Goal: Task Accomplishment & Management: Use online tool/utility

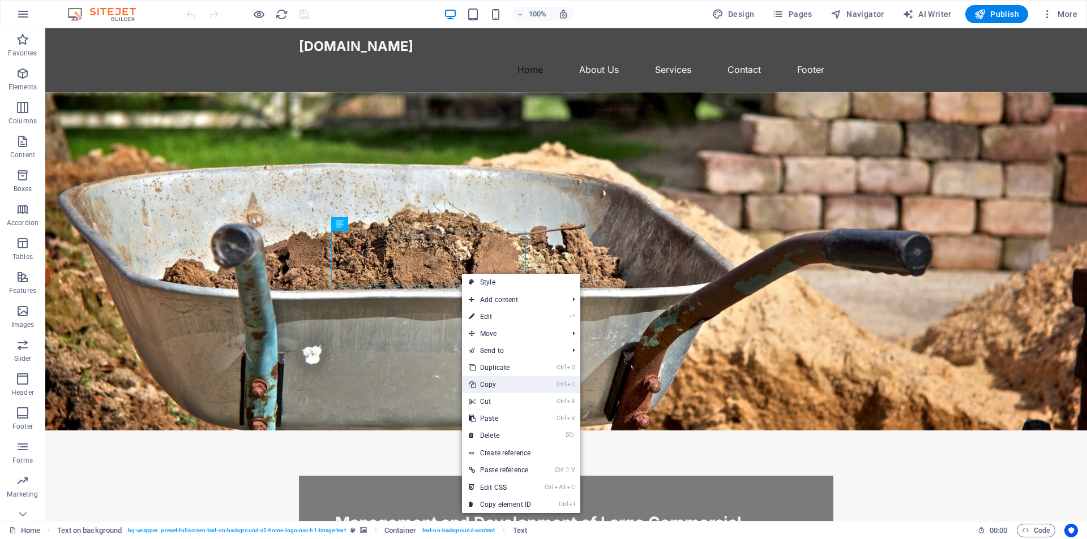
click at [507, 389] on link "Ctrl C Copy" at bounding box center [500, 384] width 76 height 17
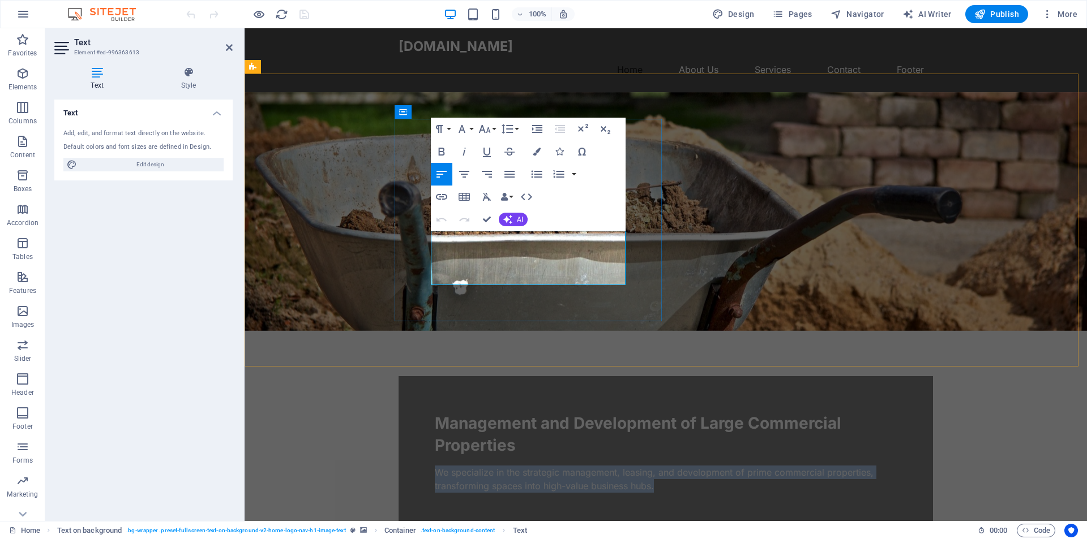
drag, startPoint x: 566, startPoint y: 275, endPoint x: 430, endPoint y: 235, distance: 142.0
click at [435, 466] on p "We specialize in the strategic management, leasing, and development of prime co…" at bounding box center [666, 479] width 462 height 27
copy p "We specialize in the strategic management, leasing, and development of prime co…"
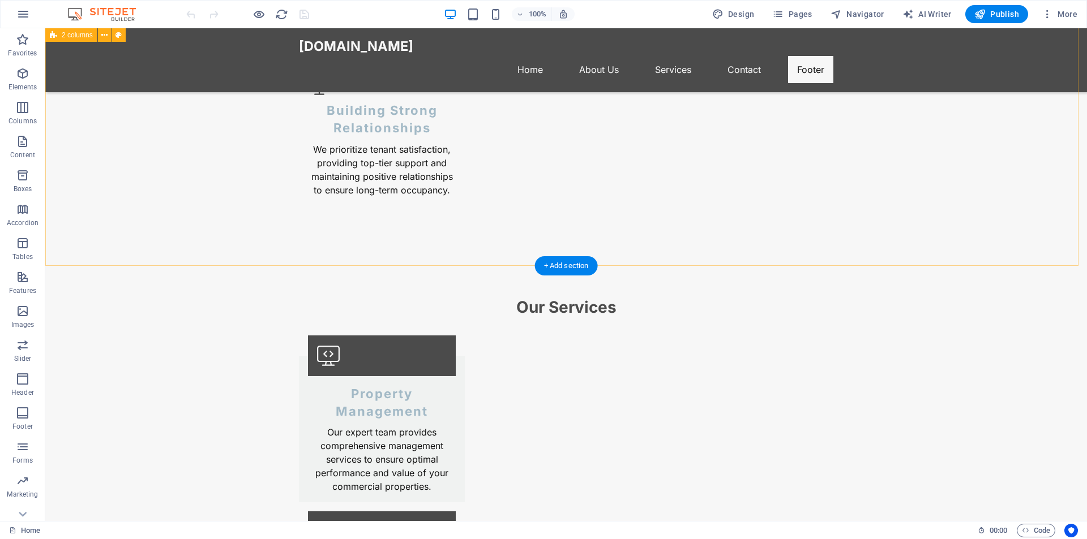
scroll to position [1562, 0]
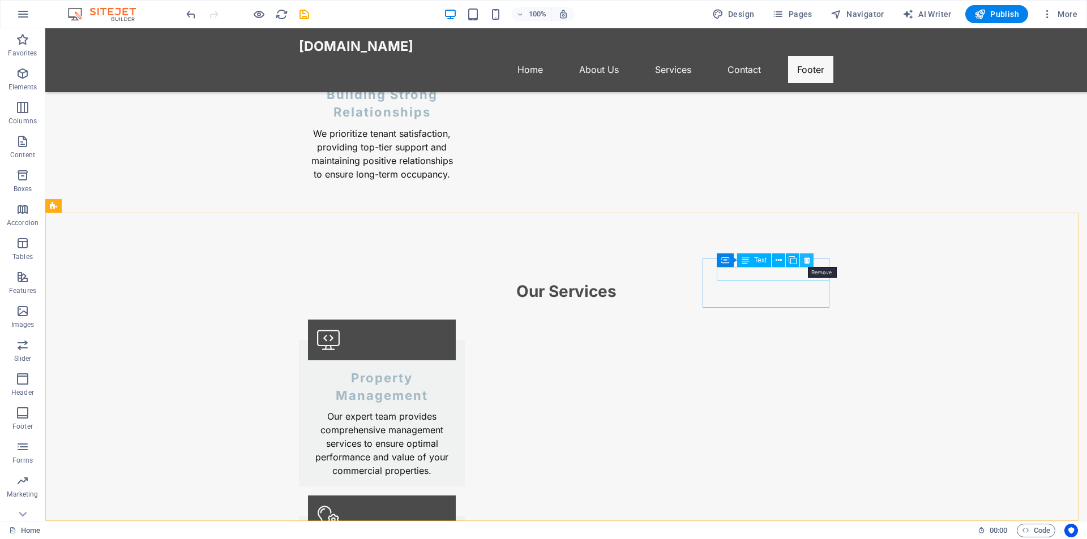
click at [807, 260] on icon at bounding box center [807, 261] width 6 height 12
click at [789, 260] on icon at bounding box center [792, 261] width 6 height 12
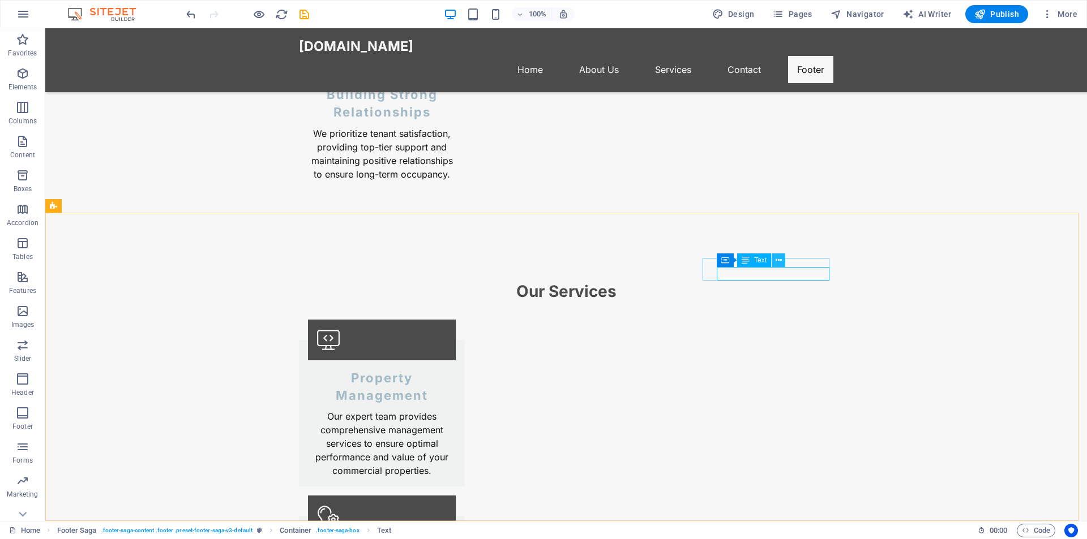
click at [776, 258] on icon at bounding box center [778, 261] width 6 height 12
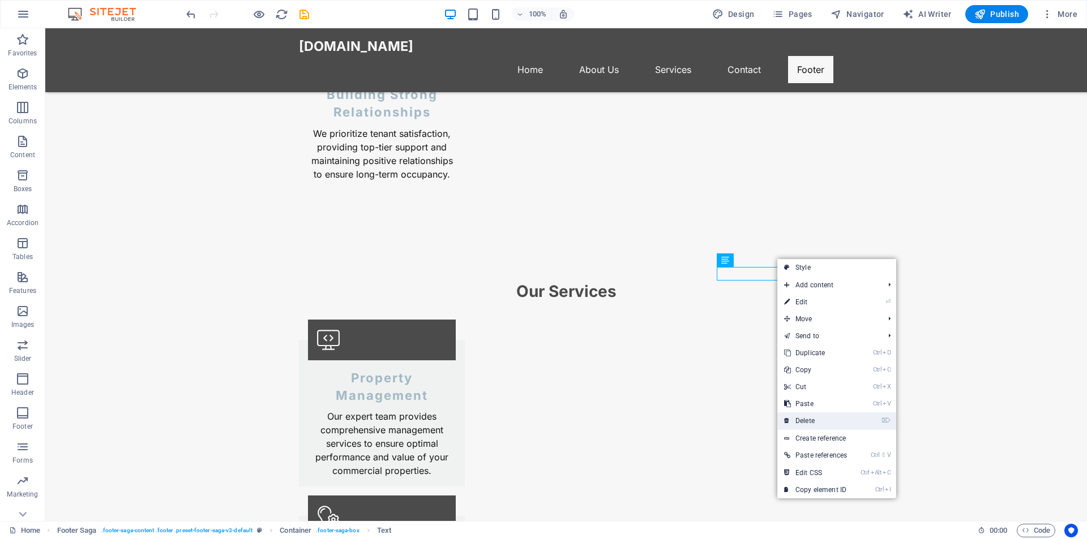
click at [828, 421] on link "⌦ Delete" at bounding box center [815, 421] width 76 height 17
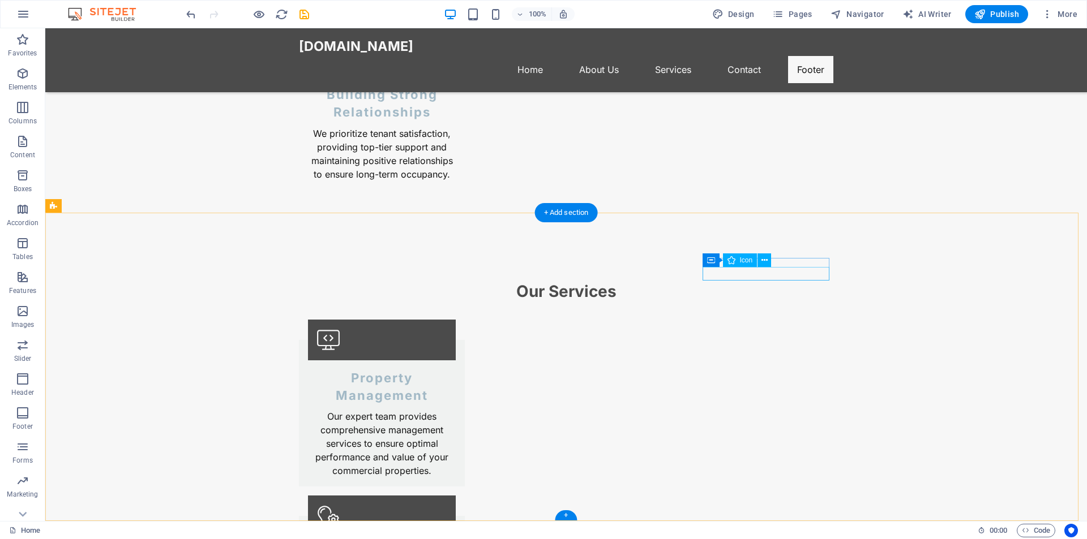
click at [763, 259] on icon at bounding box center [764, 261] width 6 height 12
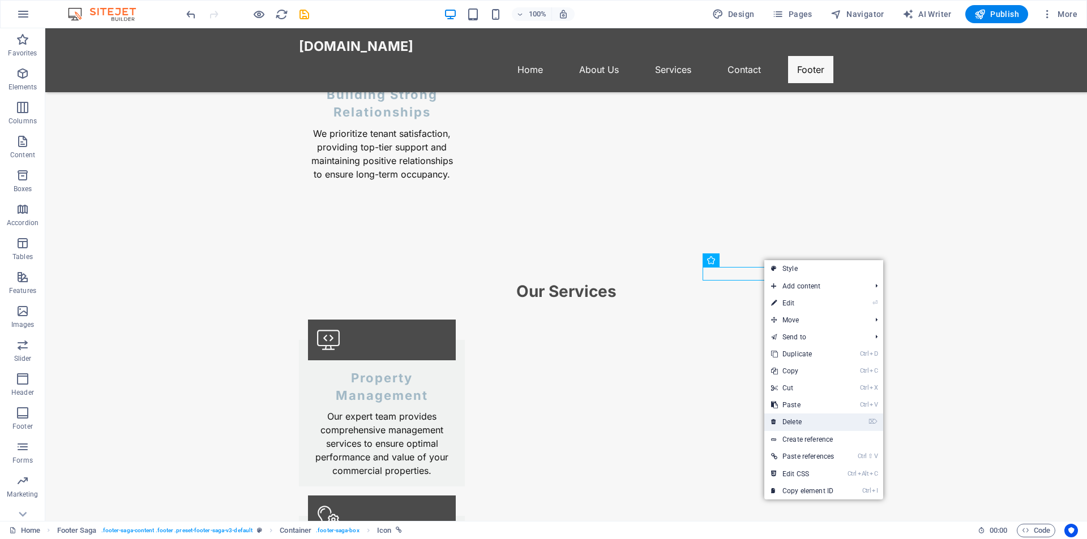
drag, startPoint x: 804, startPoint y: 424, endPoint x: 743, endPoint y: 353, distance: 94.0
click at [804, 424] on link "⌦ Delete" at bounding box center [802, 422] width 76 height 17
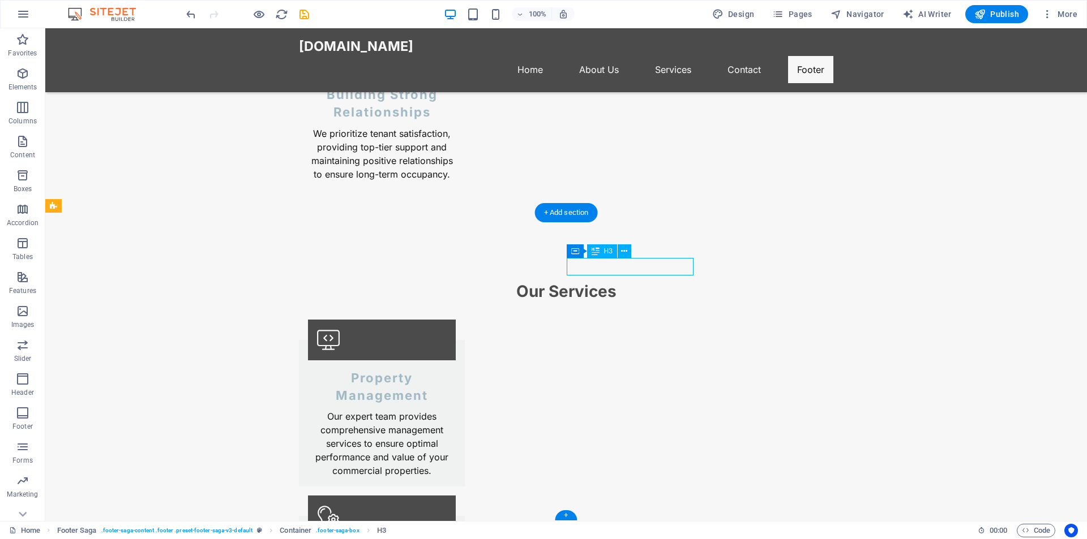
drag, startPoint x: 638, startPoint y: 266, endPoint x: 669, endPoint y: 266, distance: 31.1
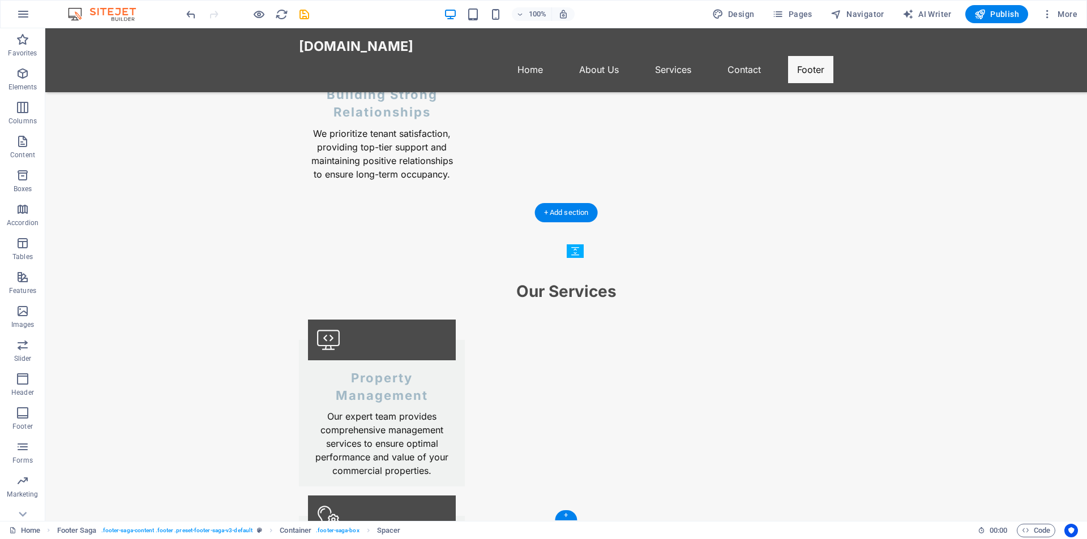
drag, startPoint x: 646, startPoint y: 301, endPoint x: 650, endPoint y: 272, distance: 29.1
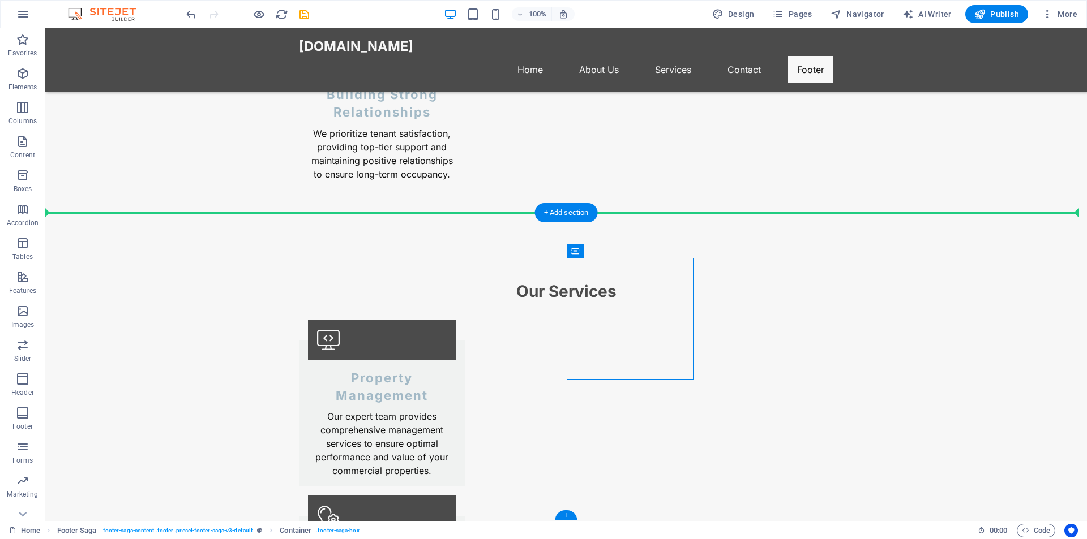
drag, startPoint x: 621, startPoint y: 282, endPoint x: 759, endPoint y: 257, distance: 139.8
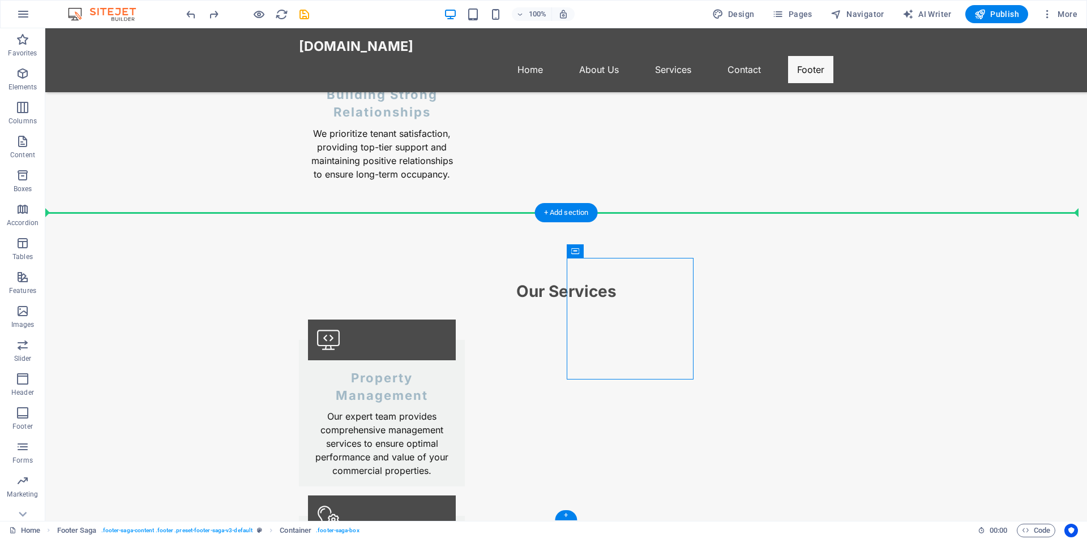
drag, startPoint x: 622, startPoint y: 281, endPoint x: 789, endPoint y: 254, distance: 169.6
drag, startPoint x: 645, startPoint y: 276, endPoint x: 746, endPoint y: 276, distance: 101.3
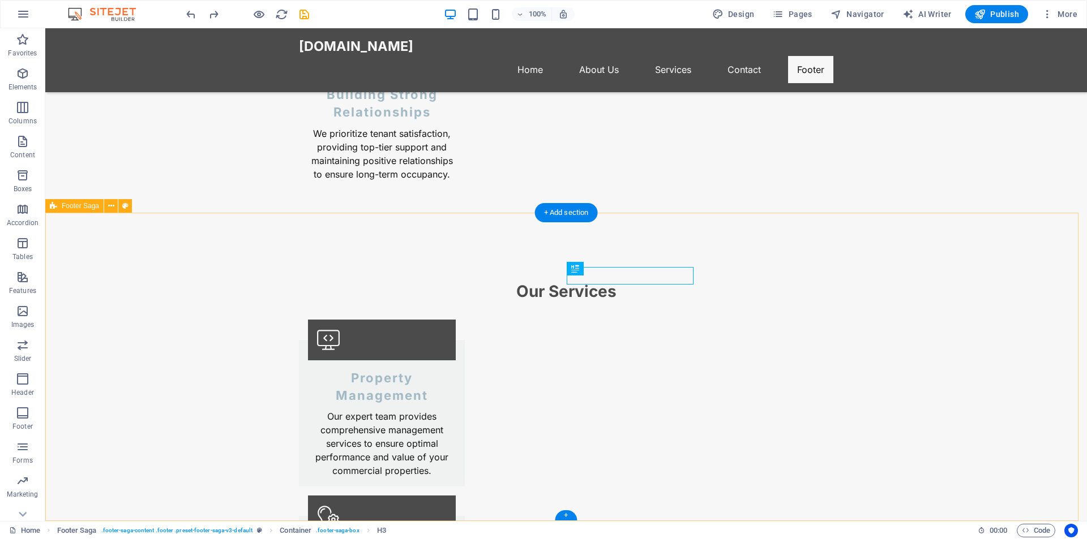
select select "footer"
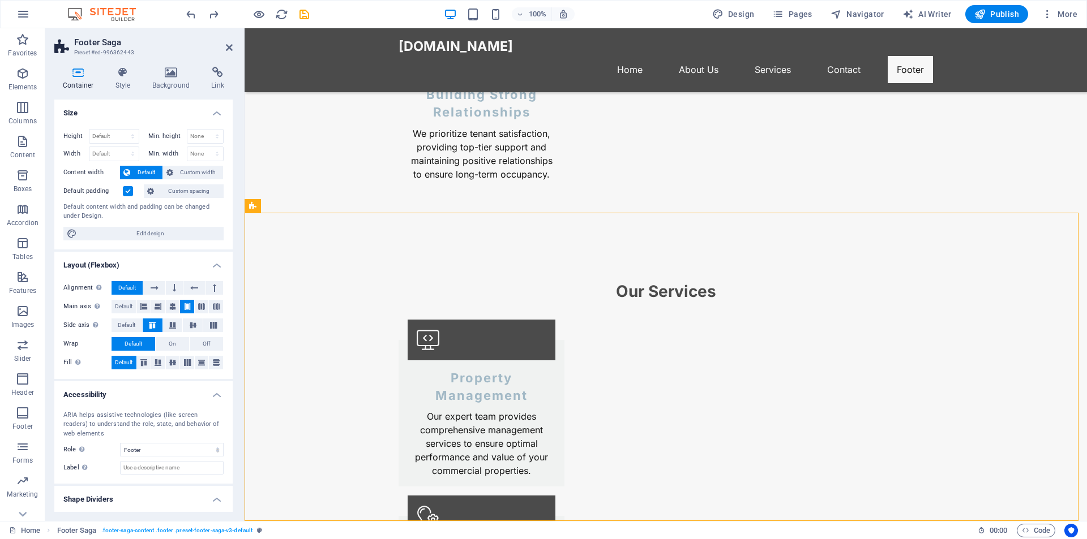
drag, startPoint x: 710, startPoint y: 404, endPoint x: 710, endPoint y: 283, distance: 121.1
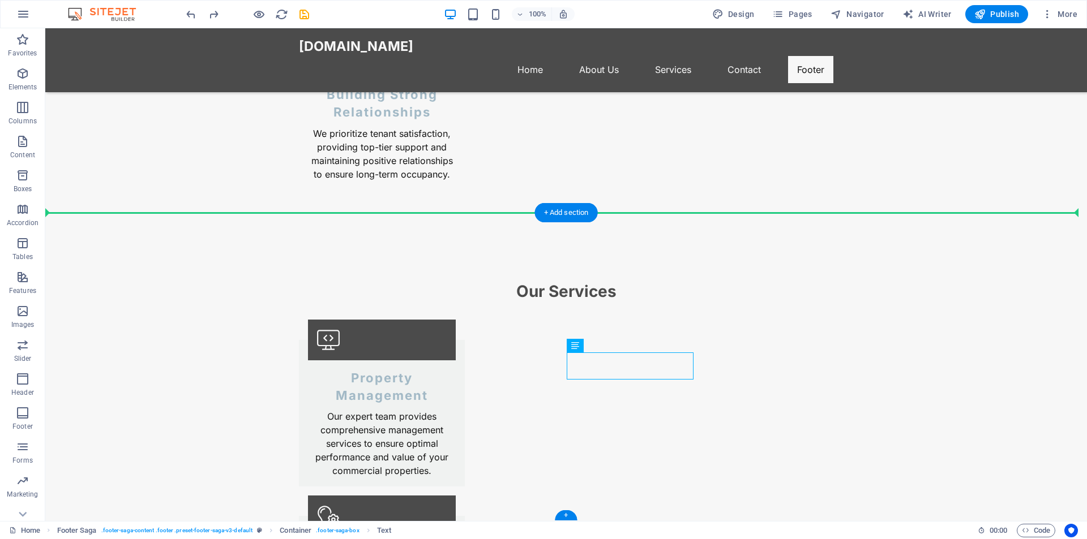
drag, startPoint x: 591, startPoint y: 353, endPoint x: 848, endPoint y: 353, distance: 256.9
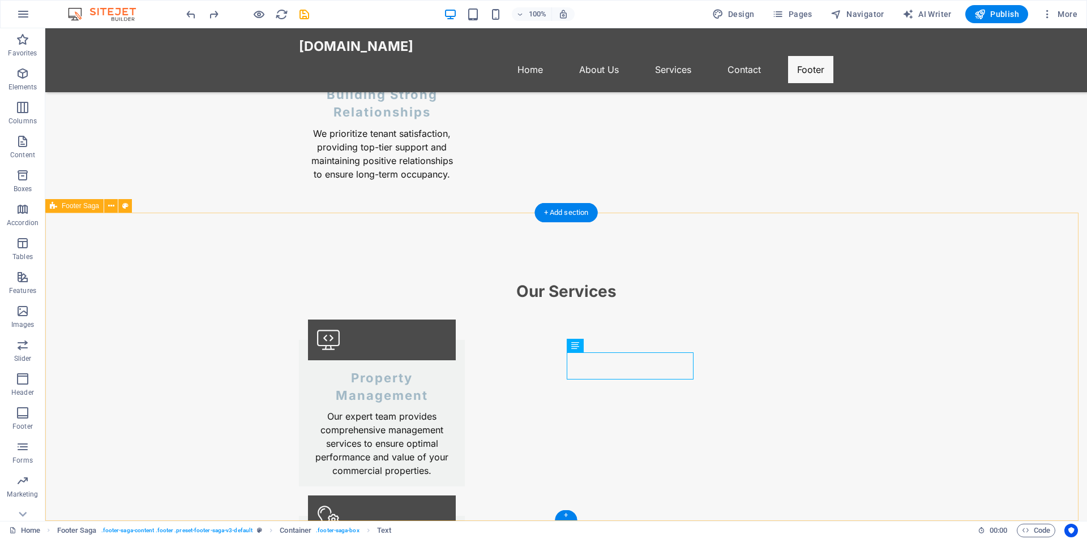
select select "footer"
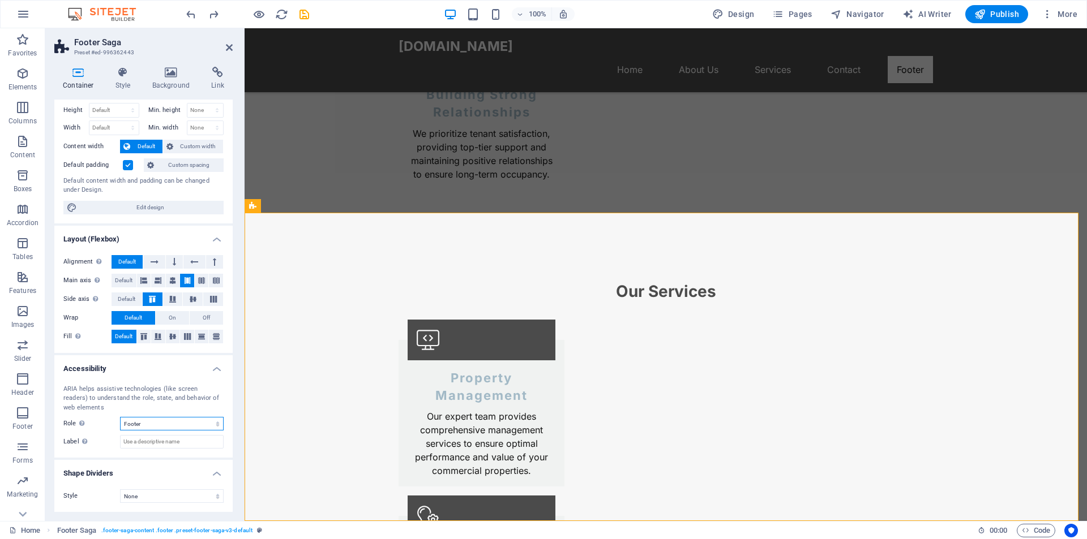
click at [146, 424] on select "None Alert Article Banner Comment Complementary Dialog Footer Header Marquee Pr…" at bounding box center [172, 424] width 104 height 14
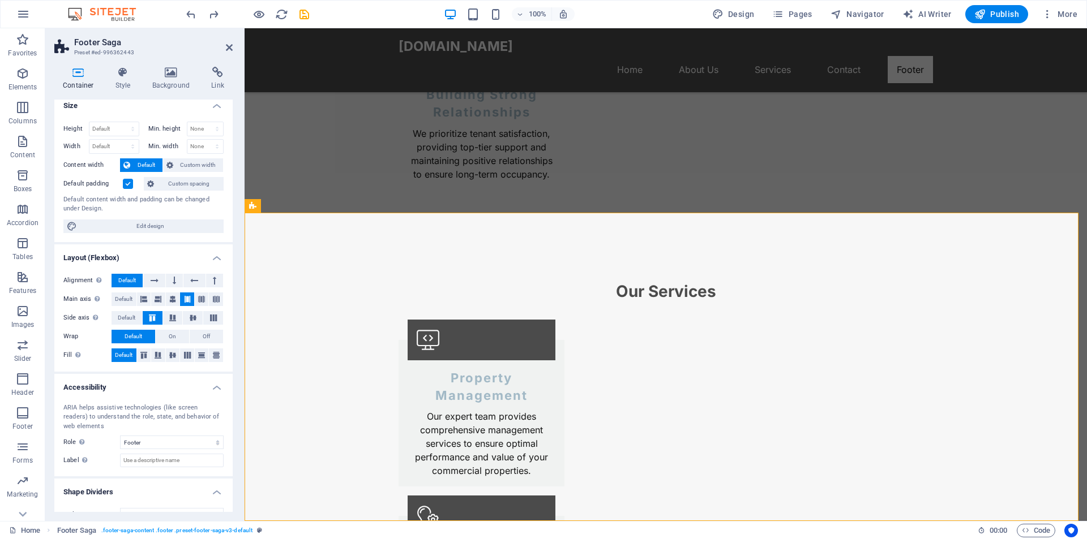
scroll to position [0, 0]
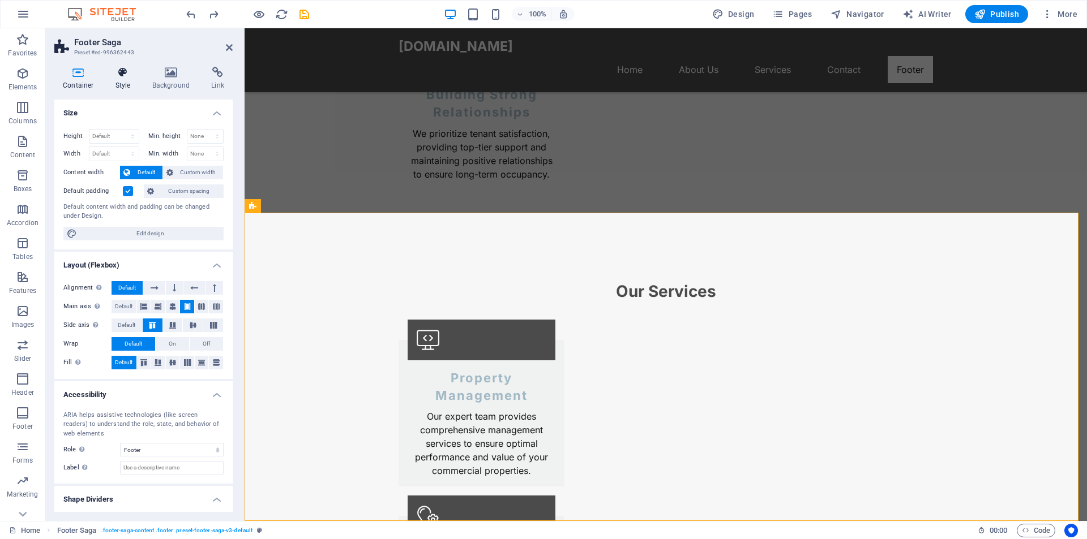
click at [131, 87] on h4 "Style" at bounding box center [125, 79] width 37 height 24
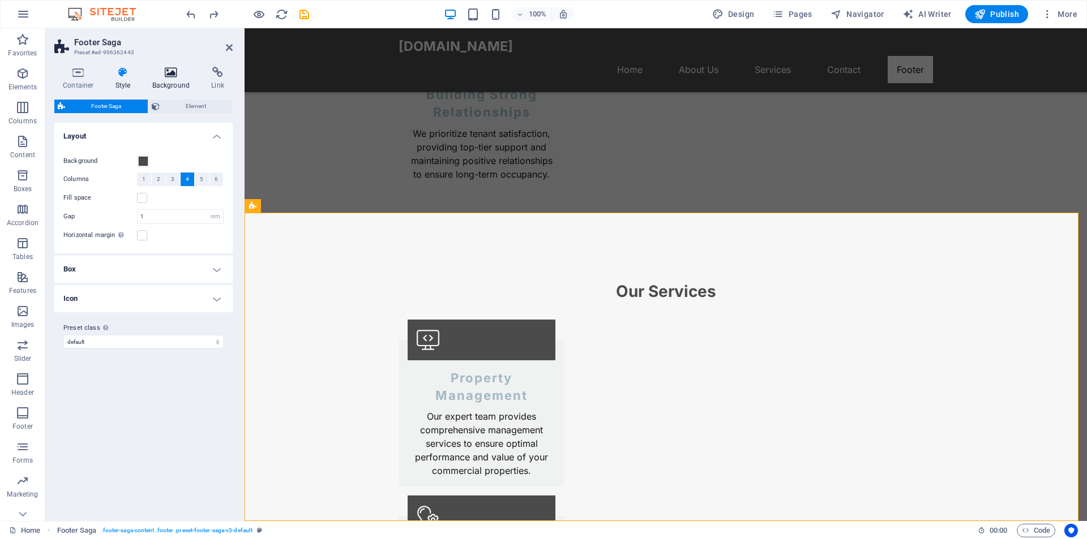
click at [173, 87] on h4 "Background" at bounding box center [173, 79] width 59 height 24
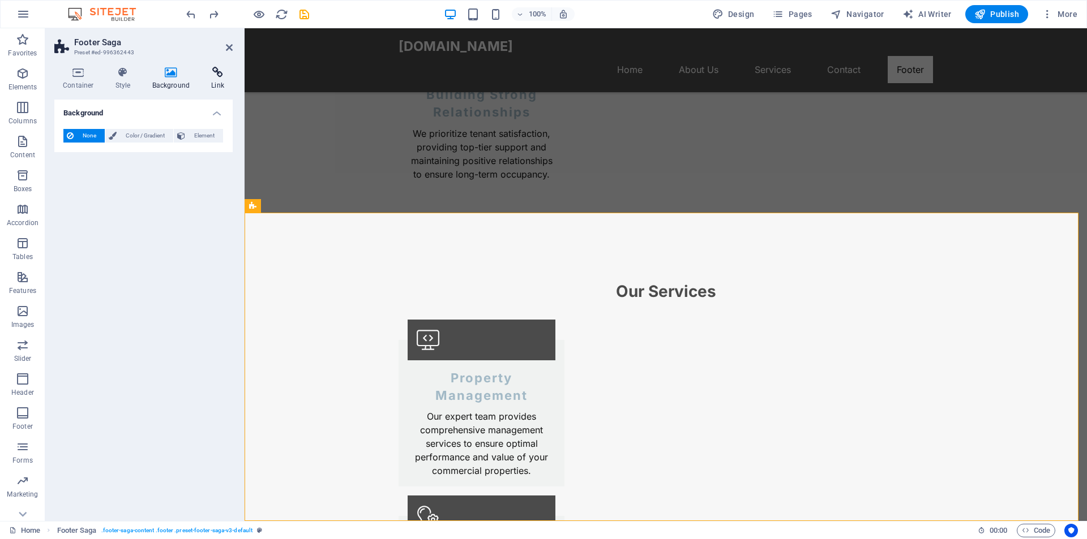
click at [212, 81] on h4 "Link" at bounding box center [218, 79] width 30 height 24
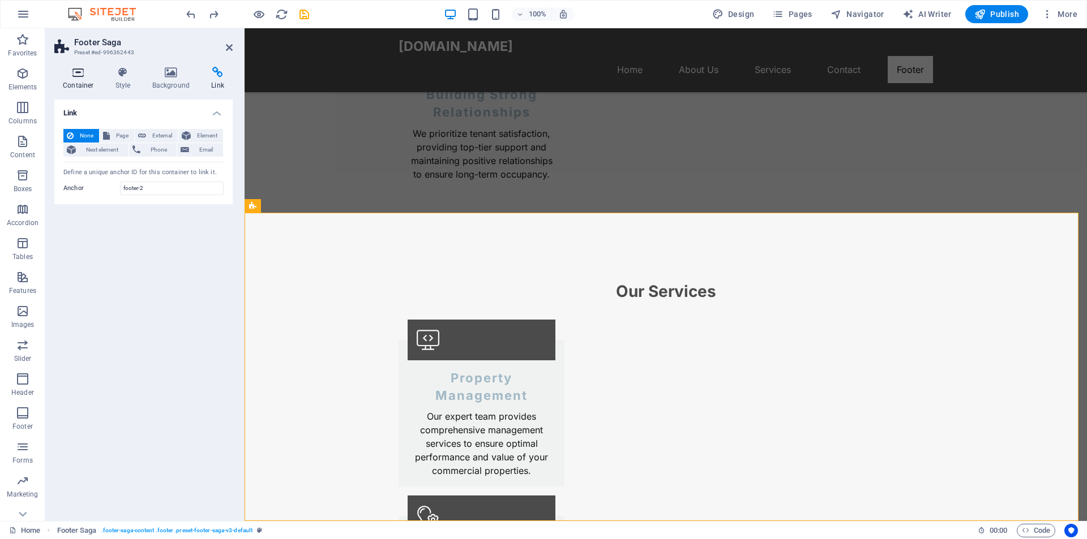
click at [82, 75] on icon at bounding box center [78, 72] width 48 height 11
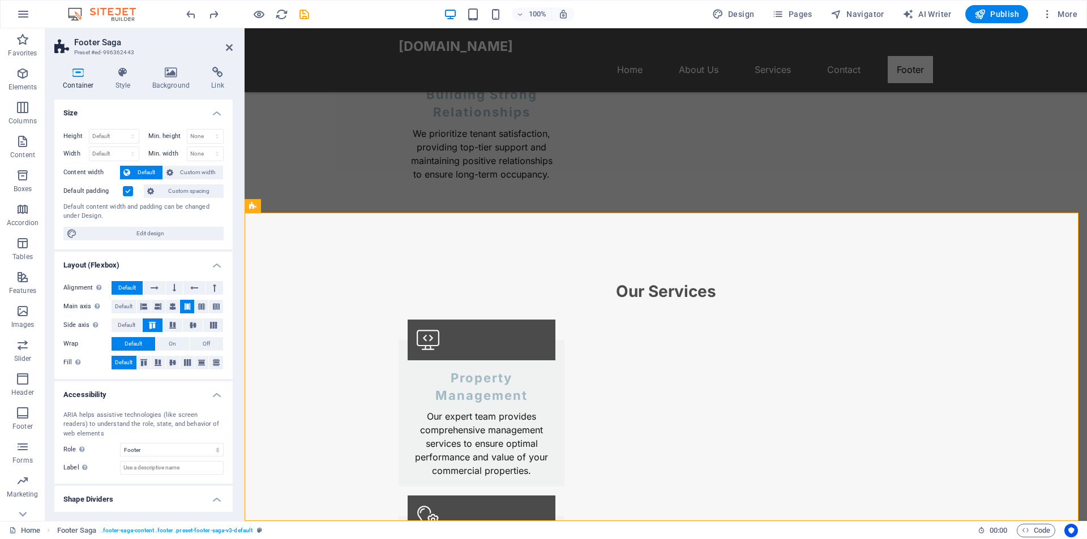
scroll to position [26, 0]
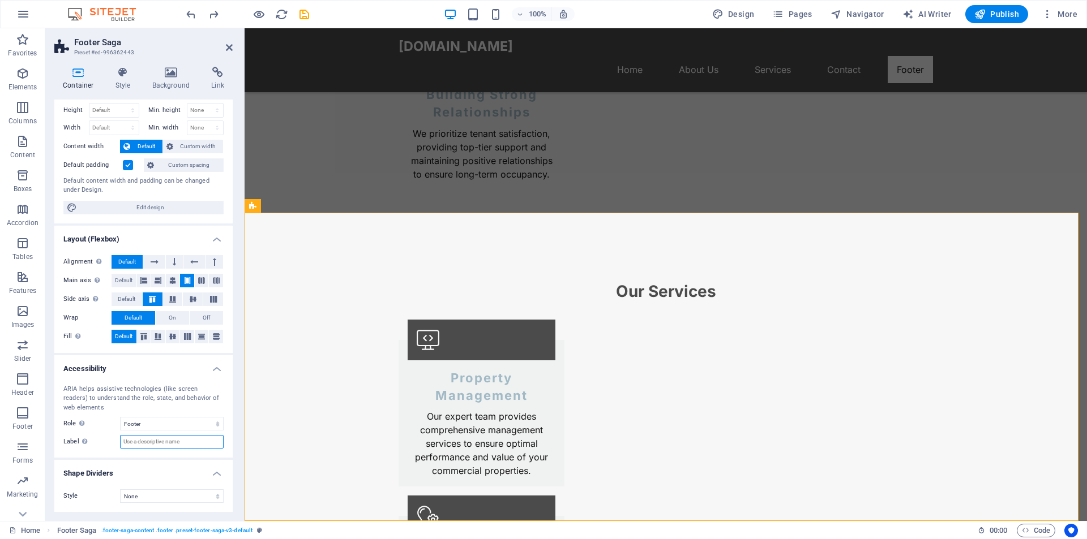
click at [153, 441] on input "Label Use the ARIA label to provide a clear and descriptive name for elements t…" at bounding box center [172, 442] width 104 height 14
type input "contact"
click at [167, 462] on h4 "Shape Dividers" at bounding box center [143, 470] width 178 height 20
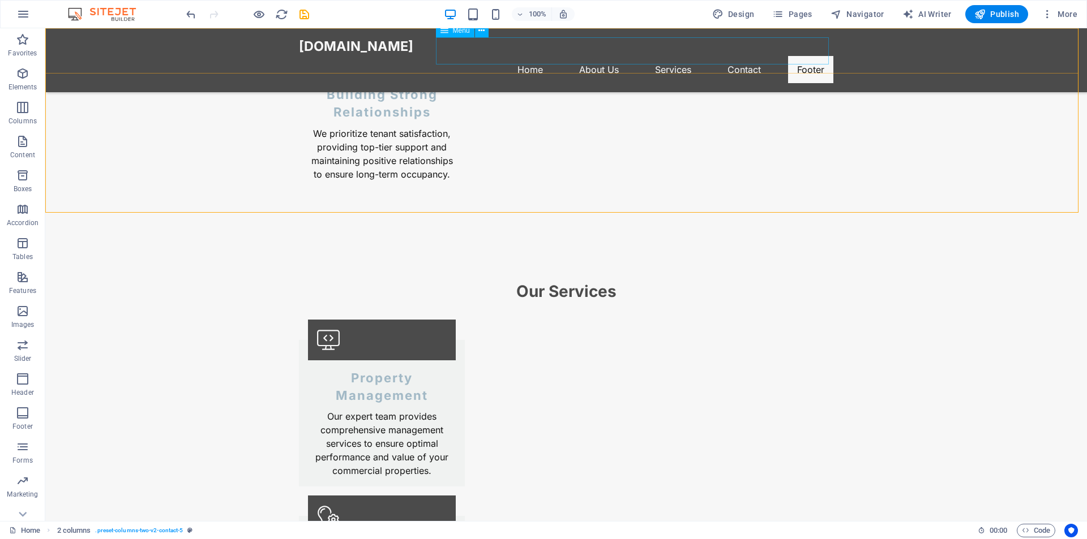
click at [739, 56] on nav "Home About Us Services Contact Footer" at bounding box center [566, 69] width 534 height 27
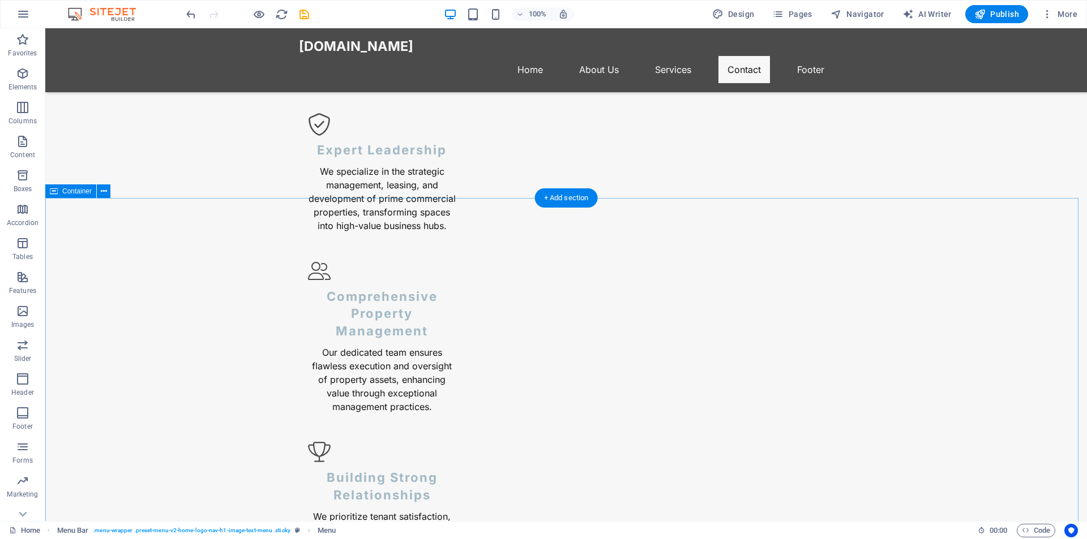
scroll to position [1427, 0]
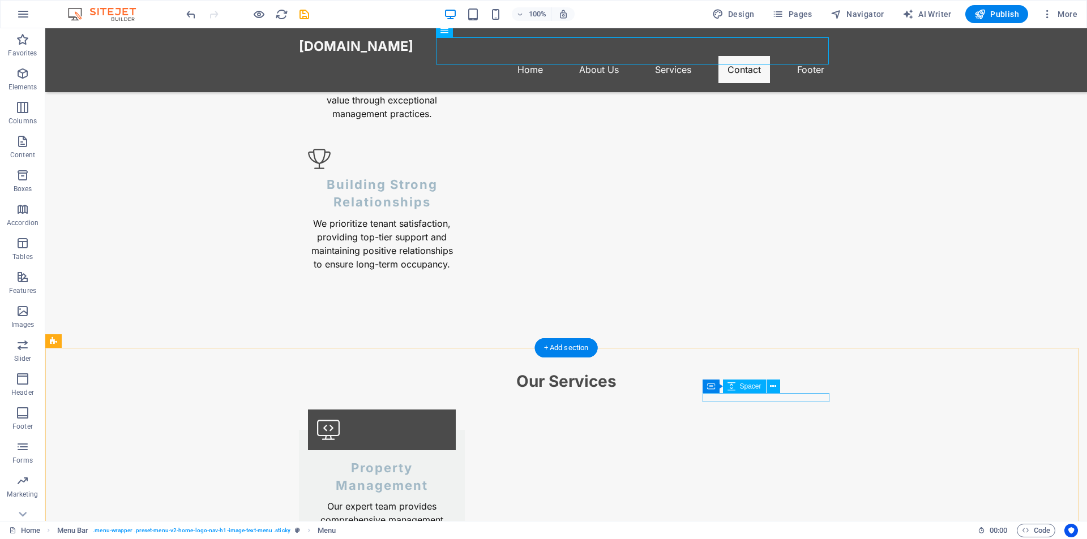
select select "footer"
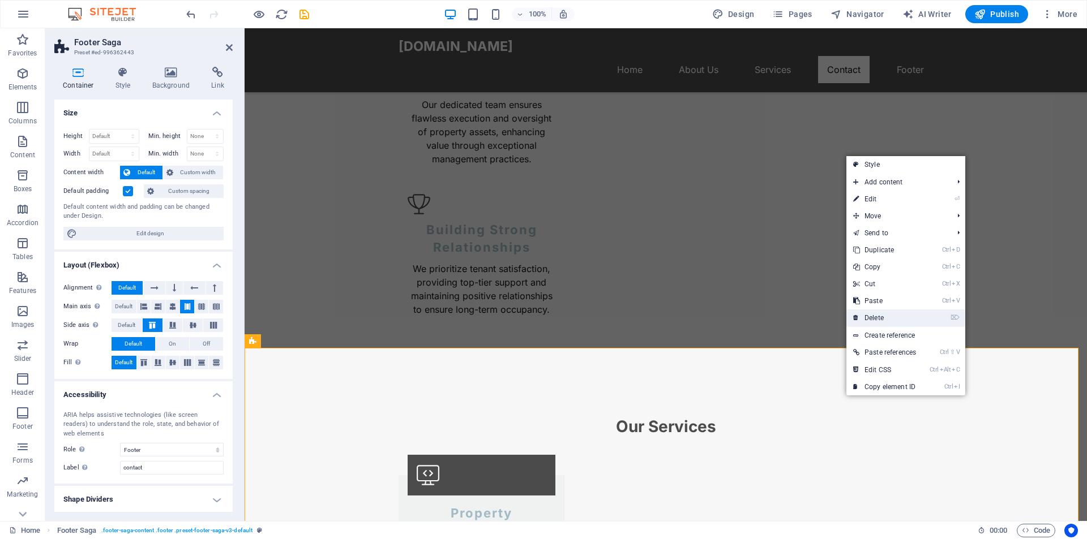
click at [885, 313] on link "⌦ Delete" at bounding box center [884, 318] width 76 height 17
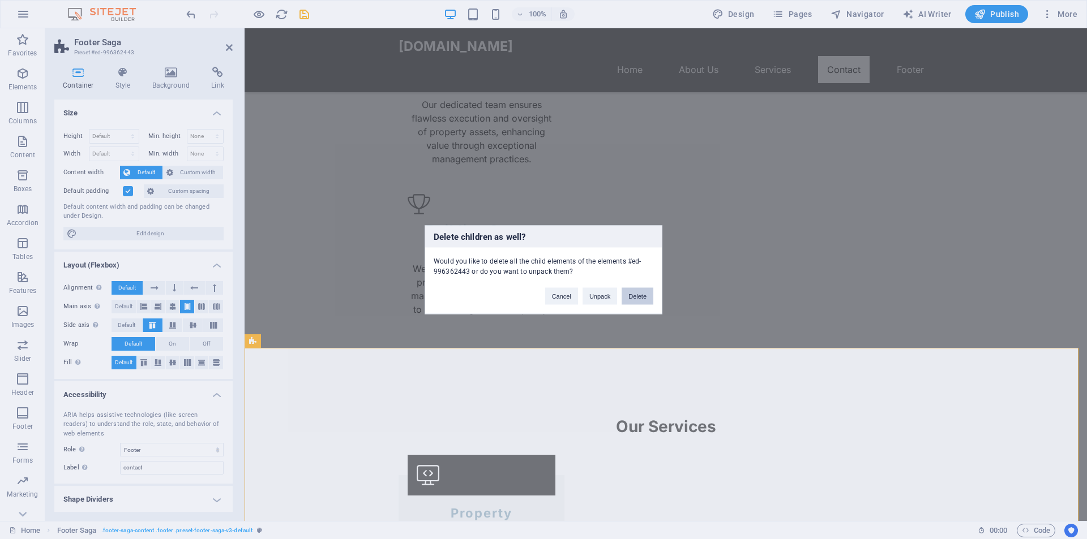
click at [638, 293] on button "Delete" at bounding box center [637, 295] width 32 height 17
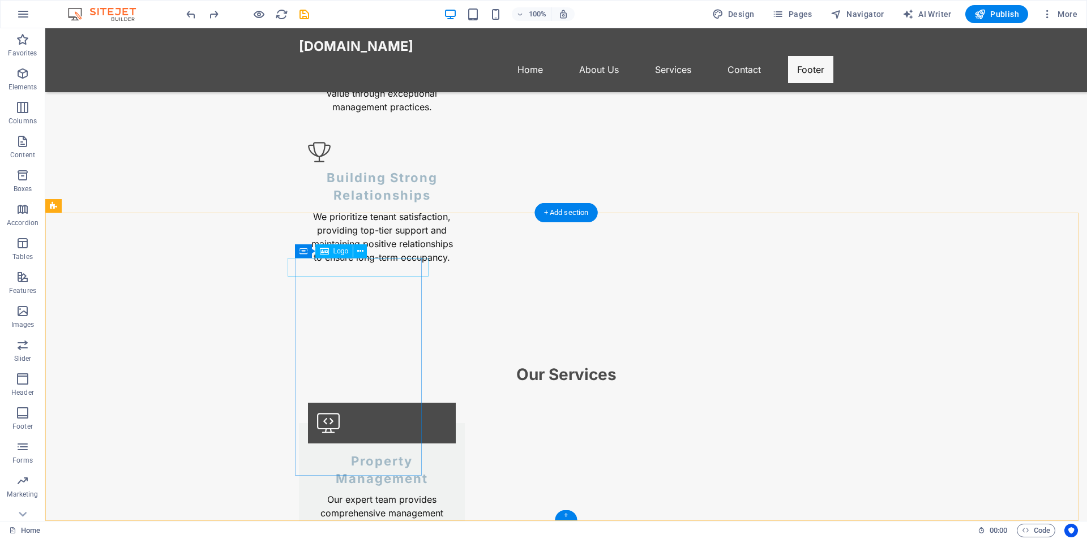
scroll to position [1562, 0]
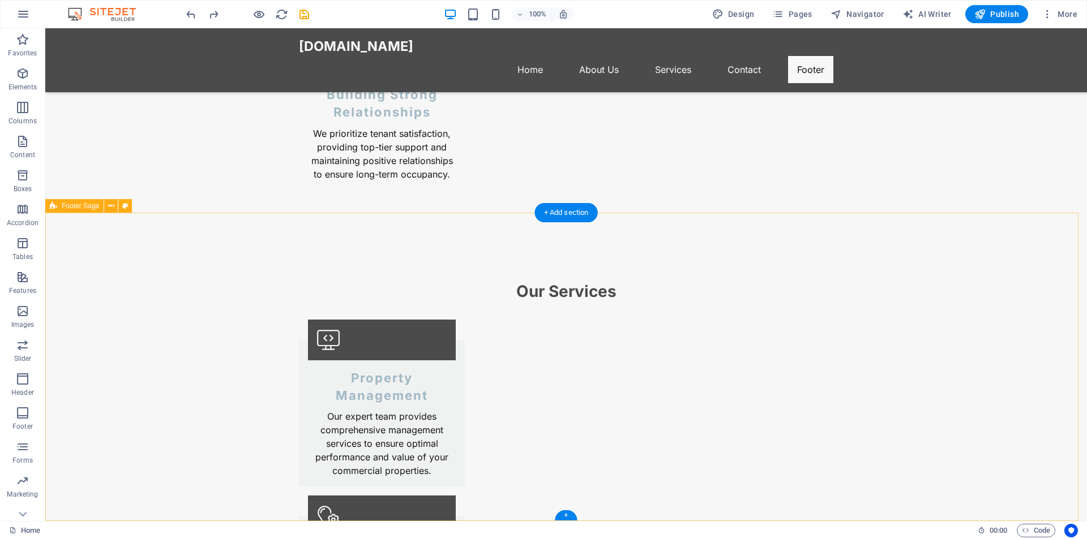
drag, startPoint x: 755, startPoint y: 286, endPoint x: 750, endPoint y: 260, distance: 27.1
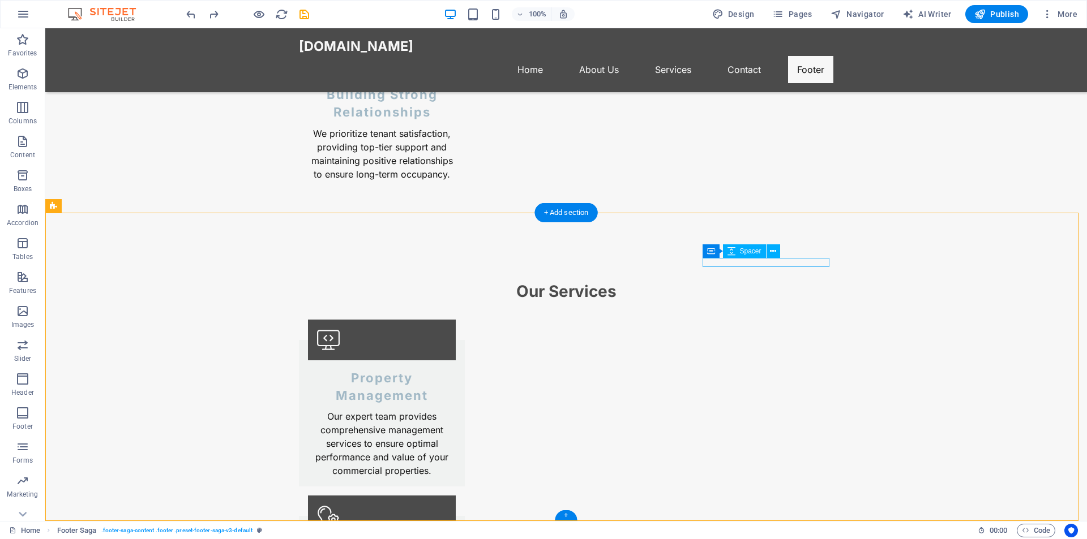
drag, startPoint x: 750, startPoint y: 260, endPoint x: 733, endPoint y: 261, distance: 16.5
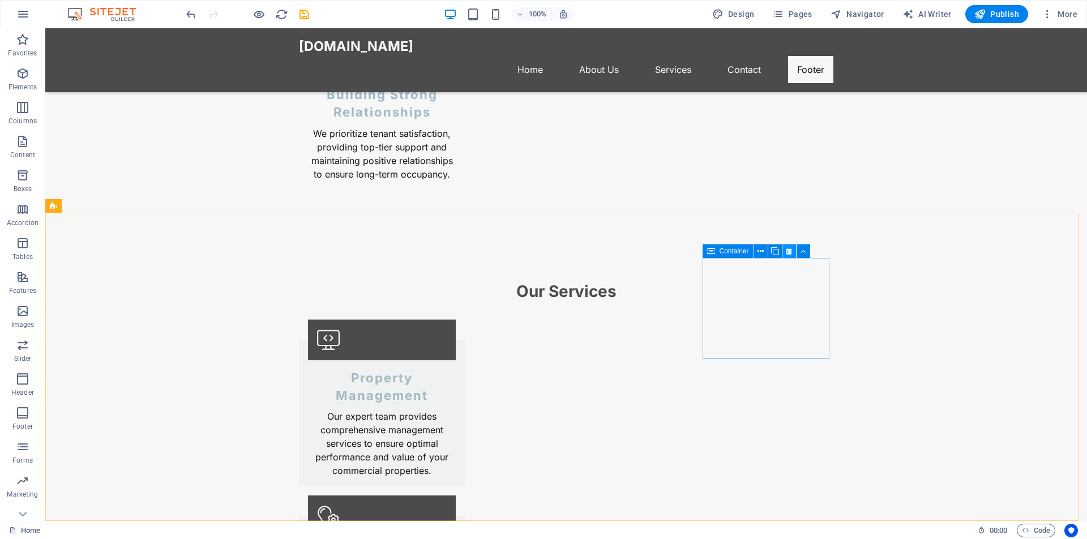
click at [788, 246] on icon at bounding box center [788, 252] width 6 height 12
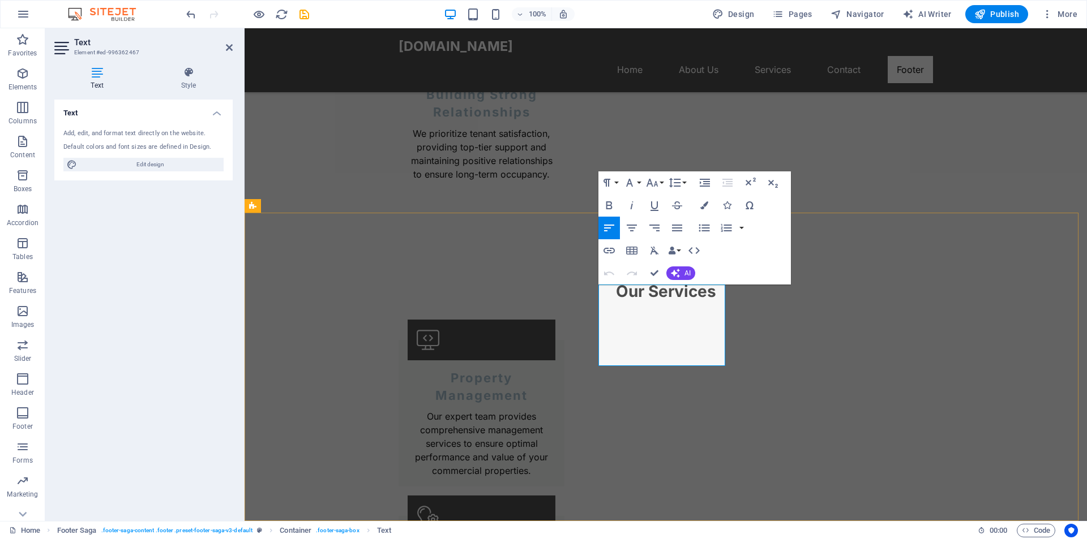
drag, startPoint x: 622, startPoint y: 344, endPoint x: 629, endPoint y: 344, distance: 6.8
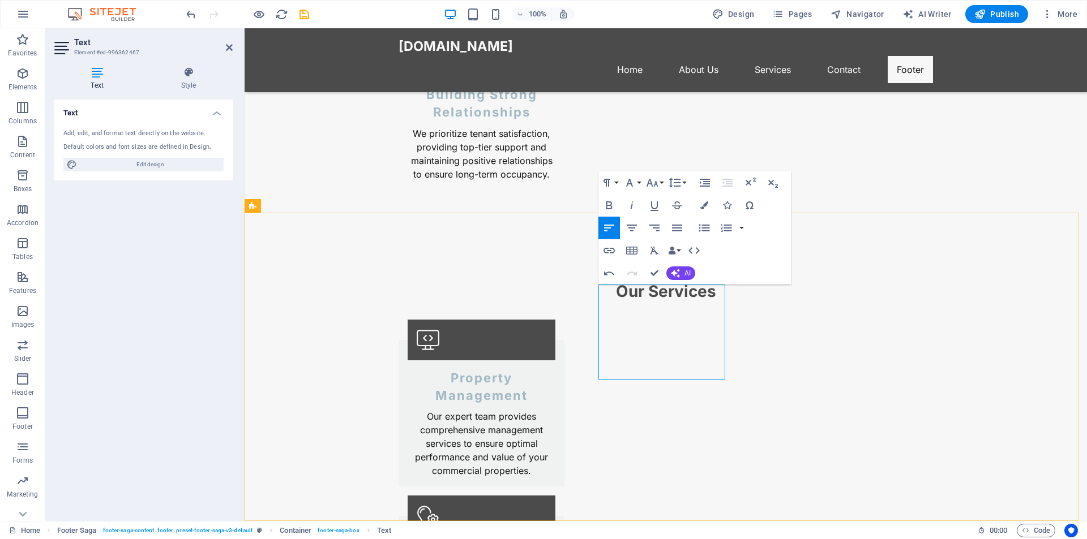
drag, startPoint x: 620, startPoint y: 331, endPoint x: 591, endPoint y: 331, distance: 28.9
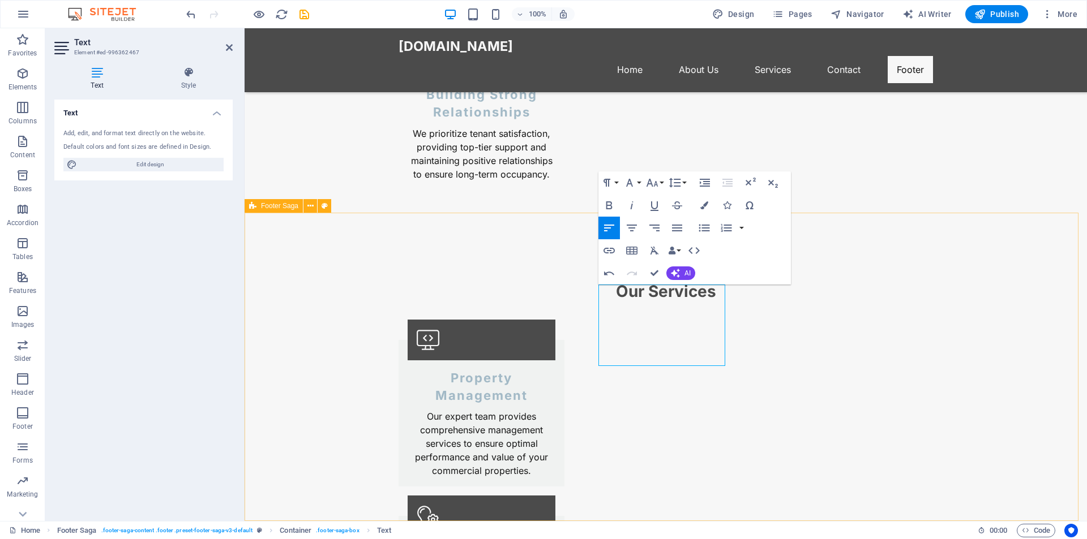
select select "footer"
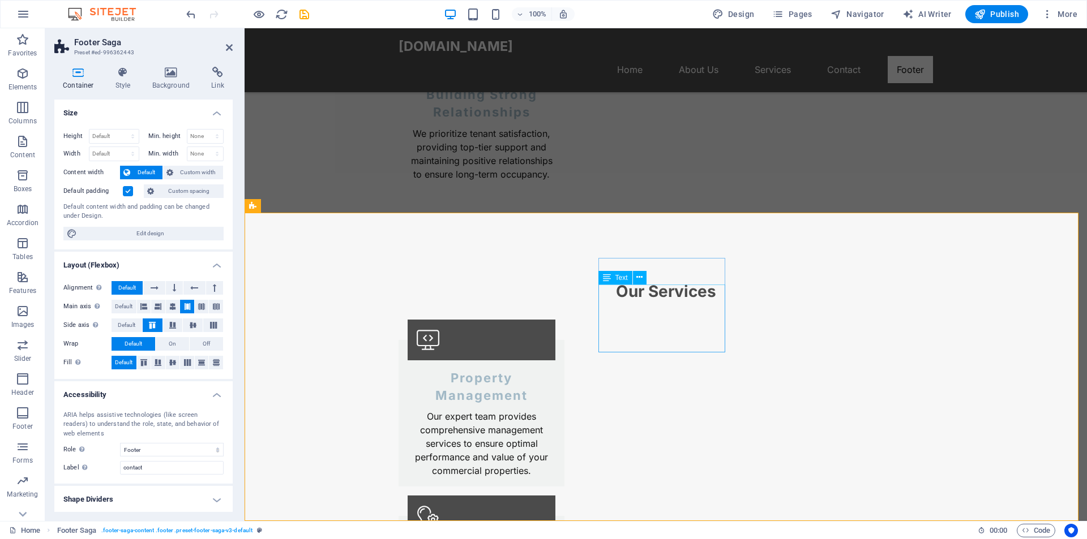
click at [639, 274] on icon at bounding box center [639, 278] width 6 height 12
click at [168, 497] on h4 "Shape Dividers" at bounding box center [143, 498] width 178 height 27
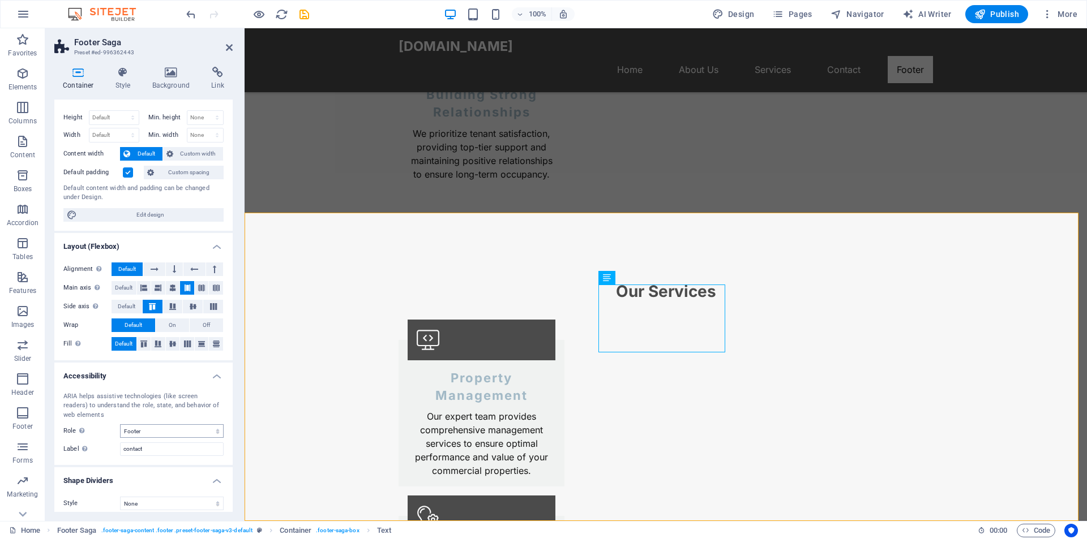
scroll to position [26, 0]
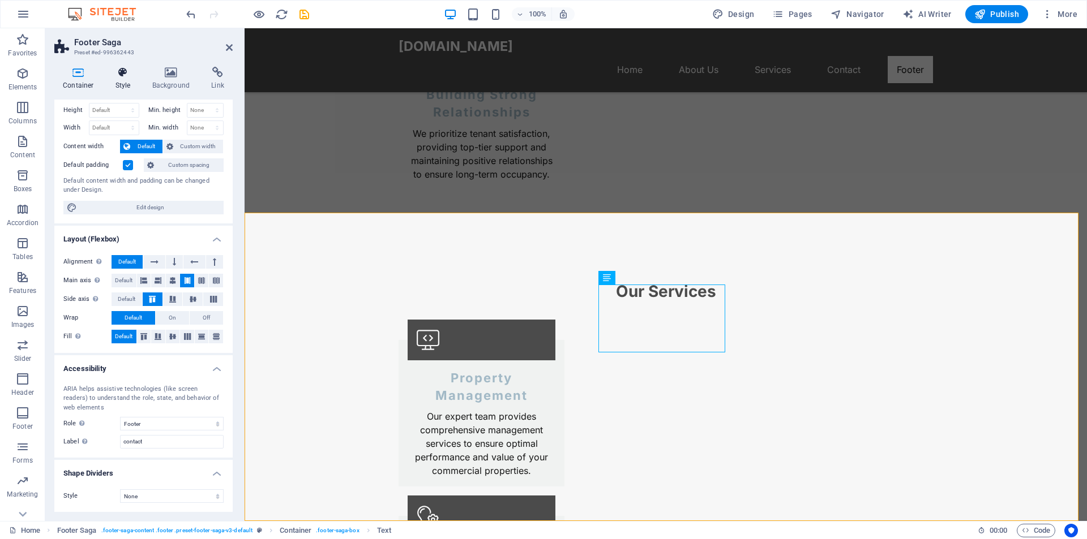
click at [119, 79] on h4 "Style" at bounding box center [125, 79] width 37 height 24
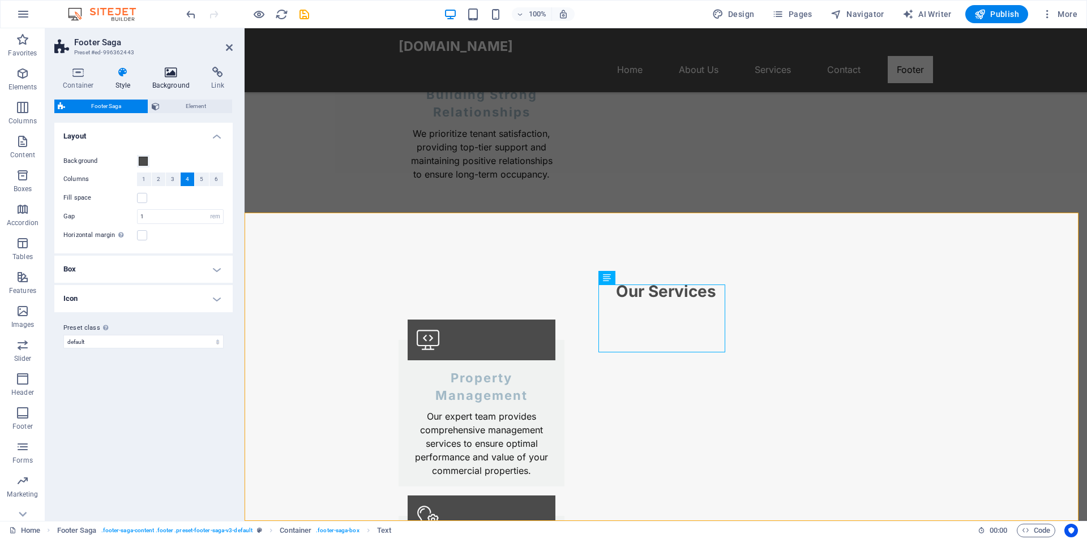
click at [158, 76] on icon at bounding box center [171, 72] width 55 height 11
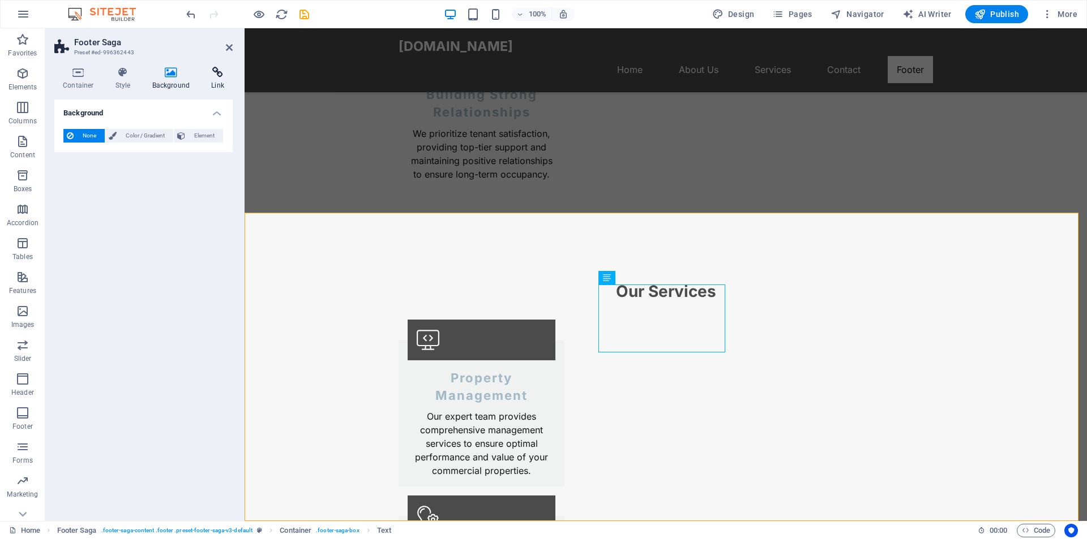
click at [213, 76] on icon at bounding box center [218, 72] width 30 height 11
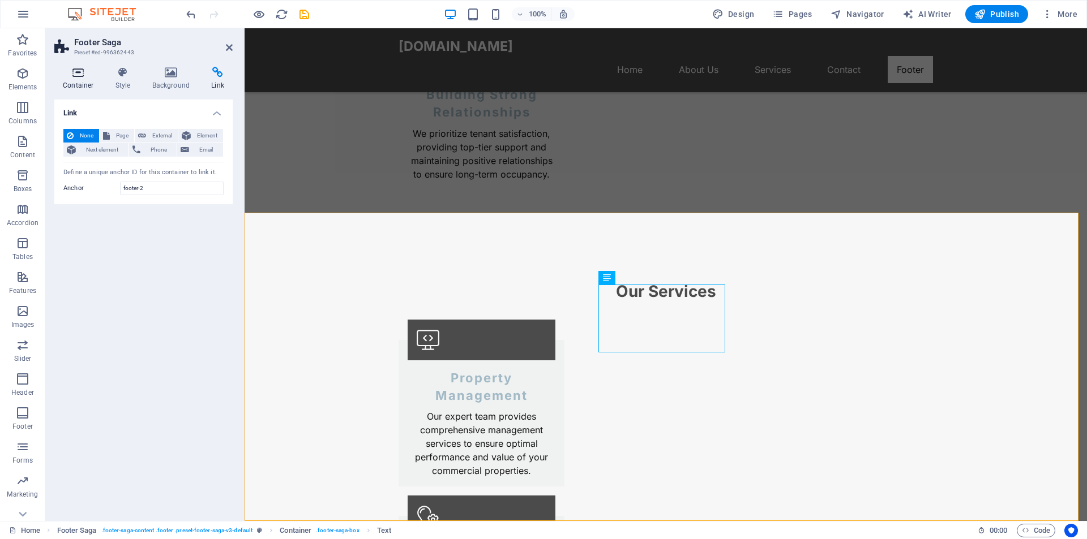
click at [85, 78] on icon at bounding box center [78, 72] width 48 height 11
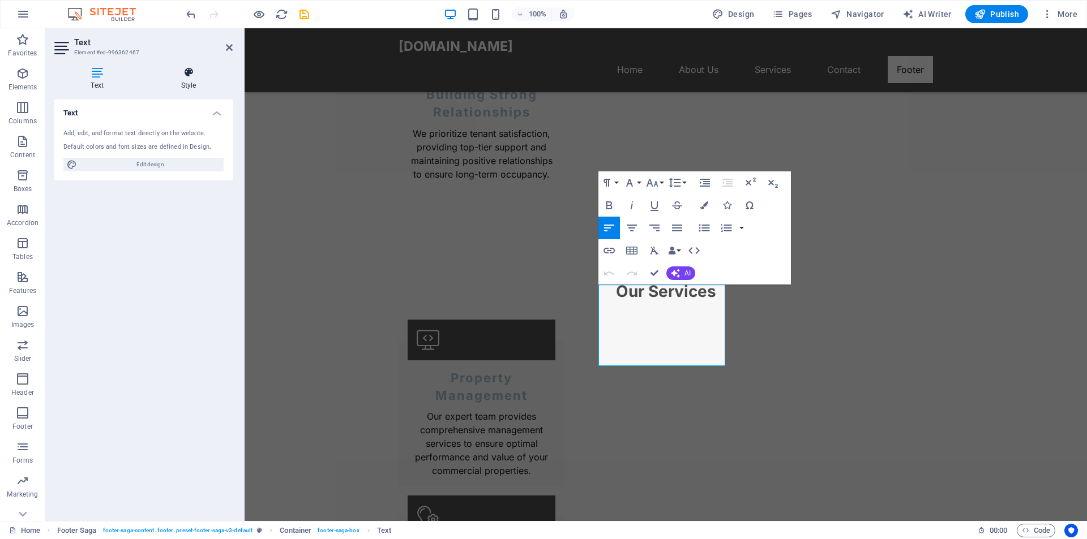
click at [185, 86] on h4 "Style" at bounding box center [188, 79] width 88 height 24
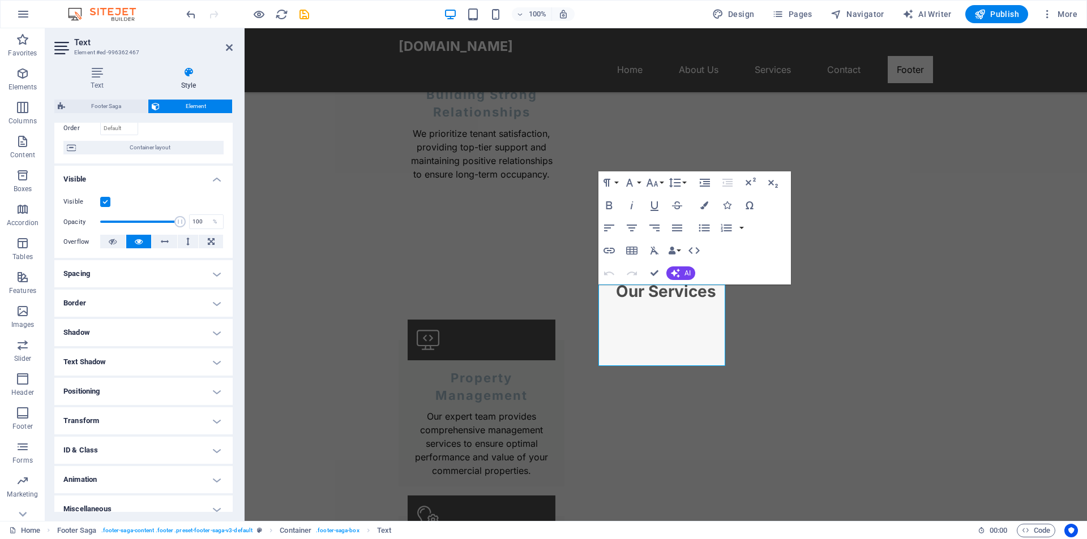
scroll to position [89, 0]
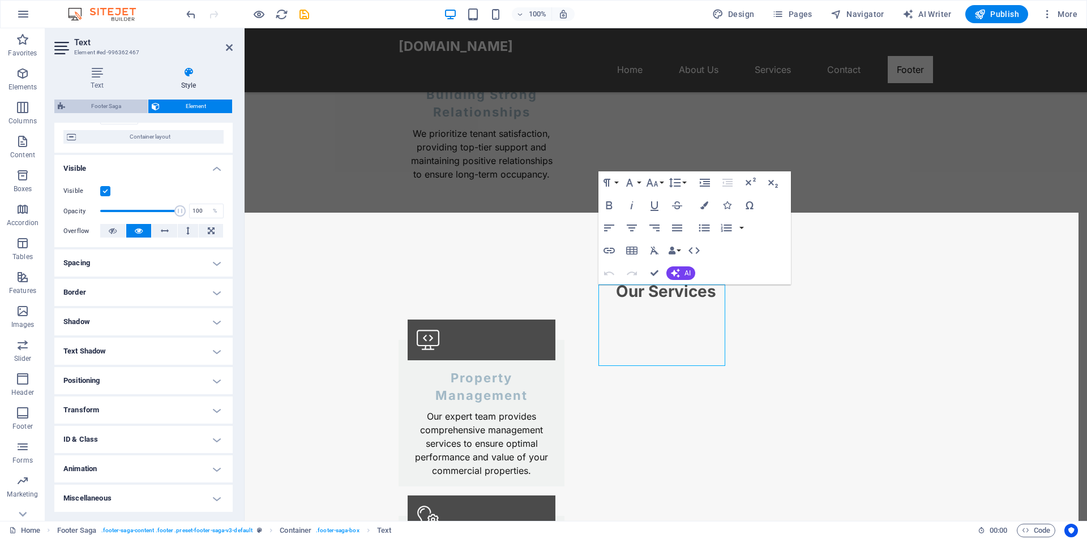
click at [123, 104] on span "Footer Saga" at bounding box center [106, 107] width 76 height 14
select select "rem"
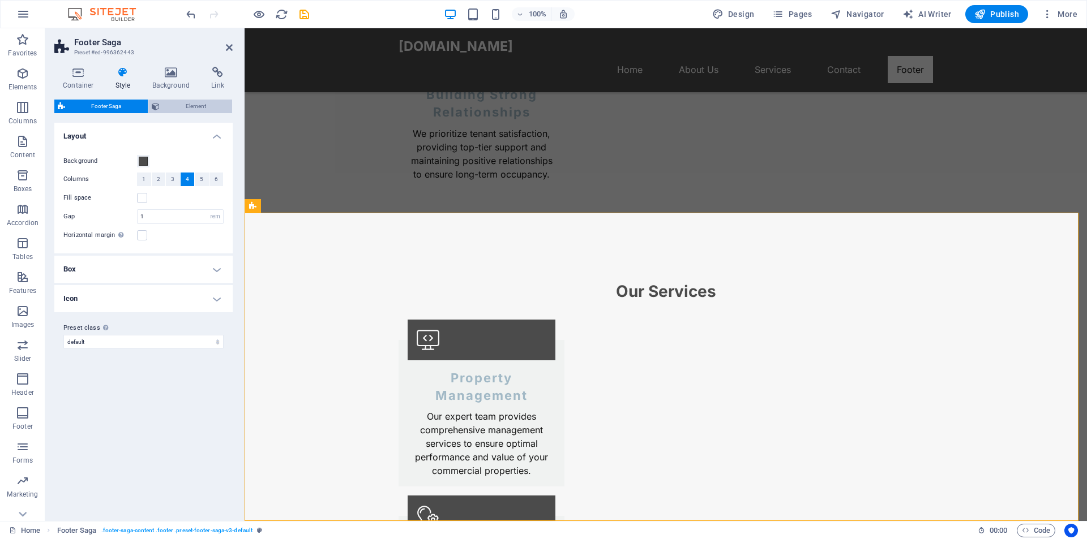
click at [174, 104] on span "Element" at bounding box center [196, 107] width 66 height 14
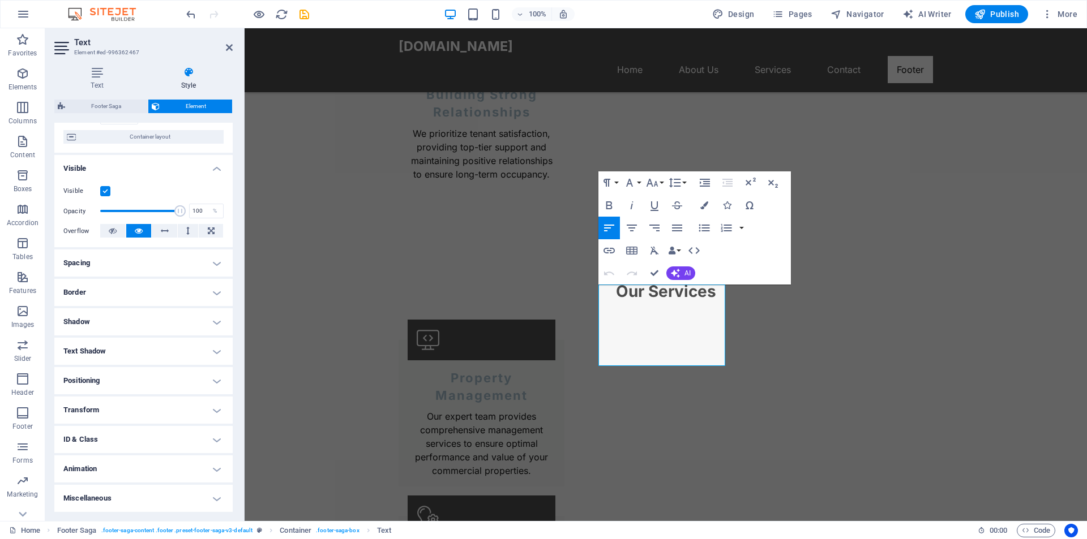
click at [214, 262] on h4 "Spacing" at bounding box center [143, 263] width 178 height 27
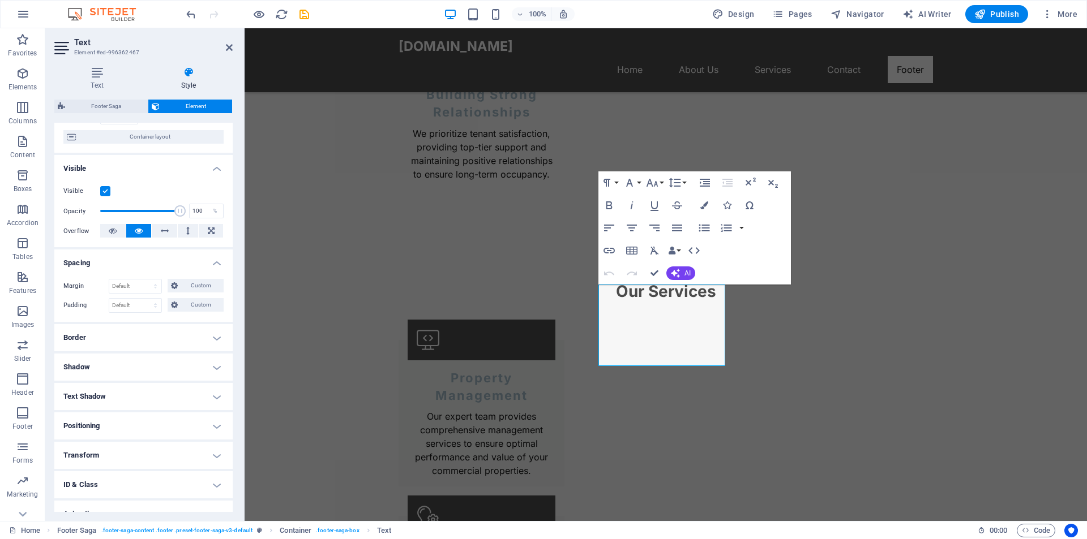
click at [214, 262] on h4 "Spacing" at bounding box center [143, 260] width 178 height 20
click at [214, 284] on h4 "Border" at bounding box center [143, 292] width 178 height 27
click at [214, 286] on h4 "Border" at bounding box center [143, 289] width 178 height 20
click at [640, 184] on button "Font Family" at bounding box center [632, 182] width 22 height 23
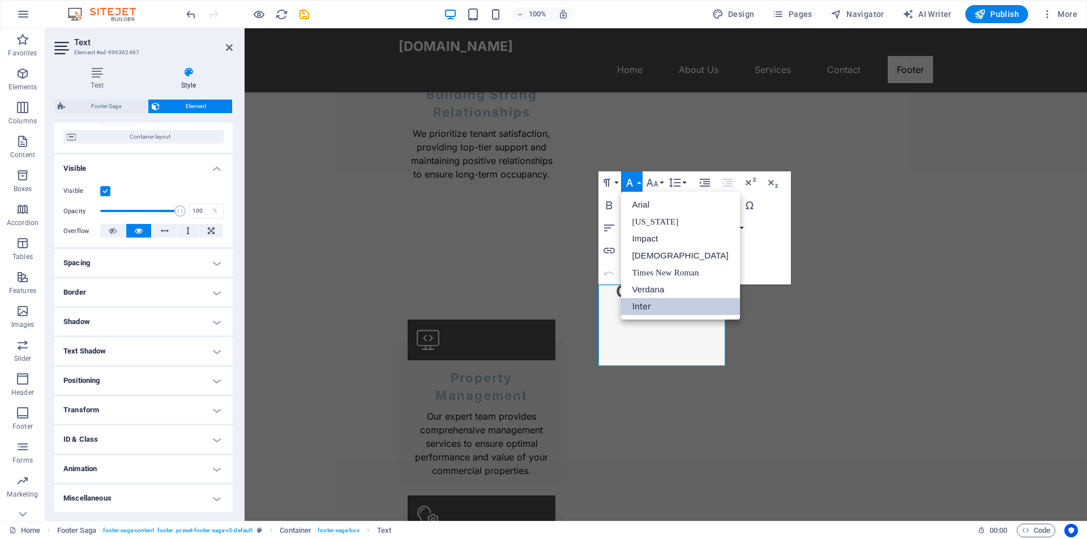
scroll to position [0, 0]
click at [640, 184] on button "Font Family" at bounding box center [632, 182] width 22 height 23
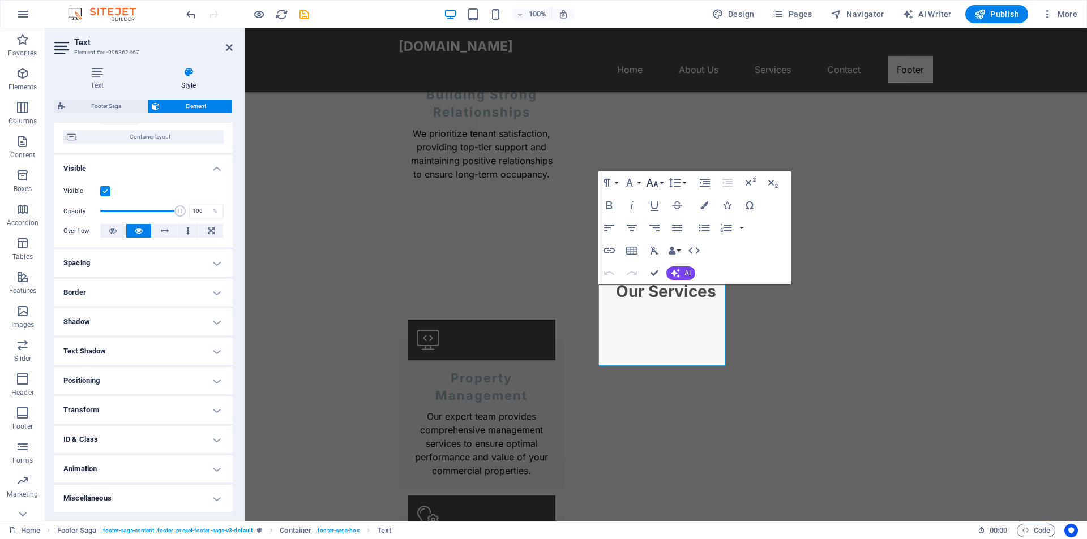
click at [659, 183] on button "Font Size" at bounding box center [654, 182] width 22 height 23
click at [660, 318] on link "24" at bounding box center [663, 323] width 41 height 17
click at [662, 182] on button "Font Size" at bounding box center [654, 182] width 22 height 23
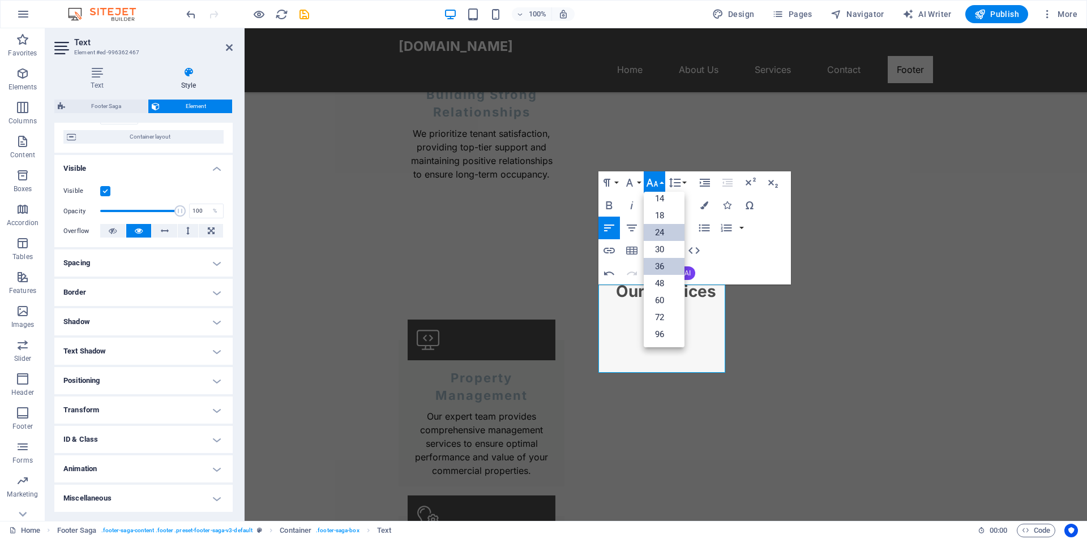
scroll to position [91, 0]
click at [666, 218] on link "18" at bounding box center [663, 215] width 41 height 17
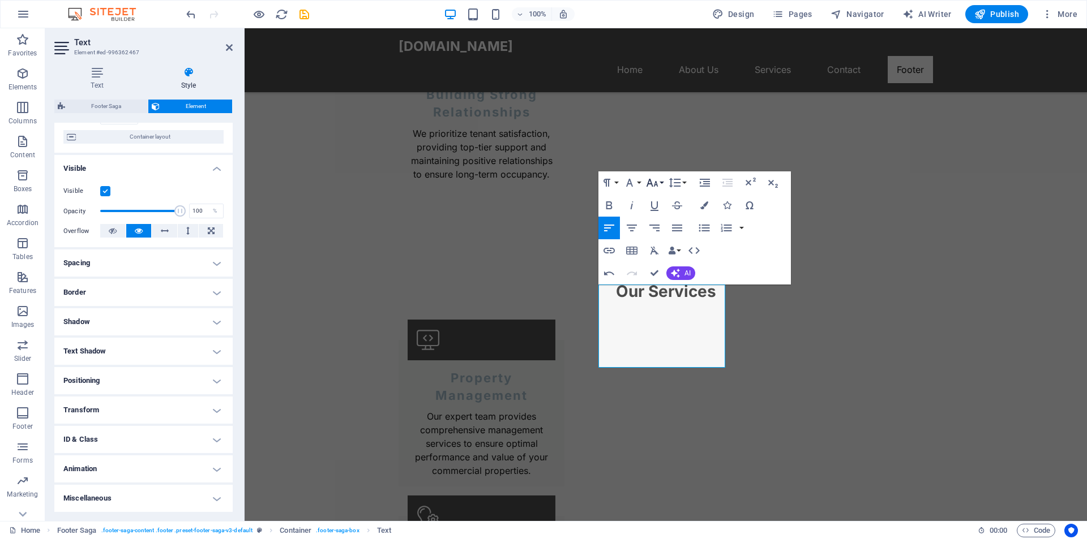
click at [660, 186] on button "Font Size" at bounding box center [654, 182] width 22 height 23
click at [663, 203] on link "14" at bounding box center [663, 198] width 41 height 17
click at [686, 182] on button "Line Height" at bounding box center [677, 182] width 22 height 23
click at [702, 182] on icon "button" at bounding box center [705, 183] width 14 height 14
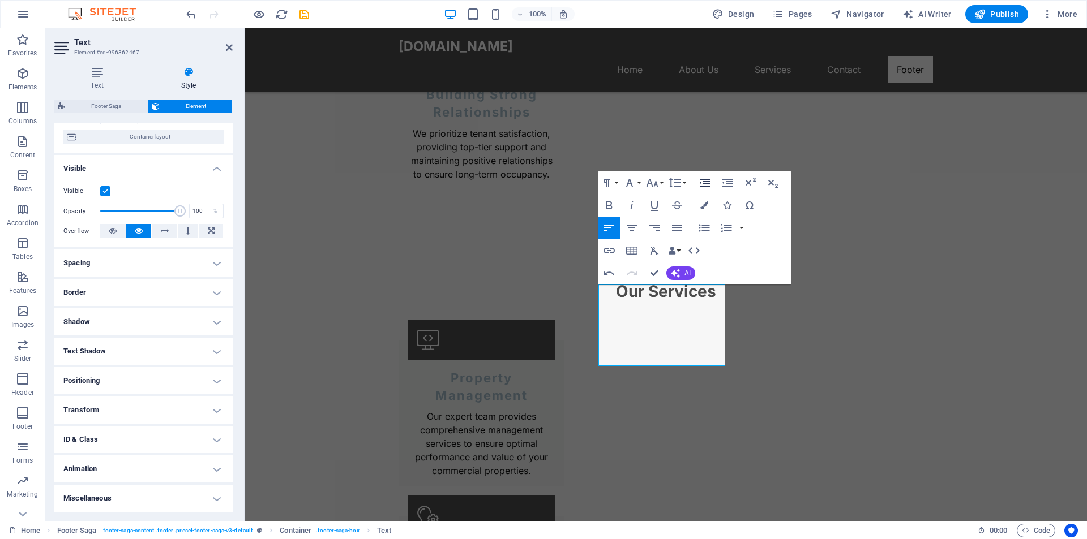
click at [702, 182] on icon "button" at bounding box center [705, 183] width 14 height 14
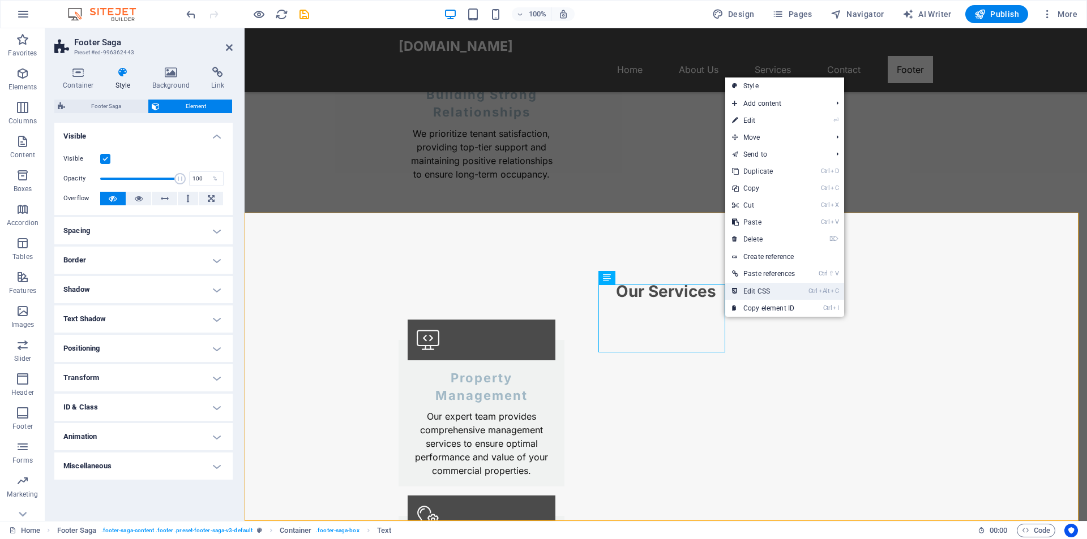
click at [801, 290] on link "Ctrl Alt C Edit CSS" at bounding box center [763, 291] width 76 height 17
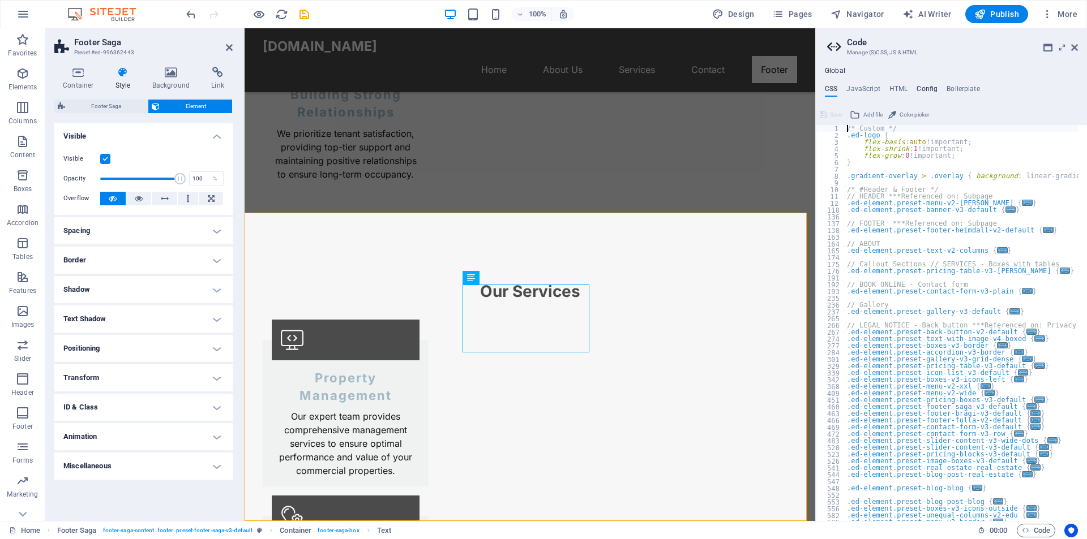
click at [932, 91] on h4 "Config" at bounding box center [926, 91] width 21 height 12
type textarea "$color-background: #F7F7F7;"
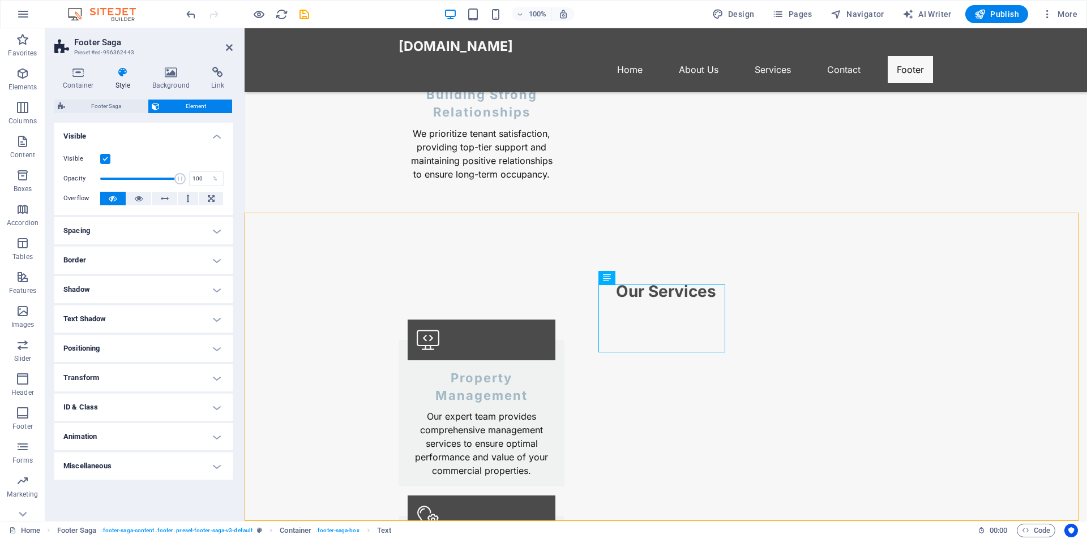
click at [217, 349] on h4 "Positioning" at bounding box center [143, 348] width 178 height 27
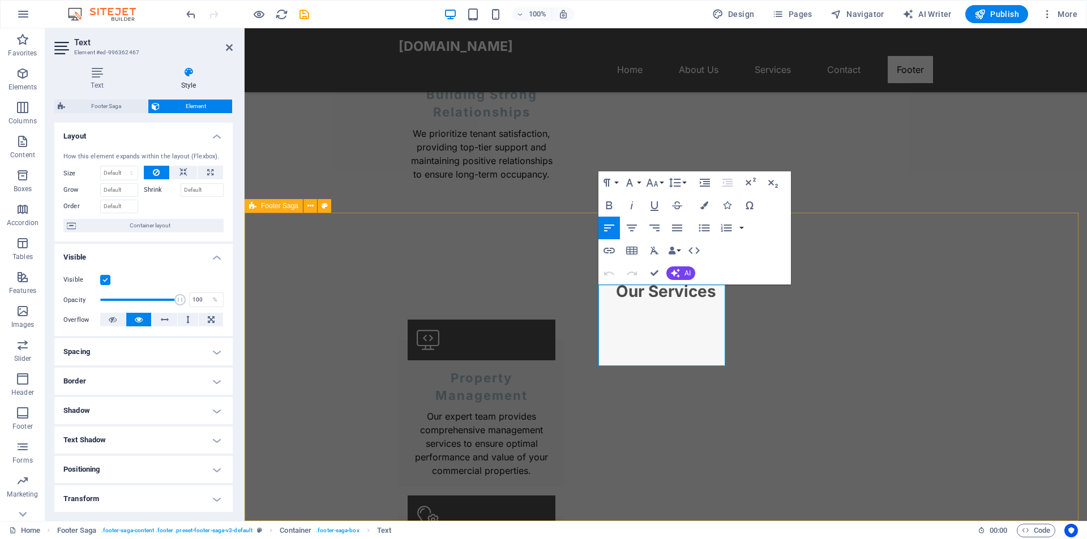
drag, startPoint x: 723, startPoint y: 311, endPoint x: 734, endPoint y: 311, distance: 11.3
drag, startPoint x: 723, startPoint y: 365, endPoint x: 748, endPoint y: 370, distance: 26.0
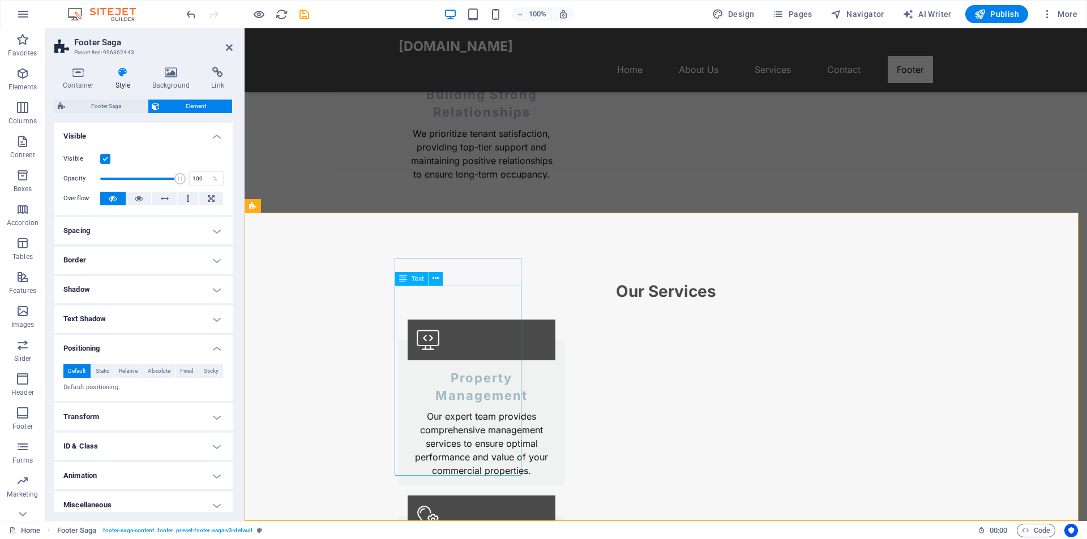
click at [215, 261] on h4 "Border" at bounding box center [143, 260] width 178 height 27
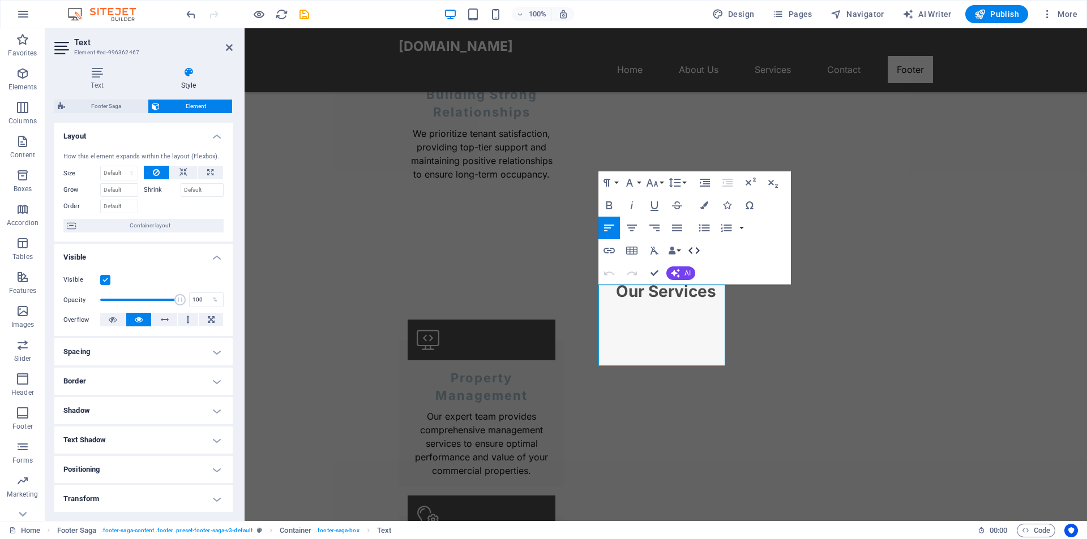
click at [697, 248] on icon "button" at bounding box center [693, 250] width 11 height 7
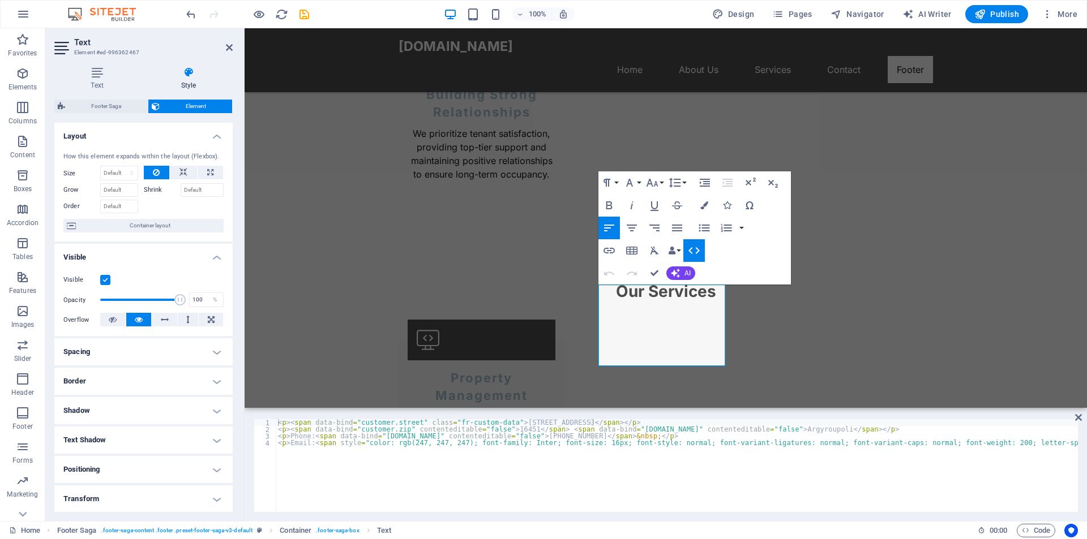
click at [697, 248] on icon "button" at bounding box center [693, 250] width 11 height 7
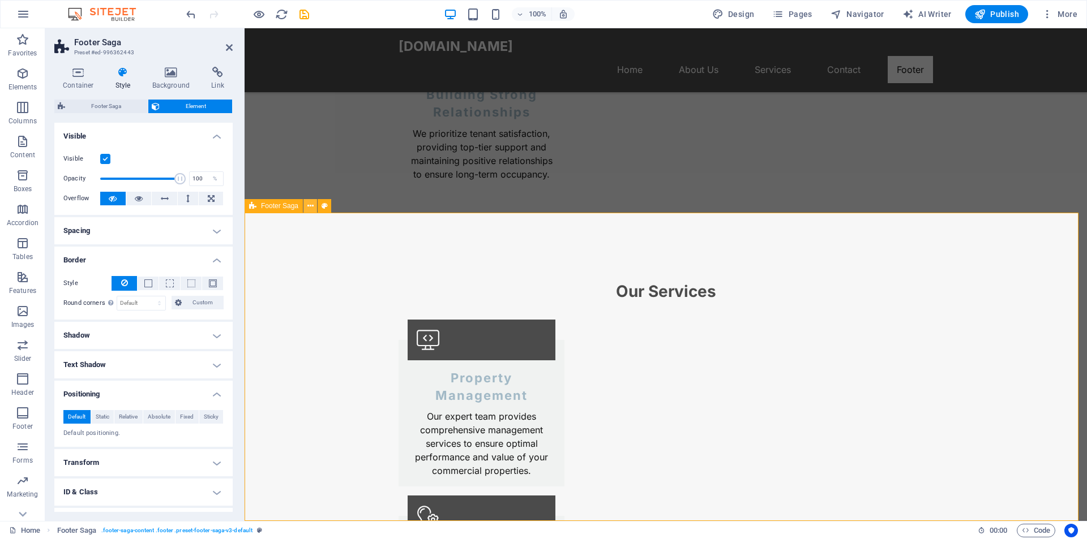
click at [312, 208] on icon at bounding box center [310, 206] width 6 height 12
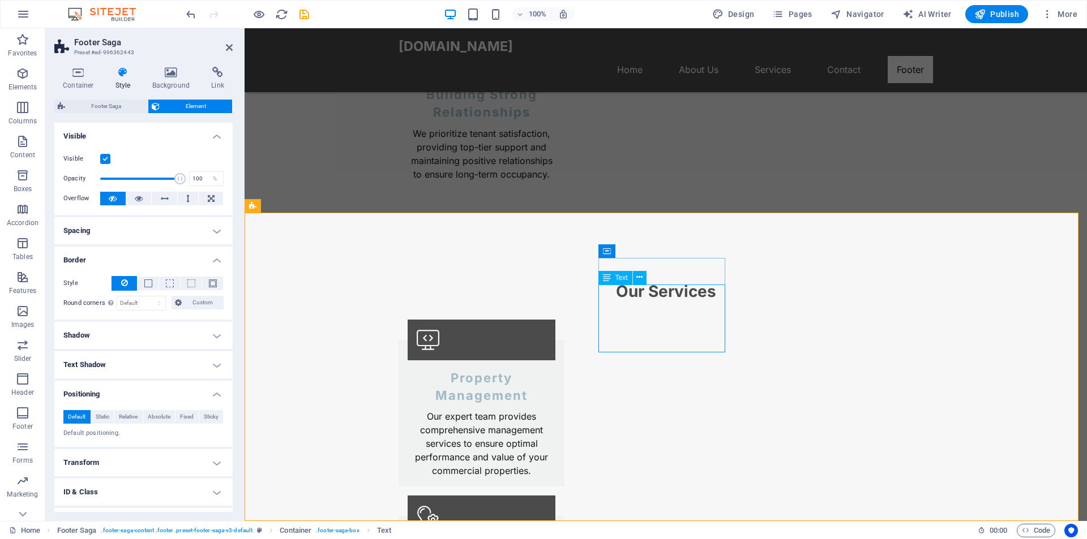
click at [662, 250] on button at bounding box center [657, 251] width 14 height 14
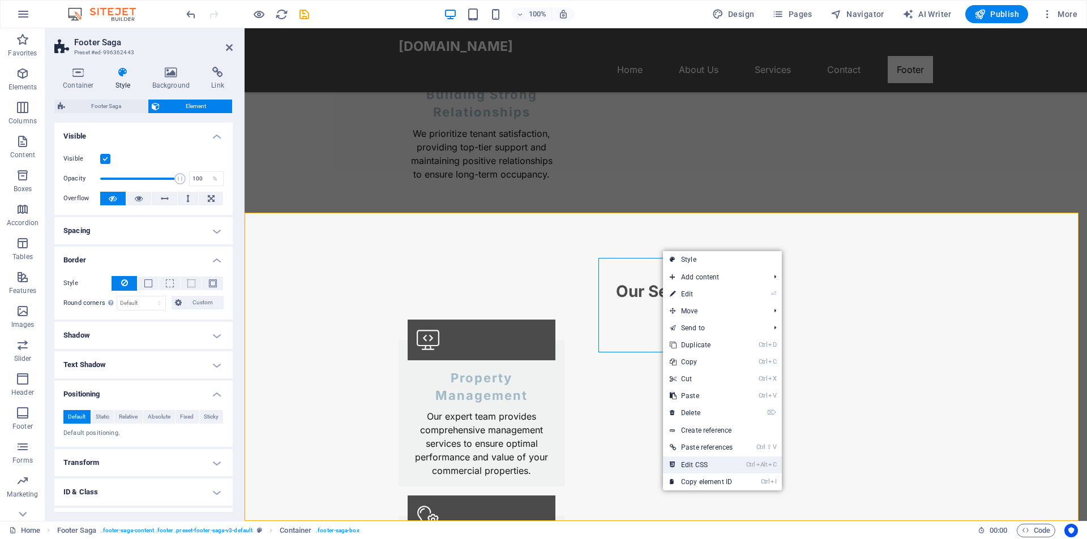
click at [726, 471] on link "Ctrl Alt C Edit CSS" at bounding box center [701, 465] width 76 height 17
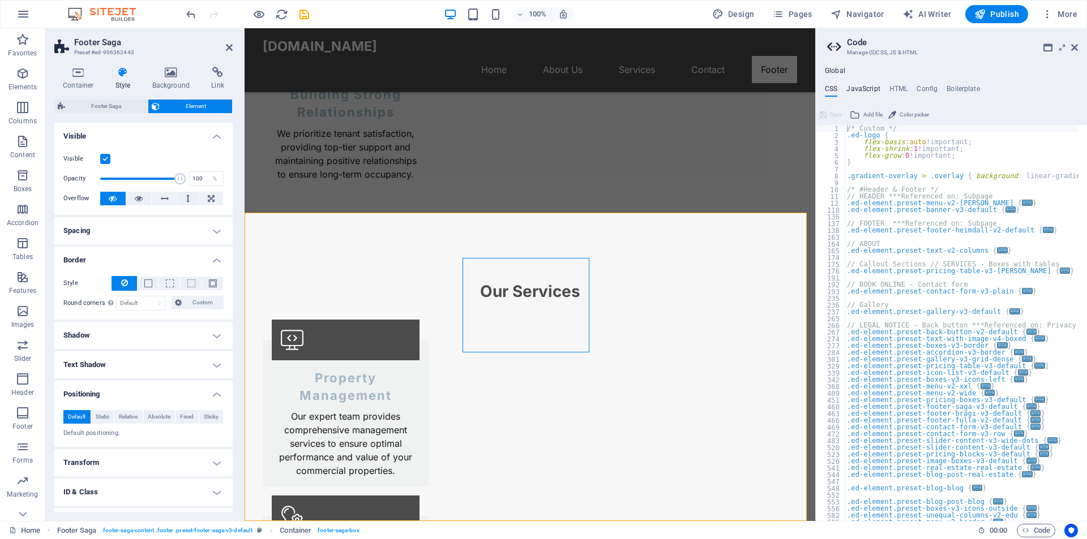
click at [873, 91] on h4 "JavaScript" at bounding box center [862, 91] width 33 height 12
type textarea "/* JS for preset "Menu V2" */"
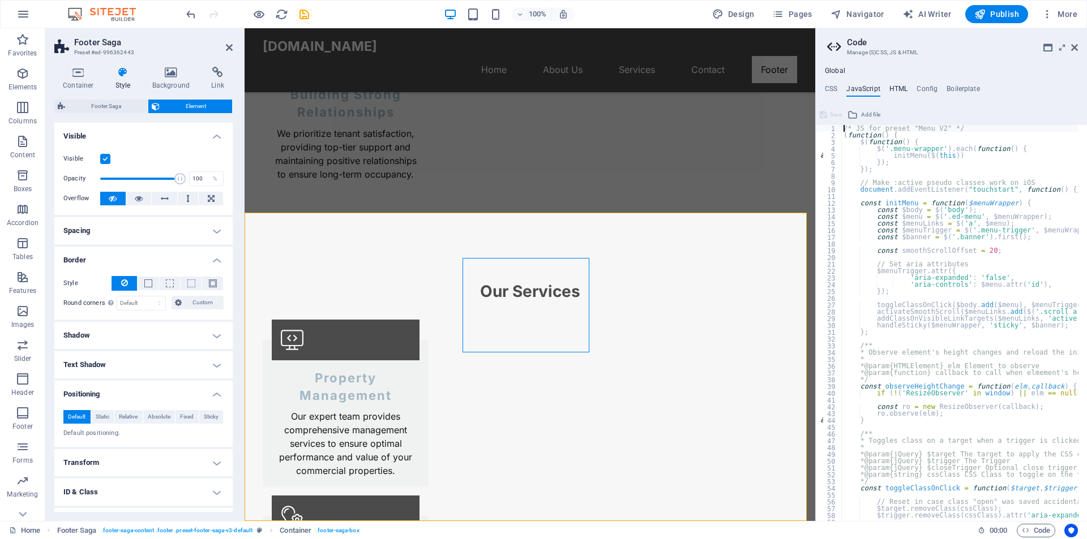
click at [900, 91] on h4 "HTML" at bounding box center [898, 91] width 19 height 12
type textarea "<a href="#main-content" class="wv-link-content button">Skip to main content</a>"
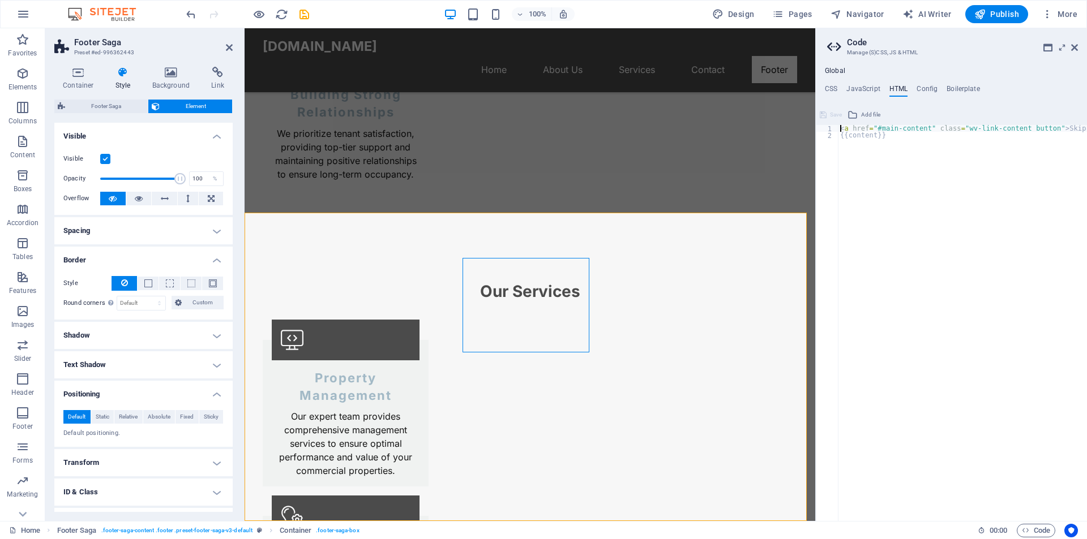
click at [918, 99] on div "CSS JavaScript HTML Config Boilerplate /* Custom */ 1 2 3 4 5 6 7 8 9 10 11 12 …" at bounding box center [950, 303] width 271 height 436
click at [927, 92] on h4 "Config" at bounding box center [926, 91] width 21 height 12
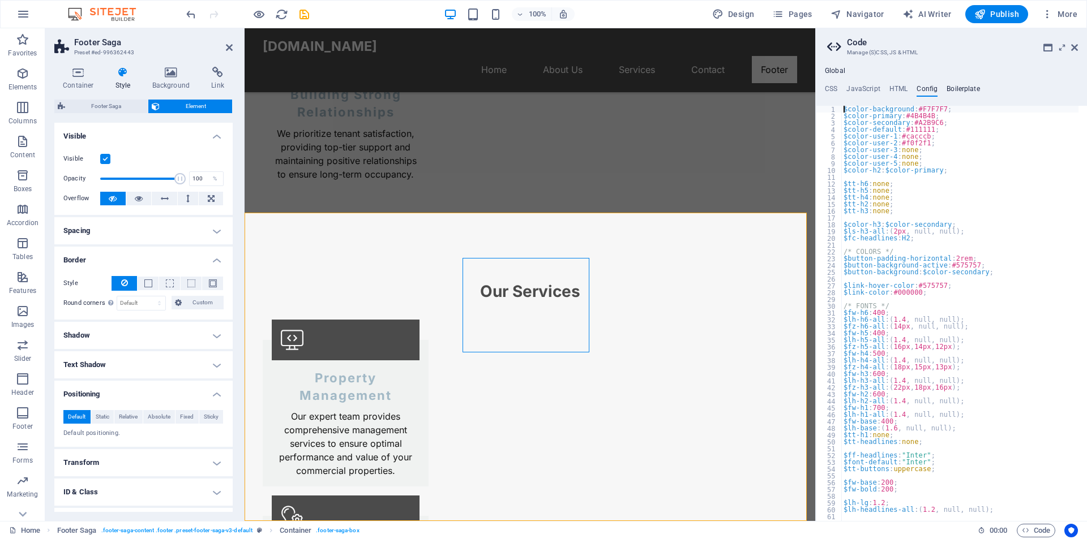
click at [962, 85] on h4 "Boilerplate" at bounding box center [962, 91] width 33 height 12
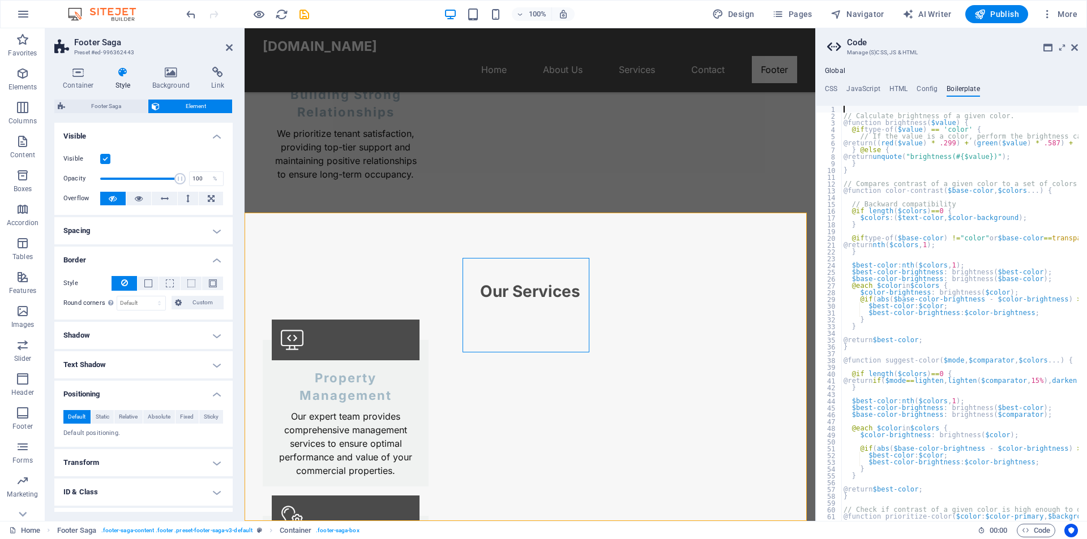
click at [1077, 49] on aside "Code Manage (S)CSS, JS & HTML Global CSS JavaScript HTML Config Boilerplate /* …" at bounding box center [951, 274] width 272 height 493
click at [1072, 45] on icon at bounding box center [1074, 47] width 7 height 9
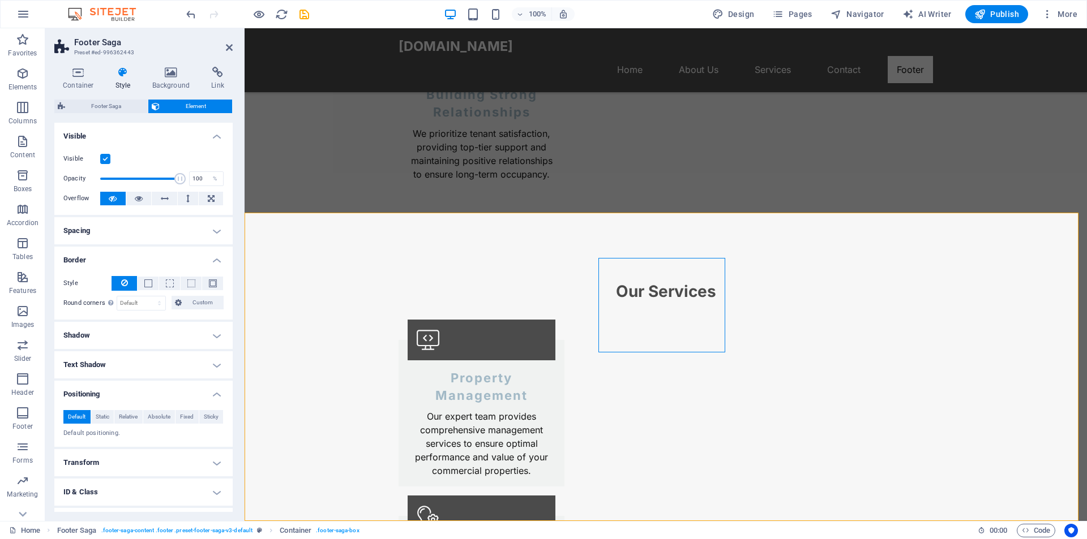
click at [215, 233] on h4 "Spacing" at bounding box center [143, 230] width 178 height 27
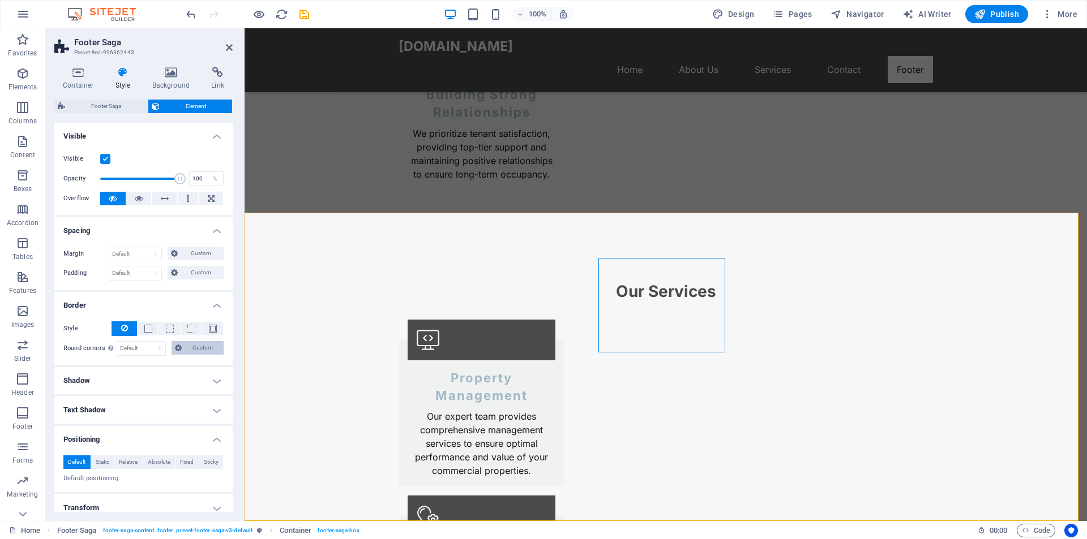
click at [206, 349] on span "Custom" at bounding box center [202, 348] width 35 height 14
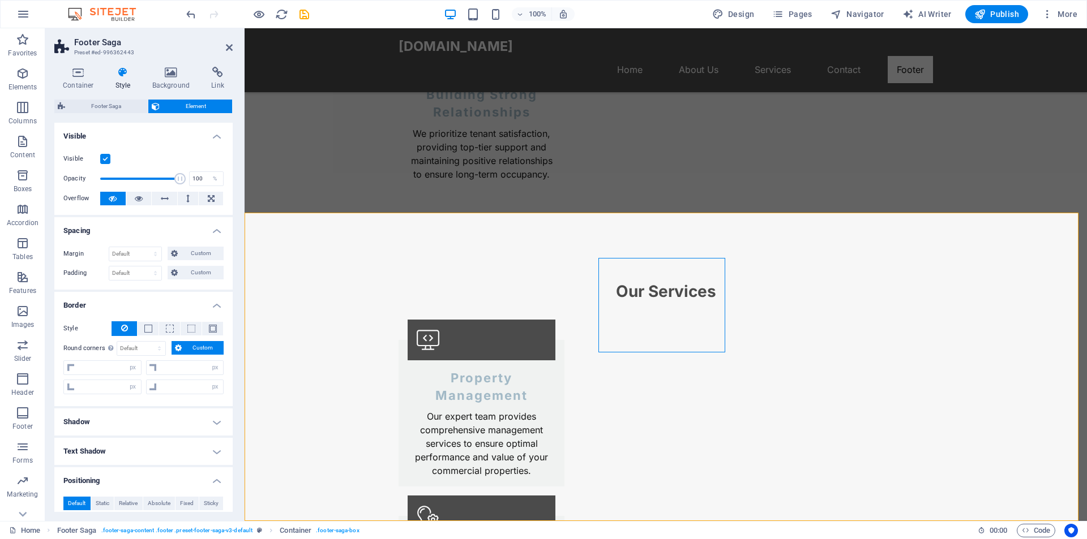
click at [157, 293] on h4 "Border" at bounding box center [143, 302] width 178 height 20
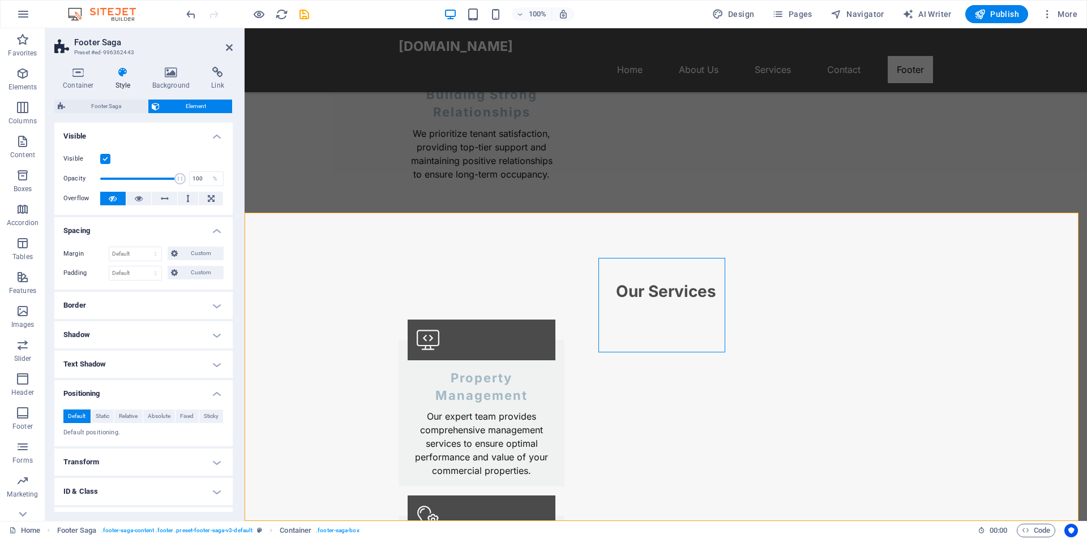
click at [215, 329] on h4 "Shadow" at bounding box center [143, 334] width 178 height 27
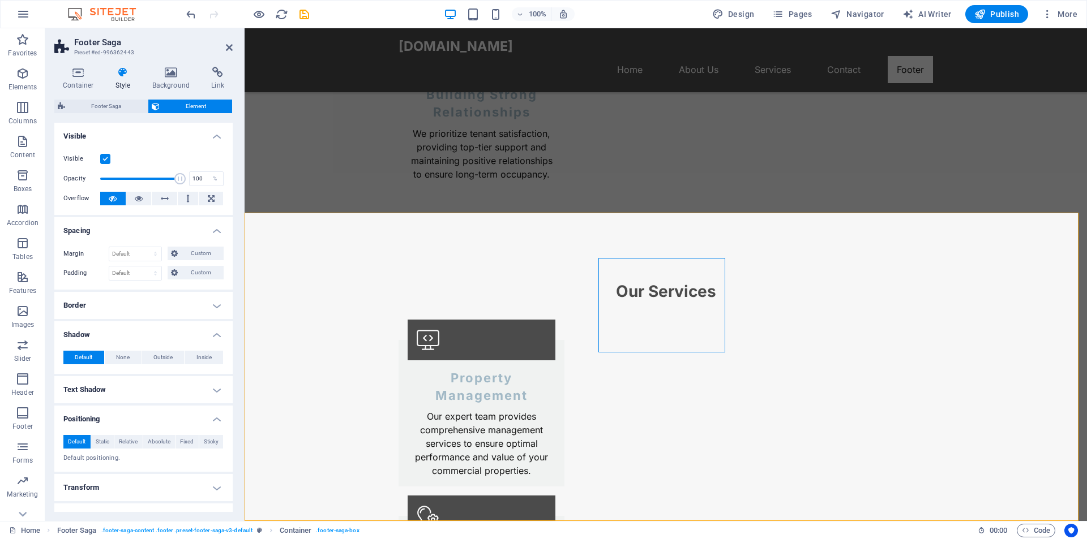
click at [215, 329] on h4 "Shadow" at bounding box center [143, 331] width 178 height 20
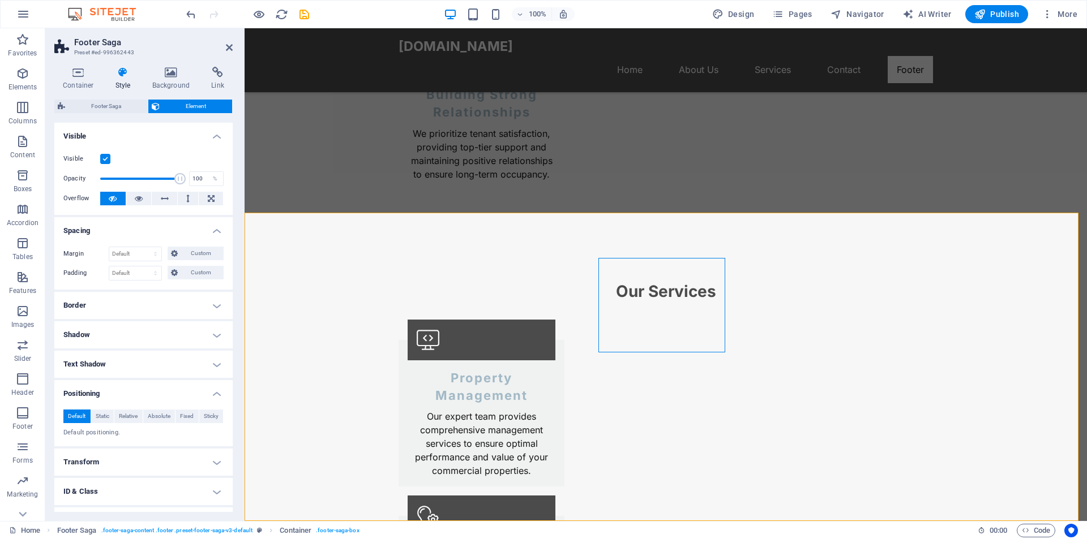
click at [210, 354] on h4 "Text Shadow" at bounding box center [143, 364] width 178 height 27
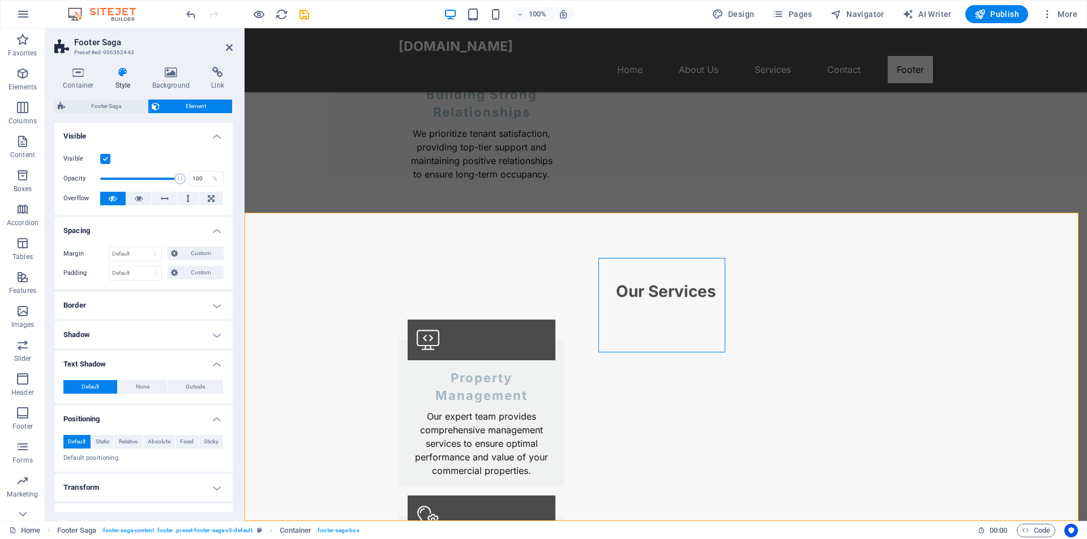
click at [210, 357] on h4 "Text Shadow" at bounding box center [143, 361] width 178 height 20
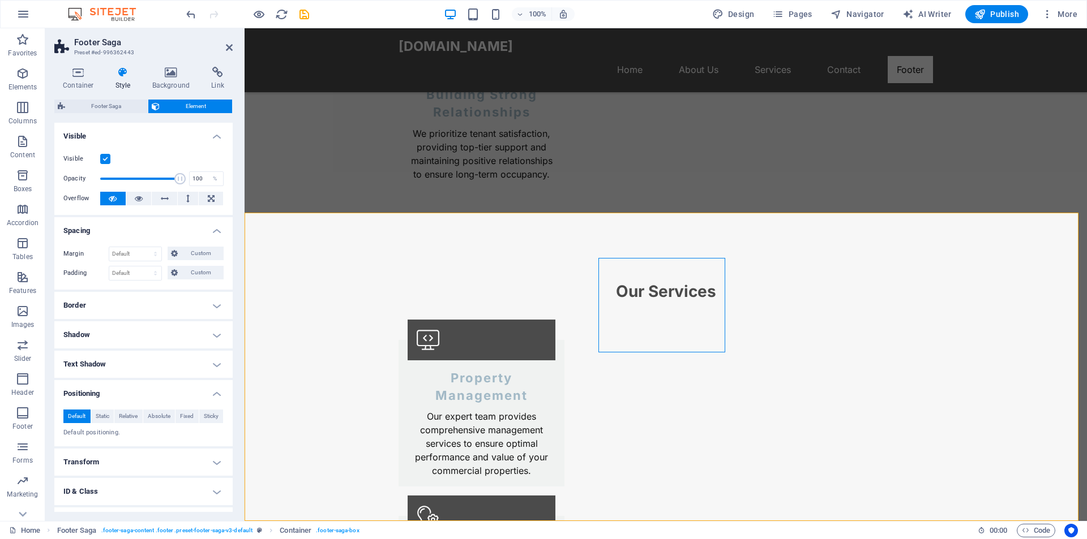
scroll to position [52, 0]
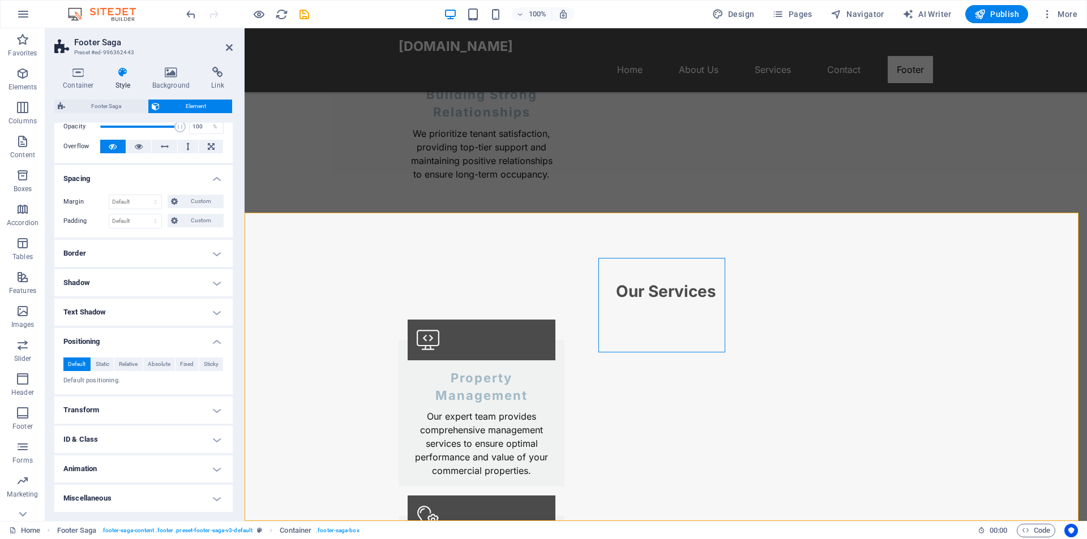
click at [206, 406] on h4 "Transform" at bounding box center [143, 410] width 178 height 27
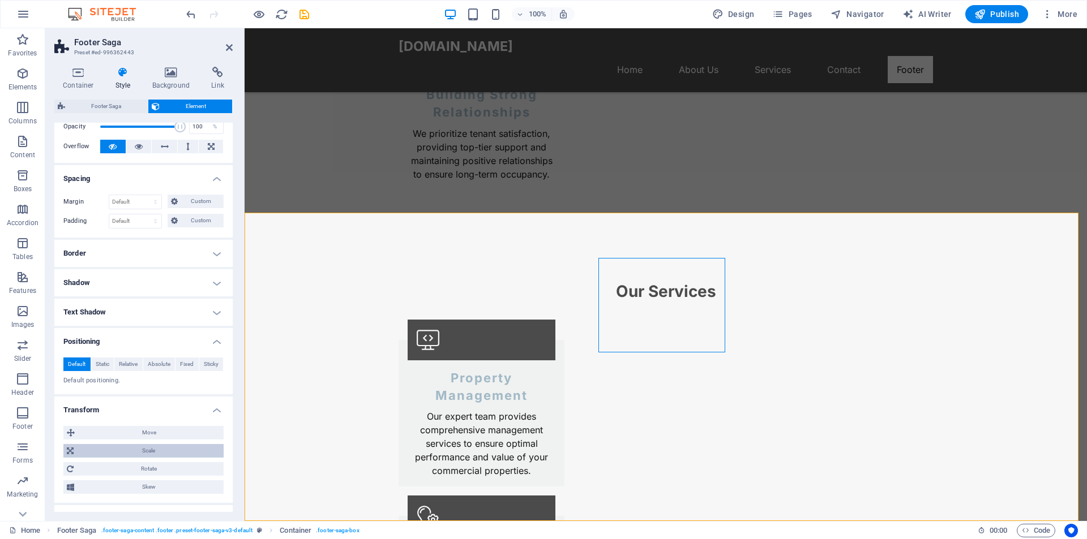
click at [175, 449] on span "Scale" at bounding box center [148, 451] width 143 height 14
click at [211, 410] on h4 "Transform" at bounding box center [143, 407] width 178 height 20
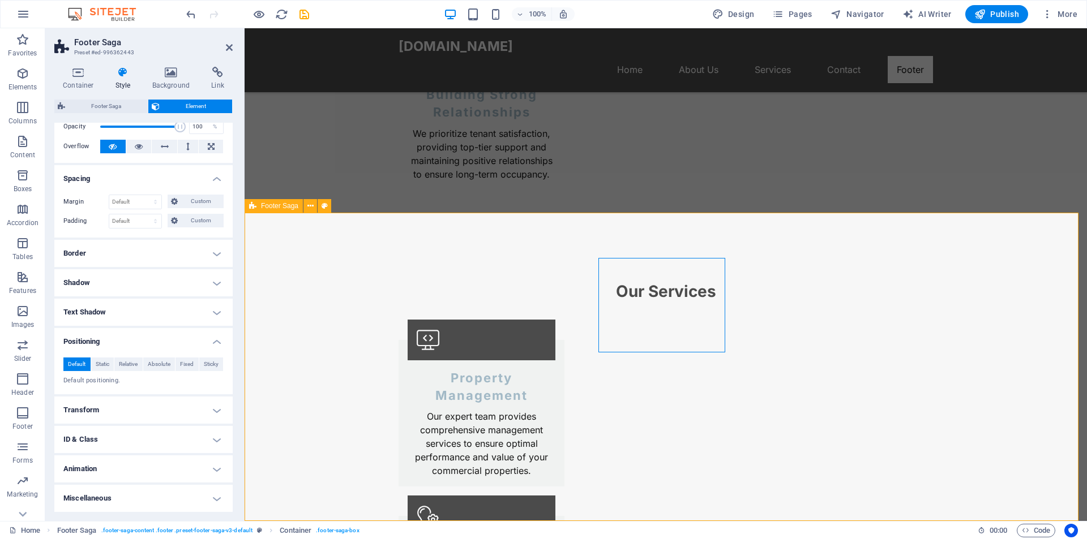
click at [656, 249] on icon at bounding box center [655, 252] width 6 height 12
drag, startPoint x: 724, startPoint y: 265, endPoint x: 737, endPoint y: 265, distance: 13.0
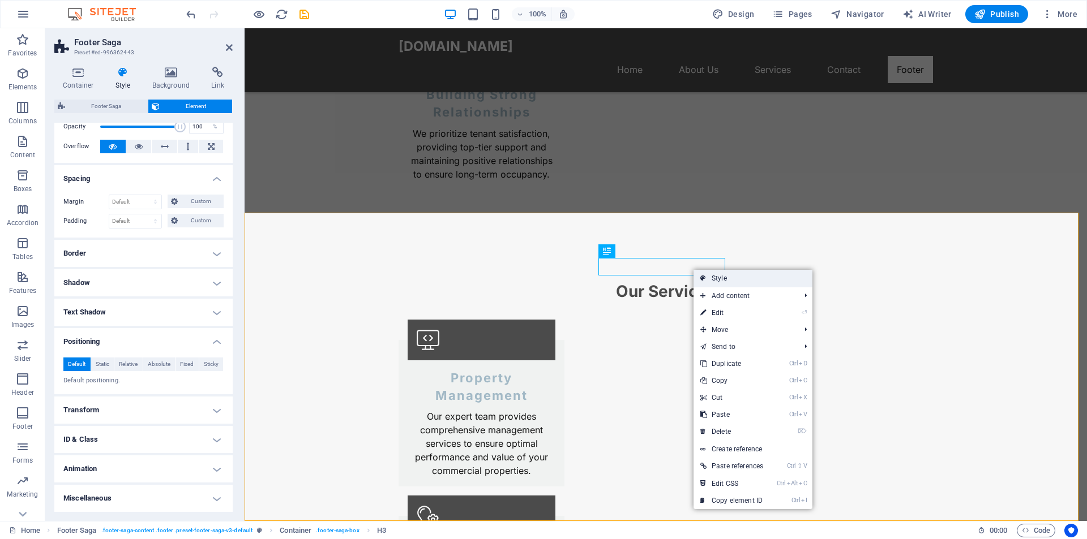
click at [722, 285] on link "Style" at bounding box center [752, 278] width 119 height 17
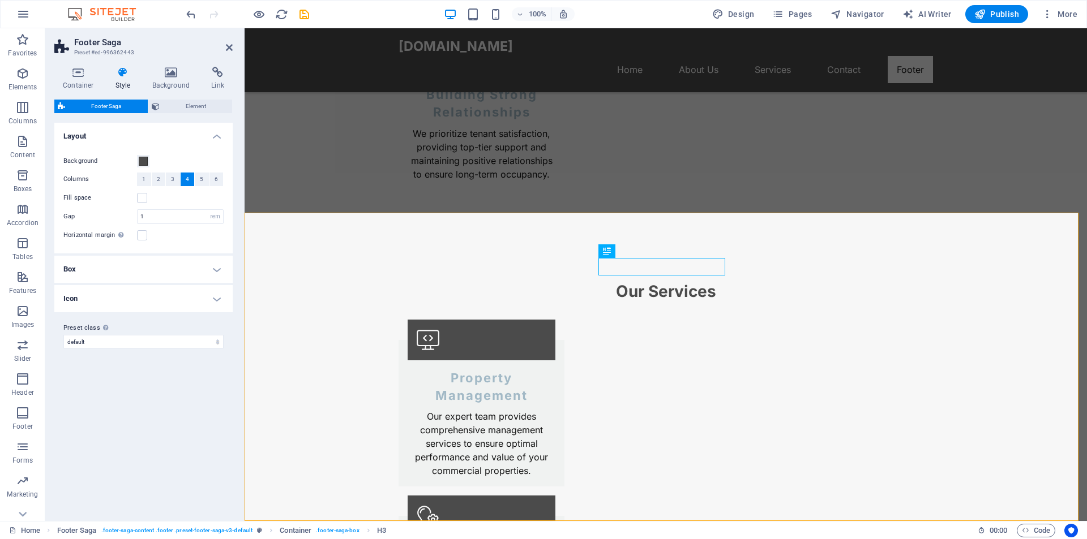
click at [221, 271] on h4 "Box" at bounding box center [143, 269] width 178 height 27
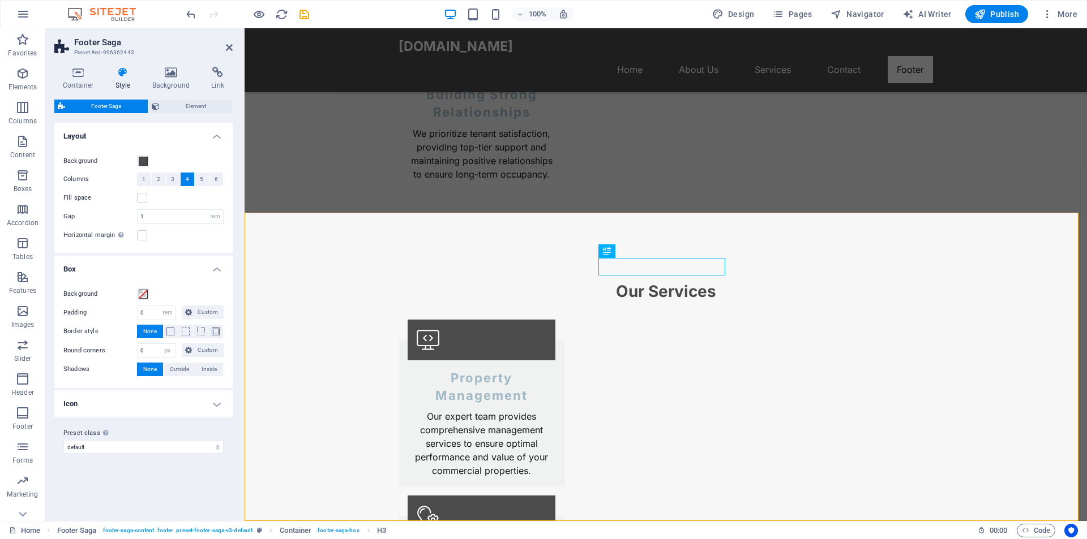
click at [221, 271] on h4 "Box" at bounding box center [143, 266] width 178 height 20
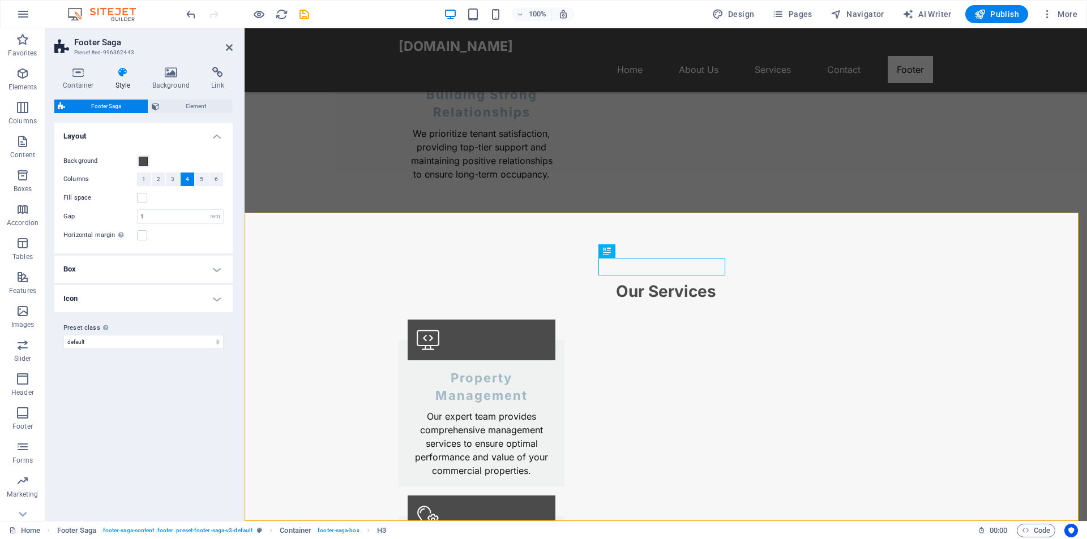
click at [218, 302] on h4 "Icon" at bounding box center [143, 298] width 178 height 27
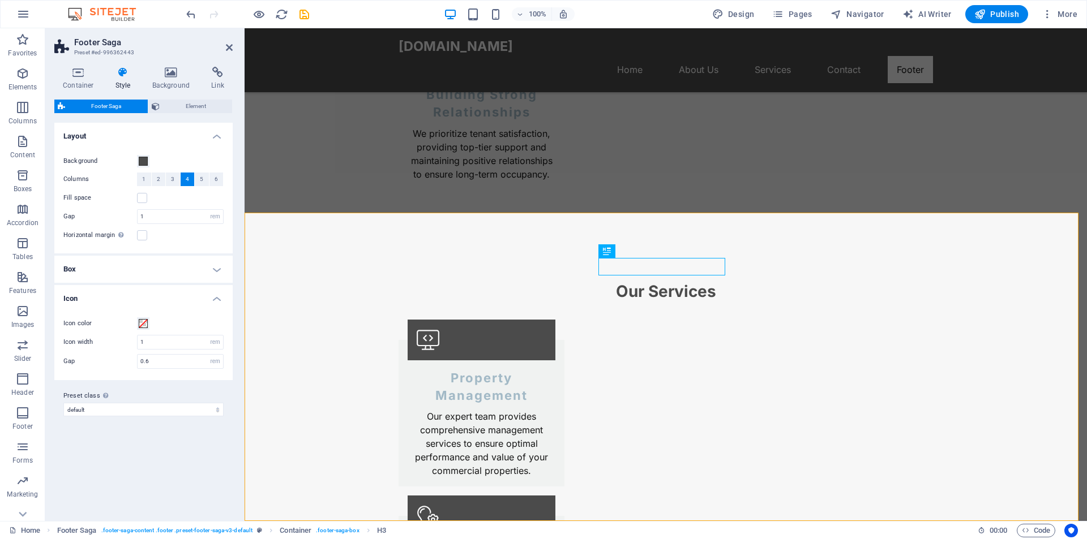
click at [218, 302] on h4 "Icon" at bounding box center [143, 295] width 178 height 20
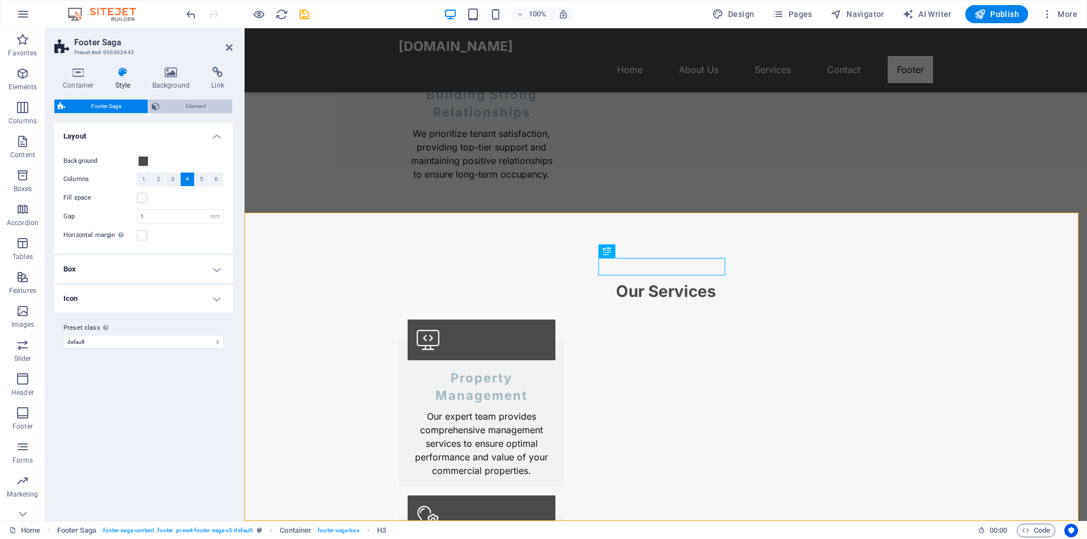
click at [204, 110] on span "Element" at bounding box center [196, 107] width 66 height 14
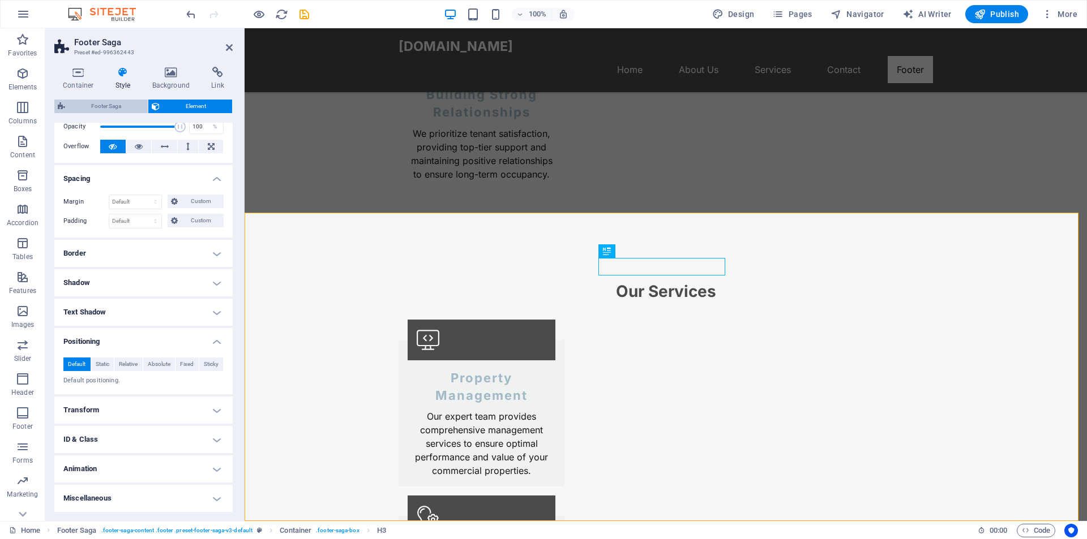
click at [114, 104] on span "Footer Saga" at bounding box center [106, 107] width 76 height 14
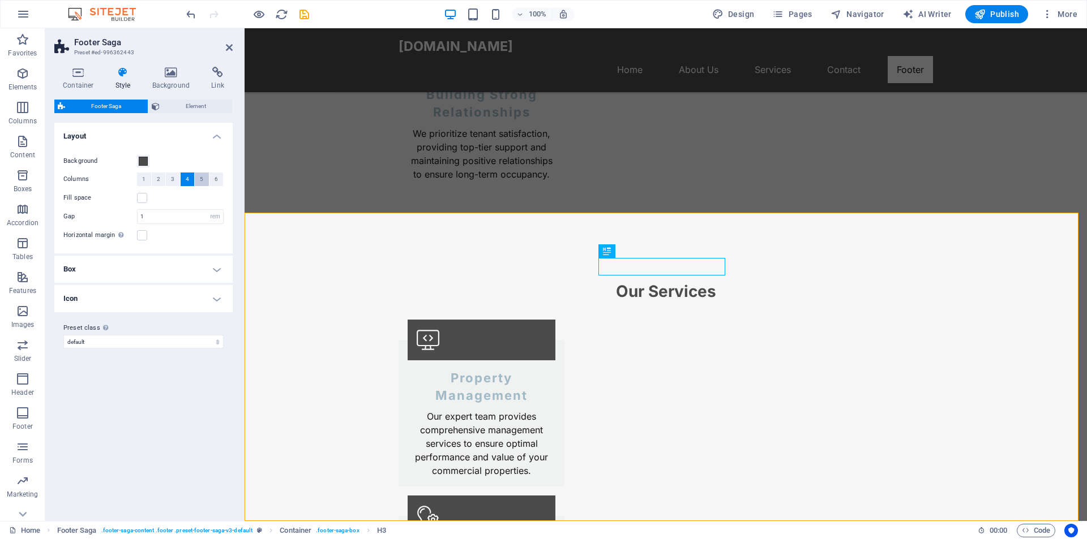
click at [201, 179] on span "5" at bounding box center [201, 180] width 3 height 14
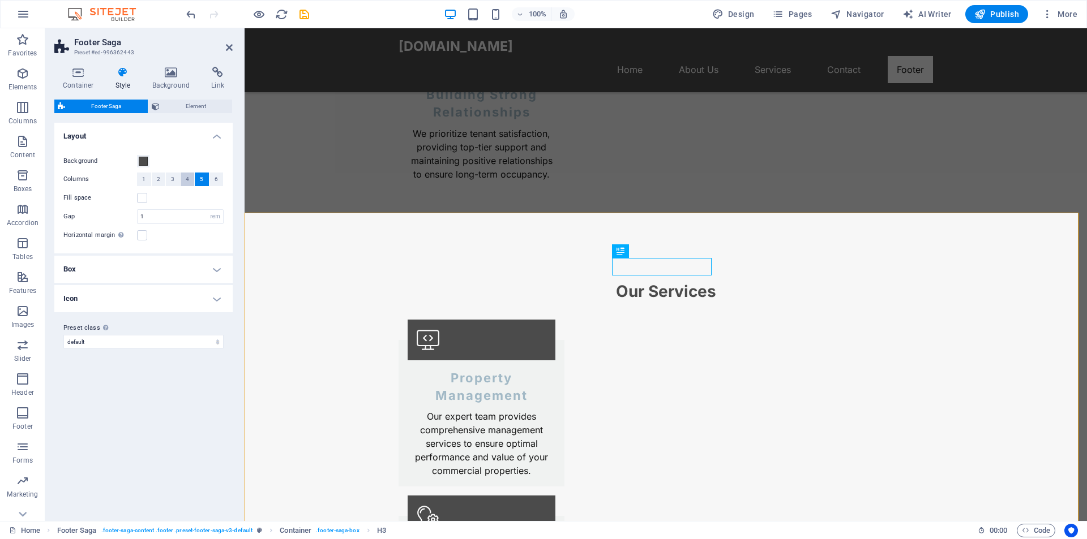
click at [192, 179] on button "4" at bounding box center [188, 180] width 14 height 14
click at [200, 180] on span "5" at bounding box center [201, 180] width 3 height 14
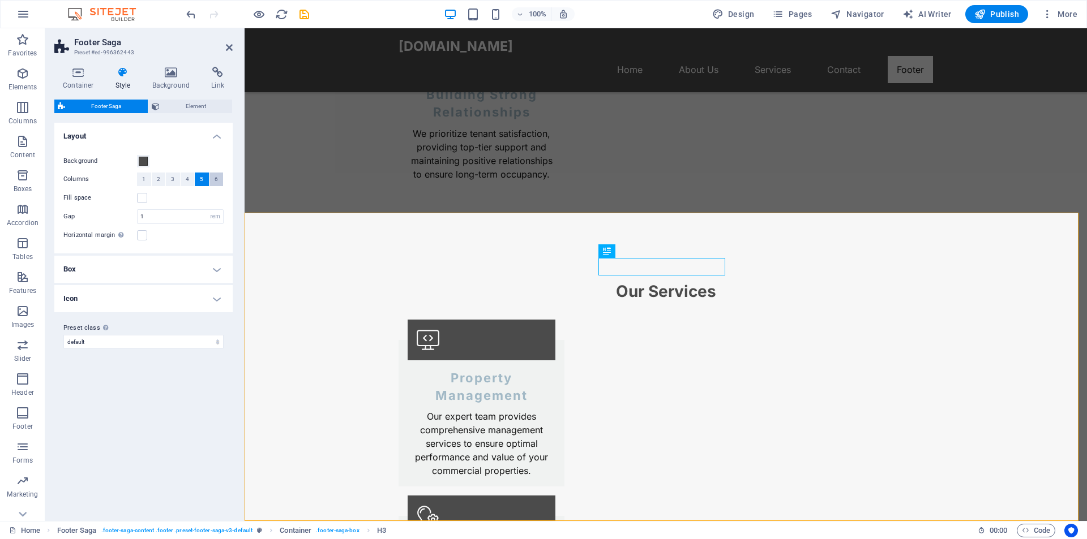
click at [214, 181] on span "6" at bounding box center [215, 180] width 3 height 14
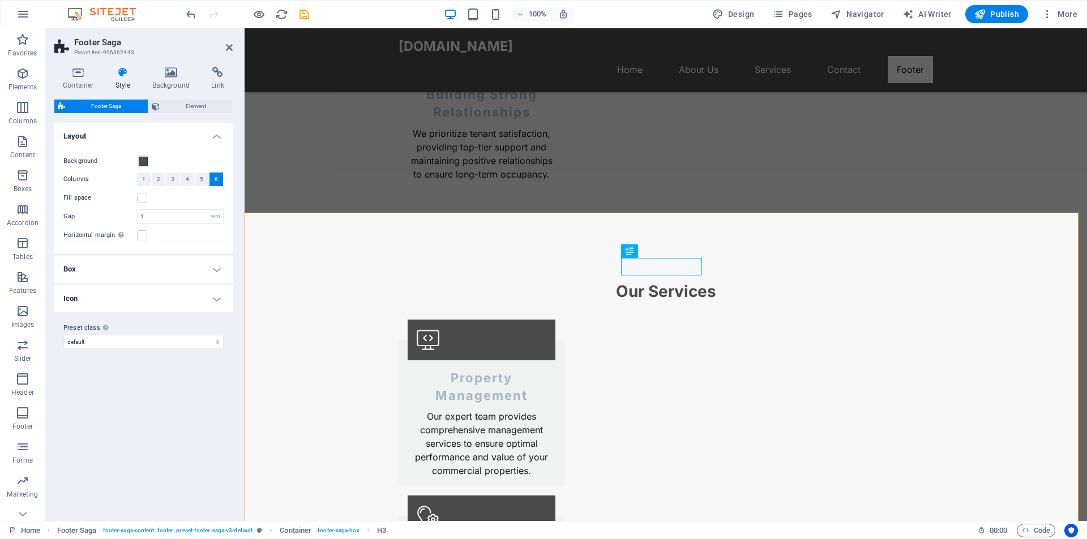
click at [192, 425] on div "Variants Default Layout Background Columns 1 2 3 4 5 6 Fill space Gap 1 rem px …" at bounding box center [143, 317] width 178 height 389
click at [157, 180] on span "2" at bounding box center [158, 180] width 3 height 14
click at [172, 179] on span "3" at bounding box center [172, 180] width 3 height 14
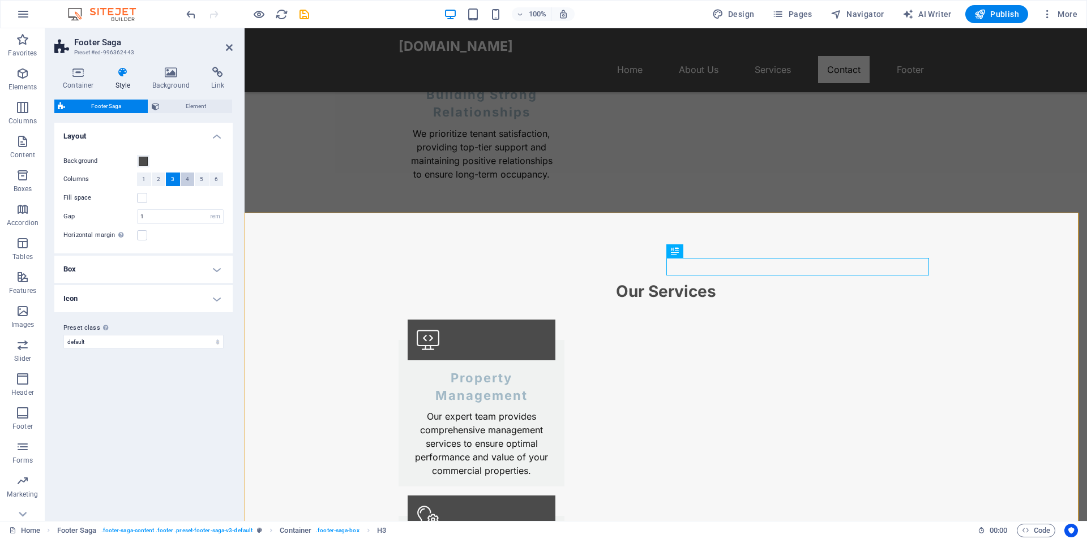
scroll to position [1508, 0]
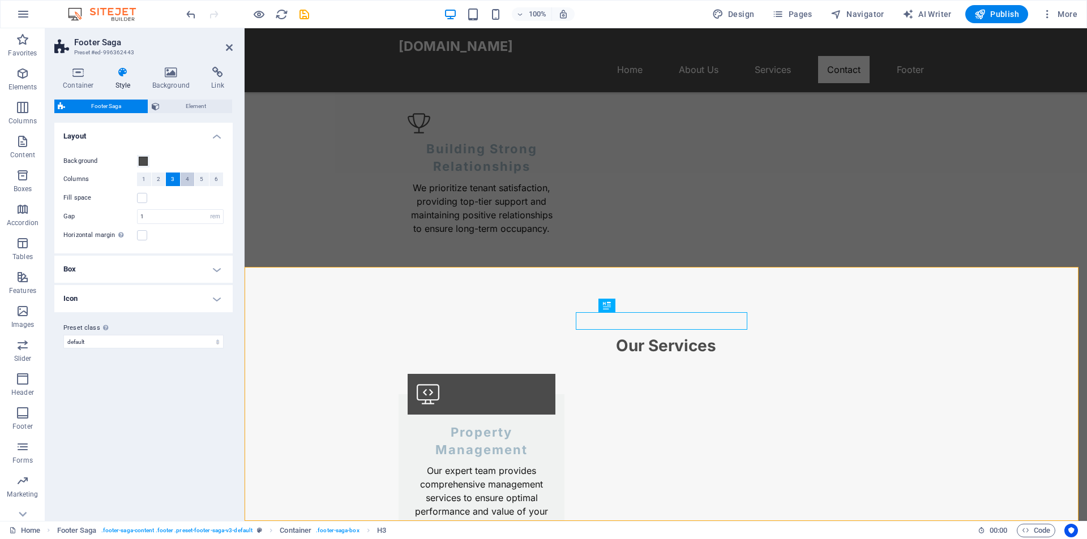
click at [190, 176] on button "4" at bounding box center [188, 180] width 14 height 14
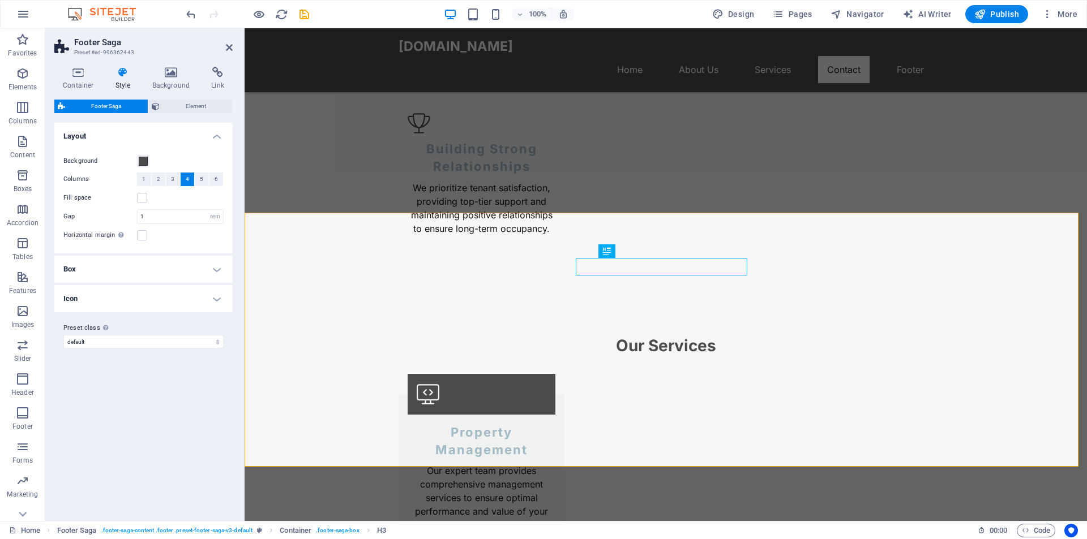
scroll to position [1562, 0]
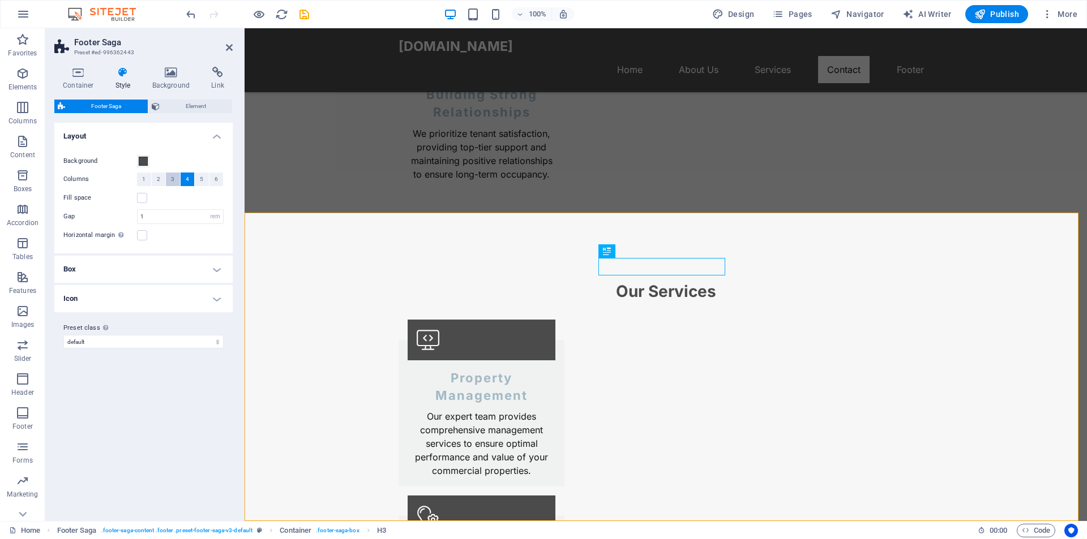
click at [173, 177] on span "3" at bounding box center [172, 180] width 3 height 14
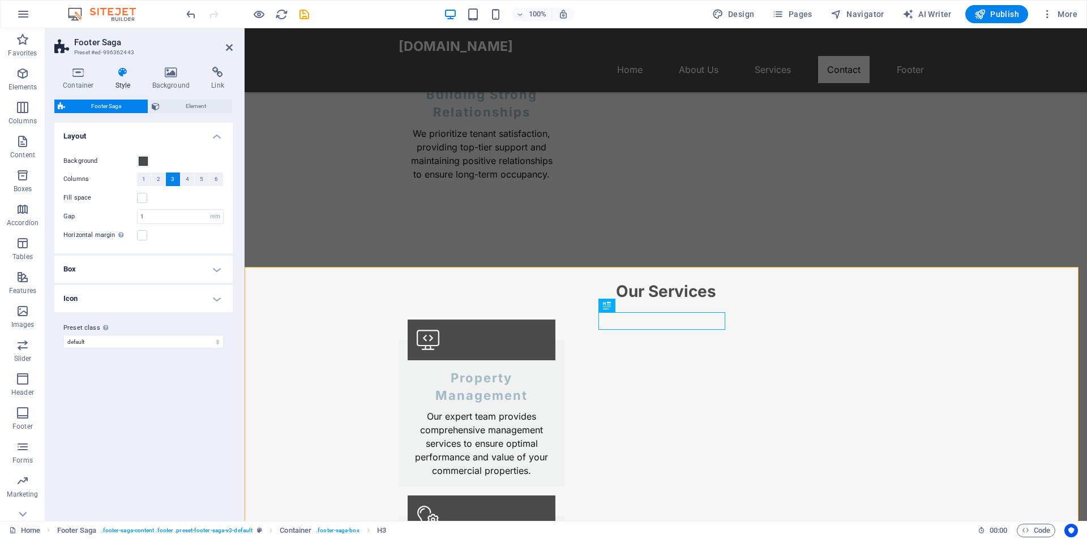
scroll to position [1508, 0]
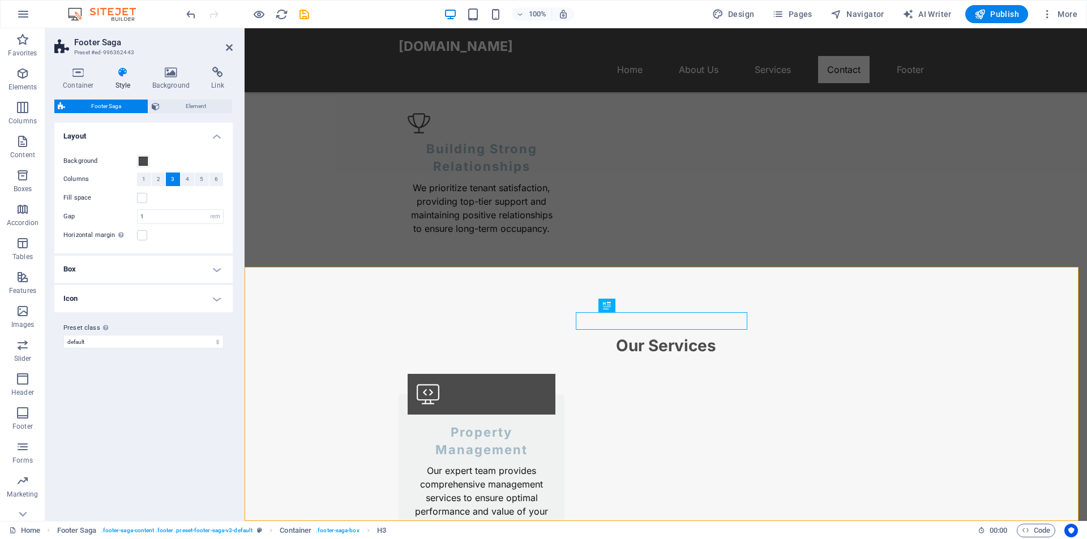
click at [162, 423] on div "Variants Default Layout Background Columns 1 2 3 4 5 6 Fill space Gap 1 rem px …" at bounding box center [143, 317] width 178 height 389
click at [229, 49] on icon at bounding box center [229, 47] width 7 height 9
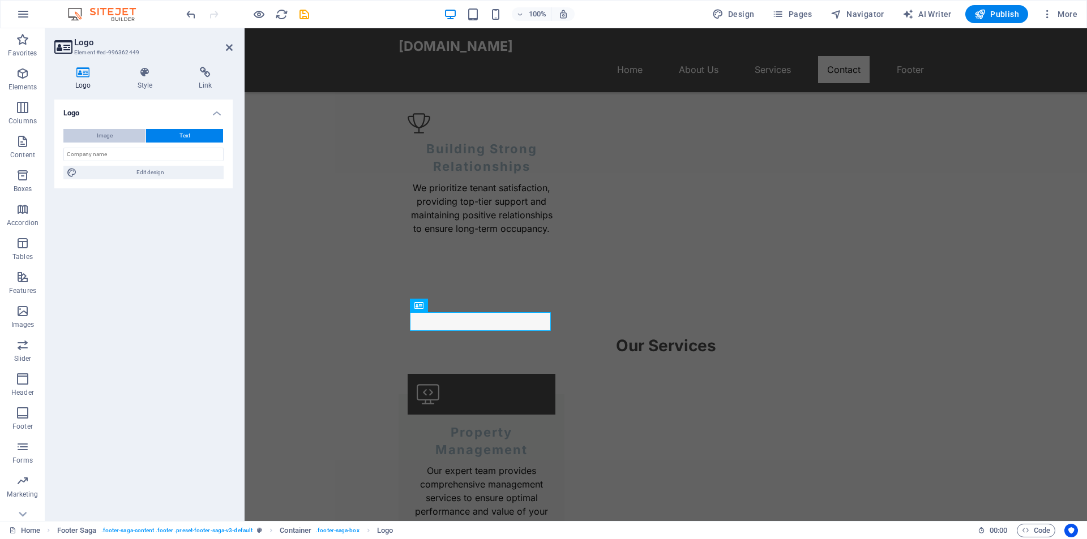
click at [109, 137] on span "Image" at bounding box center [105, 136] width 16 height 14
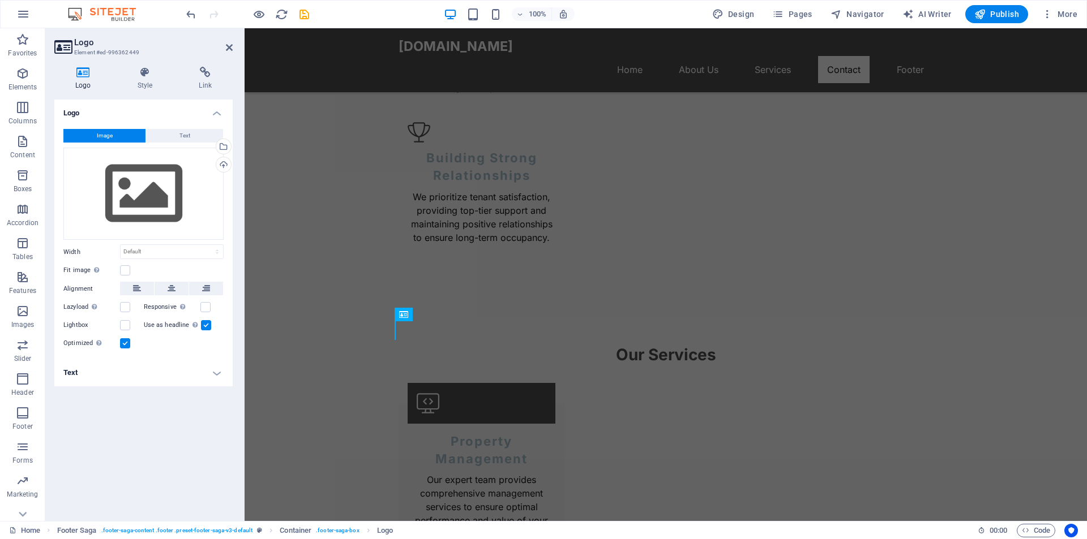
scroll to position [1562, 0]
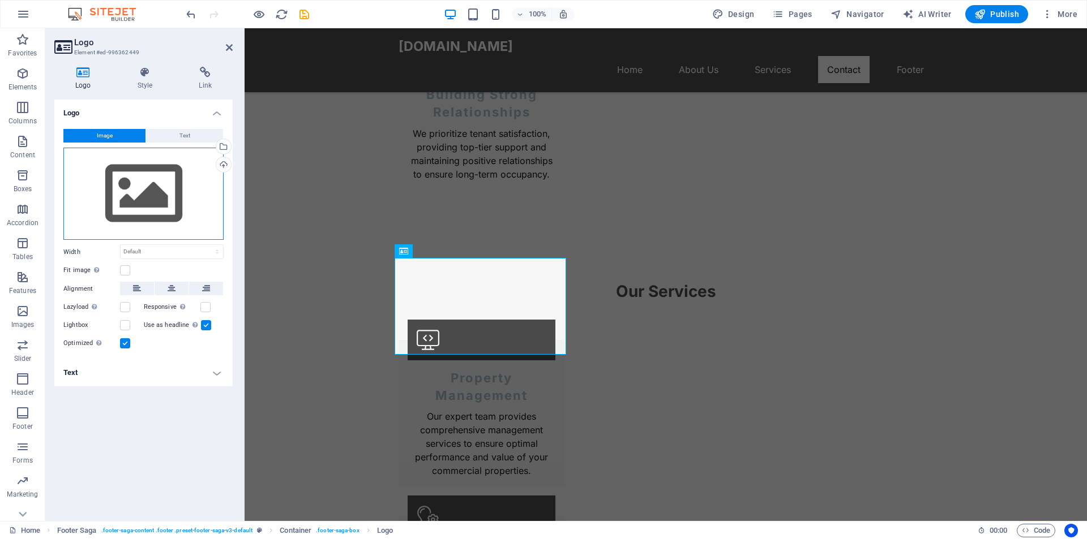
click at [152, 201] on div "Drag files here, click to choose files or select files from Files or our free s…" at bounding box center [143, 194] width 160 height 93
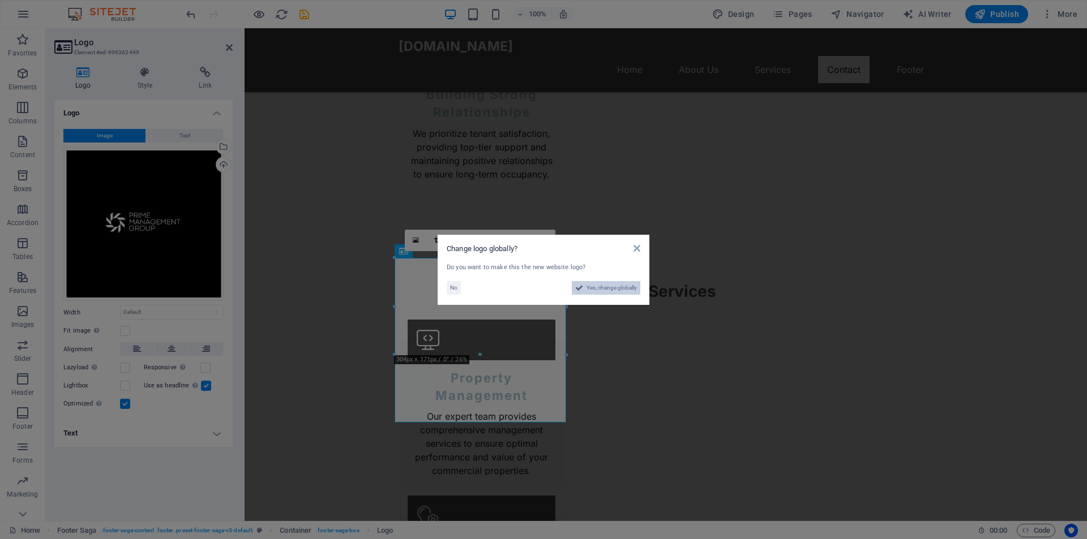
click at [605, 286] on span "Yes, change globally" at bounding box center [611, 288] width 50 height 14
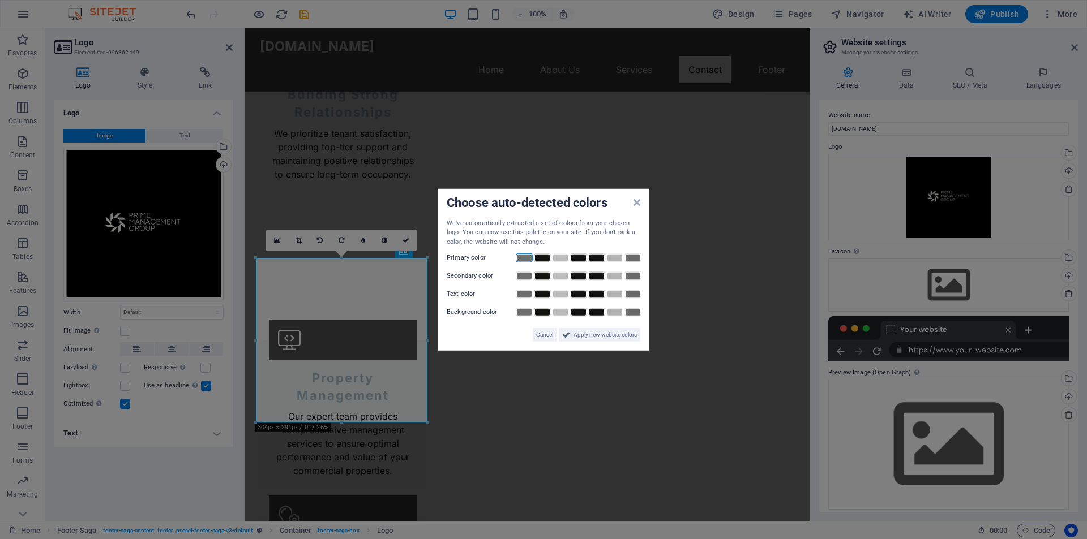
click at [529, 261] on link at bounding box center [524, 258] width 17 height 9
click at [527, 261] on link at bounding box center [524, 258] width 17 height 9
drag, startPoint x: 614, startPoint y: 337, endPoint x: 449, endPoint y: 336, distance: 164.7
click at [614, 337] on span "Apply new website colors" at bounding box center [604, 335] width 63 height 14
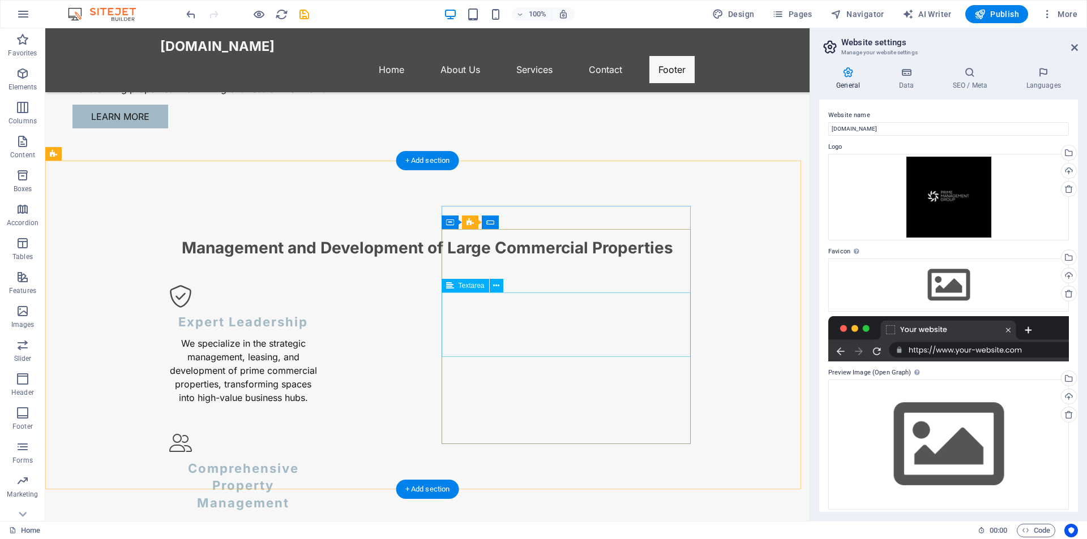
scroll to position [1654, 0]
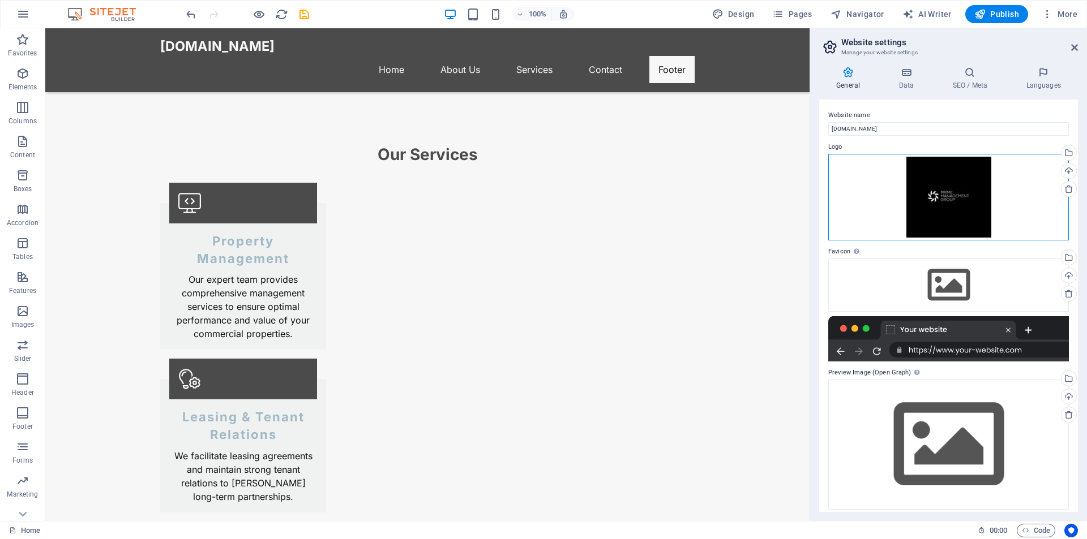
click at [962, 192] on div "Drag files here, click to choose files or select files from Files or our free s…" at bounding box center [948, 197] width 241 height 87
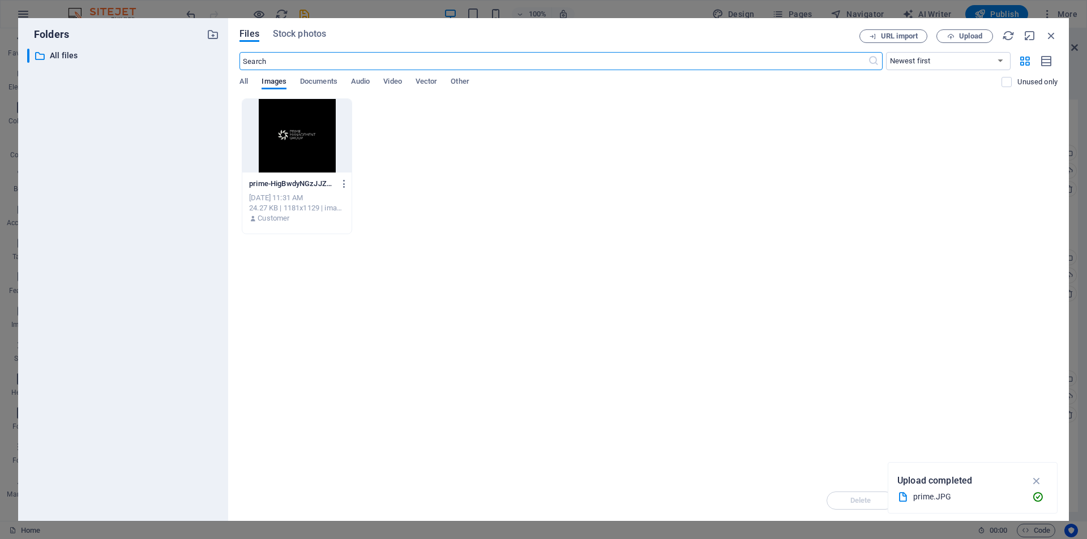
scroll to position [1567, 0]
click at [1056, 35] on icon "button" at bounding box center [1051, 35] width 12 height 12
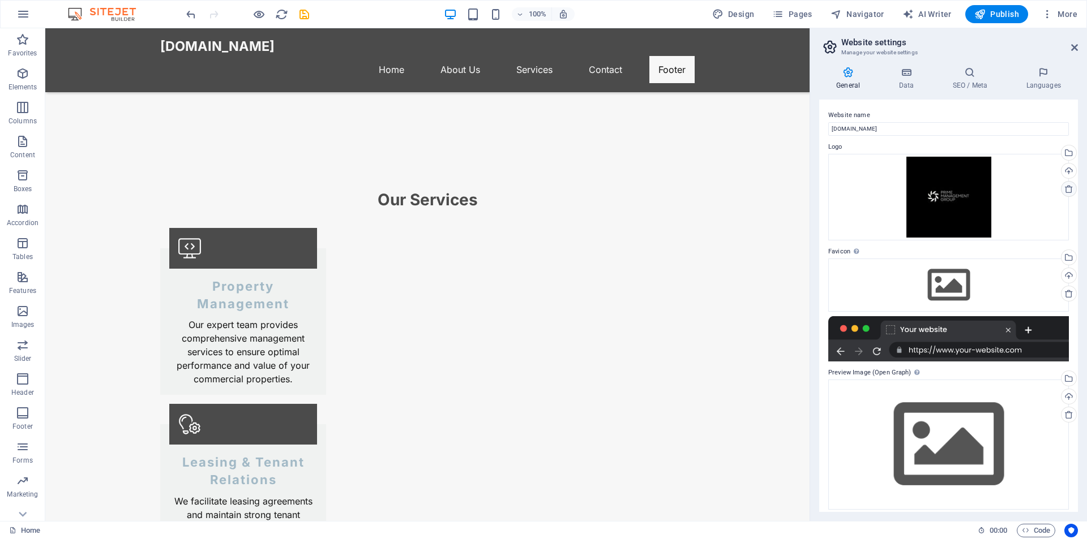
click at [1065, 187] on icon at bounding box center [1068, 188] width 9 height 9
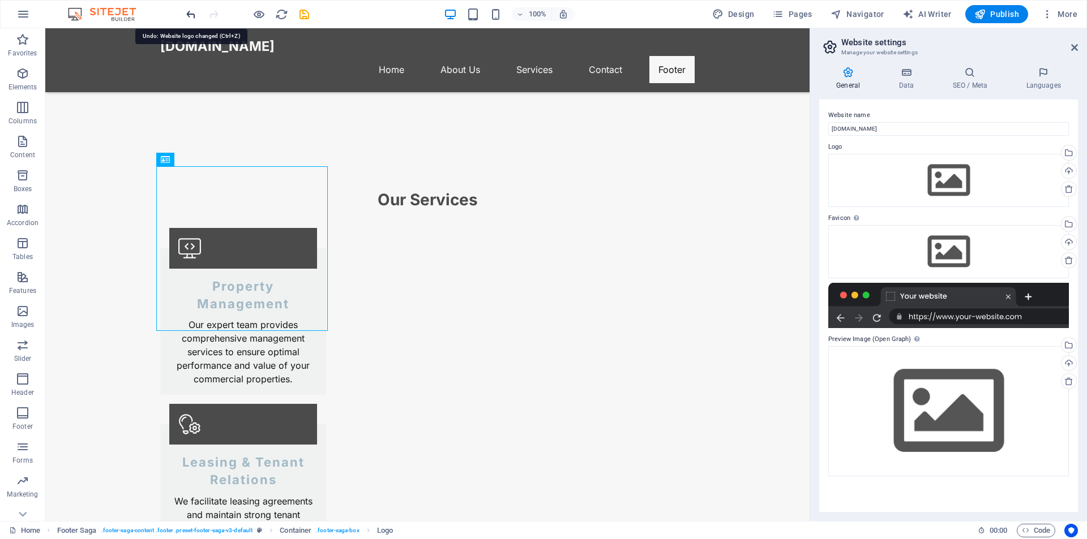
click at [190, 12] on icon "undo" at bounding box center [190, 14] width 13 height 13
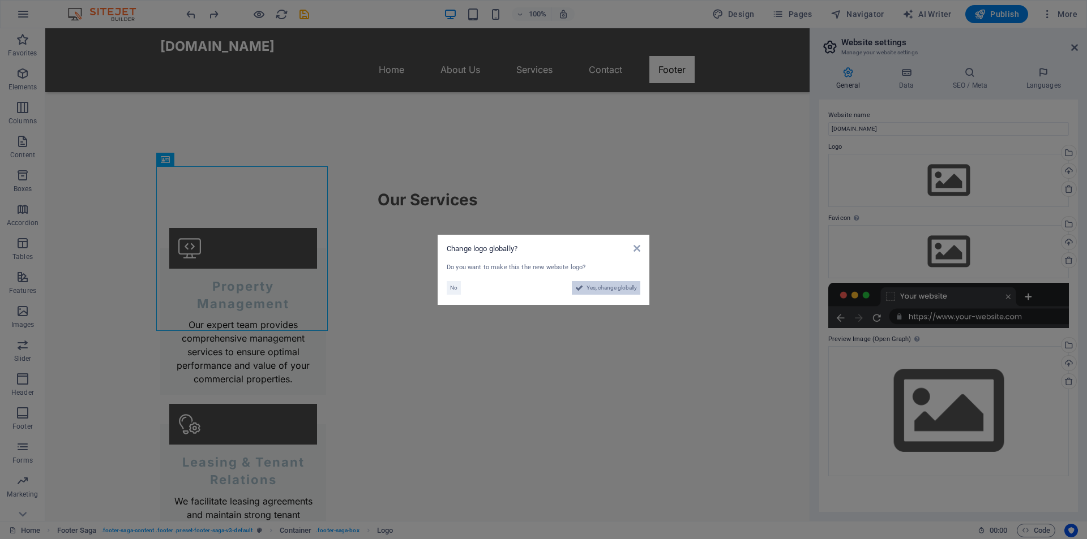
click at [607, 285] on span "Yes, change globally" at bounding box center [611, 288] width 50 height 14
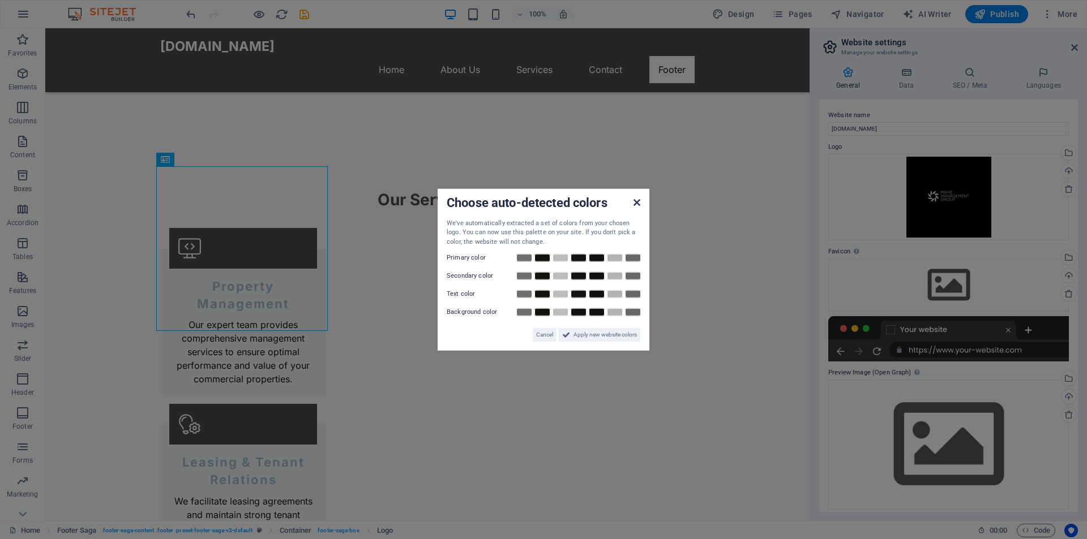
click at [637, 204] on icon at bounding box center [636, 202] width 7 height 9
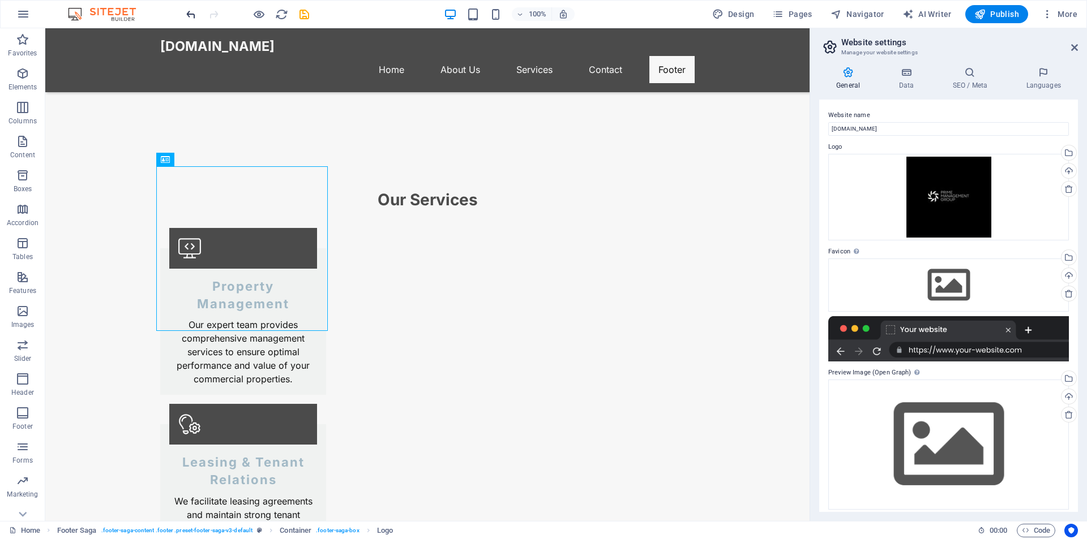
click at [192, 16] on icon "undo" at bounding box center [190, 14] width 13 height 13
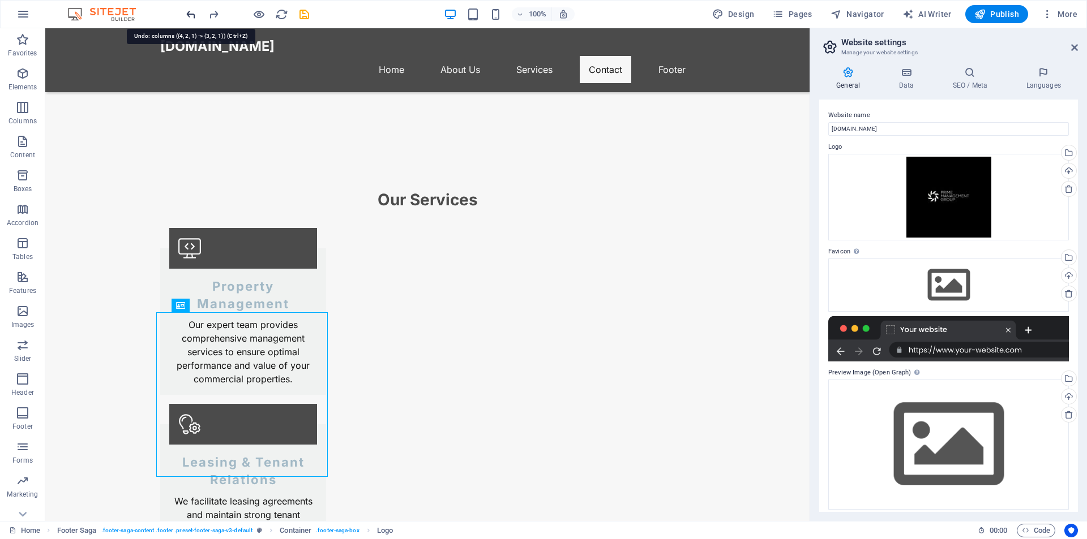
scroll to position [1508, 0]
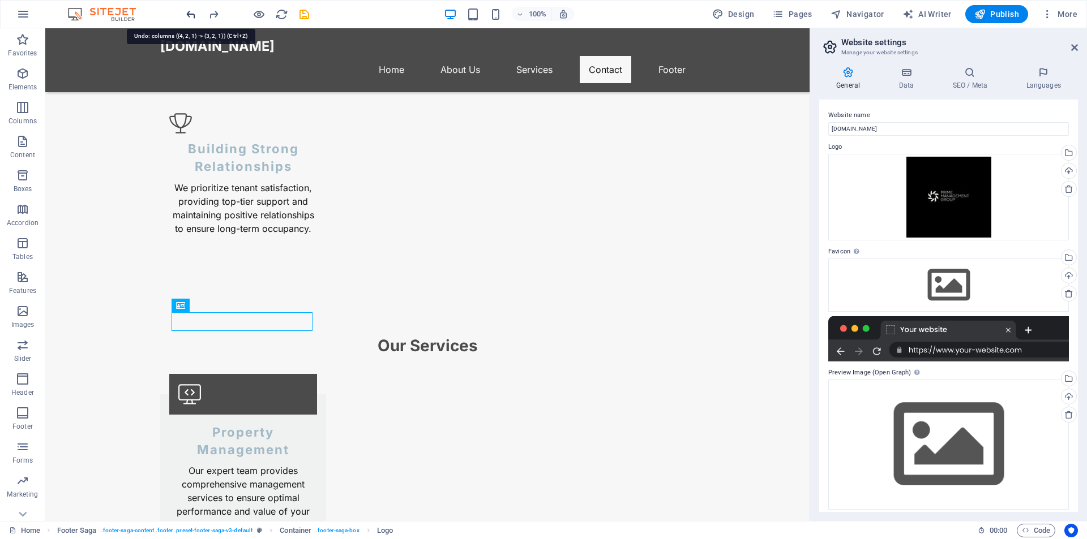
click at [192, 16] on icon "undo" at bounding box center [190, 14] width 13 height 13
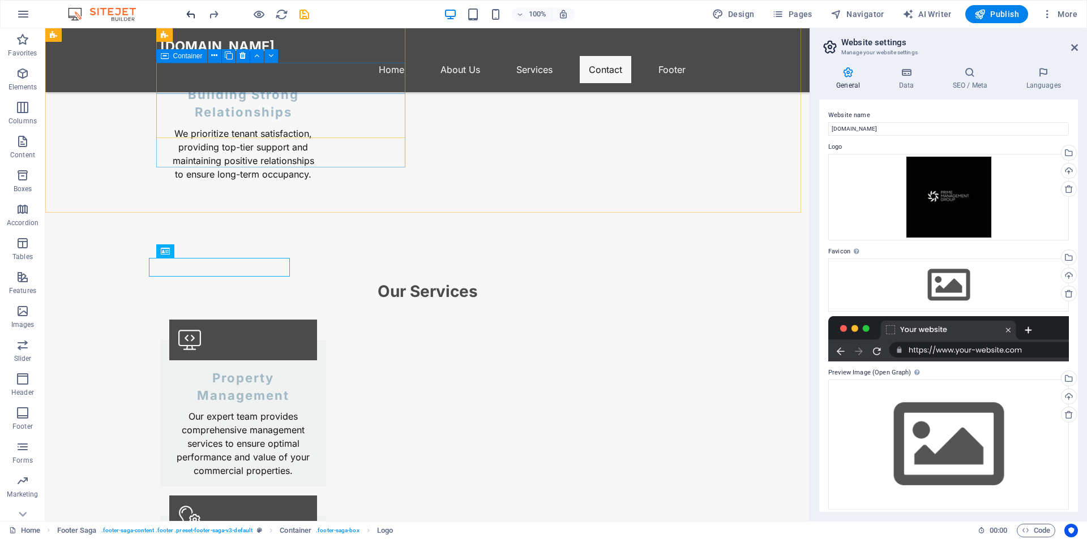
click at [193, 17] on icon "undo" at bounding box center [190, 14] width 13 height 13
click at [217, 15] on icon "redo" at bounding box center [213, 14] width 13 height 13
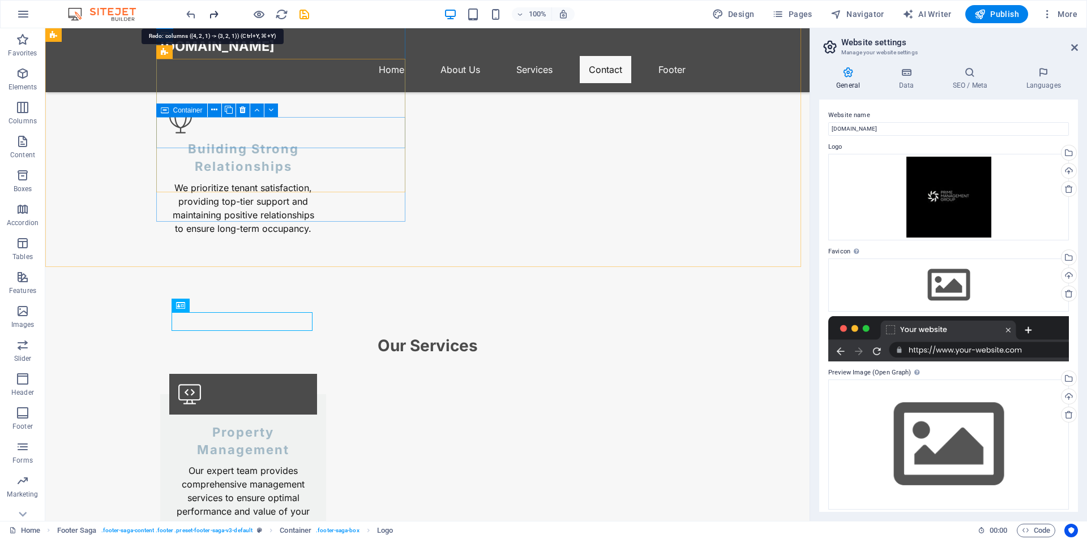
click at [217, 15] on icon "redo" at bounding box center [213, 14] width 13 height 13
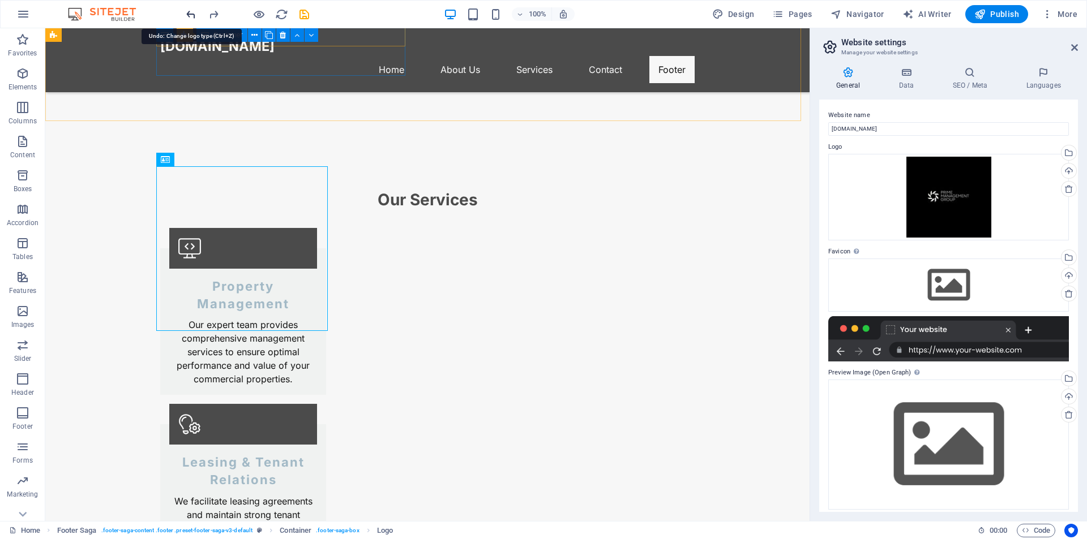
click at [193, 13] on icon "undo" at bounding box center [190, 14] width 13 height 13
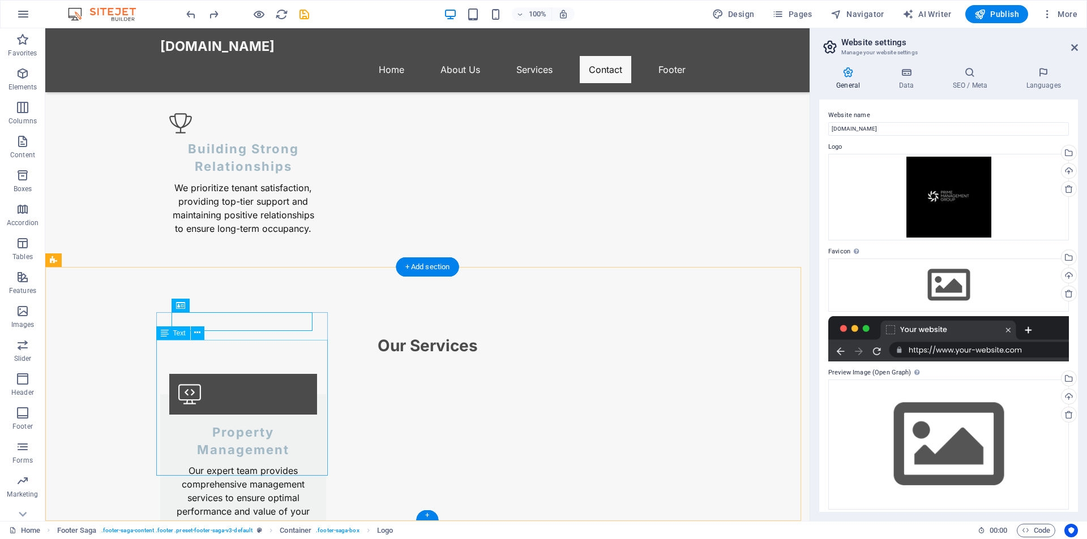
select select "px"
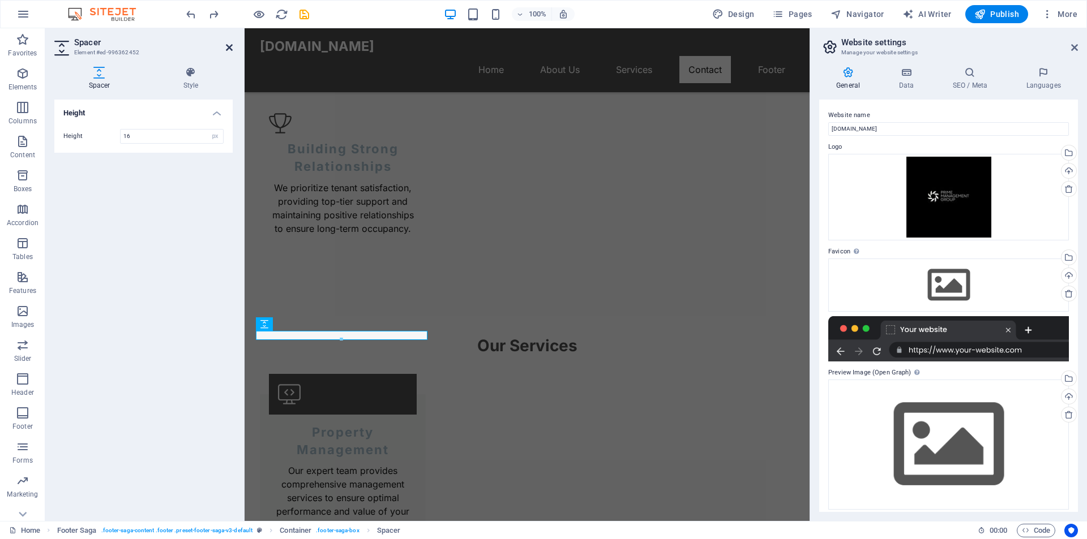
click at [226, 49] on icon at bounding box center [229, 47] width 7 height 9
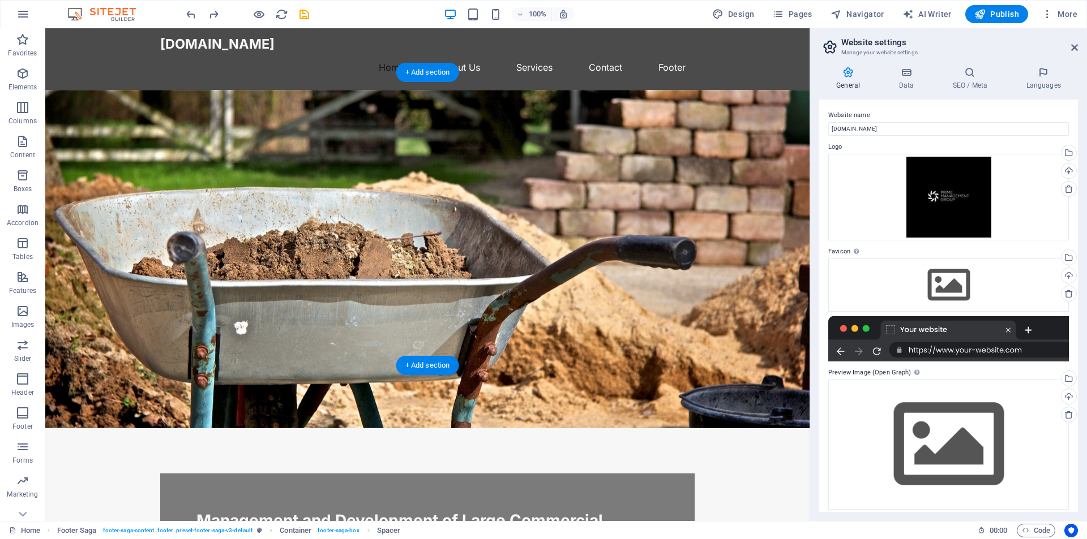
scroll to position [0, 0]
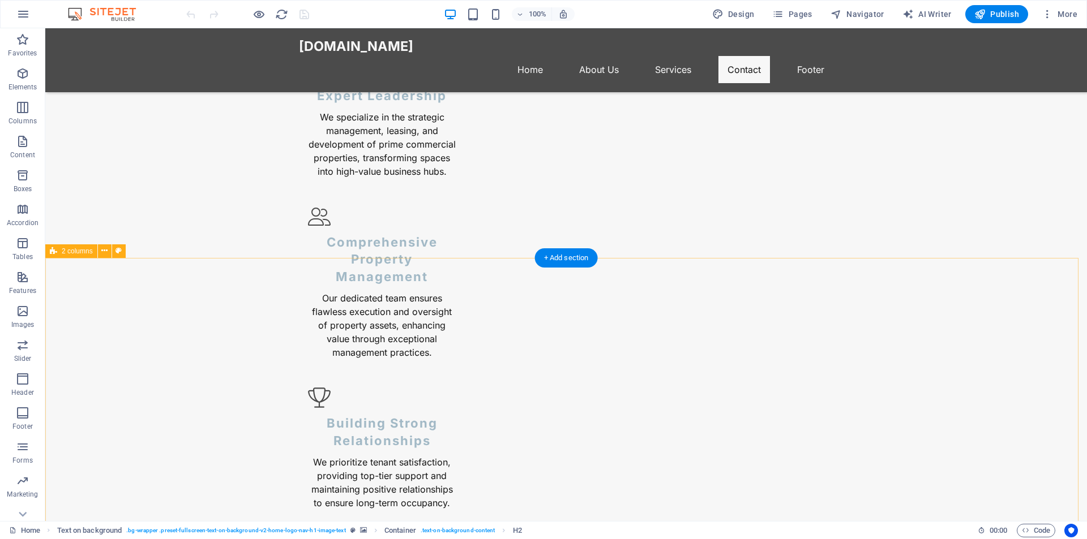
scroll to position [1562, 0]
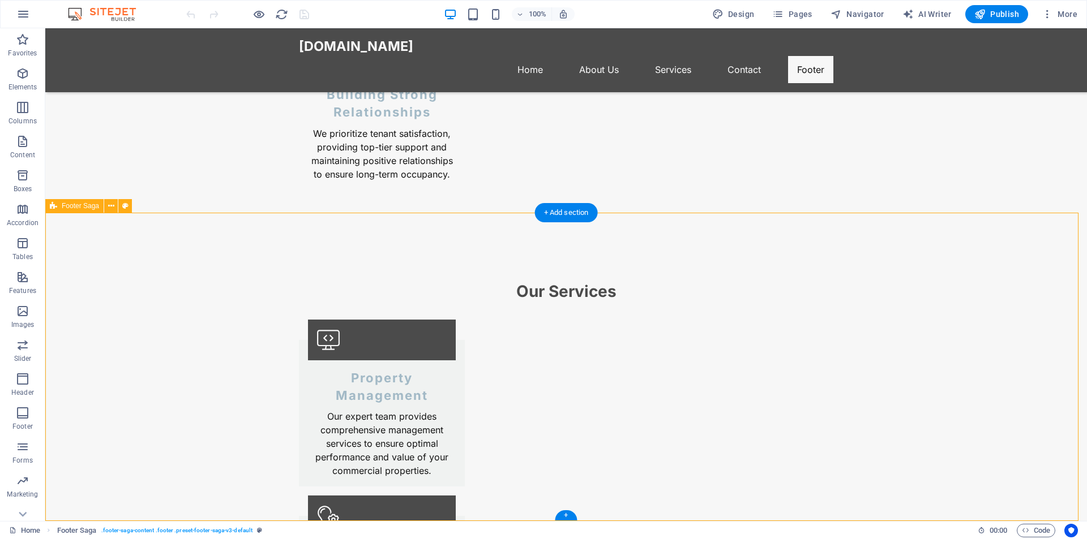
select select "footer"
select select "rem"
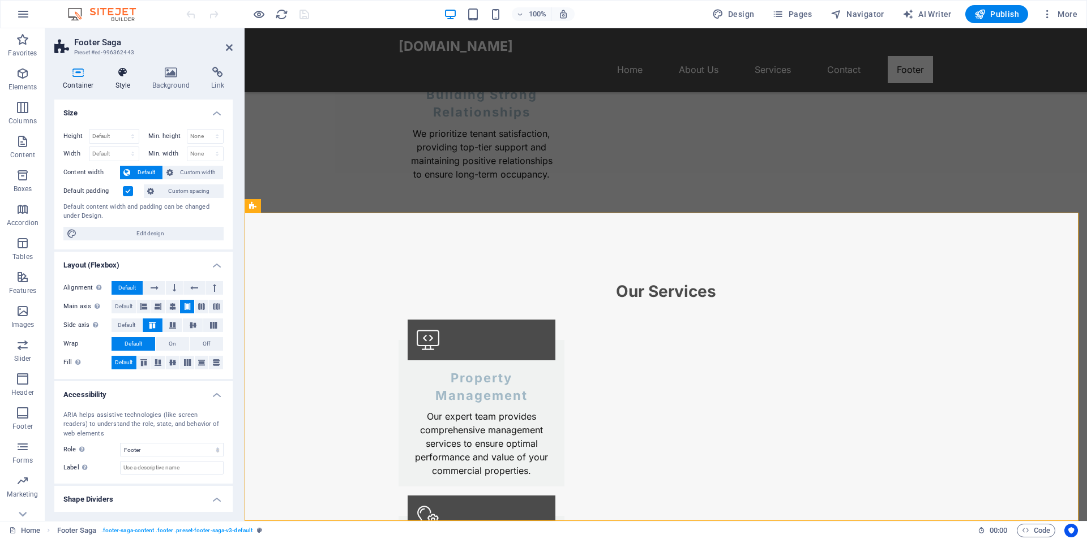
click at [131, 72] on icon at bounding box center [123, 72] width 32 height 11
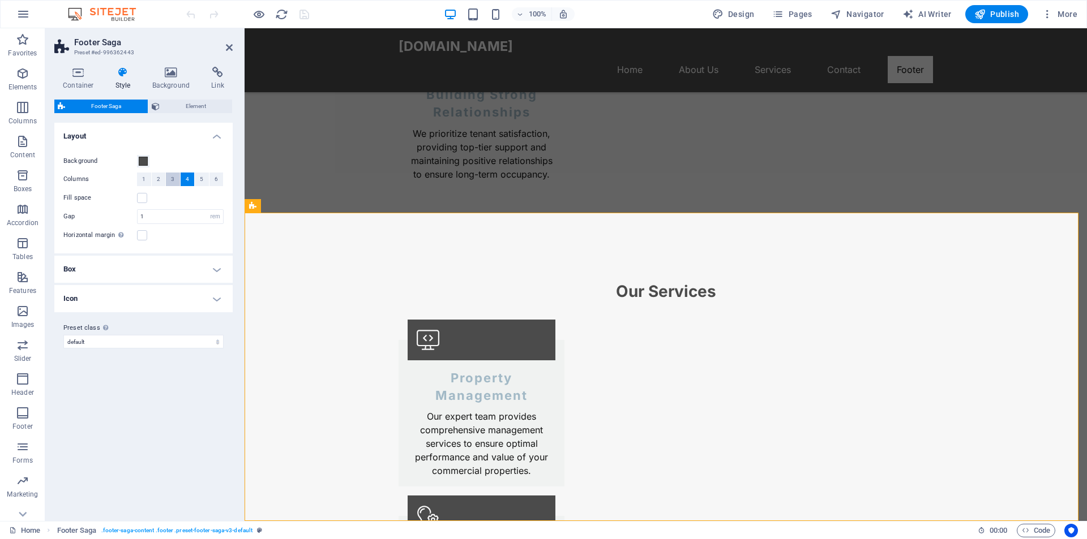
click at [175, 174] on button "3" at bounding box center [173, 180] width 14 height 14
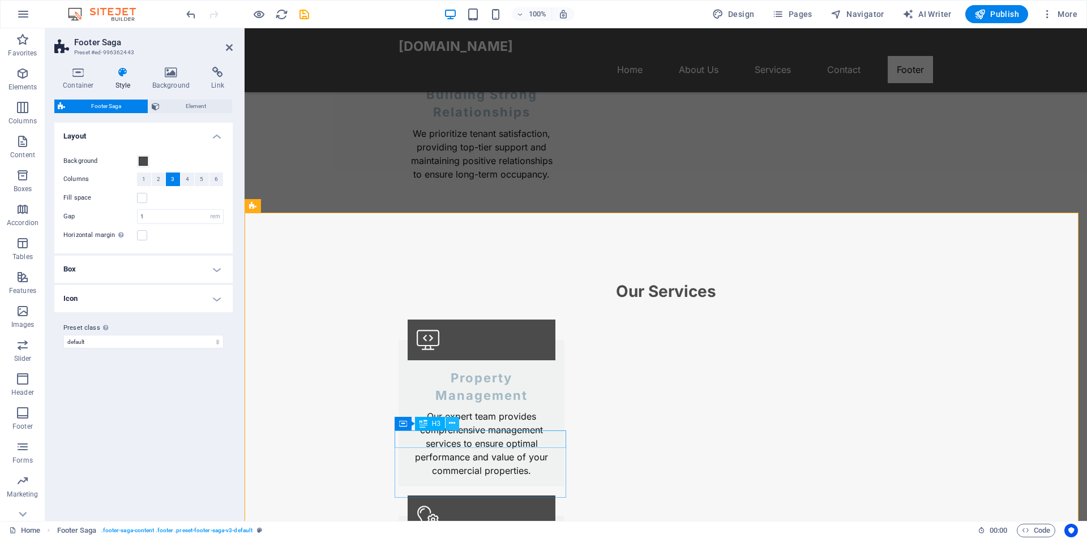
click at [452, 424] on icon at bounding box center [452, 424] width 6 height 12
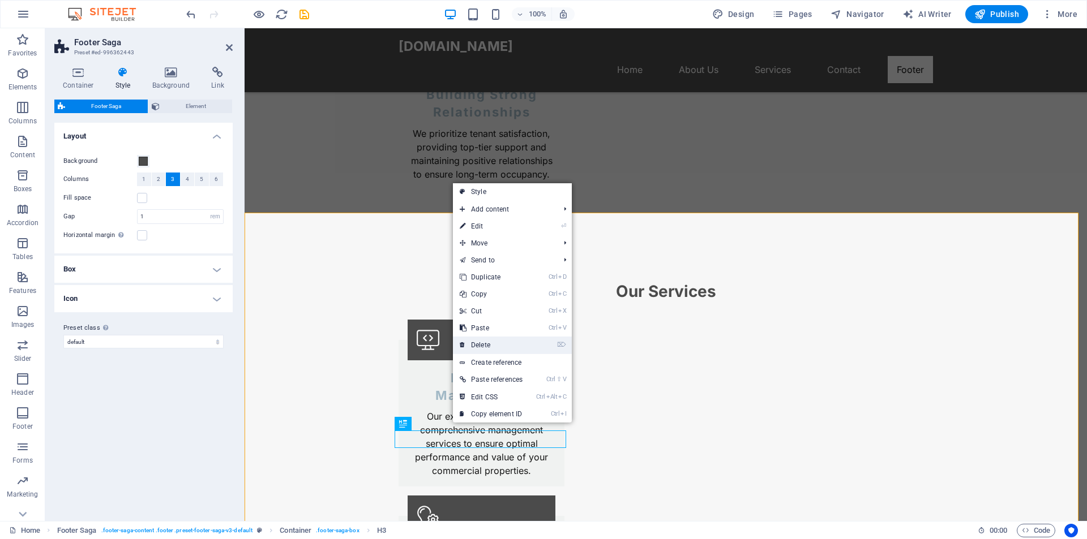
click at [504, 346] on link "⌦ Delete" at bounding box center [491, 345] width 76 height 17
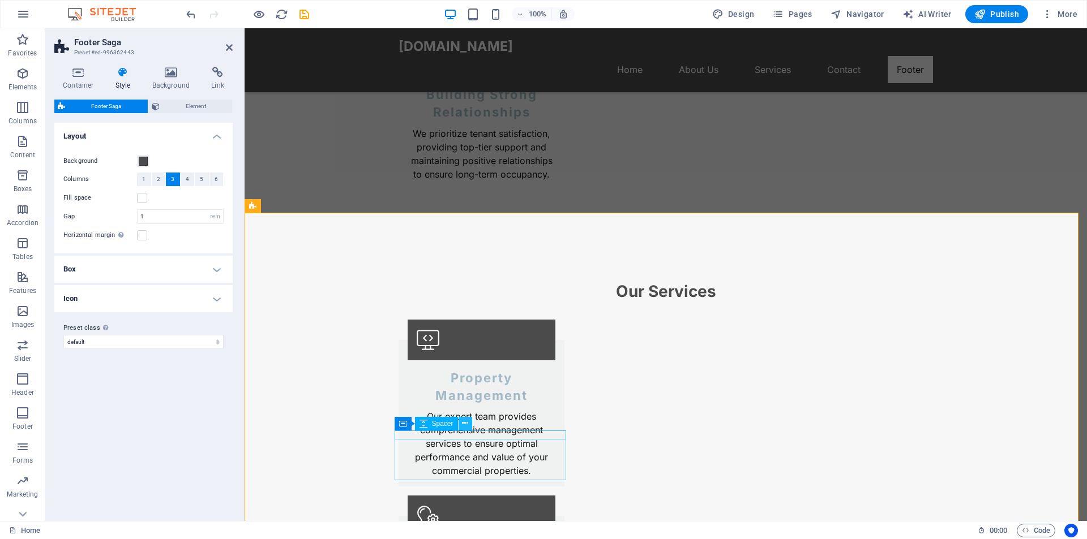
click at [463, 422] on icon at bounding box center [465, 424] width 6 height 12
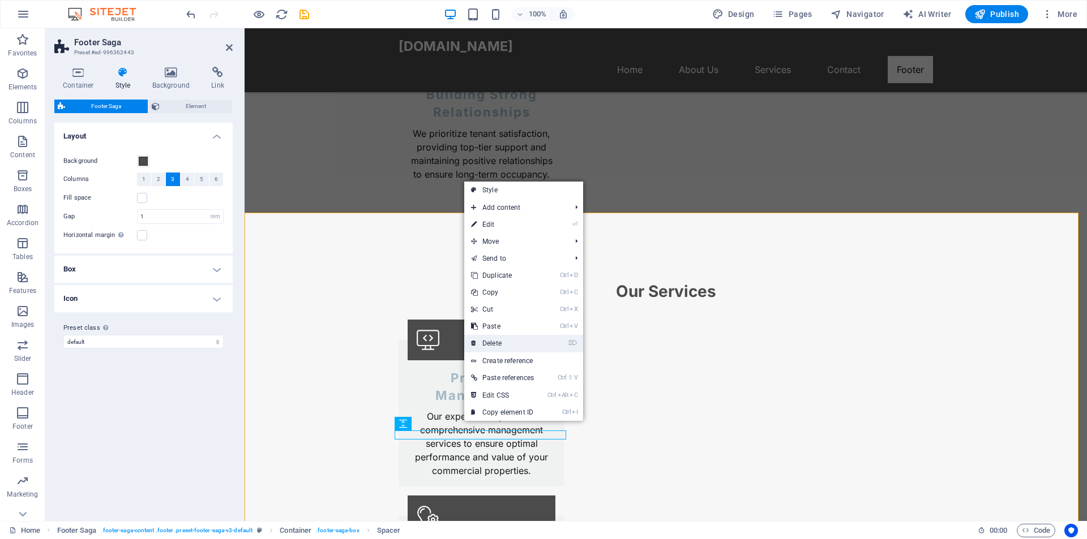
click at [518, 345] on link "⌦ Delete" at bounding box center [502, 343] width 76 height 17
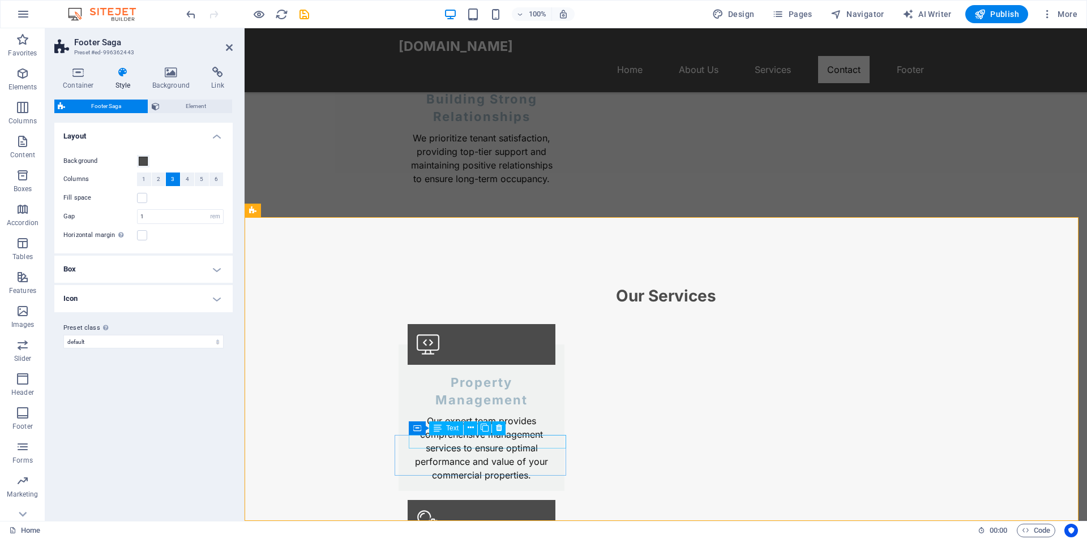
click at [500, 427] on icon at bounding box center [499, 428] width 6 height 12
click at [521, 429] on icon at bounding box center [522, 428] width 6 height 12
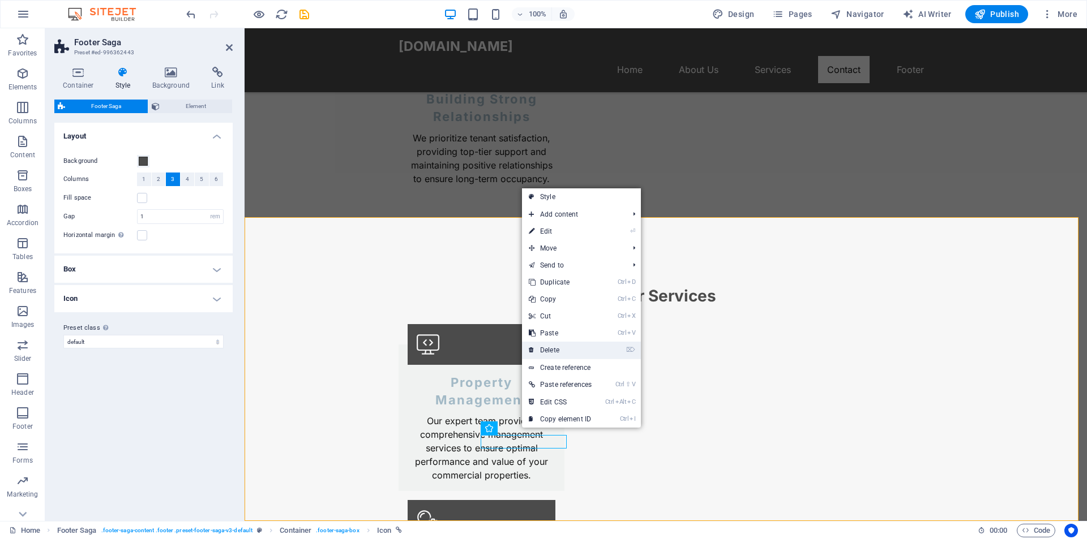
click at [558, 346] on link "⌦ Delete" at bounding box center [560, 350] width 76 height 17
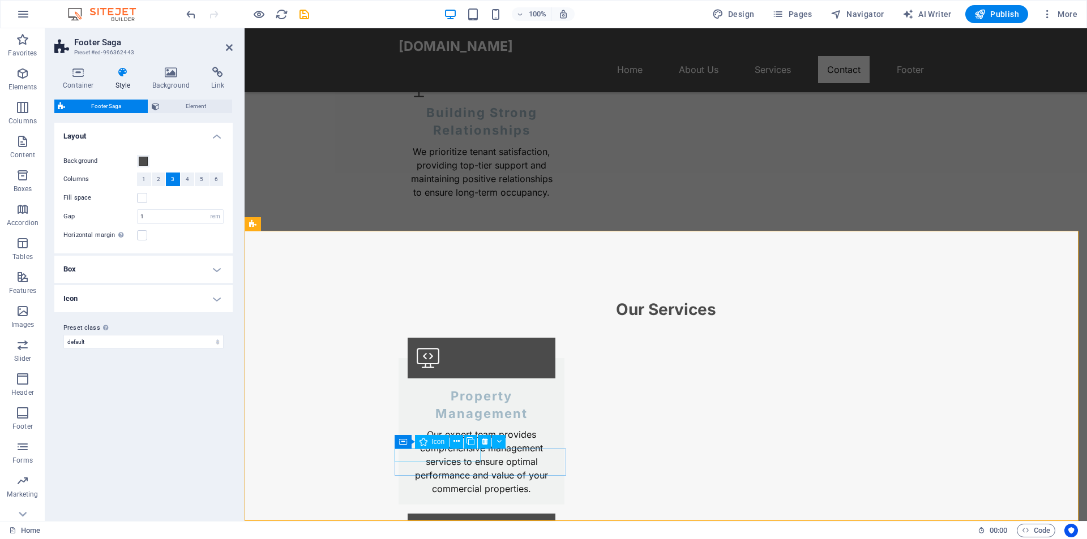
click at [486, 440] on icon at bounding box center [485, 442] width 6 height 12
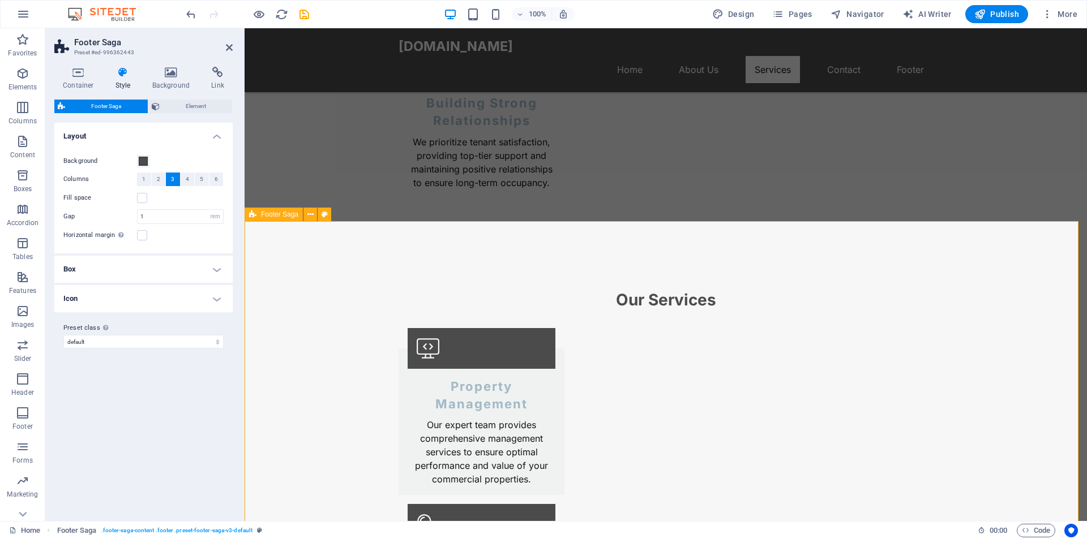
scroll to position [1618, 0]
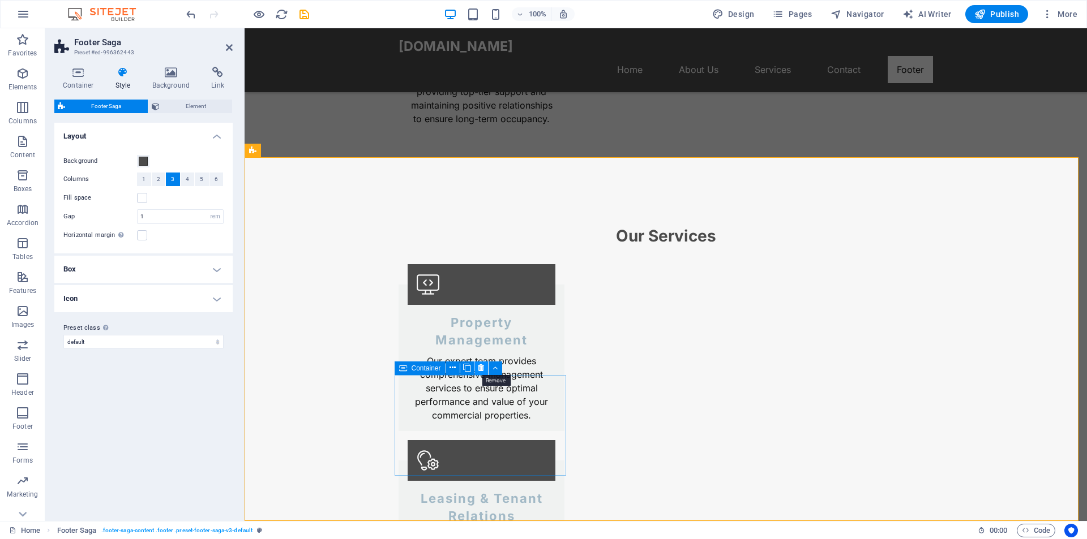
click at [482, 368] on icon at bounding box center [481, 368] width 6 height 12
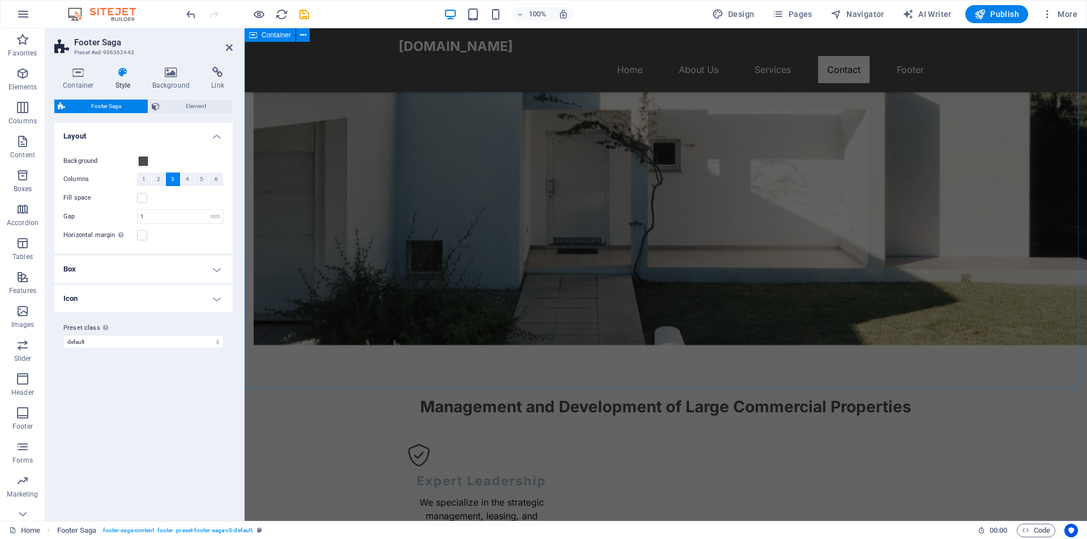
scroll to position [772, 0]
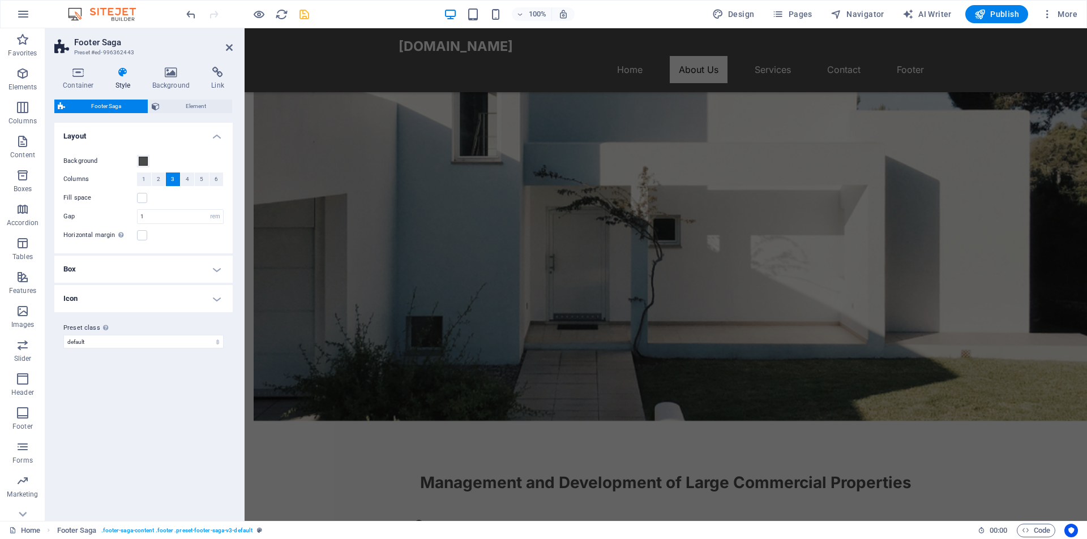
click at [308, 14] on icon "save" at bounding box center [304, 14] width 13 height 13
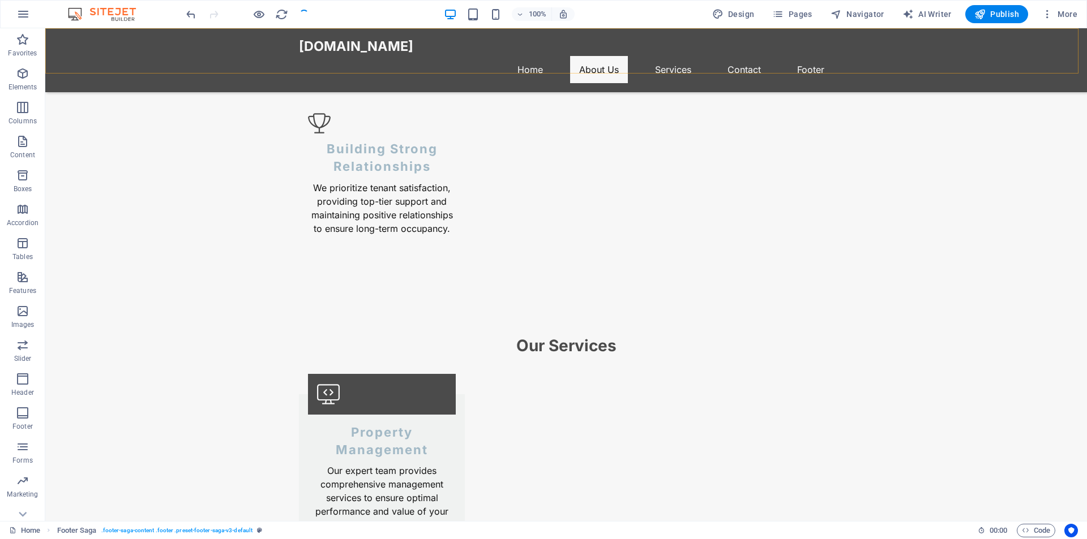
checkbox input "false"
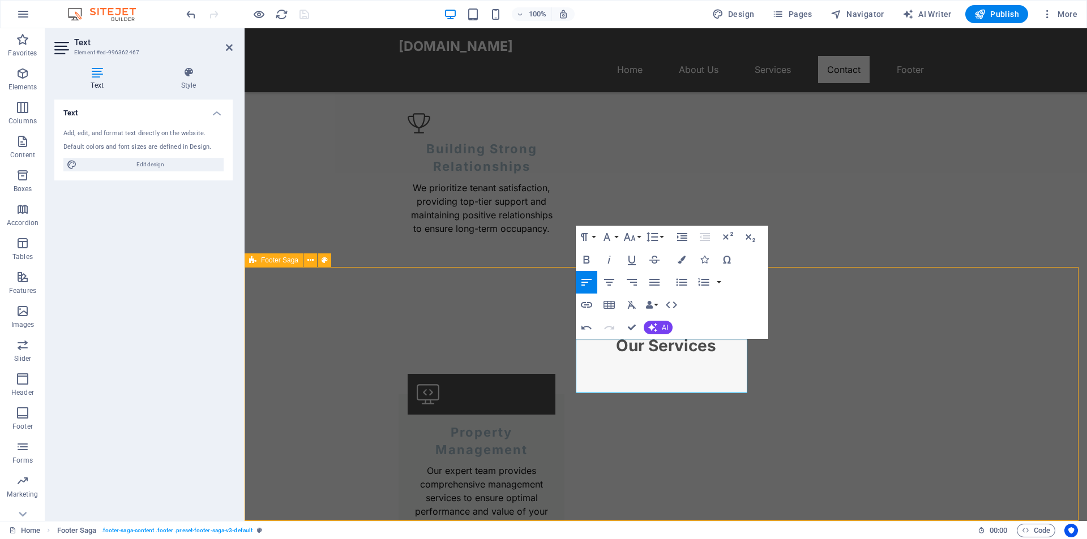
select select "rem"
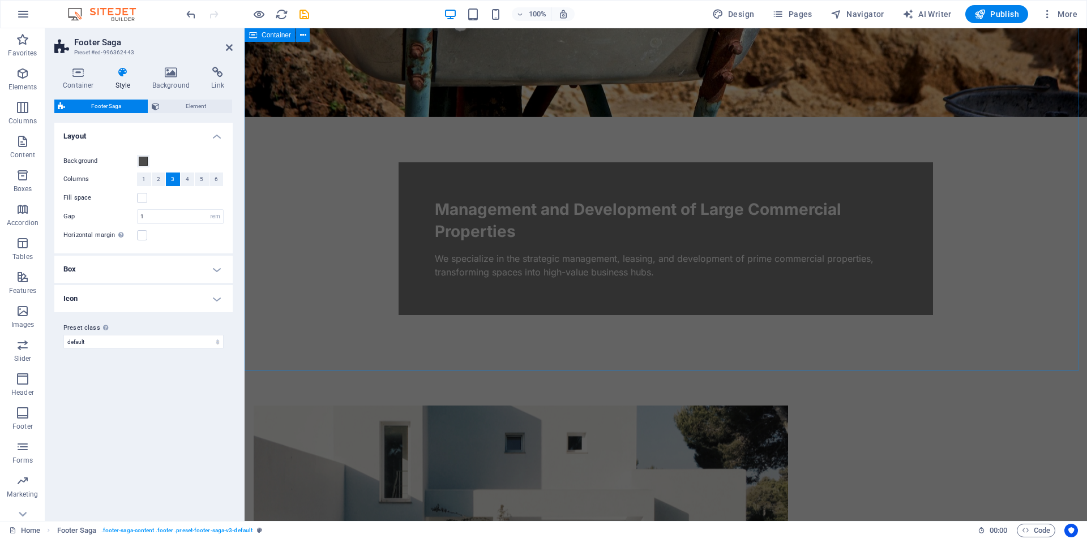
scroll to position [0, 0]
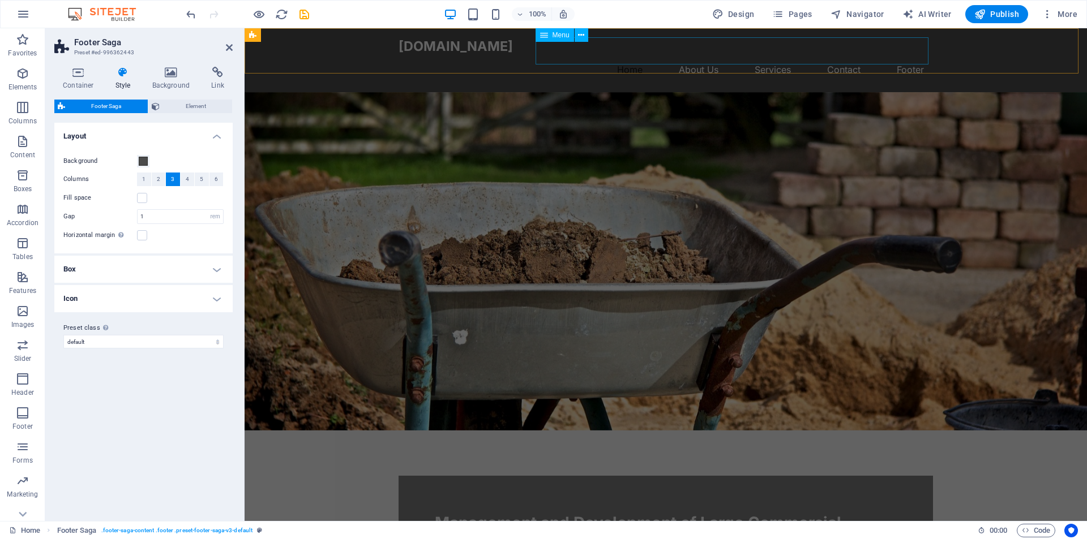
click at [907, 56] on nav "Home About Us Services Contact Footer" at bounding box center [665, 69] width 534 height 27
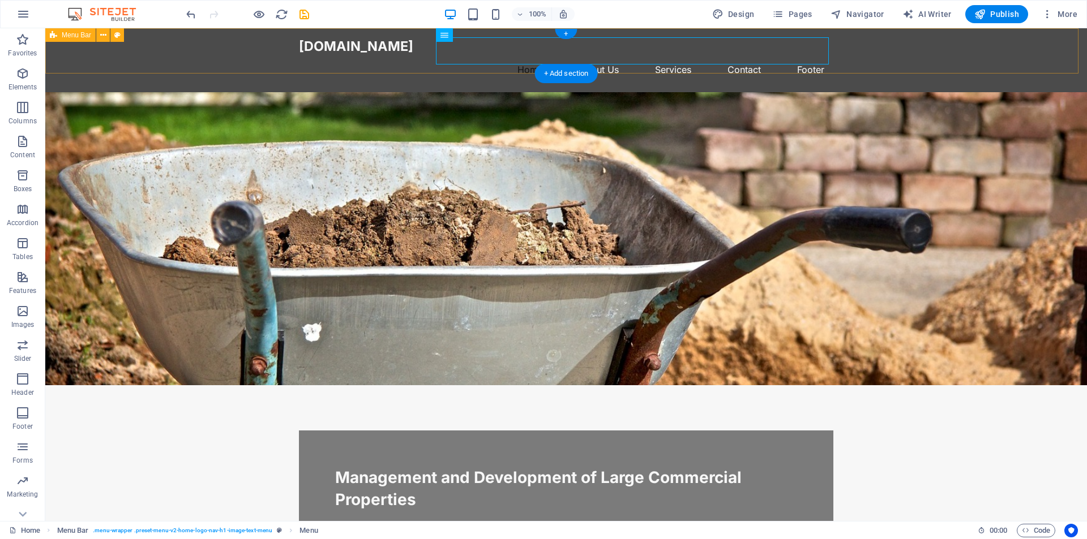
click at [907, 53] on div "primemanagement.gr Home About Us Services Contact Footer" at bounding box center [565, 60] width 1041 height 64
click at [799, 56] on nav "Home About Us Services Contact Footer" at bounding box center [566, 69] width 534 height 27
select select
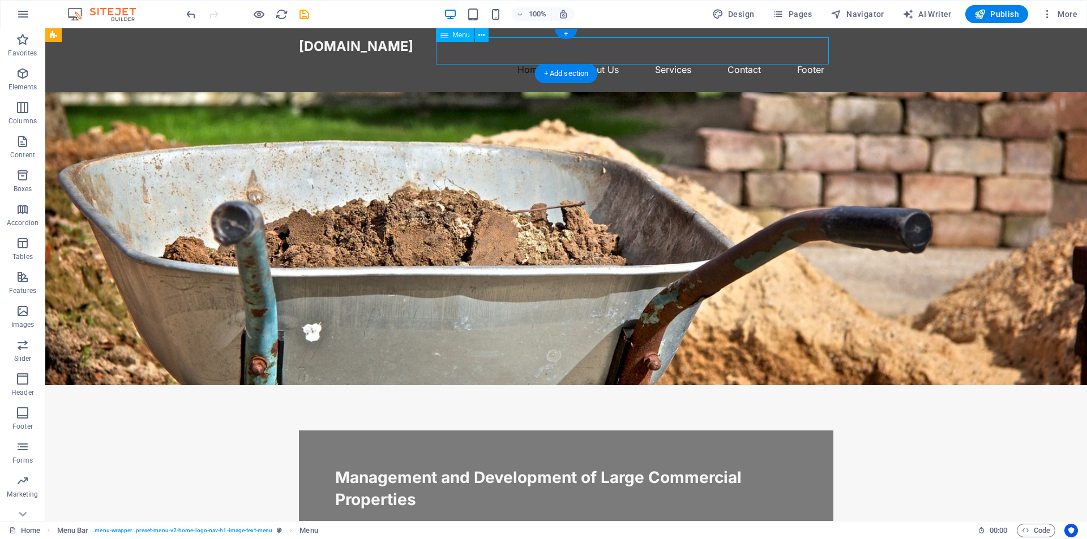
select select
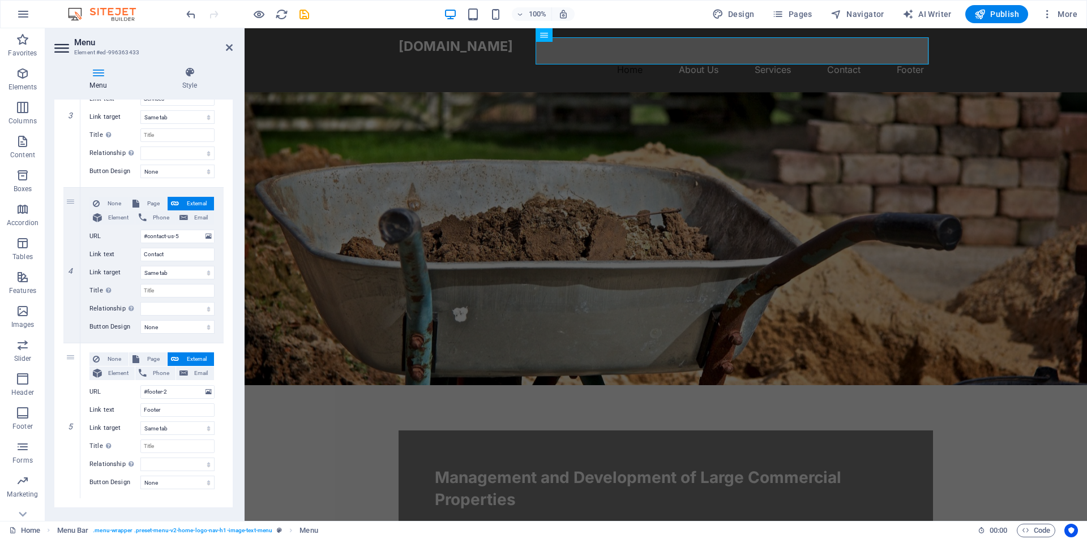
scroll to position [504, 0]
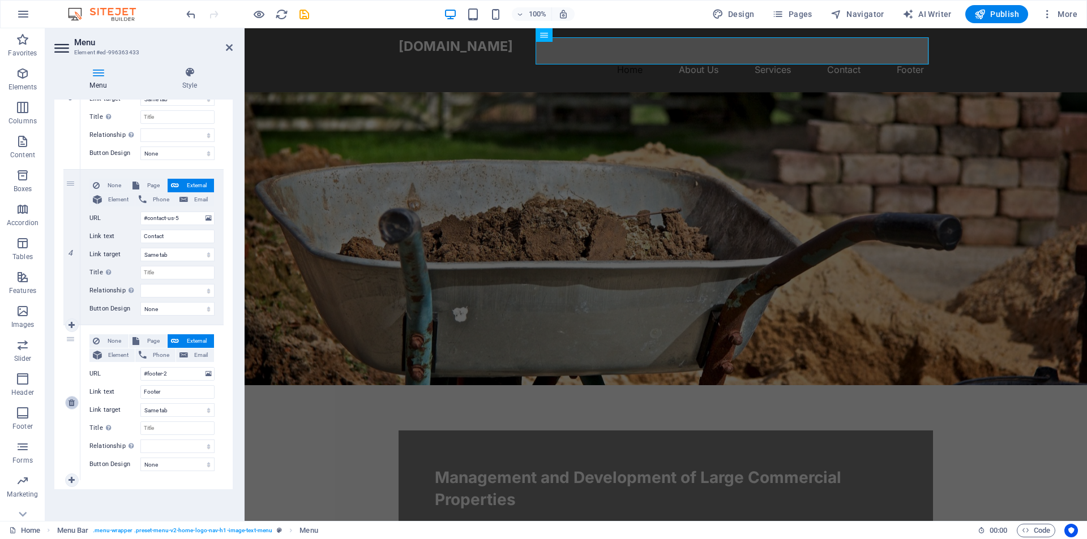
click at [73, 400] on icon at bounding box center [71, 403] width 6 height 8
select select
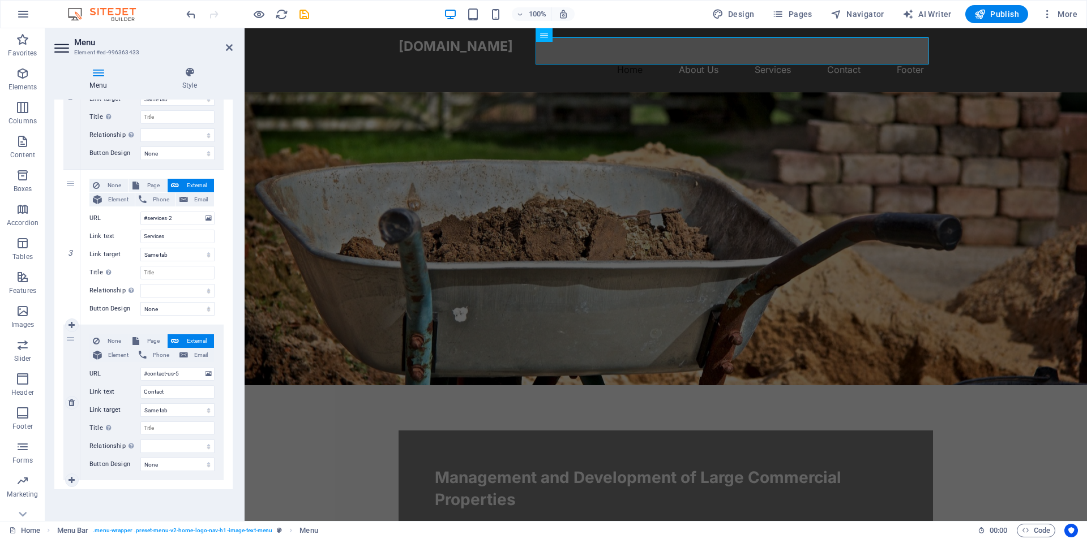
scroll to position [349, 0]
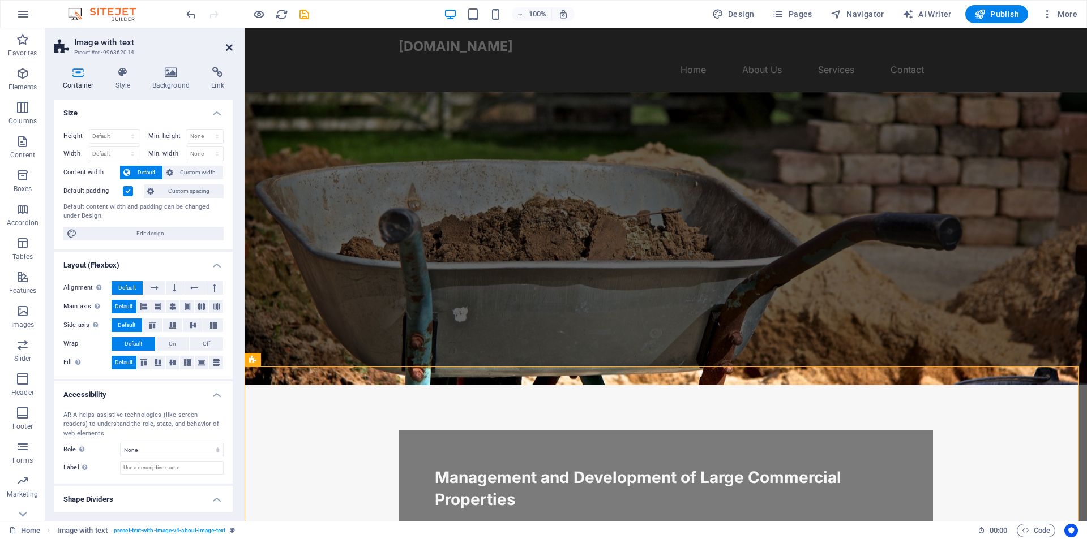
drag, startPoint x: 227, startPoint y: 48, endPoint x: 185, endPoint y: 20, distance: 50.5
click at [227, 48] on icon at bounding box center [229, 47] width 7 height 9
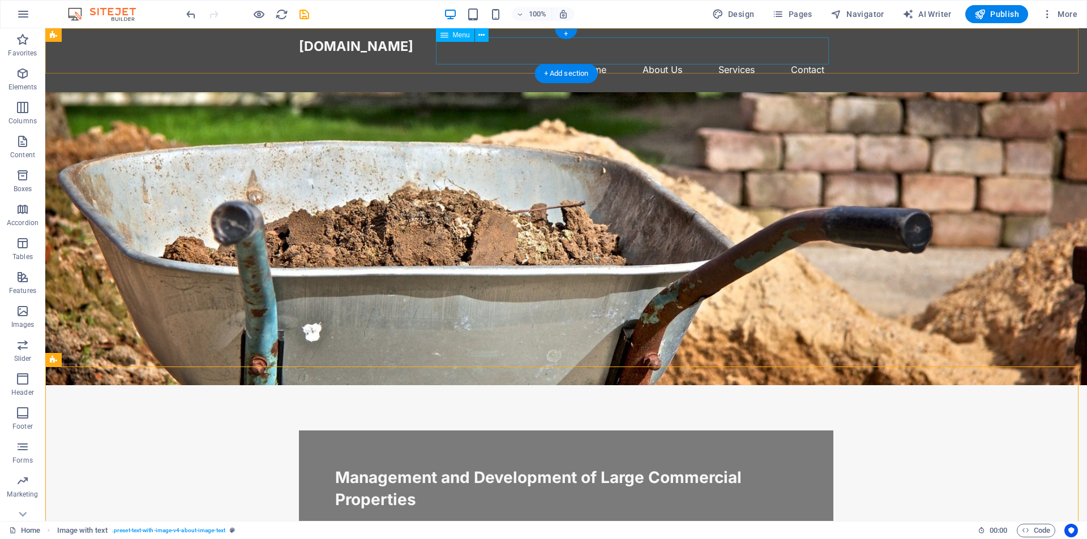
click at [798, 56] on nav "Home About Us Services Contact" at bounding box center [566, 69] width 534 height 27
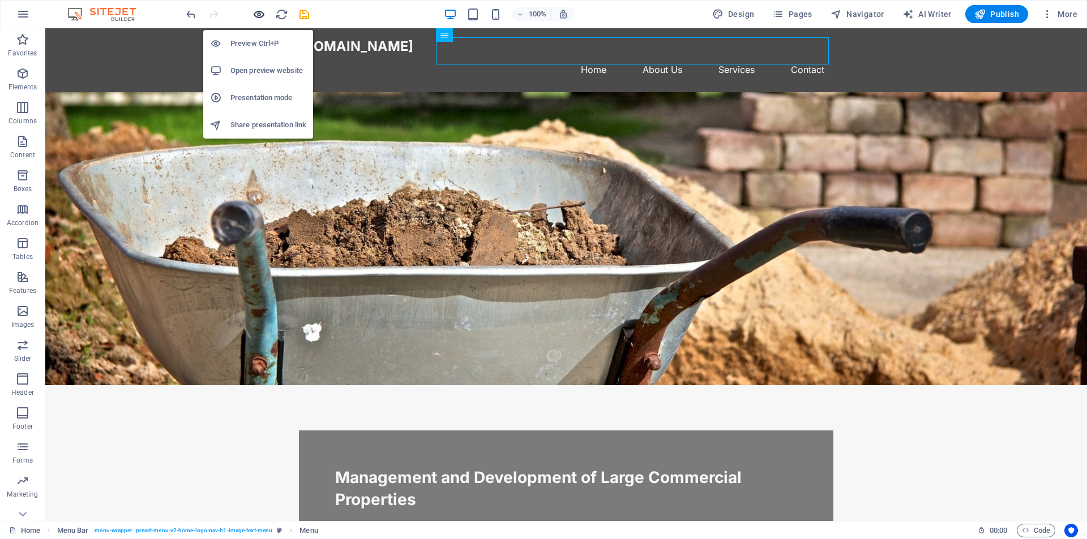
click at [261, 15] on icon "button" at bounding box center [258, 14] width 13 height 13
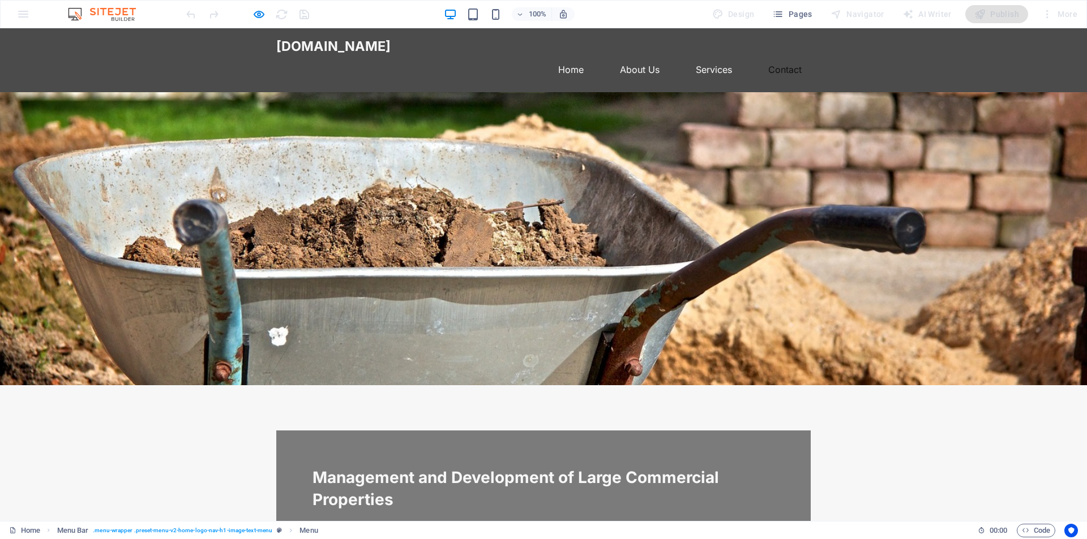
click at [784, 56] on link "Contact" at bounding box center [784, 69] width 51 height 27
click at [783, 56] on link "Contact" at bounding box center [784, 69] width 51 height 27
click at [719, 56] on link "Services" at bounding box center [713, 69] width 54 height 27
click at [631, 56] on link "About Us" at bounding box center [640, 69] width 58 height 27
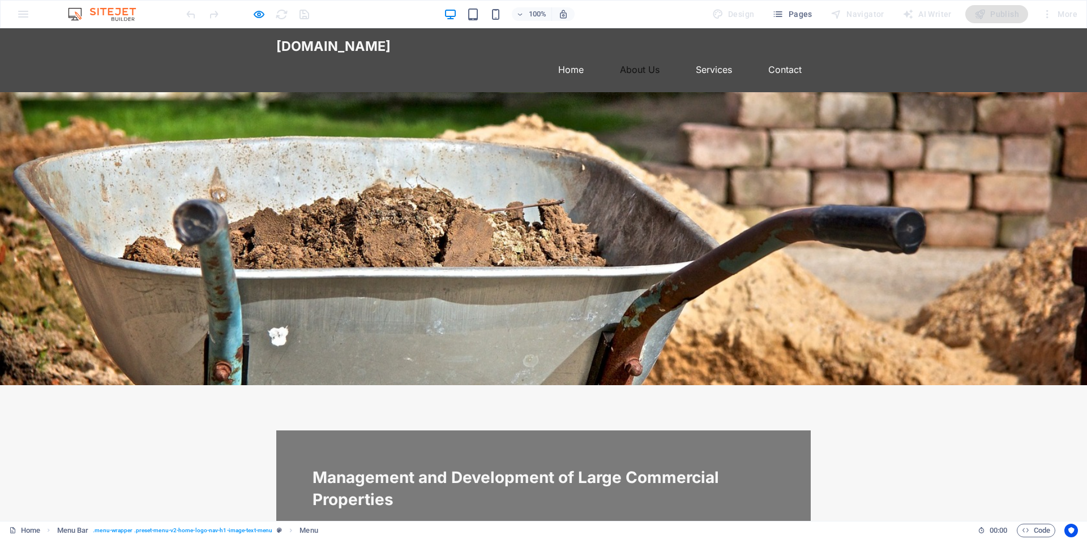
click at [631, 56] on link "About Us" at bounding box center [640, 69] width 58 height 27
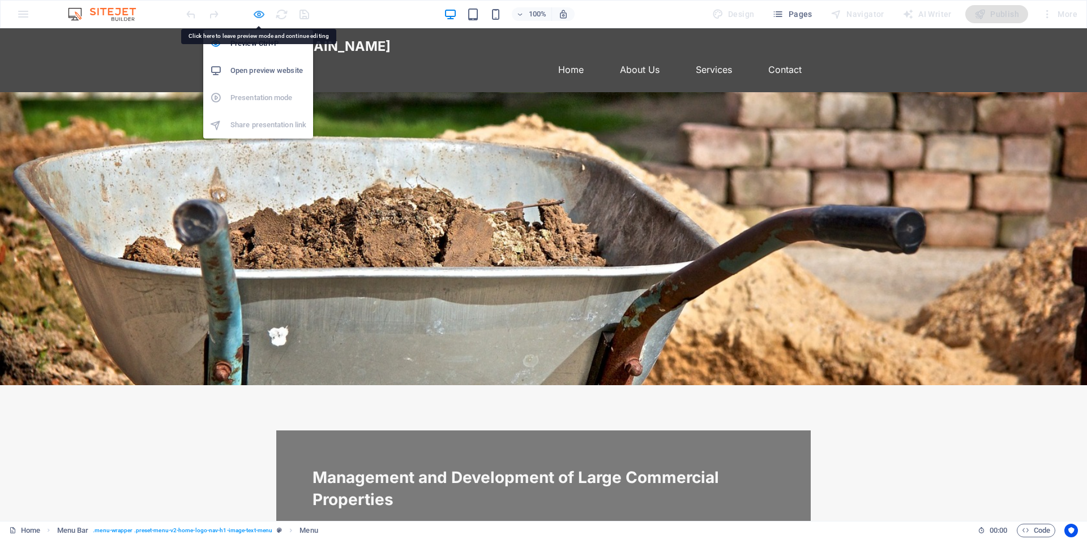
click at [262, 17] on icon "button" at bounding box center [258, 14] width 13 height 13
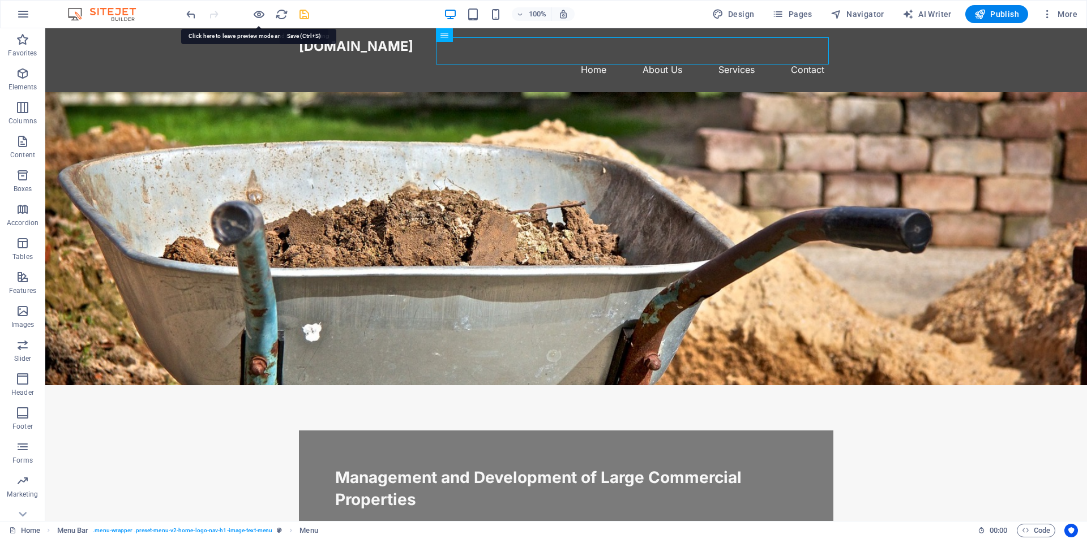
click at [307, 16] on icon "save" at bounding box center [304, 14] width 13 height 13
checkbox input "false"
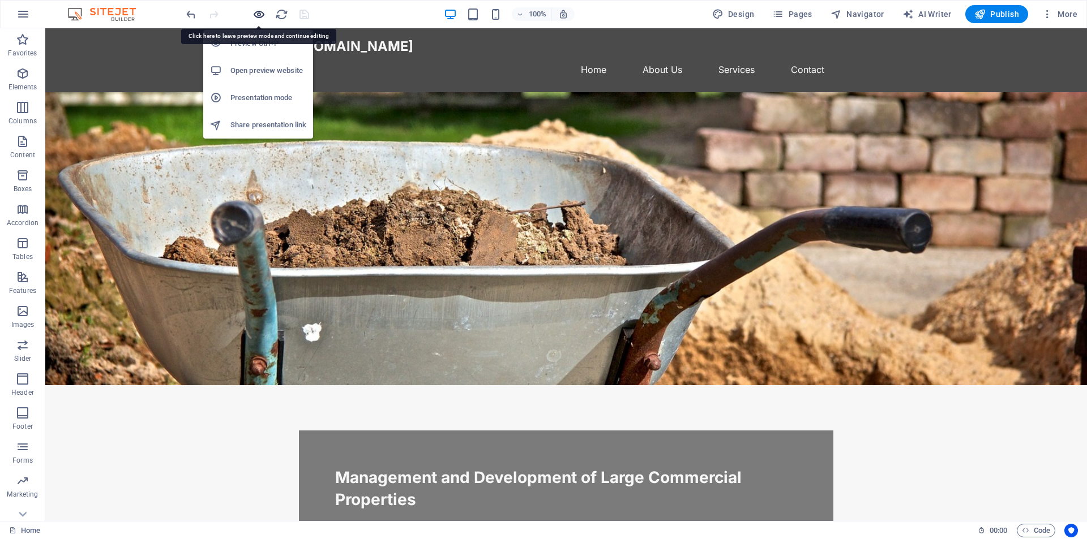
click at [262, 15] on icon "button" at bounding box center [258, 14] width 13 height 13
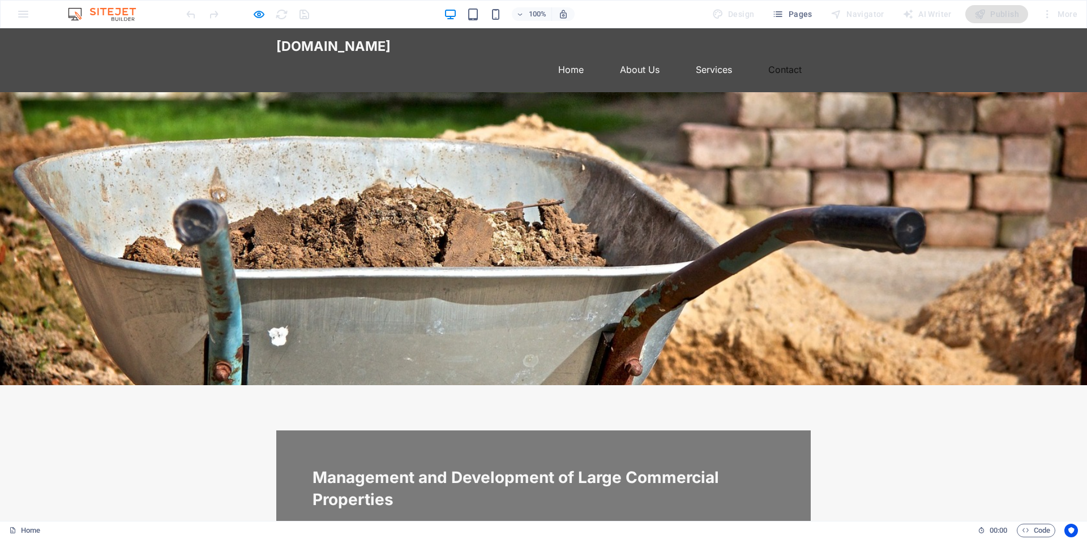
click at [784, 56] on link "Contact" at bounding box center [784, 69] width 51 height 27
click at [711, 56] on link "Services" at bounding box center [713, 69] width 54 height 27
click at [643, 56] on link "About Us" at bounding box center [640, 69] width 58 height 27
click at [572, 56] on link "Home" at bounding box center [571, 69] width 44 height 27
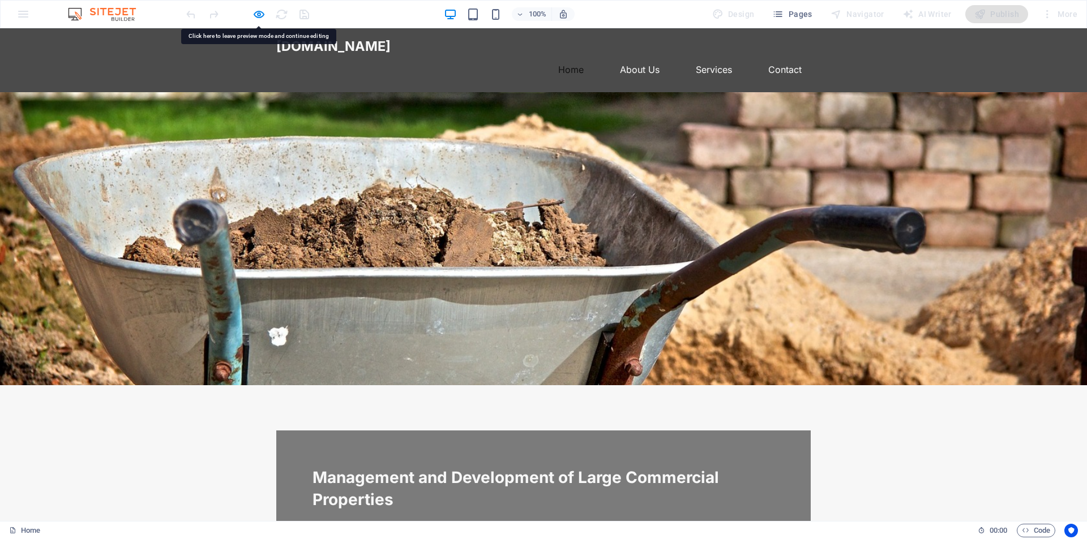
click at [572, 56] on link "Home" at bounding box center [571, 69] width 44 height 27
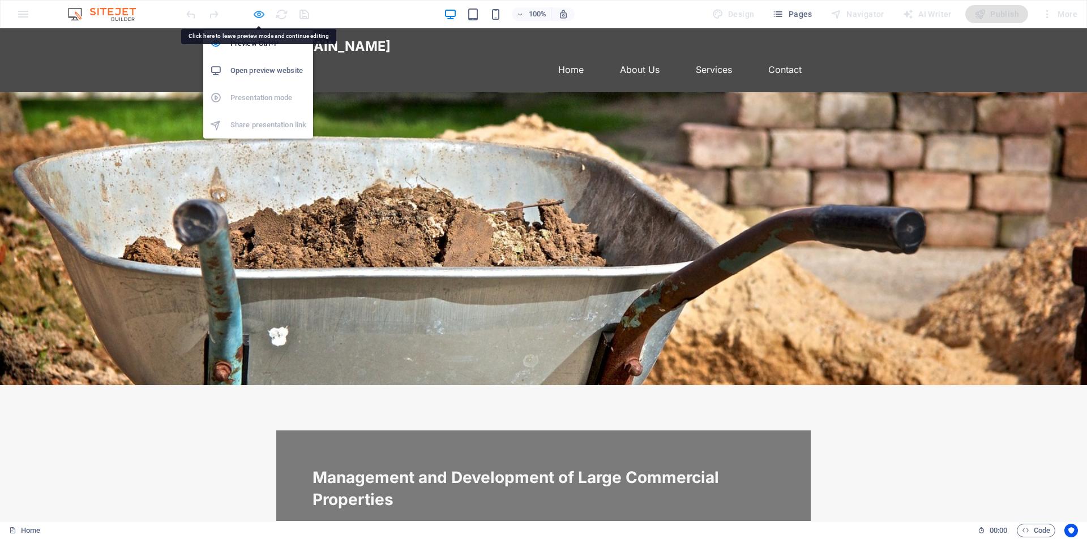
click at [257, 15] on icon "button" at bounding box center [258, 14] width 13 height 13
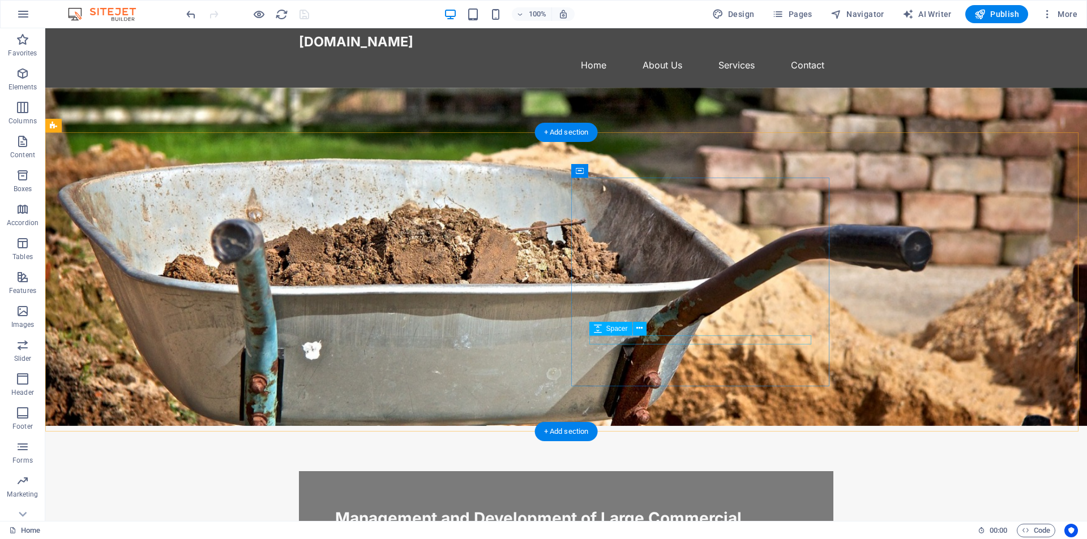
scroll to position [0, 0]
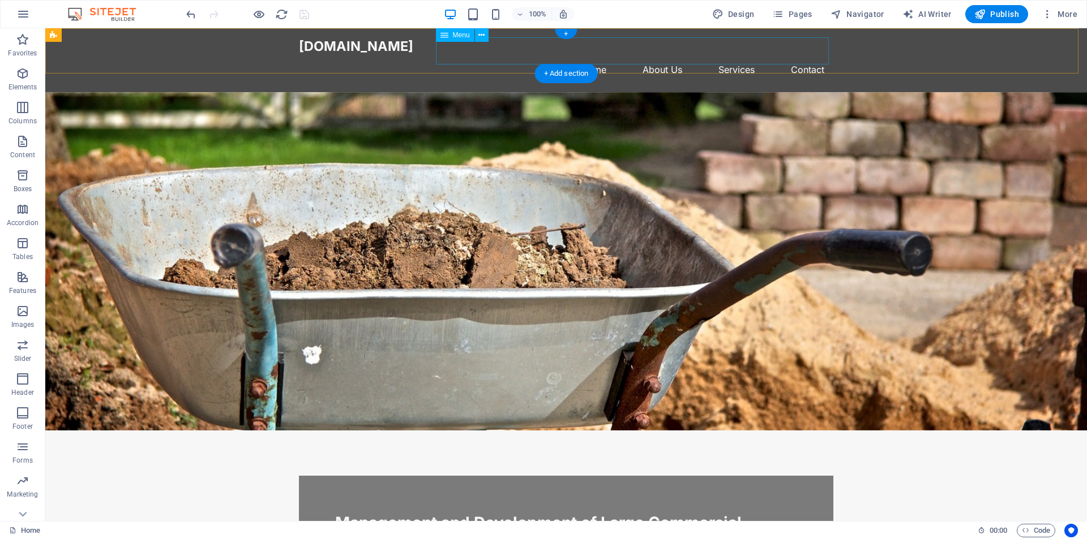
click at [806, 56] on nav "Home About Us Services Contact" at bounding box center [566, 69] width 534 height 27
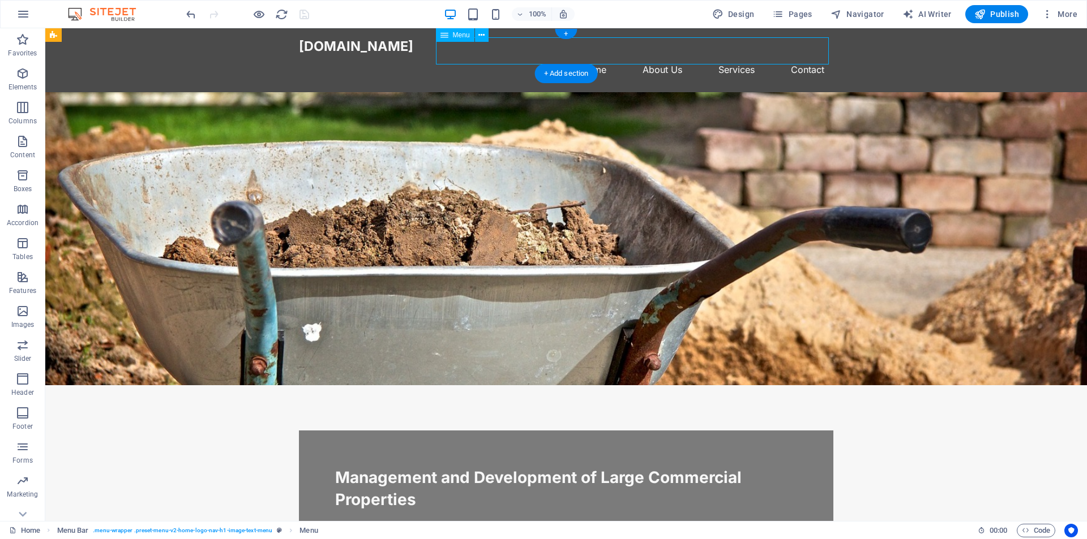
click at [607, 56] on nav "Home About Us Services Contact" at bounding box center [566, 69] width 534 height 27
select select
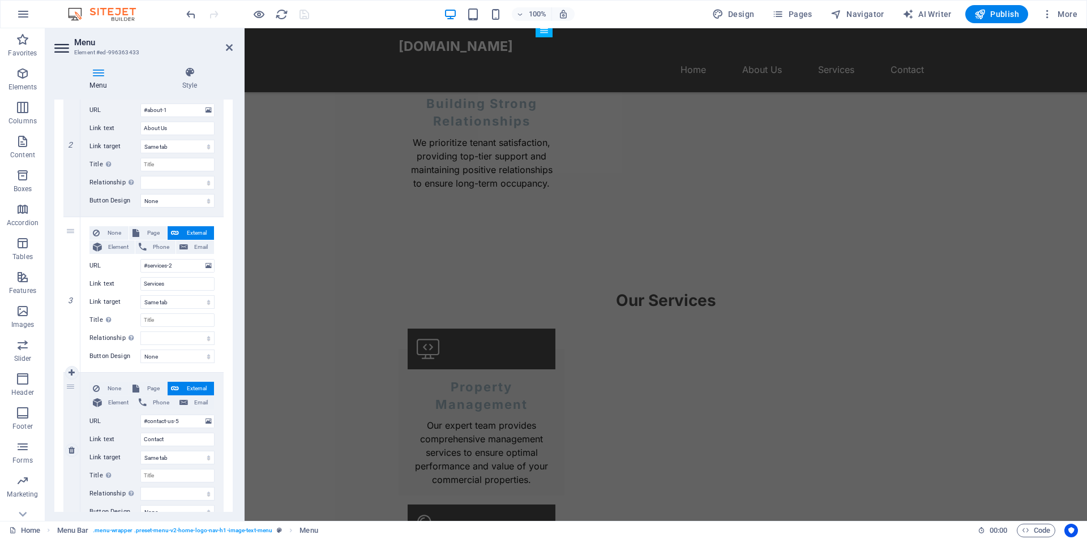
scroll to position [349, 0]
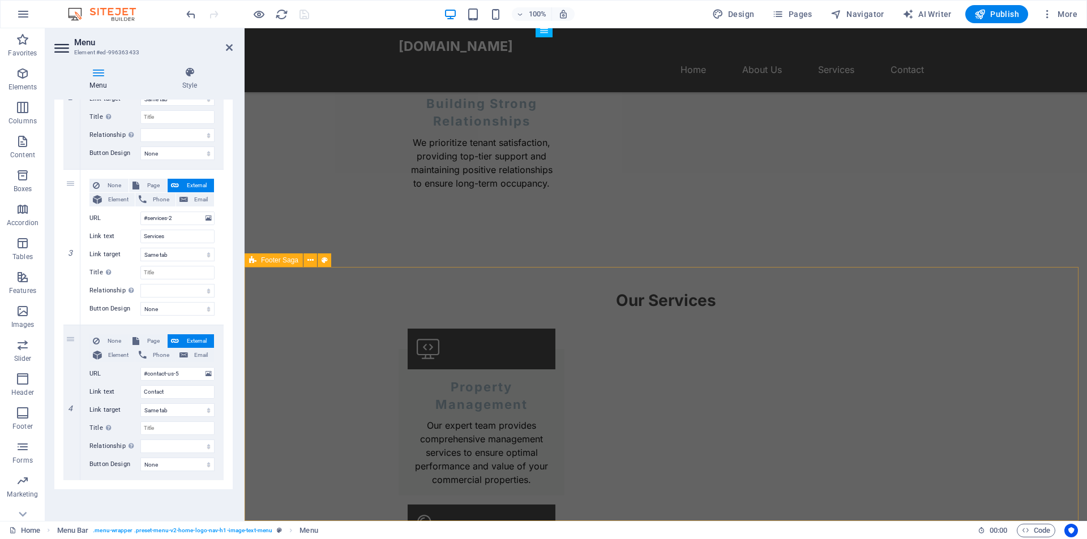
select select "rem"
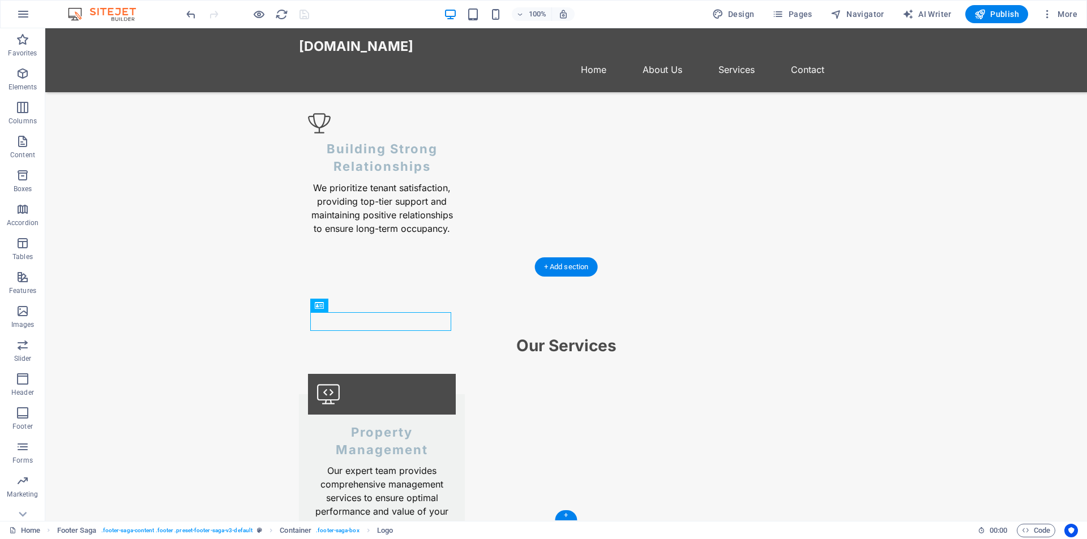
drag, startPoint x: 264, startPoint y: 321, endPoint x: 438, endPoint y: 321, distance: 173.7
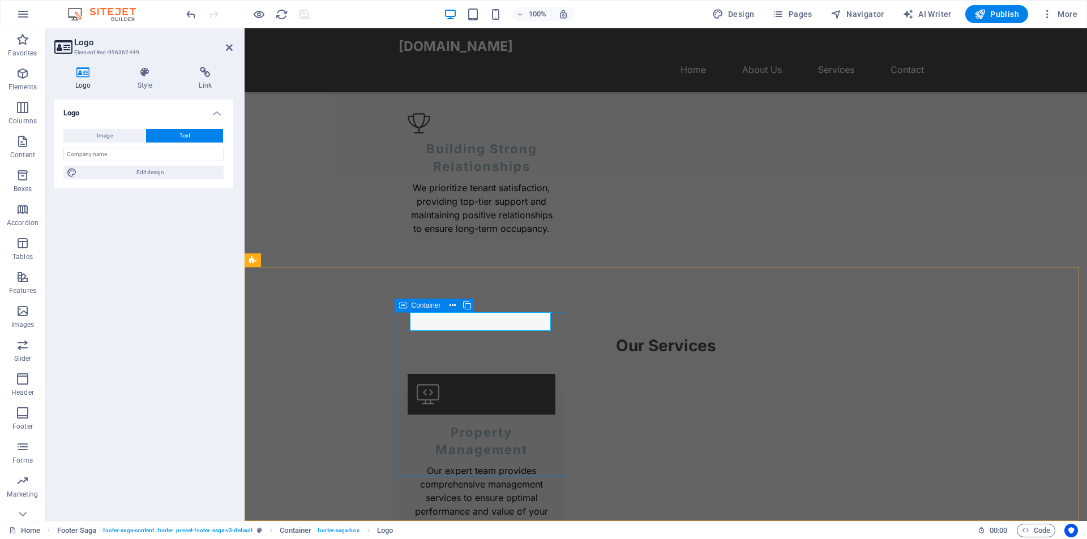
drag, startPoint x: 410, startPoint y: 324, endPoint x: 403, endPoint y: 324, distance: 6.2
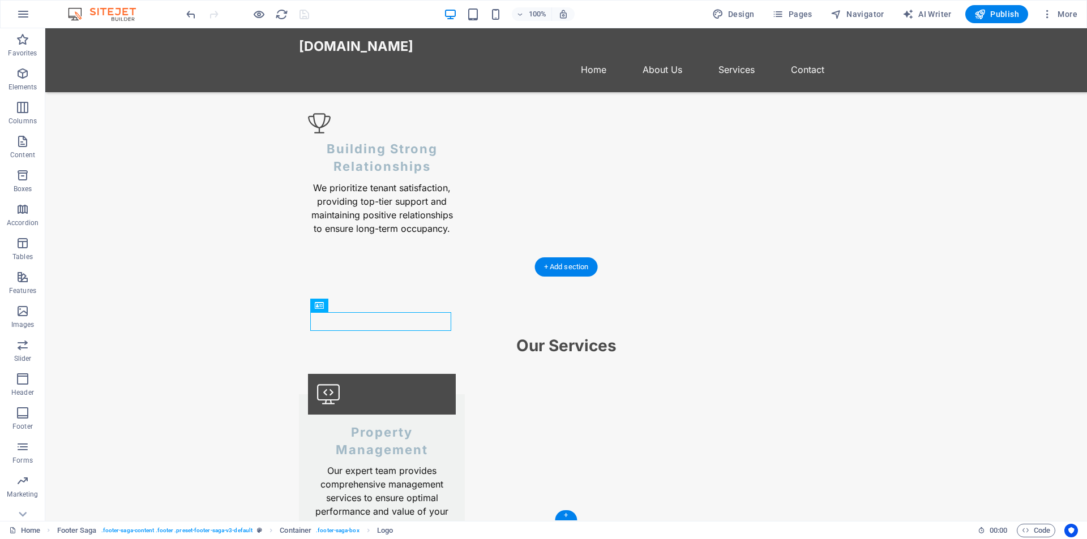
drag, startPoint x: 257, startPoint y: 324, endPoint x: 439, endPoint y: 324, distance: 181.7
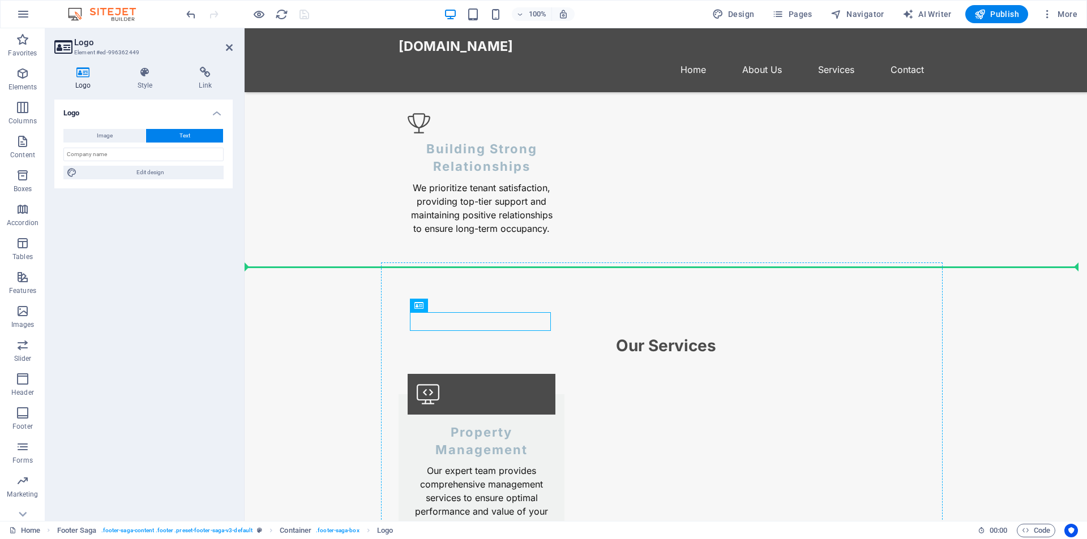
drag, startPoint x: 414, startPoint y: 320, endPoint x: 406, endPoint y: 320, distance: 7.9
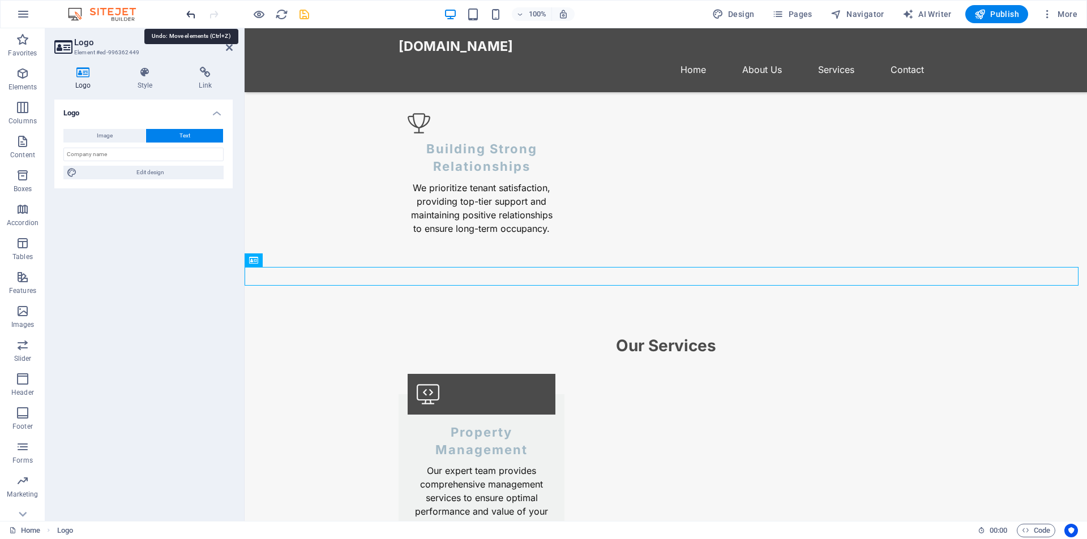
click at [194, 15] on icon "undo" at bounding box center [190, 14] width 13 height 13
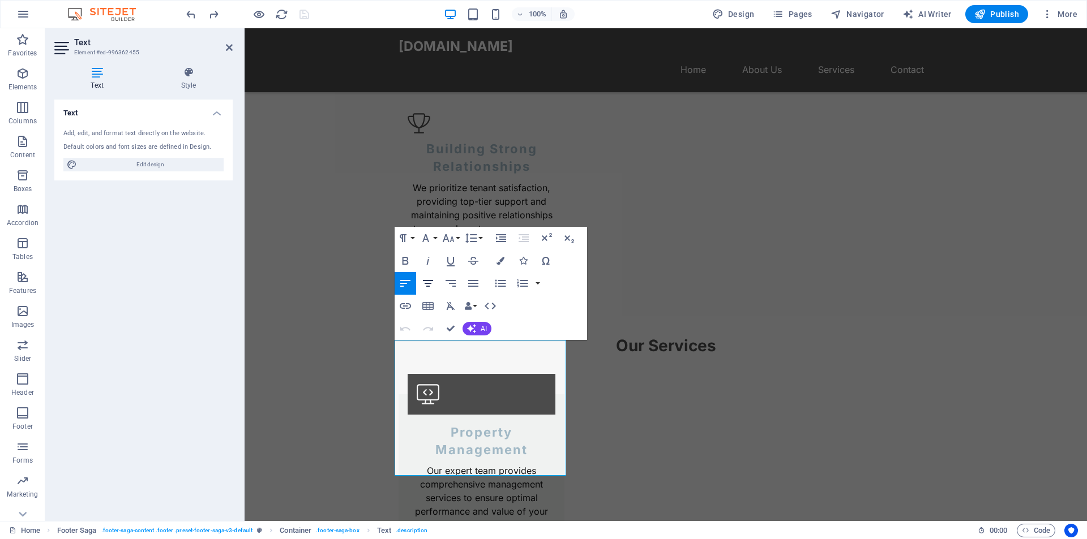
click at [428, 284] on icon "button" at bounding box center [428, 283] width 10 height 7
click at [470, 282] on icon "button" at bounding box center [473, 284] width 14 height 14
click at [404, 282] on icon "button" at bounding box center [405, 284] width 14 height 14
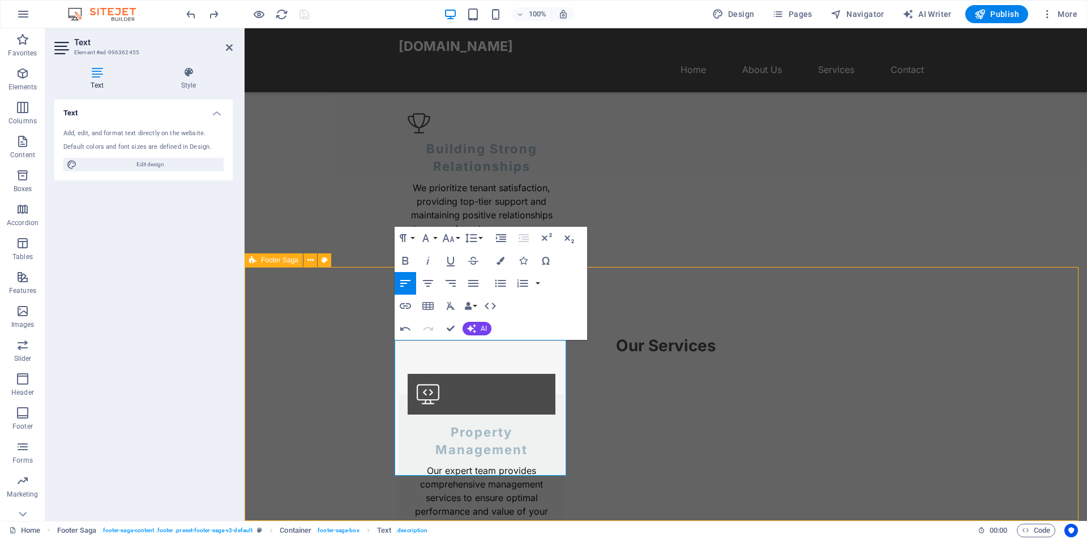
select select "rem"
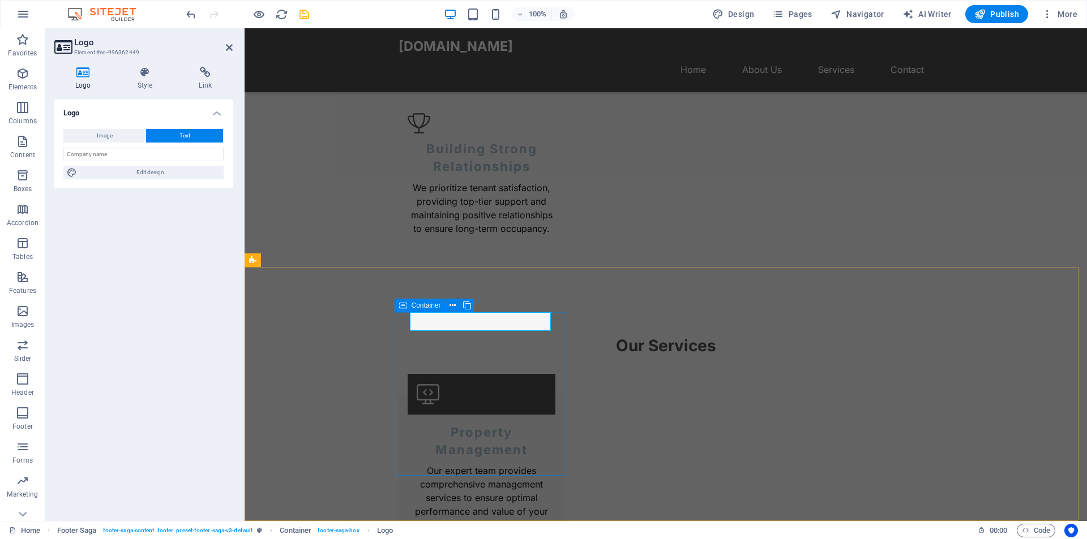
click at [420, 307] on span "Container" at bounding box center [425, 305] width 29 height 7
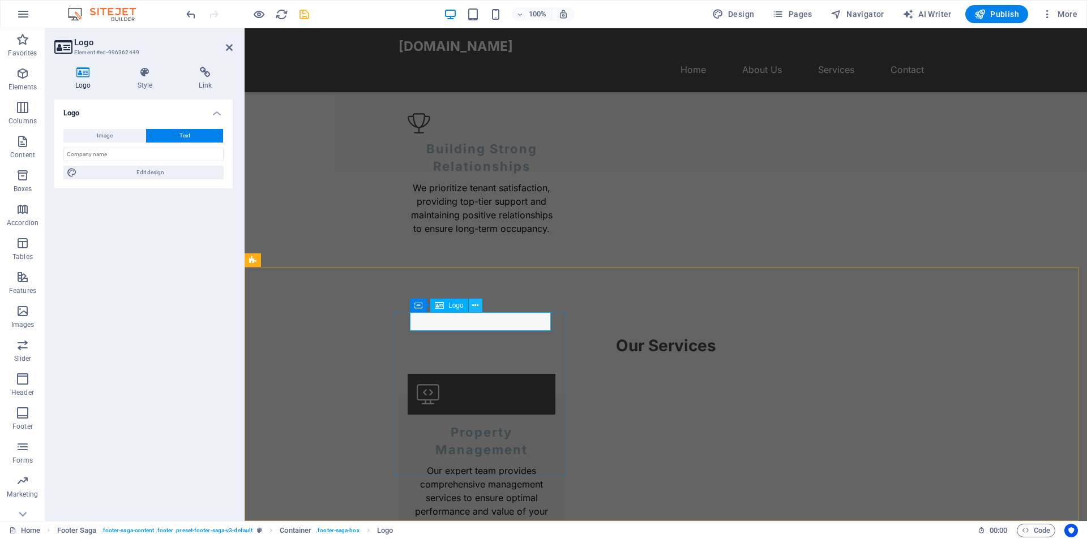
click at [473, 308] on icon at bounding box center [475, 306] width 6 height 12
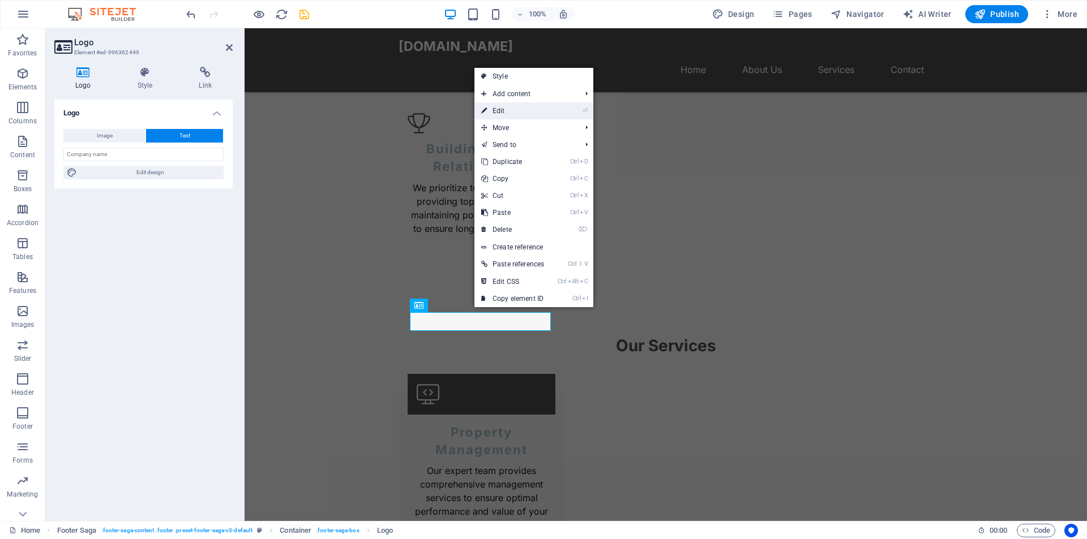
click at [521, 104] on link "⏎ Edit" at bounding box center [512, 110] width 76 height 17
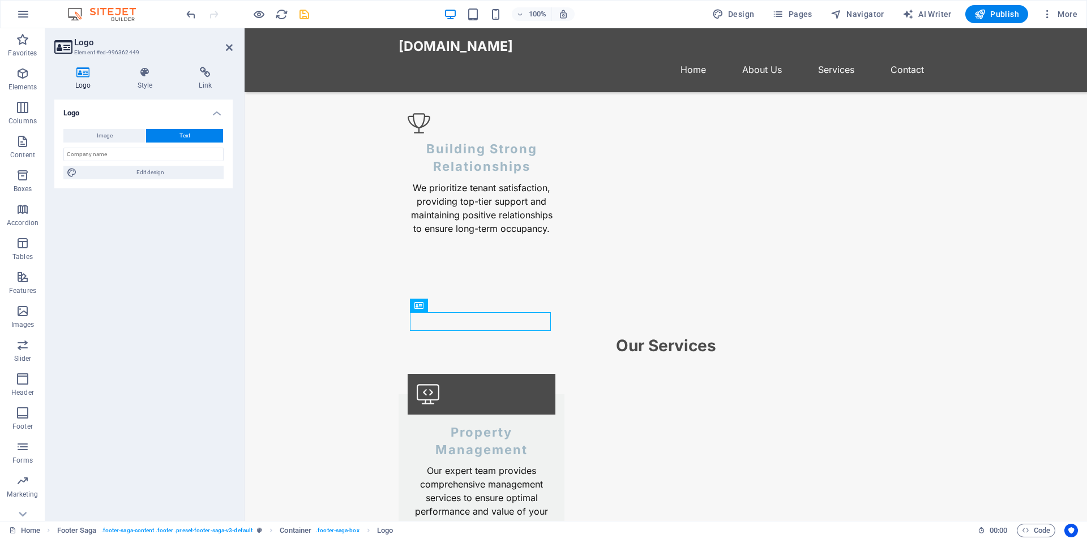
drag, startPoint x: 440, startPoint y: 320, endPoint x: 435, endPoint y: 329, distance: 10.2
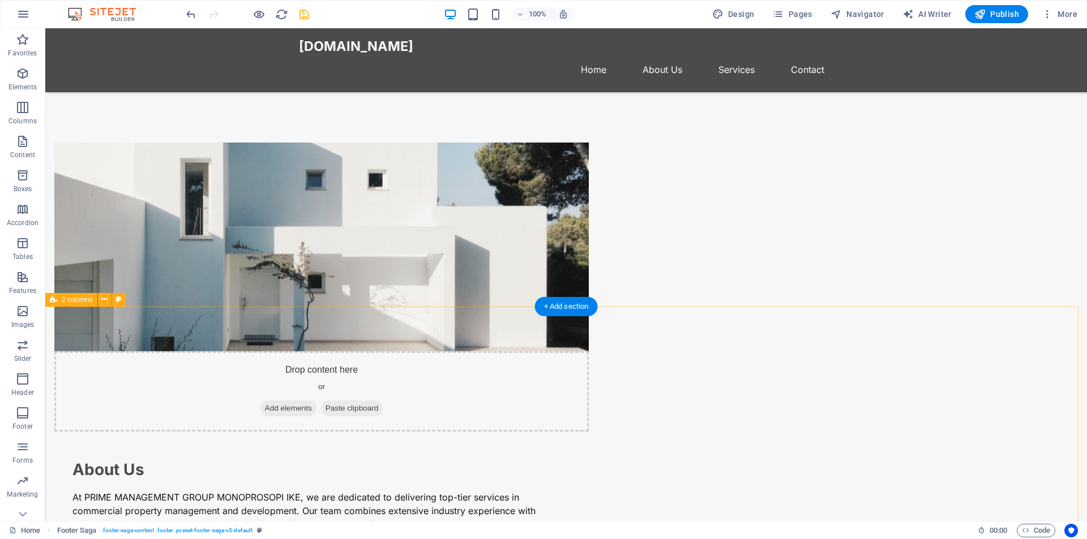
scroll to position [376, 0]
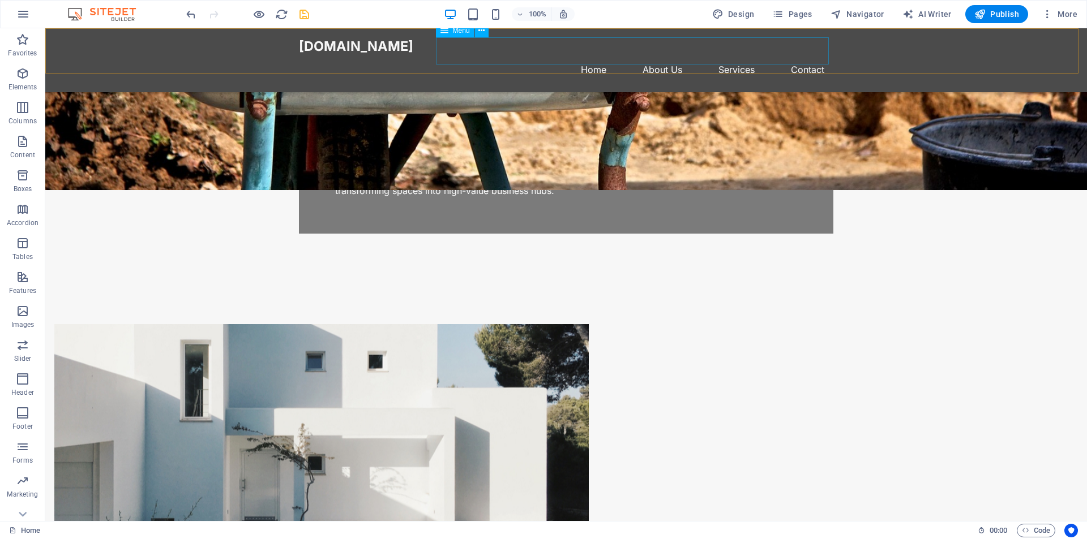
click at [811, 56] on nav "Home About Us Services Contact" at bounding box center [566, 69] width 534 height 27
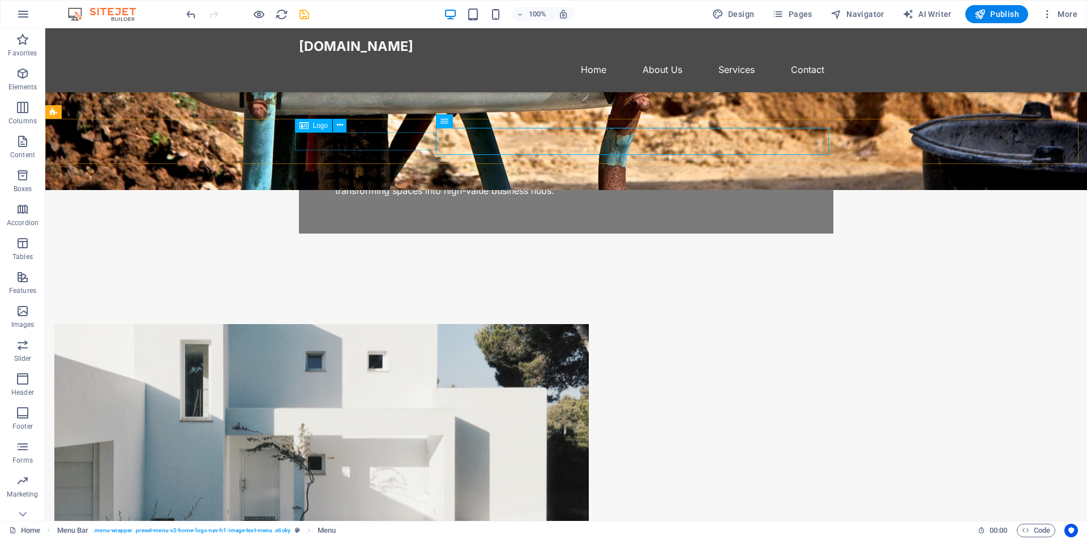
scroll to position [0, 0]
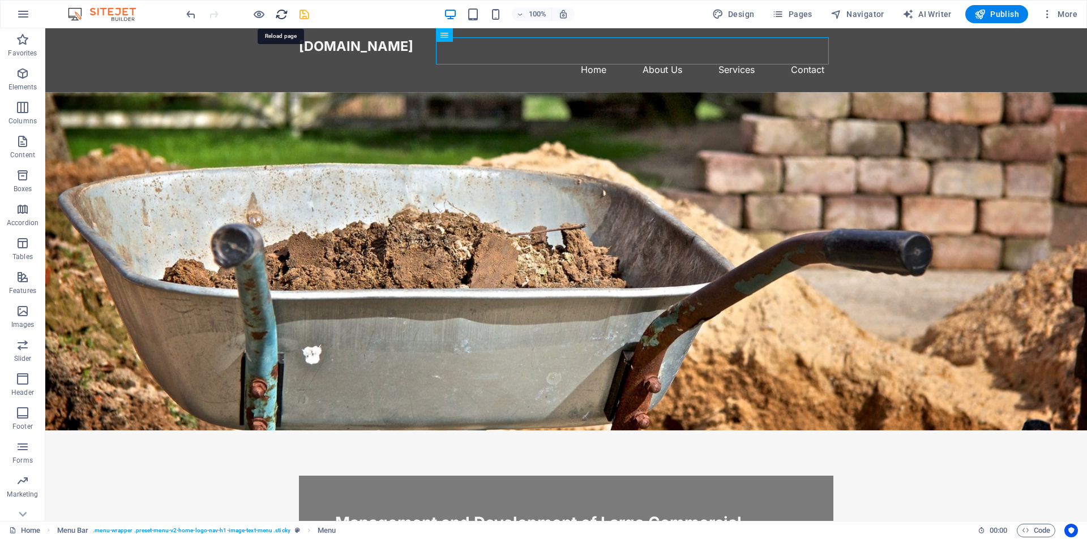
click at [279, 13] on icon "reload" at bounding box center [281, 14] width 13 height 13
click at [307, 19] on icon "save" at bounding box center [304, 14] width 13 height 13
checkbox input "false"
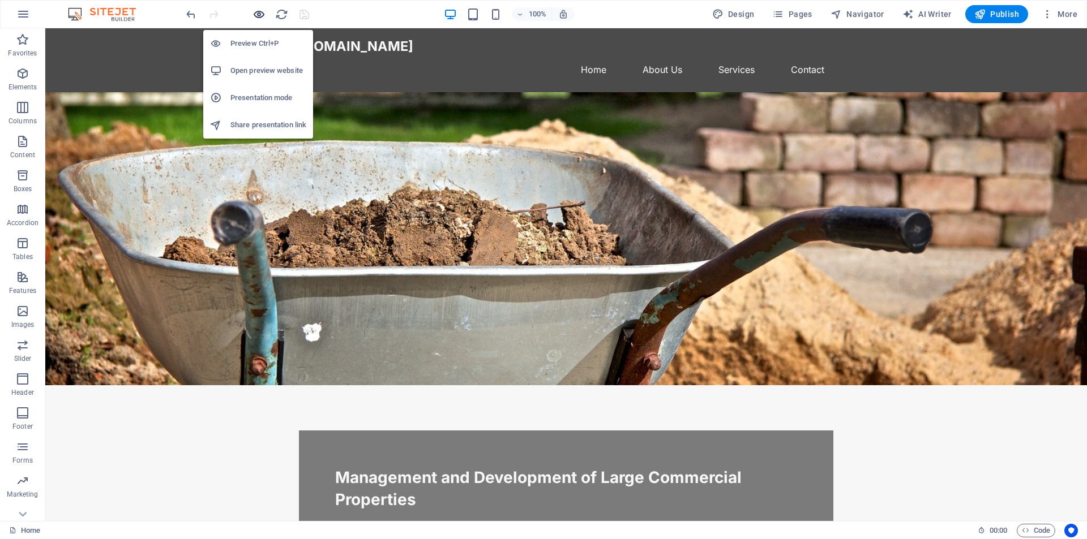
click at [261, 11] on icon "button" at bounding box center [258, 14] width 13 height 13
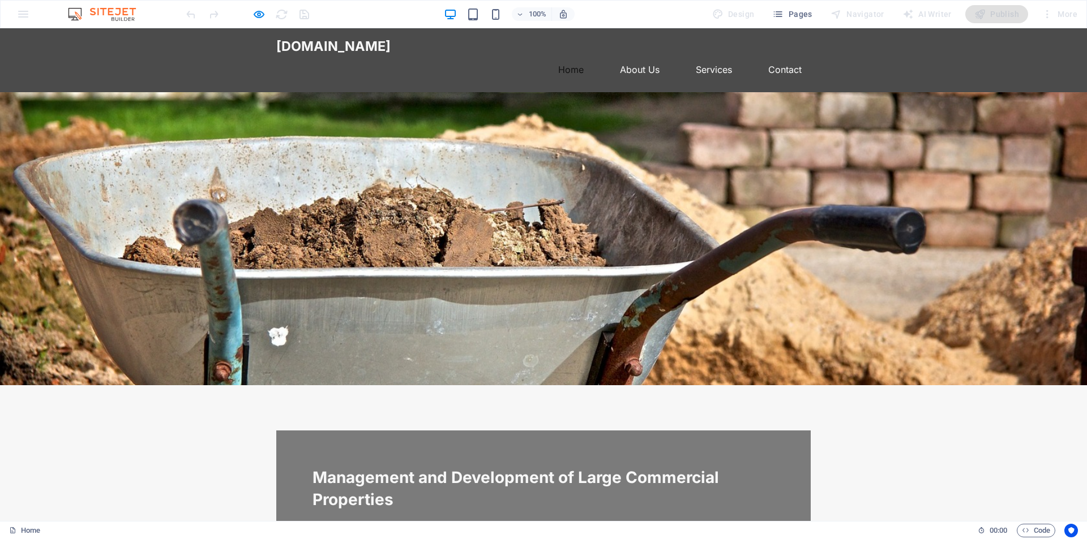
click at [563, 58] on link "Home" at bounding box center [571, 69] width 44 height 27
click at [628, 56] on link "About Us" at bounding box center [640, 69] width 58 height 27
click at [718, 56] on link "Services" at bounding box center [713, 69] width 54 height 27
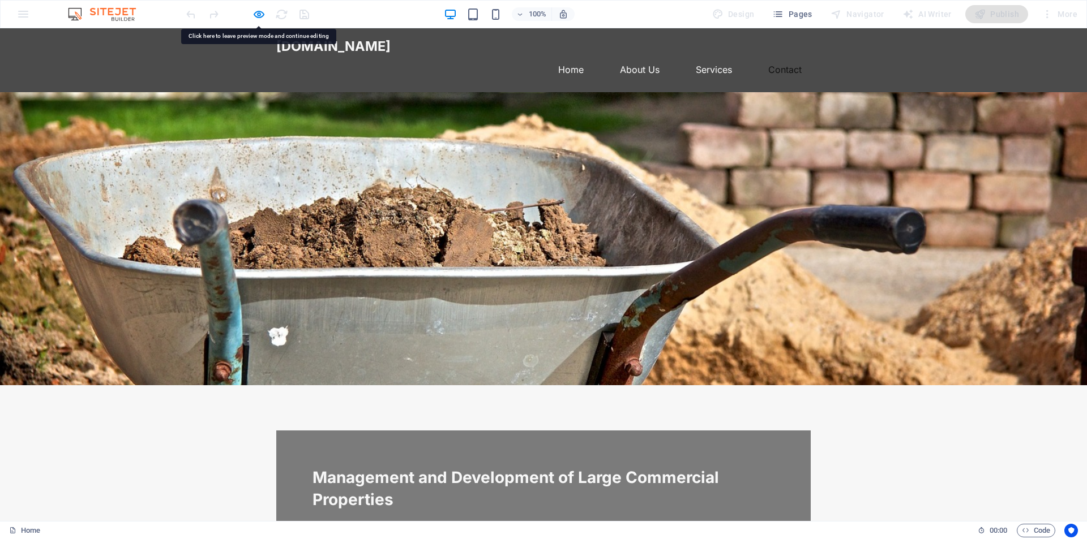
click at [779, 56] on link "Contact" at bounding box center [784, 69] width 51 height 27
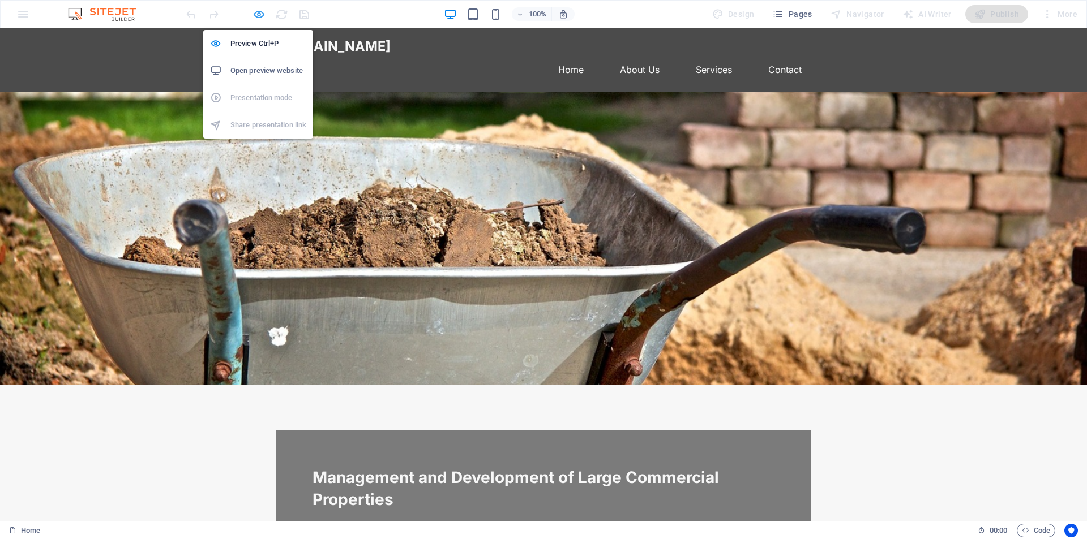
click at [259, 15] on icon "button" at bounding box center [258, 14] width 13 height 13
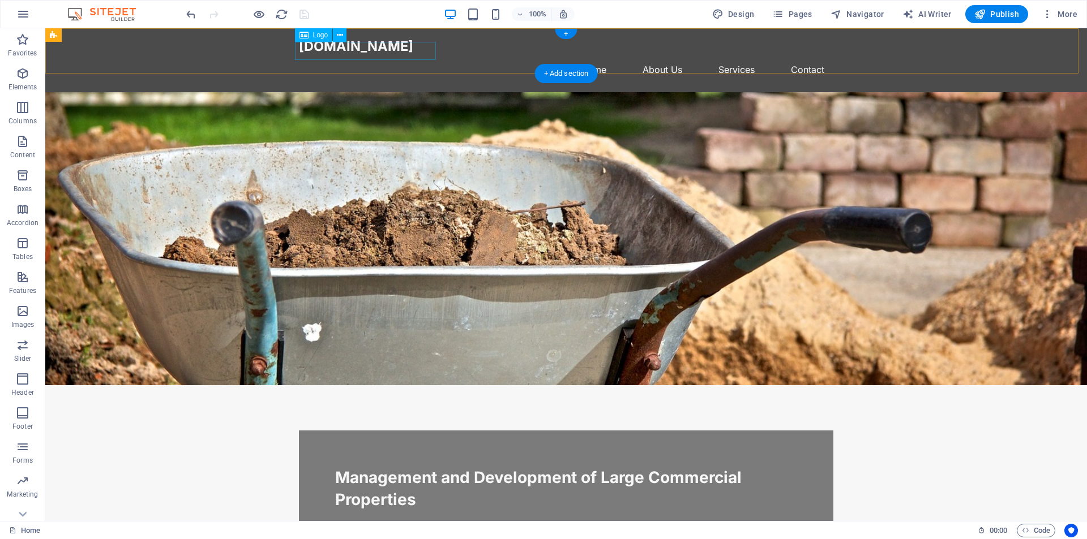
click at [377, 50] on div "primemanagement.gr" at bounding box center [566, 46] width 534 height 19
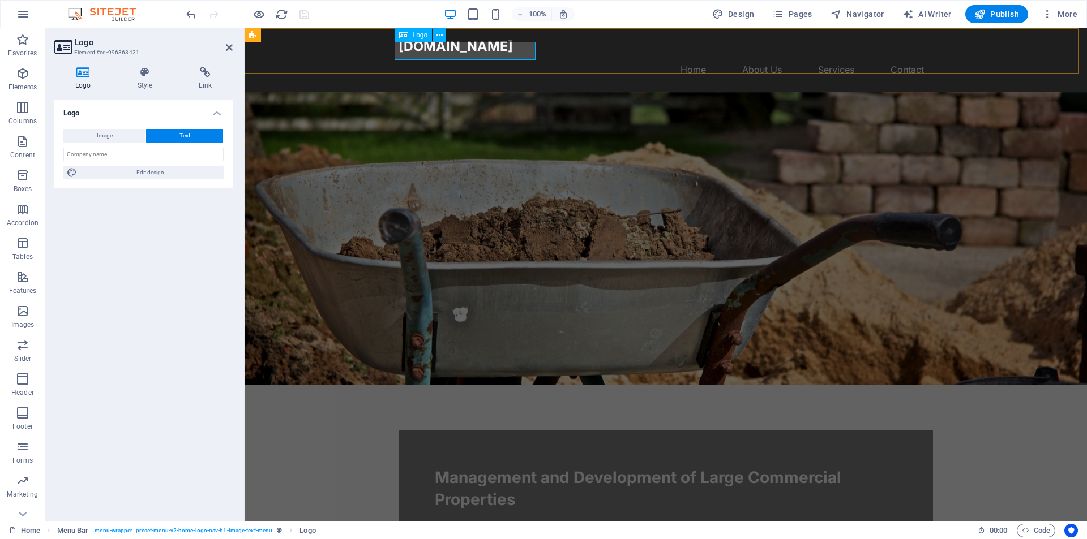
click at [423, 36] on span "Logo" at bounding box center [420, 35] width 15 height 7
click at [106, 135] on span "Image" at bounding box center [105, 136] width 16 height 14
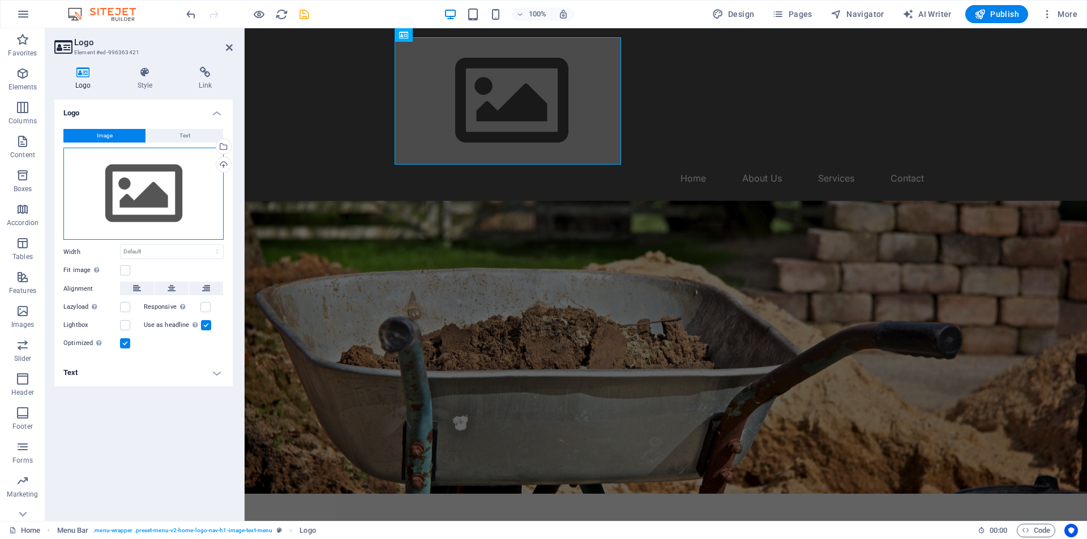
click at [152, 200] on div "Drag files here, click to choose files or select files from Files or our free s…" at bounding box center [143, 194] width 160 height 93
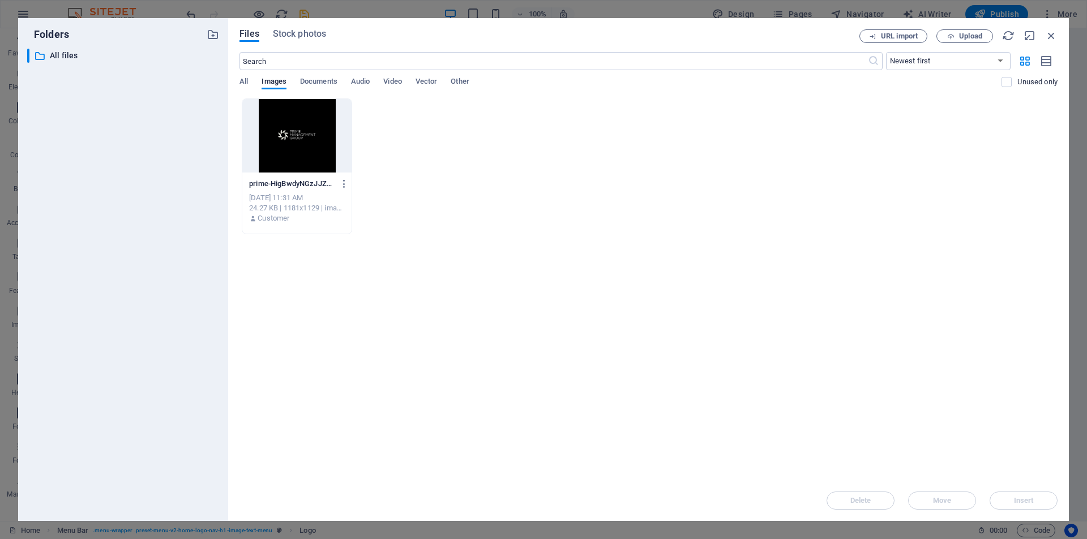
click at [318, 139] on div at bounding box center [296, 136] width 109 height 74
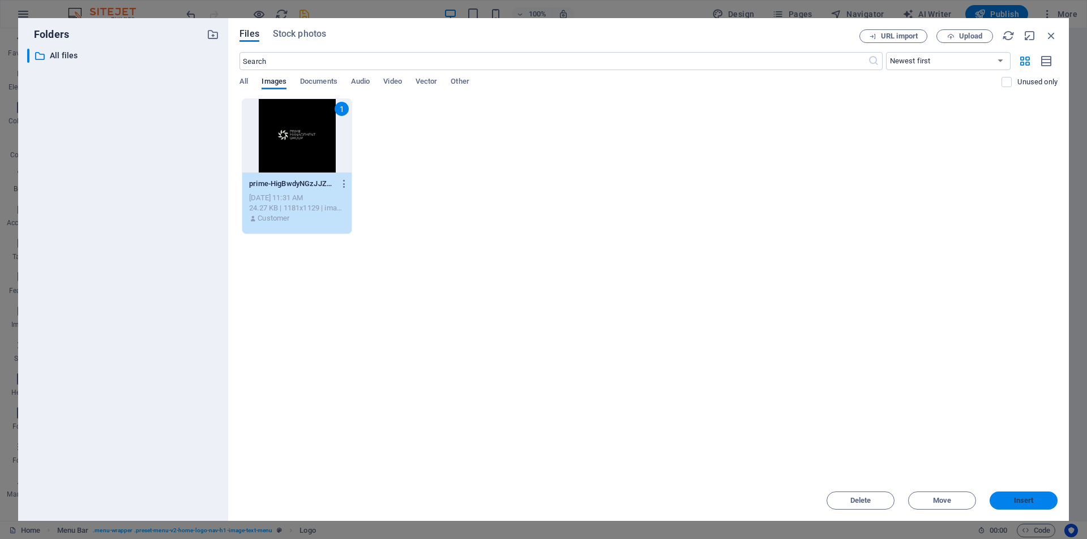
drag, startPoint x: 1031, startPoint y: 497, endPoint x: 784, endPoint y: 467, distance: 248.6
click at [1031, 497] on span "Insert" at bounding box center [1024, 500] width 20 height 7
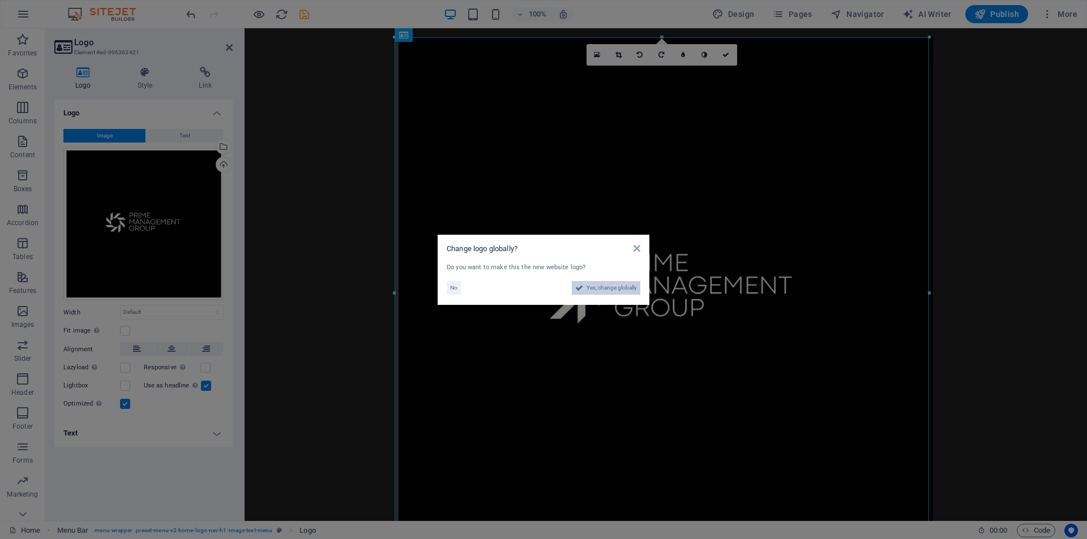
click at [616, 287] on span "Yes, change globally" at bounding box center [611, 288] width 50 height 14
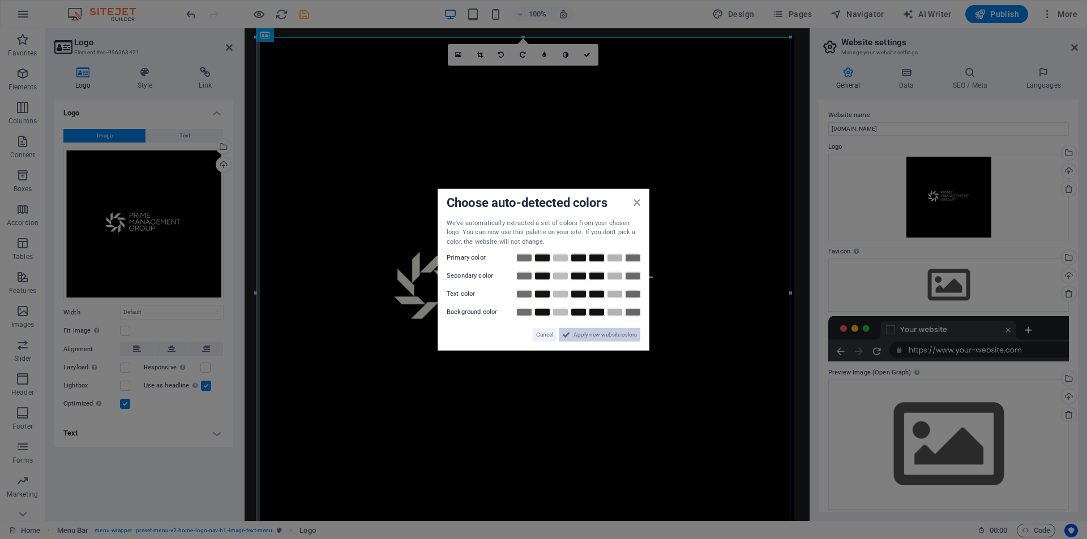
click at [607, 334] on span "Apply new website colors" at bounding box center [604, 335] width 63 height 14
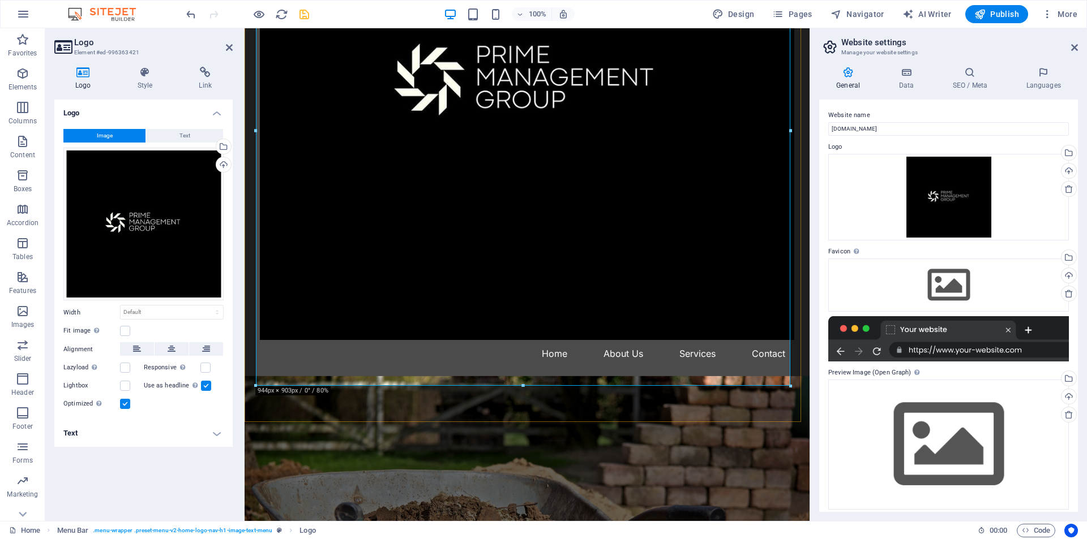
scroll to position [226, 0]
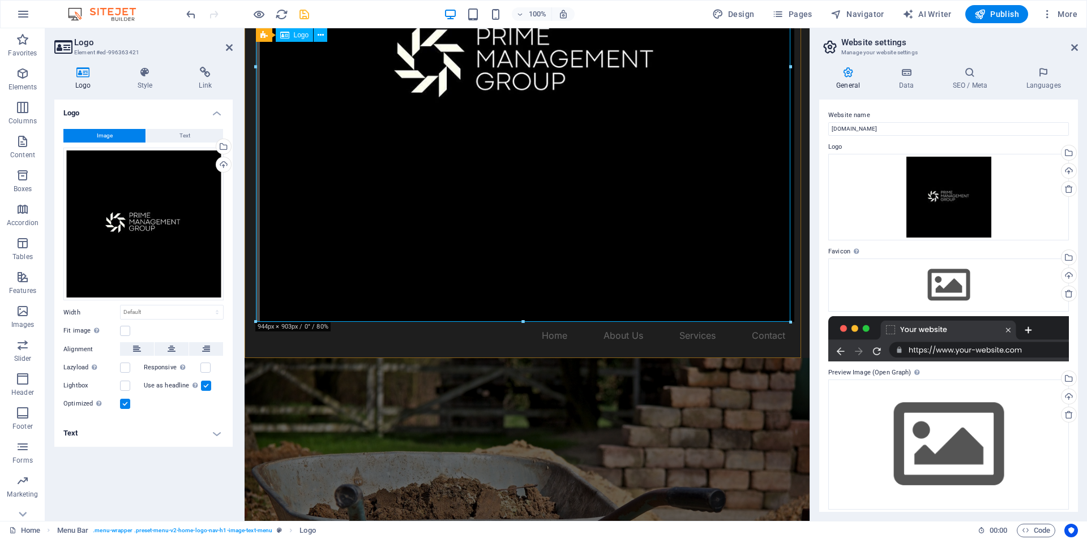
drag, startPoint x: 1034, startPoint y: 349, endPoint x: 351, endPoint y: 276, distance: 686.4
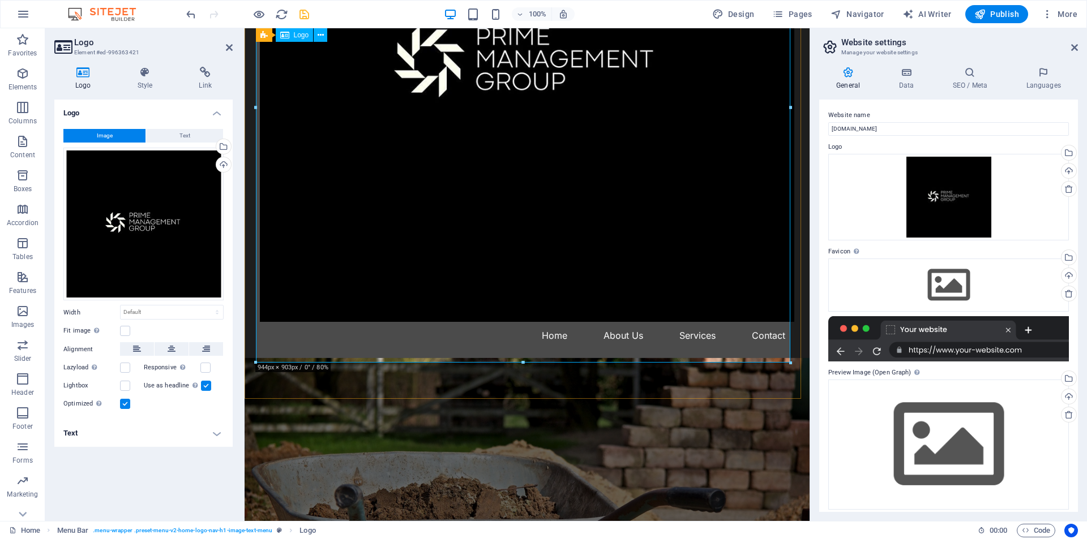
scroll to position [0, 0]
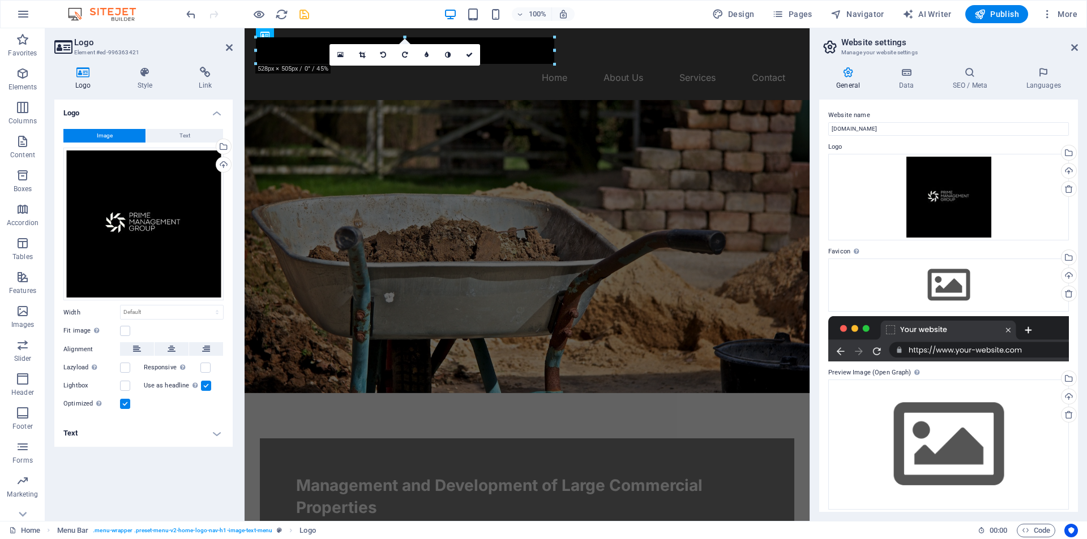
drag, startPoint x: 786, startPoint y: 38, endPoint x: 283, endPoint y: 83, distance: 505.1
type input "49"
select select "px"
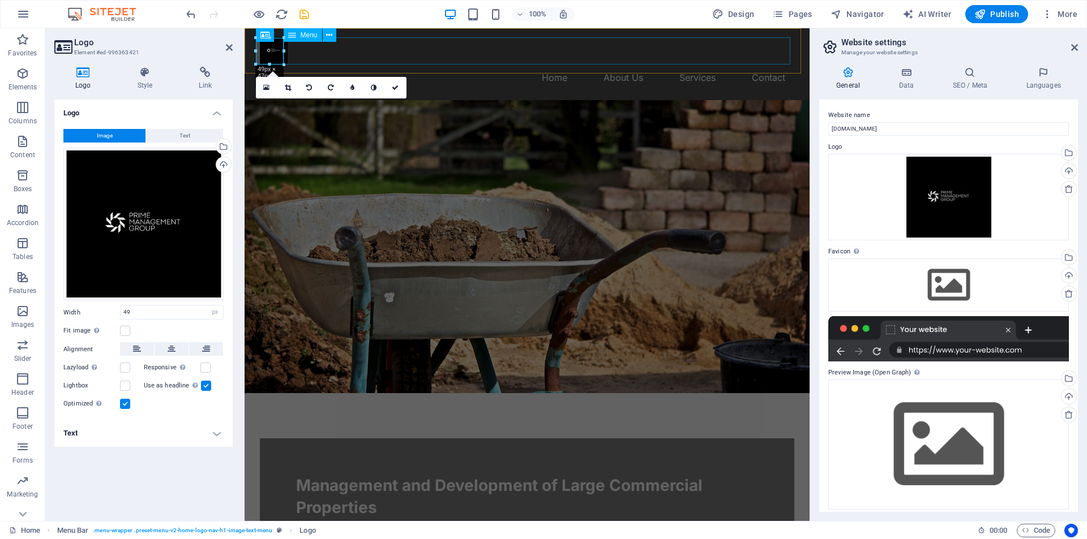
drag, startPoint x: 528, startPoint y: 78, endPoint x: 406, endPoint y: 53, distance: 124.6
drag, startPoint x: 526, startPoint y: 76, endPoint x: 389, endPoint y: 47, distance: 140.0
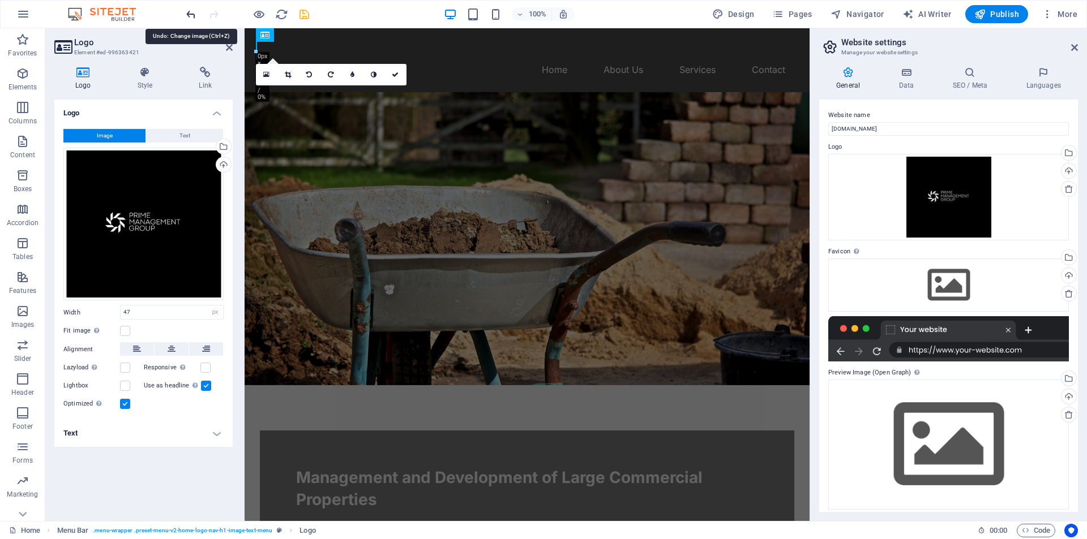
click at [189, 14] on icon "undo" at bounding box center [190, 14] width 13 height 13
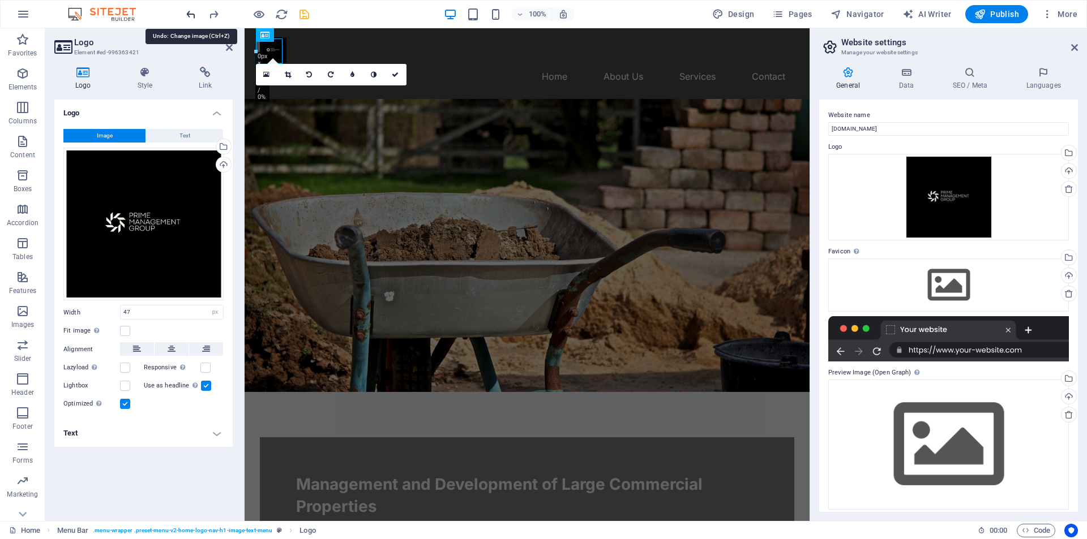
click at [189, 13] on icon "undo" at bounding box center [190, 14] width 13 height 13
type input "49"
click at [189, 13] on icon "undo" at bounding box center [190, 14] width 13 height 13
select select "DISABLED_OPTION_VALUE"
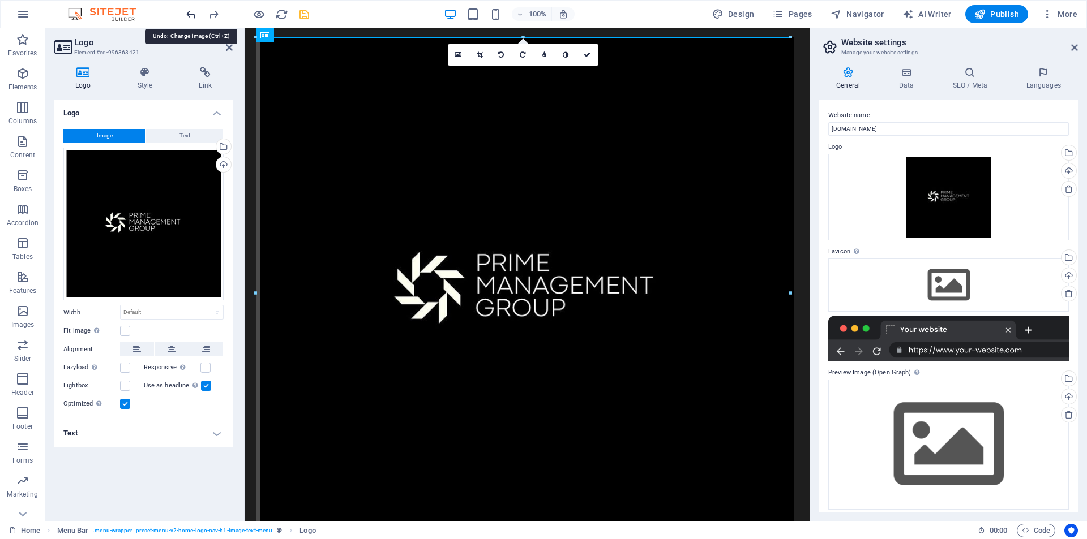
click at [189, 13] on icon "undo" at bounding box center [190, 14] width 13 height 13
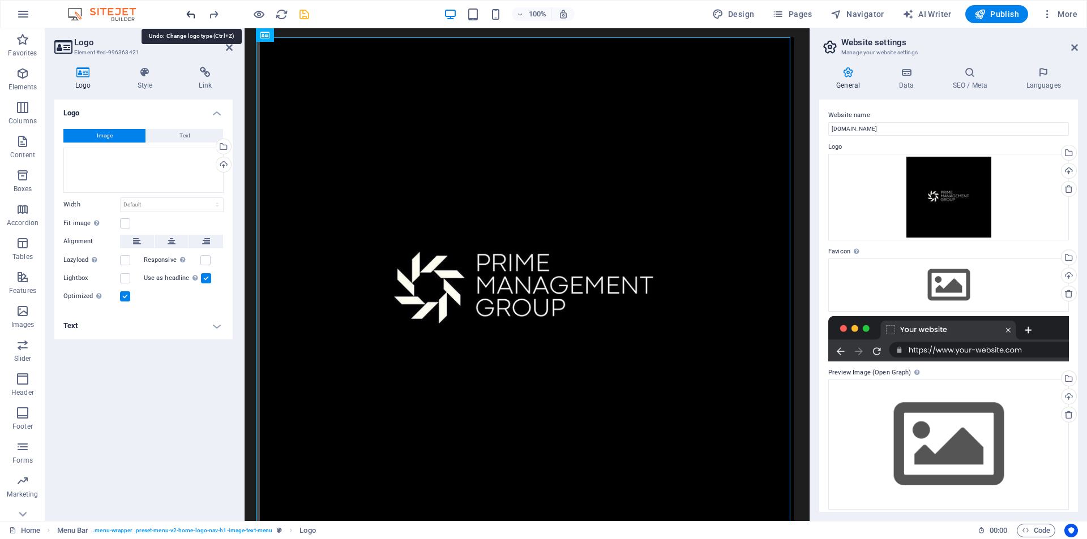
click at [189, 13] on icon "undo" at bounding box center [190, 14] width 13 height 13
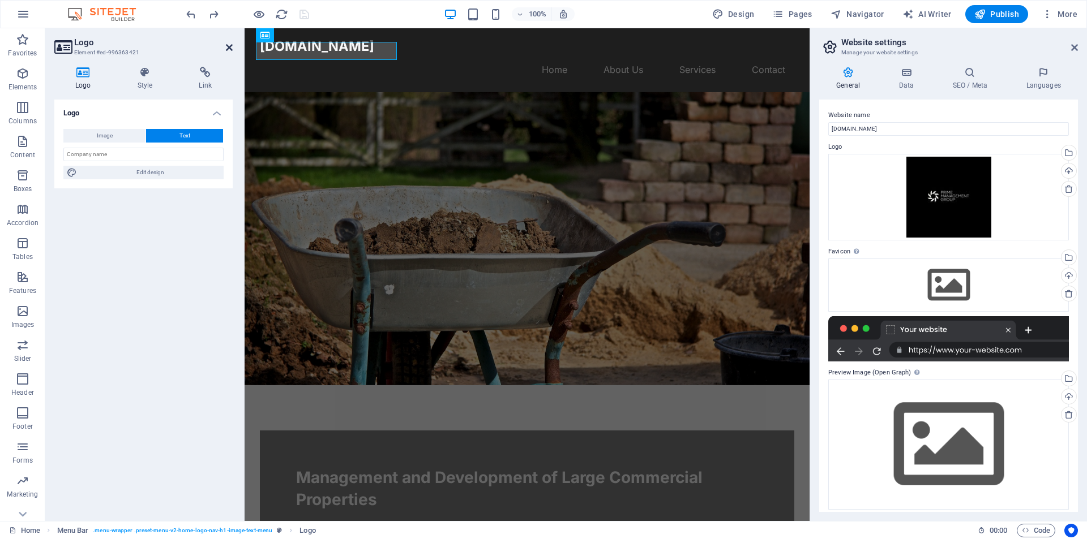
click at [231, 47] on icon at bounding box center [229, 47] width 7 height 9
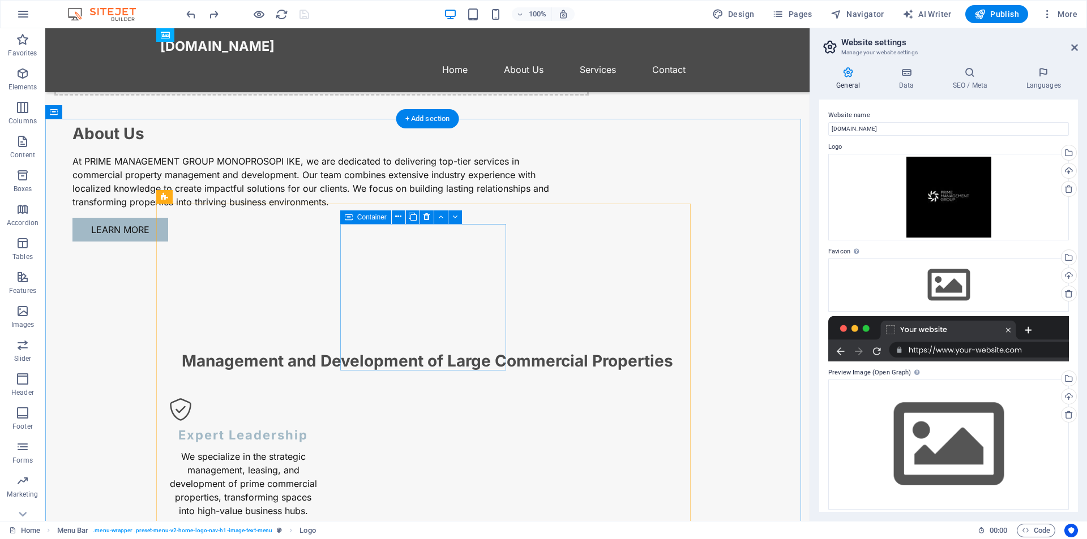
scroll to position [1508, 0]
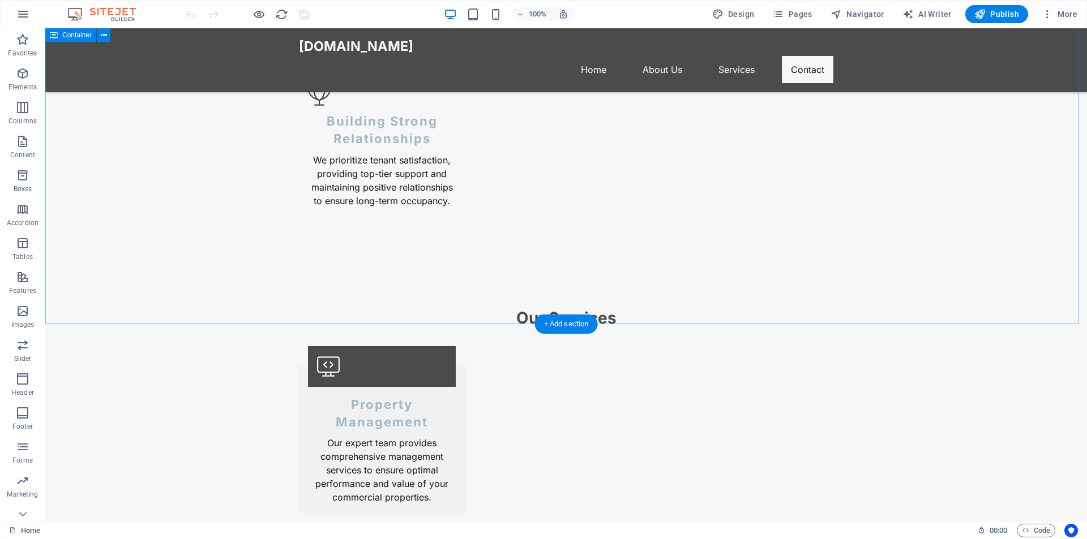
scroll to position [1508, 0]
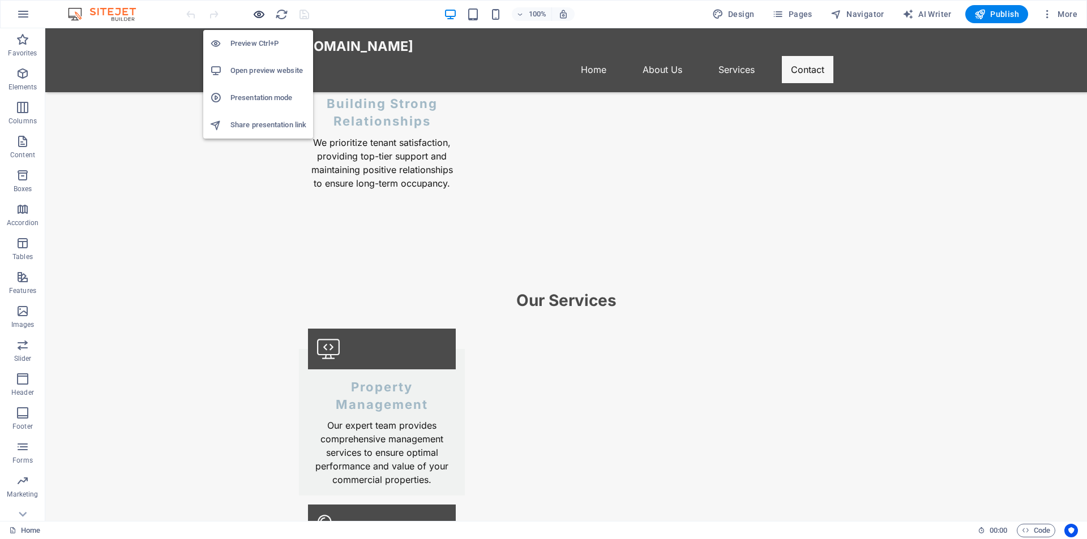
click at [254, 14] on icon "button" at bounding box center [258, 14] width 13 height 13
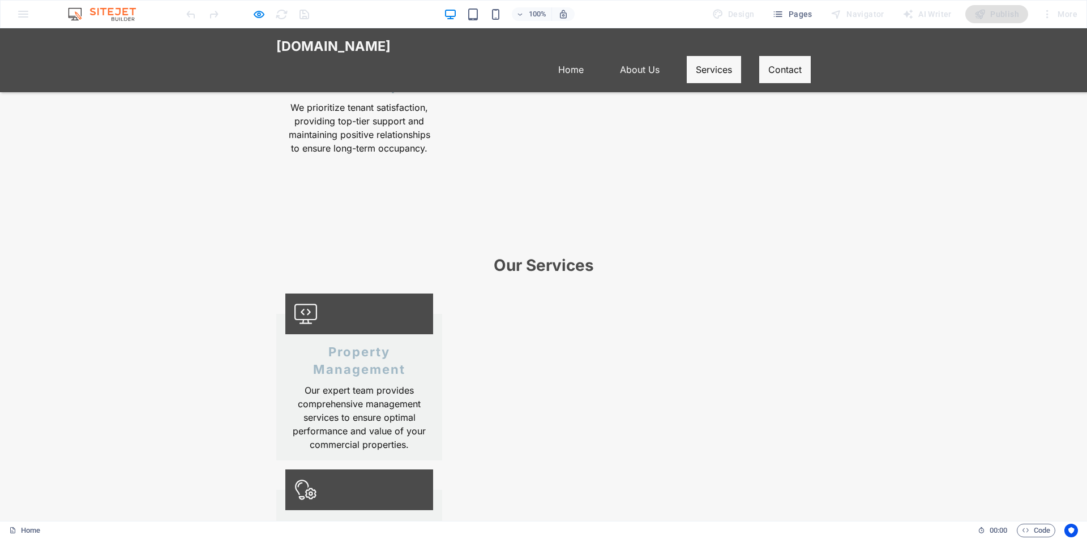
click at [710, 56] on link "Services" at bounding box center [713, 69] width 54 height 27
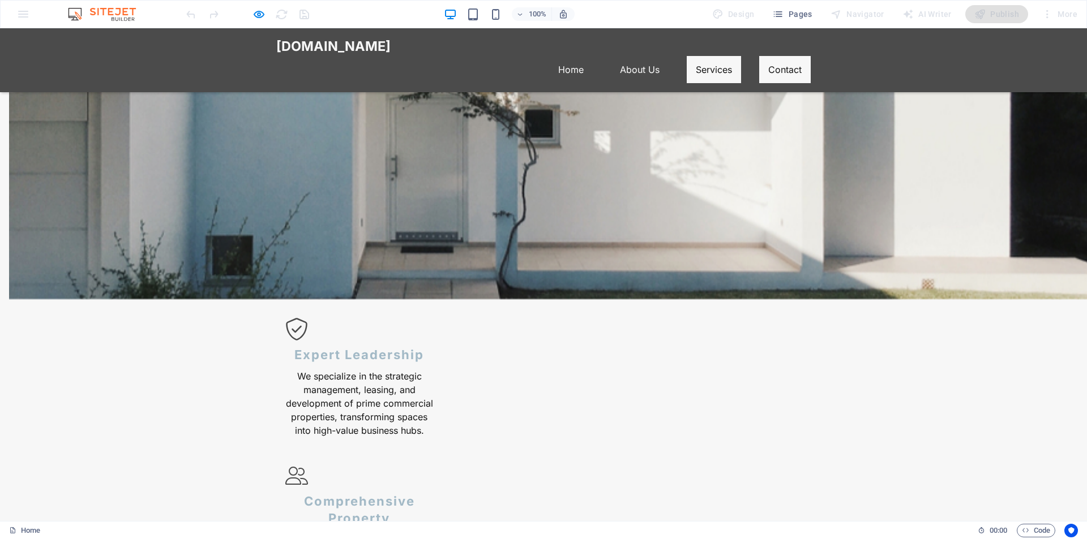
click at [769, 56] on link "Contact" at bounding box center [784, 69] width 51 height 27
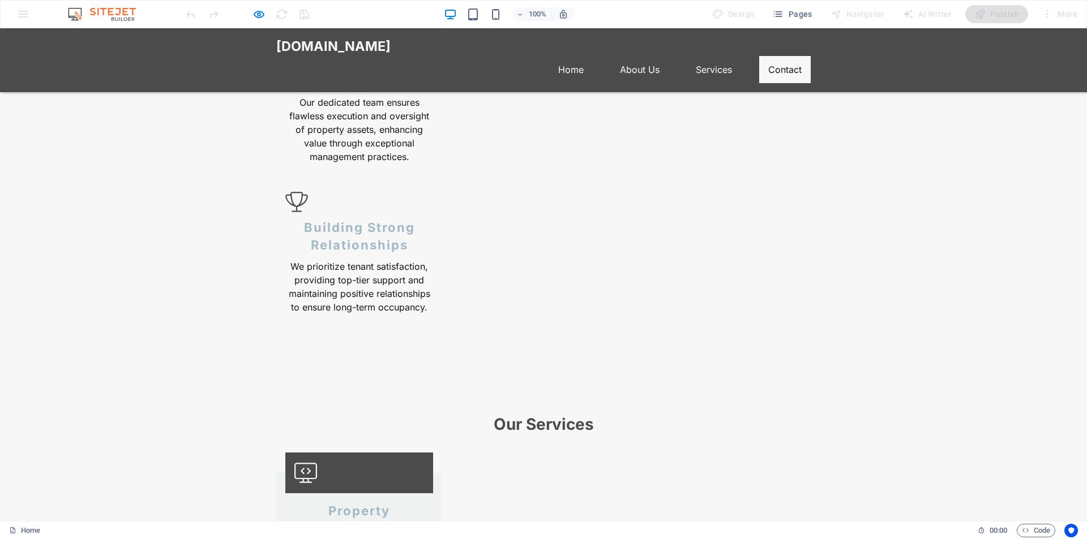
scroll to position [1355, 0]
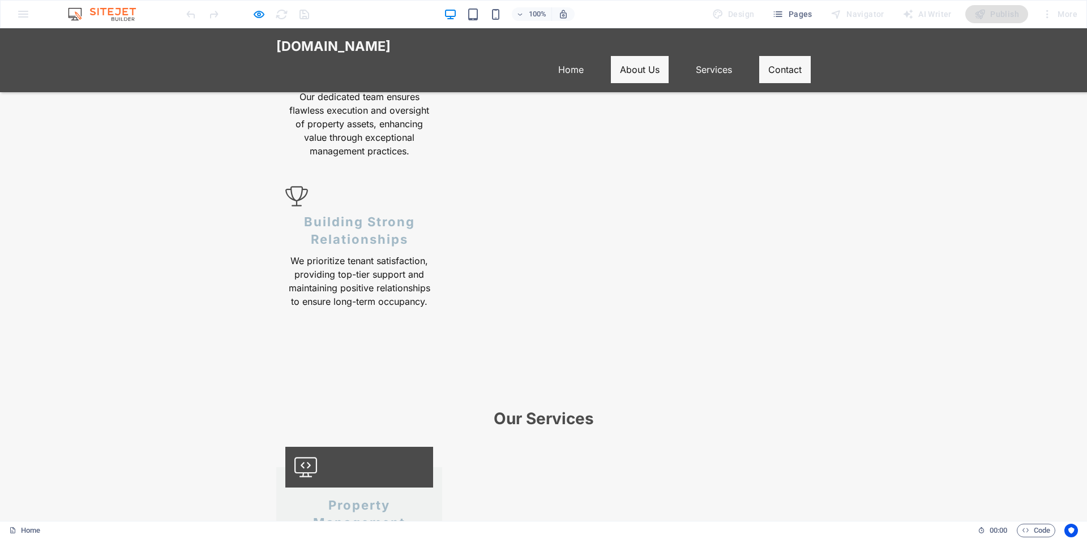
click at [617, 56] on link "About Us" at bounding box center [640, 69] width 58 height 27
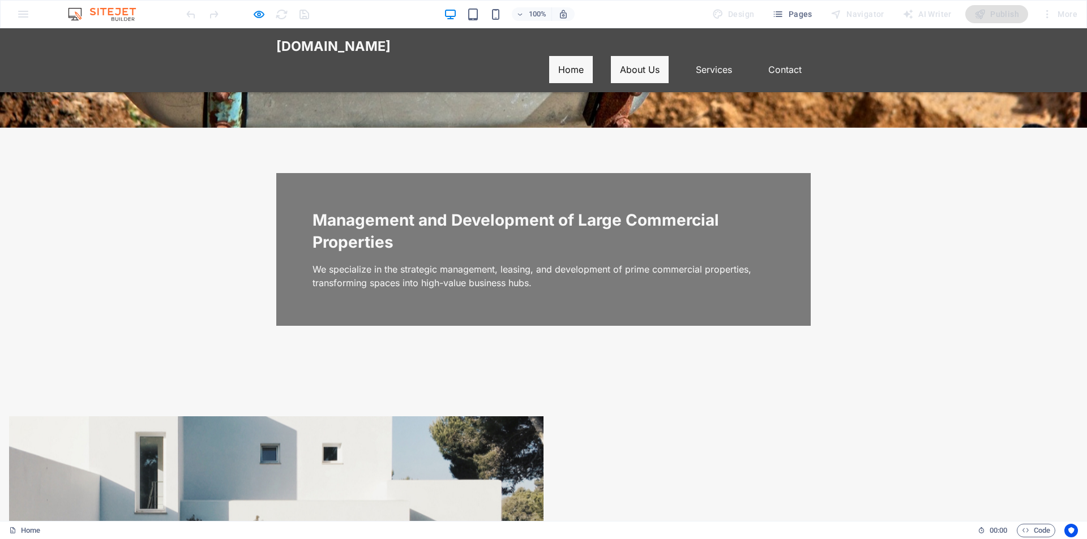
click at [570, 56] on link "Home" at bounding box center [571, 69] width 44 height 27
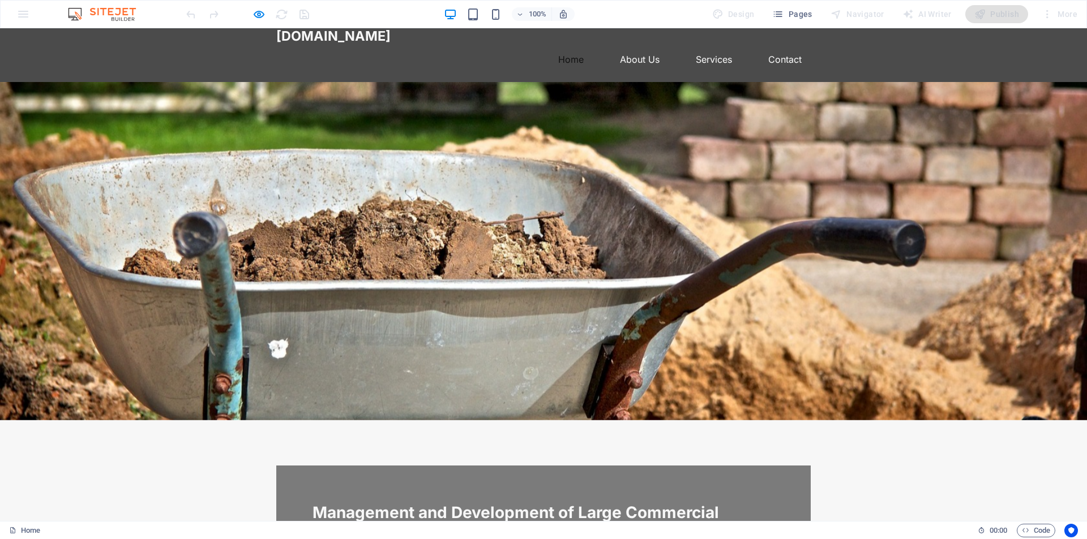
scroll to position [45, 0]
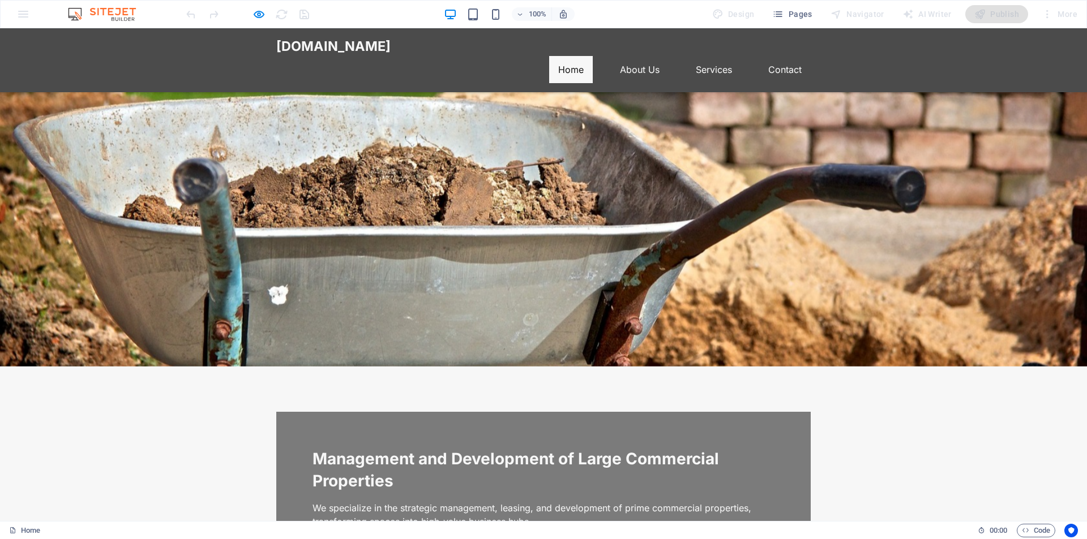
click at [742, 205] on div at bounding box center [543, 197] width 1087 height 338
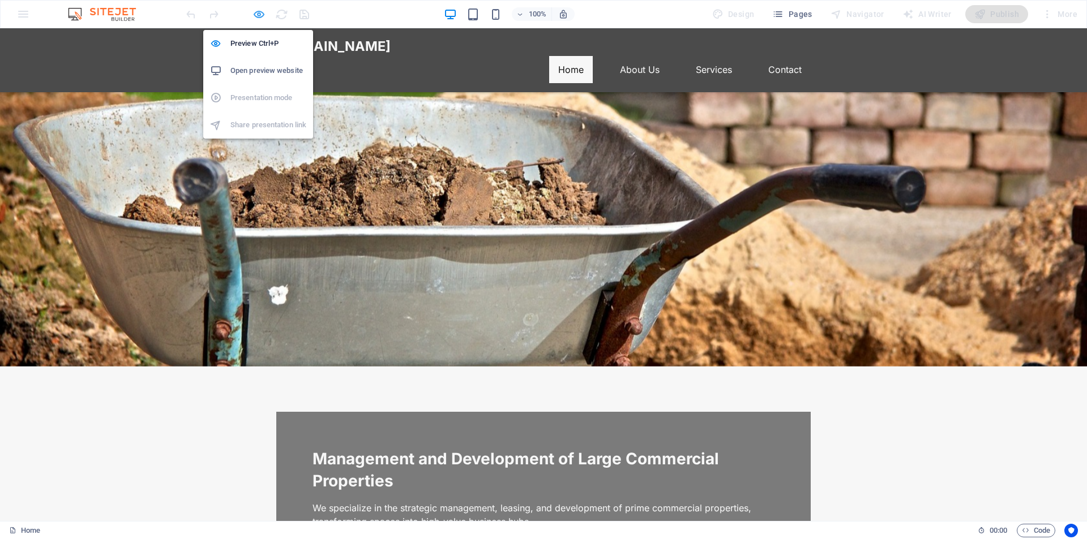
drag, startPoint x: 260, startPoint y: 19, endPoint x: 308, endPoint y: 50, distance: 56.5
click at [260, 19] on icon "button" at bounding box center [258, 14] width 13 height 13
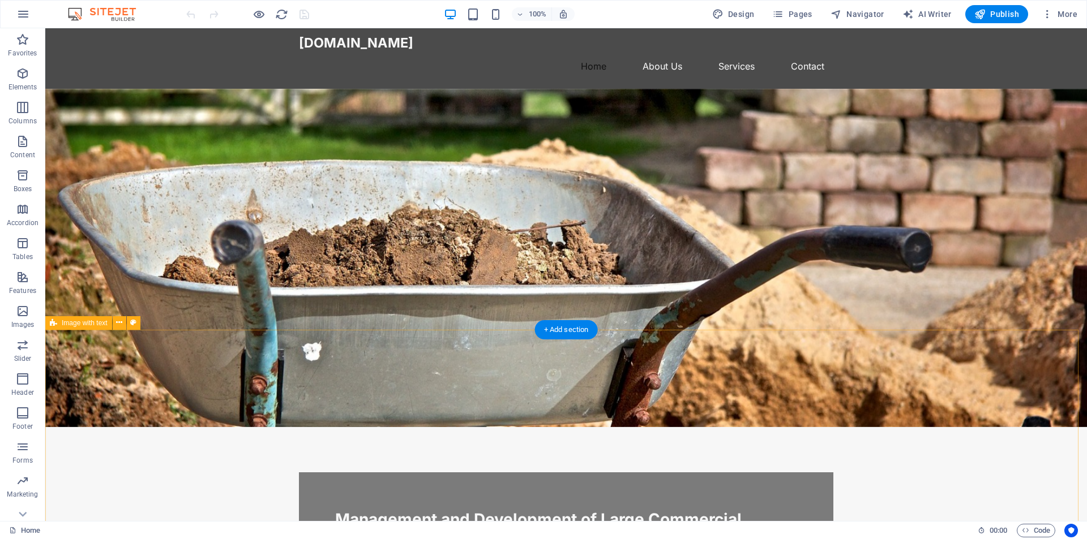
scroll to position [0, 0]
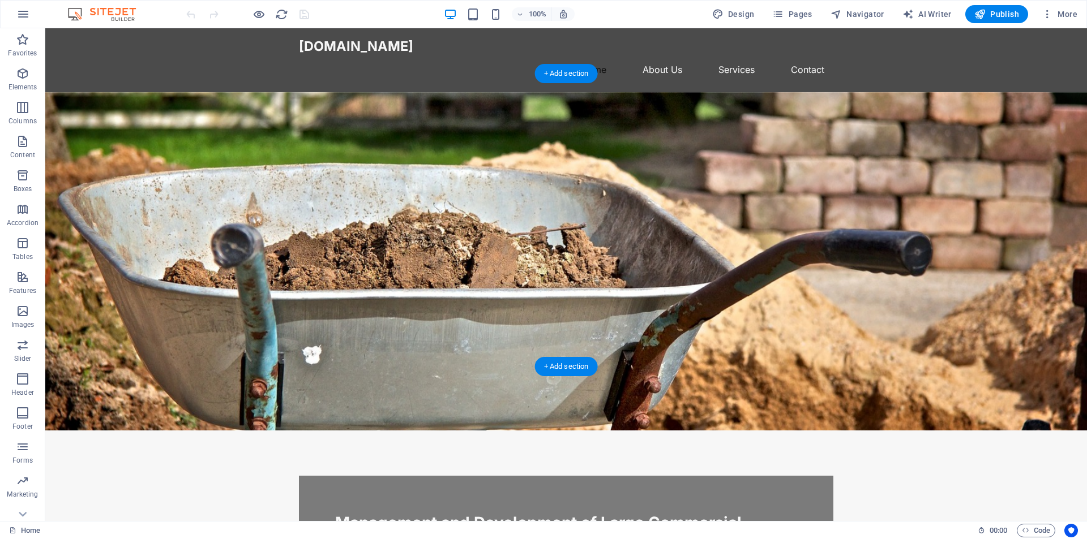
click at [749, 187] on figure at bounding box center [565, 261] width 1041 height 338
click at [771, 184] on figure at bounding box center [565, 261] width 1041 height 338
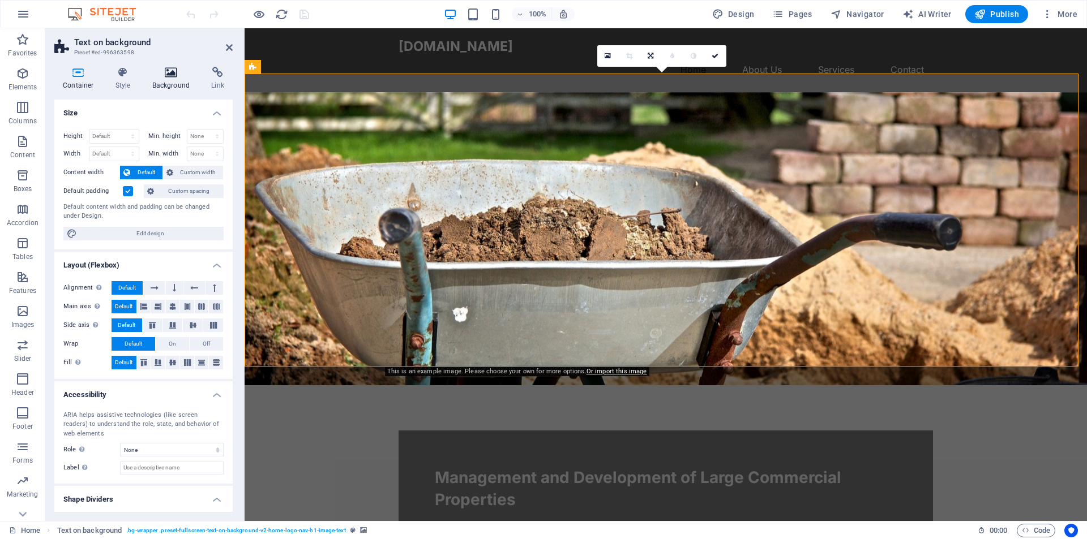
click at [166, 79] on h4 "Background" at bounding box center [173, 79] width 59 height 24
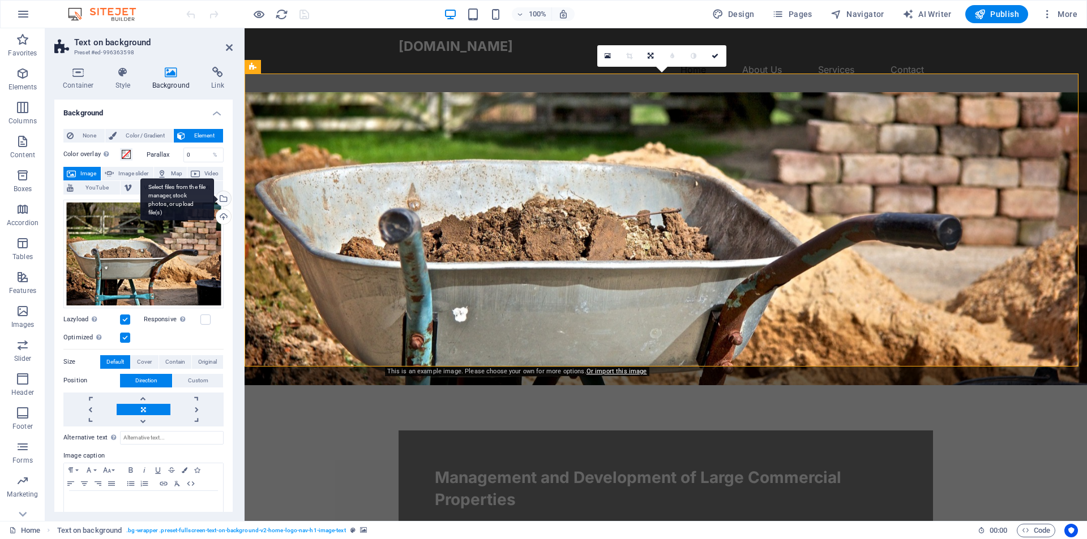
click at [221, 195] on div "Select files from the file manager, stock photos, or upload file(s)" at bounding box center [222, 199] width 17 height 17
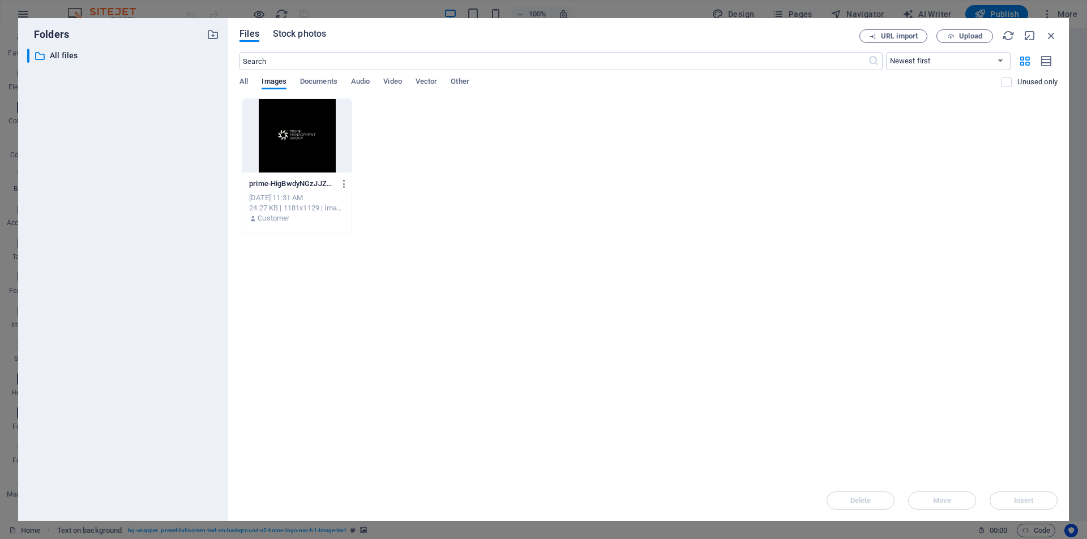
click at [299, 33] on span "Stock photos" at bounding box center [299, 34] width 53 height 14
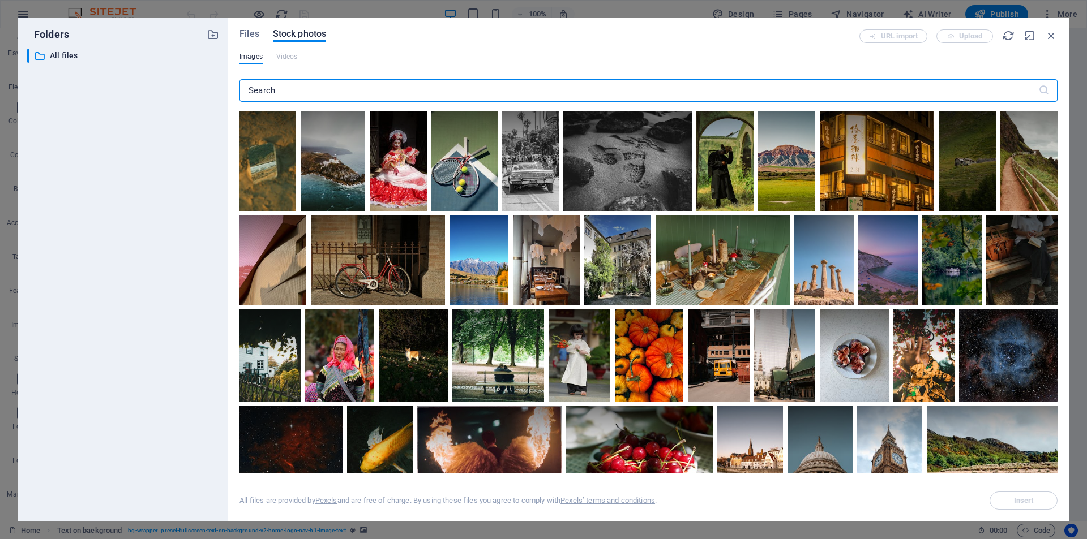
click at [490, 88] on input "text" at bounding box center [638, 90] width 798 height 23
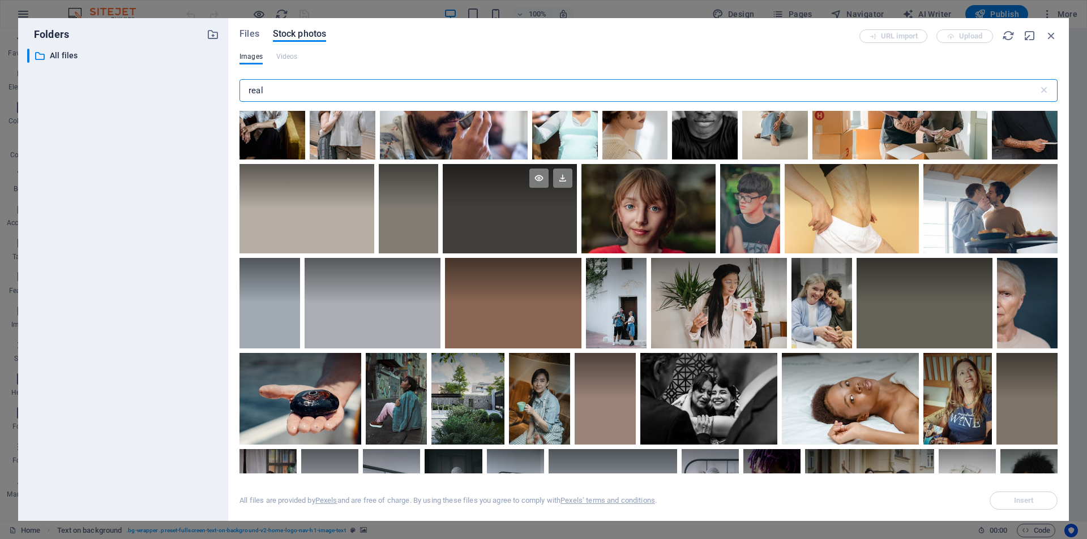
scroll to position [920, 0]
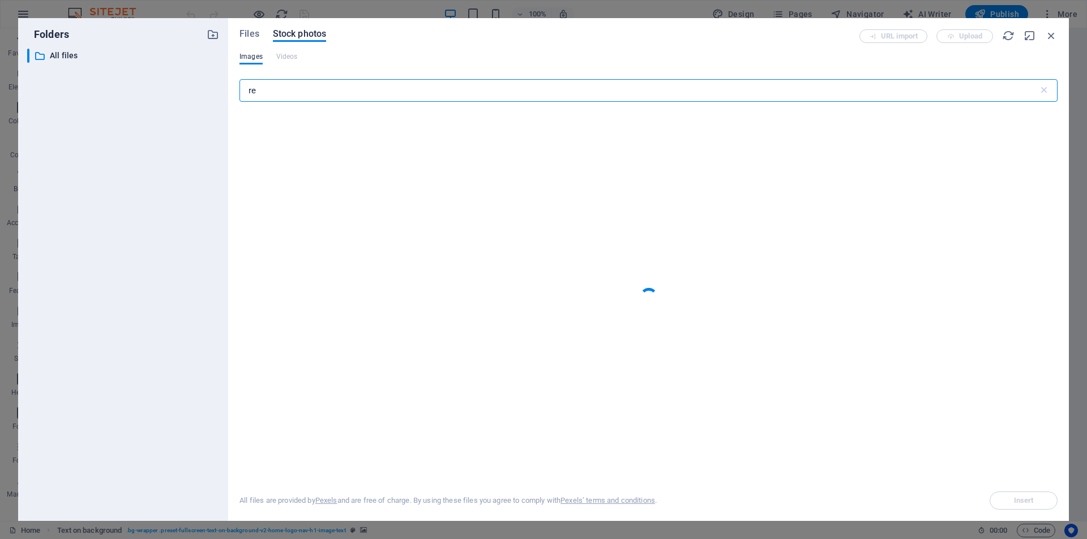
type input "r"
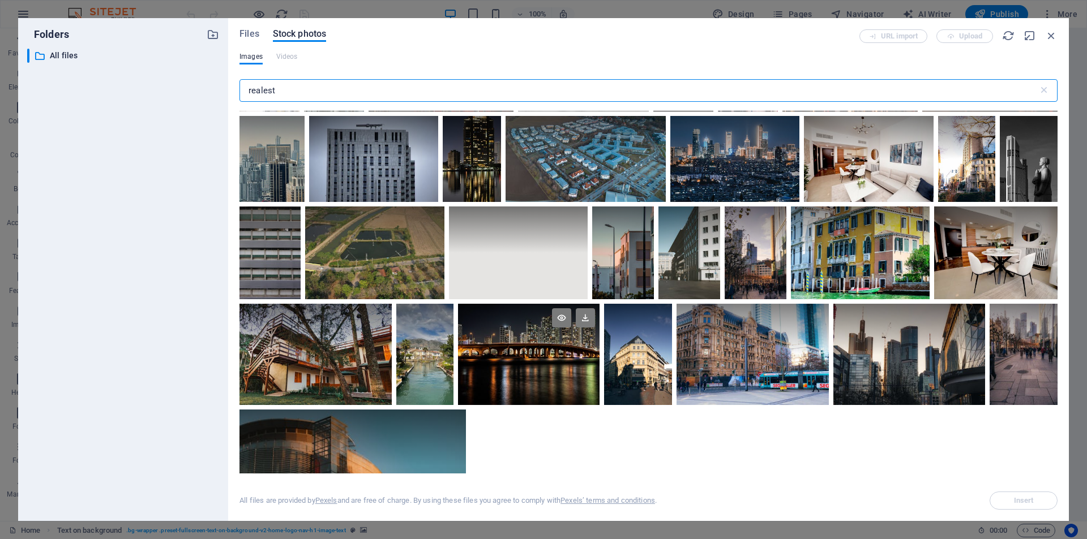
scroll to position [0, 0]
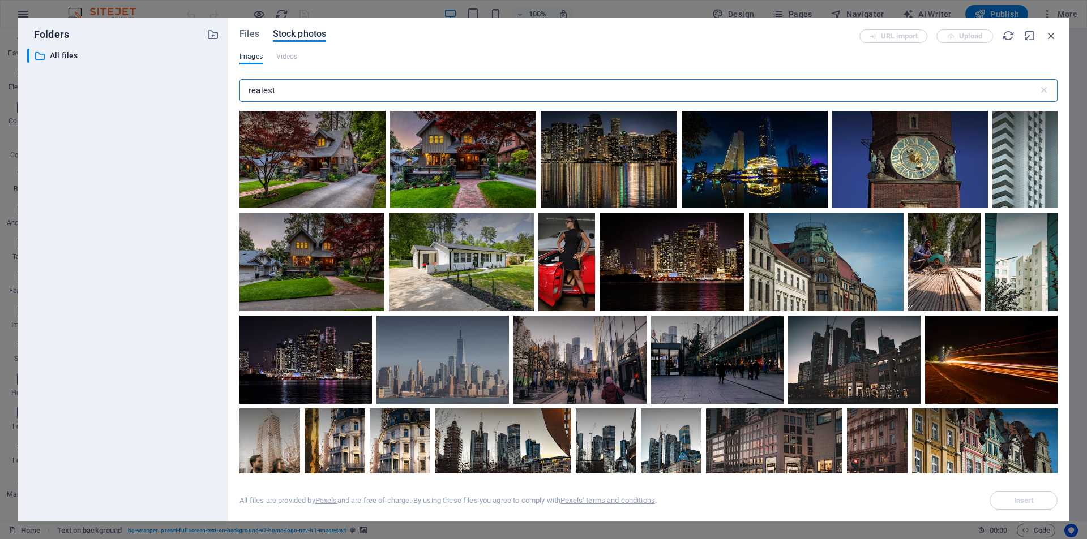
type input "realest"
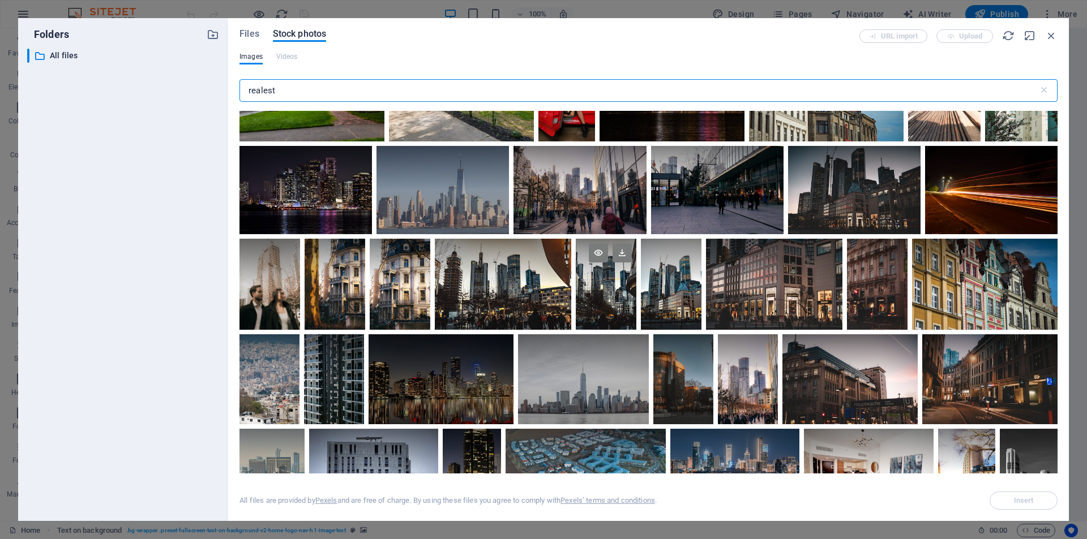
scroll to position [113, 0]
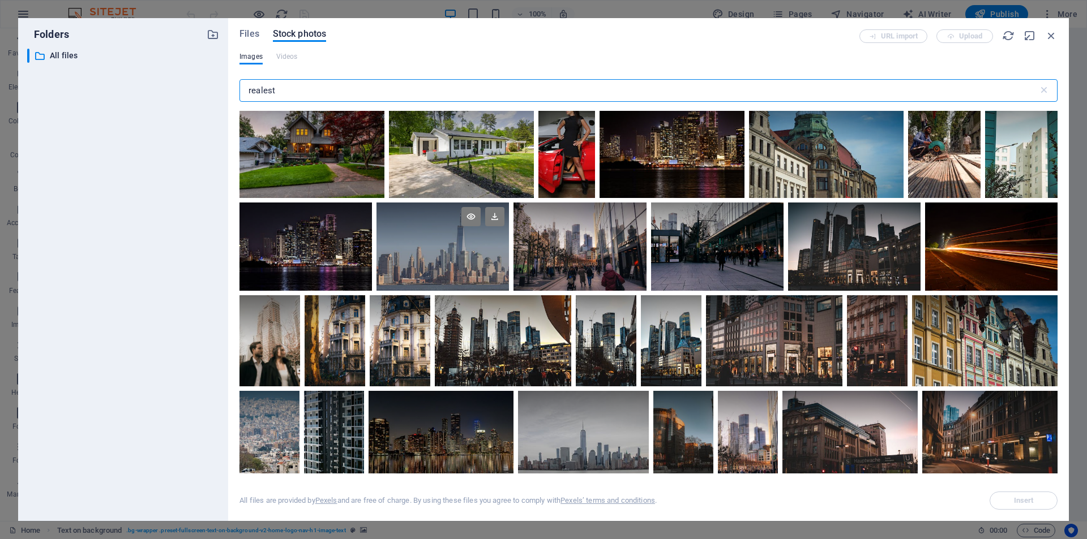
click at [445, 247] on div at bounding box center [442, 247] width 132 height 88
click at [435, 265] on div at bounding box center [442, 269] width 132 height 44
click at [435, 265] on div at bounding box center [442, 247] width 132 height 88
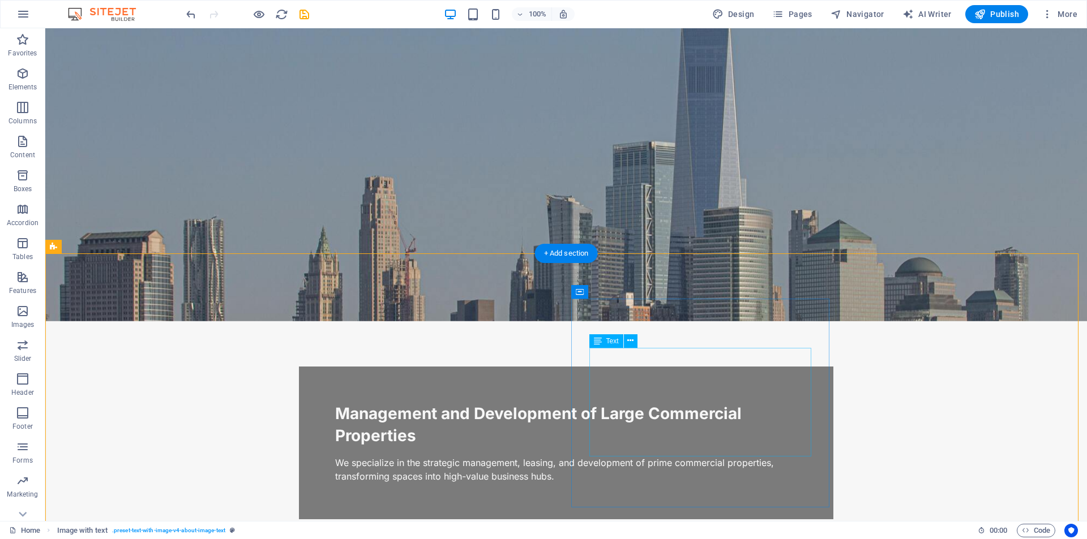
scroll to position [0, 0]
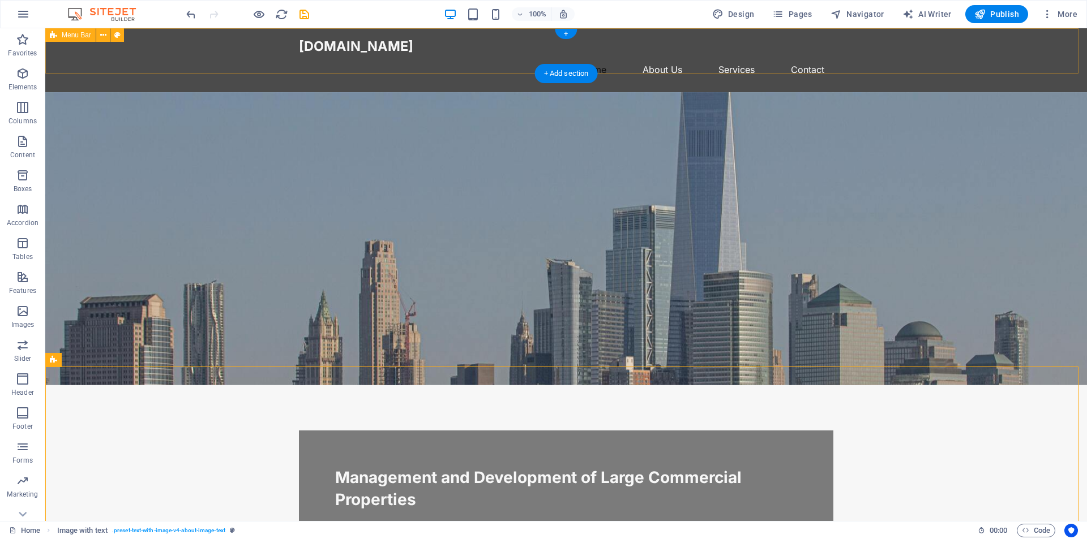
click at [947, 54] on div "primemanagement.gr Home About Us Services Contact" at bounding box center [565, 60] width 1041 height 64
select select "header"
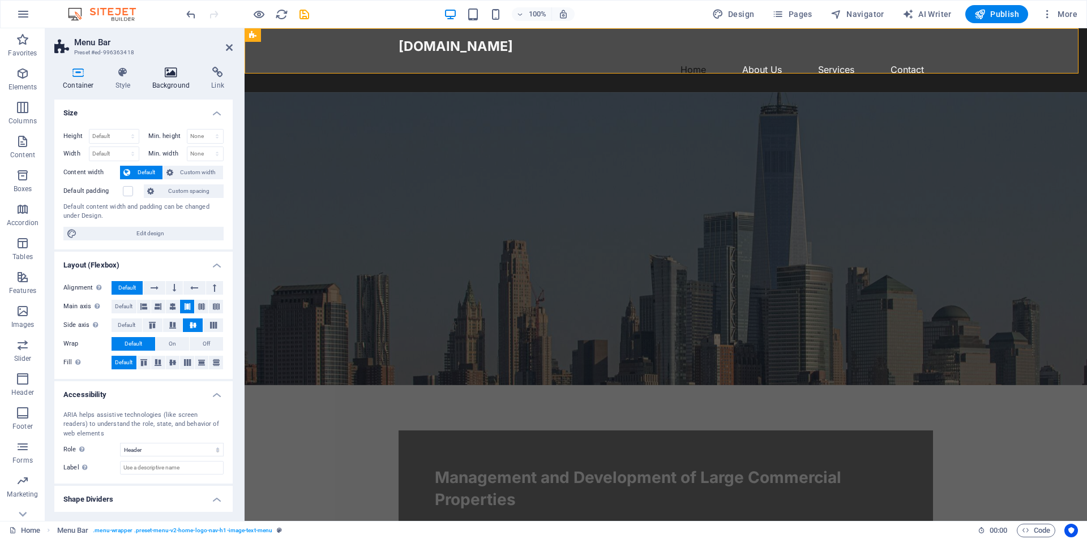
click at [182, 71] on icon at bounding box center [171, 72] width 55 height 11
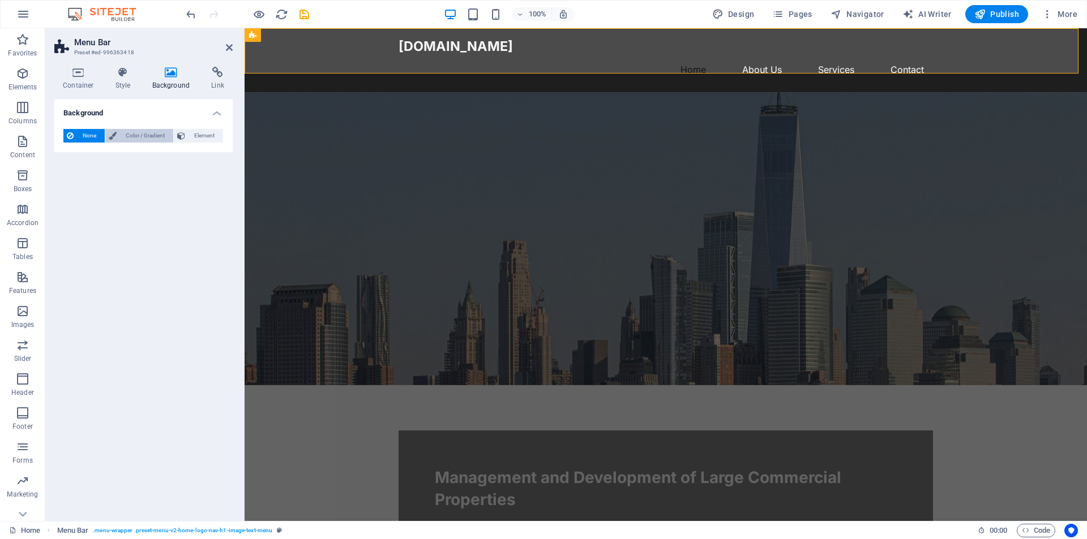
click at [146, 136] on span "Color / Gradient" at bounding box center [145, 136] width 50 height 14
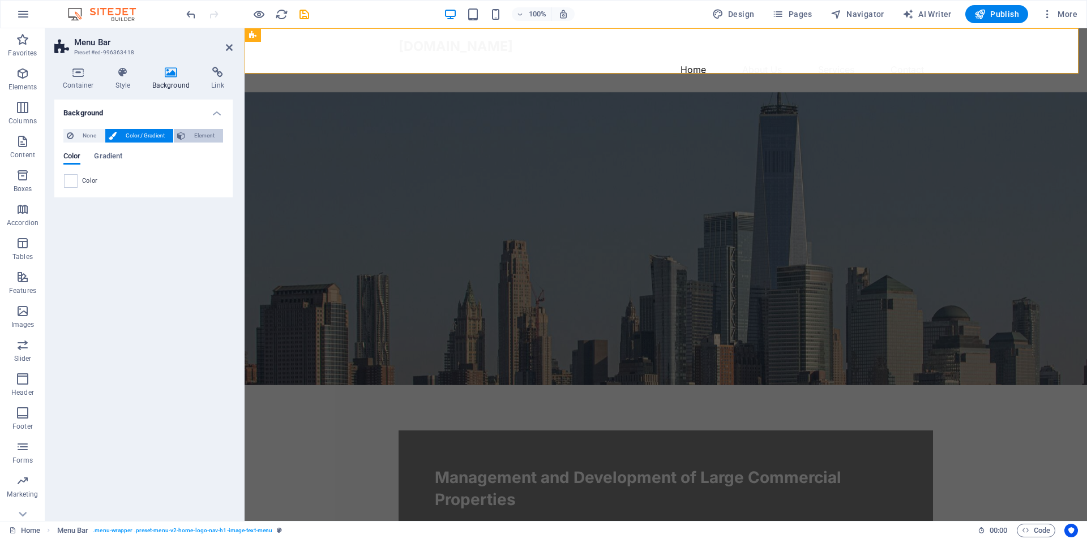
click at [195, 135] on span "Element" at bounding box center [203, 136] width 31 height 14
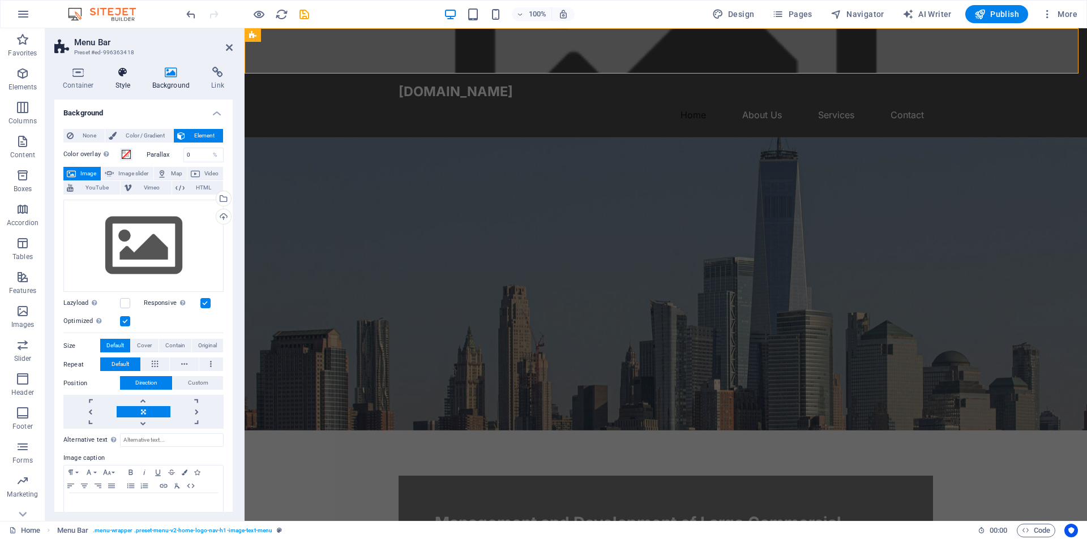
click at [128, 79] on h4 "Style" at bounding box center [125, 79] width 37 height 24
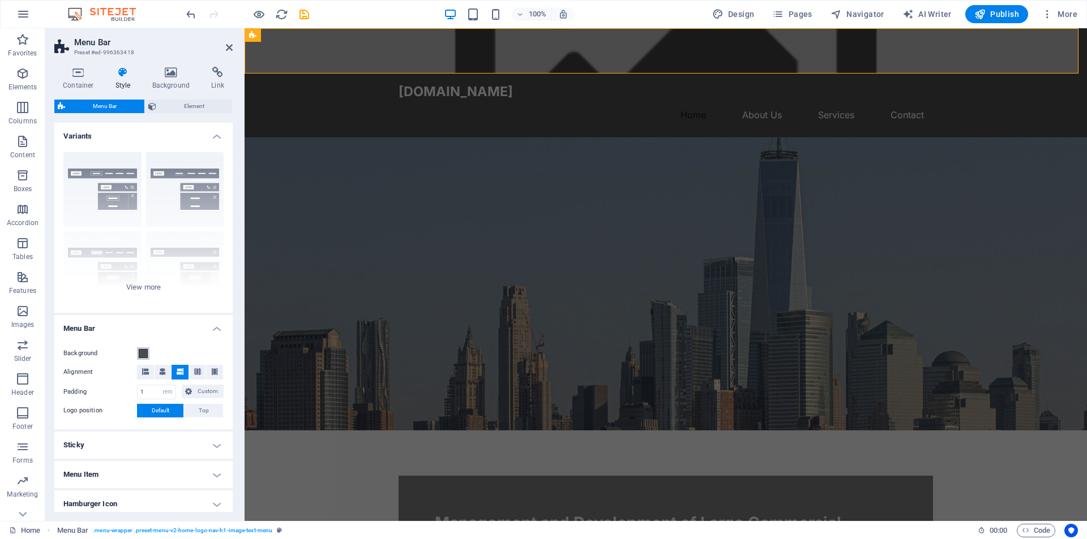
click at [145, 355] on span at bounding box center [143, 353] width 9 height 9
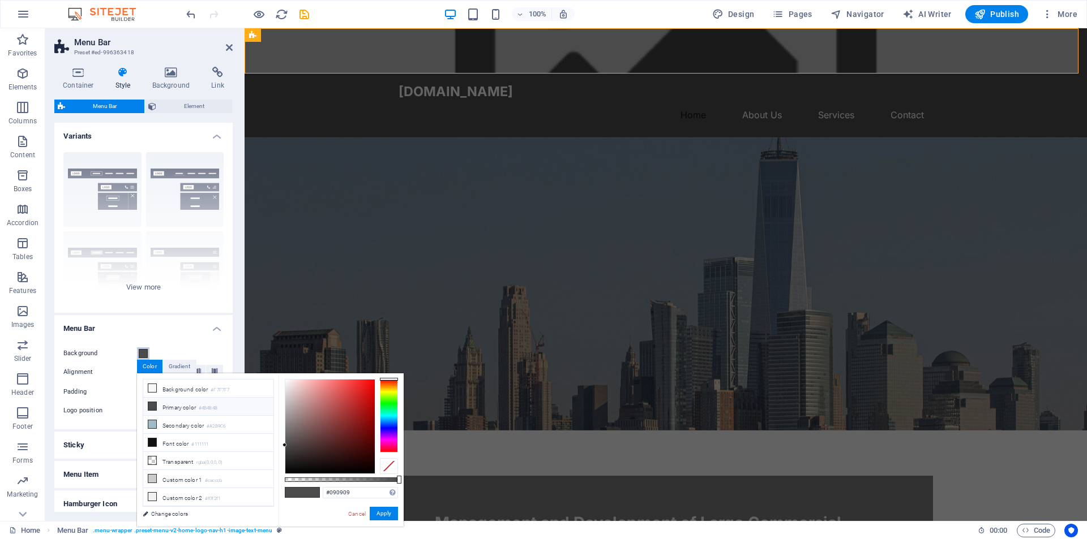
click at [285, 470] on div at bounding box center [329, 427] width 89 height 94
type input "#010101"
click at [285, 473] on div at bounding box center [330, 426] width 91 height 95
drag, startPoint x: 381, startPoint y: 512, endPoint x: 138, endPoint y: 483, distance: 245.0
click at [381, 512] on button "Apply" at bounding box center [384, 514] width 28 height 14
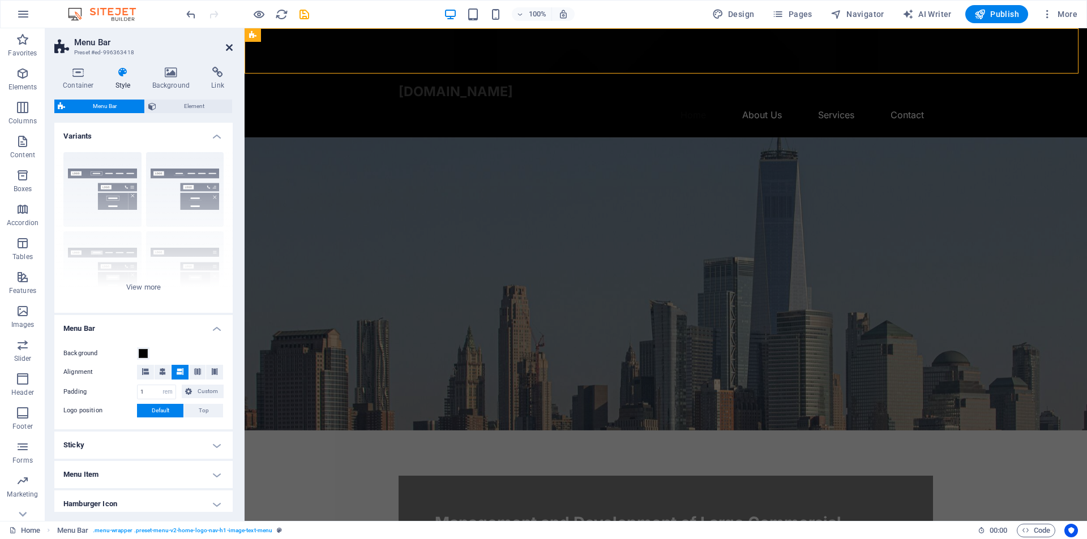
drag, startPoint x: 228, startPoint y: 49, endPoint x: 192, endPoint y: 36, distance: 38.5
click at [228, 49] on icon at bounding box center [229, 47] width 7 height 9
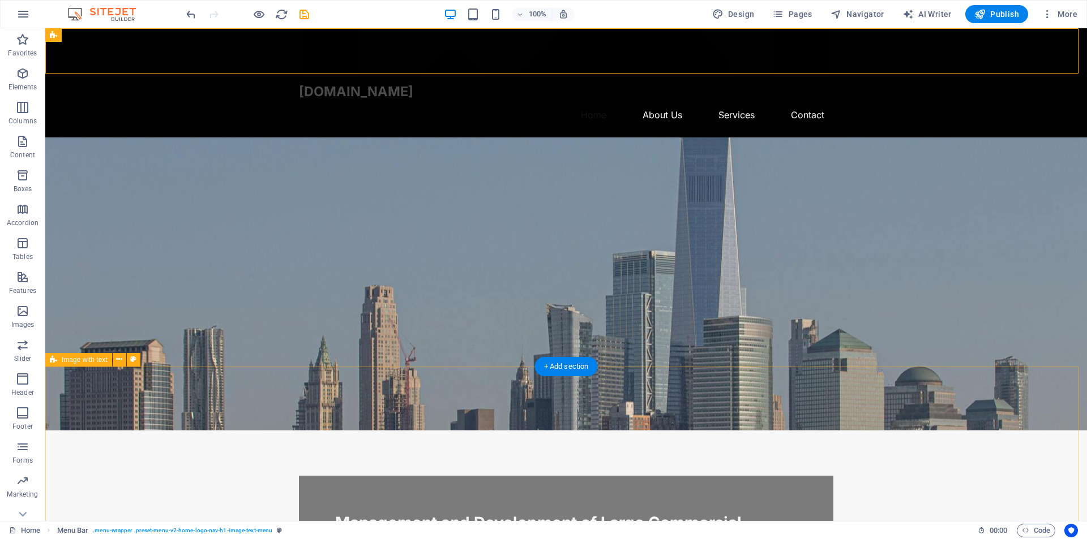
click at [314, 35] on span "Logo" at bounding box center [320, 35] width 15 height 7
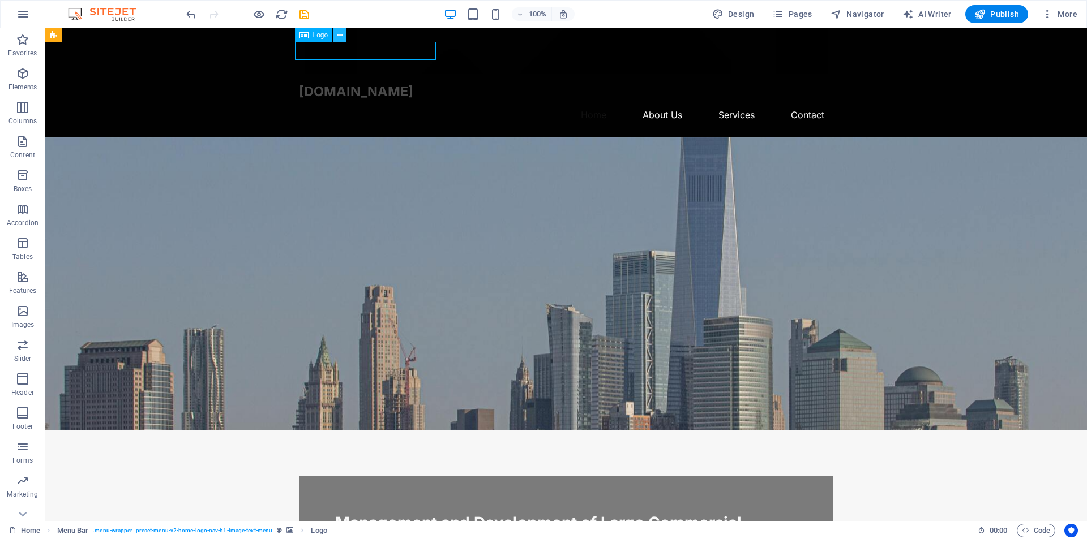
click at [342, 34] on icon at bounding box center [340, 35] width 6 height 12
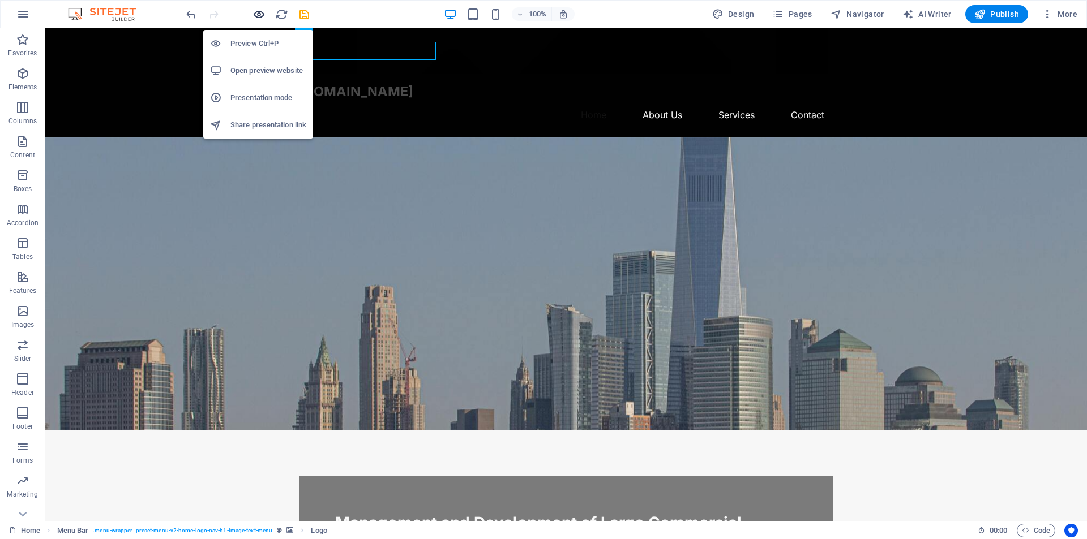
click at [261, 18] on icon "button" at bounding box center [258, 14] width 13 height 13
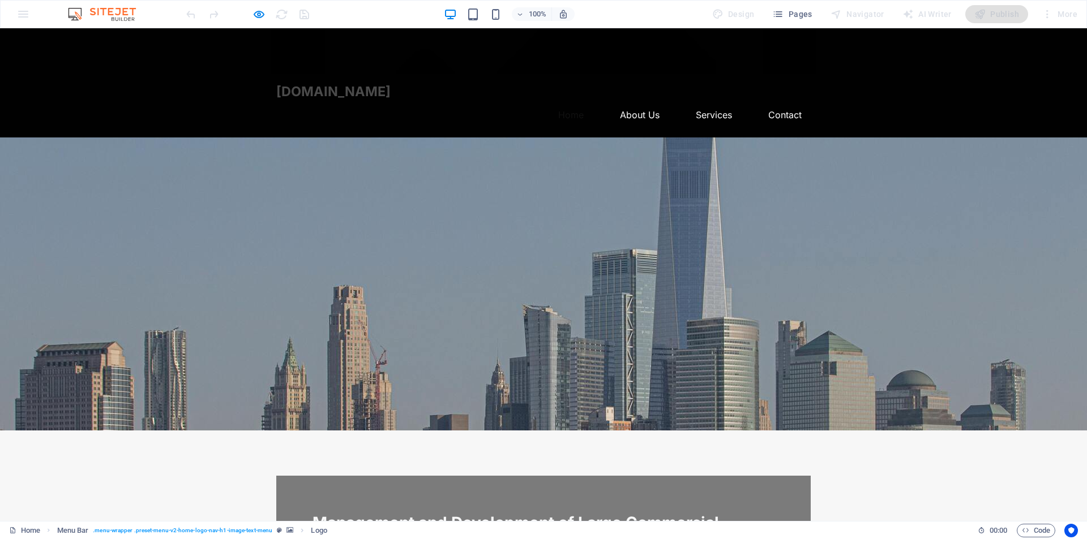
click at [576, 101] on link "Home" at bounding box center [571, 114] width 44 height 27
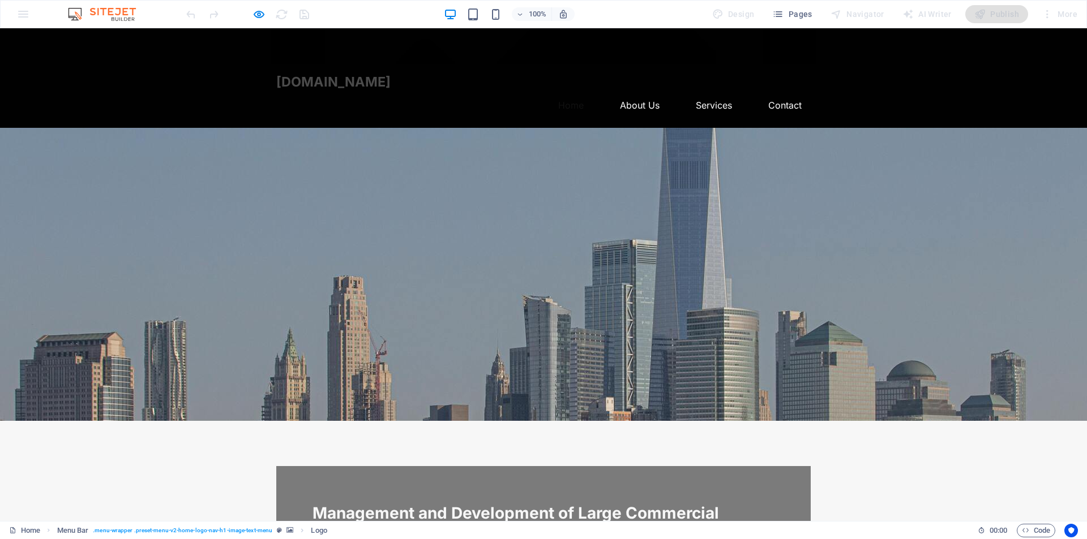
click at [576, 92] on link "Home" at bounding box center [571, 105] width 44 height 27
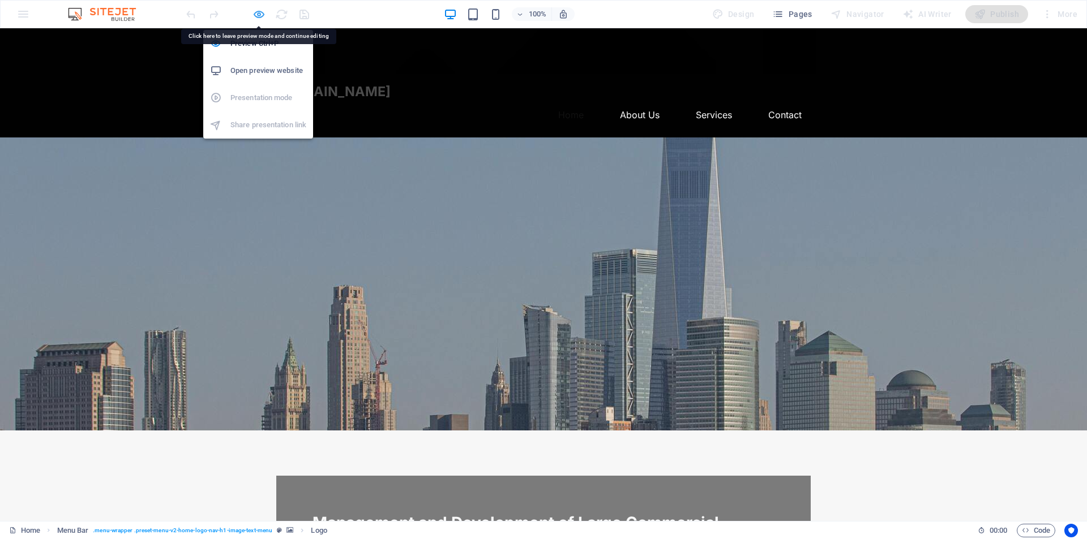
click at [259, 15] on icon "button" at bounding box center [258, 14] width 13 height 13
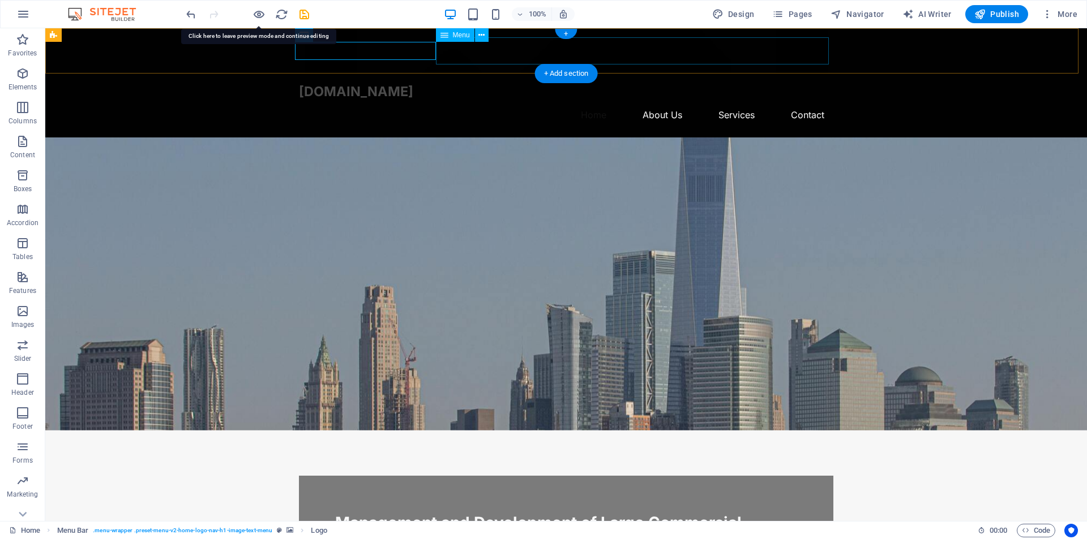
click at [591, 101] on nav "Home About Us Services Contact" at bounding box center [566, 114] width 534 height 27
select select
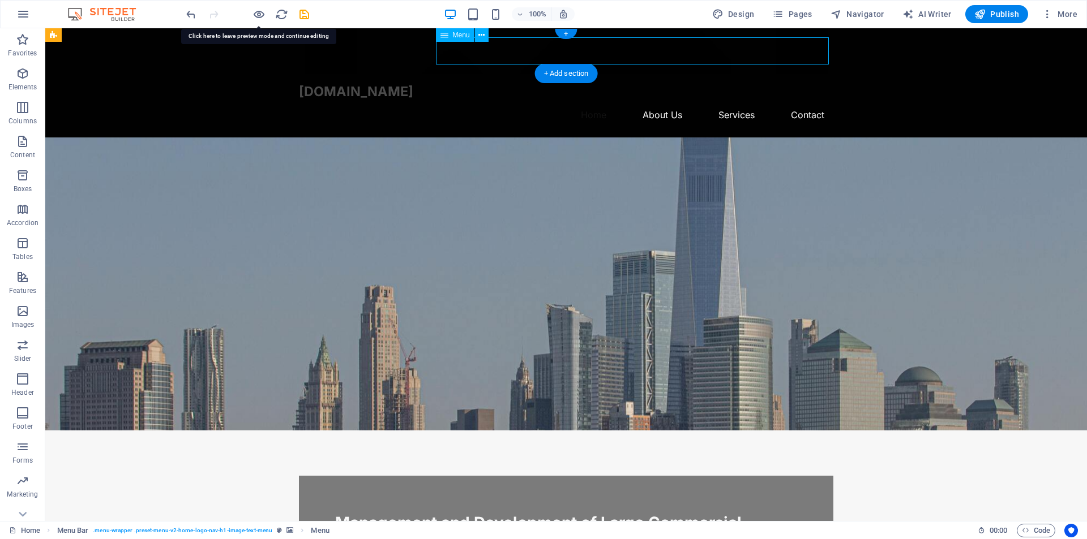
select select
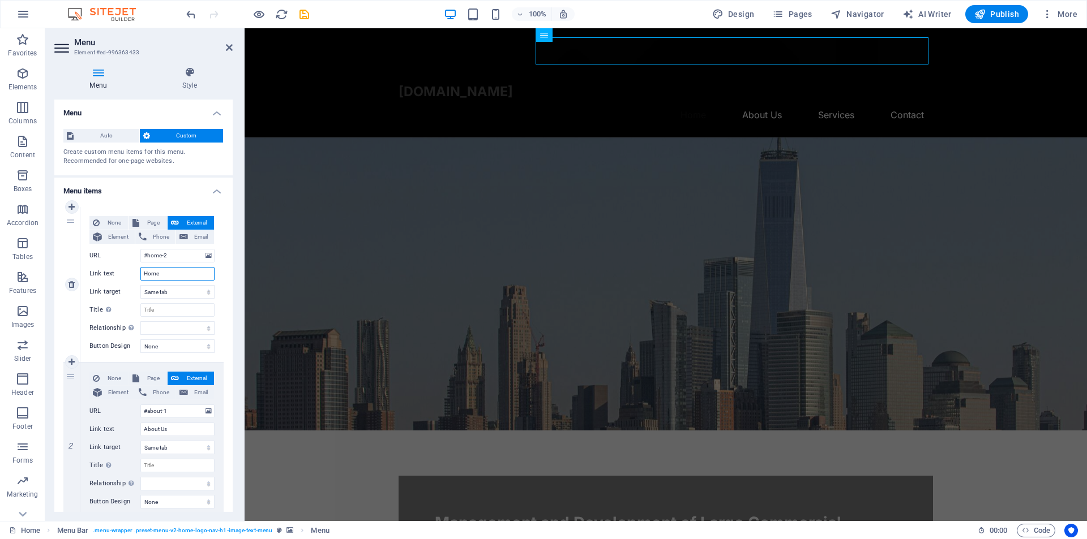
click at [181, 275] on input "Home" at bounding box center [177, 274] width 74 height 14
click at [143, 219] on span "Page" at bounding box center [153, 223] width 21 height 14
select select
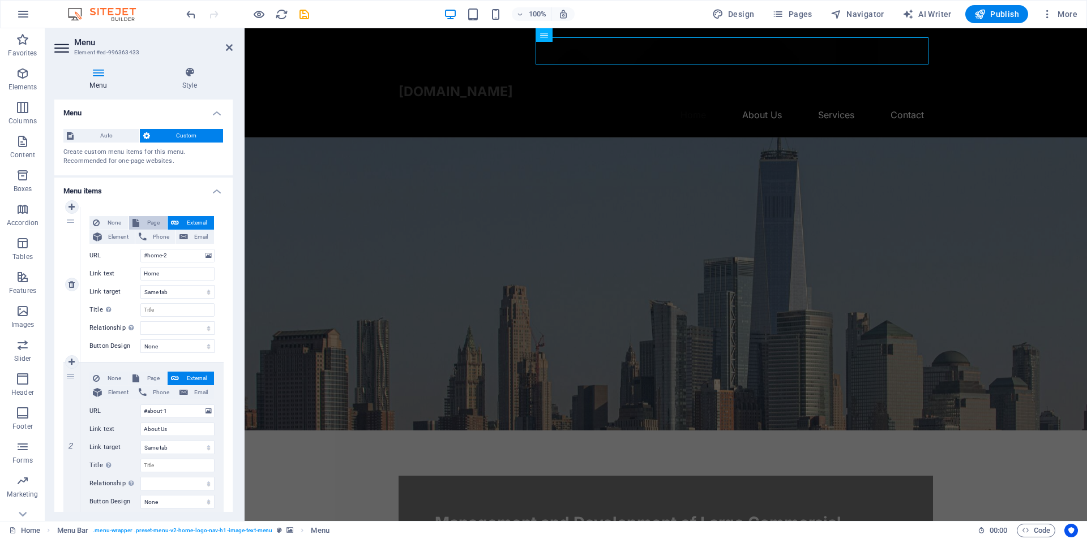
select select
click at [186, 216] on span "External" at bounding box center [196, 223] width 28 height 14
select select "blank"
select select
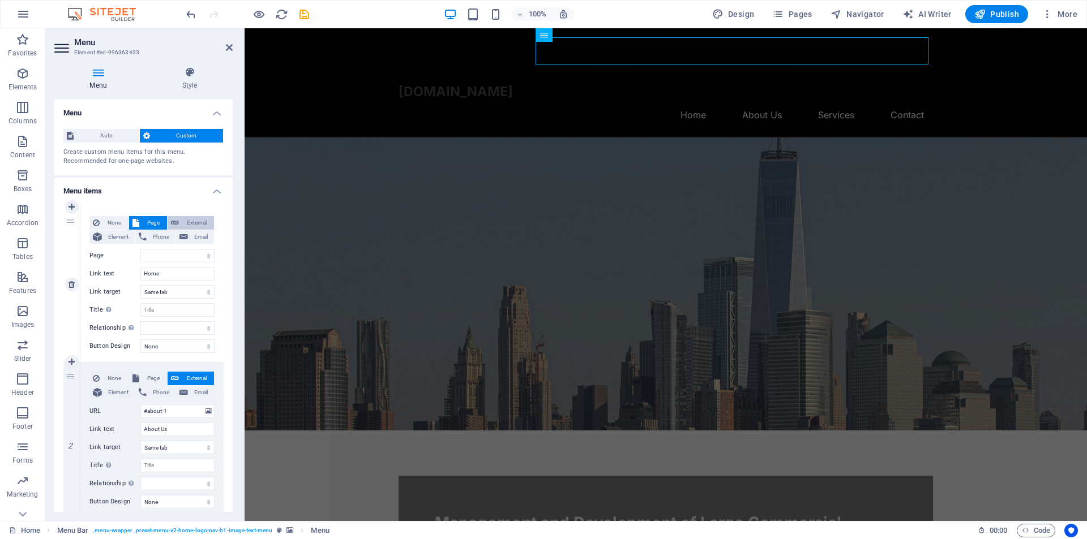
select select
click at [230, 50] on icon at bounding box center [229, 47] width 7 height 9
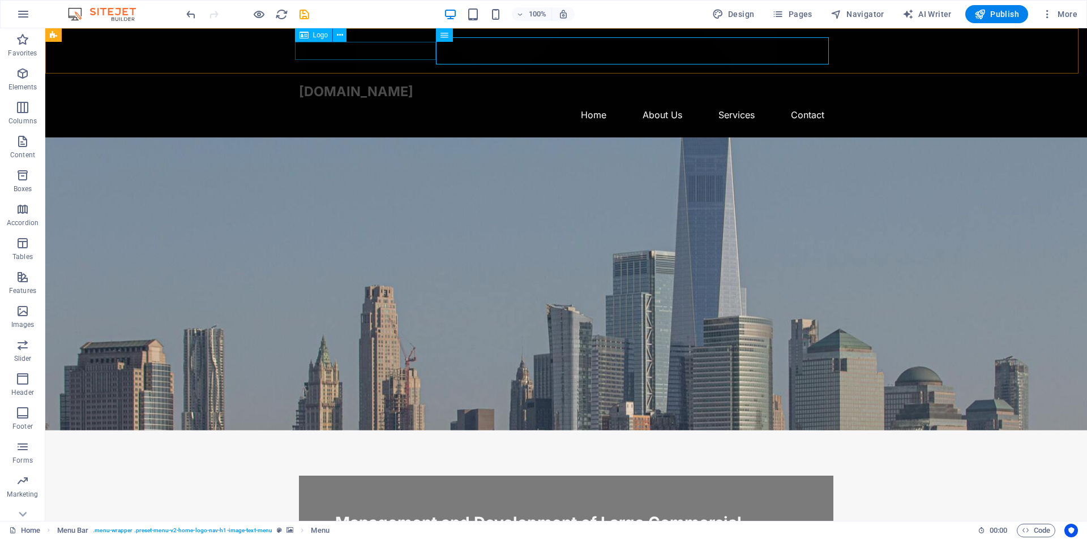
click at [323, 36] on span "Logo" at bounding box center [320, 35] width 15 height 7
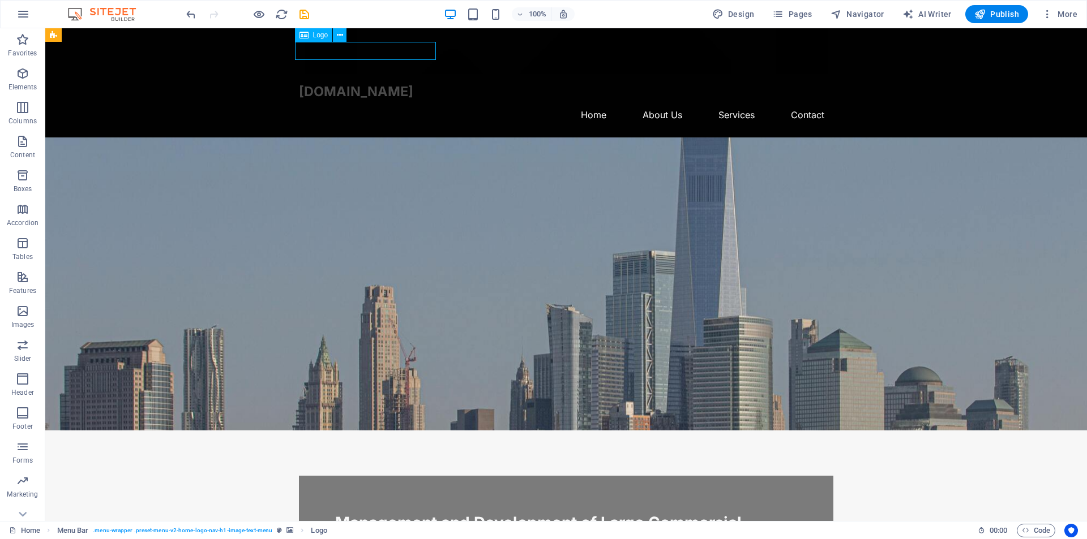
click at [323, 36] on span "Logo" at bounding box center [320, 35] width 15 height 7
drag, startPoint x: 323, startPoint y: 36, endPoint x: 80, endPoint y: 8, distance: 244.4
click at [323, 36] on span "Logo" at bounding box center [320, 35] width 15 height 7
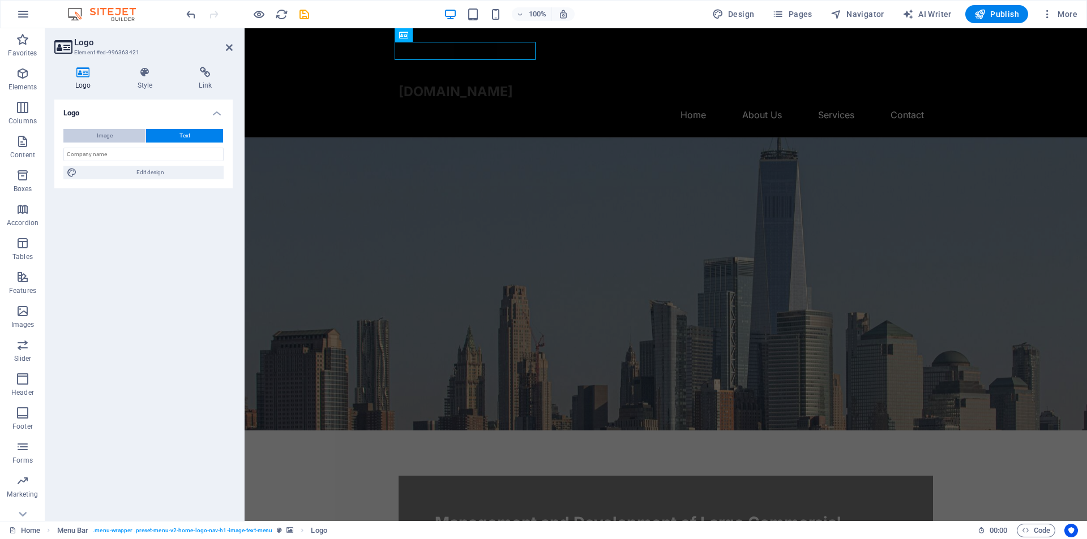
click at [104, 138] on span "Image" at bounding box center [105, 136] width 16 height 14
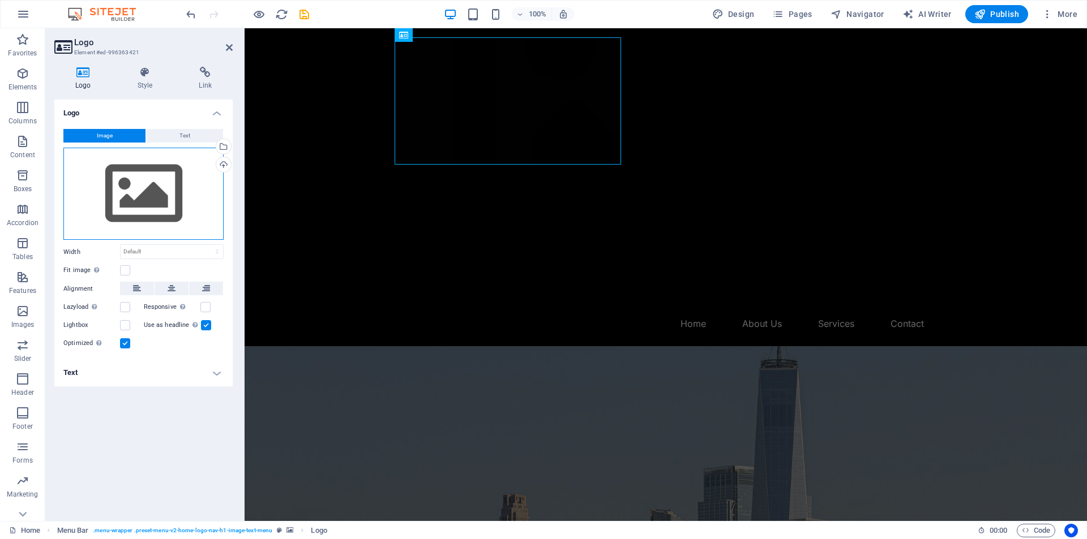
click at [155, 201] on div "Drag files here, click to choose files or select files from Files or our free s…" at bounding box center [143, 194] width 160 height 93
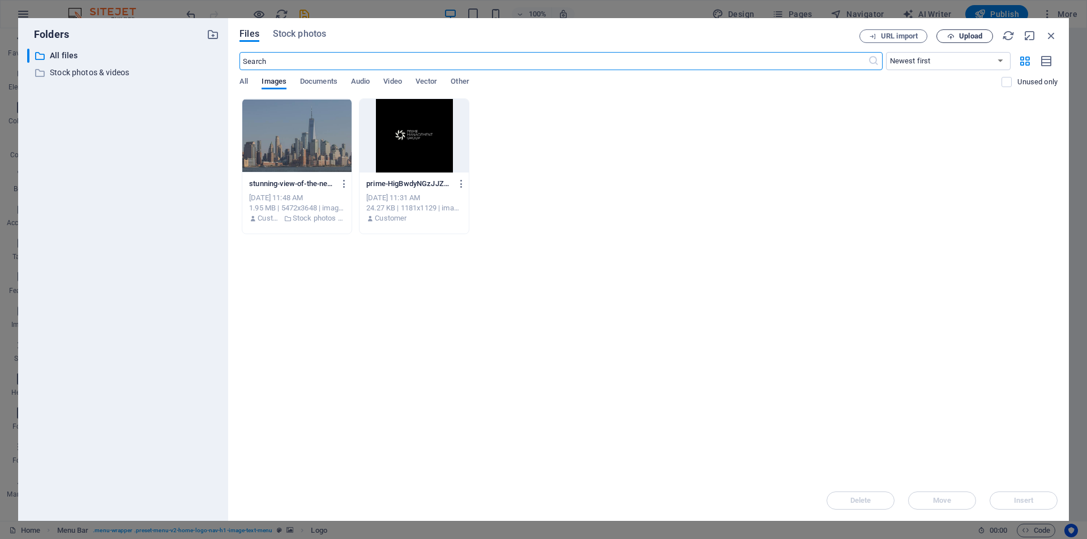
click at [967, 37] on span "Upload" at bounding box center [970, 36] width 23 height 7
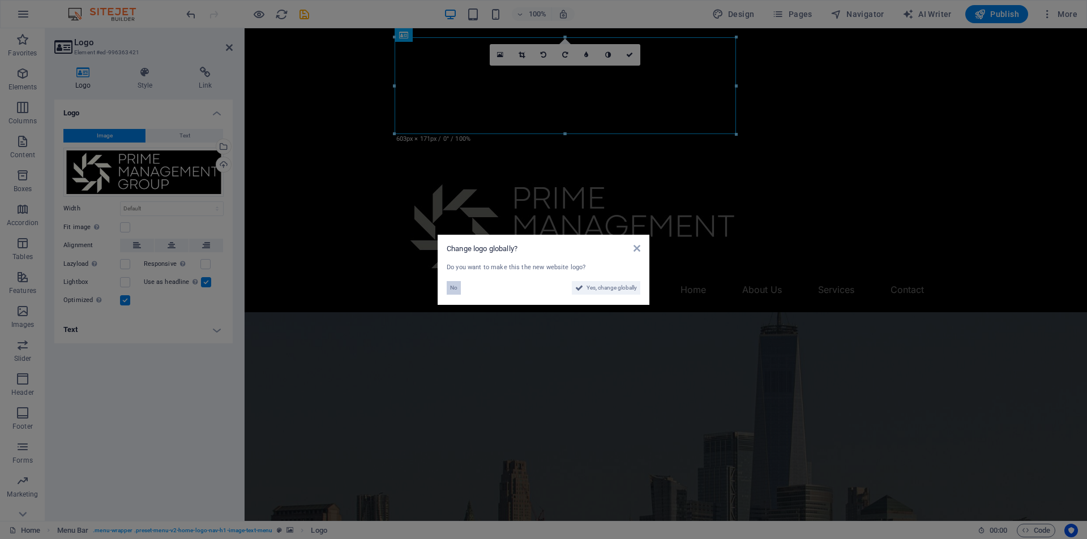
click at [450, 291] on span "No" at bounding box center [453, 288] width 7 height 14
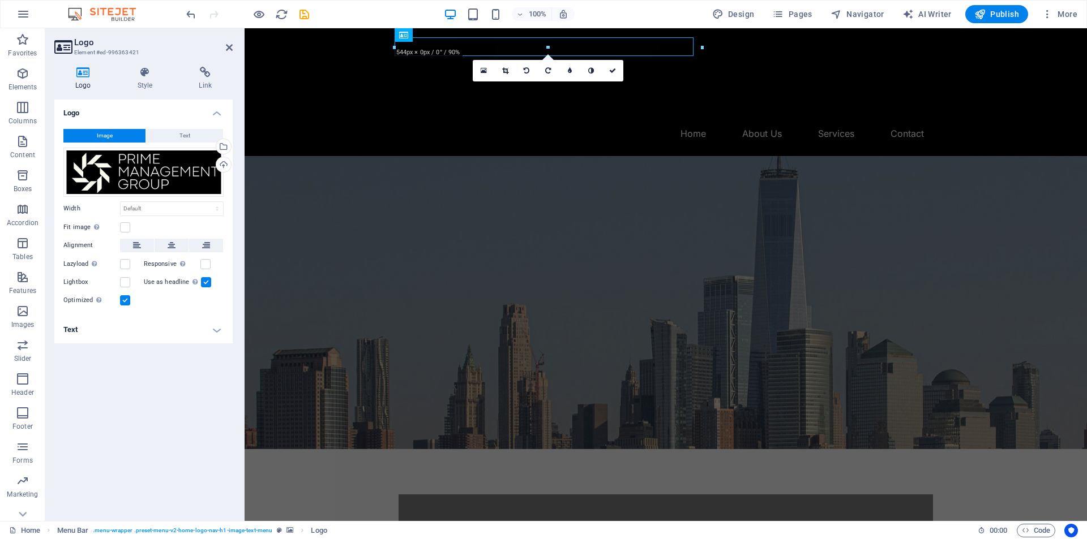
drag, startPoint x: 736, startPoint y: 85, endPoint x: 444, endPoint y: 42, distance: 295.2
type input "528"
select select "px"
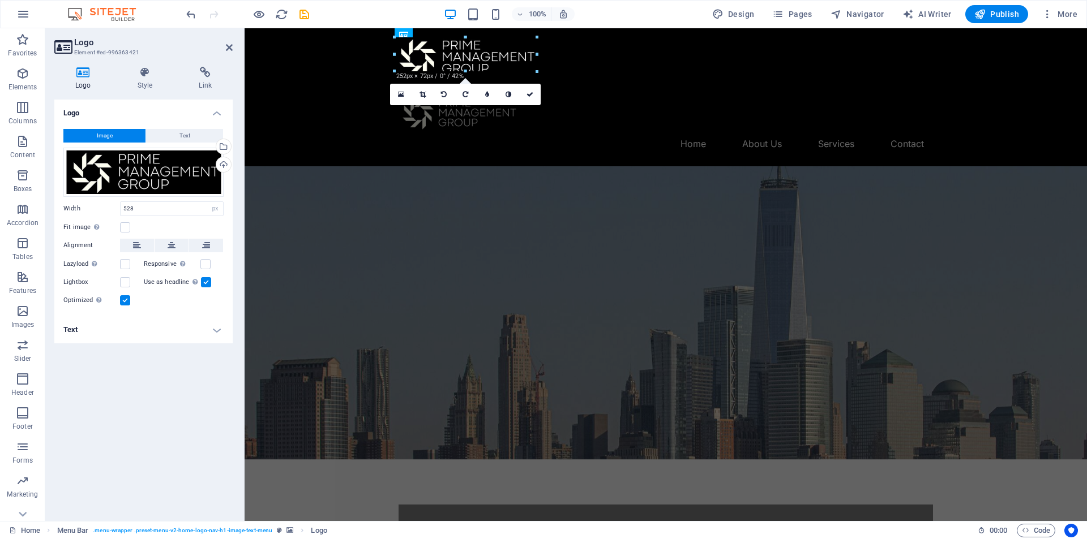
drag, startPoint x: 692, startPoint y: 123, endPoint x: 512, endPoint y: 72, distance: 186.6
type input "211"
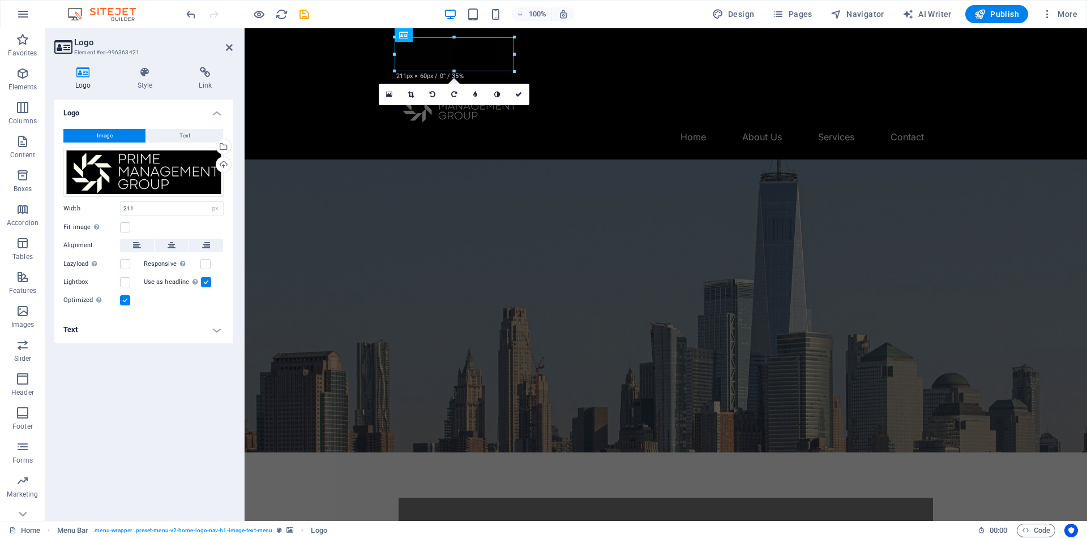
click at [578, 160] on figure at bounding box center [665, 306] width 842 height 293
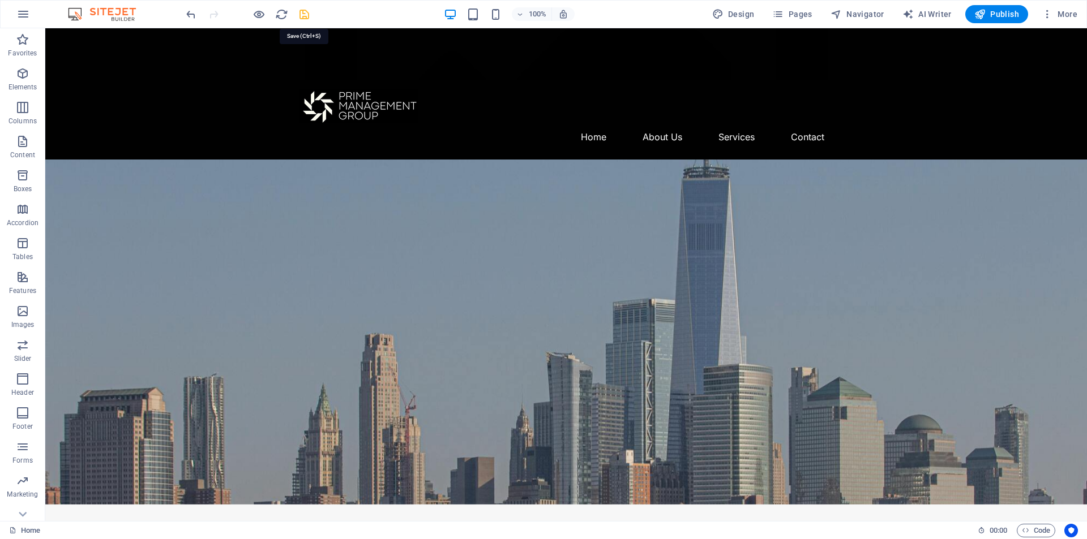
click at [309, 19] on icon "save" at bounding box center [304, 14] width 13 height 13
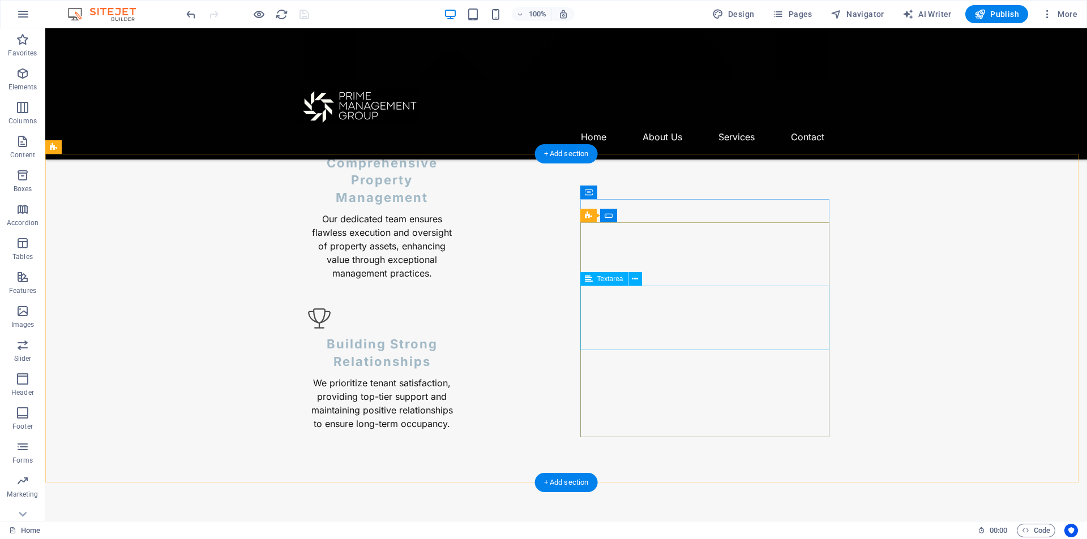
scroll to position [1328, 0]
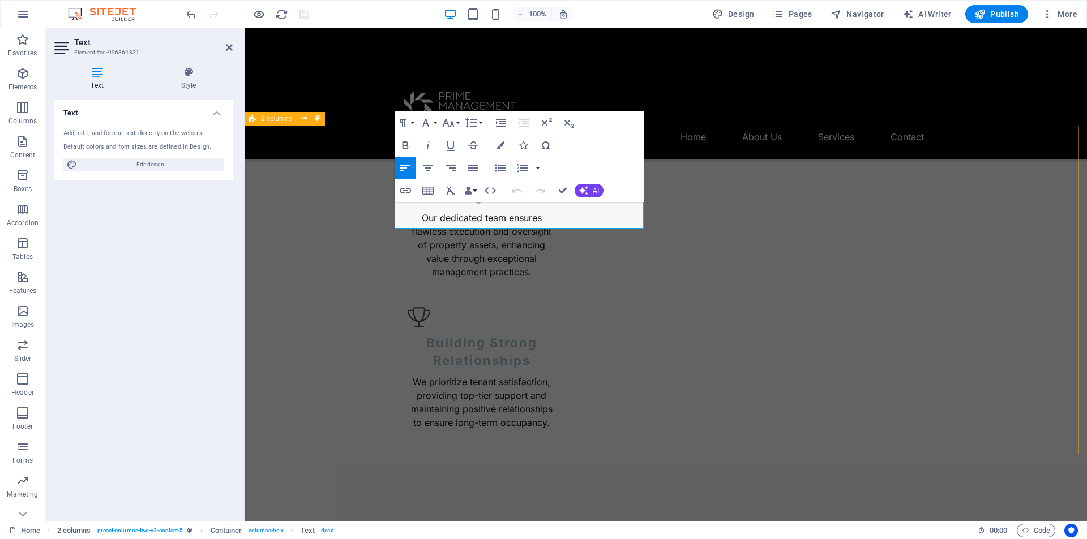
drag, startPoint x: 641, startPoint y: 227, endPoint x: 384, endPoint y: 211, distance: 257.4
copy p "Aenean commodo ligula eget dolor. Lorem ipsum dolor sit amet, leget odiogil vol…"
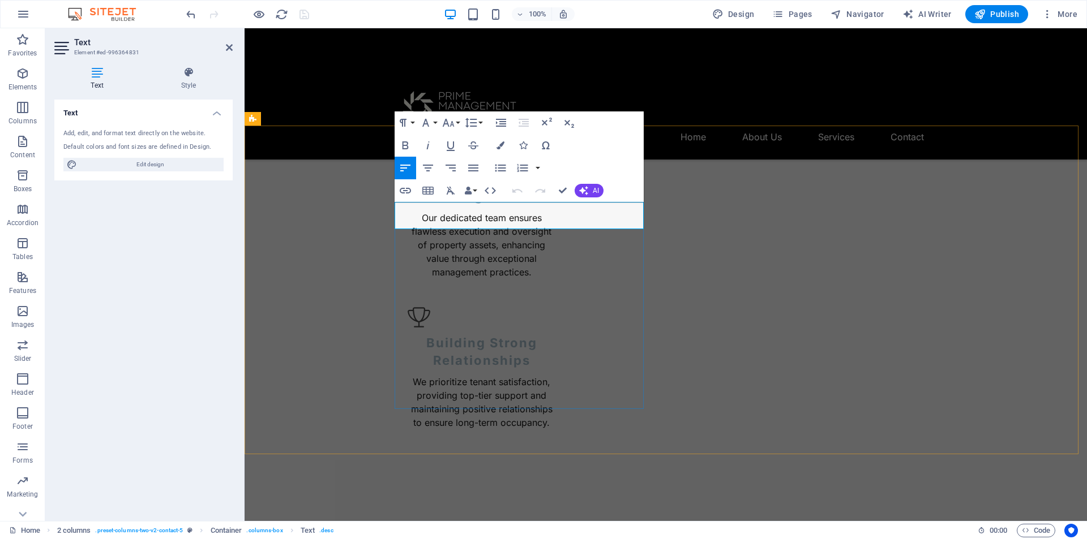
drag, startPoint x: 638, startPoint y: 225, endPoint x: 396, endPoint y: 209, distance: 242.7
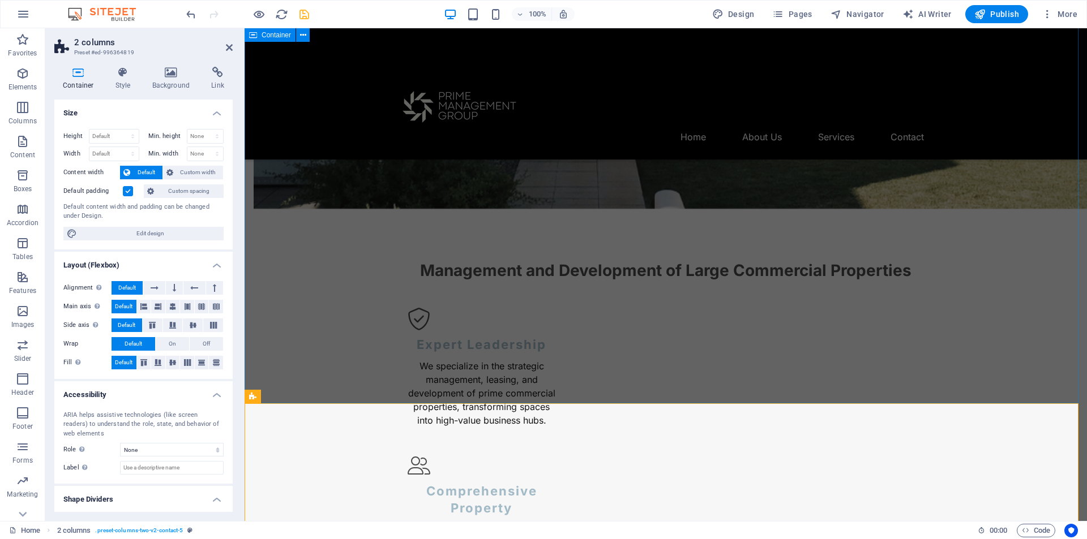
scroll to position [988, 0]
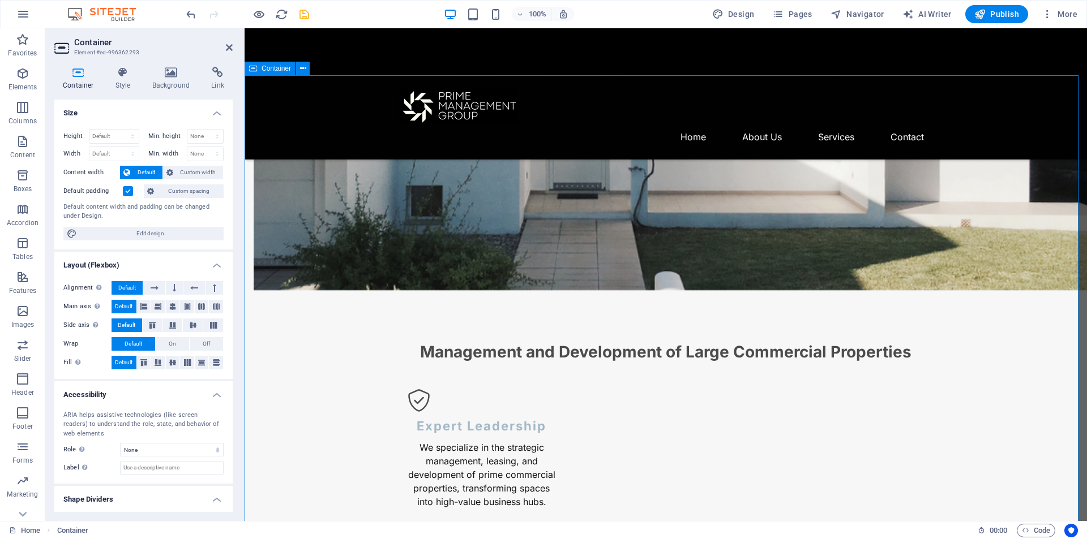
scroll to position [931, 0]
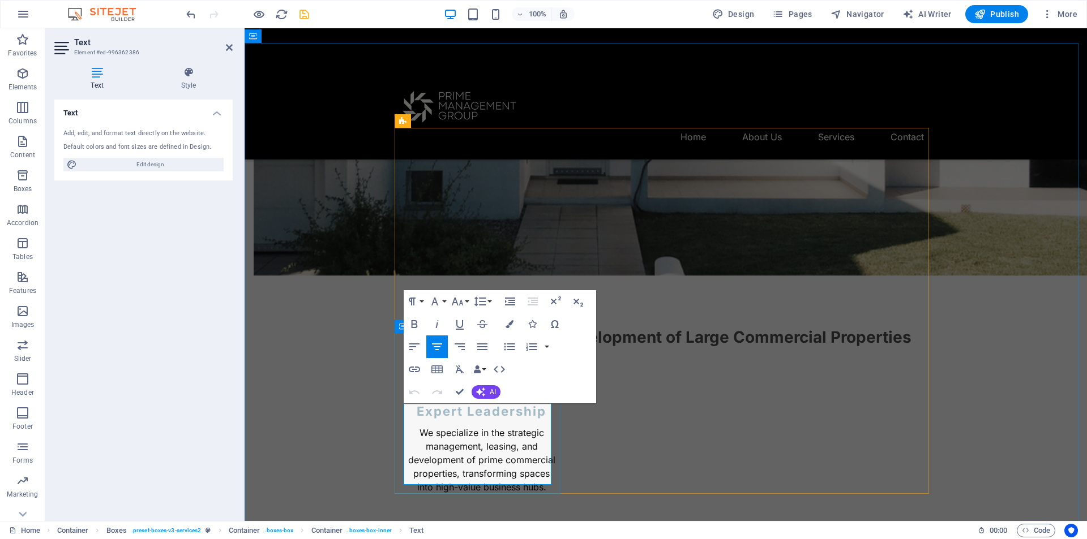
drag, startPoint x: 494, startPoint y: 474, endPoint x: 413, endPoint y: 409, distance: 103.9
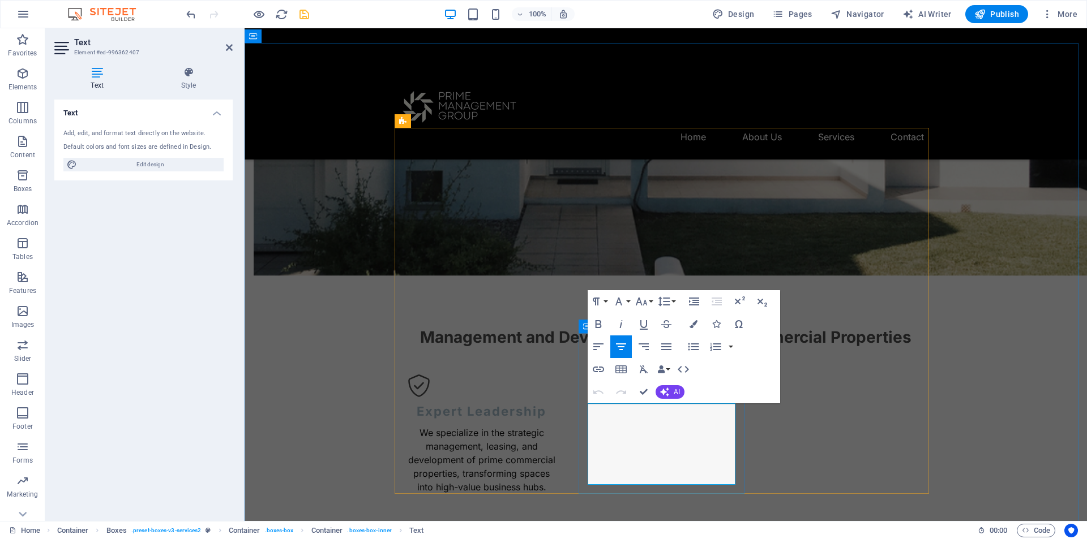
drag, startPoint x: 675, startPoint y: 476, endPoint x: 603, endPoint y: 410, distance: 97.7
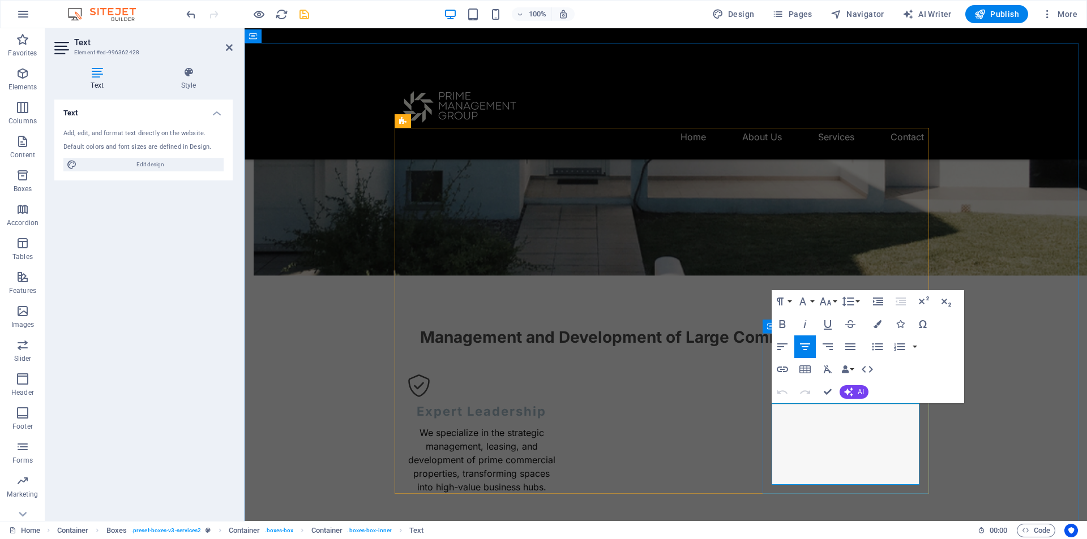
drag, startPoint x: 865, startPoint y: 479, endPoint x: 787, endPoint y: 411, distance: 103.1
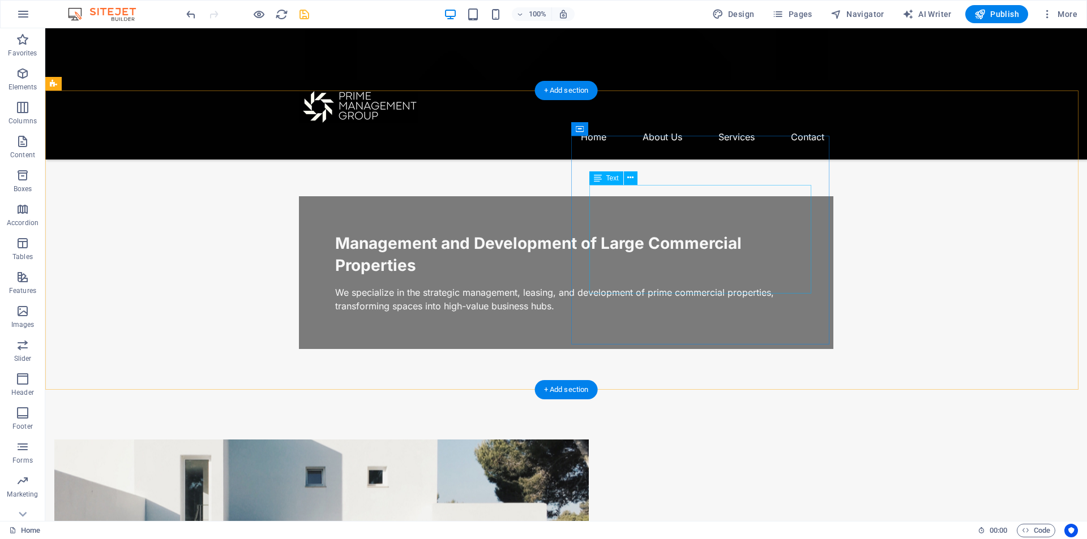
scroll to position [283, 0]
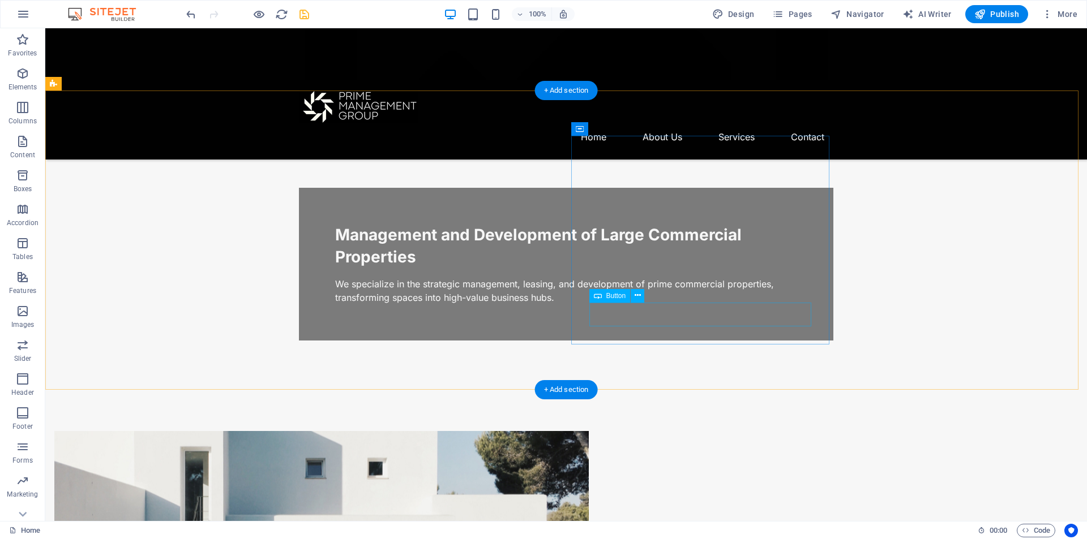
click at [635, 294] on icon at bounding box center [637, 296] width 6 height 12
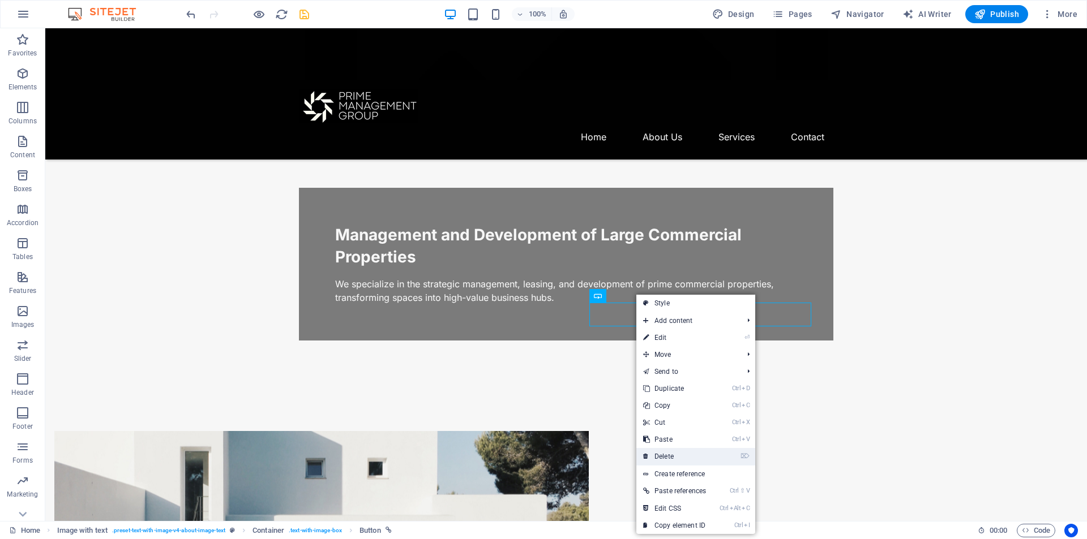
drag, startPoint x: 676, startPoint y: 456, endPoint x: 731, endPoint y: 367, distance: 104.4
click at [676, 456] on link "⌦ Delete" at bounding box center [674, 456] width 76 height 17
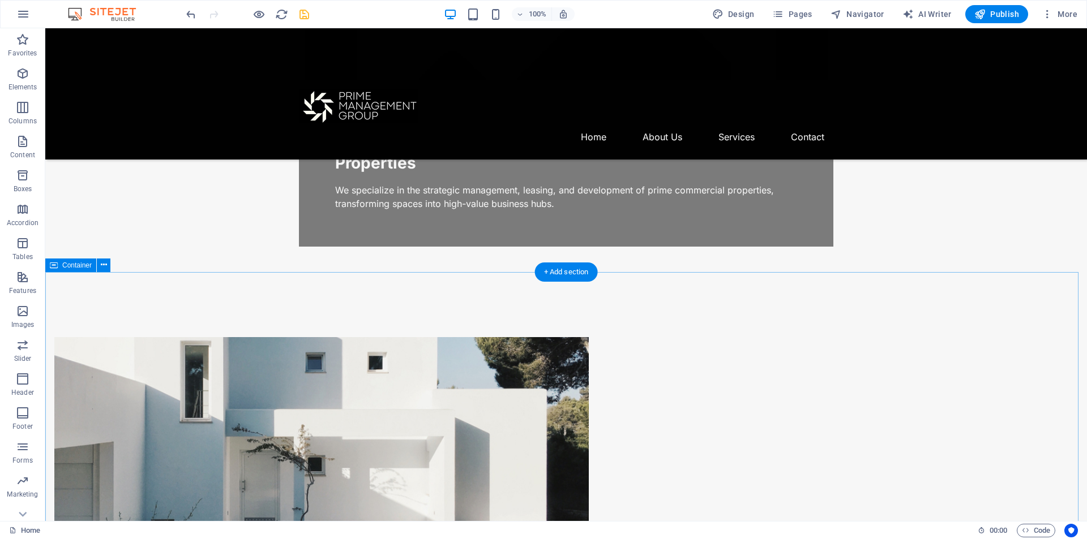
scroll to position [0, 0]
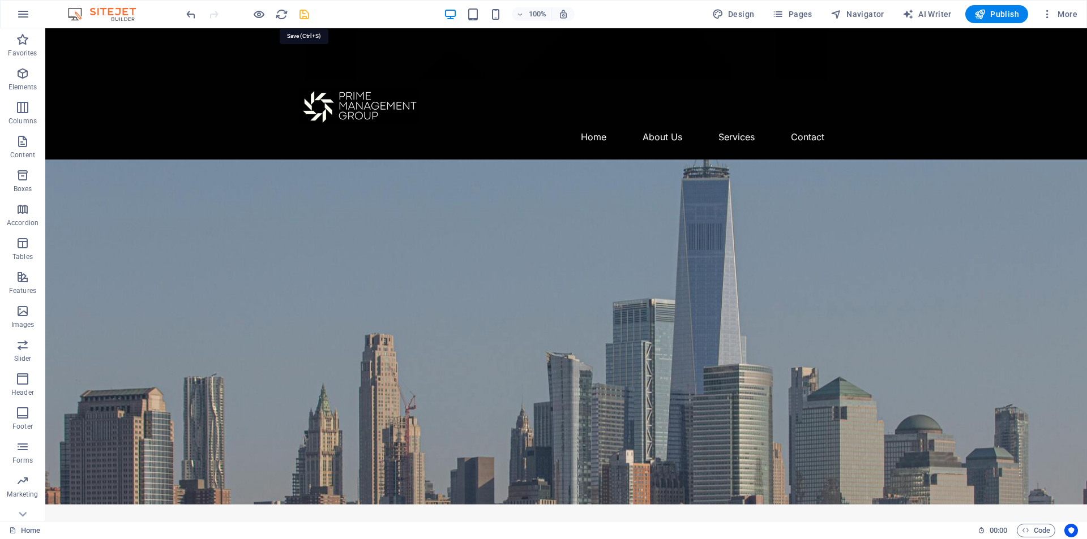
drag, startPoint x: 306, startPoint y: 13, endPoint x: 337, endPoint y: 51, distance: 49.9
click at [306, 13] on icon "save" at bounding box center [304, 14] width 13 height 13
checkbox input "false"
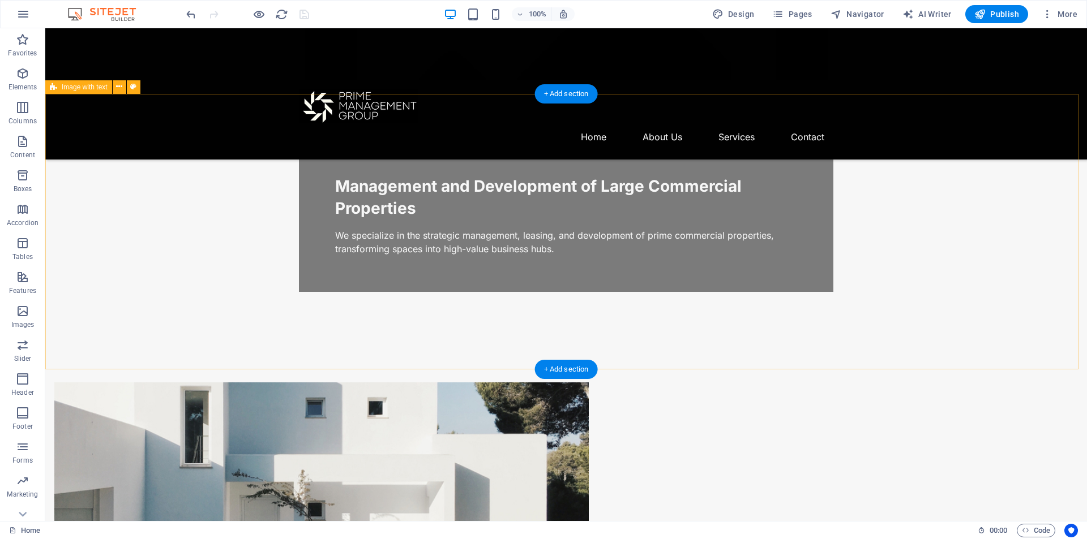
scroll to position [563, 0]
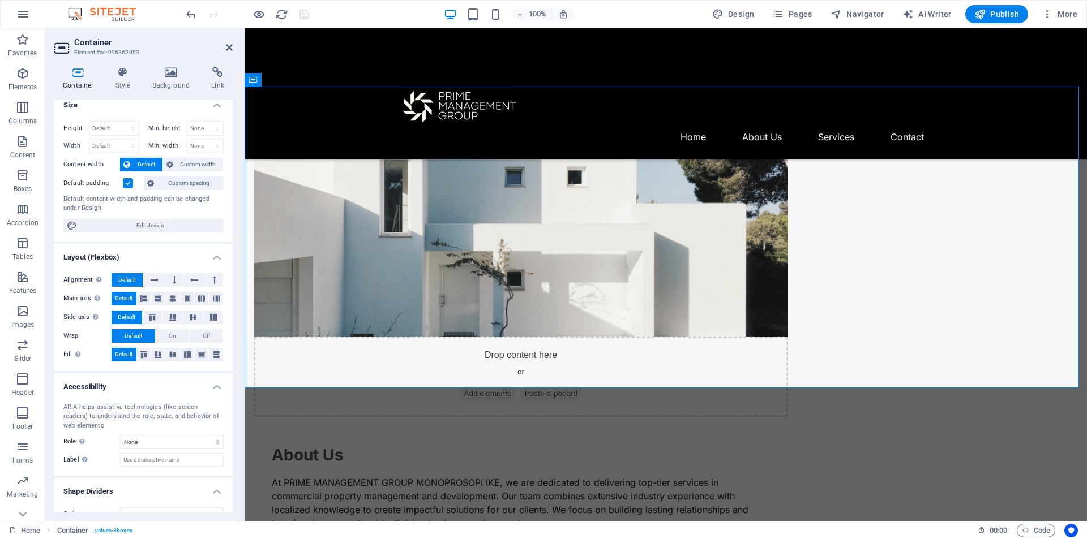
scroll to position [0, 0]
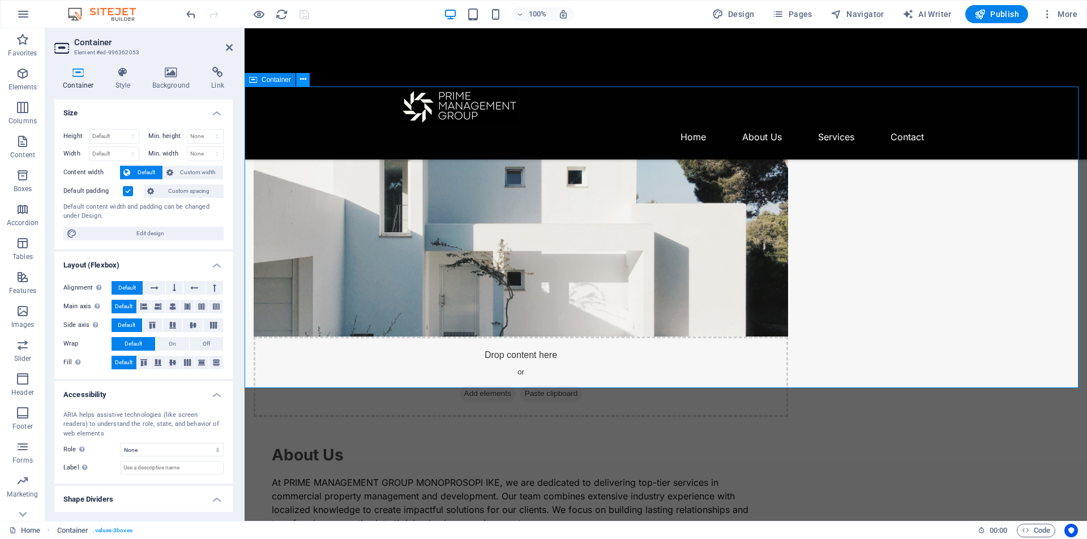
click at [304, 82] on icon at bounding box center [303, 80] width 6 height 12
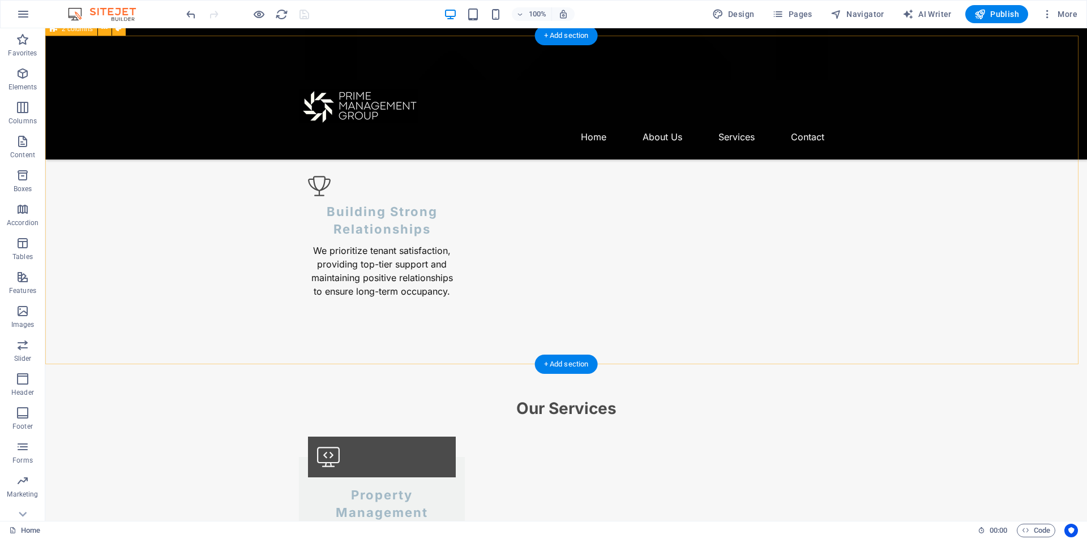
scroll to position [1509, 0]
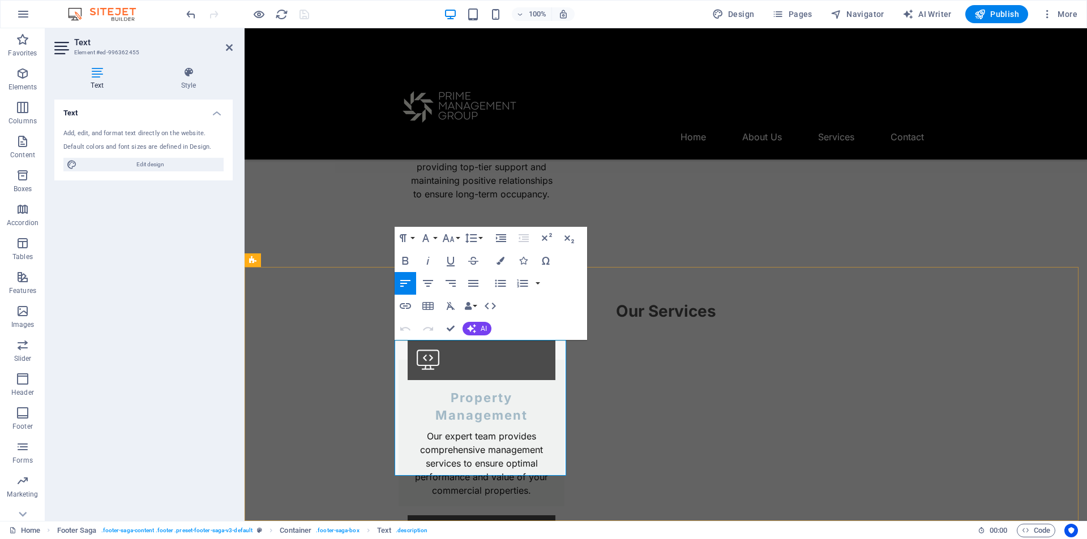
drag, startPoint x: 463, startPoint y: 469, endPoint x: 395, endPoint y: 339, distance: 146.3
copy p "PRIME MANAGEMENT GROUP MONOPROSOPI IKE Your trusted partner in the management a…"
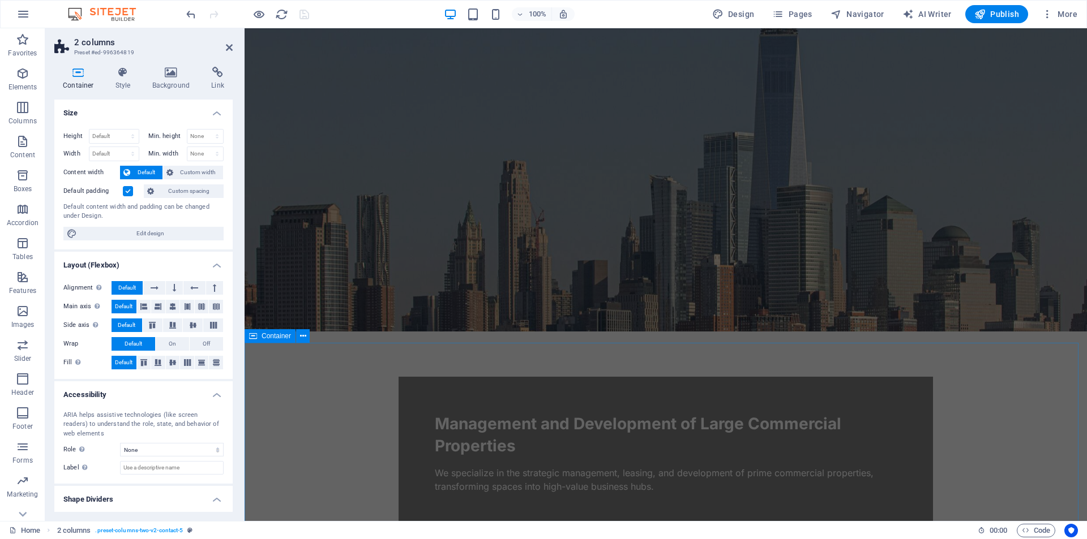
scroll to position [0, 0]
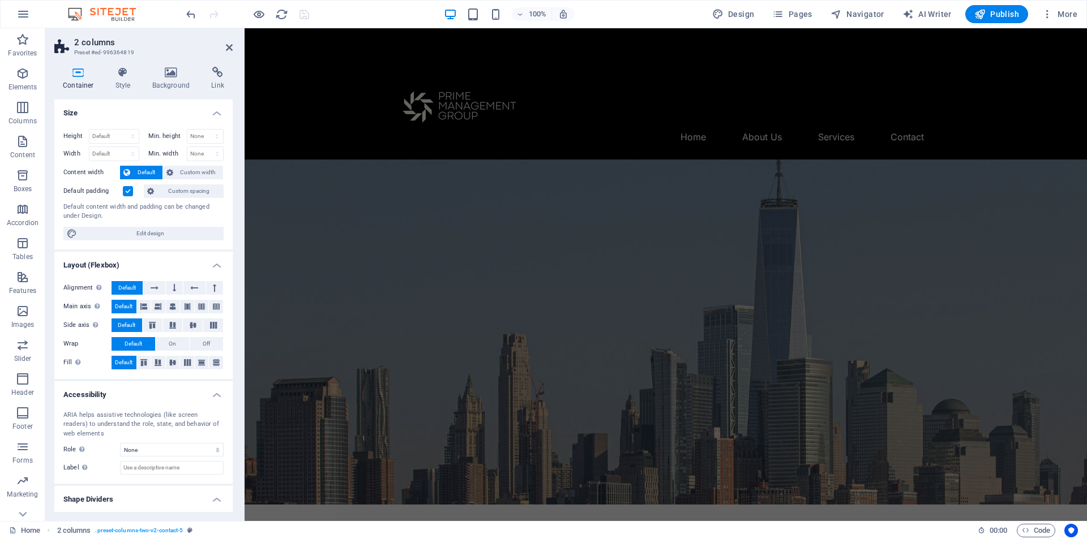
click at [397, 12] on div "100% Design Pages Navigator AI Writer Publish More" at bounding box center [633, 14] width 898 height 18
click at [226, 46] on icon at bounding box center [229, 47] width 7 height 9
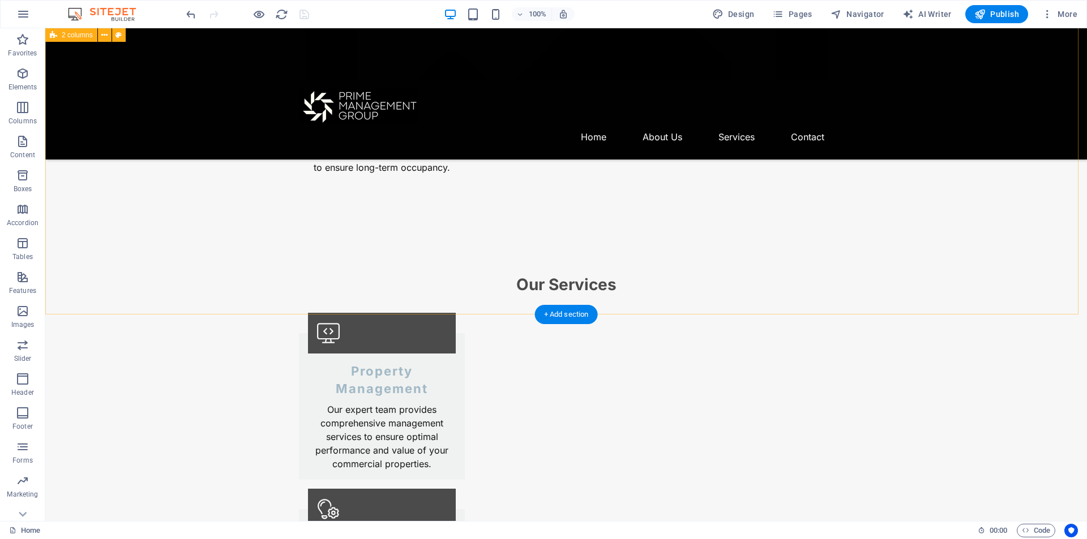
scroll to position [1509, 0]
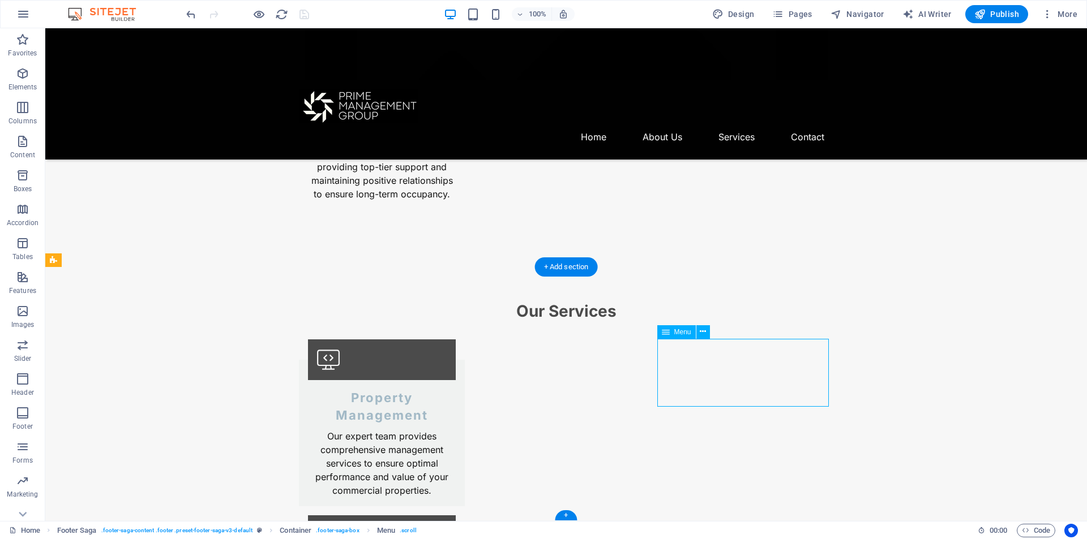
select select
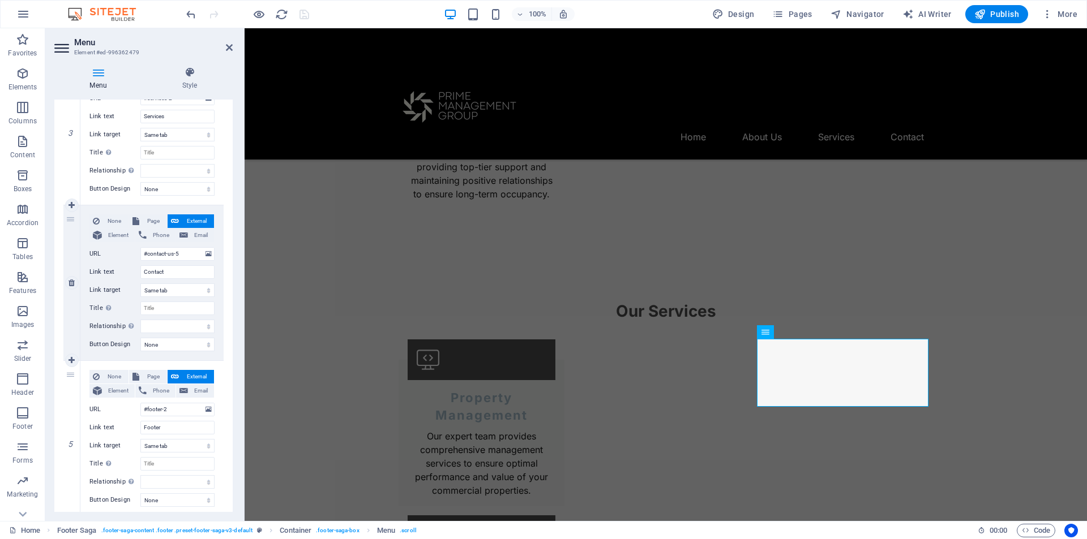
scroll to position [504, 0]
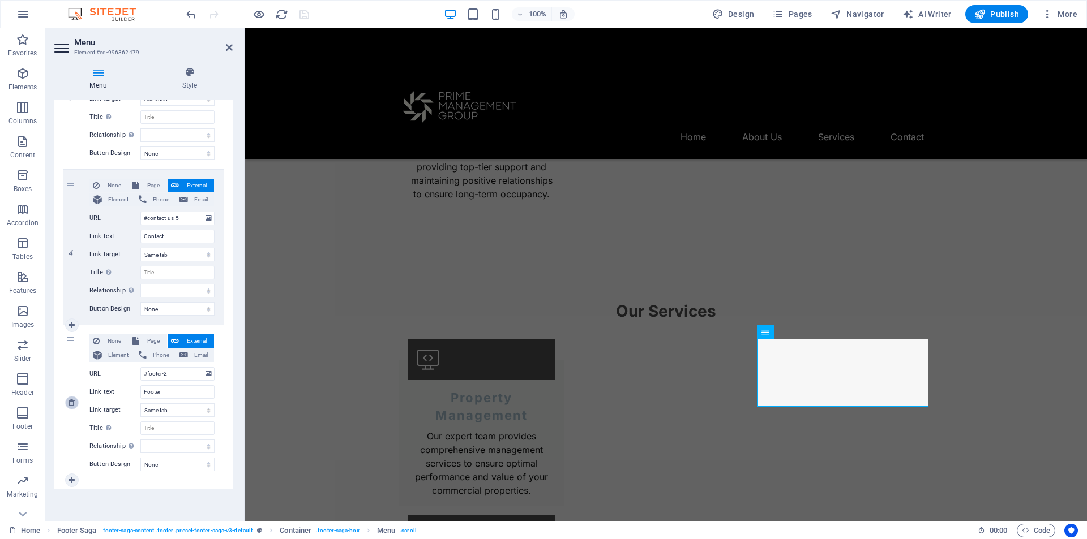
click at [72, 402] on icon at bounding box center [71, 403] width 6 height 8
select select
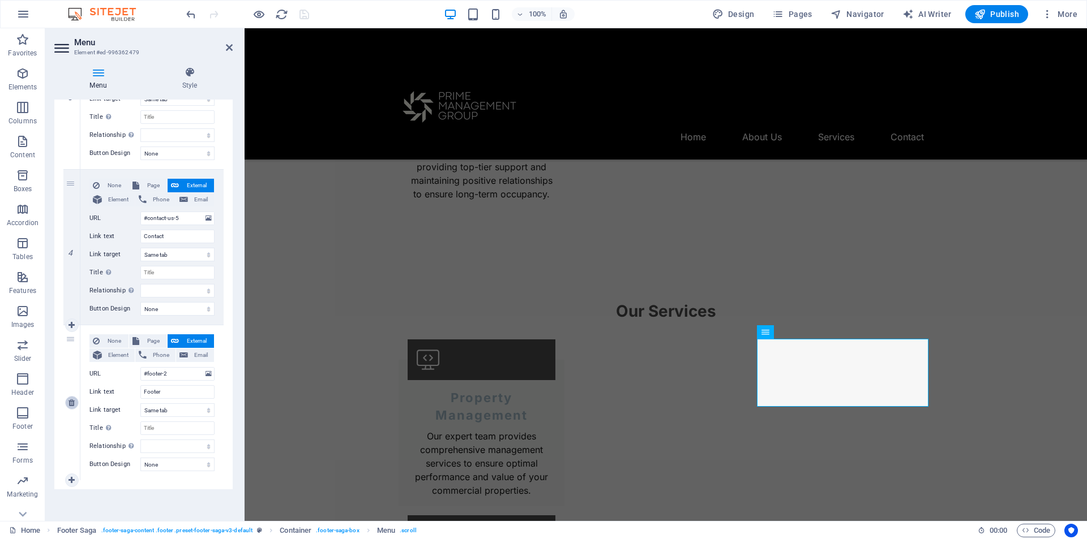
scroll to position [349, 0]
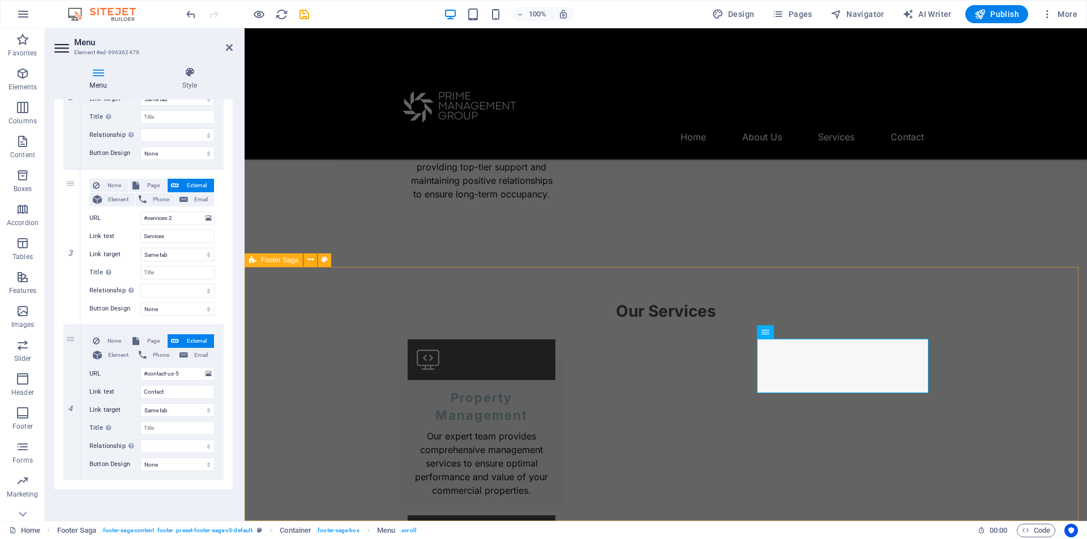
select select "footer"
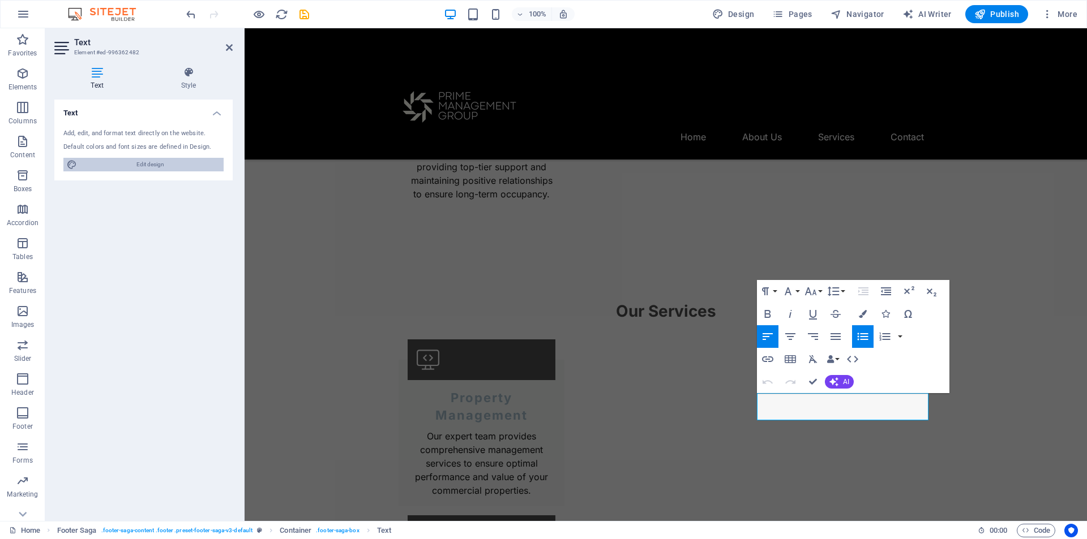
click at [150, 162] on span "Edit design" at bounding box center [150, 165] width 140 height 14
select select "px"
select select "200"
select select "px"
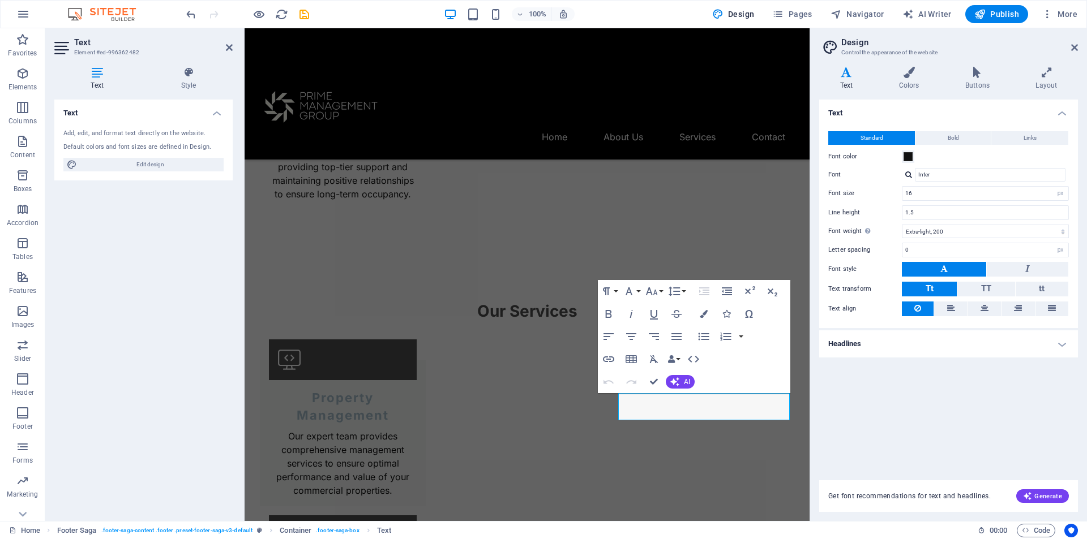
click at [924, 118] on h4 "Text" at bounding box center [948, 110] width 259 height 20
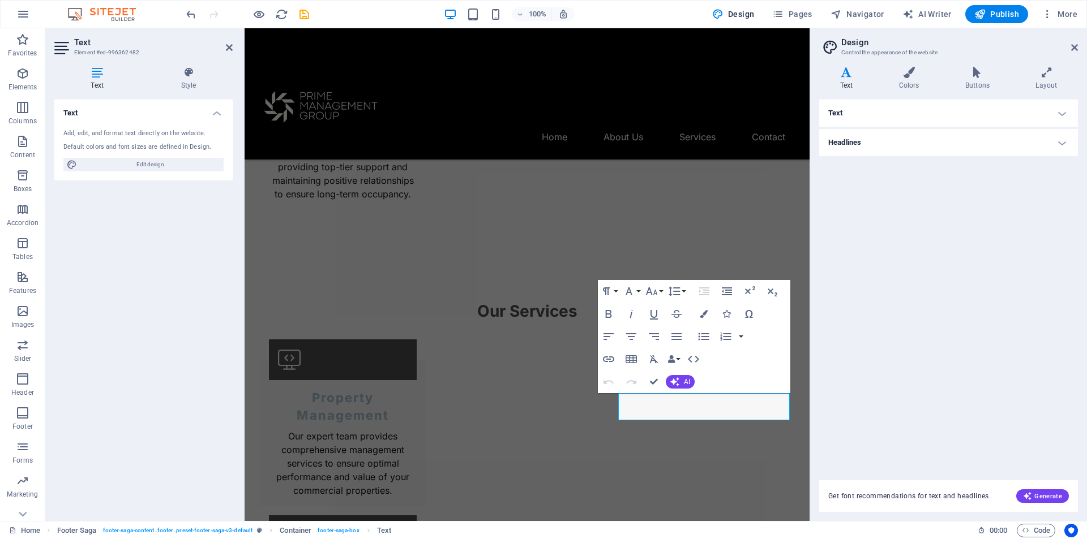
click at [922, 118] on h4 "Text" at bounding box center [948, 113] width 259 height 27
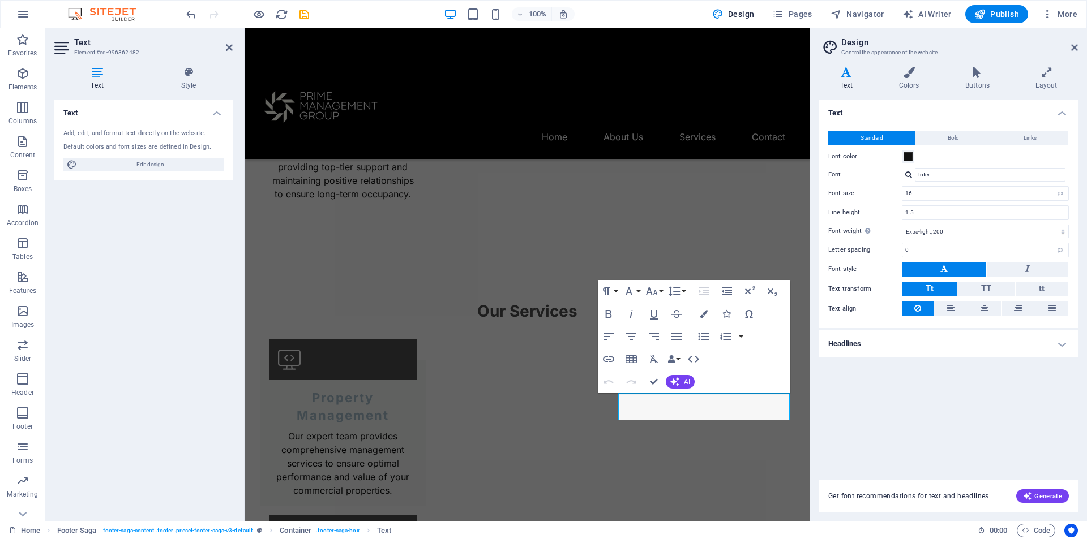
click at [925, 345] on h4 "Headlines" at bounding box center [948, 343] width 259 height 27
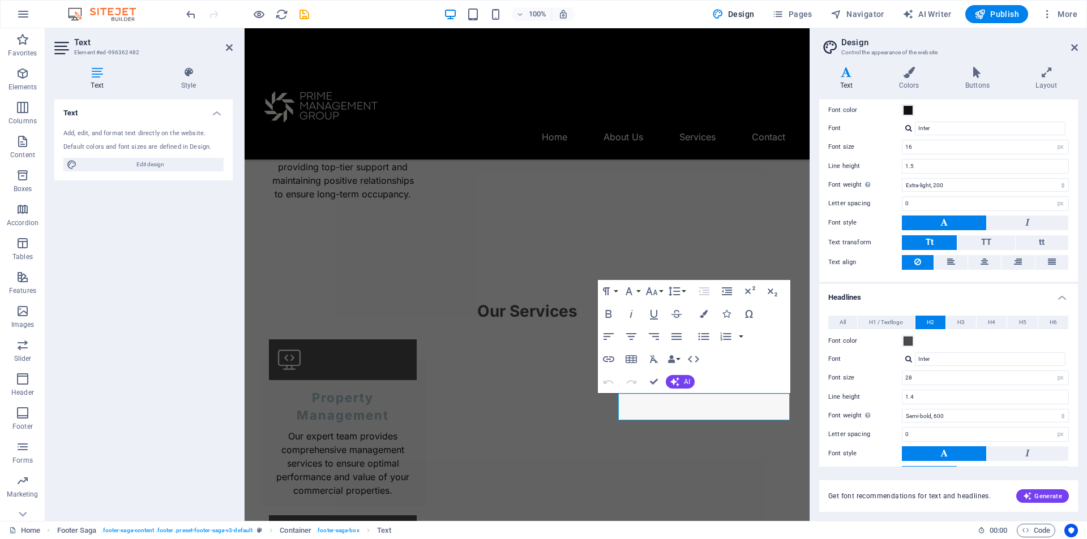
scroll to position [131, 0]
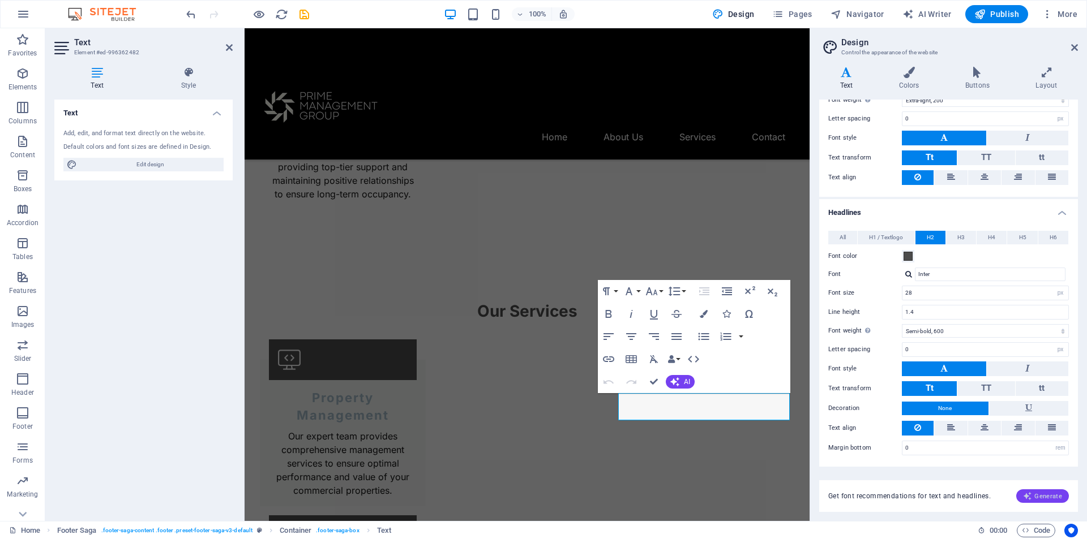
click at [1050, 494] on span "Generate" at bounding box center [1042, 496] width 39 height 9
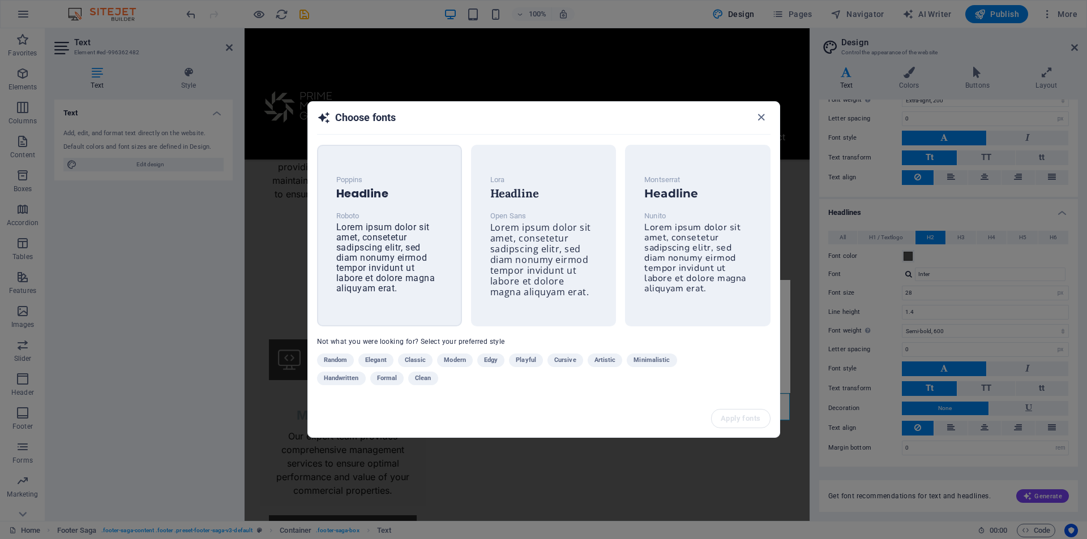
click at [362, 226] on span "Lorem ipsum dolor sit amet, consetetur sadipscing elitr, sed diam nonumy eirmod…" at bounding box center [385, 258] width 99 height 72
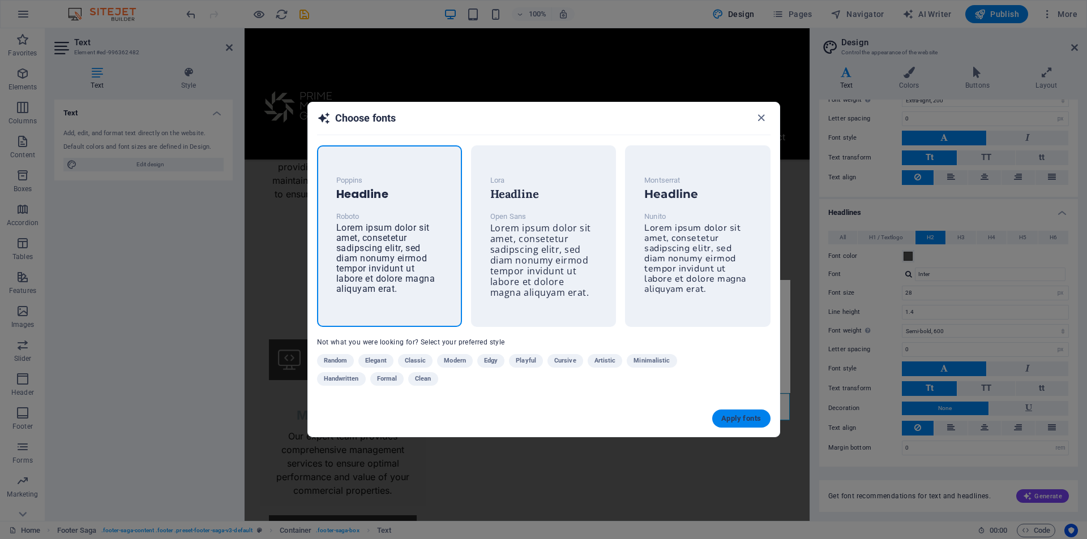
click at [742, 416] on span "Apply fonts" at bounding box center [741, 418] width 40 height 9
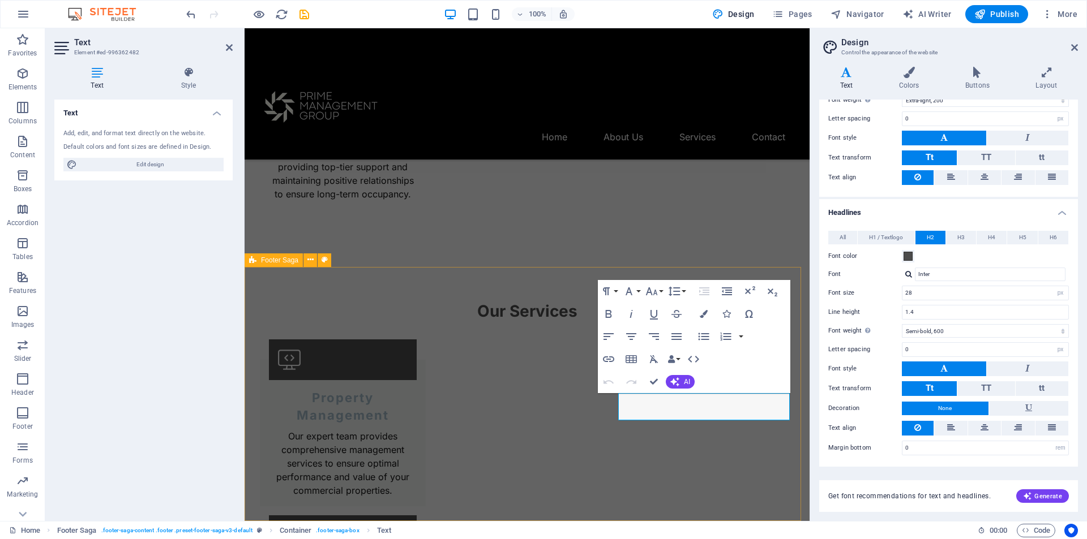
type input "Roboto"
select select "400"
type input "Poppins"
type input "32"
type input "1.3"
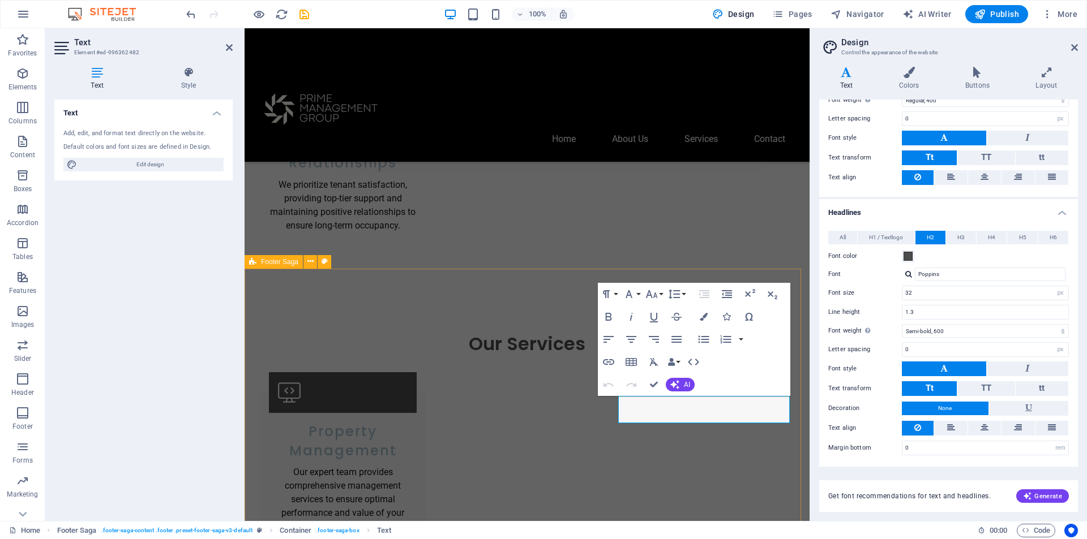
scroll to position [1583, 0]
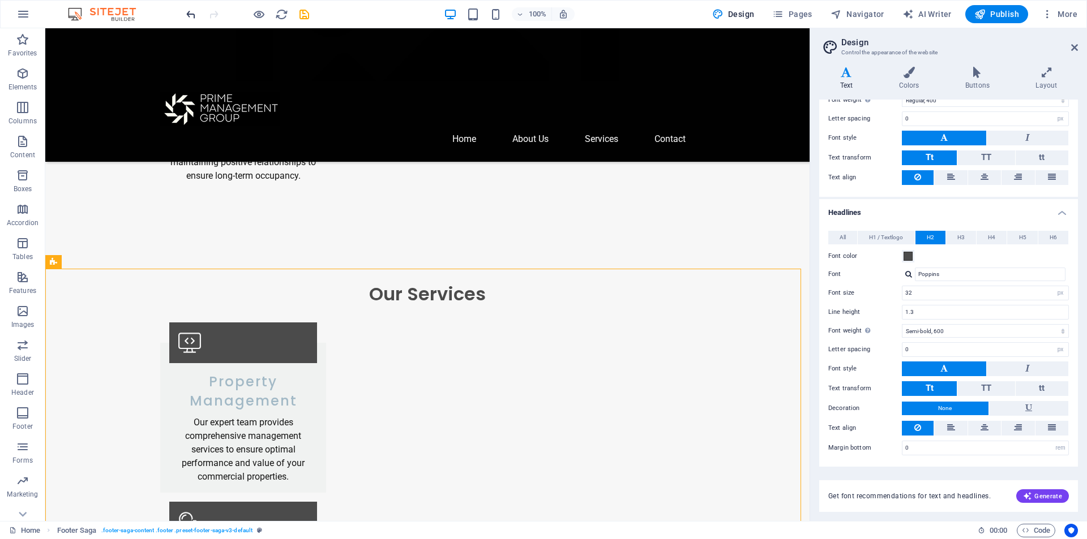
click at [184, 11] on icon "undo" at bounding box center [190, 14] width 13 height 13
click at [192, 17] on icon "undo" at bounding box center [190, 14] width 13 height 13
click at [192, 14] on icon "undo" at bounding box center [190, 14] width 13 height 13
type input "Inter"
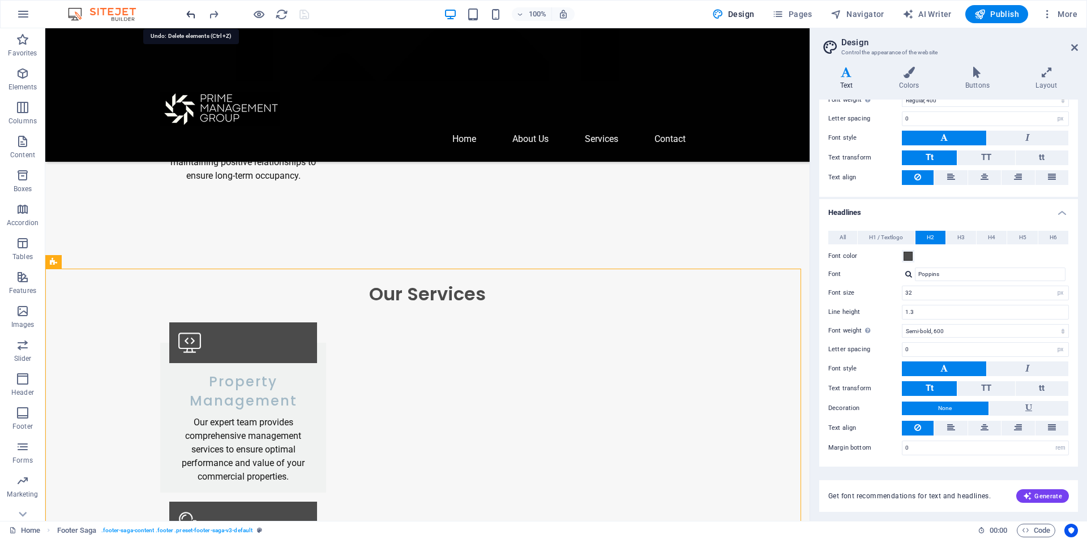
select select "200"
type input "Inter"
type input "28"
type input "1.4"
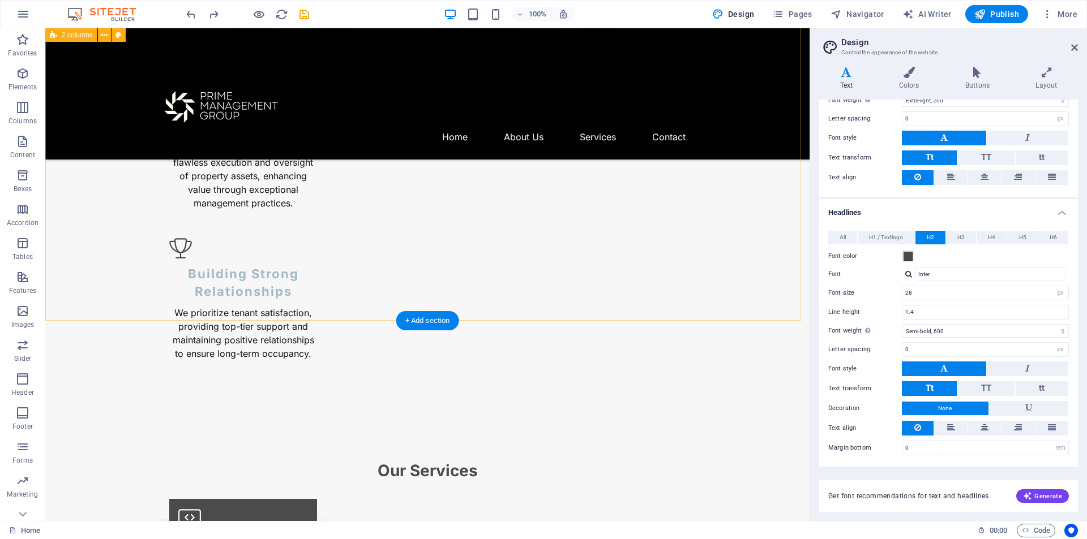
scroll to position [1532, 0]
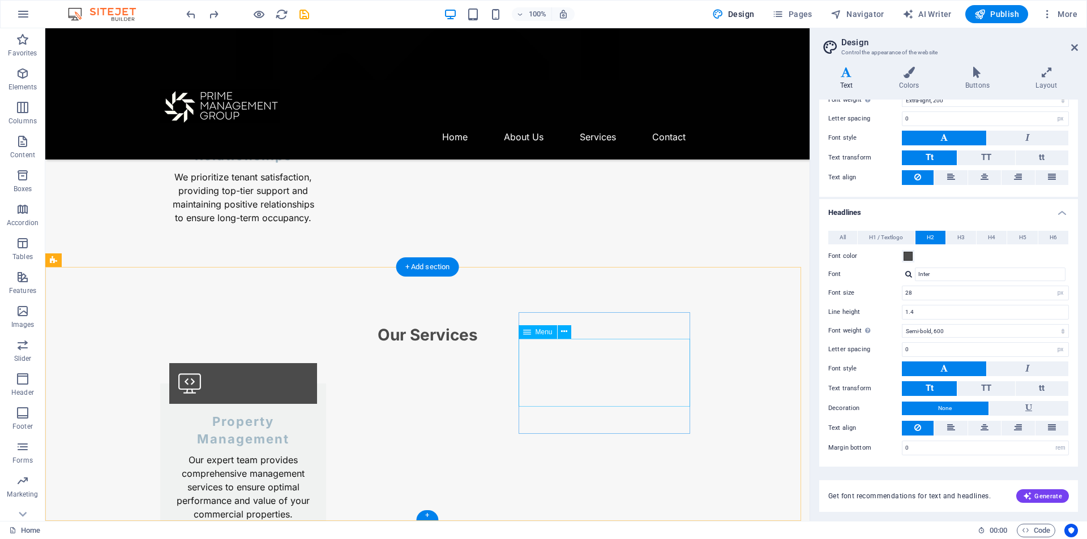
select select
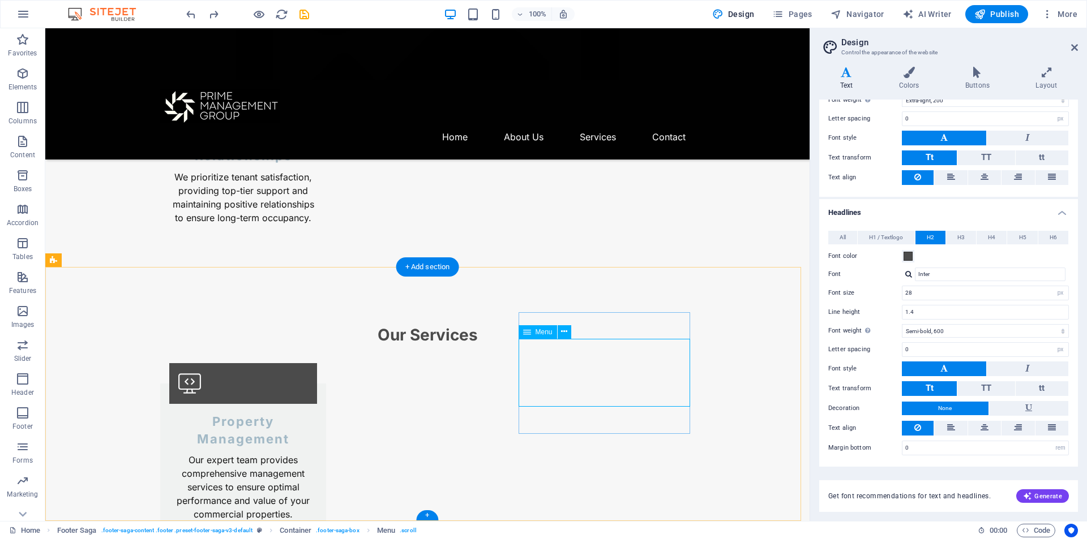
select select
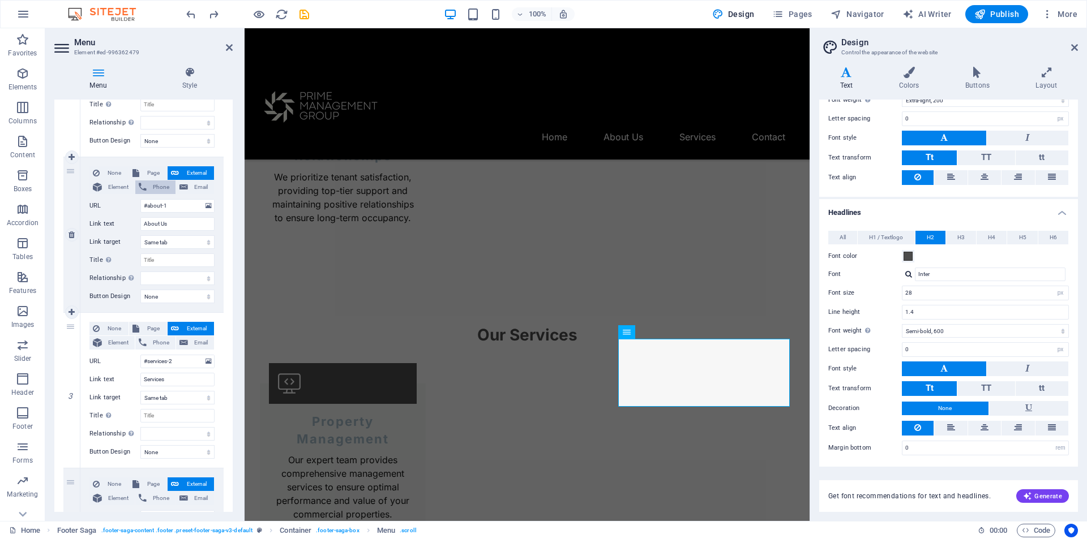
scroll to position [504, 0]
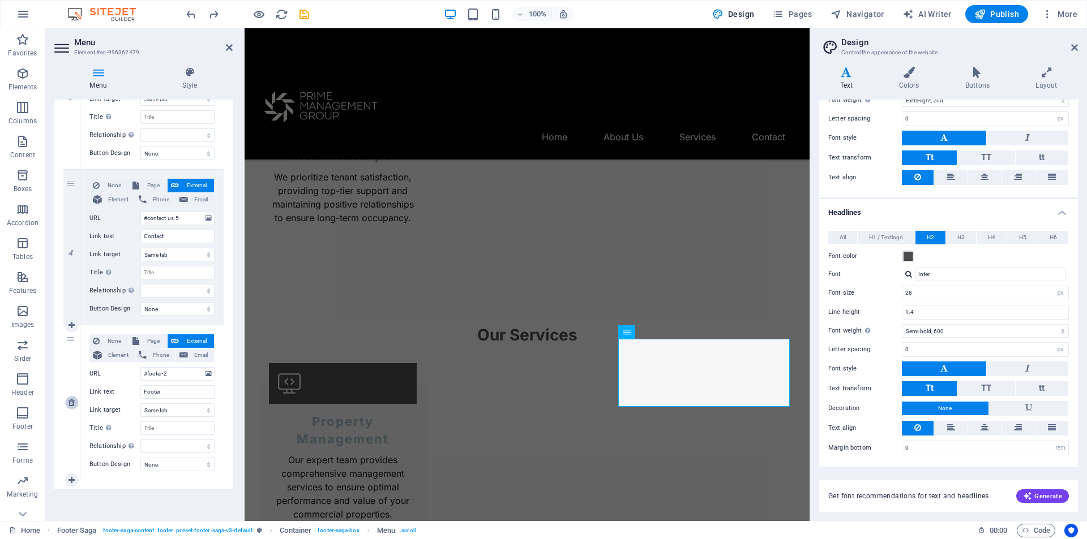
click at [74, 406] on icon at bounding box center [71, 403] width 6 height 8
select select
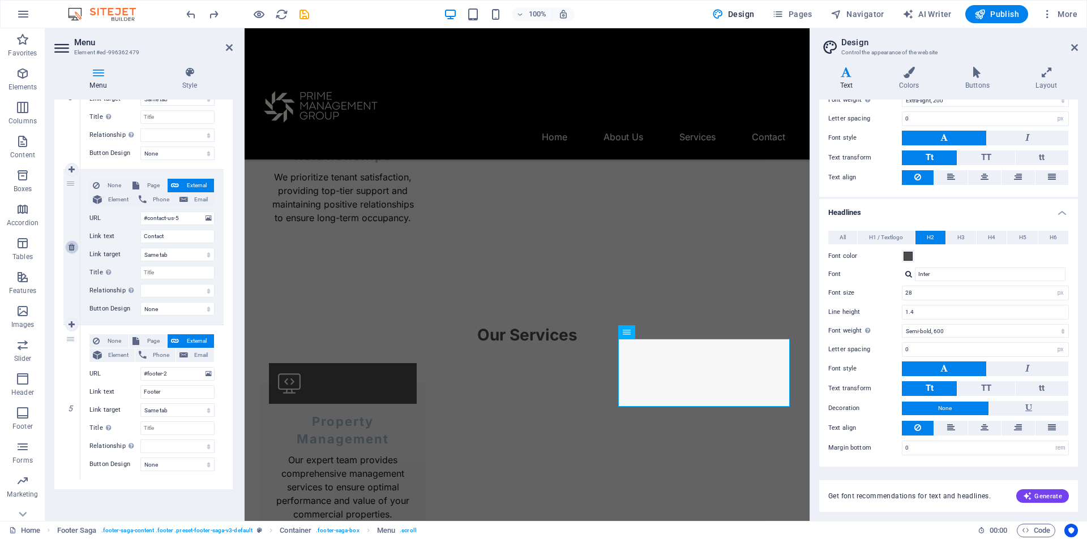
scroll to position [349, 0]
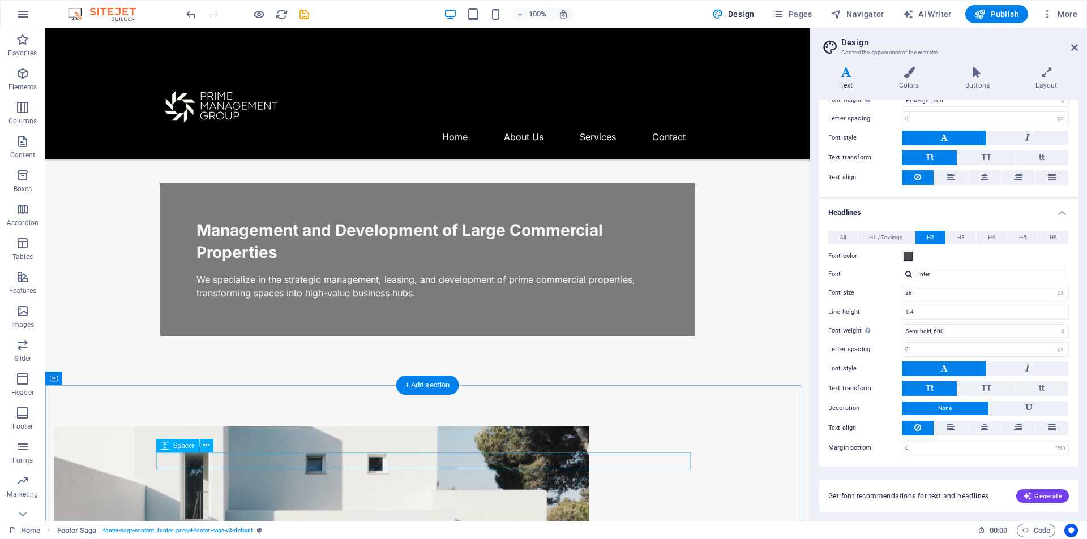
scroll to position [0, 0]
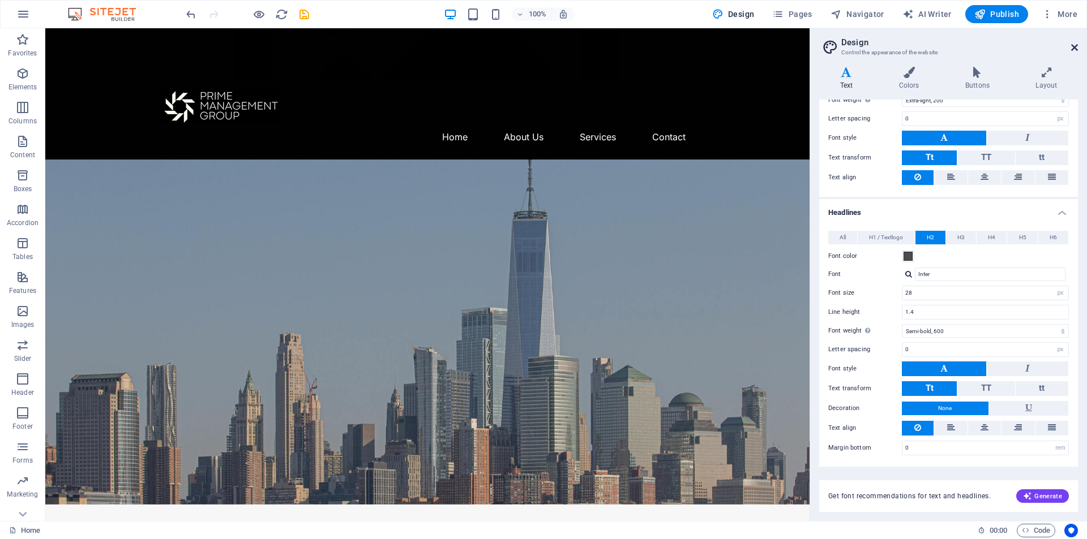
click at [1073, 45] on icon at bounding box center [1074, 47] width 7 height 9
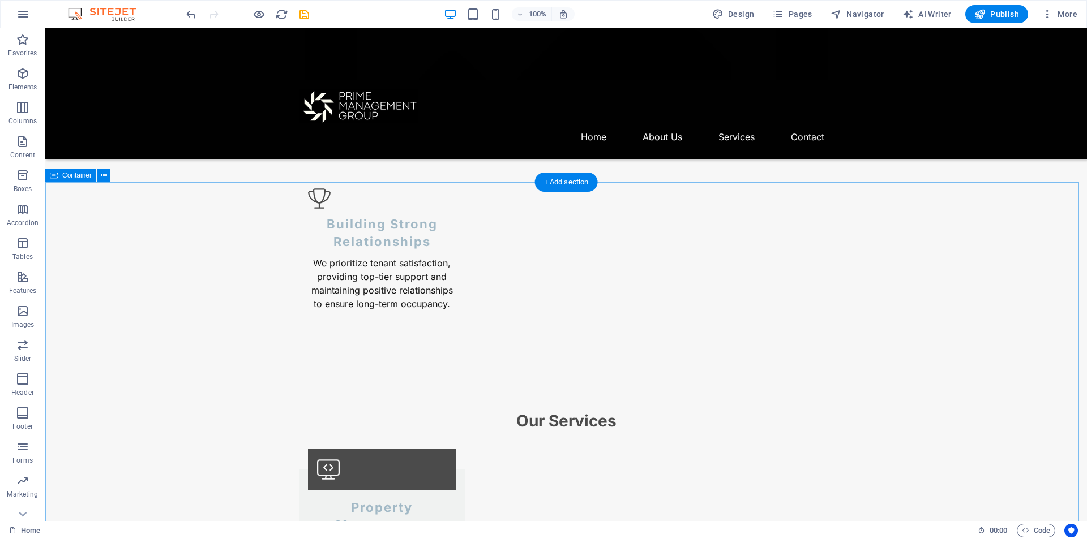
scroll to position [1532, 0]
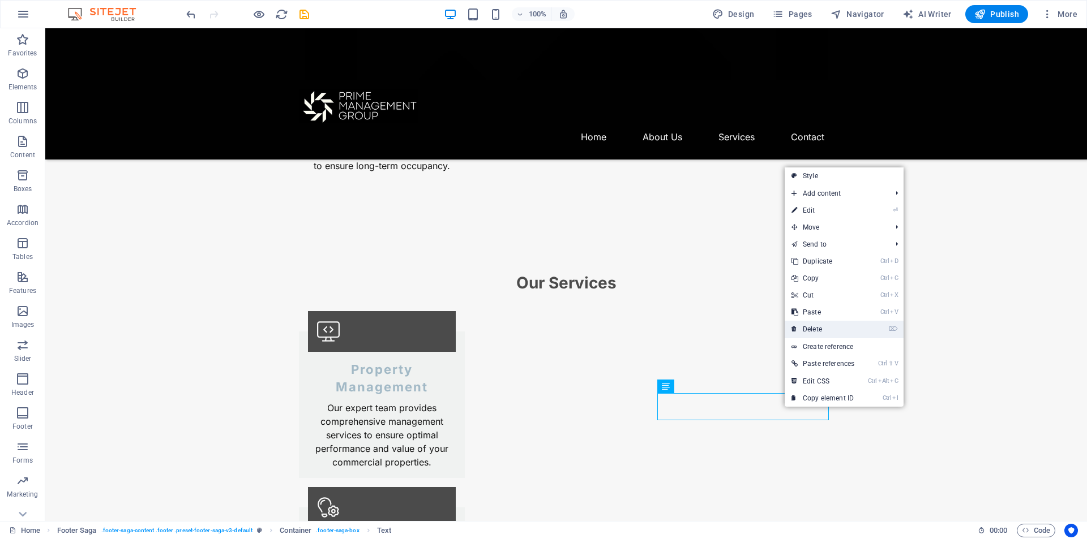
click at [827, 330] on link "⌦ Delete" at bounding box center [822, 329] width 76 height 17
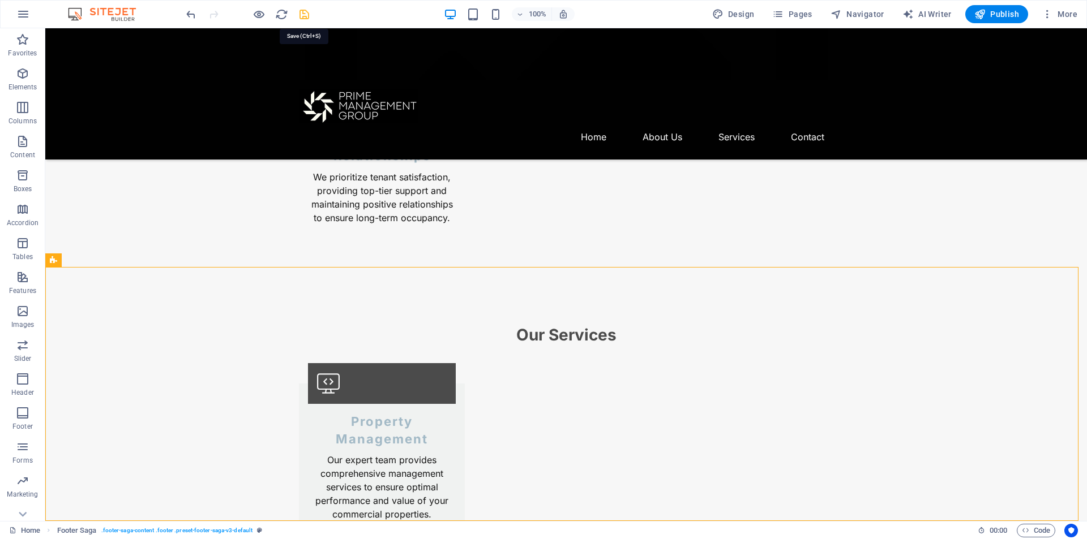
drag, startPoint x: 305, startPoint y: 16, endPoint x: 394, endPoint y: 96, distance: 119.8
click at [305, 16] on icon "save" at bounding box center [304, 14] width 13 height 13
checkbox input "false"
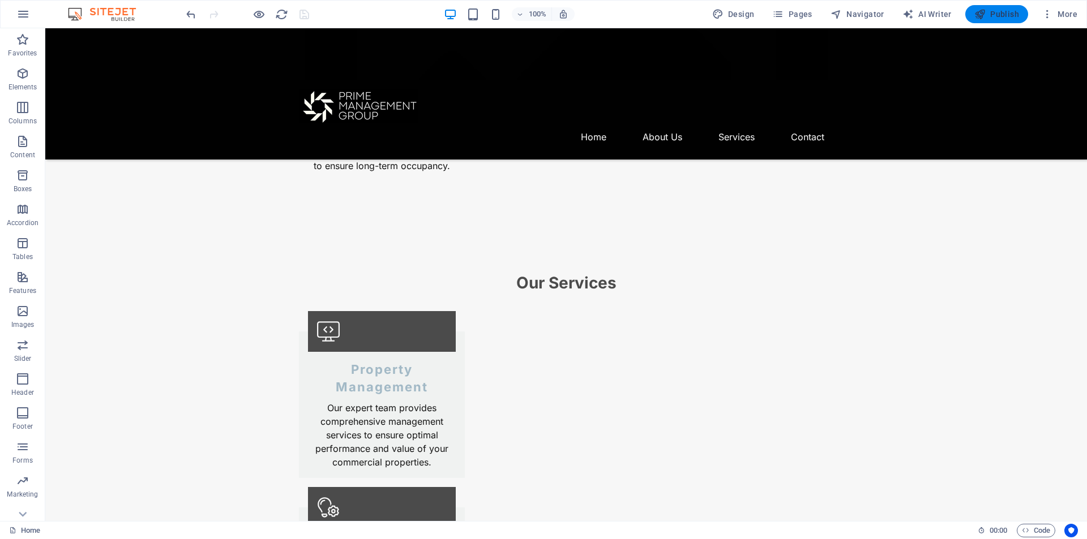
click at [992, 14] on span "Publish" at bounding box center [996, 13] width 45 height 11
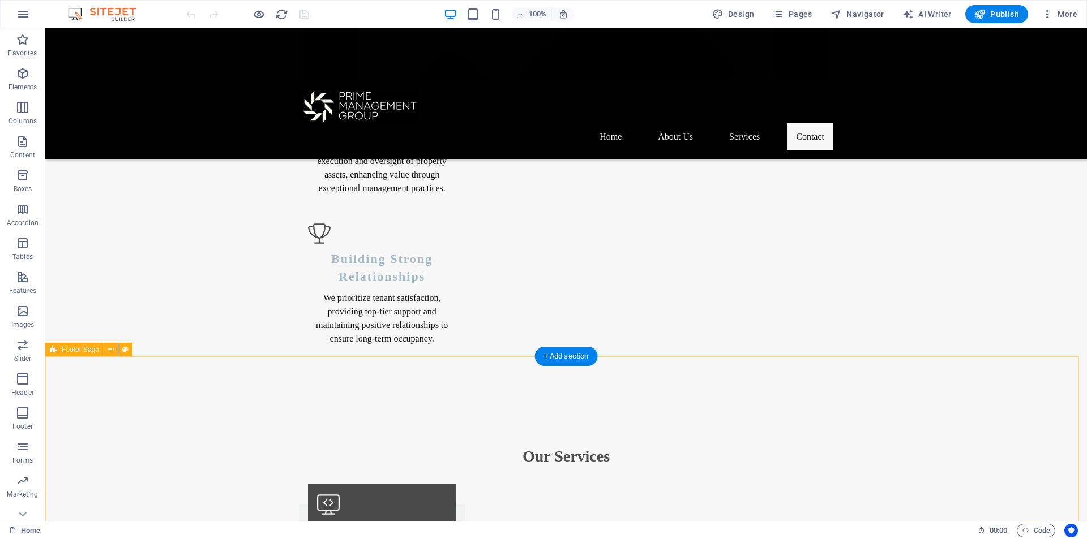
scroll to position [1406, 0]
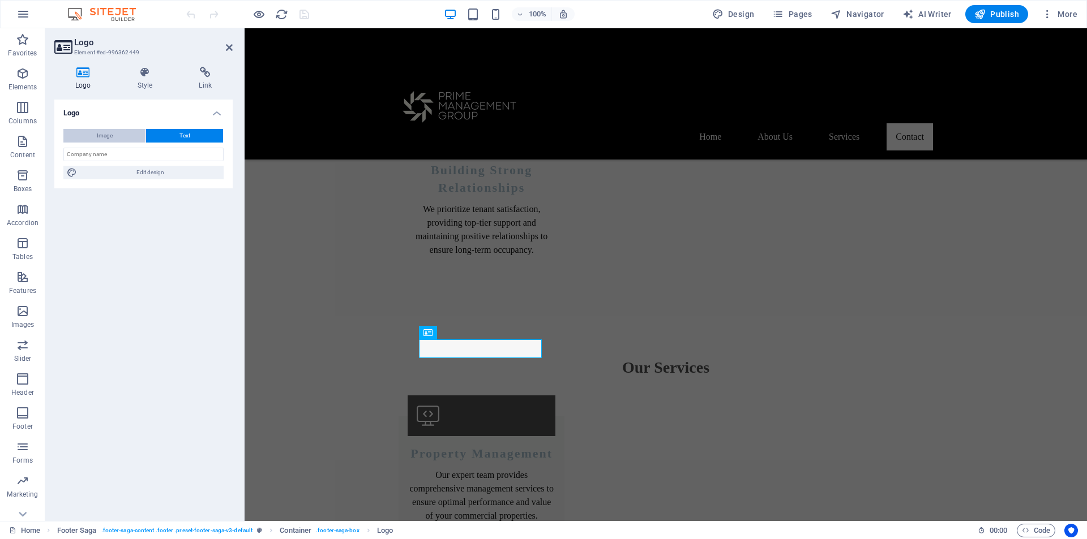
click at [109, 135] on span "Image" at bounding box center [105, 136] width 16 height 14
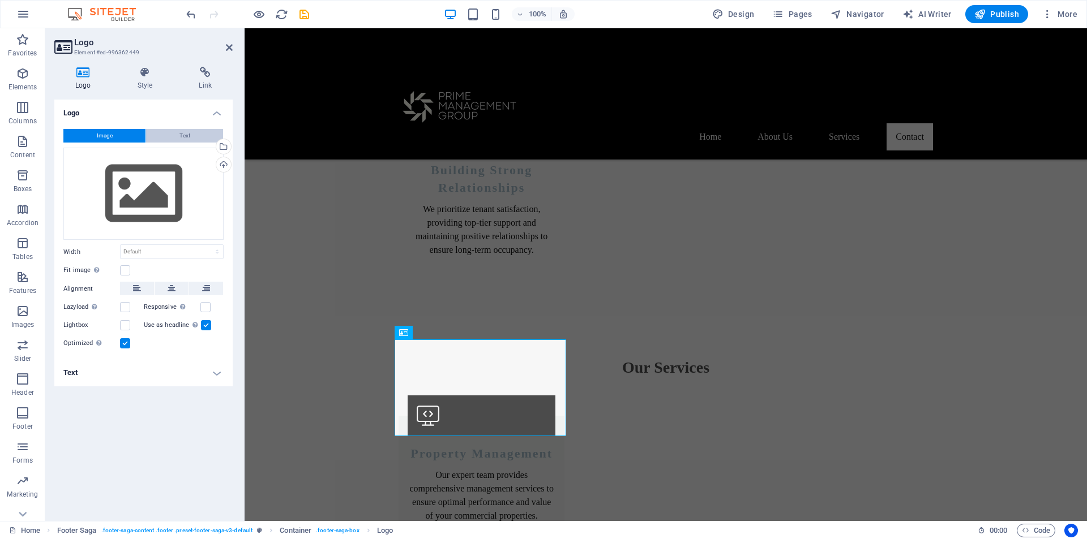
click at [177, 135] on button "Text" at bounding box center [184, 136] width 77 height 14
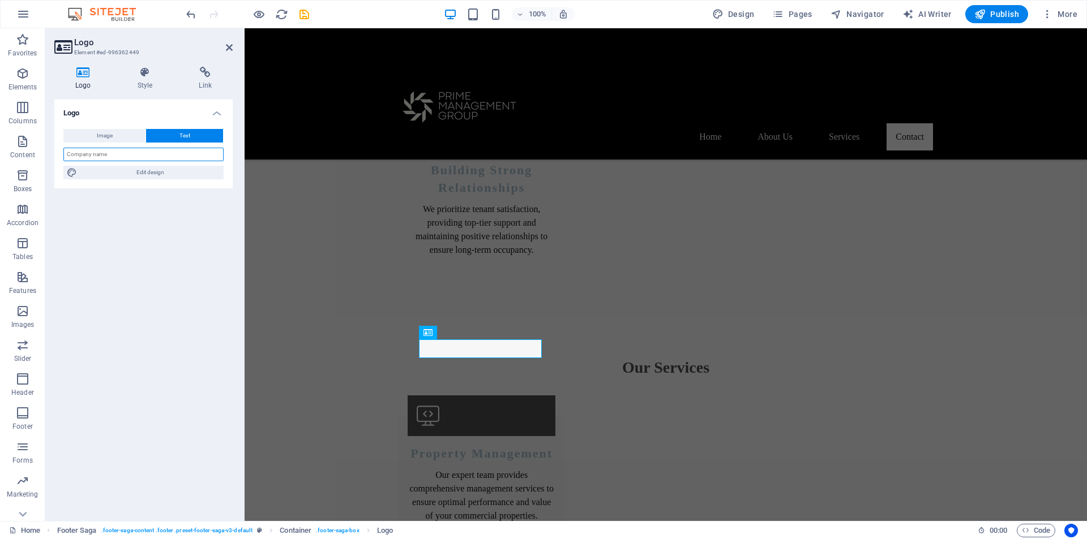
drag, startPoint x: 112, startPoint y: 153, endPoint x: 106, endPoint y: 157, distance: 7.7
click at [112, 153] on input "text" at bounding box center [143, 155] width 160 height 14
paste input "[DOMAIN_NAME]"
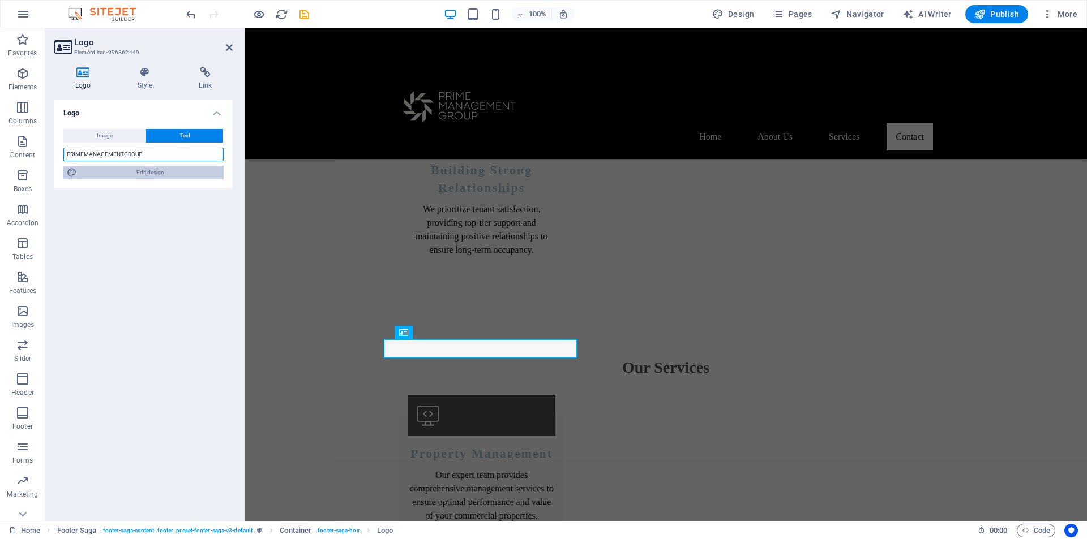
type input "PRIMEMANAGEMENTGROUP"
click at [153, 168] on span "Edit design" at bounding box center [150, 173] width 140 height 14
select select "rem"
select select "700"
select select "px"
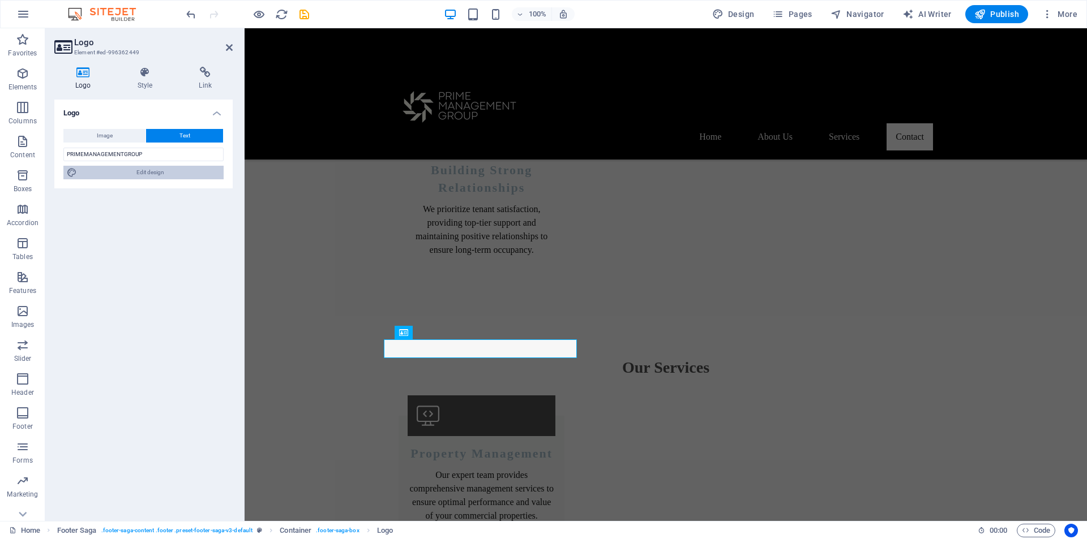
select select "rem"
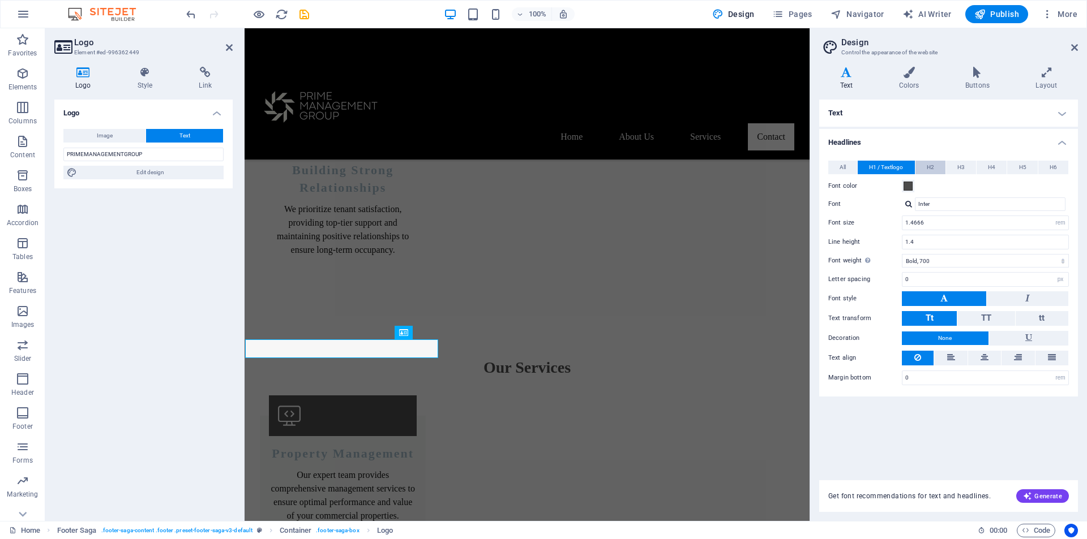
click at [929, 169] on span "H2" at bounding box center [929, 168] width 7 height 14
click at [965, 168] on button "H3" at bounding box center [961, 168] width 30 height 14
click at [920, 222] on input "22" at bounding box center [985, 223] width 166 height 14
type input "2"
click at [997, 460] on div "Text Standard Bold Links Font color Font Inter Font size 16 rem px Line height …" at bounding box center [948, 283] width 259 height 367
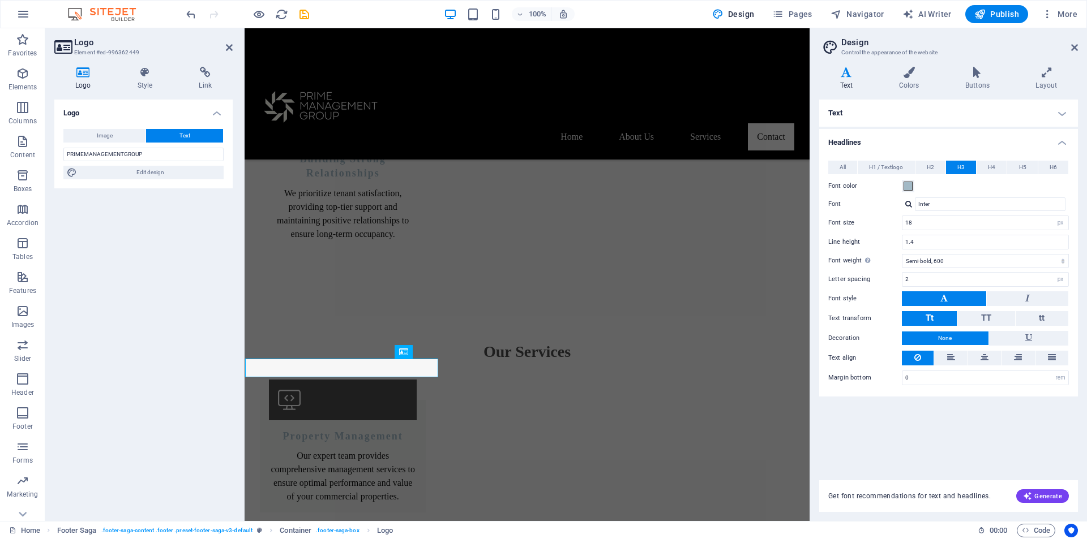
scroll to position [1387, 0]
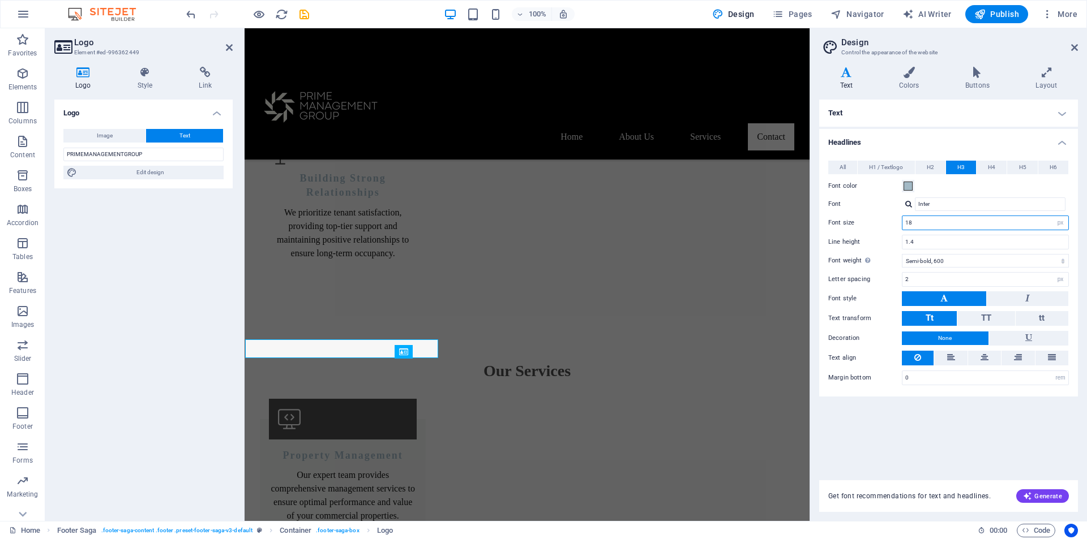
drag, startPoint x: 929, startPoint y: 225, endPoint x: 890, endPoint y: 228, distance: 39.7
click at [890, 228] on div "Font size 18 rem px em %" at bounding box center [948, 223] width 241 height 15
type input "15"
click at [934, 430] on div "Text Standard Bold Links Font color Font Inter Font size 16 rem px Line height …" at bounding box center [948, 283] width 259 height 367
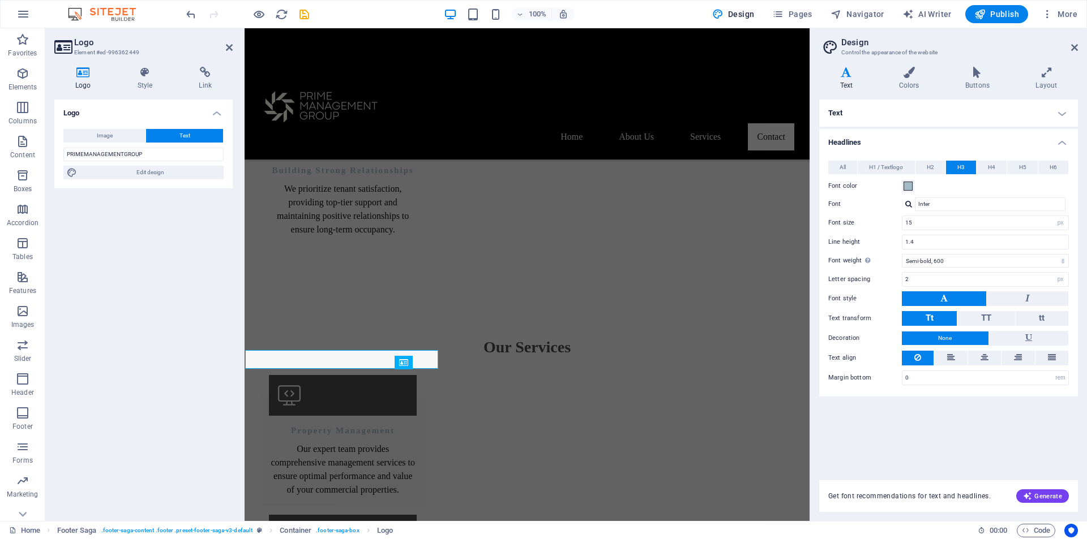
scroll to position [1376, 0]
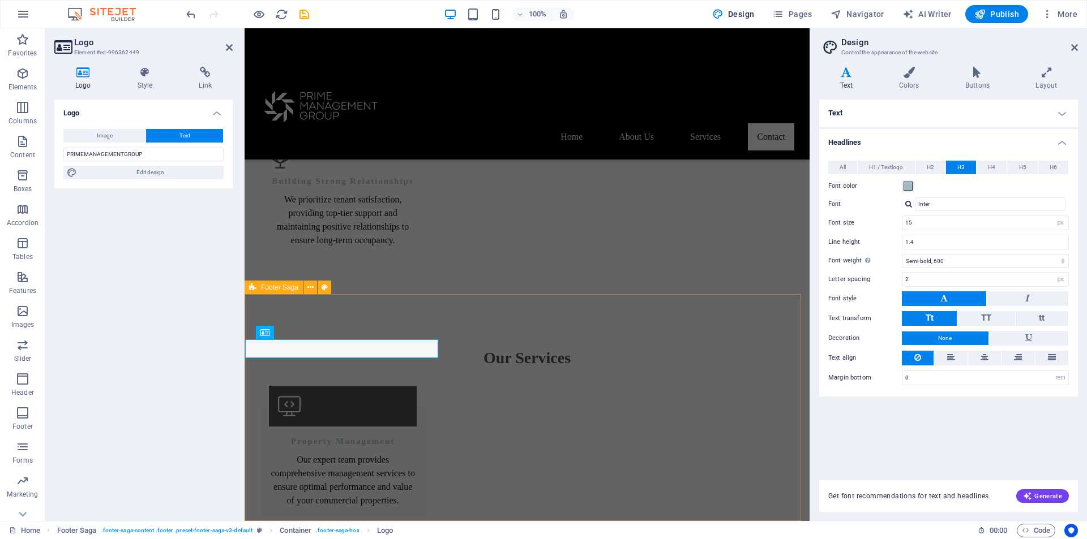
select select "footer"
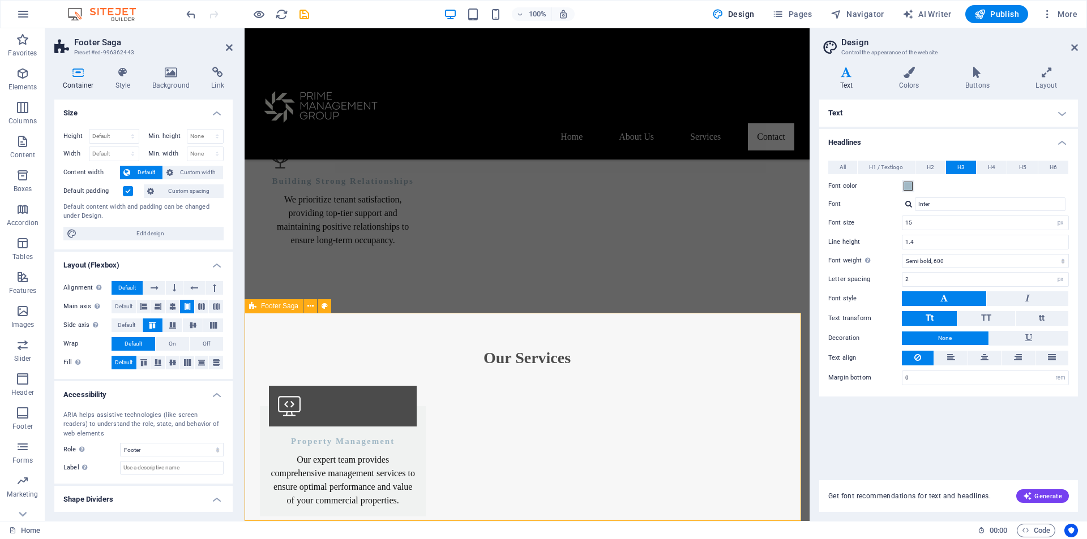
scroll to position [1358, 0]
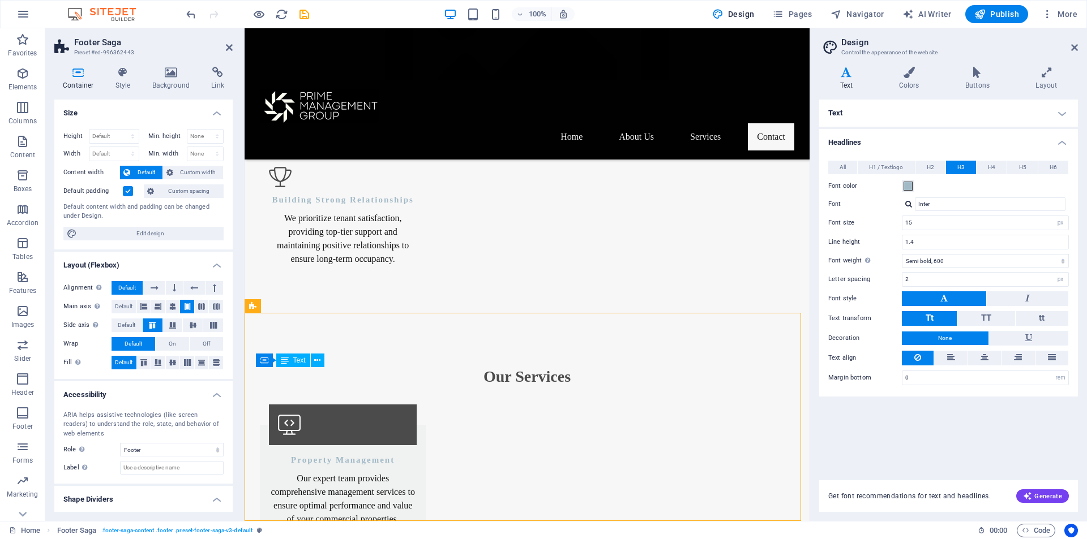
drag, startPoint x: 369, startPoint y: 394, endPoint x: 368, endPoint y: 375, distance: 19.2
click at [229, 48] on icon at bounding box center [229, 47] width 7 height 9
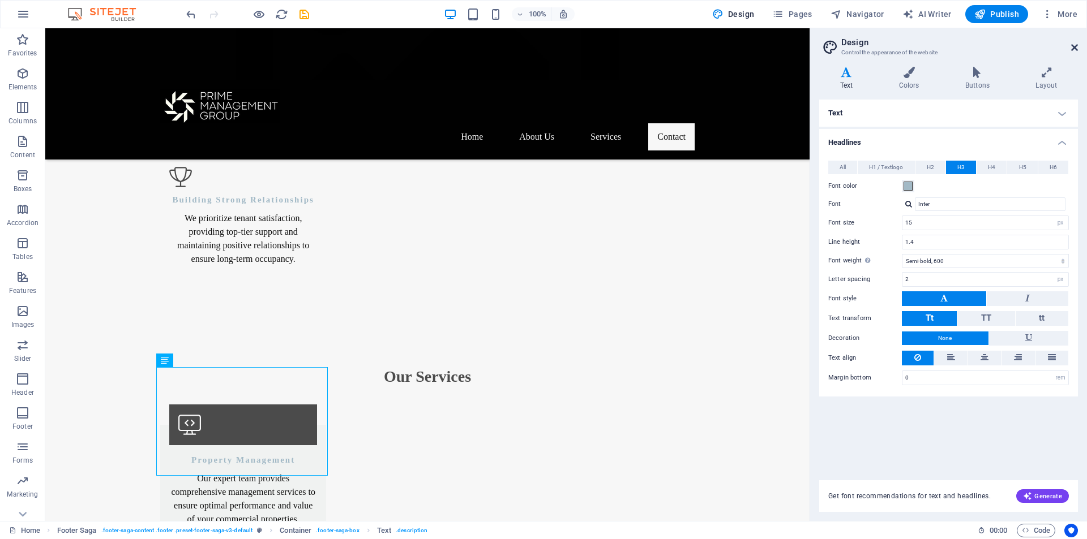
click at [1072, 46] on icon at bounding box center [1074, 47] width 7 height 9
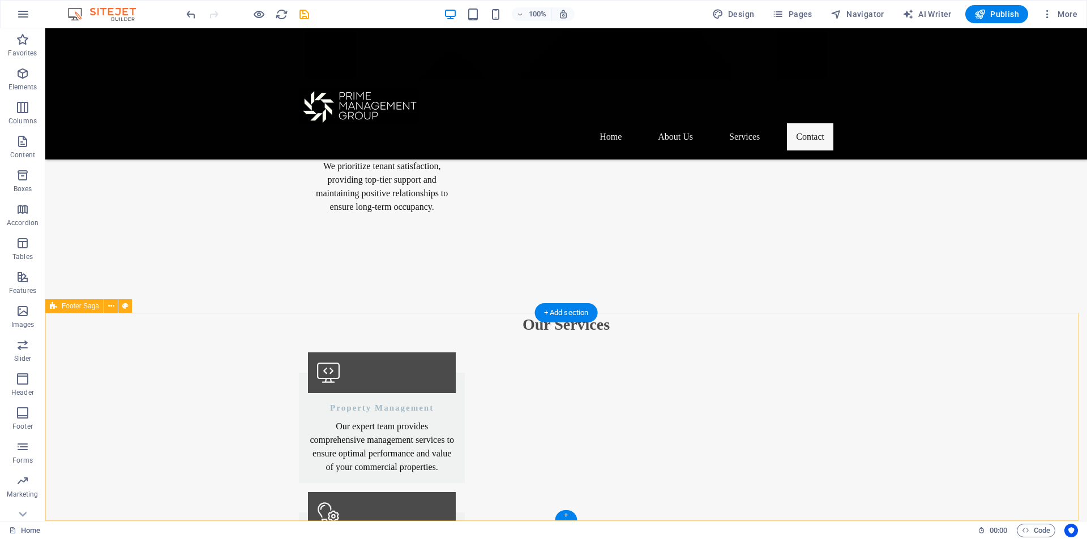
scroll to position [0, 0]
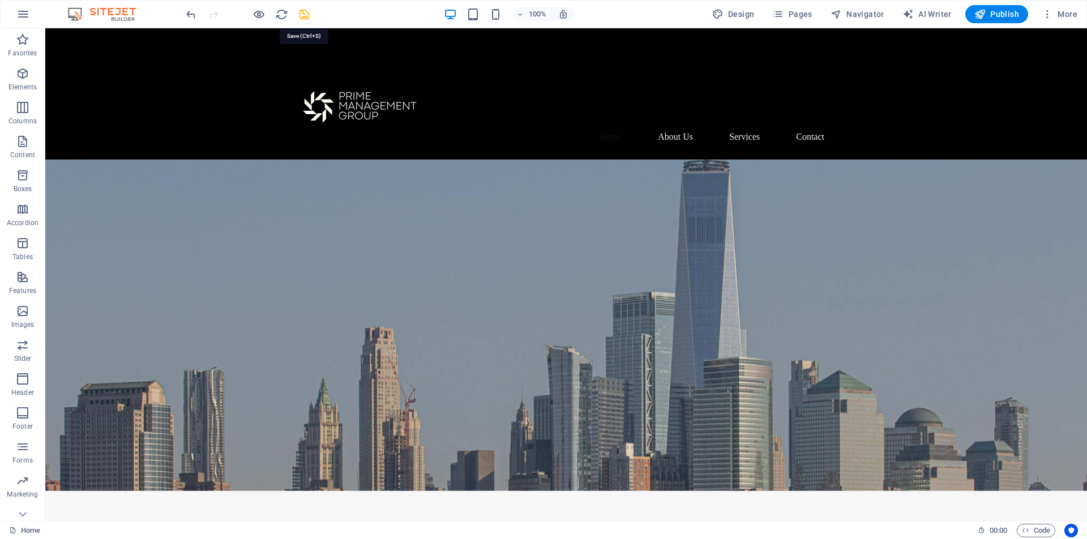
click at [302, 14] on icon "save" at bounding box center [304, 14] width 13 height 13
checkbox input "false"
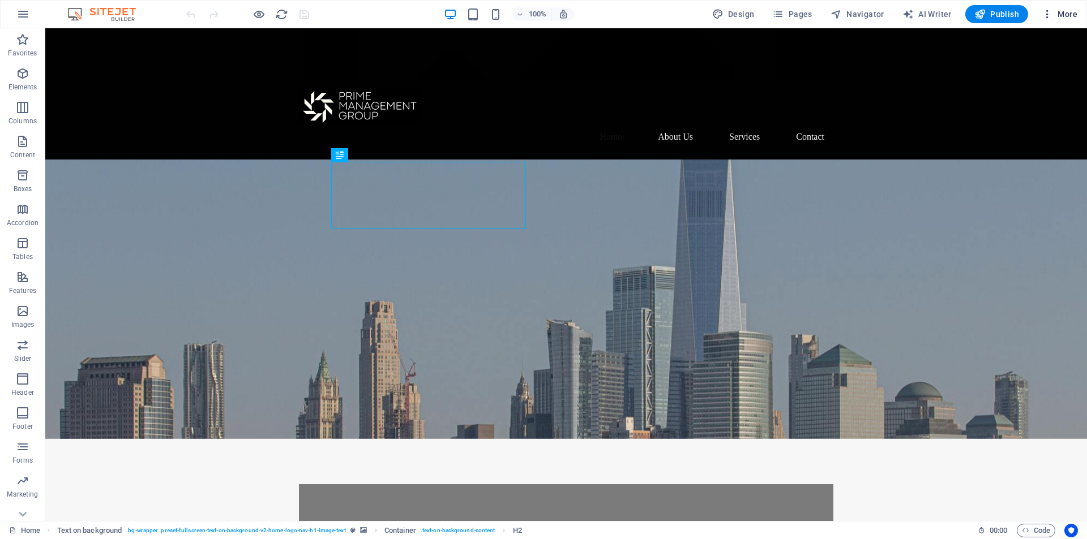
click at [1046, 15] on icon "button" at bounding box center [1046, 13] width 11 height 11
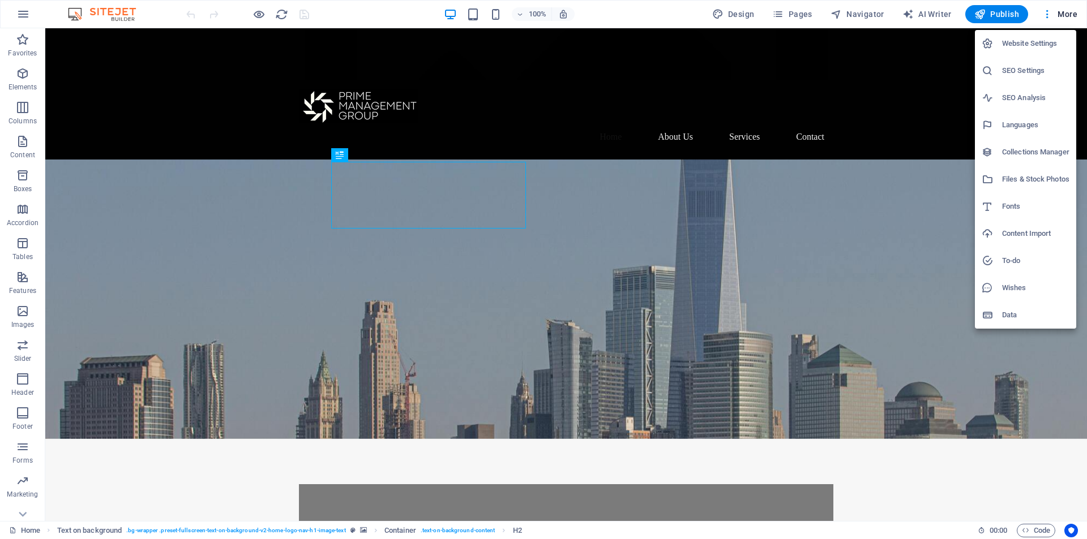
click at [1039, 47] on h6 "Website Settings" at bounding box center [1035, 44] width 67 height 14
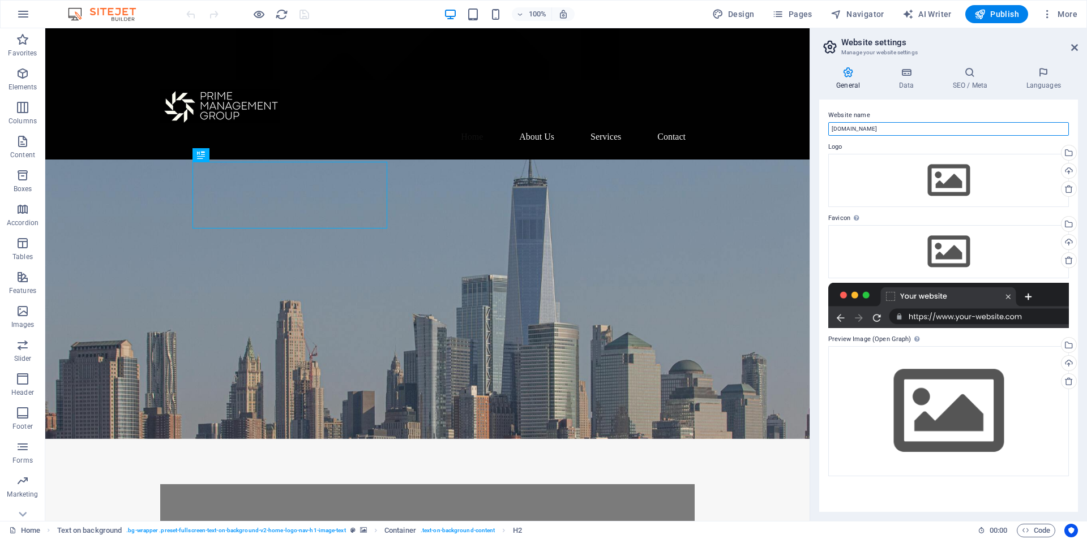
drag, startPoint x: 955, startPoint y: 157, endPoint x: 739, endPoint y: 131, distance: 218.2
paste input "[DOMAIN_NAME]"
type input "[DOMAIN_NAME]"
click at [953, 113] on label "Website name" at bounding box center [948, 116] width 241 height 14
click at [953, 122] on input "[DOMAIN_NAME]" at bounding box center [948, 129] width 241 height 14
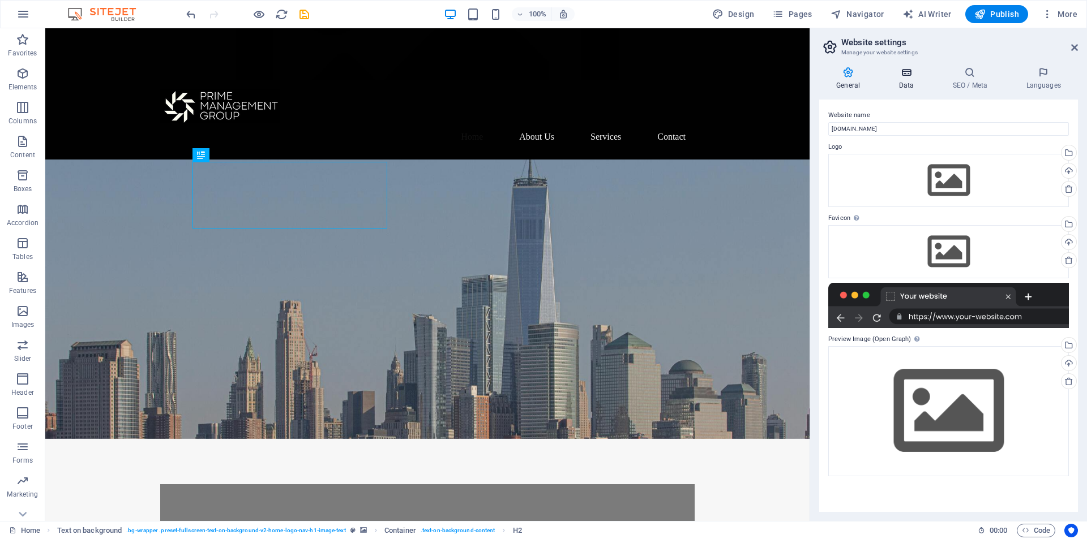
click at [909, 77] on icon at bounding box center [905, 72] width 49 height 11
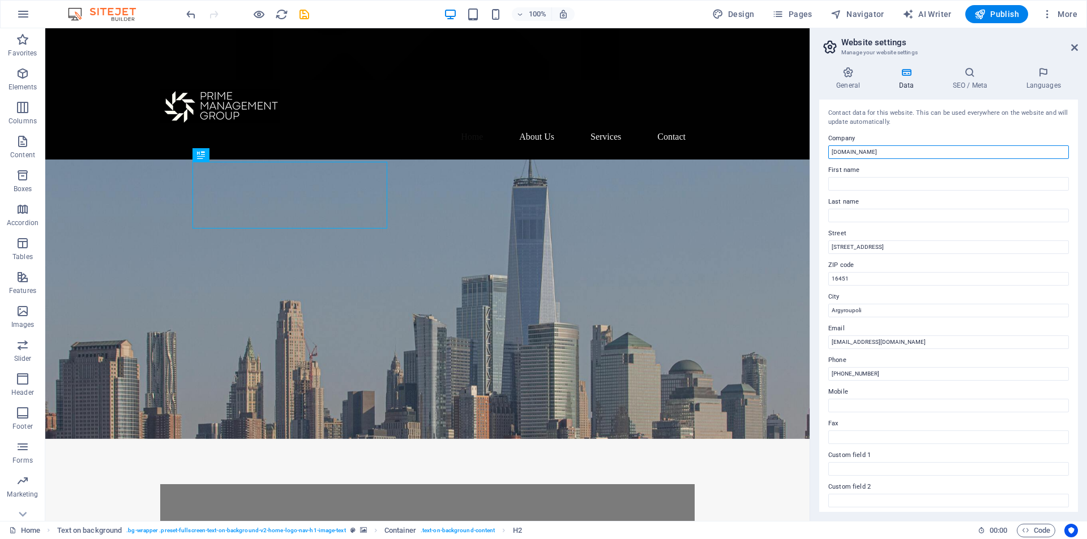
drag, startPoint x: 968, startPoint y: 183, endPoint x: 749, endPoint y: 143, distance: 222.1
paste input "[DOMAIN_NAME]"
type input "[DOMAIN_NAME]"
click at [967, 128] on div "Contact data for this website. This can be used everywhere on the website and w…" at bounding box center [948, 306] width 259 height 413
click at [980, 78] on h4 "SEO / Meta" at bounding box center [972, 79] width 74 height 24
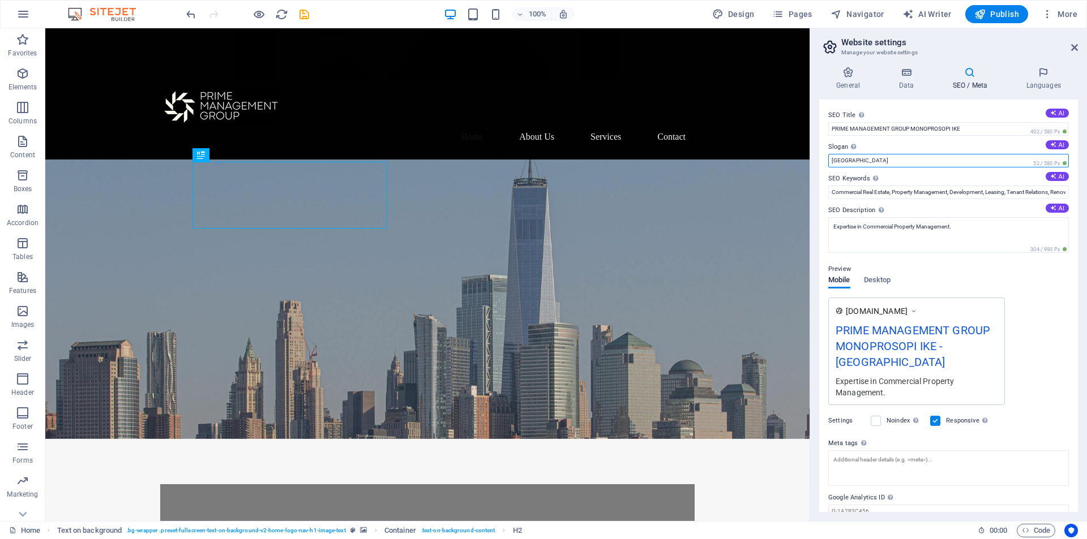
drag, startPoint x: 935, startPoint y: 187, endPoint x: 802, endPoint y: 159, distance: 135.4
click at [1049, 173] on button "AI" at bounding box center [1056, 176] width 23 height 9
type input "commercial property management, strategic property development, tenant relation…"
click at [856, 159] on input "[GEOGRAPHIC_DATA]" at bounding box center [948, 161] width 241 height 14
drag, startPoint x: 908, startPoint y: 188, endPoint x: 799, endPoint y: 162, distance: 112.4
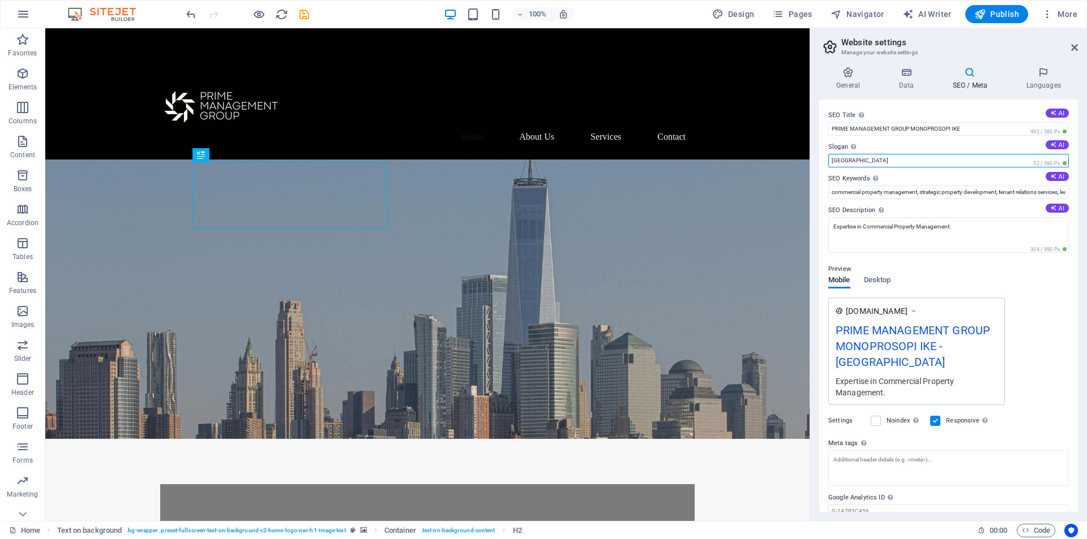
paste input "[DOMAIN_NAME]"
type input "[DOMAIN_NAME]"
drag, startPoint x: 974, startPoint y: 188, endPoint x: 761, endPoint y: 156, distance: 215.7
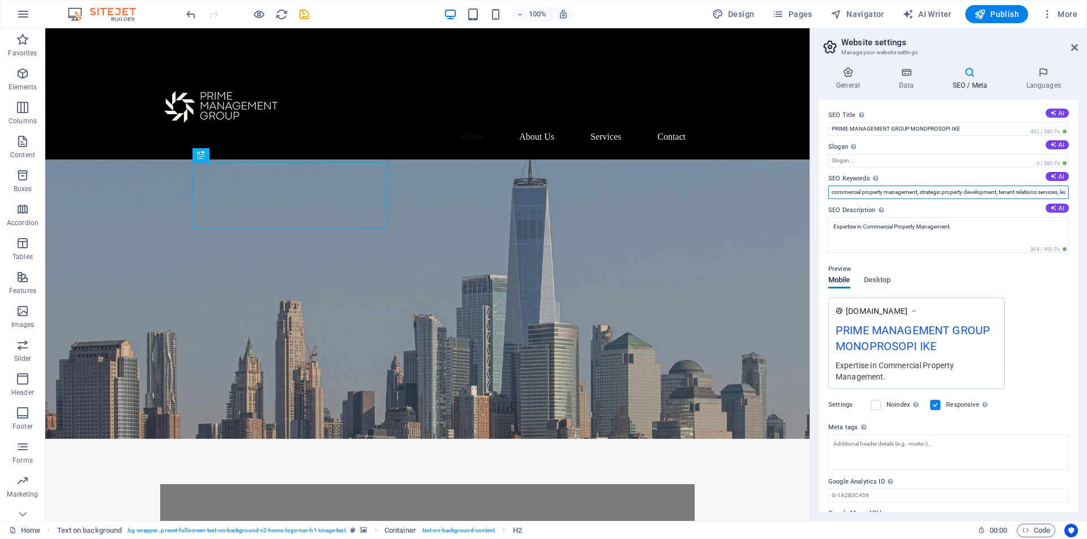
drag, startPoint x: 963, startPoint y: 222, endPoint x: 803, endPoint y: 193, distance: 162.2
click at [954, 189] on input "commercial property management, strategic property development, tenant relation…" at bounding box center [948, 193] width 241 height 14
drag, startPoint x: 921, startPoint y: 192, endPoint x: 999, endPoint y: 192, distance: 78.7
click at [999, 192] on input "commercial property management, strategic property development, tenant relation…" at bounding box center [948, 193] width 241 height 14
click at [854, 161] on input "Slogan The slogan of your website. AI" at bounding box center [948, 161] width 241 height 14
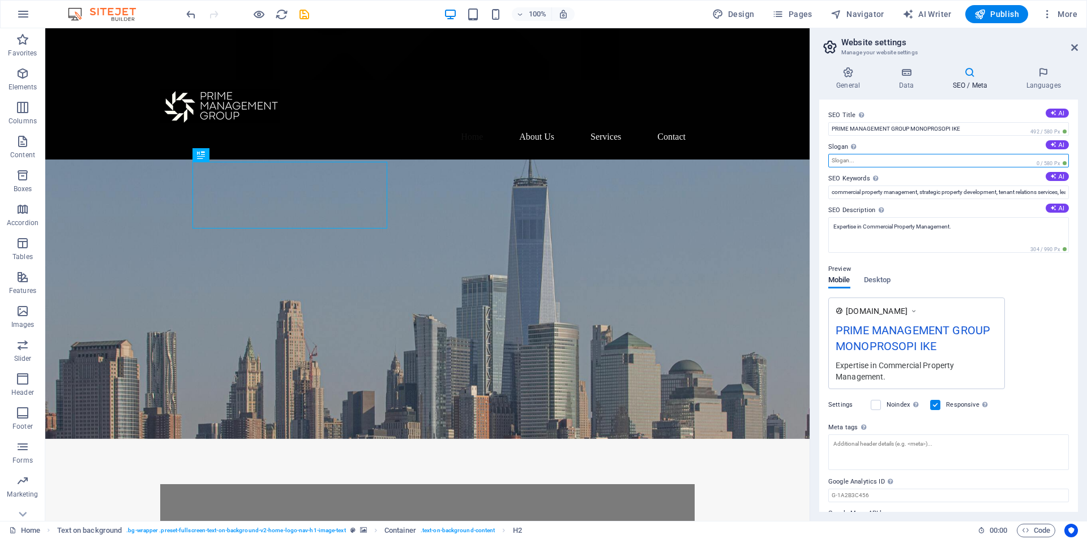
paste input "strategic property development"
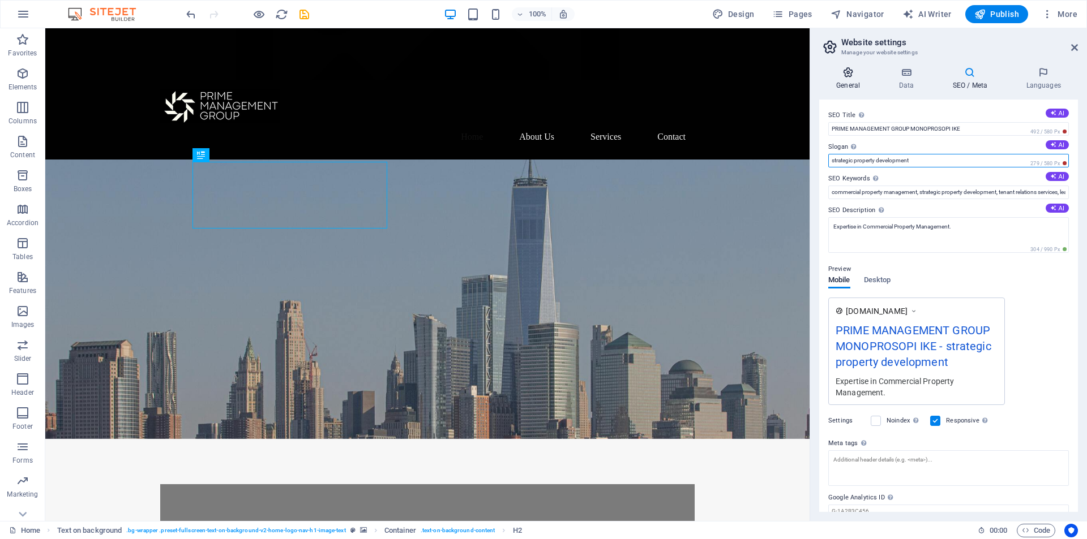
type input "strategic property development"
click at [853, 75] on icon at bounding box center [848, 72] width 58 height 11
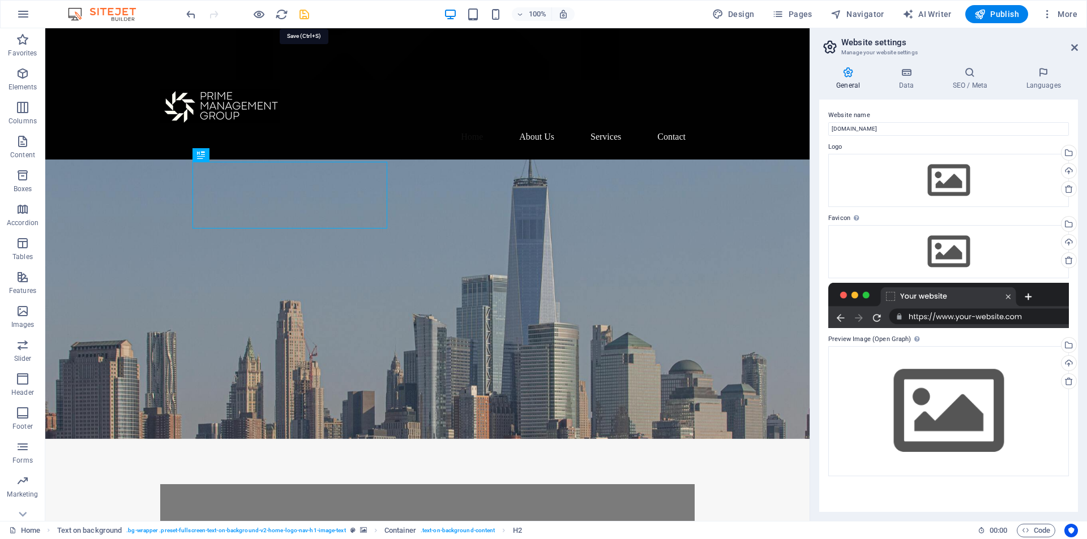
drag, startPoint x: 308, startPoint y: 19, endPoint x: 334, endPoint y: 25, distance: 26.8
click at [308, 19] on icon "save" at bounding box center [304, 14] width 13 height 13
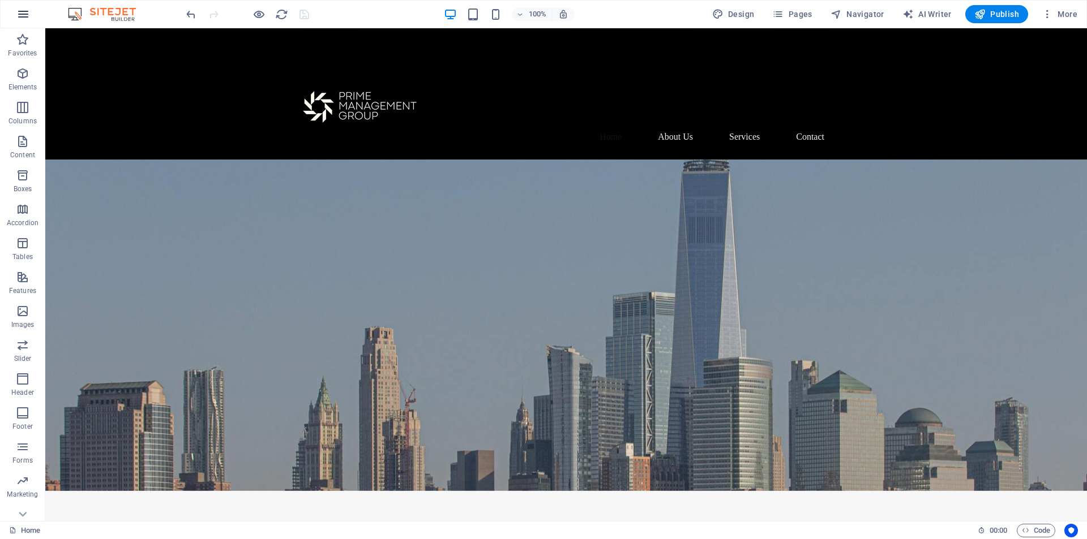
click at [27, 14] on icon "button" at bounding box center [23, 14] width 14 height 14
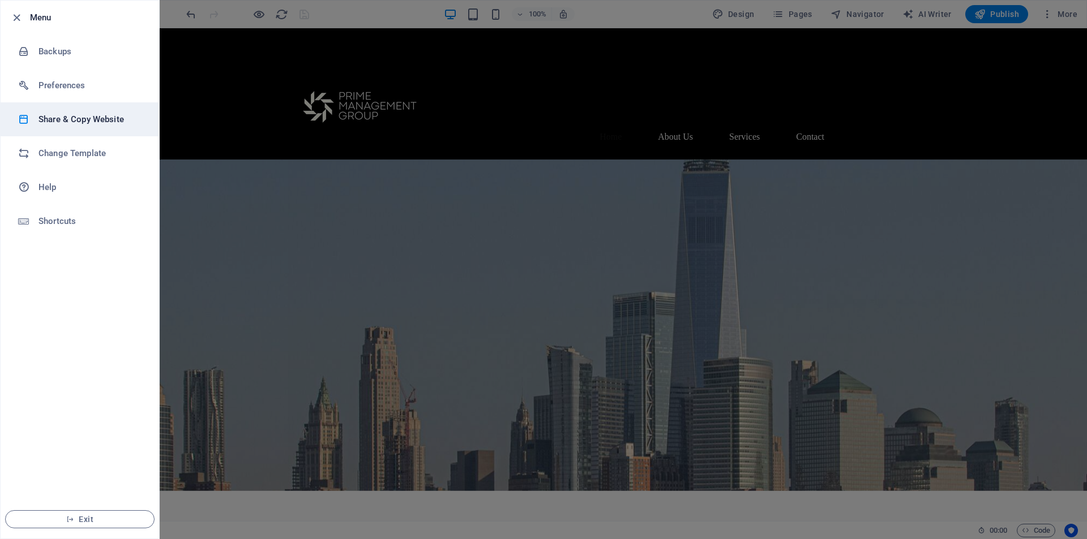
click at [71, 115] on h6 "Share & Copy Website" at bounding box center [90, 120] width 105 height 14
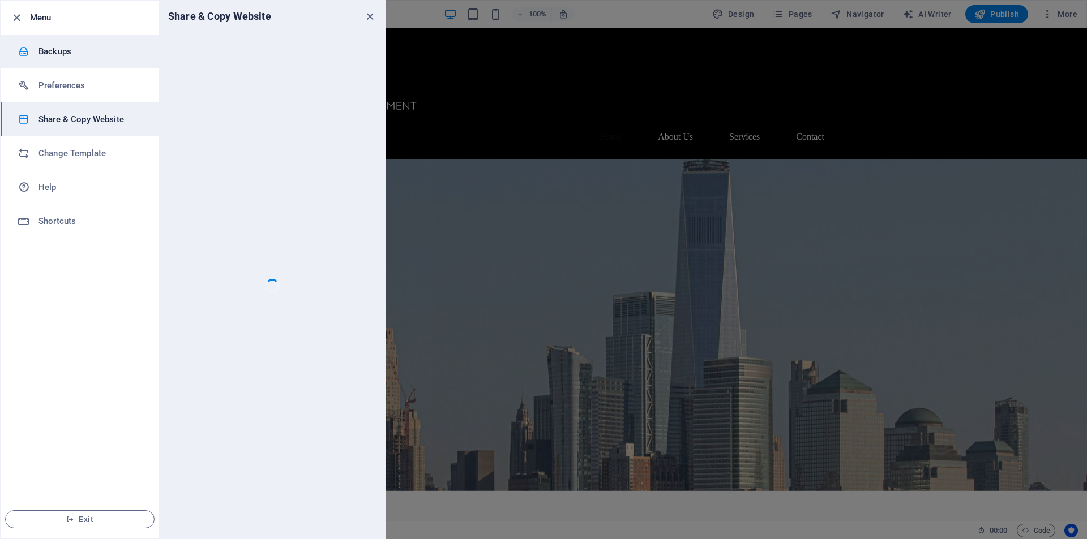
click at [65, 52] on h6 "Backups" at bounding box center [90, 52] width 105 height 14
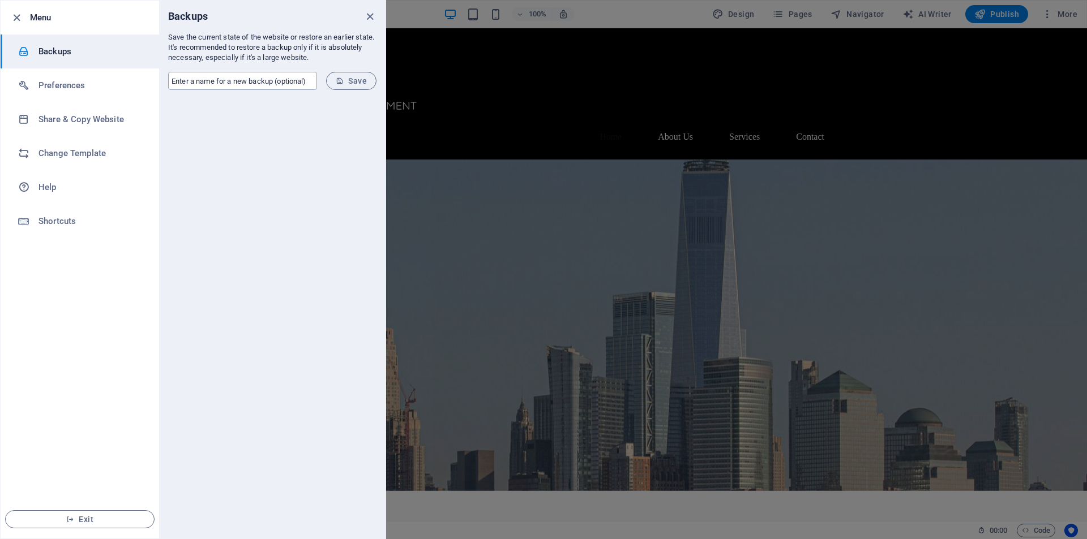
click at [257, 84] on input "text" at bounding box center [242, 81] width 149 height 18
paste input "c45aea2a-2269402"
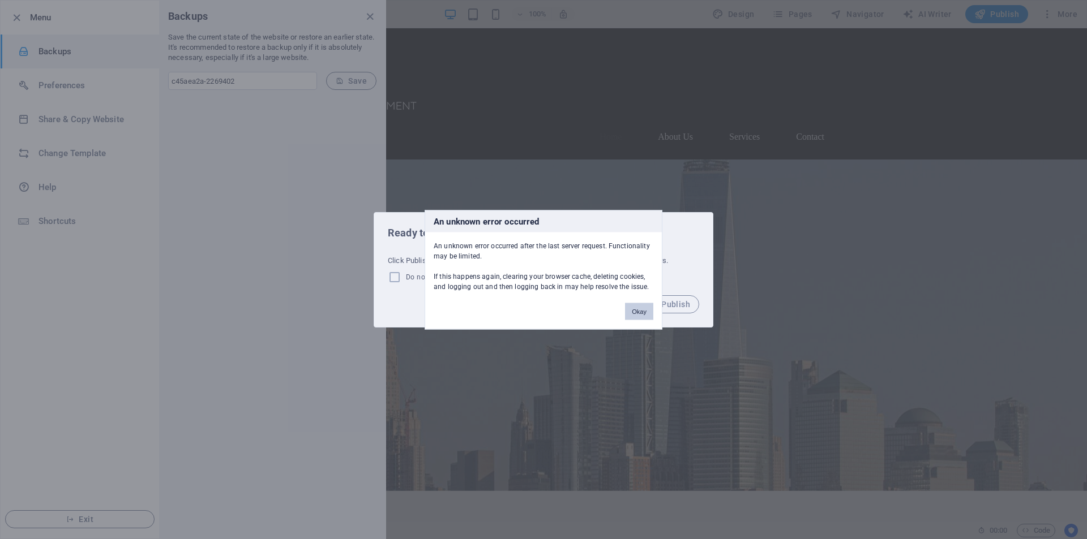
click at [646, 314] on button "Okay" at bounding box center [639, 311] width 28 height 17
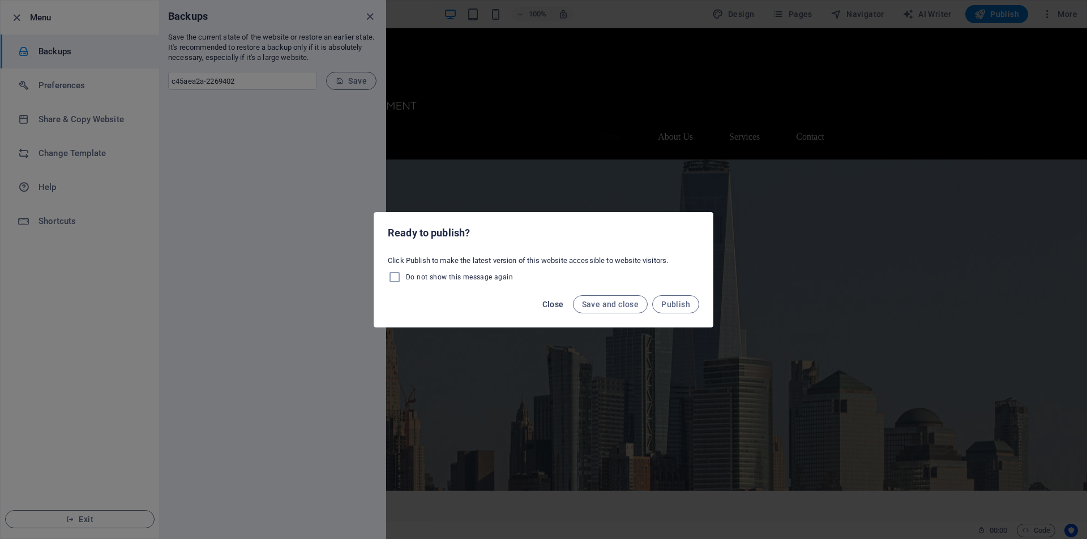
click at [556, 307] on span "Close" at bounding box center [553, 304] width 22 height 9
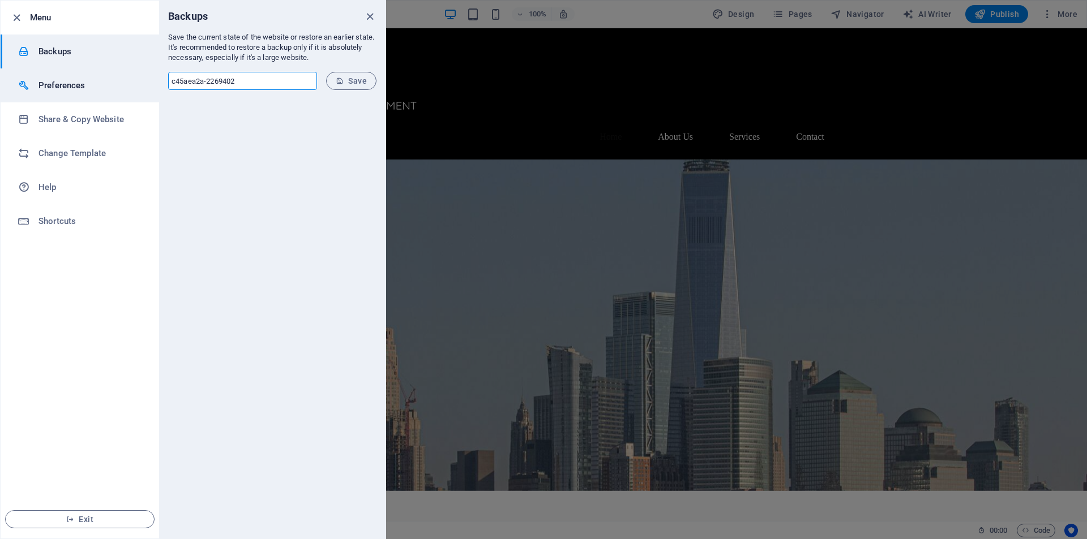
drag, startPoint x: 247, startPoint y: 81, endPoint x: 33, endPoint y: 72, distance: 214.6
click at [33, 72] on div "Menu Backups Preferences Share & Copy Website Change Template Help Shortcuts Ex…" at bounding box center [193, 269] width 386 height 539
type input "primemanagmentsite"
click at [343, 77] on icon "submit" at bounding box center [340, 81] width 8 height 8
click at [370, 19] on icon "close" at bounding box center [369, 16] width 13 height 13
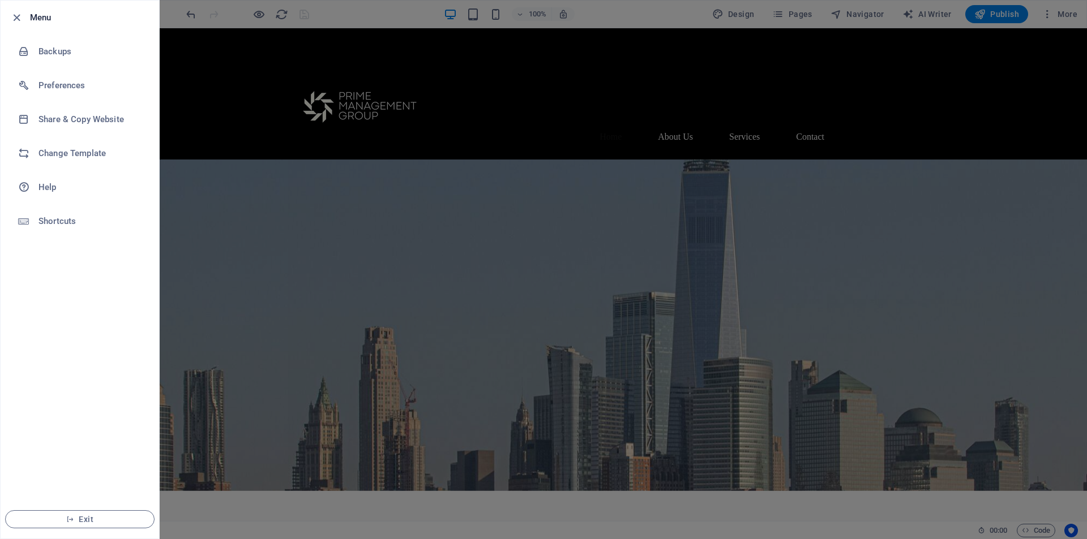
click at [758, 337] on div at bounding box center [543, 269] width 1087 height 539
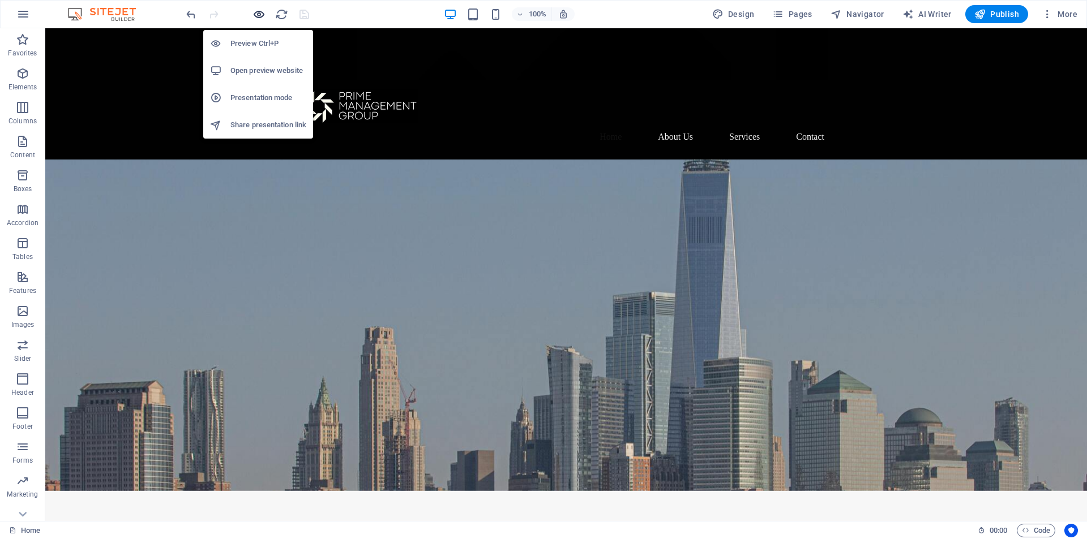
click at [254, 16] on icon "button" at bounding box center [258, 14] width 13 height 13
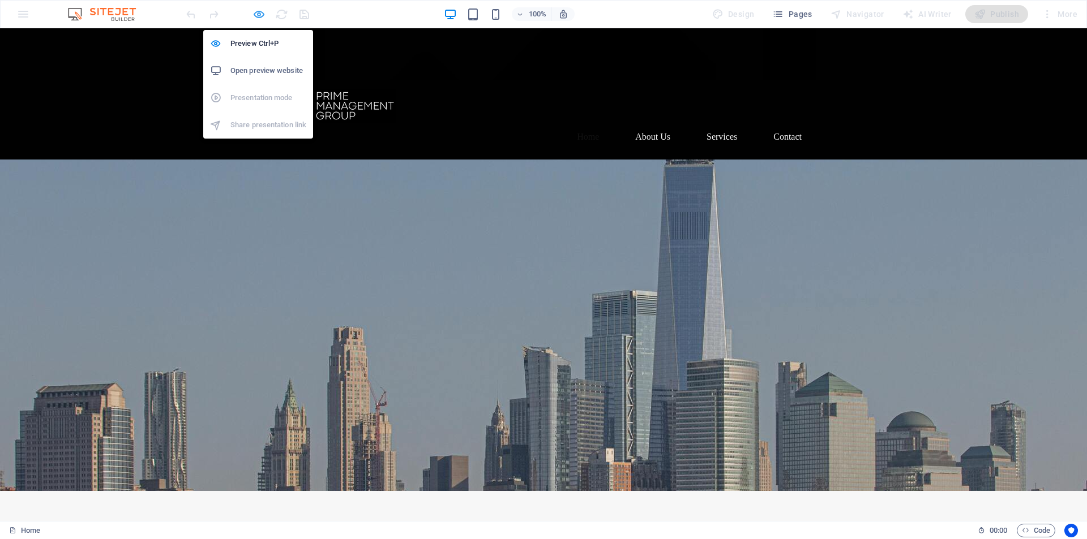
click at [261, 14] on icon "button" at bounding box center [258, 14] width 13 height 13
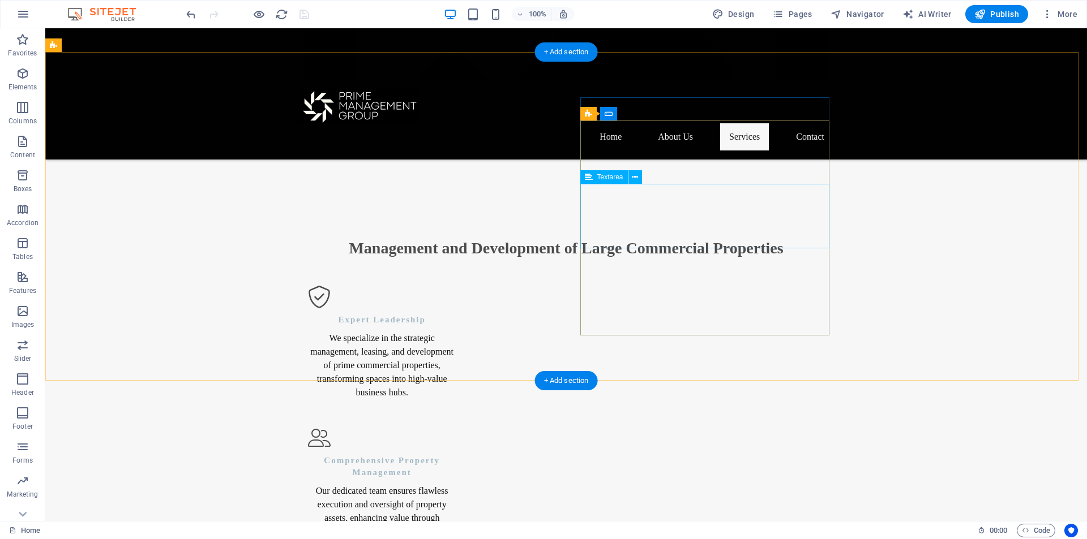
scroll to position [1358, 0]
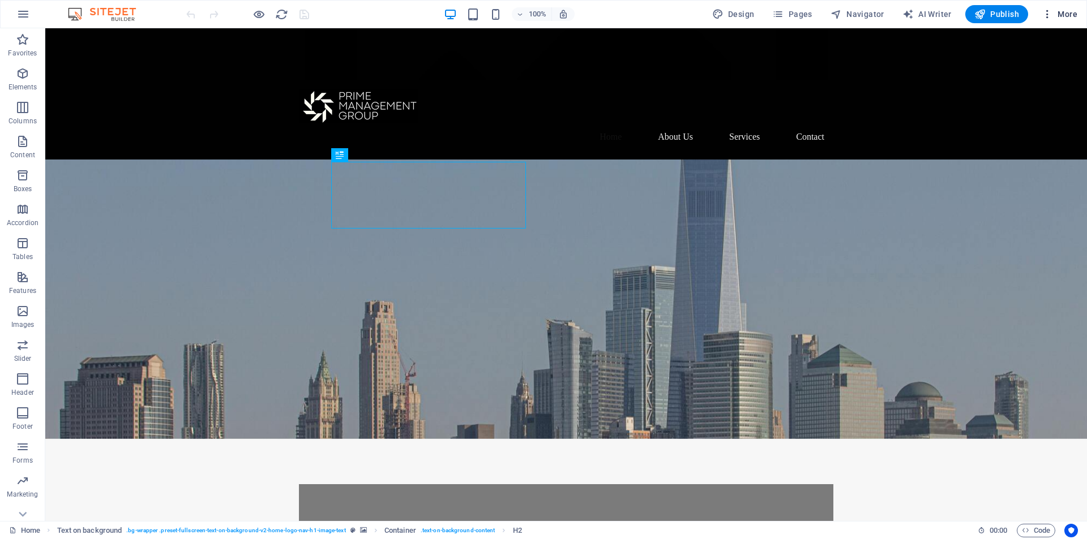
click at [1047, 14] on icon "button" at bounding box center [1046, 13] width 11 height 11
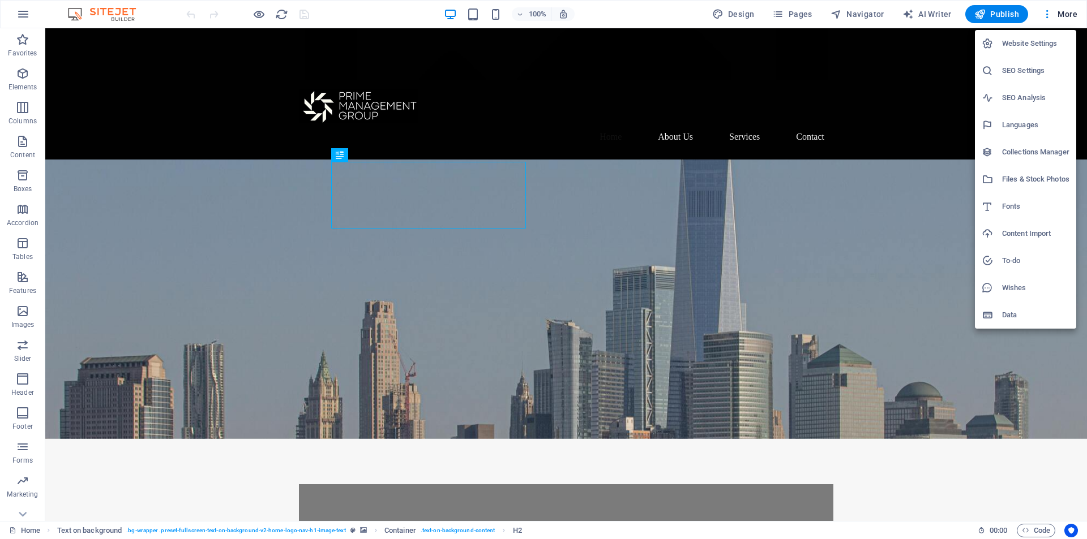
click at [21, 517] on div at bounding box center [543, 269] width 1087 height 539
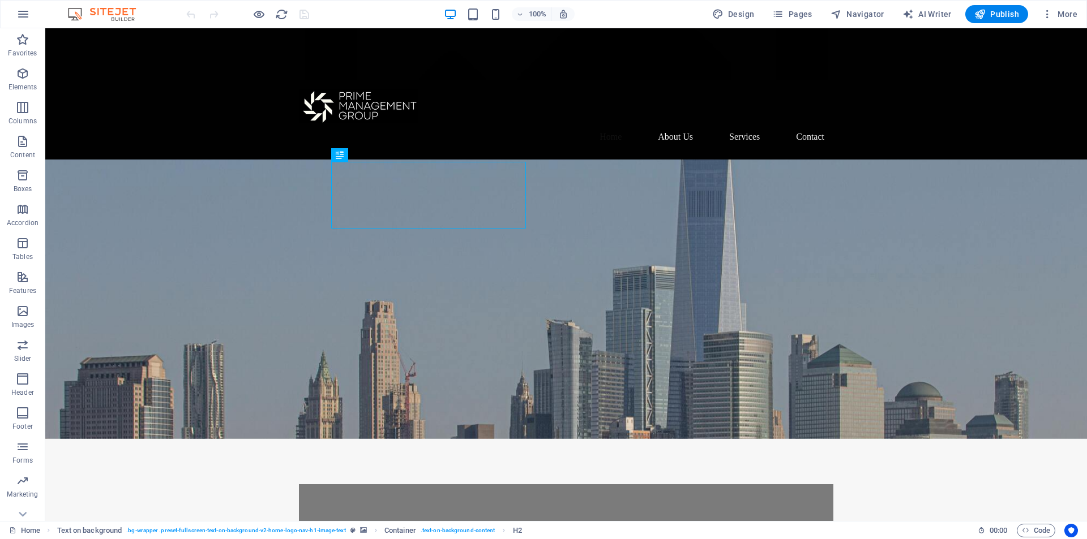
click at [22, 516] on div "Website Settings SEO Settings SEO Analysis Languages Collections Manager Files …" at bounding box center [543, 273] width 1087 height 533
click at [23, 12] on icon "button" at bounding box center [23, 14] width 14 height 14
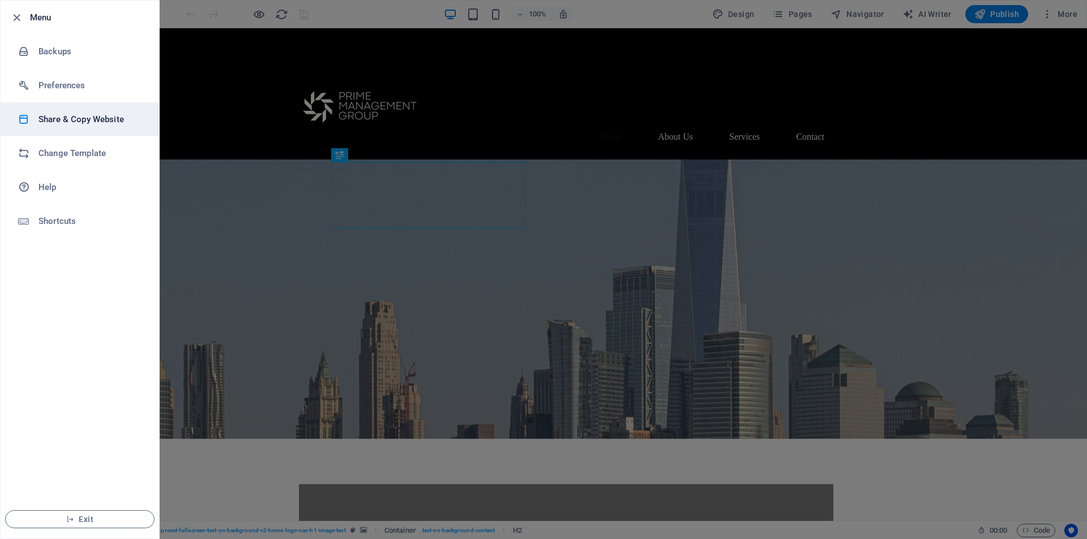
click at [87, 122] on h6 "Share & Copy Website" at bounding box center [90, 120] width 105 height 14
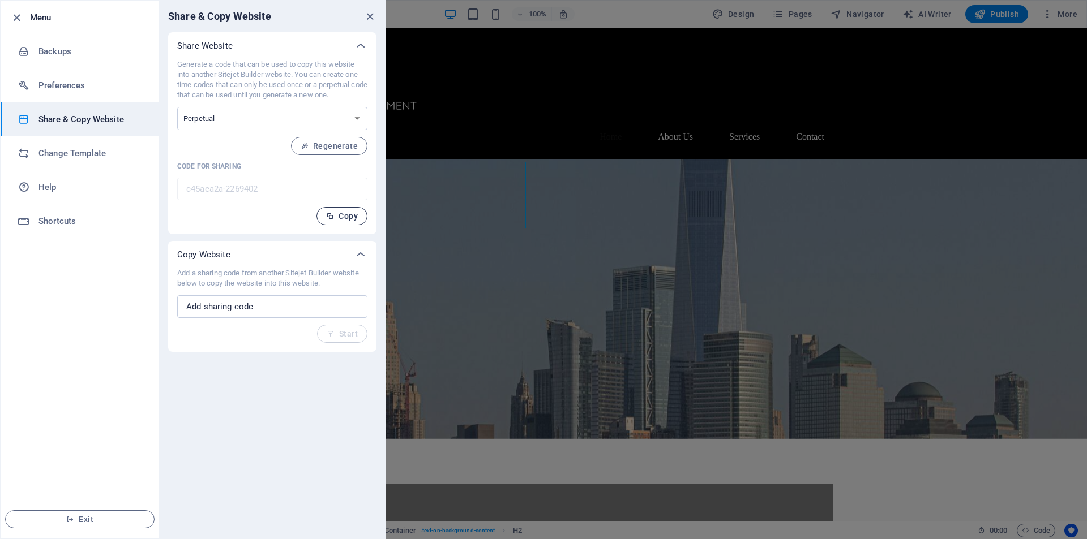
click at [343, 212] on span "Copy" at bounding box center [342, 216] width 32 height 9
click at [370, 15] on icon "close" at bounding box center [369, 16] width 13 height 13
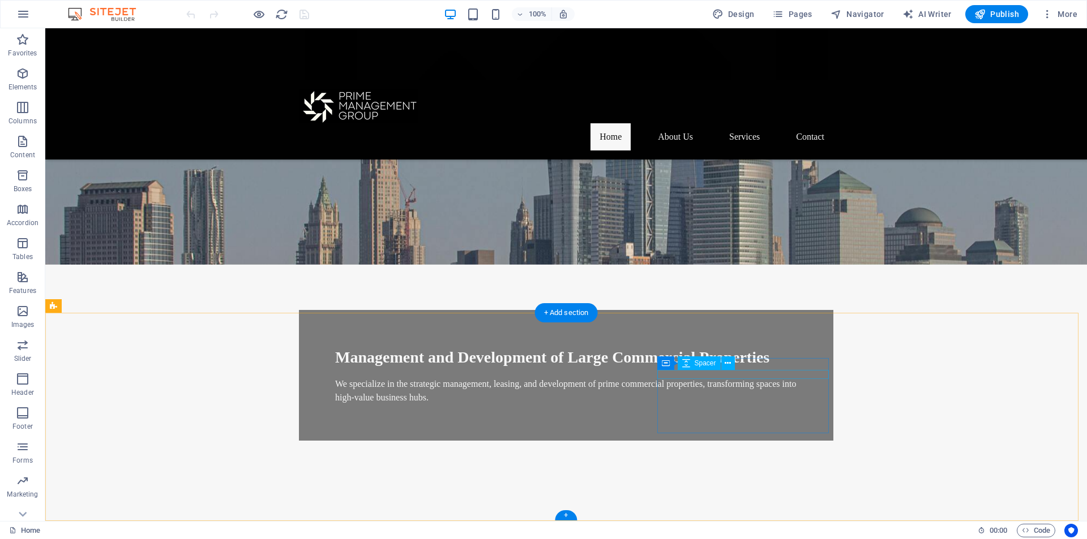
scroll to position [56, 0]
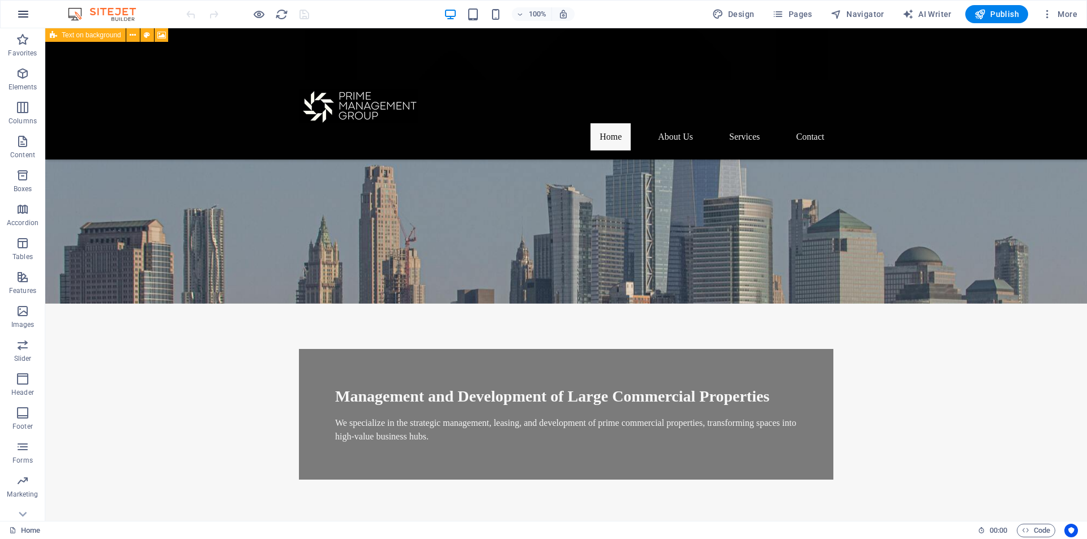
click at [26, 14] on icon "button" at bounding box center [23, 14] width 14 height 14
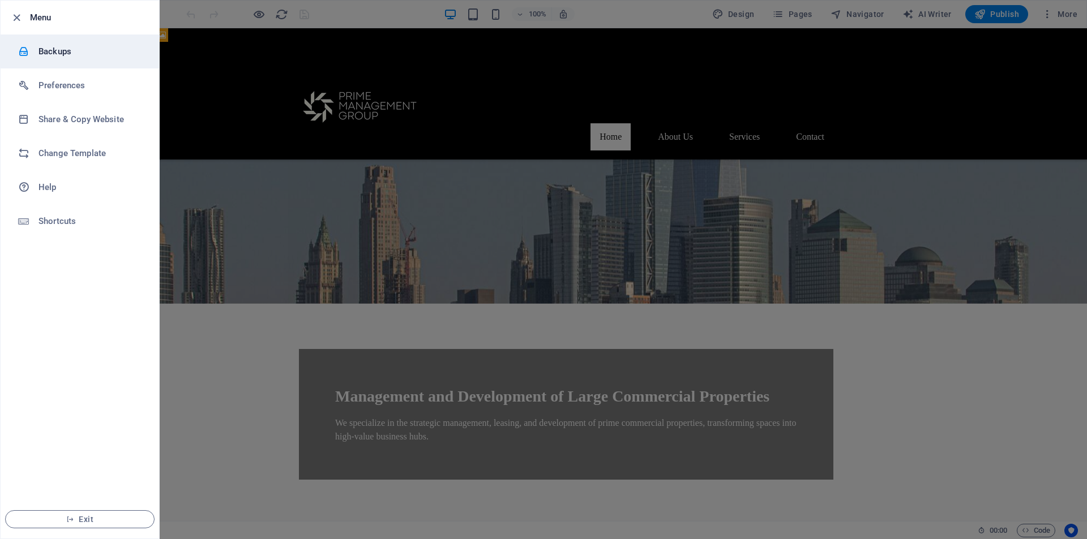
click at [54, 49] on h6 "Backups" at bounding box center [90, 52] width 105 height 14
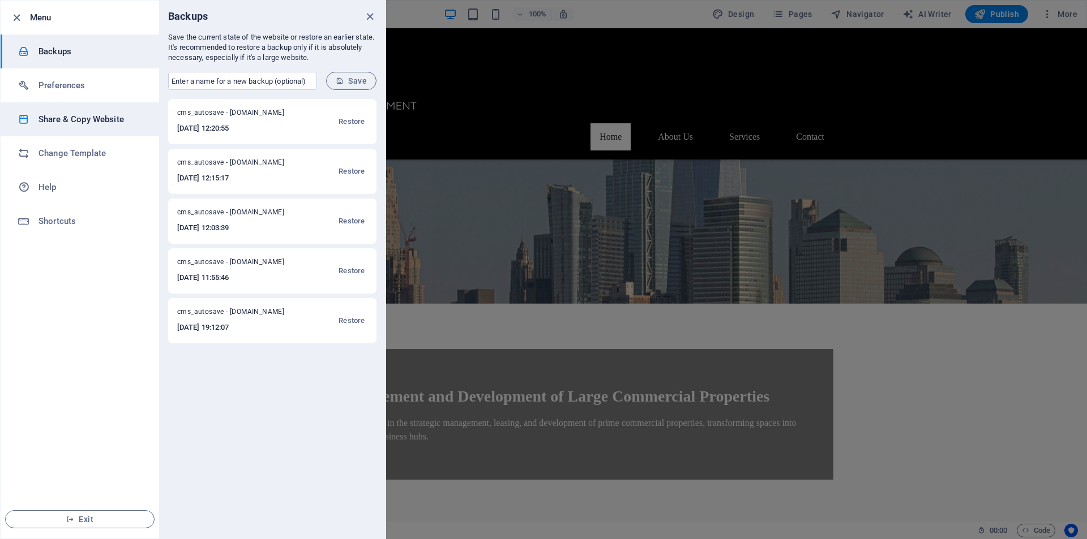
click at [109, 124] on h6 "Share & Copy Website" at bounding box center [90, 120] width 105 height 14
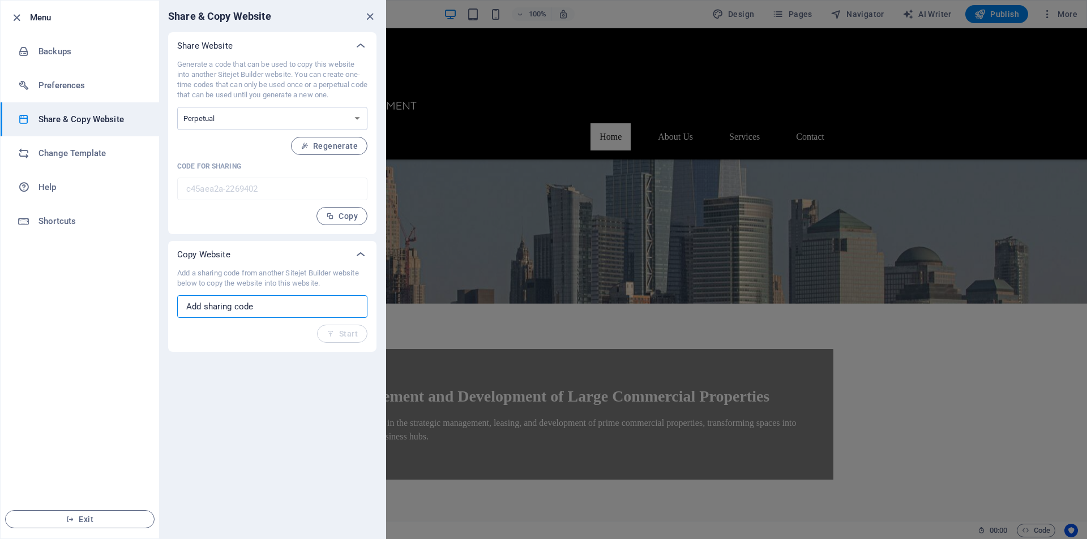
click at [236, 304] on input "text" at bounding box center [272, 306] width 190 height 23
drag, startPoint x: 264, startPoint y: 308, endPoint x: 55, endPoint y: 292, distance: 209.5
click at [55, 292] on div "Menu Backups Preferences Share & Copy Website Change Template Help Shortcuts Ex…" at bounding box center [193, 269] width 386 height 539
type input "111111"
click at [355, 338] on span "Start" at bounding box center [342, 333] width 31 height 9
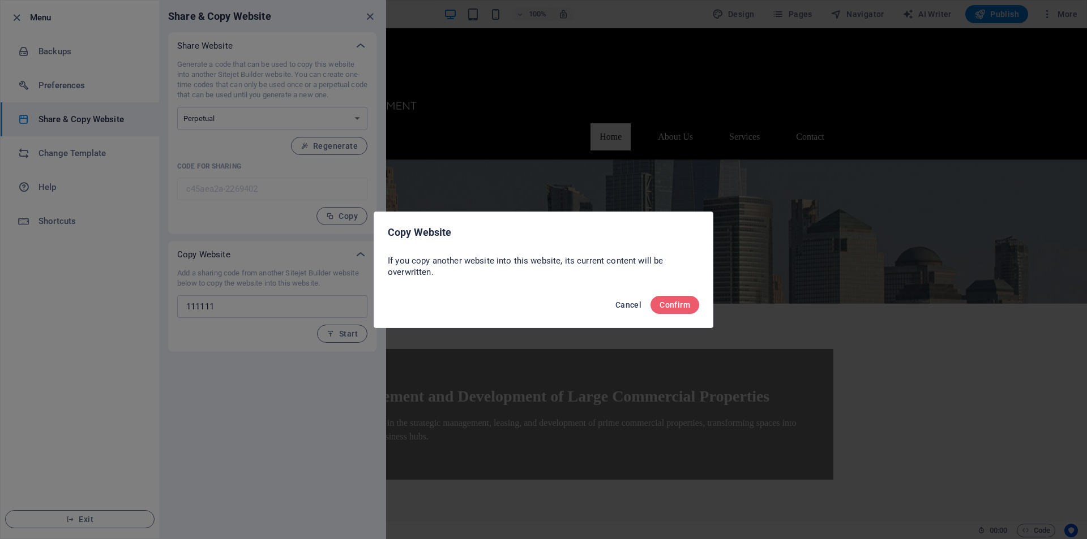
click at [634, 307] on span "Cancel" at bounding box center [628, 304] width 26 height 9
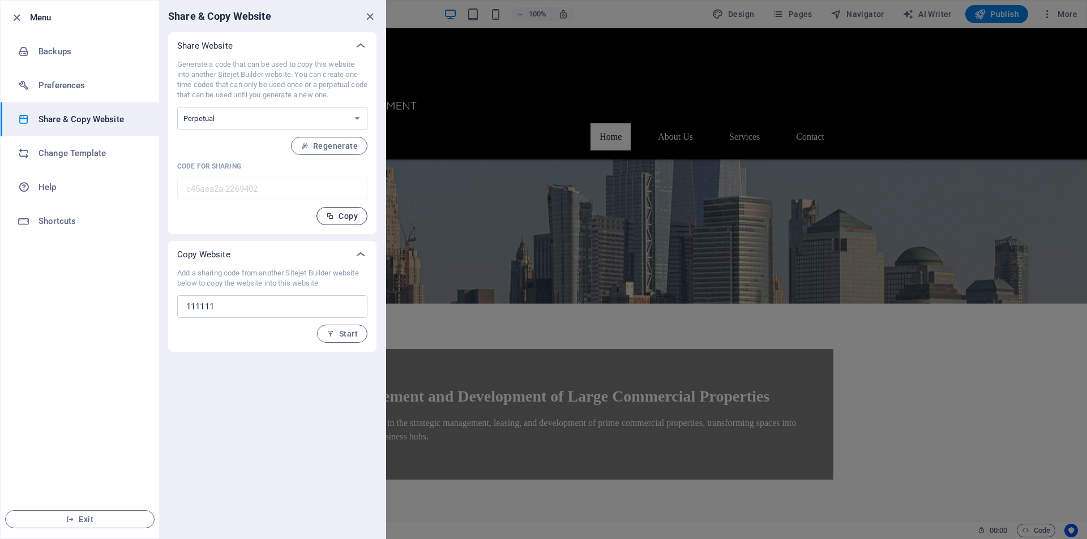
click at [342, 213] on span "Copy" at bounding box center [342, 216] width 32 height 9
click at [342, 145] on span "Regenerate" at bounding box center [328, 145] width 57 height 9
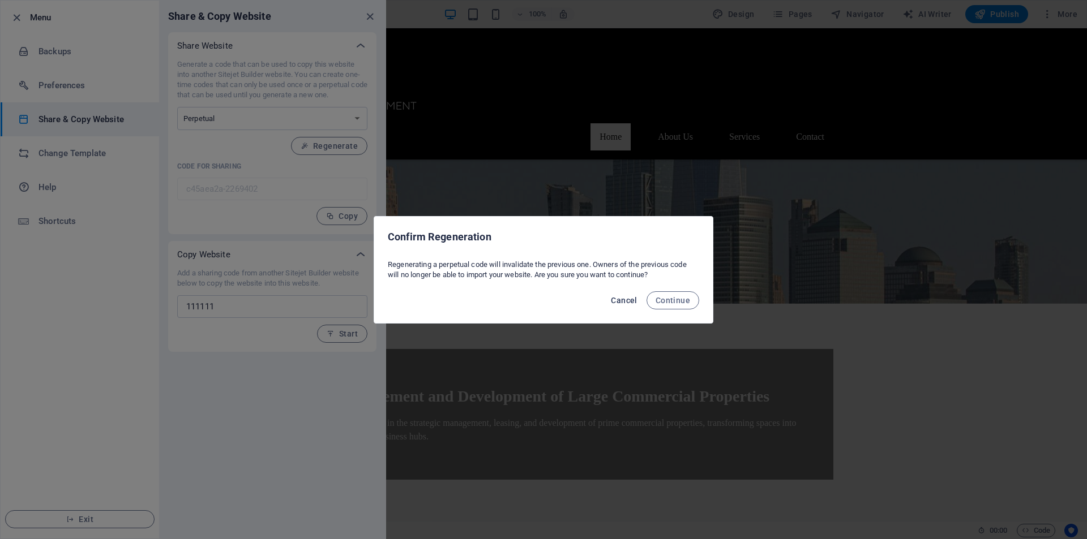
click at [632, 300] on span "Cancel" at bounding box center [624, 300] width 26 height 9
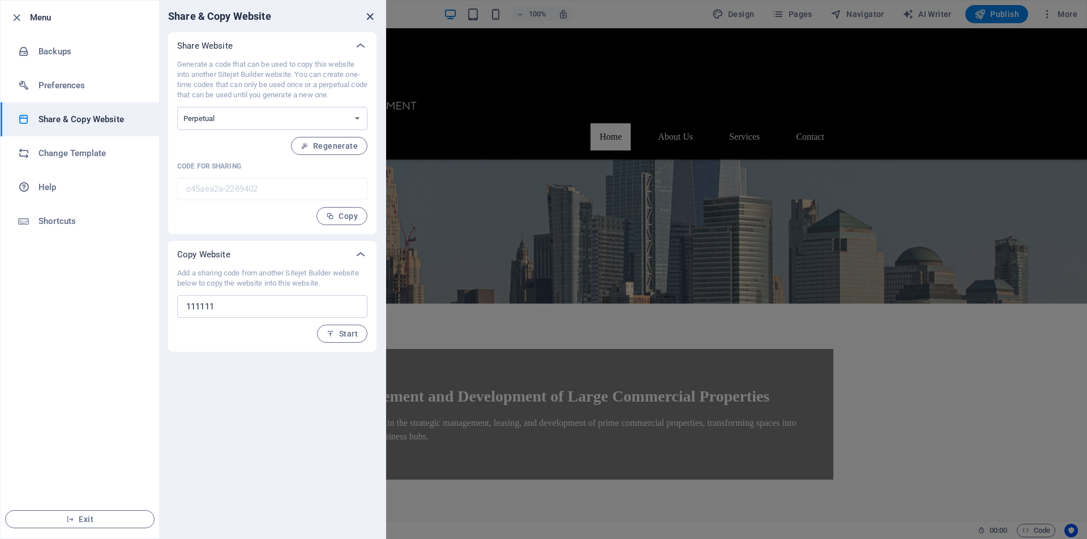
click at [368, 15] on icon "close" at bounding box center [369, 16] width 13 height 13
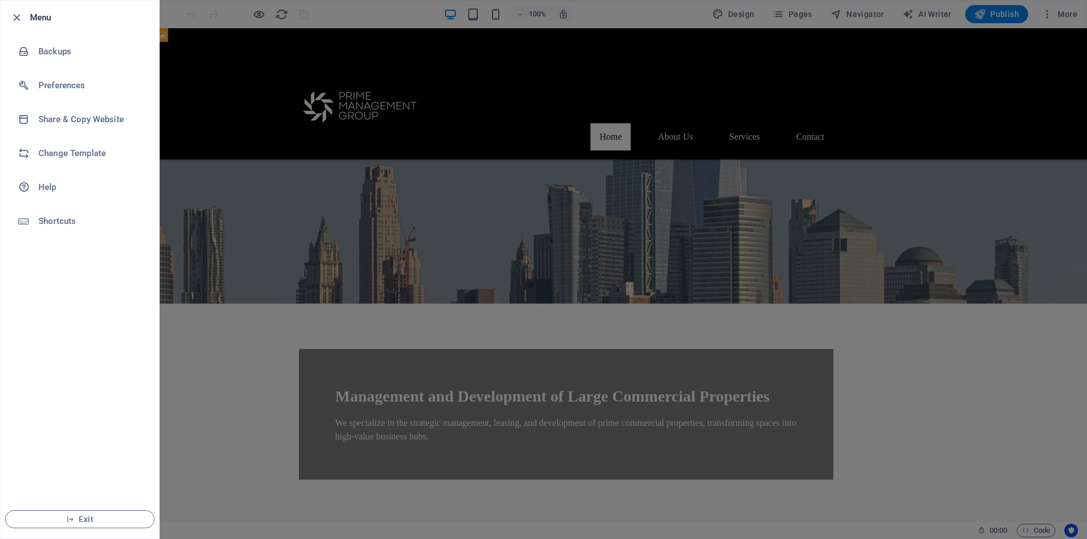
click at [812, 334] on div at bounding box center [543, 269] width 1087 height 539
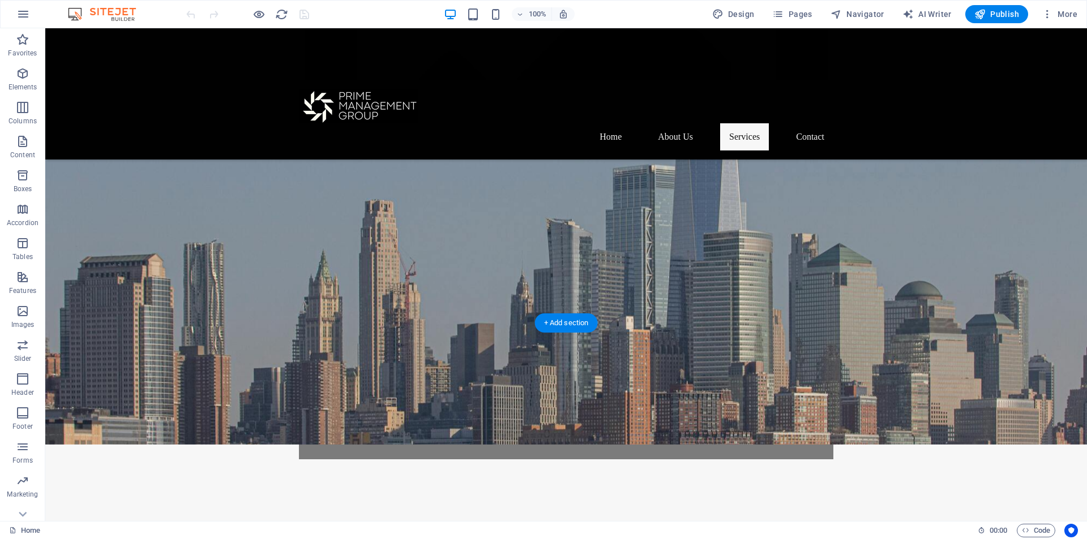
scroll to position [0, 0]
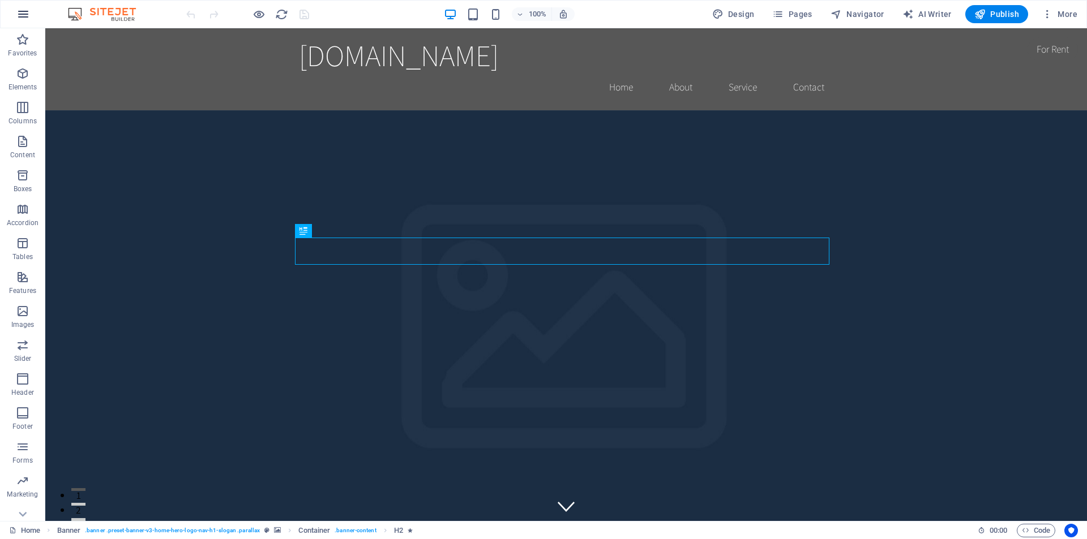
click at [23, 14] on icon "button" at bounding box center [23, 14] width 14 height 14
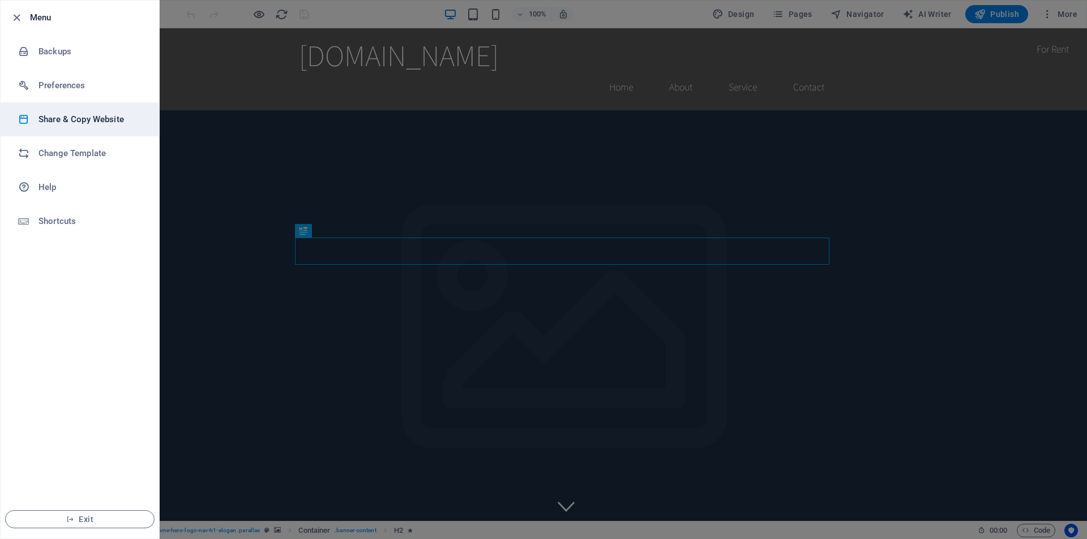
click at [88, 124] on h6 "Share & Copy Website" at bounding box center [90, 120] width 105 height 14
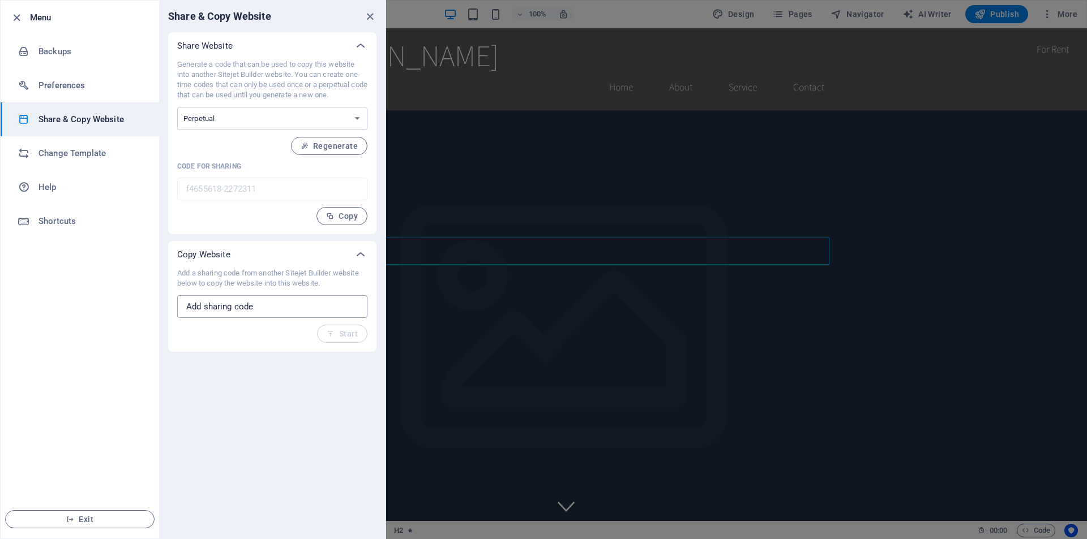
click at [249, 305] on input "text" at bounding box center [272, 306] width 190 height 23
paste input "c45aea2a-2269402"
type input "c45aea2a-2269402"
click at [339, 330] on span "Start" at bounding box center [342, 333] width 31 height 9
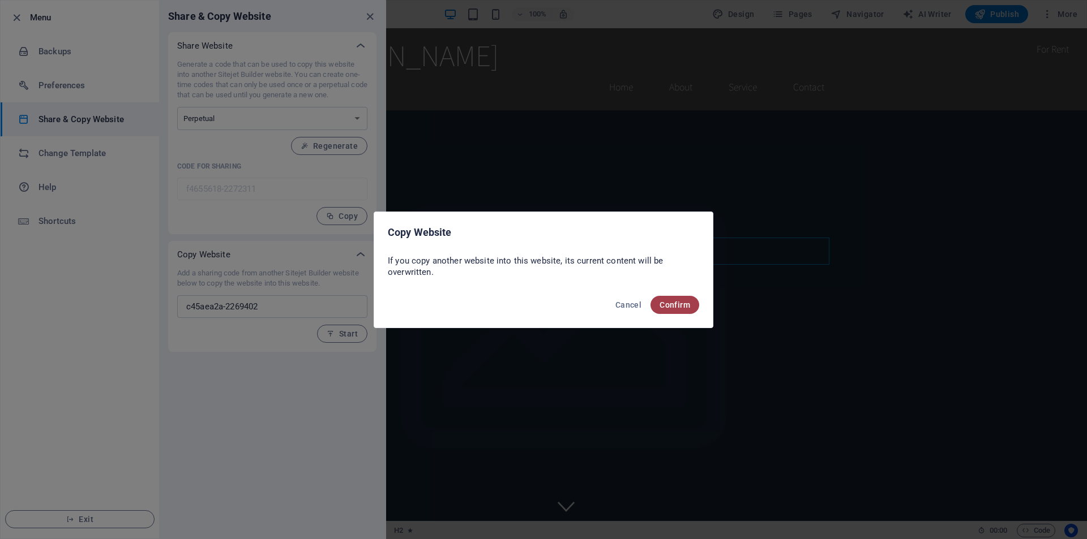
click at [684, 304] on span "Confirm" at bounding box center [674, 304] width 31 height 9
click at [672, 303] on span "Confirm" at bounding box center [674, 304] width 31 height 9
click at [671, 304] on span "Confirm" at bounding box center [674, 304] width 31 height 9
click at [347, 355] on div "Copy Website If you copy another website into this website, its current content…" at bounding box center [543, 269] width 1087 height 539
click at [680, 303] on span "Confirm" at bounding box center [674, 304] width 31 height 9
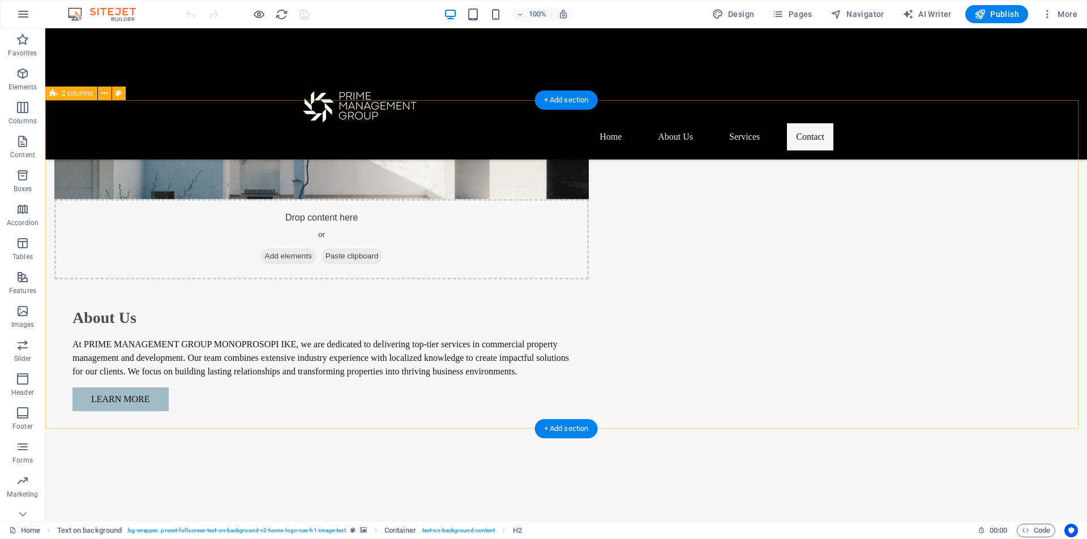
scroll to position [1242, 0]
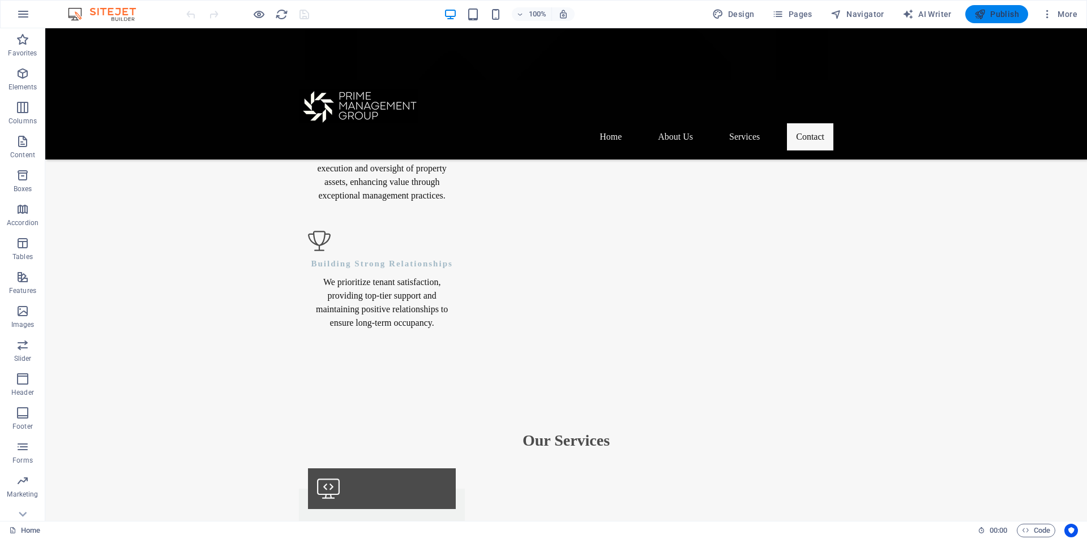
click at [1008, 18] on span "Publish" at bounding box center [996, 13] width 45 height 11
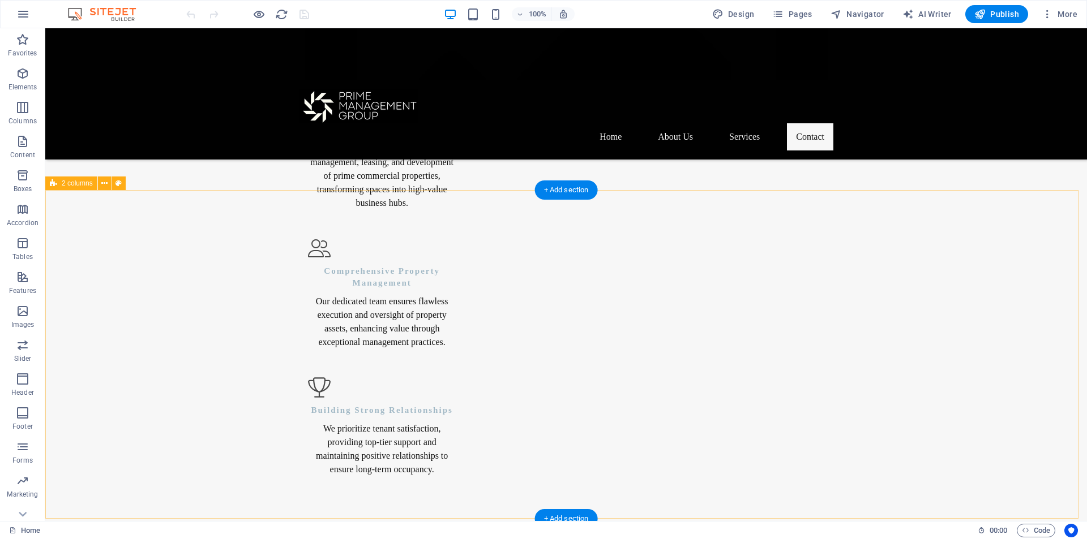
scroll to position [1358, 0]
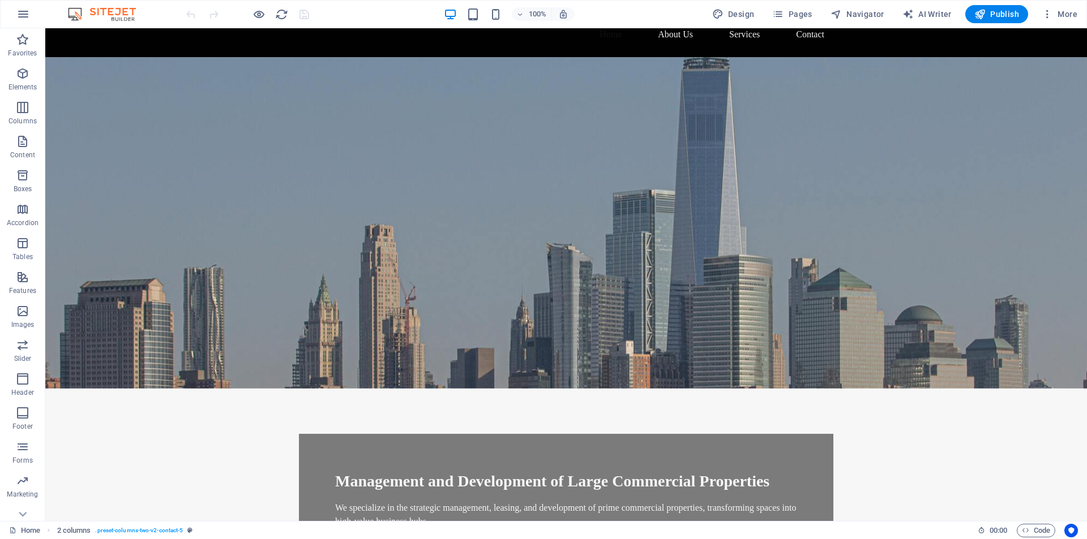
scroll to position [0, 0]
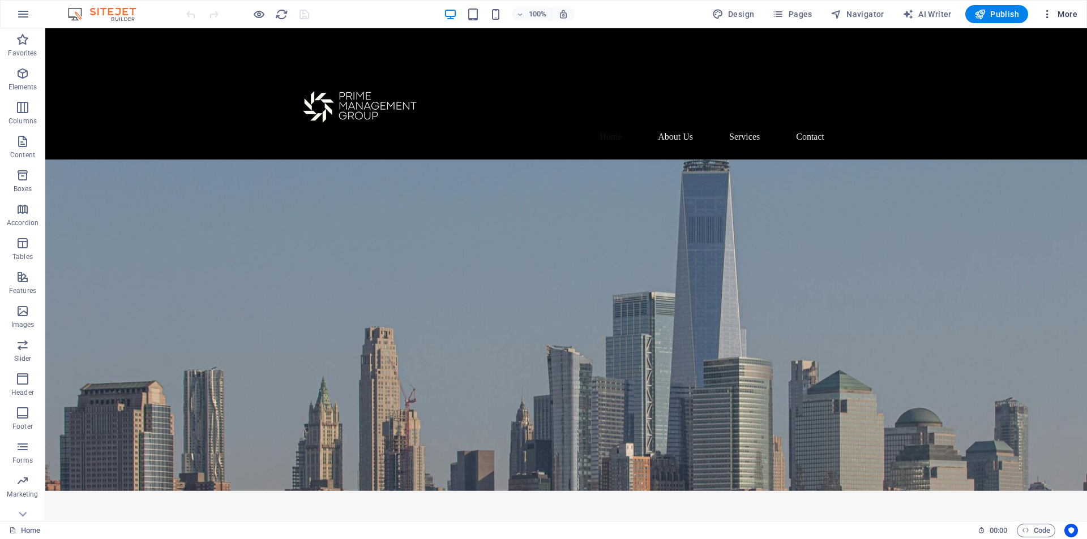
click at [1047, 14] on icon "button" at bounding box center [1046, 13] width 11 height 11
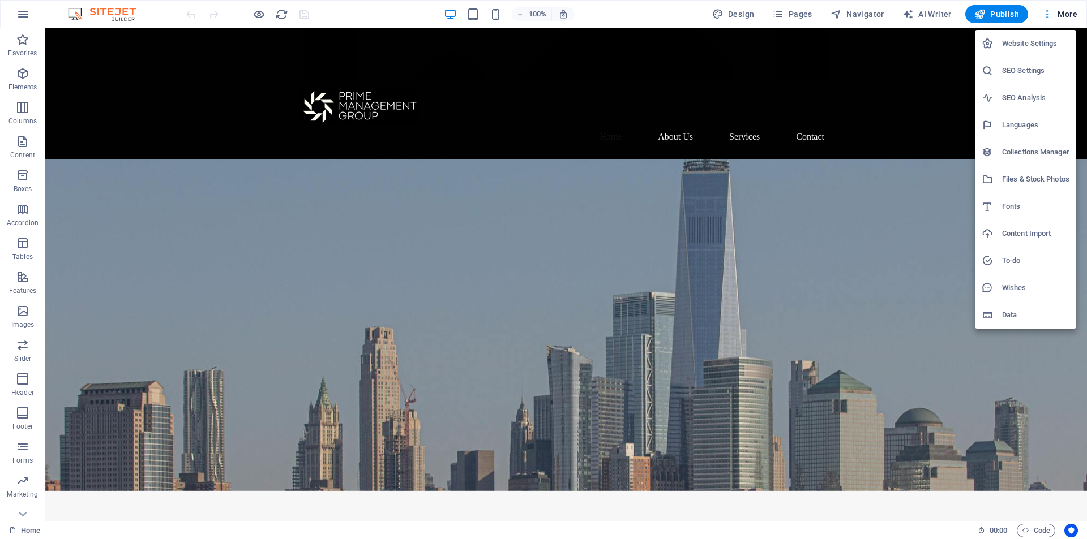
click at [1047, 14] on div at bounding box center [543, 269] width 1087 height 539
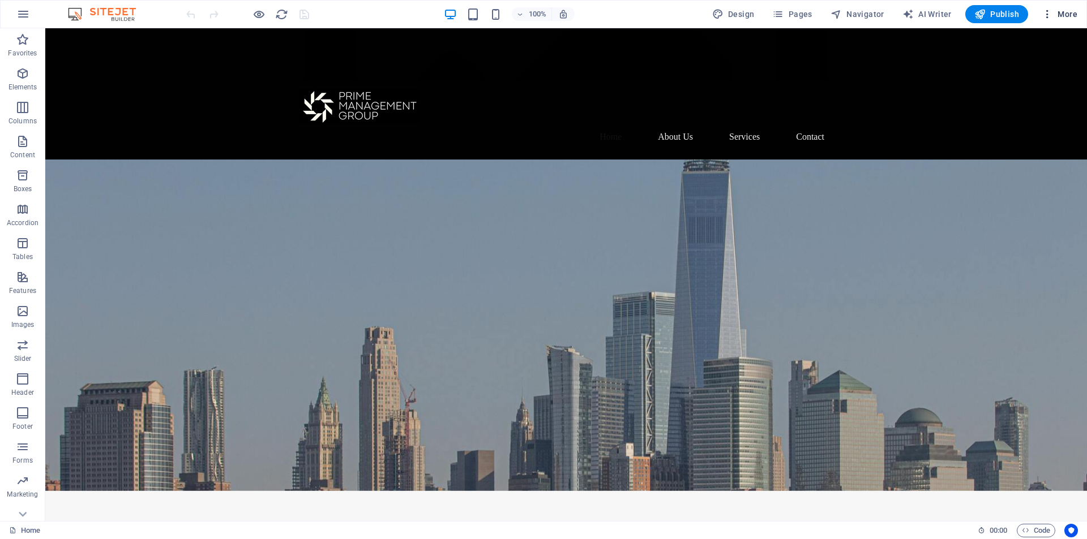
click at [1049, 14] on icon "button" at bounding box center [1046, 13] width 11 height 11
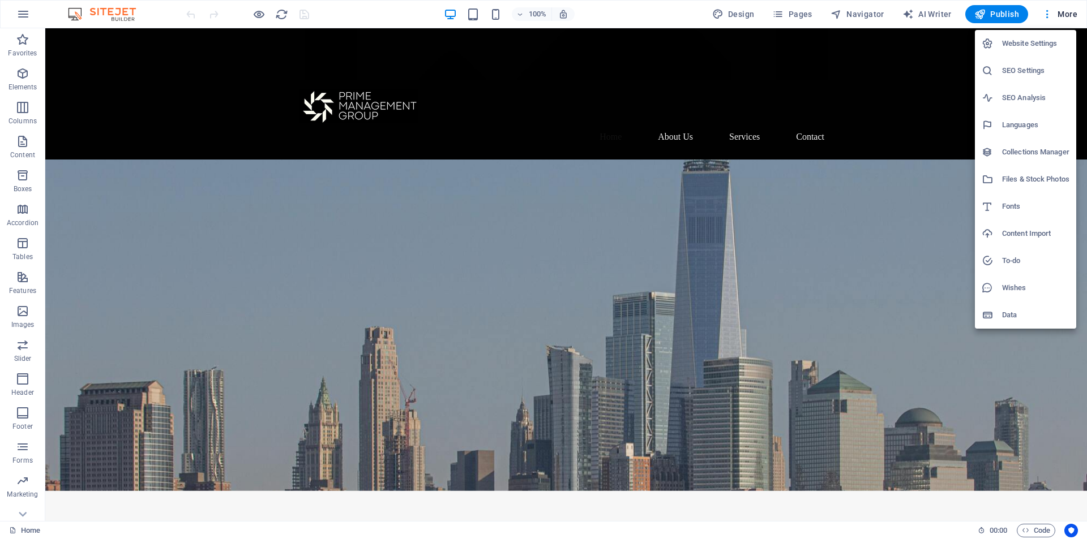
click at [1035, 43] on h6 "Website Settings" at bounding box center [1035, 44] width 67 height 14
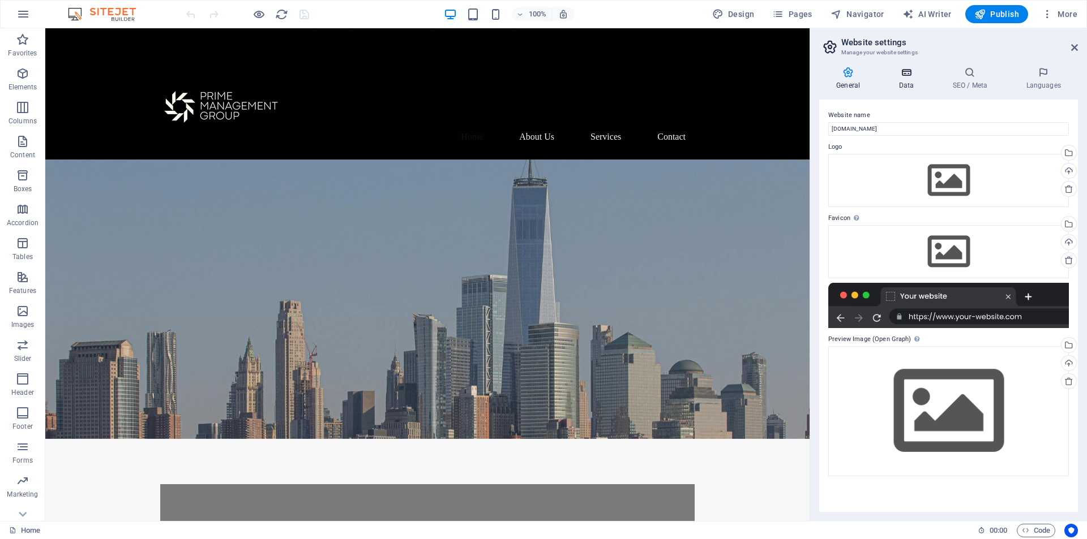
click at [909, 80] on h4 "Data" at bounding box center [908, 79] width 54 height 24
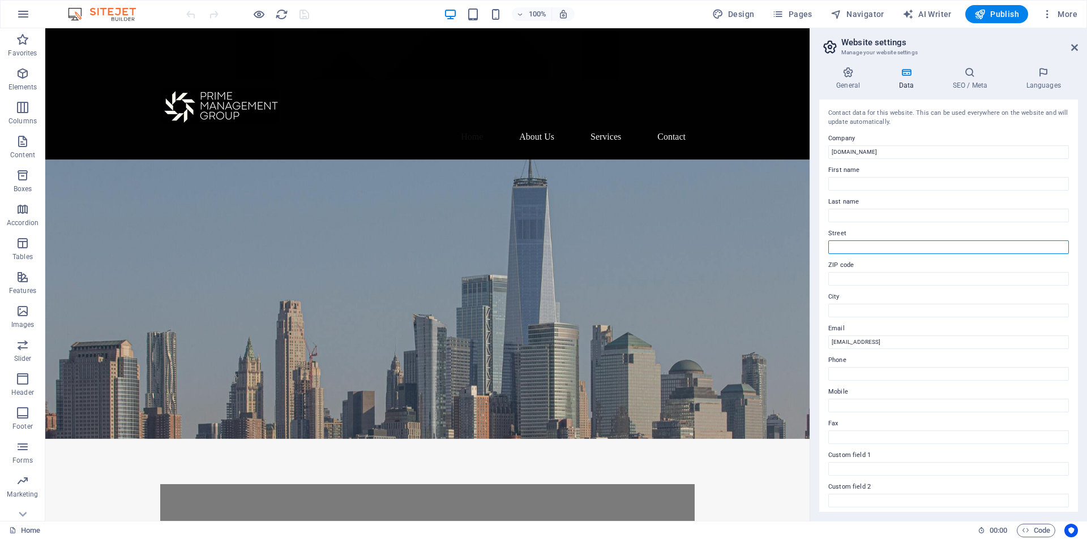
click at [856, 250] on input "Street" at bounding box center [948, 248] width 241 height 14
paste input "[STREET_ADDRESS]"
type input "[STREET_ADDRESS]"
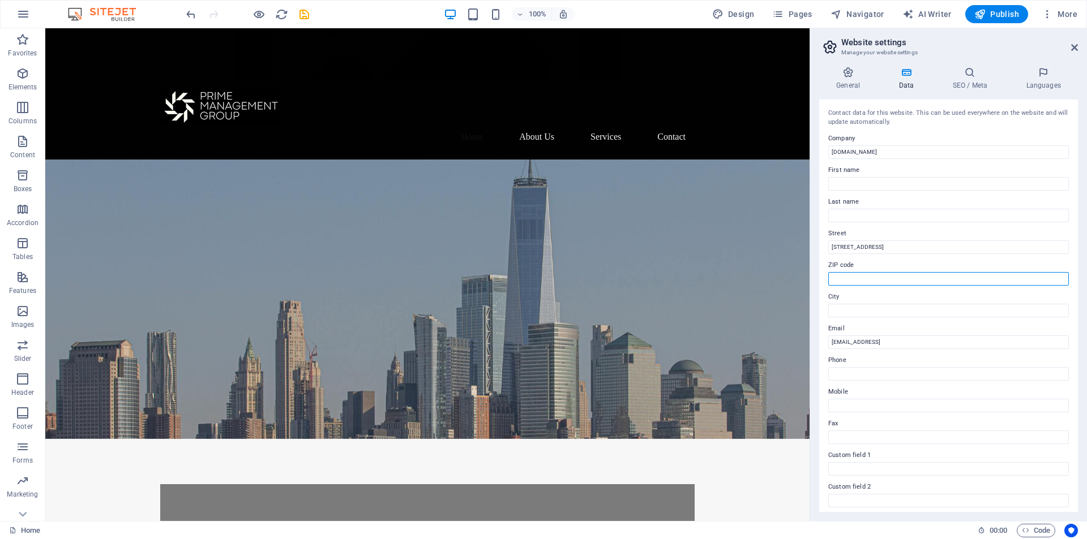
click at [848, 276] on input "ZIP code" at bounding box center [948, 279] width 241 height 14
paste input "16451"
type input "16451"
click at [838, 310] on input "City" at bounding box center [948, 311] width 241 height 14
paste input "Argyroupoli"
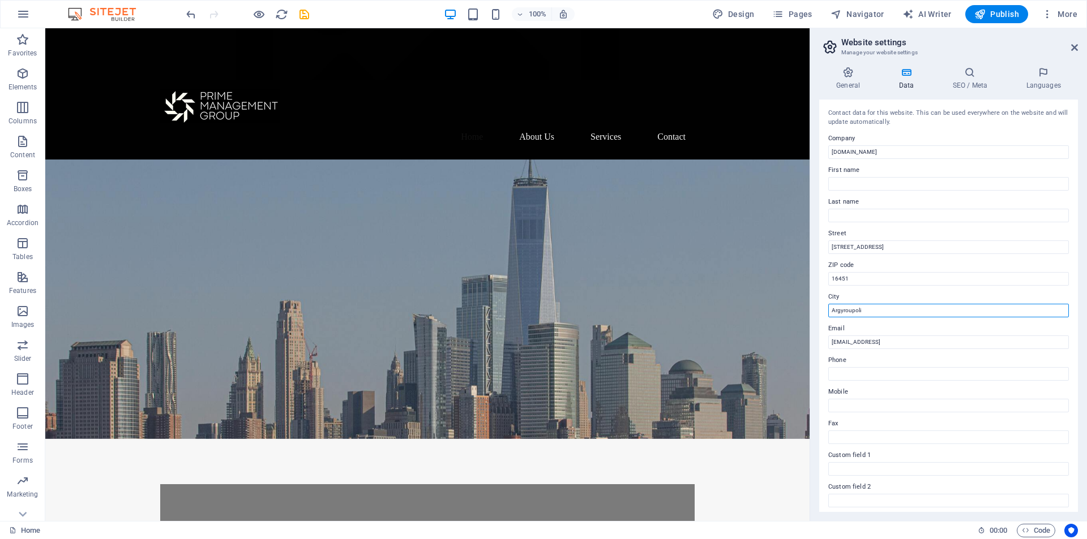
type input "Argyroupoli"
drag, startPoint x: 904, startPoint y: 151, endPoint x: 810, endPoint y: 151, distance: 93.9
click at [810, 151] on aside "Website settings Manage your website settings General Data SEO / Meta Languages…" at bounding box center [947, 274] width 277 height 493
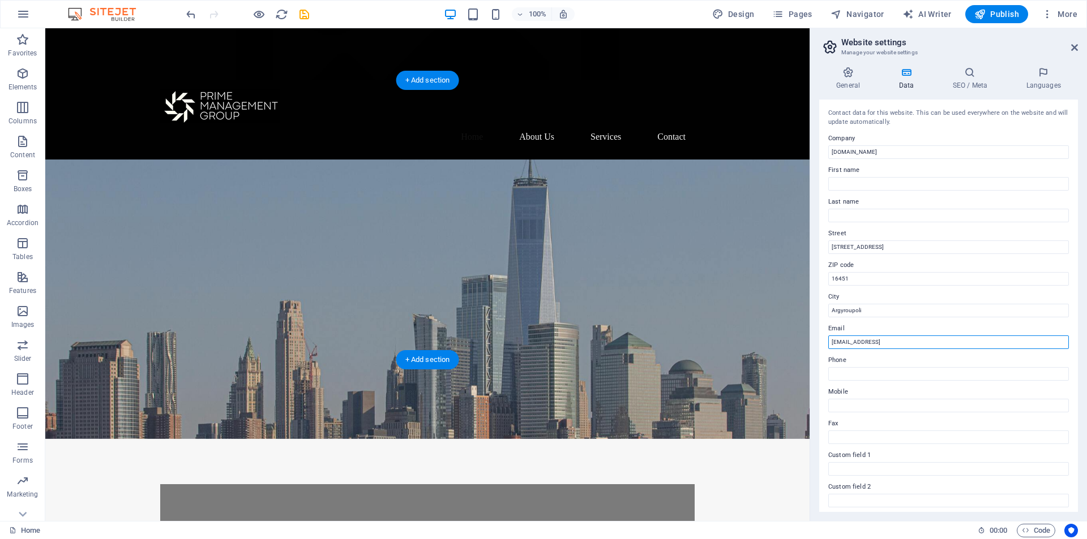
drag, startPoint x: 1015, startPoint y: 375, endPoint x: 794, endPoint y: 334, distance: 224.3
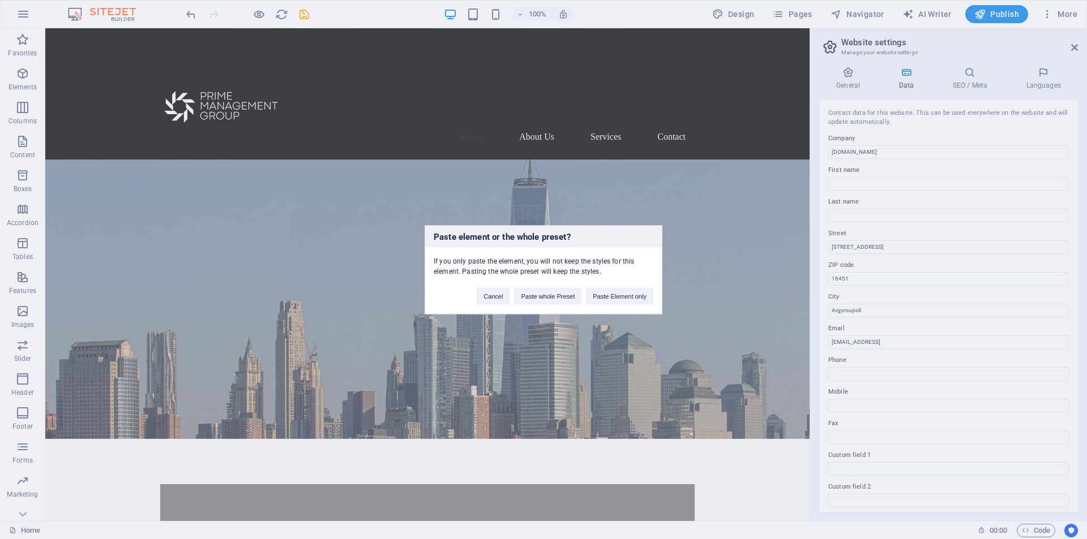
click at [711, 338] on div "Paste element or the whole preset? If you only paste the element, you will not …" at bounding box center [543, 269] width 1087 height 539
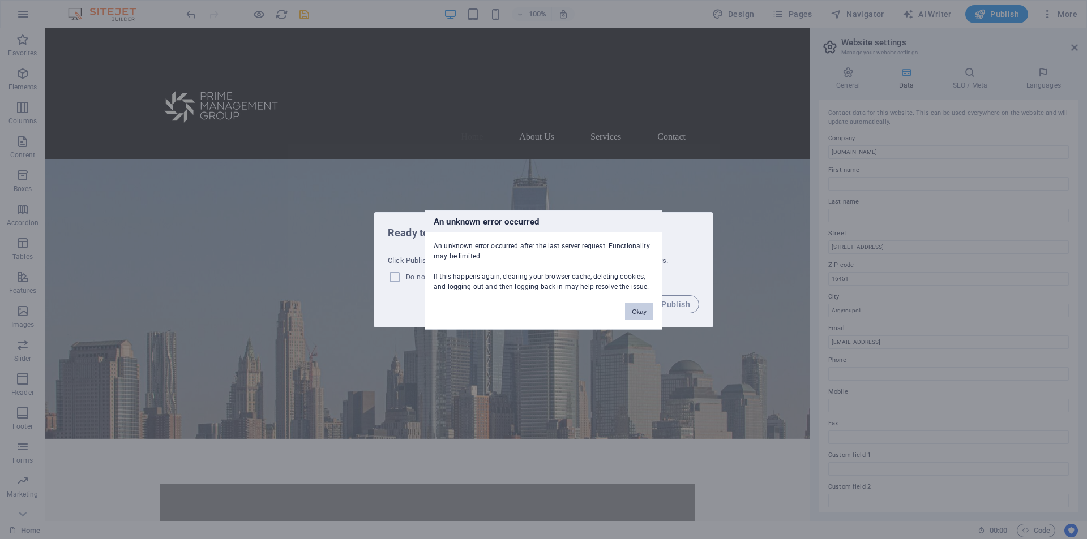
click at [649, 306] on button "Okay" at bounding box center [639, 311] width 28 height 17
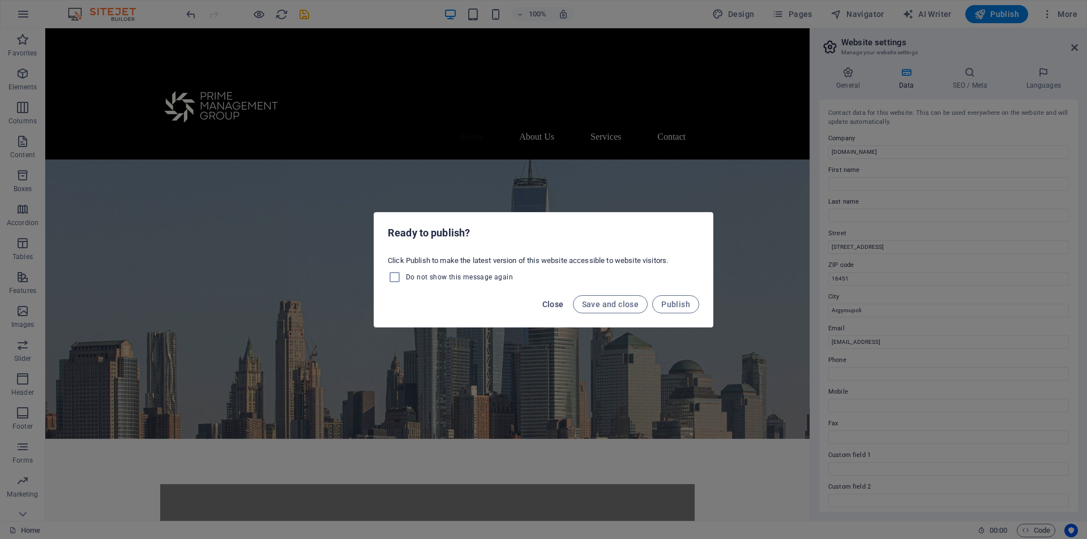
click at [558, 303] on span "Close" at bounding box center [553, 304] width 22 height 9
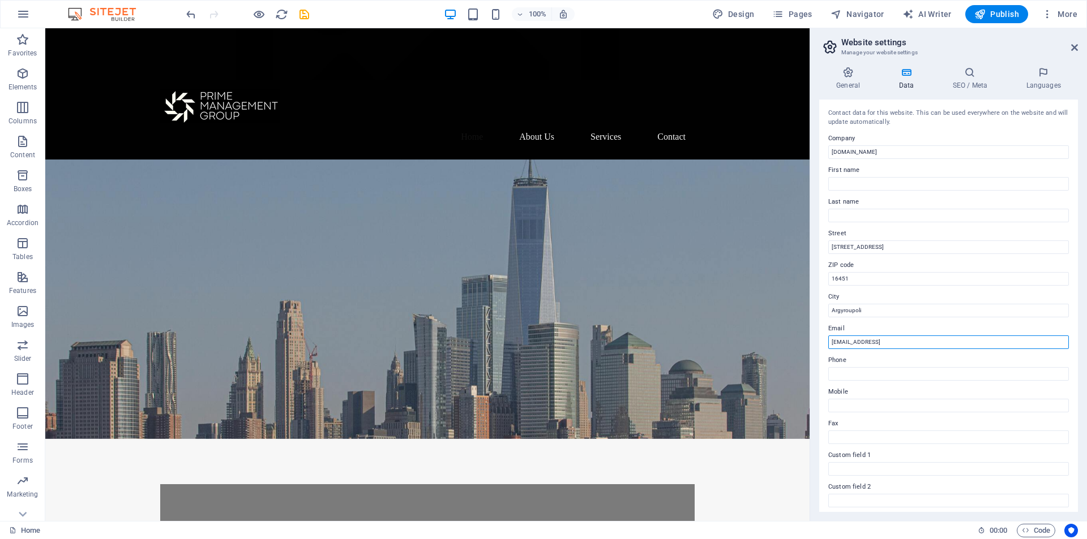
type input "c"
paste input "[DOMAIN_NAME]"
type input "[EMAIL_ADDRESS][DOMAIN_NAME]"
click at [857, 372] on input "Phone" at bounding box center [948, 374] width 241 height 14
paste input "[PHONE_NUMBER]"
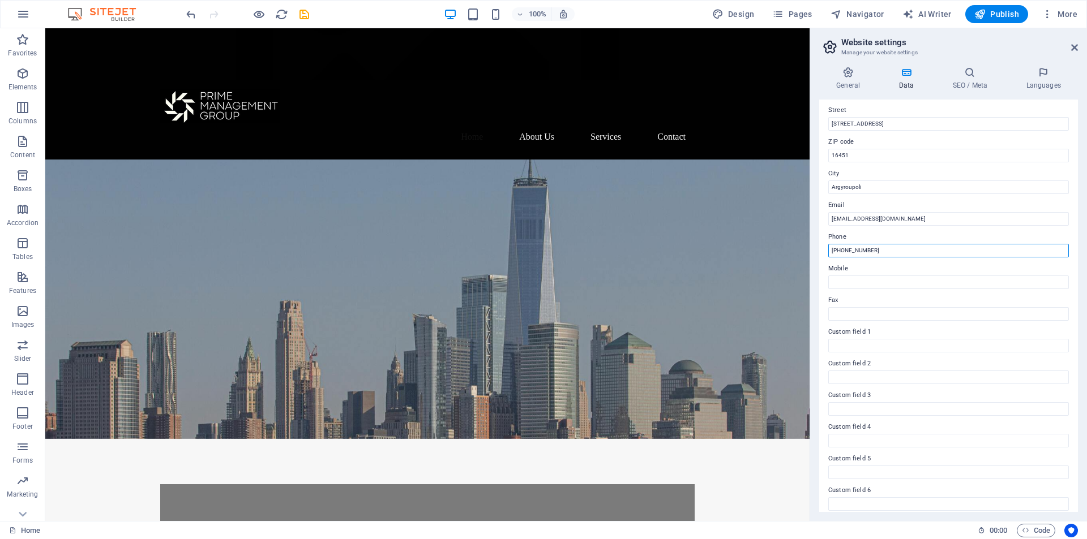
scroll to position [131, 0]
type input "[PHONE_NUMBER]"
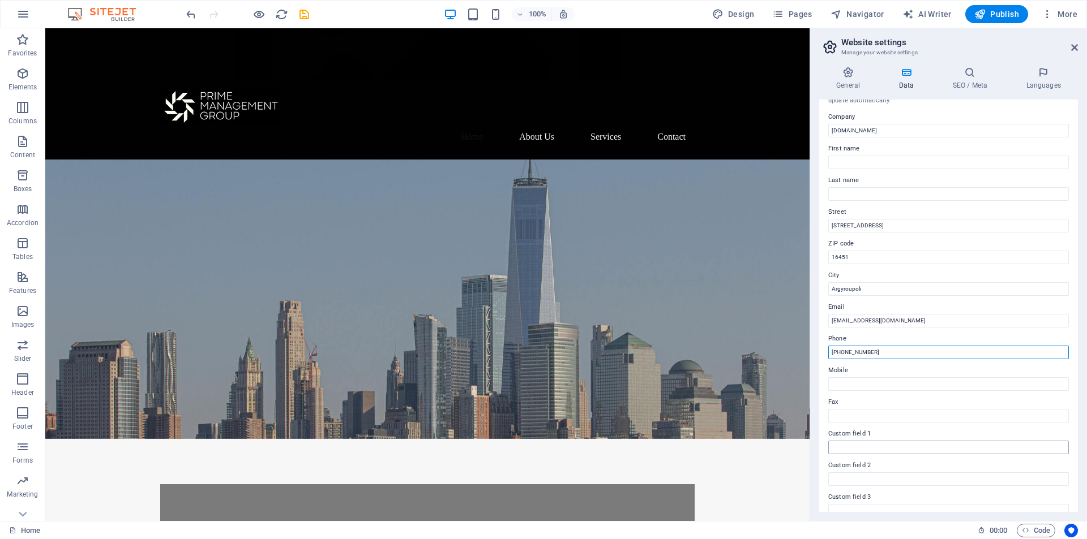
scroll to position [0, 0]
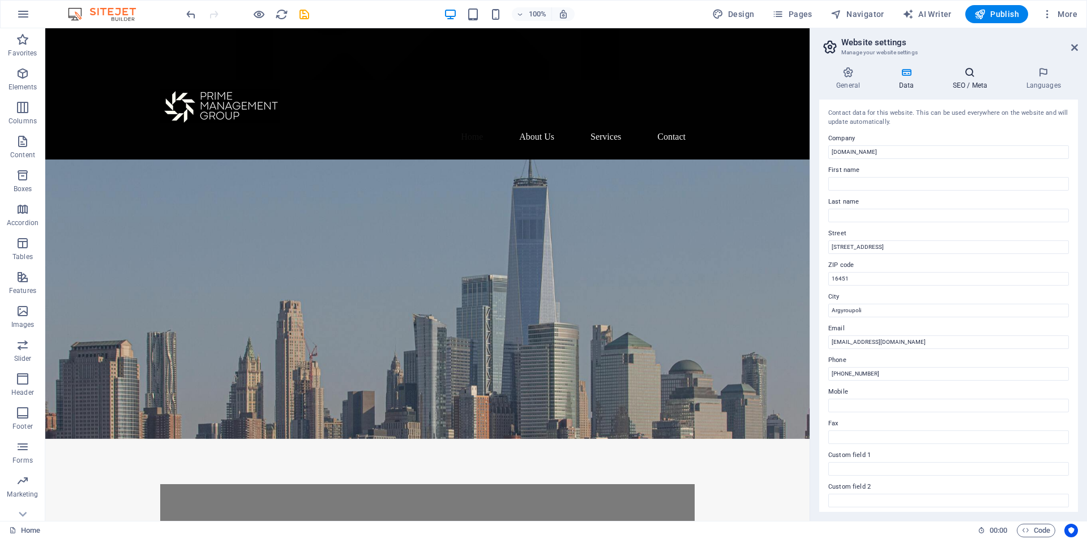
click at [967, 83] on h4 "SEO / Meta" at bounding box center [972, 79] width 74 height 24
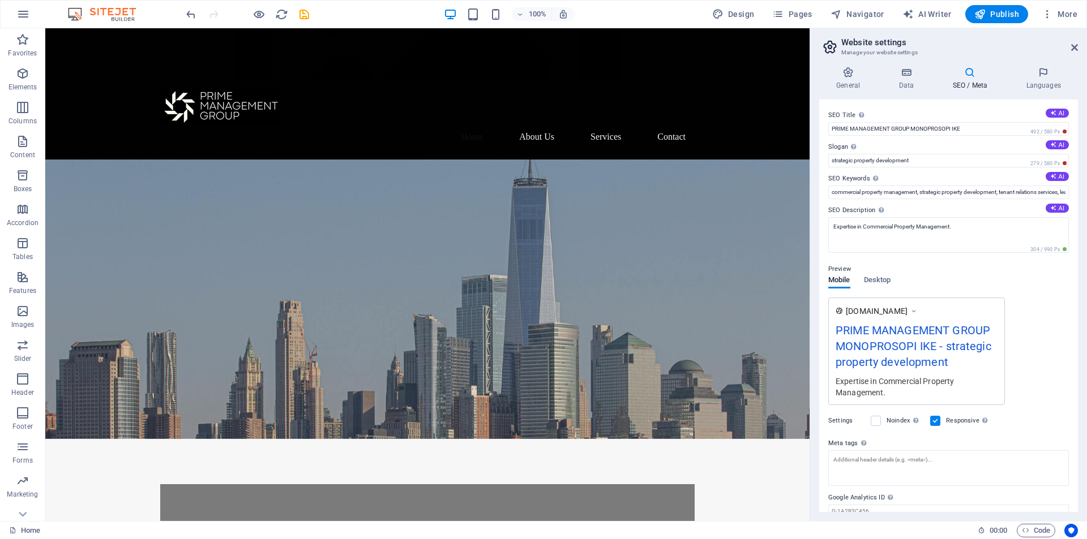
click at [1054, 314] on div "[DOMAIN_NAME] PRIME MANAGEMENT GROUP MONOPROSOPI IKE - strategic property devel…" at bounding box center [948, 352] width 241 height 108
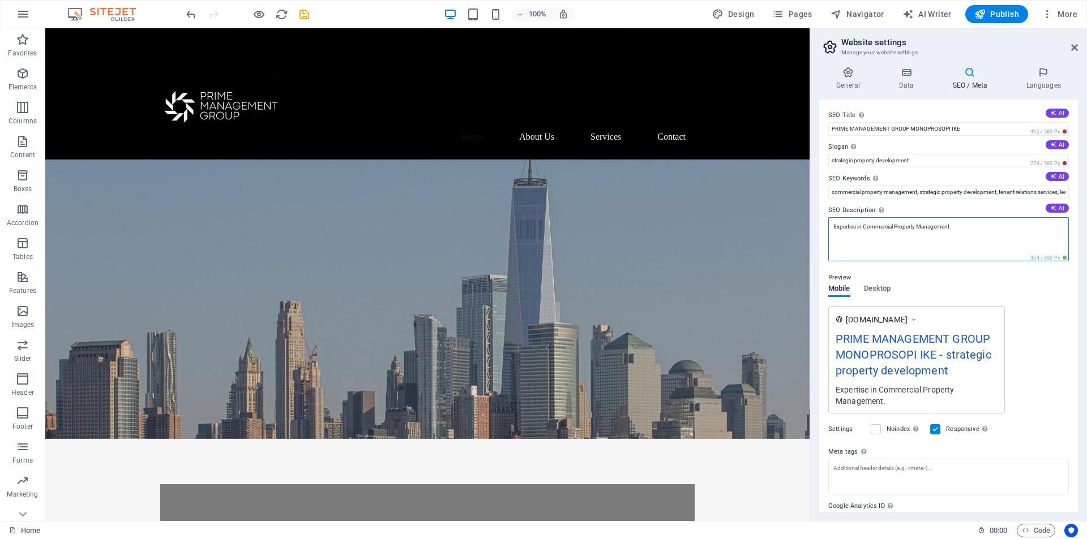
click at [963, 238] on textarea "Expertise in Commercial Property Management." at bounding box center [948, 239] width 241 height 44
drag, startPoint x: 962, startPoint y: 230, endPoint x: 829, endPoint y: 229, distance: 133.0
click at [829, 229] on textarea "Expertise in Commercial Property Management." at bounding box center [948, 239] width 241 height 44
click at [1075, 46] on icon at bounding box center [1074, 47] width 7 height 9
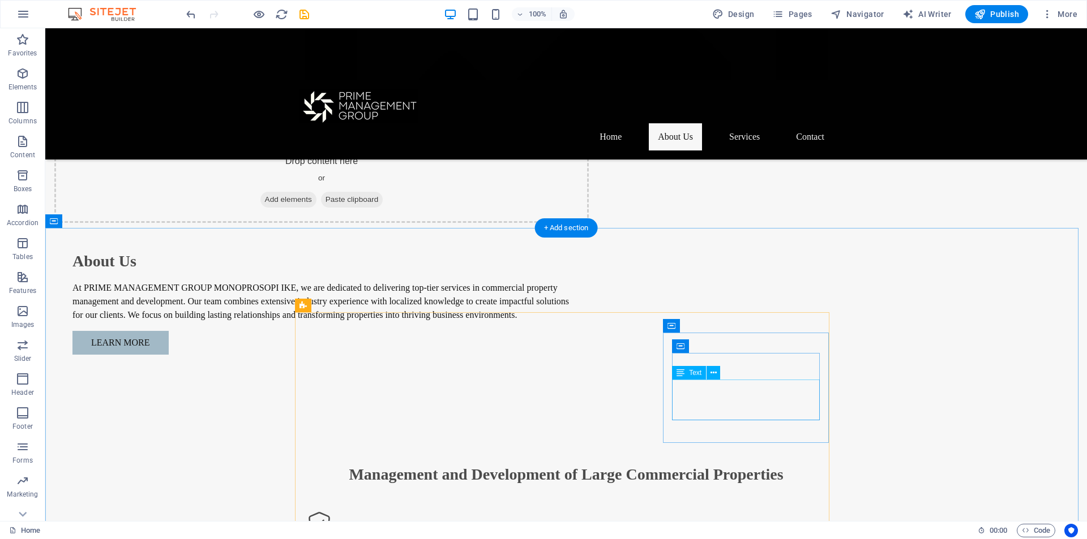
scroll to position [1358, 0]
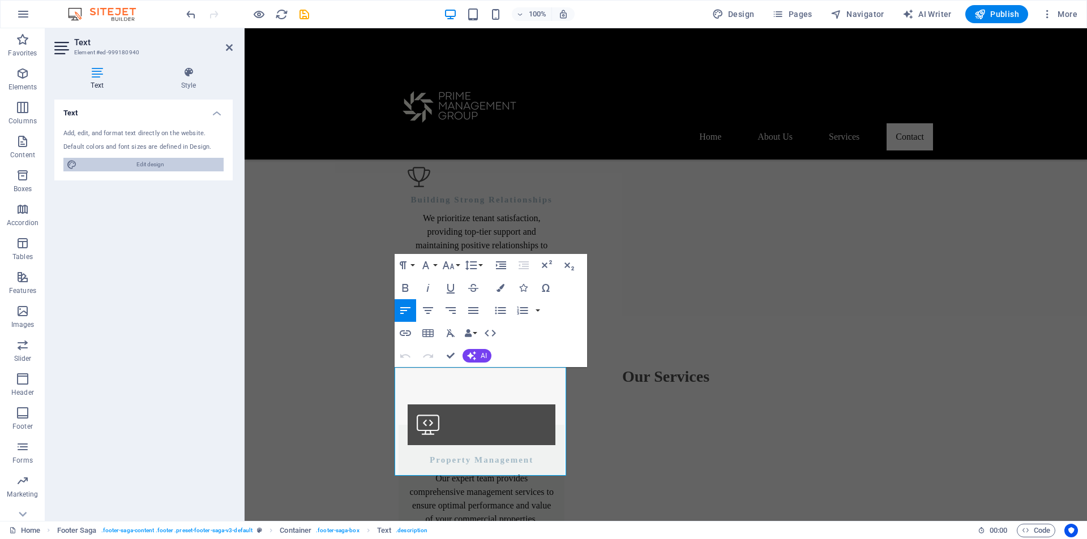
click at [162, 160] on span "Edit design" at bounding box center [150, 165] width 140 height 14
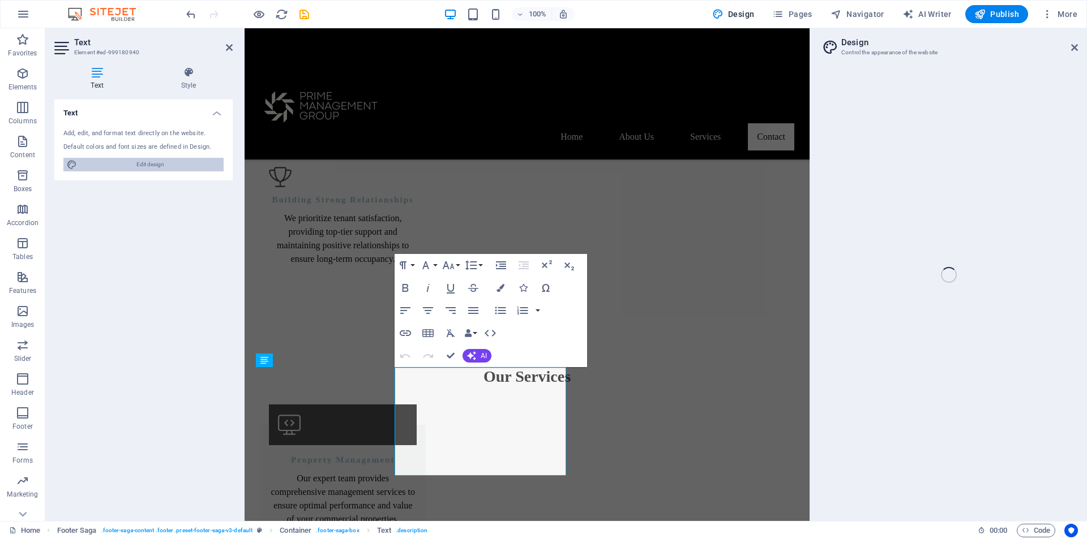
select select "px"
select select "200"
select select "px"
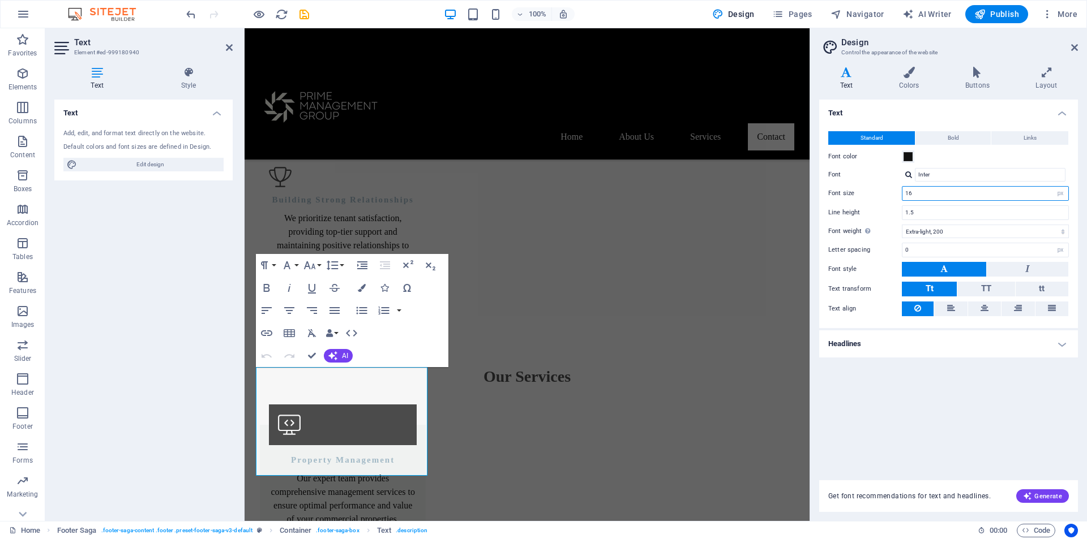
drag, startPoint x: 926, startPoint y: 196, endPoint x: 866, endPoint y: 196, distance: 60.6
click at [866, 196] on div "Font size 16 rem px" at bounding box center [948, 193] width 241 height 15
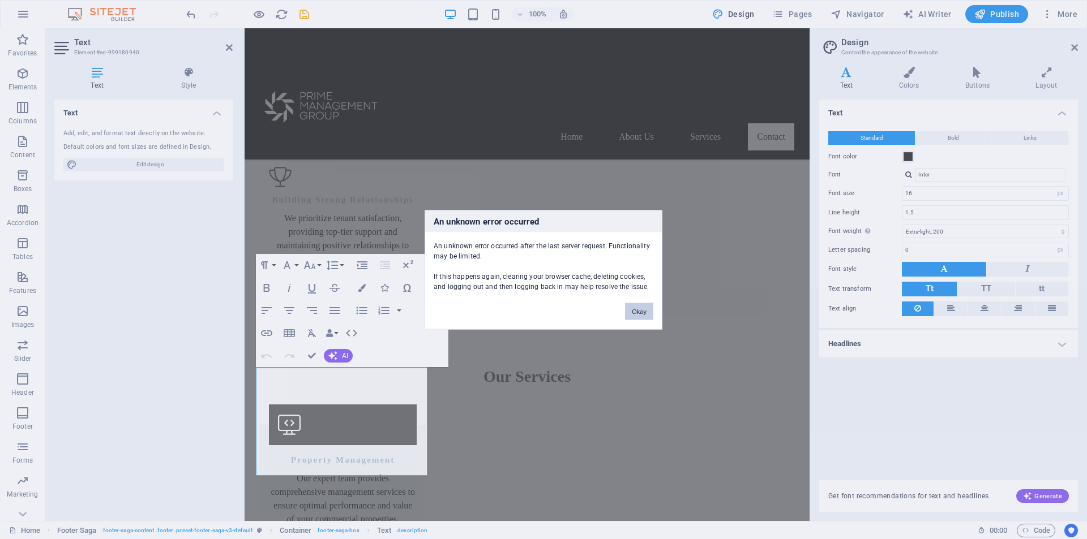
click at [645, 309] on button "Okay" at bounding box center [639, 311] width 28 height 17
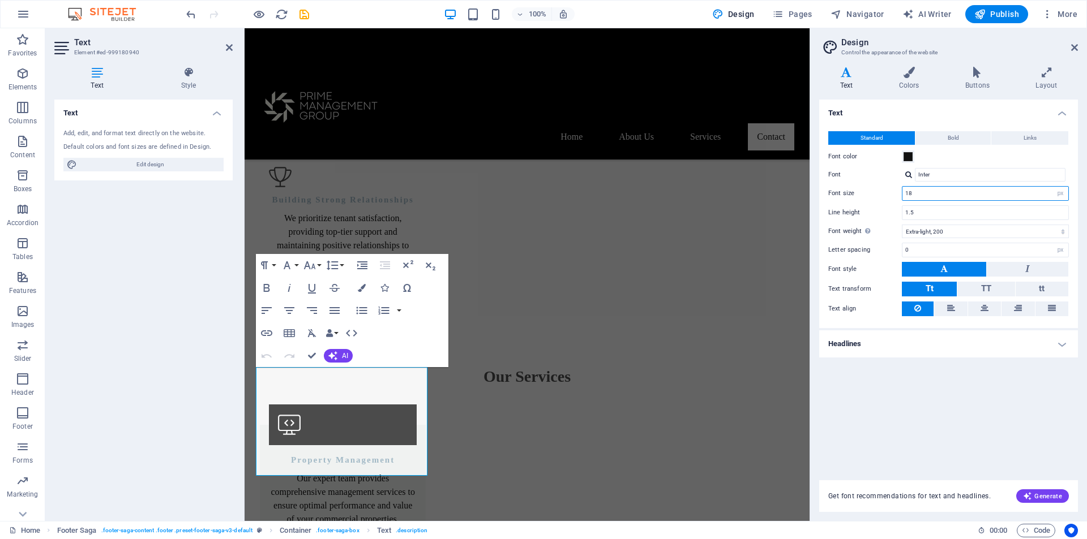
type input "18"
click at [1028, 409] on div "Text Standard Bold Links Font color Font Inter Font size 18 rem px Line height …" at bounding box center [948, 283] width 259 height 367
click at [967, 408] on div "Text Standard Bold Links Font color Font Inter Font size 18 rem px Line height …" at bounding box center [948, 283] width 259 height 367
drag, startPoint x: 967, startPoint y: 408, endPoint x: 515, endPoint y: 384, distance: 452.8
click at [967, 408] on div "Text Standard Bold Links Font color Font Inter Font size 18 rem px Line height …" at bounding box center [948, 283] width 259 height 367
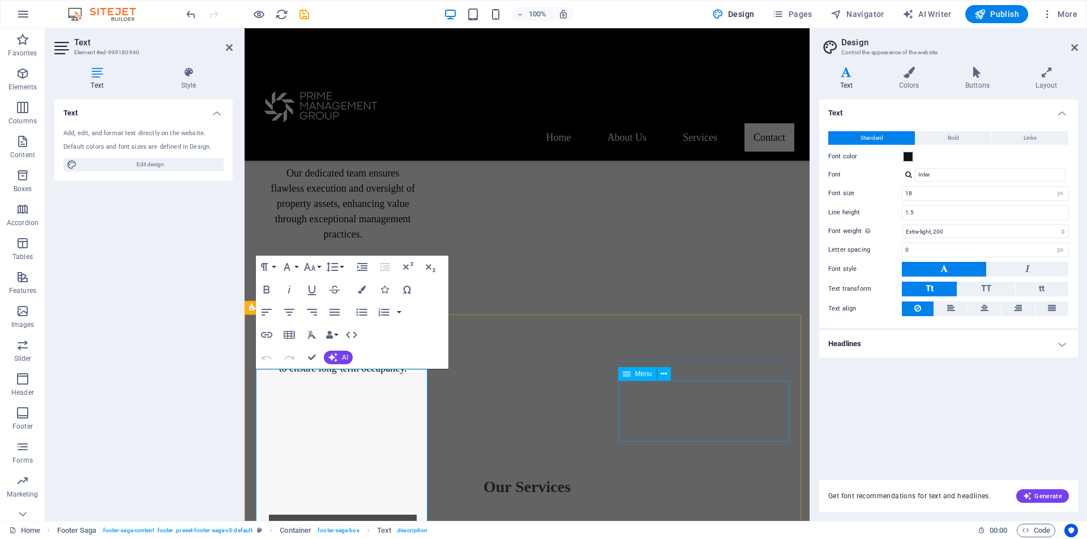
scroll to position [1458, 0]
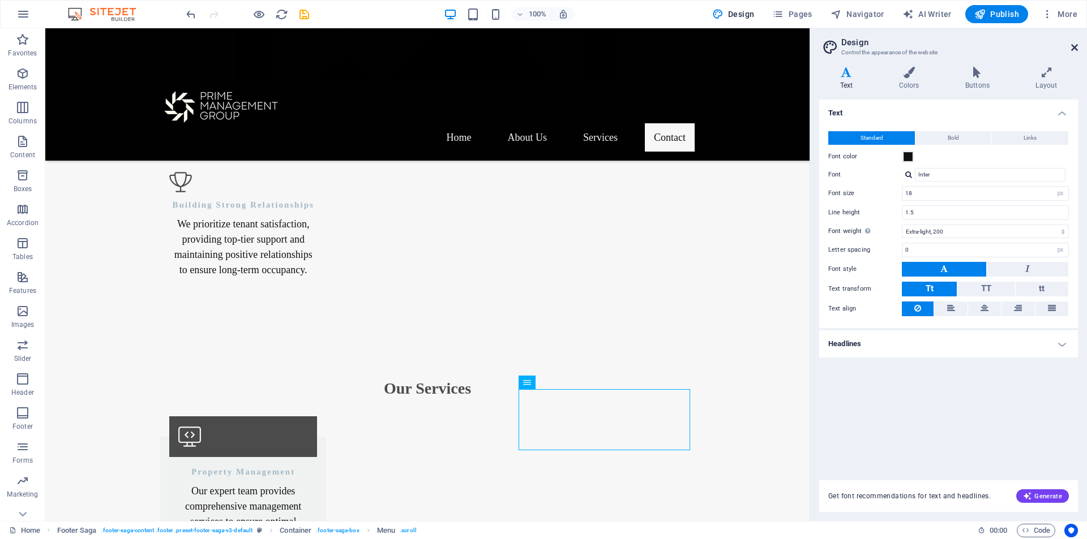
click at [1072, 45] on icon at bounding box center [1074, 47] width 7 height 9
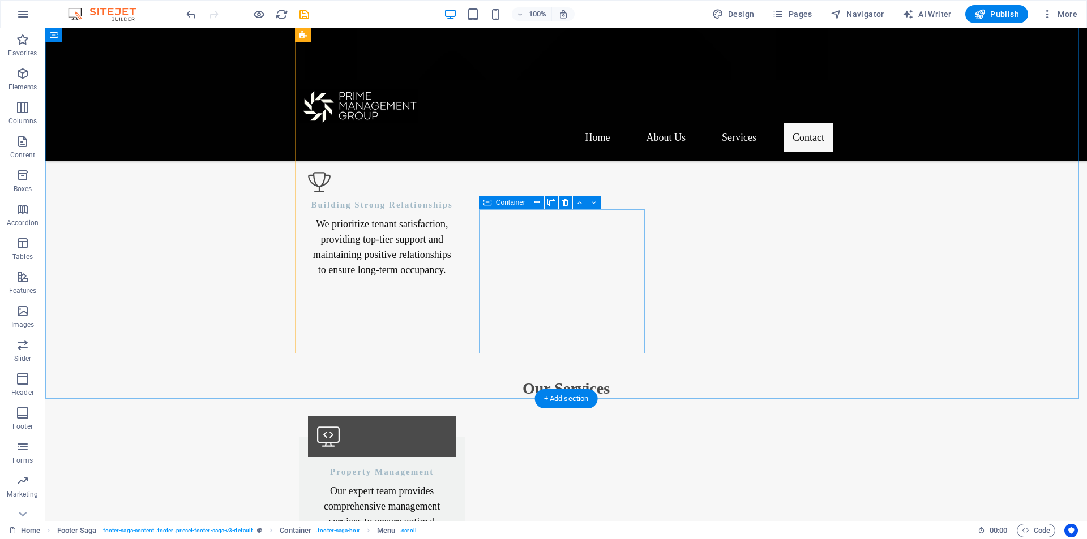
scroll to position [0, 0]
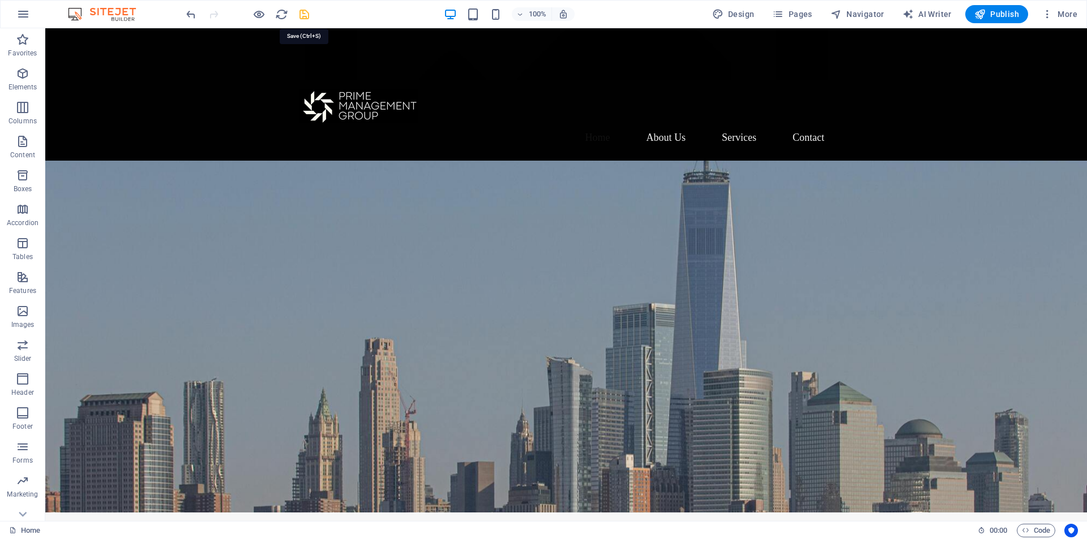
click at [306, 17] on icon "save" at bounding box center [304, 14] width 13 height 13
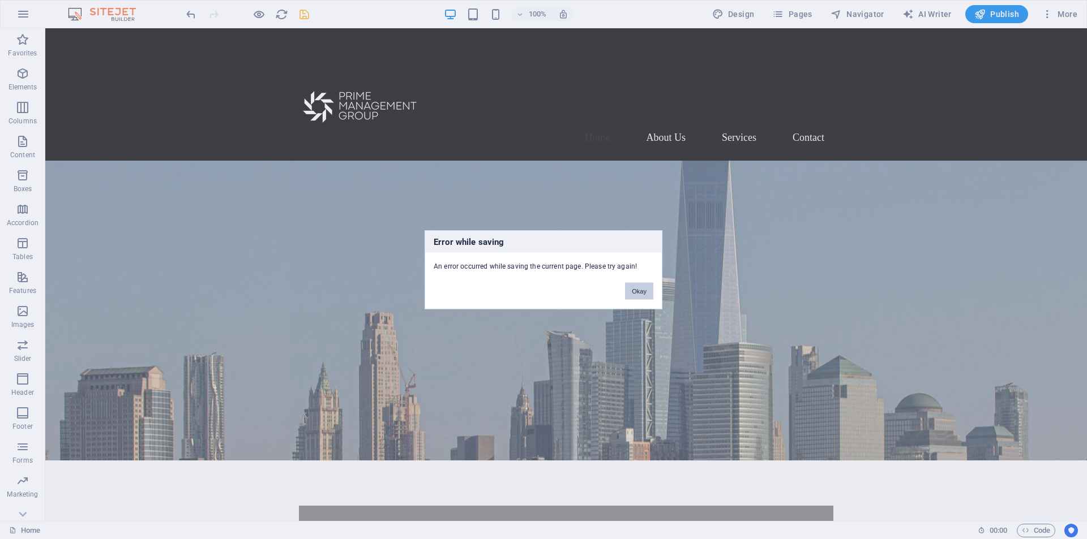
click at [641, 288] on button "Okay" at bounding box center [639, 290] width 28 height 17
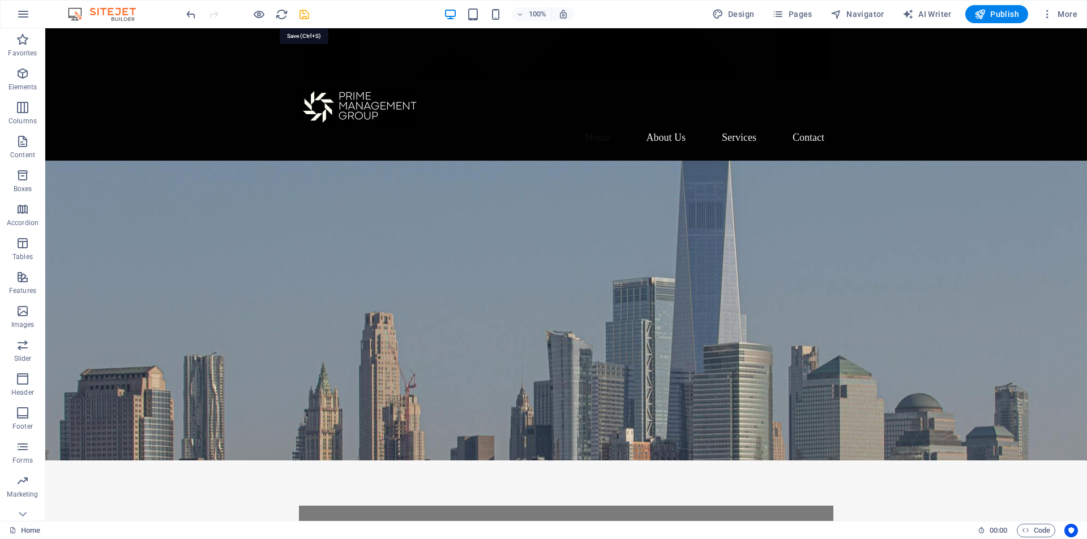
click at [308, 19] on icon "save" at bounding box center [304, 14] width 13 height 13
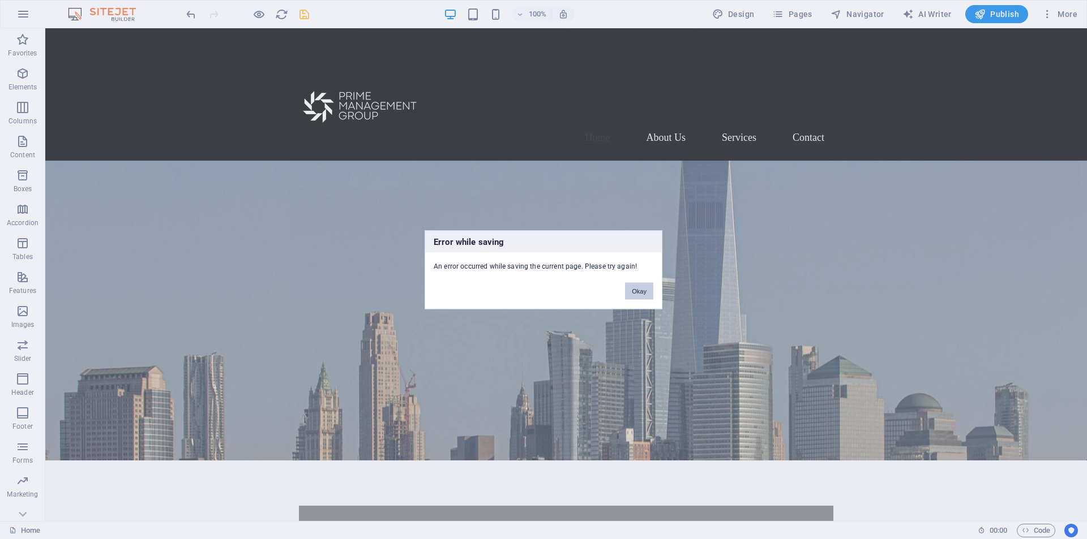
click at [633, 291] on button "Okay" at bounding box center [639, 290] width 28 height 17
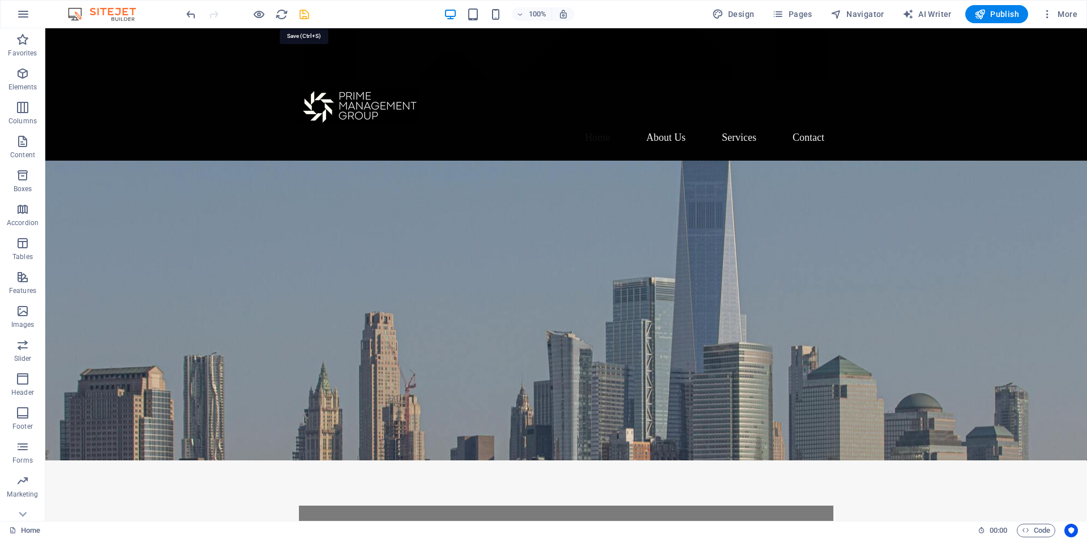
click at [305, 14] on icon "save" at bounding box center [304, 14] width 13 height 13
checkbox input "false"
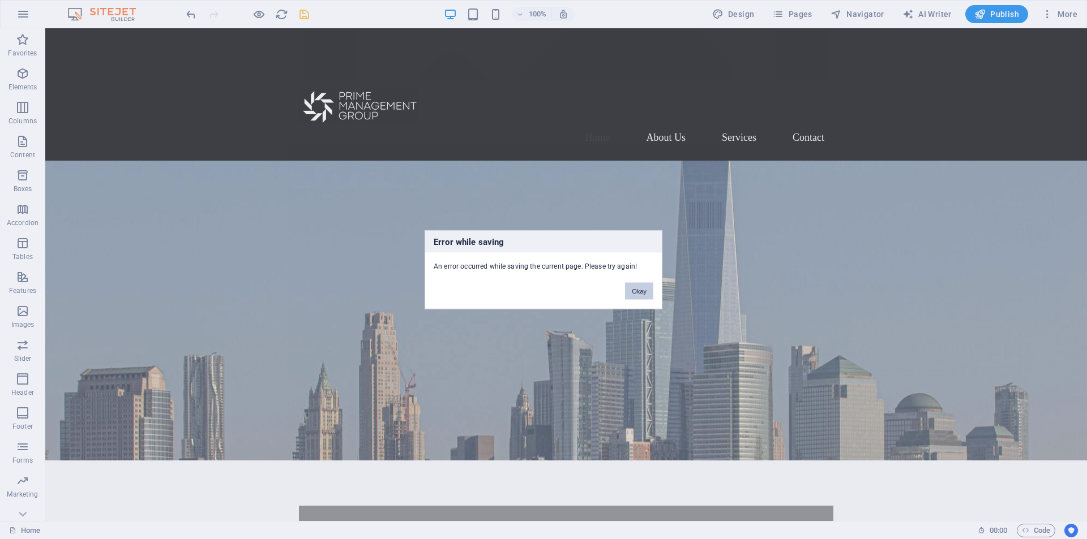
drag, startPoint x: 643, startPoint y: 291, endPoint x: 297, endPoint y: 28, distance: 435.4
click at [643, 291] on button "Okay" at bounding box center [639, 290] width 28 height 17
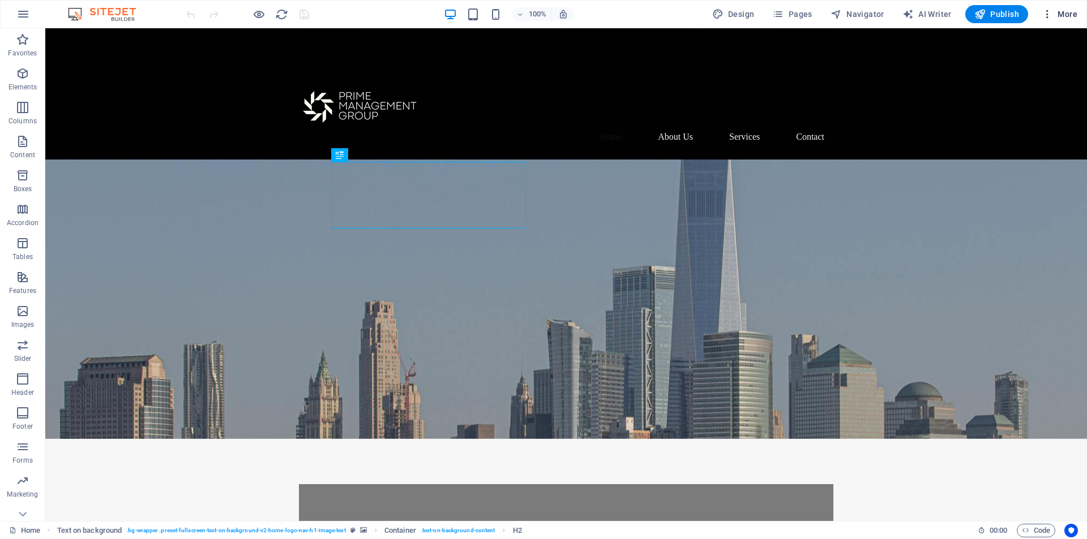
click at [1066, 12] on span "More" at bounding box center [1059, 13] width 36 height 11
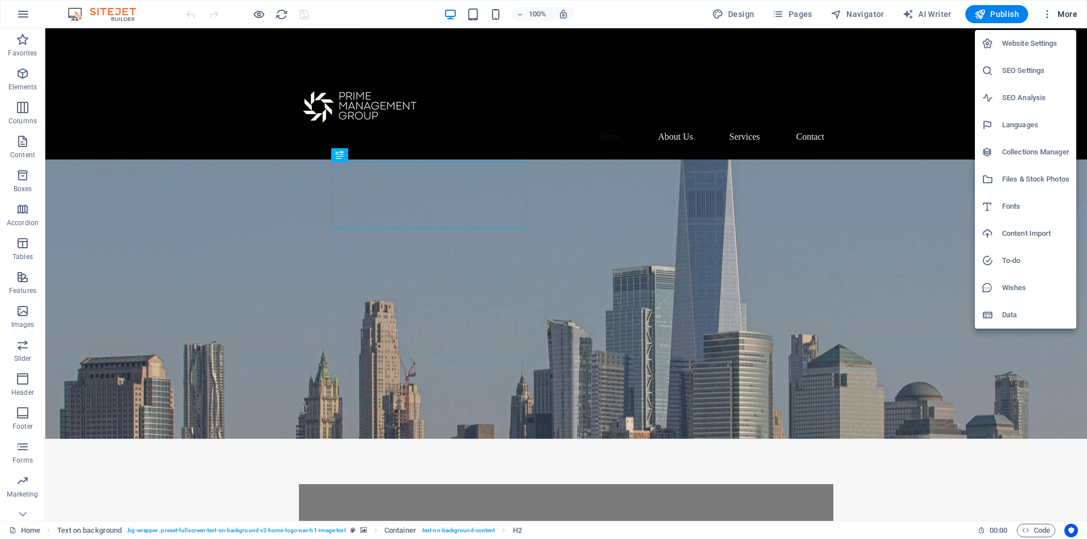
click at [1028, 50] on h6 "Website Settings" at bounding box center [1035, 44] width 67 height 14
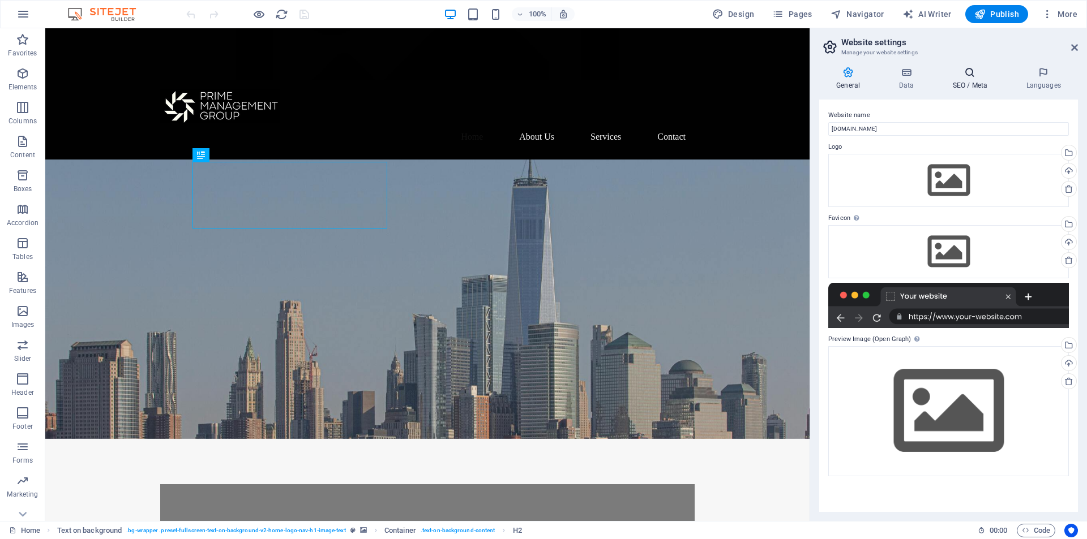
click at [973, 79] on h4 "SEO / Meta" at bounding box center [972, 79] width 74 height 24
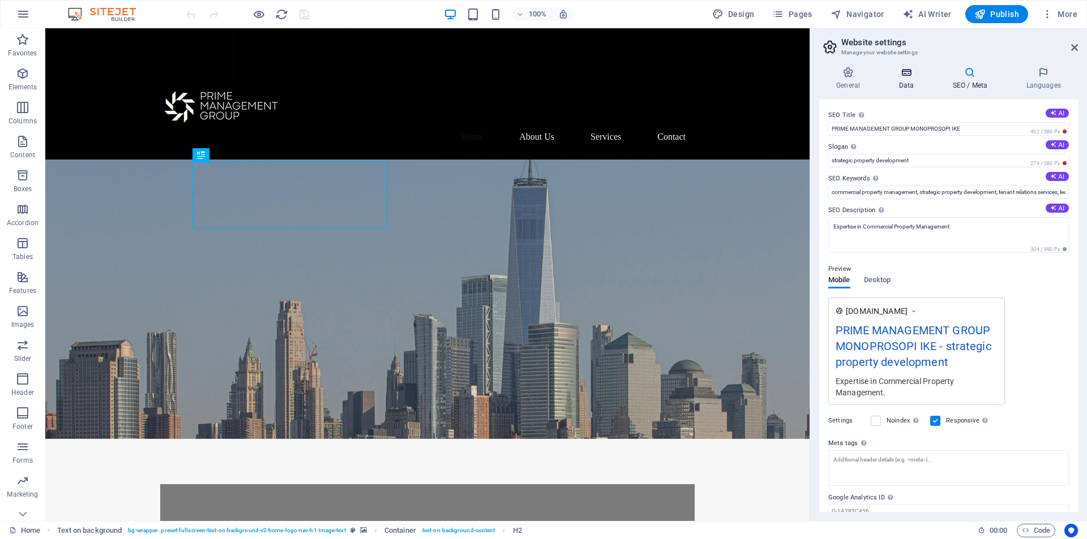
click at [910, 78] on icon at bounding box center [905, 72] width 49 height 11
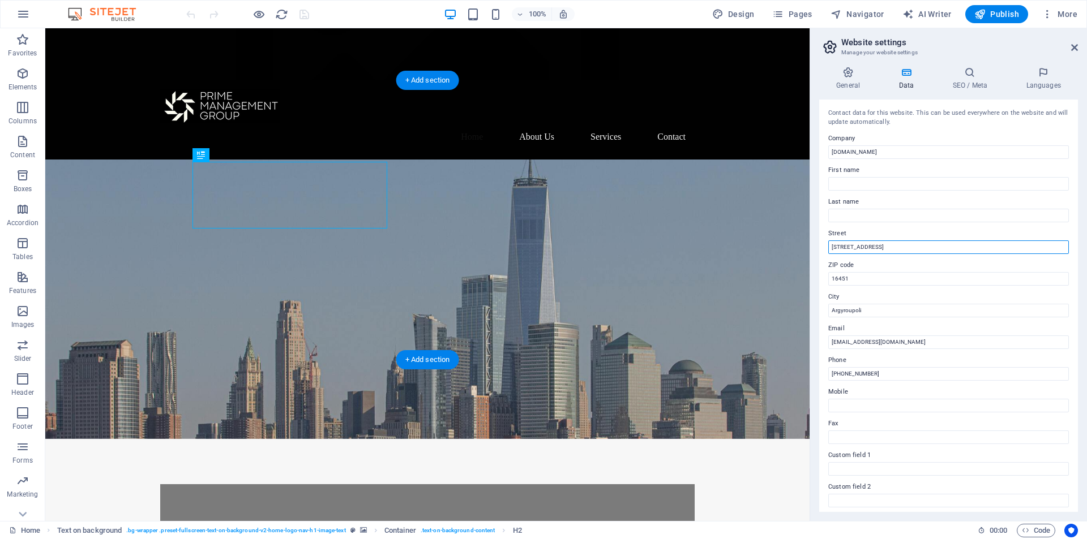
drag, startPoint x: 952, startPoint y: 278, endPoint x: 774, endPoint y: 248, distance: 181.4
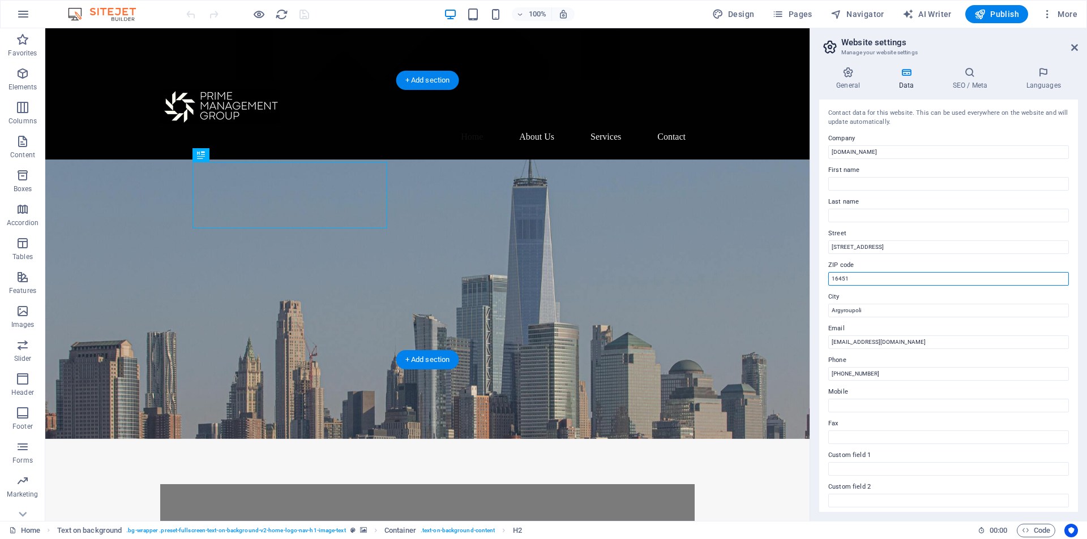
drag, startPoint x: 900, startPoint y: 305, endPoint x: 790, endPoint y: 276, distance: 113.7
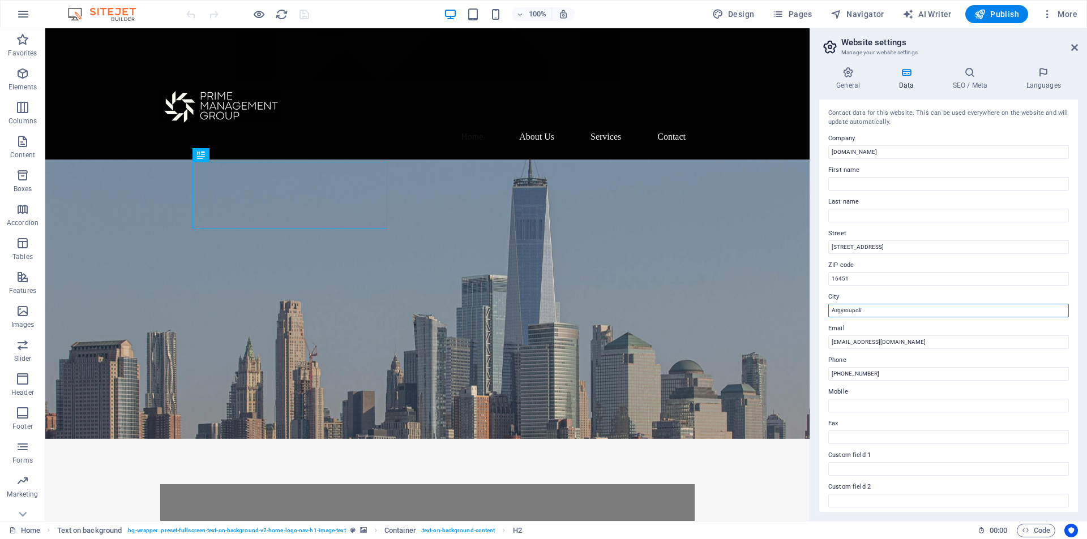
drag, startPoint x: 921, startPoint y: 342, endPoint x: 786, endPoint y: 307, distance: 139.3
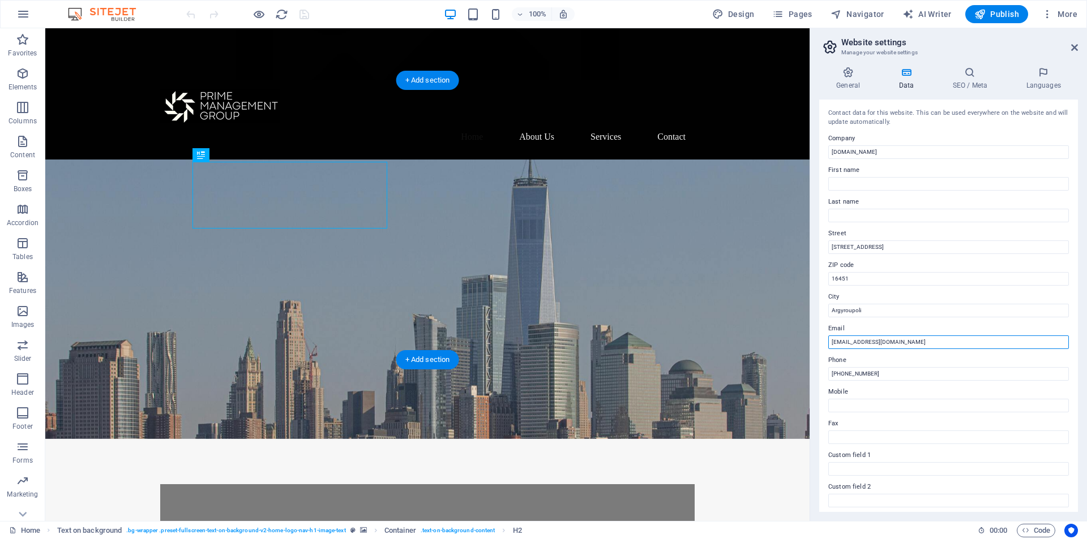
drag, startPoint x: 960, startPoint y: 368, endPoint x: 764, endPoint y: 333, distance: 198.8
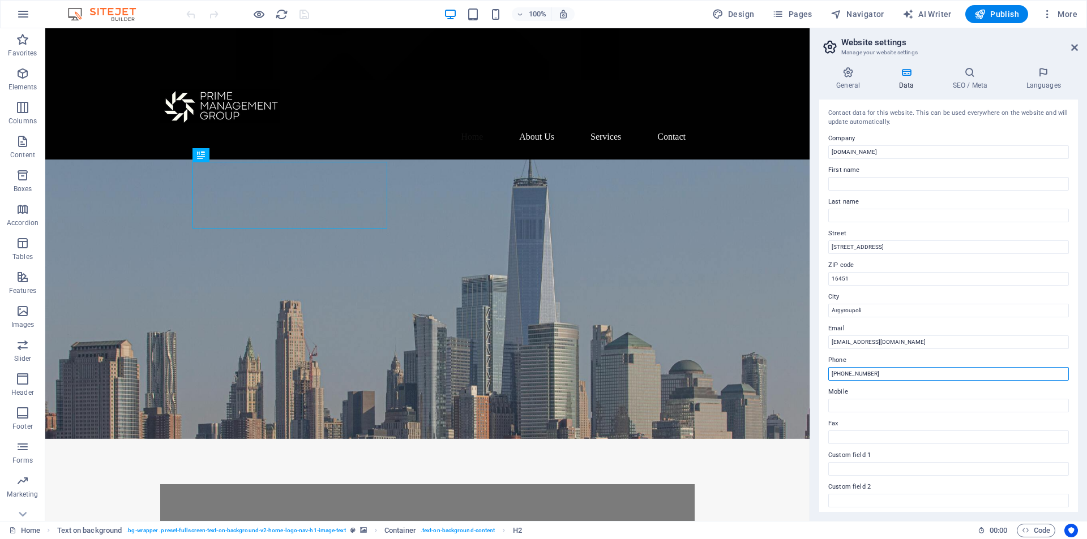
drag, startPoint x: 887, startPoint y: 373, endPoint x: 821, endPoint y: 370, distance: 66.3
click at [821, 370] on div "Contact data for this website. This can be used everywhere on the website and w…" at bounding box center [948, 306] width 259 height 413
click at [959, 75] on icon at bounding box center [969, 72] width 69 height 11
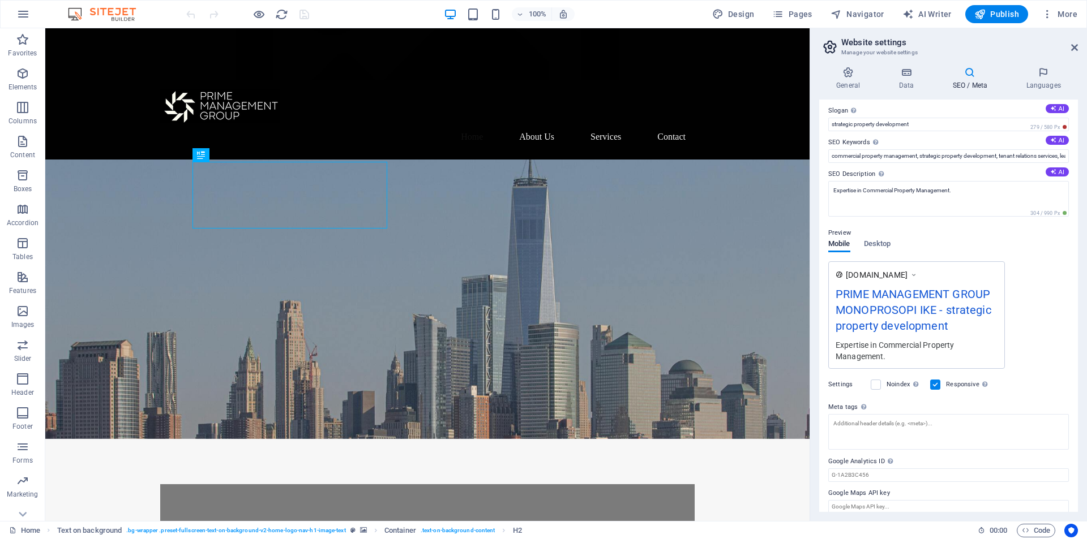
scroll to position [47, 0]
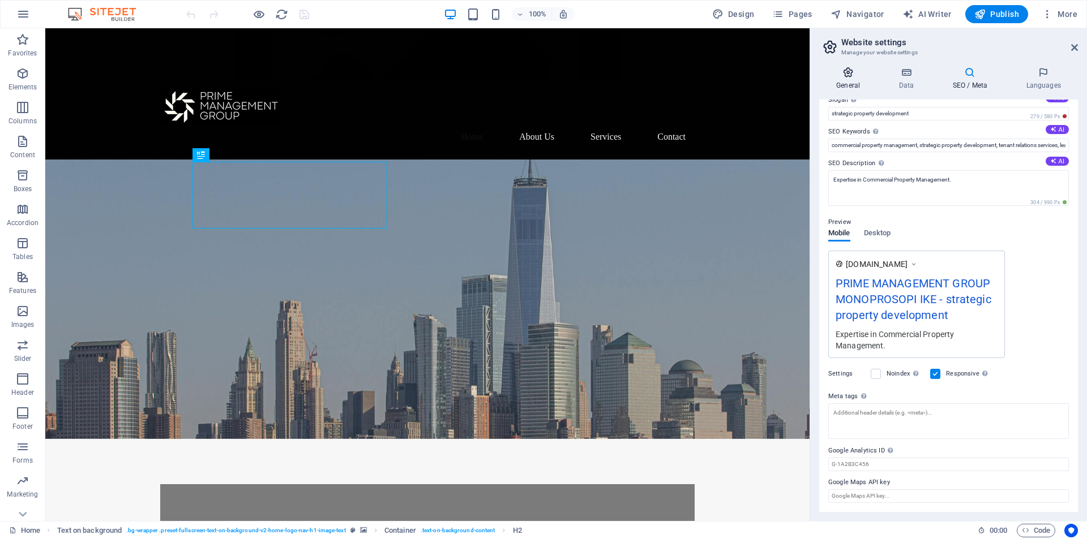
click at [851, 76] on icon at bounding box center [848, 72] width 58 height 11
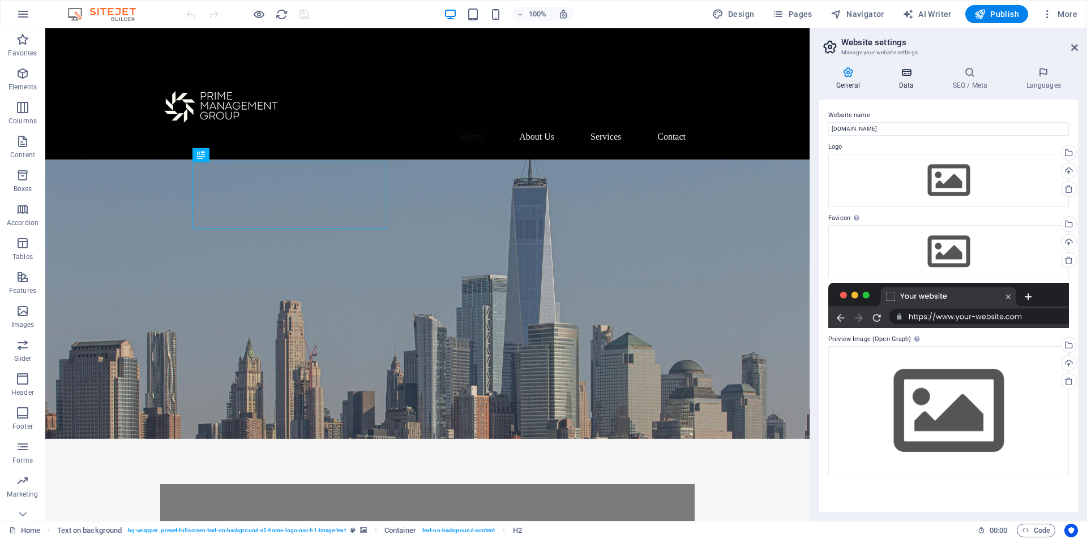
click at [909, 83] on h4 "Data" at bounding box center [908, 79] width 54 height 24
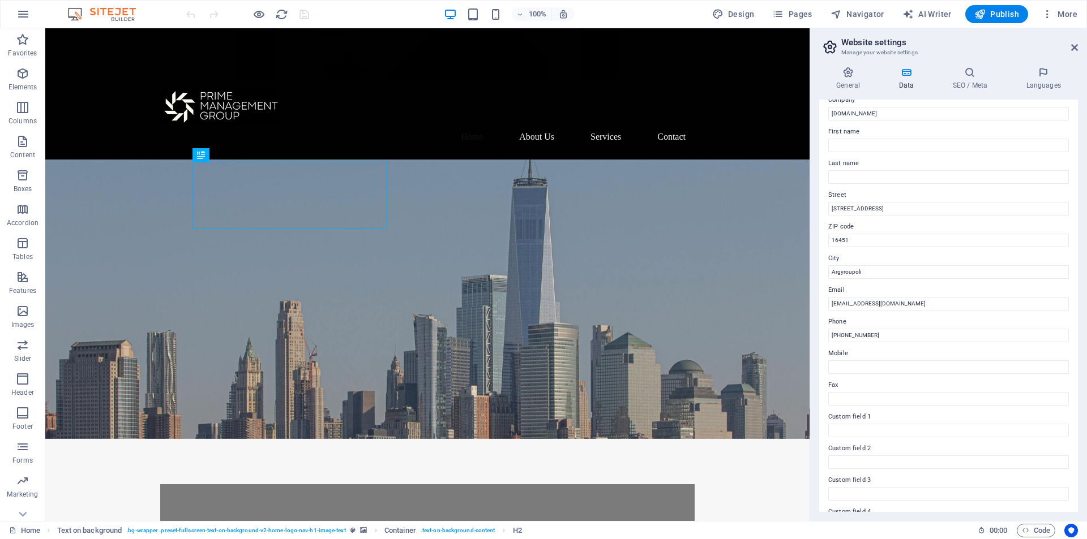
scroll to position [0, 0]
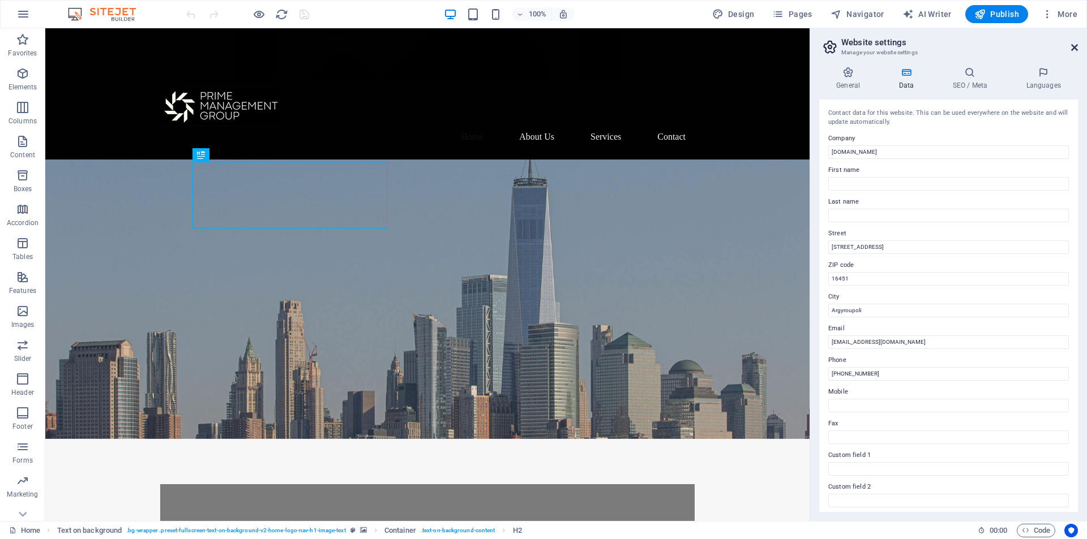
drag, startPoint x: 1076, startPoint y: 49, endPoint x: 1018, endPoint y: 37, distance: 58.8
click at [1076, 49] on icon at bounding box center [1074, 47] width 7 height 9
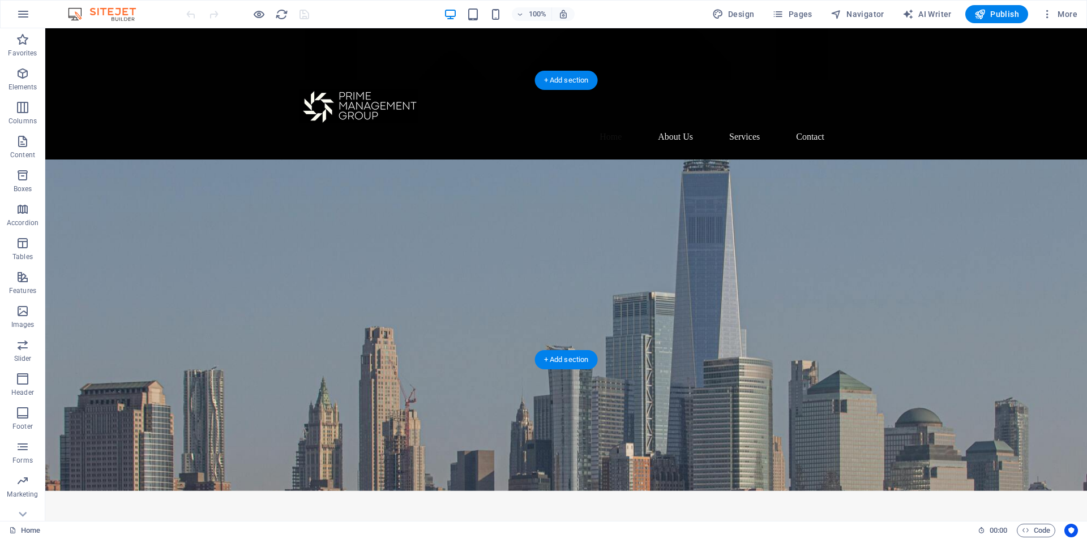
click at [797, 207] on figure at bounding box center [565, 326] width 1041 height 332
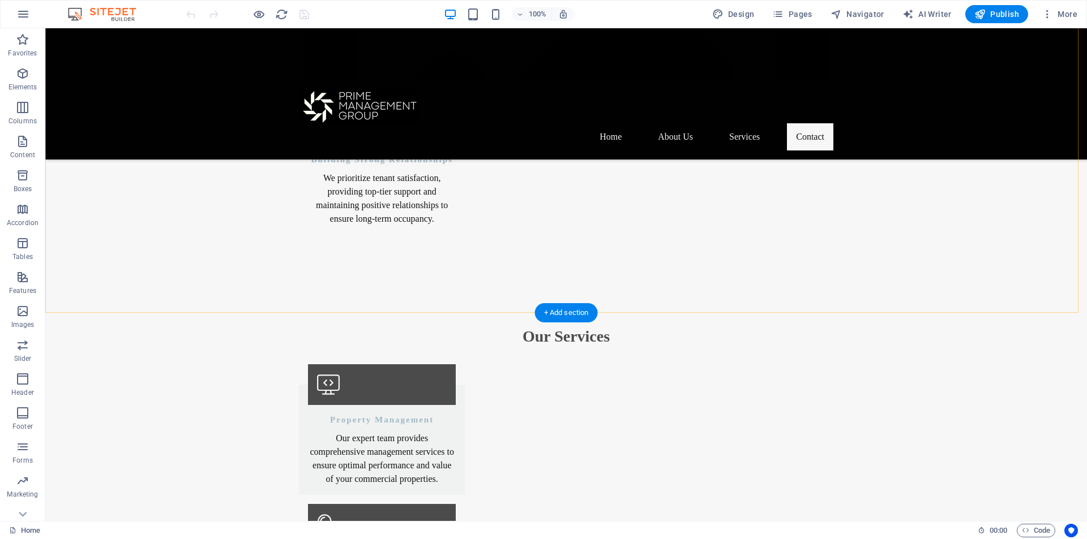
scroll to position [1358, 0]
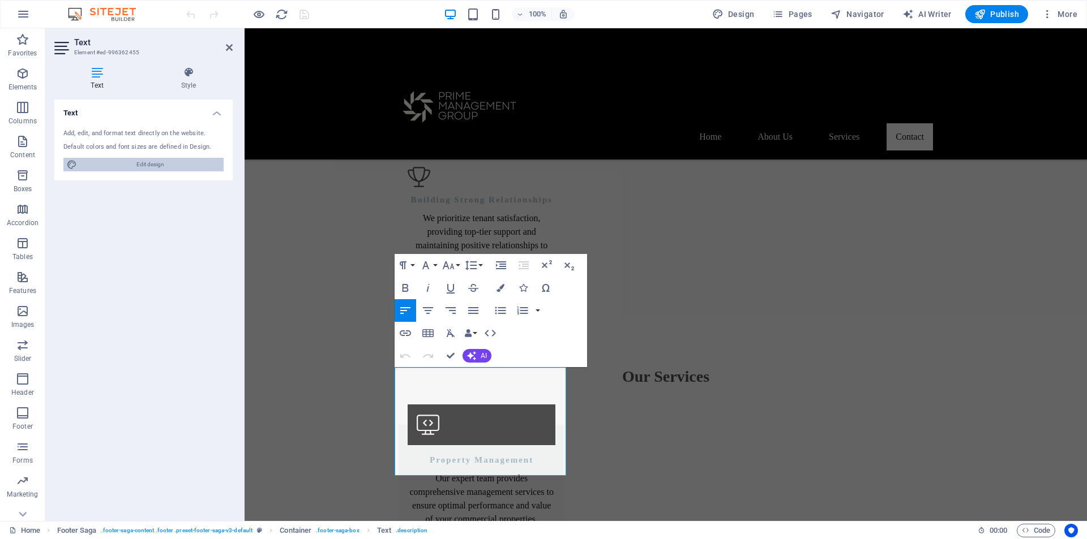
click at [161, 170] on span "Edit design" at bounding box center [150, 165] width 140 height 14
select select "px"
select select "200"
select select "px"
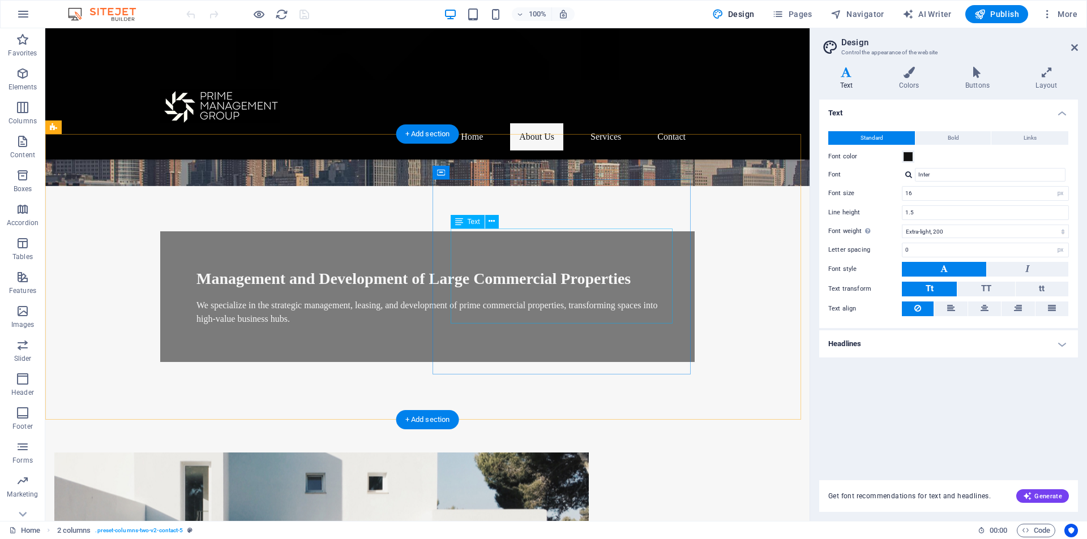
scroll to position [0, 0]
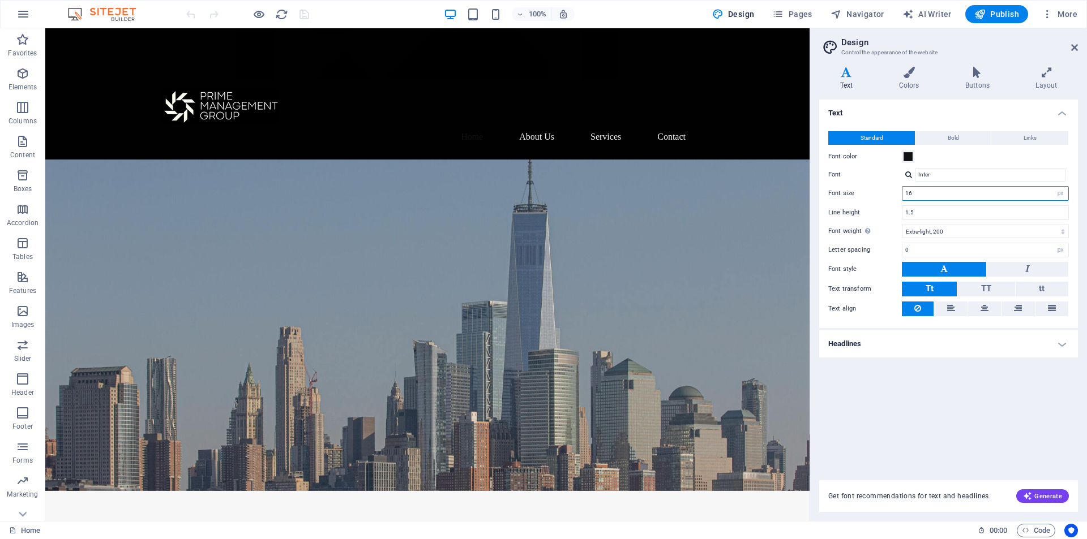
click at [938, 192] on input "16" at bounding box center [985, 194] width 166 height 14
click at [1008, 437] on div "Text Standard Bold Links Font color Font Inter Font size 18 rem px Line height …" at bounding box center [948, 283] width 259 height 367
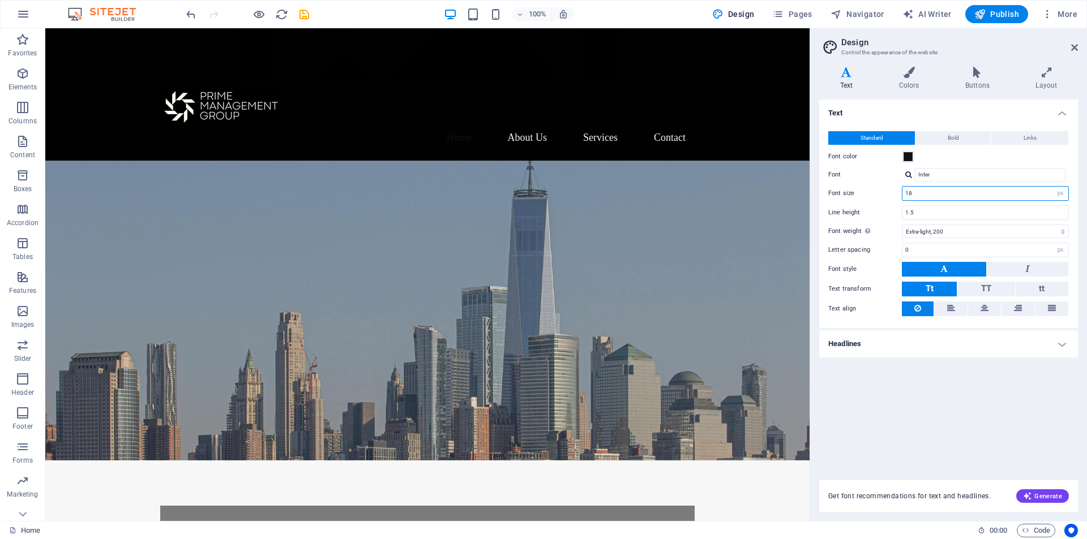
drag, startPoint x: 924, startPoint y: 194, endPoint x: 866, endPoint y: 192, distance: 57.2
click at [866, 192] on div "Font size 18 rem px" at bounding box center [948, 193] width 241 height 15
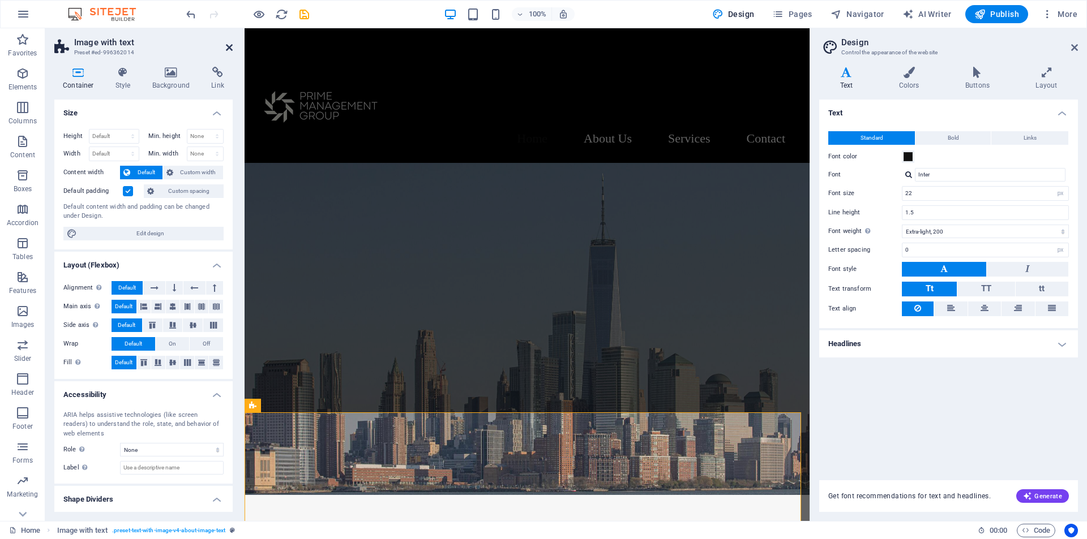
click at [229, 44] on icon at bounding box center [229, 47] width 7 height 9
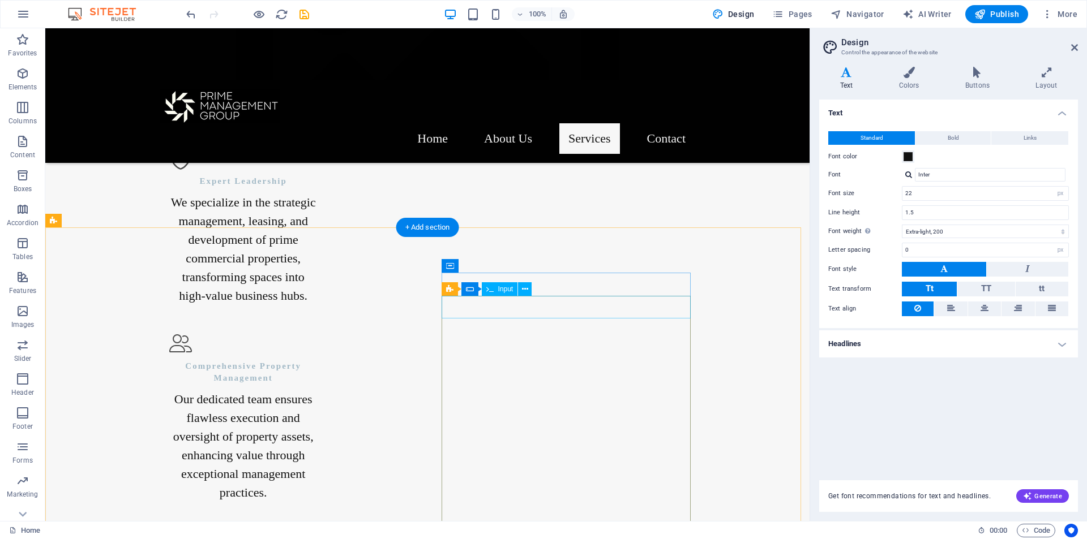
scroll to position [1780, 0]
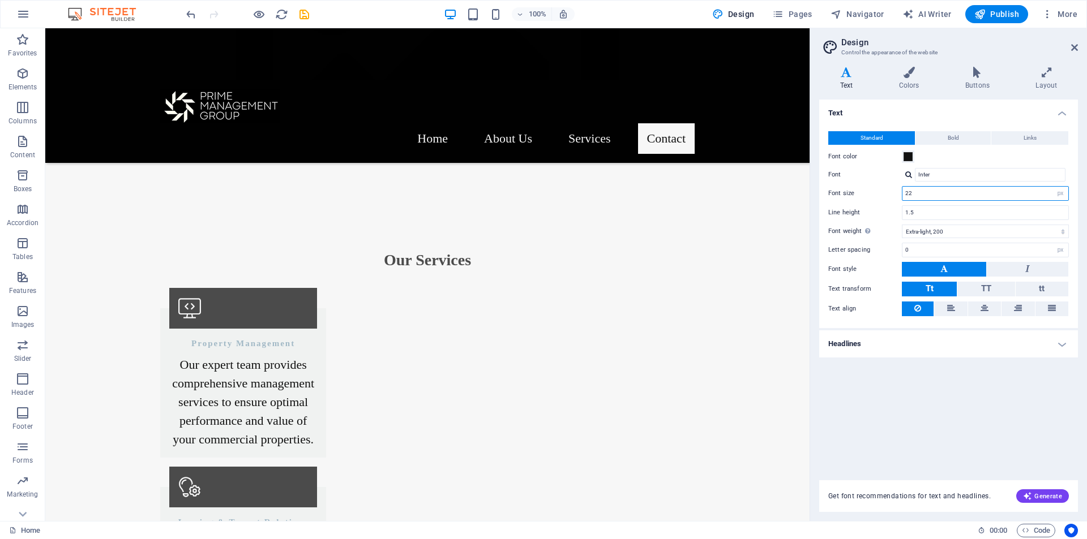
drag, startPoint x: 922, startPoint y: 193, endPoint x: 885, endPoint y: 193, distance: 37.3
click at [885, 193] on div "Font size 22 rem px" at bounding box center [948, 193] width 241 height 15
type input "21"
click at [963, 406] on div "Text Standard Bold Links Font color Font Inter Font size 21 rem px Line height …" at bounding box center [948, 283] width 259 height 367
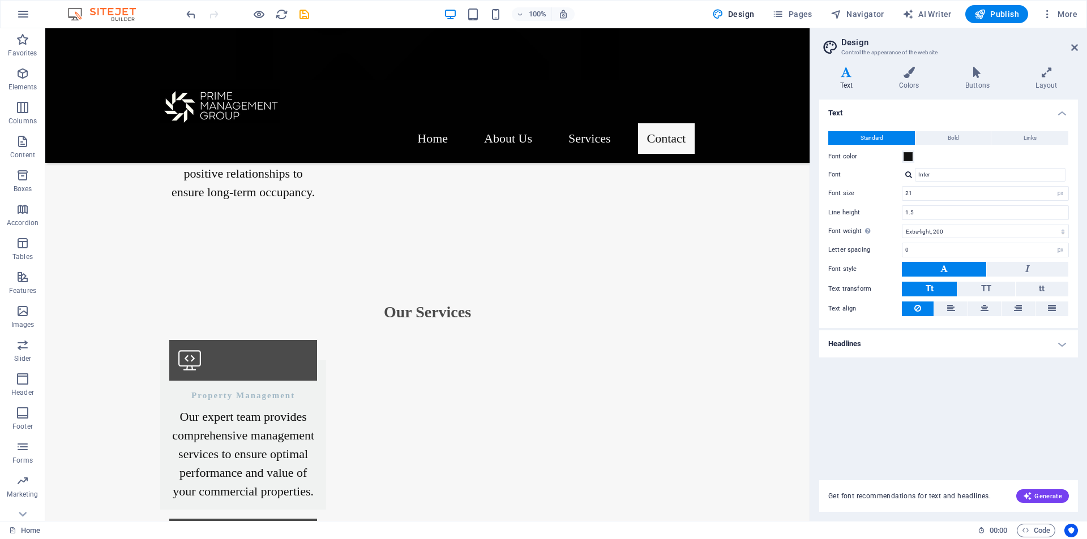
click at [963, 406] on div "Text Standard Bold Links Font color Font Inter Font size 21 rem px Line height …" at bounding box center [948, 283] width 259 height 367
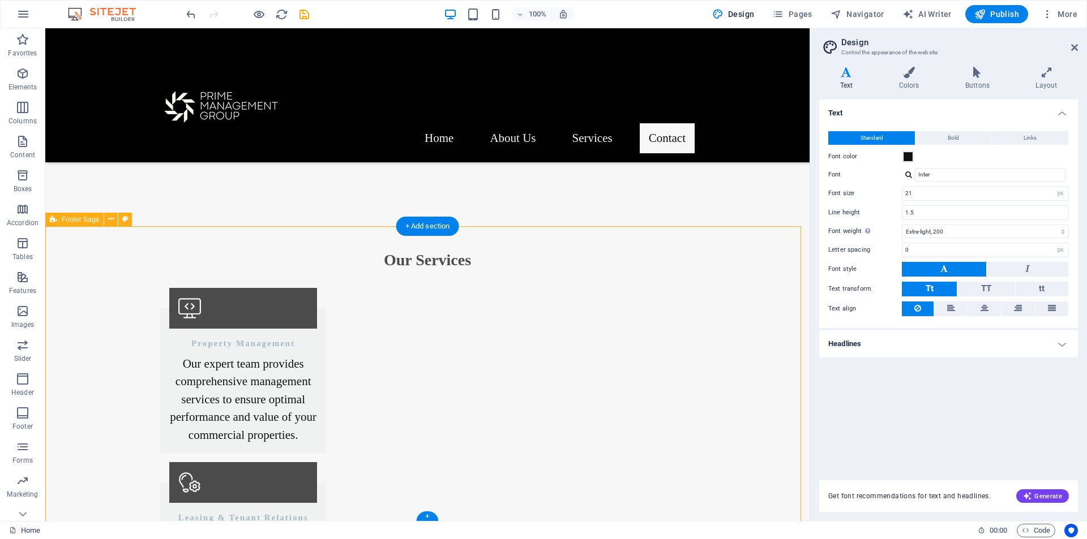
scroll to position [1737, 0]
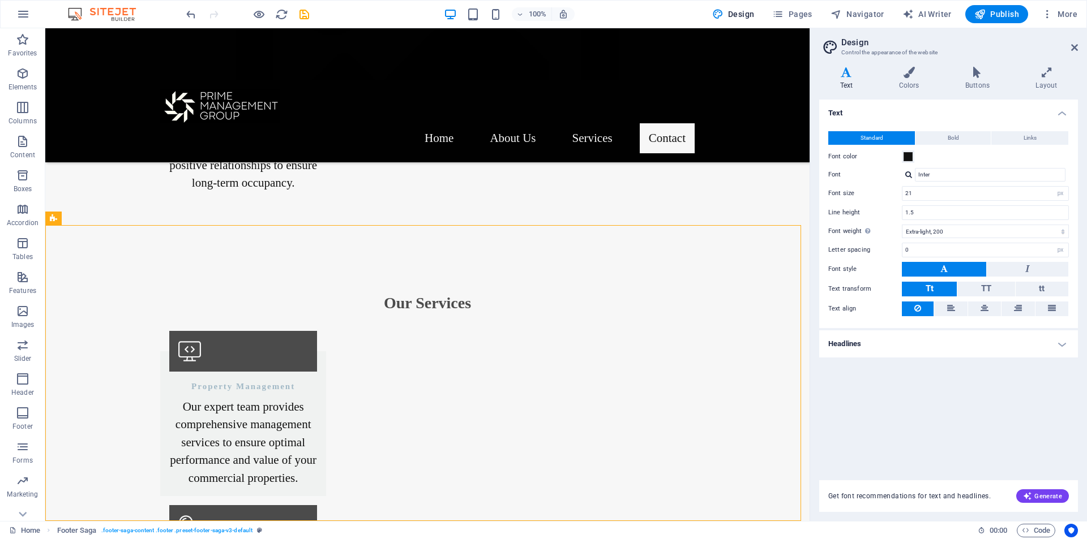
click at [1077, 42] on aside "Design Control the appearance of the website Variants Text Colors Buttons Layou…" at bounding box center [947, 274] width 277 height 493
click at [1074, 47] on icon at bounding box center [1074, 47] width 7 height 9
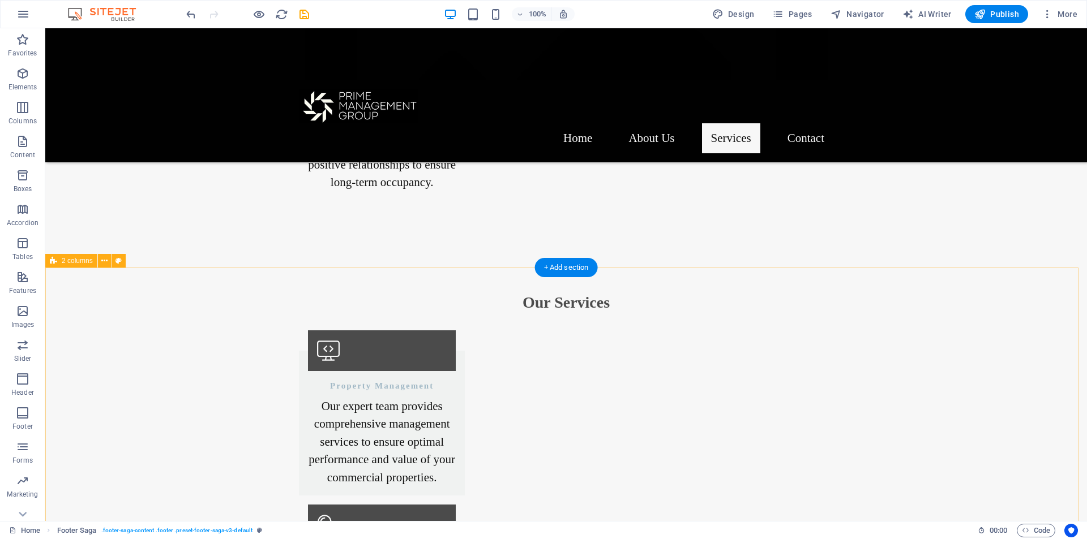
scroll to position [549, 0]
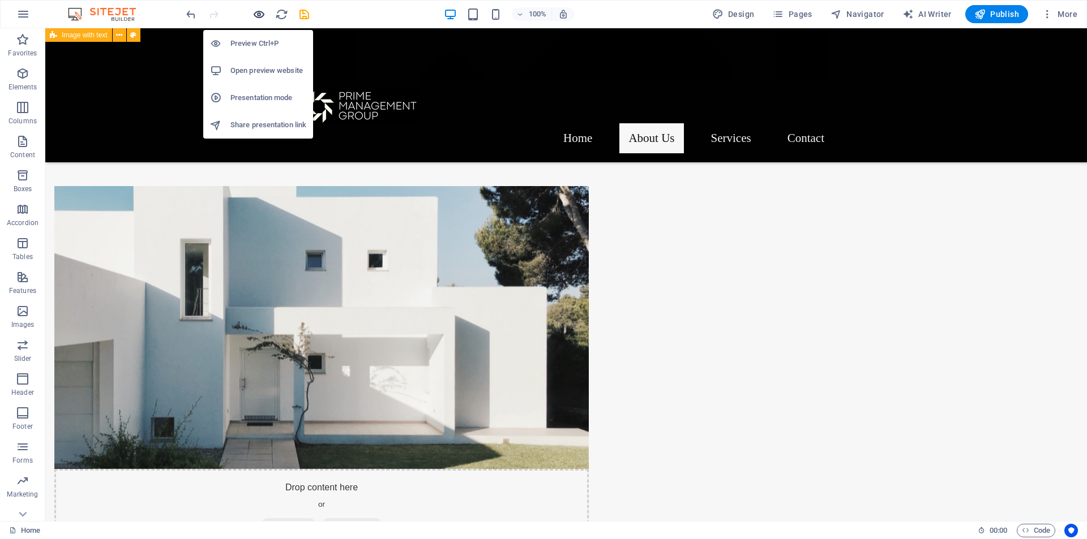
click at [261, 11] on icon "button" at bounding box center [258, 14] width 13 height 13
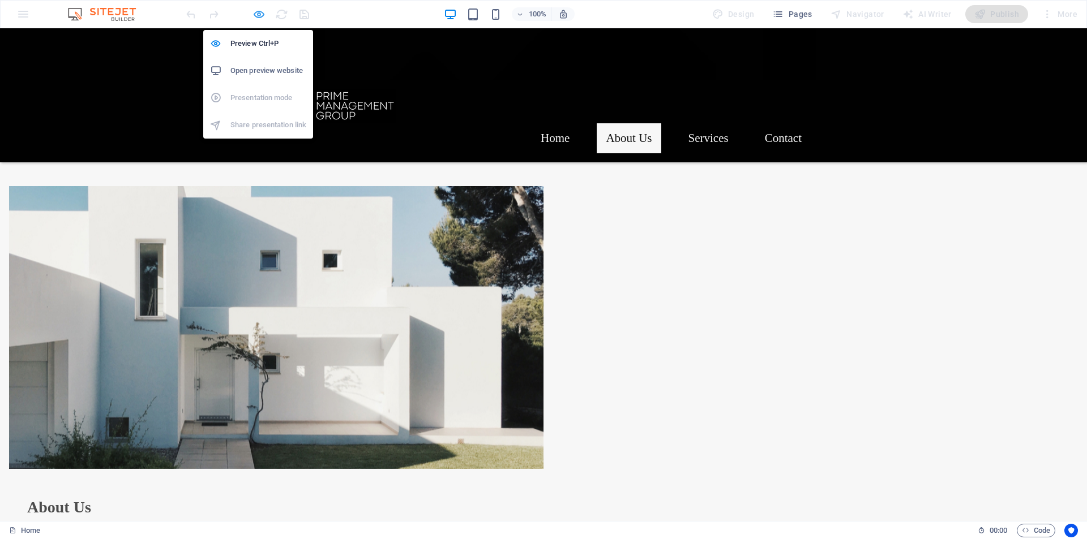
click at [259, 16] on icon "button" at bounding box center [258, 14] width 13 height 13
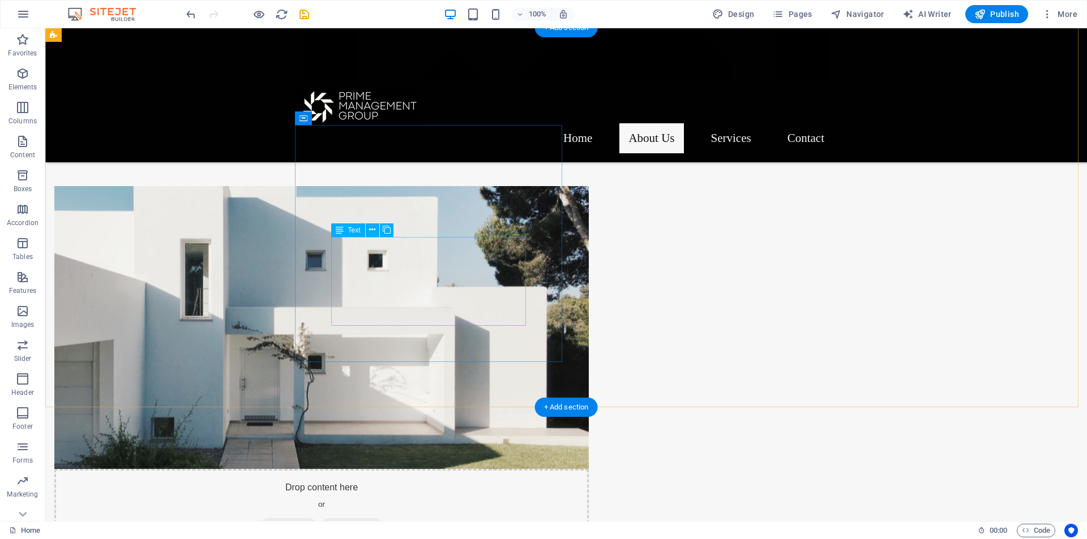
scroll to position [0, 0]
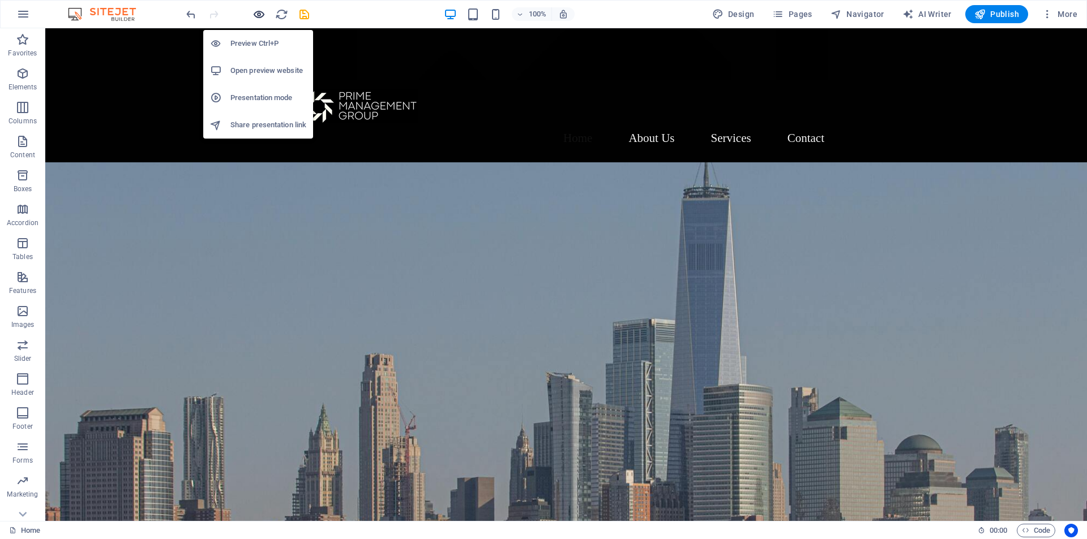
click at [260, 18] on icon "button" at bounding box center [258, 14] width 13 height 13
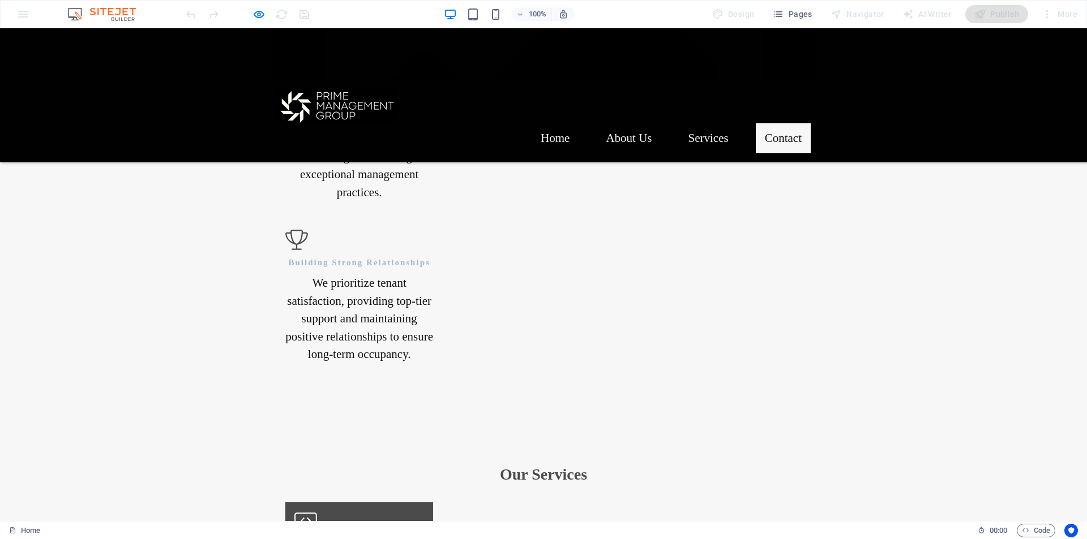
scroll to position [1641, 0]
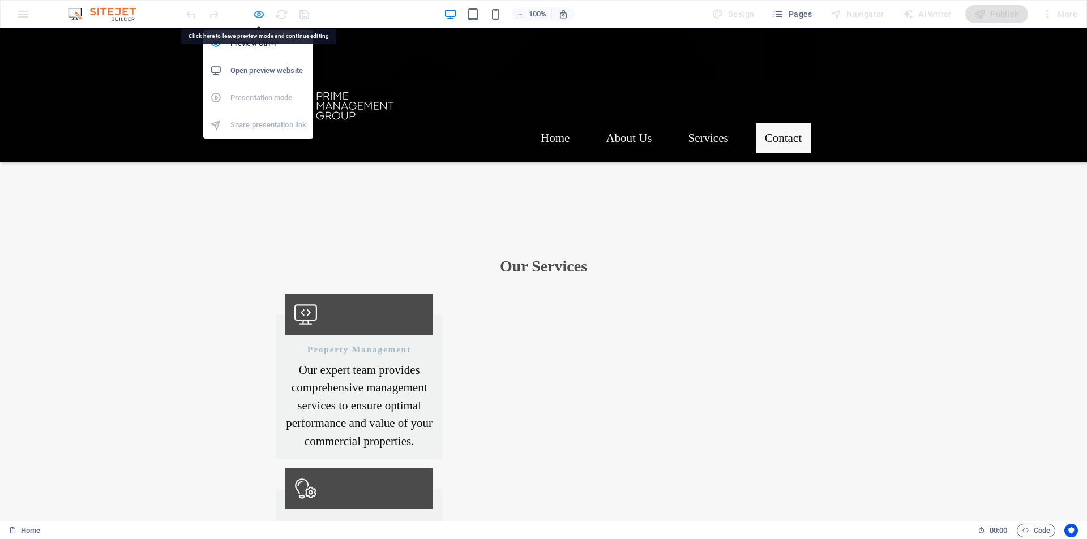
click at [259, 13] on icon "button" at bounding box center [258, 14] width 13 height 13
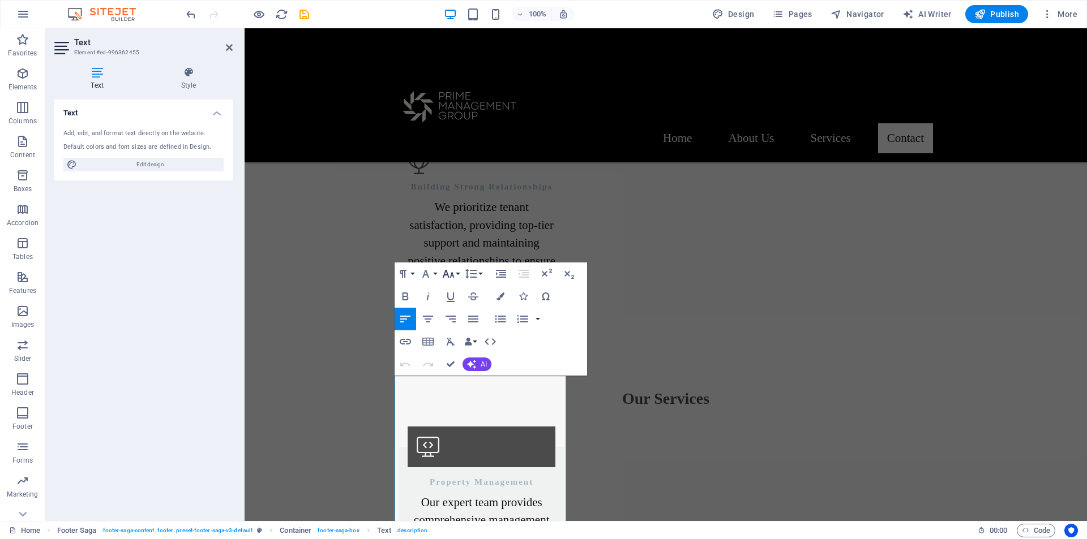
click at [458, 272] on button "Font Size" at bounding box center [451, 274] width 22 height 23
click at [148, 164] on span "Edit design" at bounding box center [150, 165] width 140 height 14
select select "px"
select select "200"
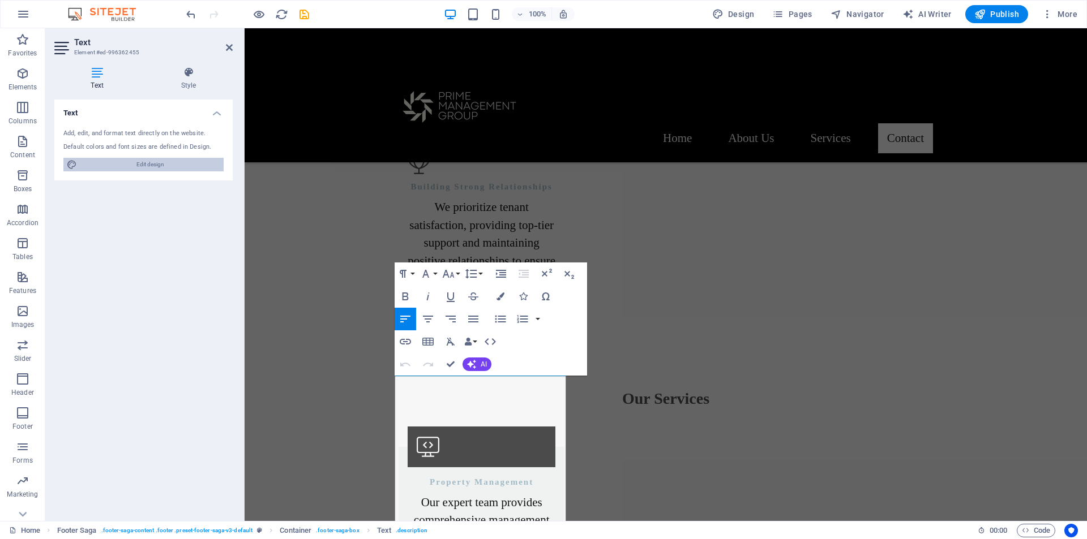
select select "px"
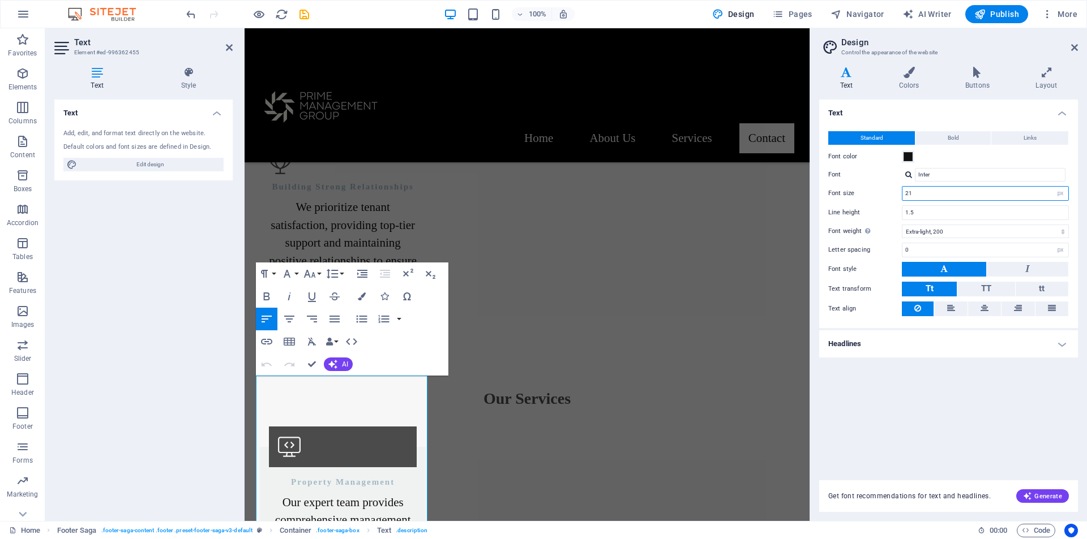
drag, startPoint x: 925, startPoint y: 196, endPoint x: 876, endPoint y: 196, distance: 48.7
click at [876, 196] on div "Font size 21 rem px" at bounding box center [948, 193] width 241 height 15
type input "19"
click at [1018, 432] on div "Text Standard Bold Links Font color Font Inter Font size 19 rem px Line height …" at bounding box center [948, 283] width 259 height 367
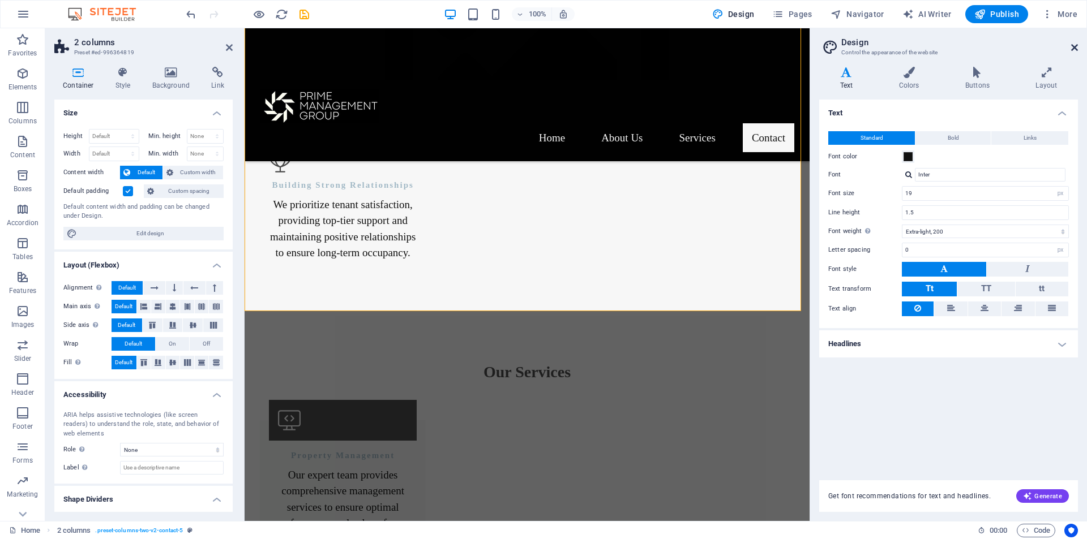
click at [1075, 47] on icon at bounding box center [1074, 47] width 7 height 9
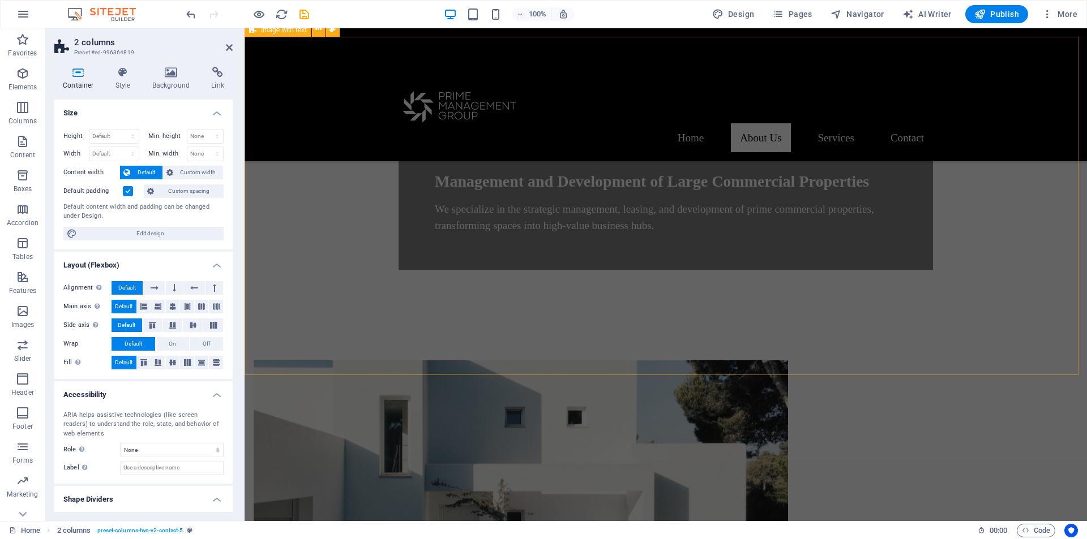
scroll to position [0, 0]
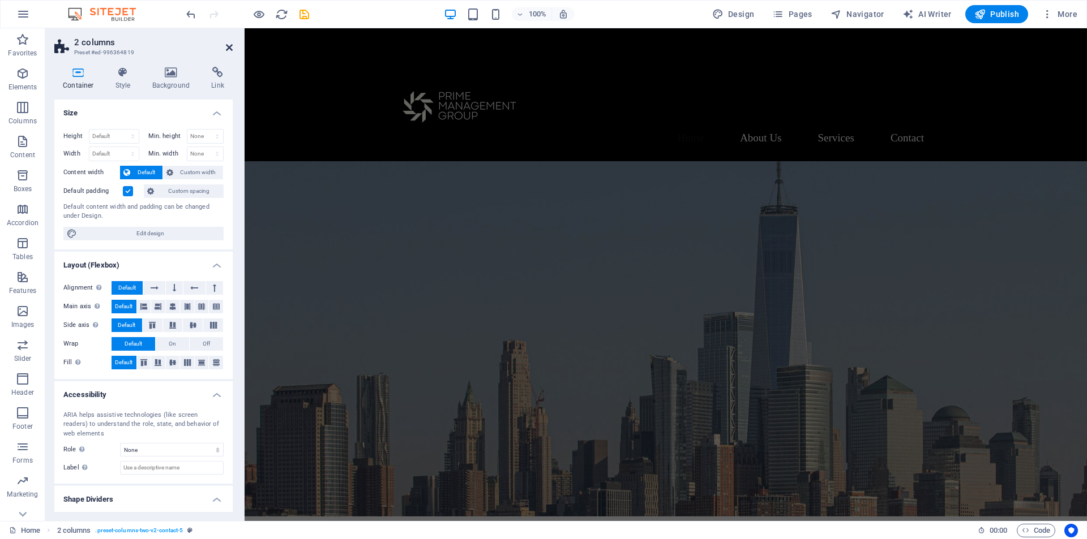
click at [229, 47] on icon at bounding box center [229, 47] width 7 height 9
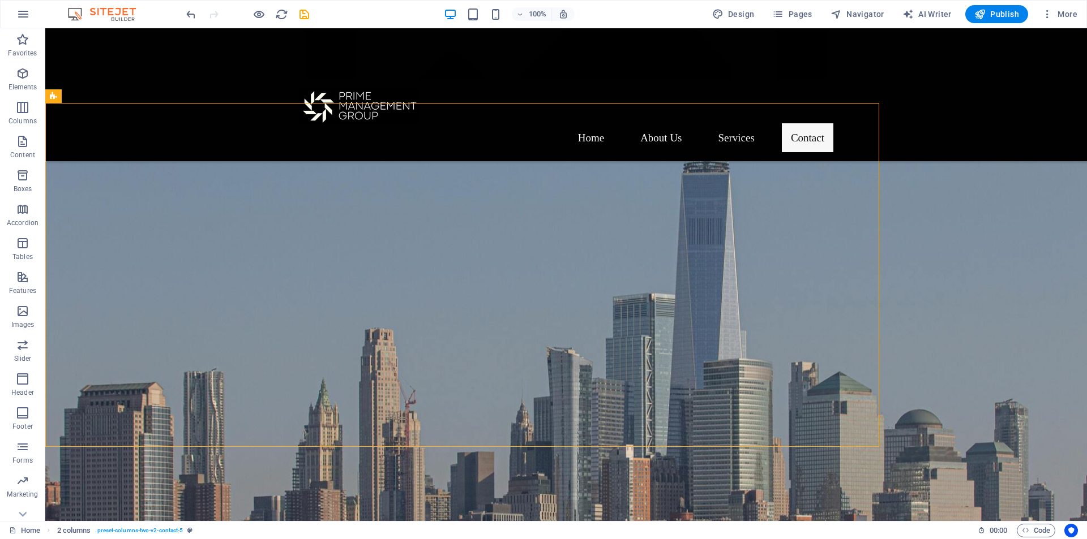
scroll to position [1399, 0]
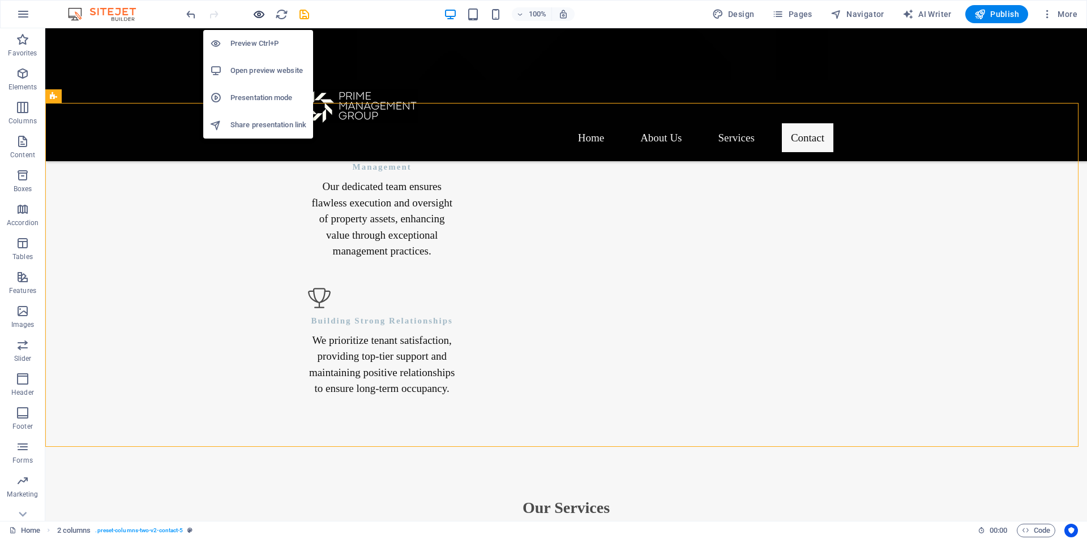
drag, startPoint x: 257, startPoint y: 16, endPoint x: 381, endPoint y: 123, distance: 163.7
click at [257, 16] on icon "button" at bounding box center [258, 14] width 13 height 13
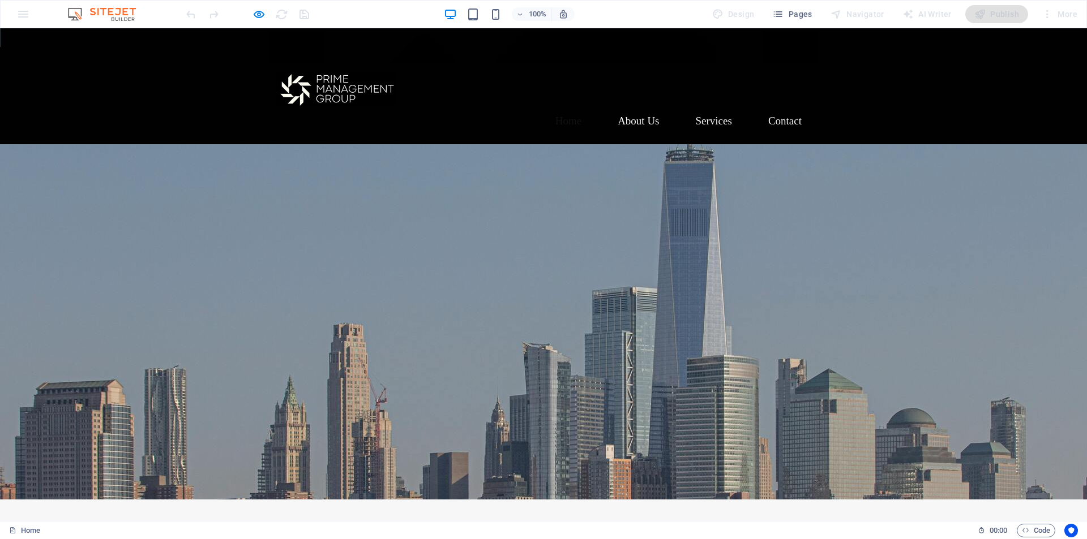
scroll to position [0, 0]
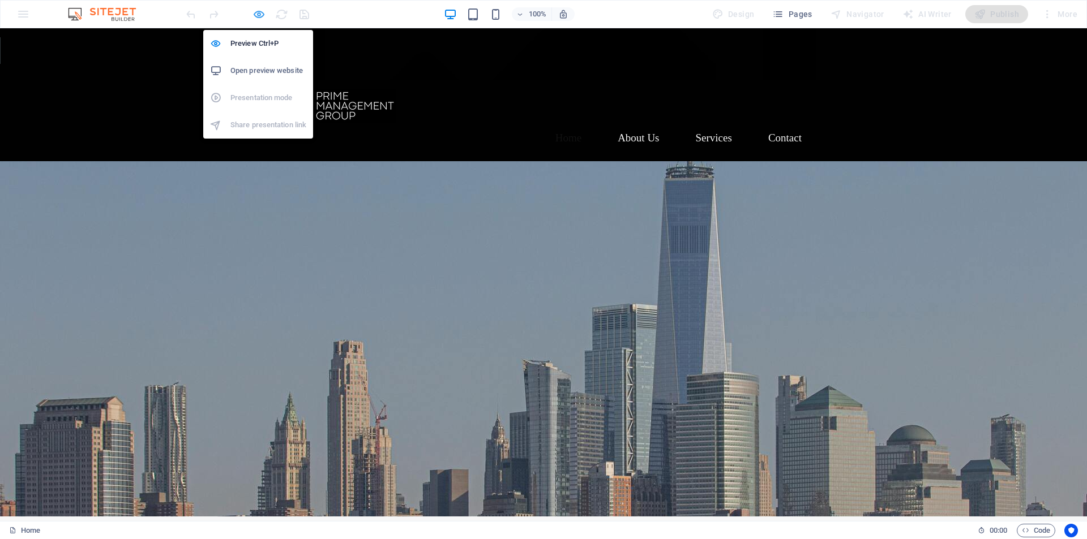
click at [261, 12] on icon "button" at bounding box center [258, 14] width 13 height 13
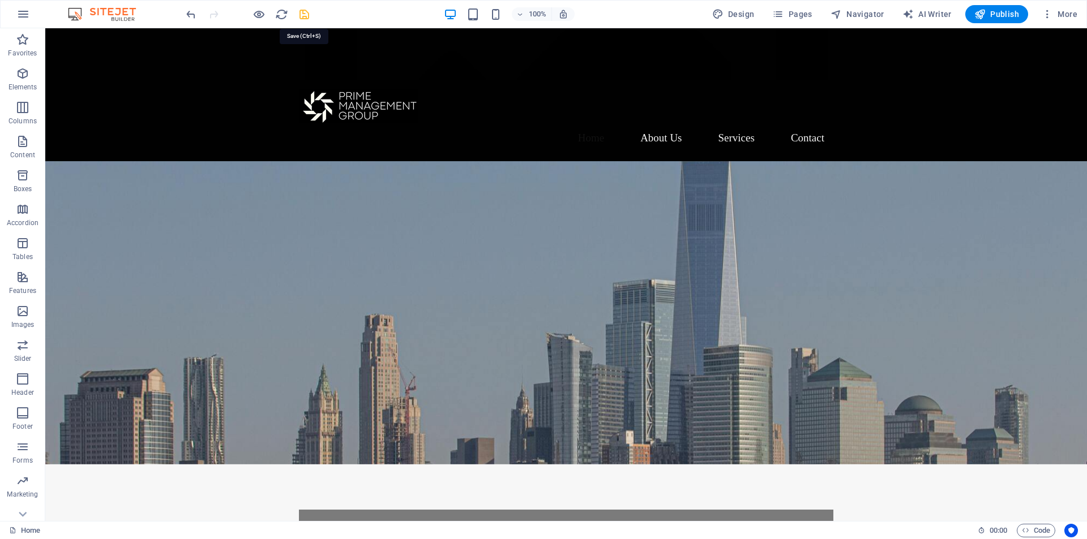
click at [307, 18] on icon "save" at bounding box center [304, 14] width 13 height 13
checkbox input "false"
click at [984, 9] on icon "button" at bounding box center [979, 13] width 11 height 11
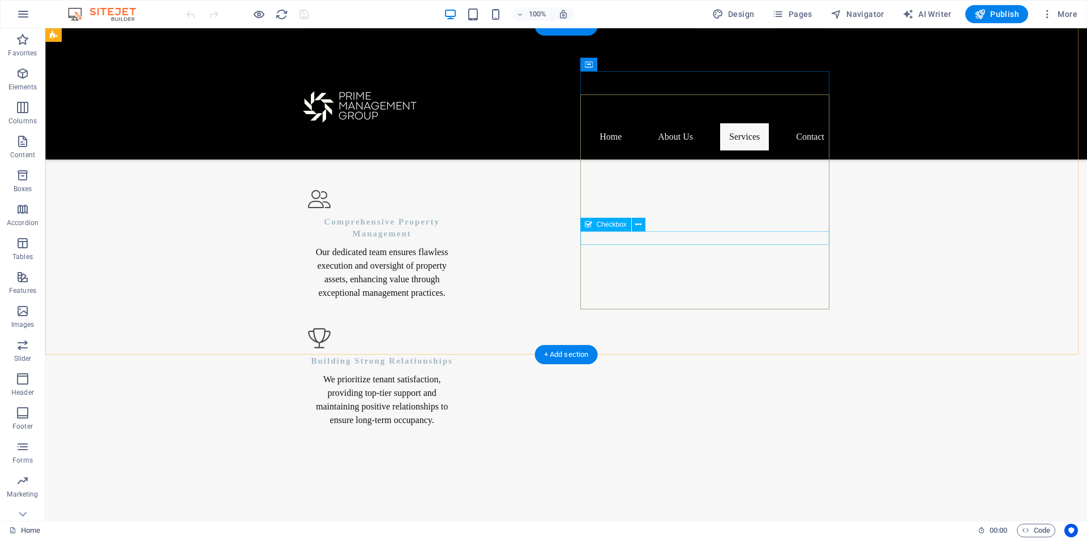
scroll to position [1318, 0]
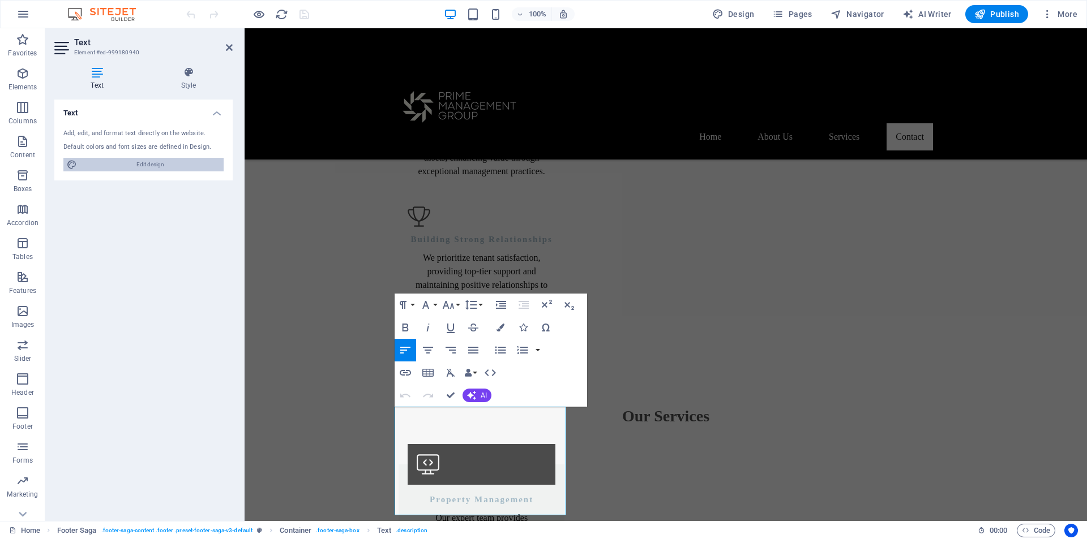
click at [143, 162] on span "Edit design" at bounding box center [150, 165] width 140 height 14
select select "px"
select select "200"
select select "px"
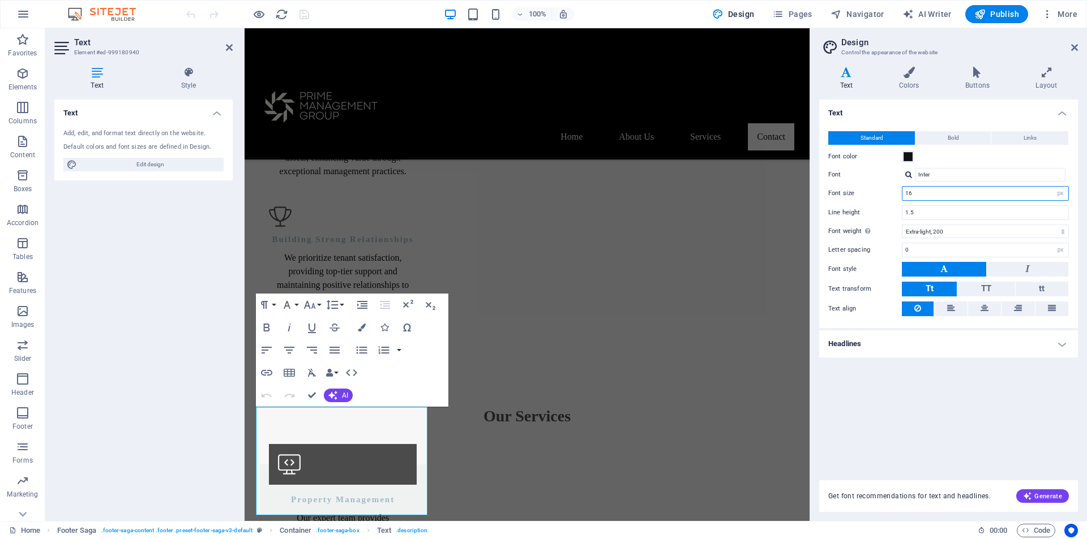
drag, startPoint x: 922, startPoint y: 195, endPoint x: 881, endPoint y: 195, distance: 41.3
click at [881, 195] on div "Font size 16 rem px" at bounding box center [948, 193] width 241 height 15
type input "18"
click at [1001, 449] on div "Text Standard Bold Links Font color Font Inter Font size 18 rem px Line height …" at bounding box center [948, 283] width 259 height 367
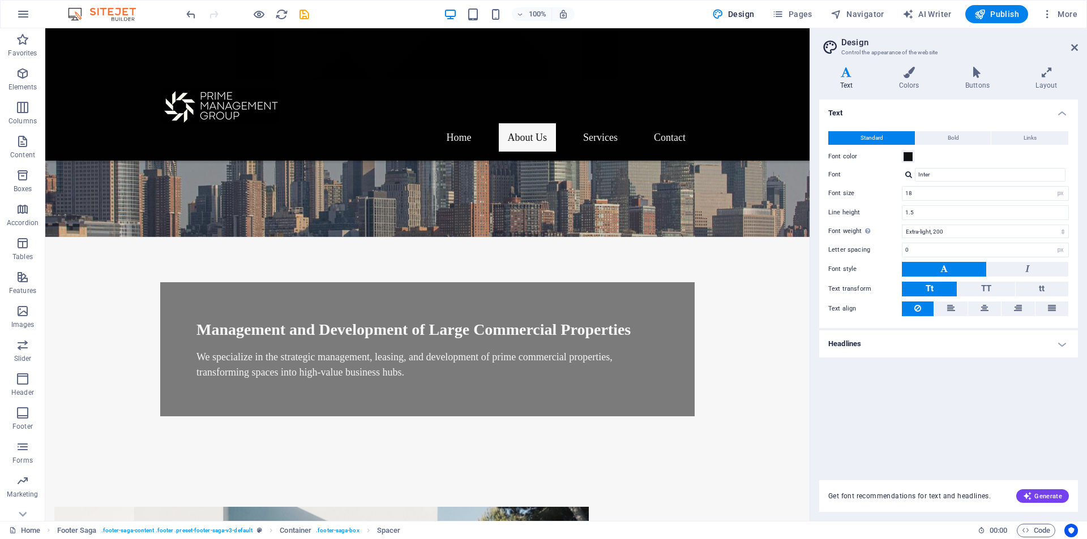
scroll to position [0, 0]
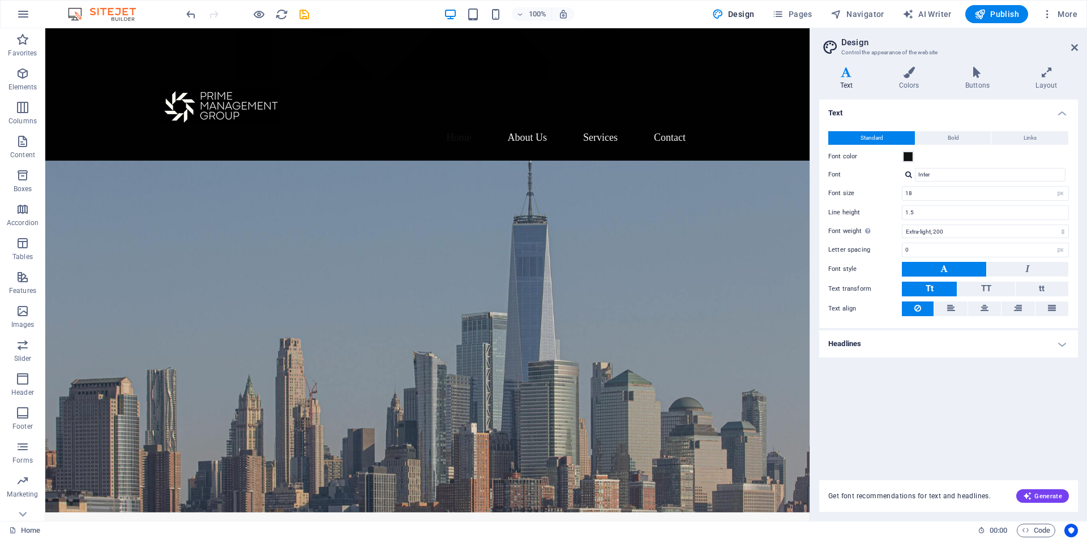
click at [1080, 55] on aside "Design Control the appearance of the website Variants Text Colors Buttons Layou…" at bounding box center [947, 274] width 277 height 493
click at [1074, 47] on icon at bounding box center [1074, 47] width 7 height 9
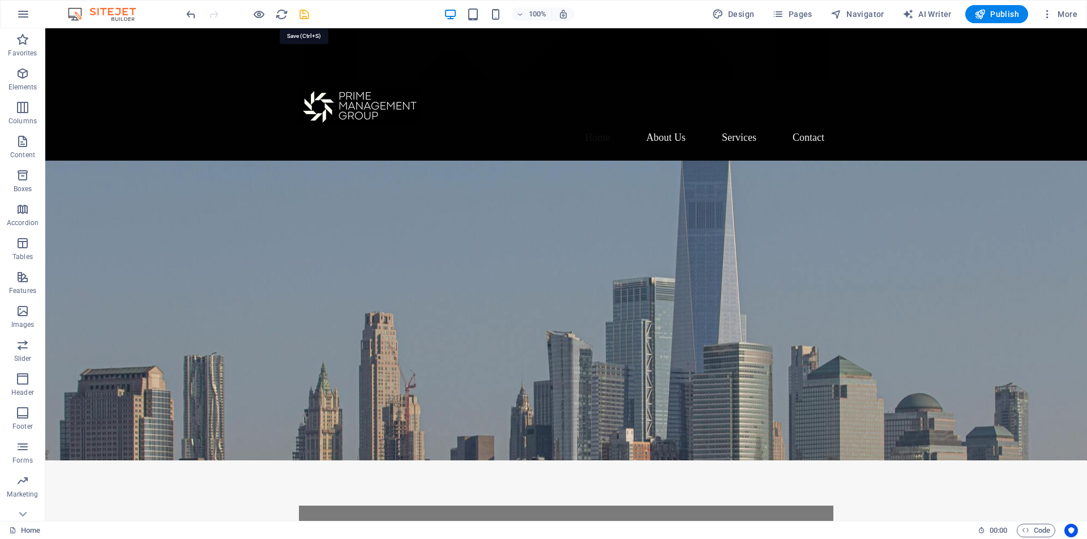
drag, startPoint x: 302, startPoint y: 19, endPoint x: 300, endPoint y: 45, distance: 25.6
click at [302, 19] on icon "save" at bounding box center [304, 14] width 13 height 13
checkbox input "false"
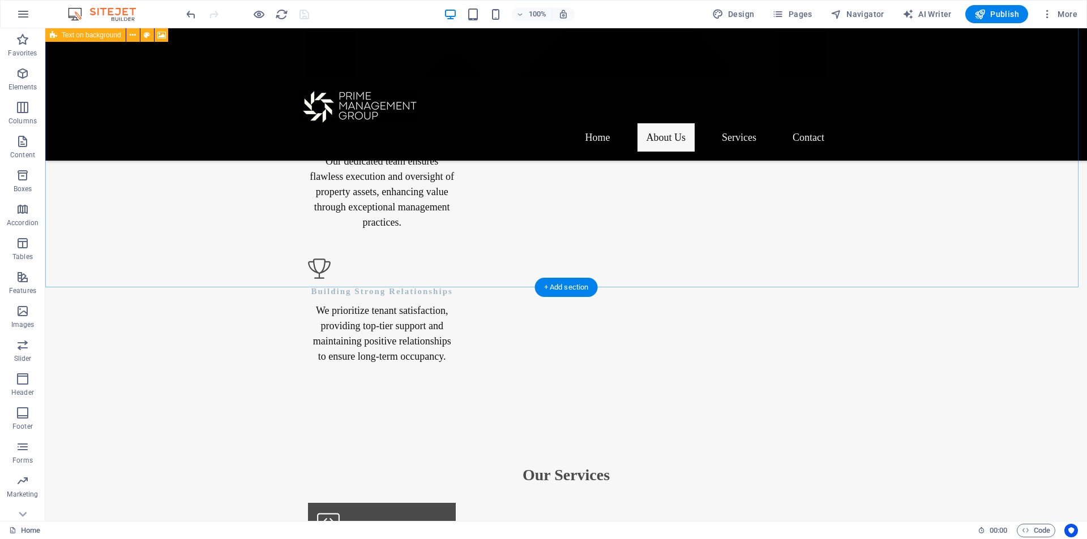
scroll to position [1512, 0]
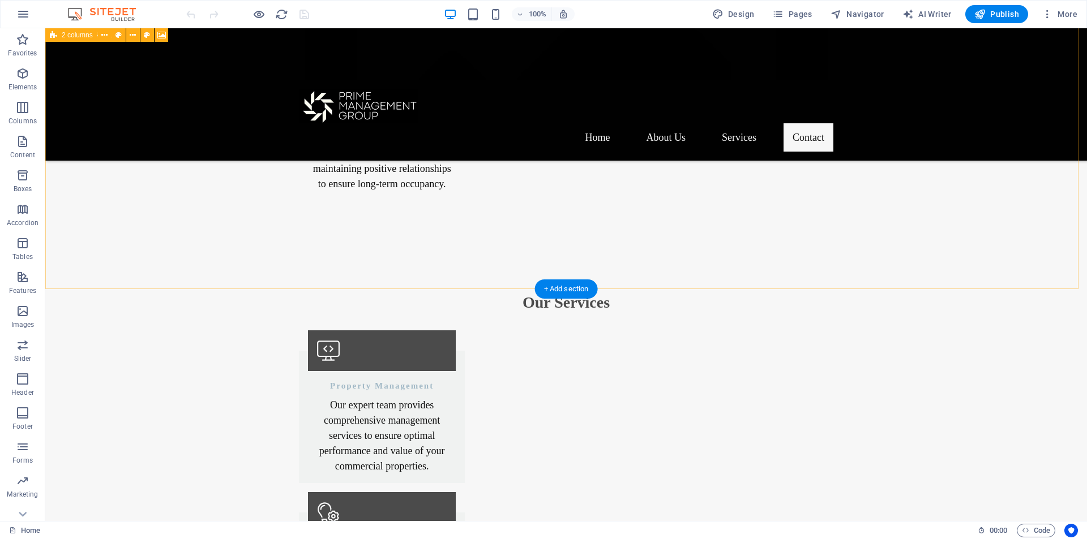
scroll to position [1512, 0]
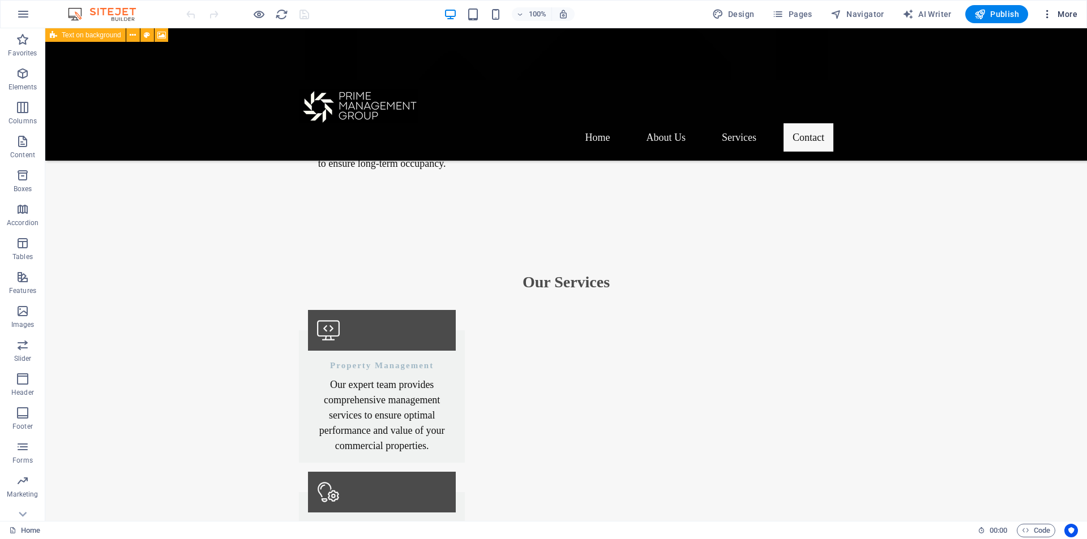
click at [1048, 15] on icon "button" at bounding box center [1046, 13] width 11 height 11
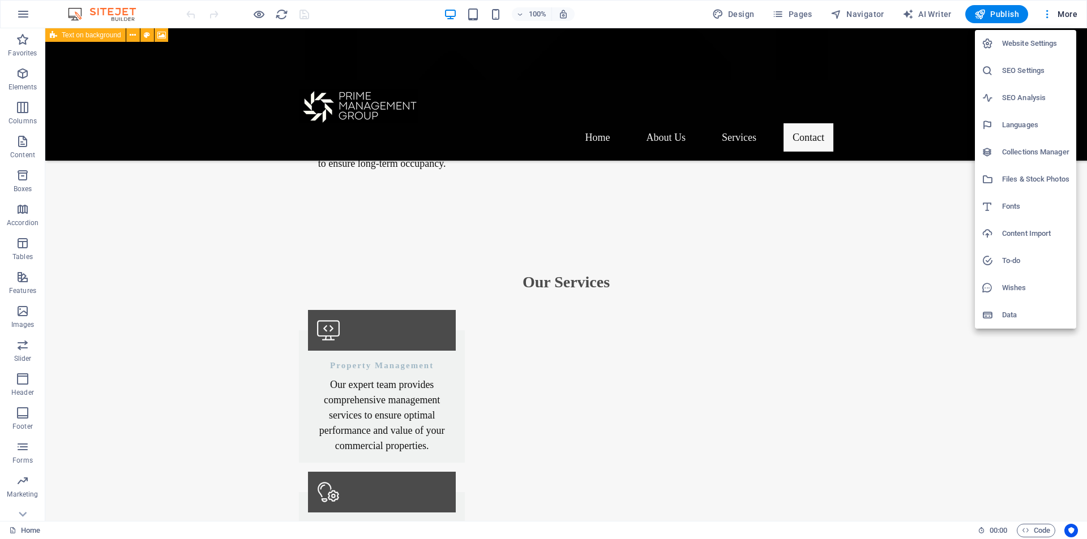
click at [1035, 48] on h6 "Website Settings" at bounding box center [1035, 44] width 67 height 14
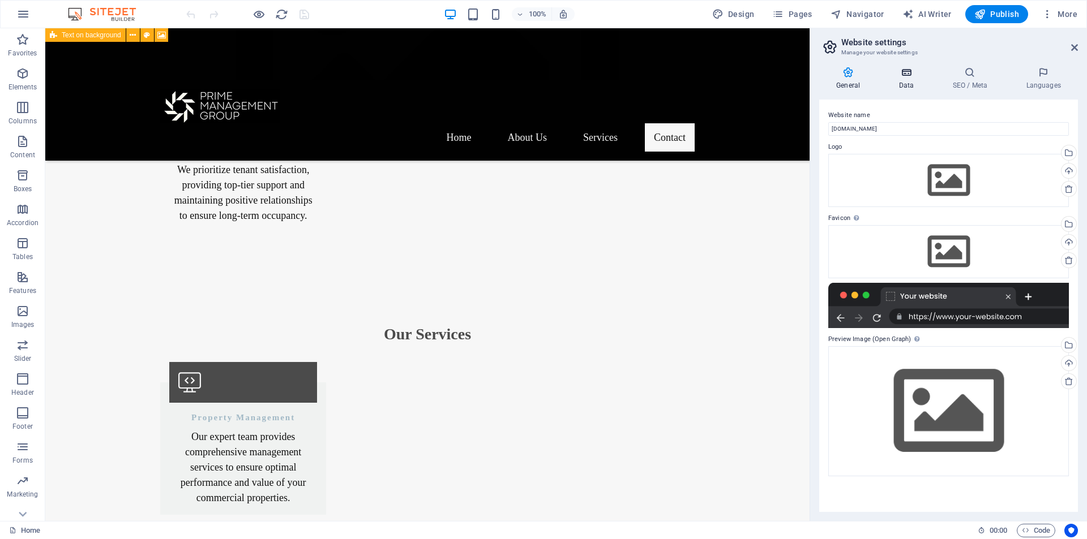
click at [904, 79] on h4 "Data" at bounding box center [908, 79] width 54 height 24
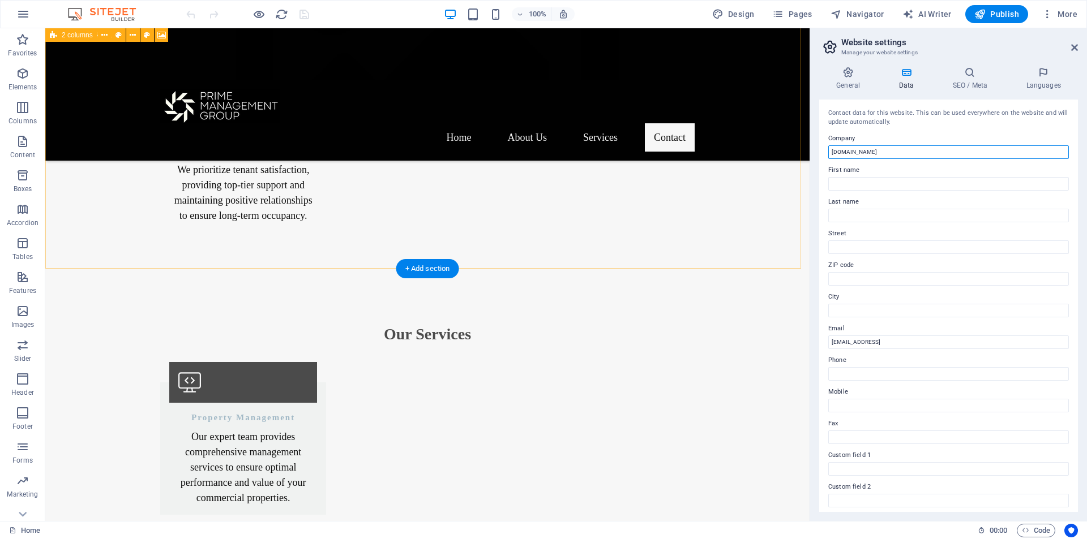
drag, startPoint x: 956, startPoint y: 182, endPoint x: 743, endPoint y: 153, distance: 215.2
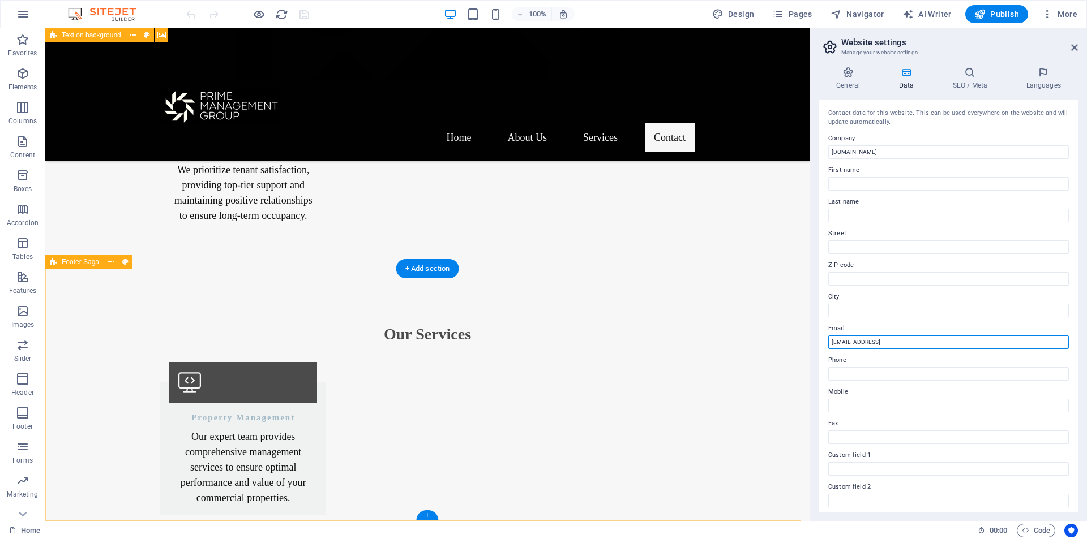
drag, startPoint x: 1014, startPoint y: 372, endPoint x: 772, endPoint y: 341, distance: 243.6
paste input "[DOMAIN_NAME]"
click at [831, 340] on input "[DOMAIN_NAME]" at bounding box center [948, 343] width 241 height 14
type input "[EMAIL_ADDRESS][DOMAIN_NAME]"
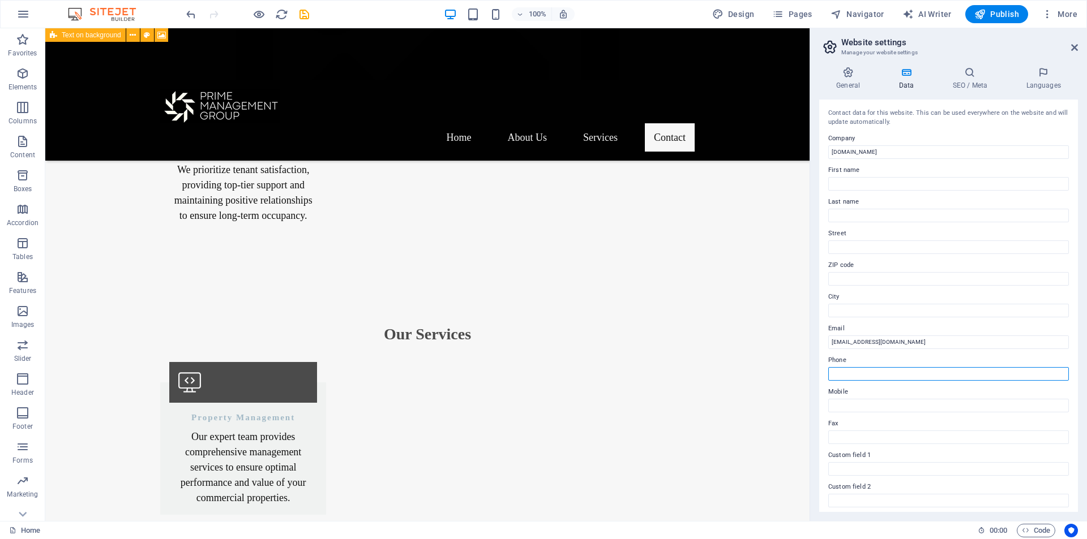
click at [846, 370] on input "Phone" at bounding box center [948, 374] width 241 height 14
click at [864, 358] on label "Phone" at bounding box center [948, 361] width 241 height 14
click at [864, 367] on input "Phone" at bounding box center [948, 374] width 241 height 14
paste input "[PHONE_NUMBER]"
click at [831, 375] on input "[PHONE_NUMBER]" at bounding box center [948, 374] width 241 height 14
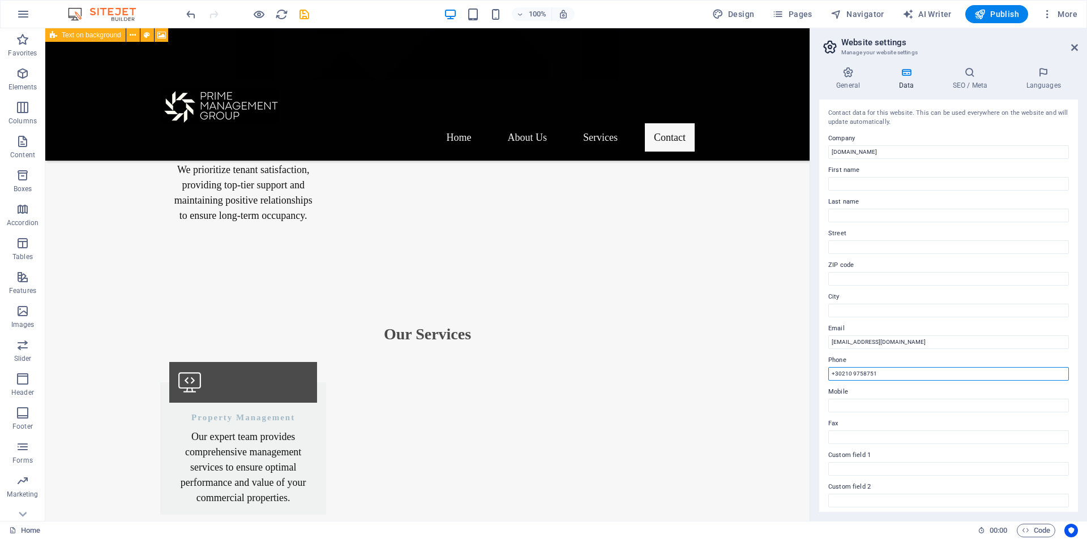
type input "+30210 9758751"
click at [855, 246] on input "Street" at bounding box center [948, 248] width 241 height 14
paste input "[STREET_ADDRESS],"
type input "[STREET_ADDRESS]"
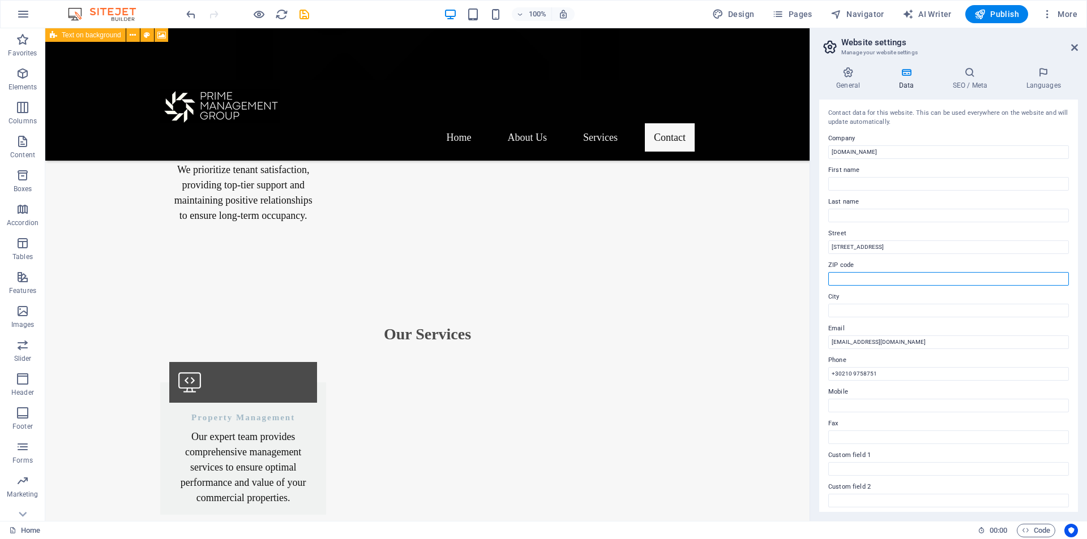
click at [863, 280] on input "ZIP code" at bounding box center [948, 279] width 241 height 14
type input "16451"
click at [851, 308] on input "City" at bounding box center [948, 311] width 241 height 14
paste input "Argyroupoli"
type input "Argyroupoli"
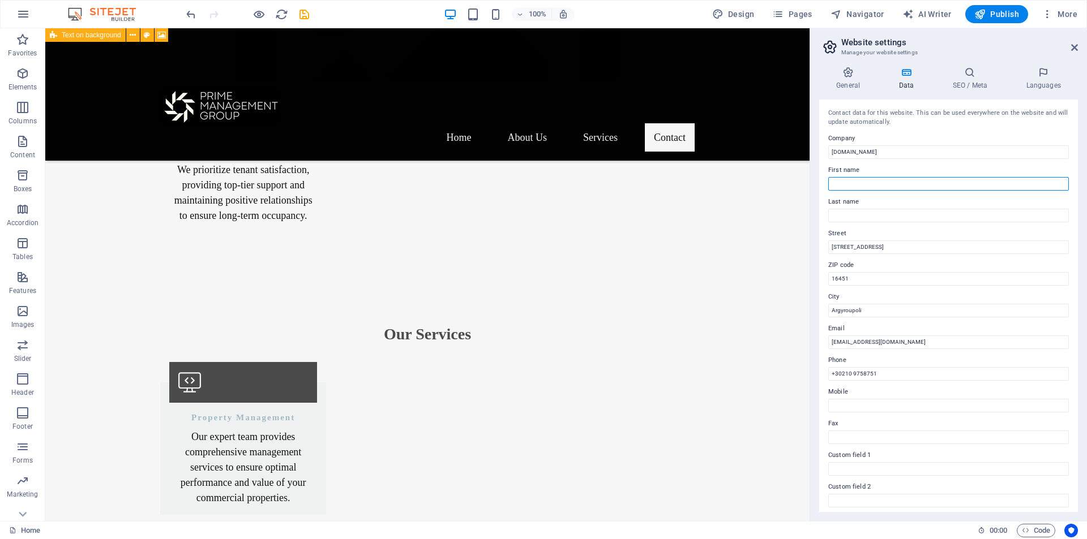
click at [867, 184] on input "First name" at bounding box center [948, 184] width 241 height 14
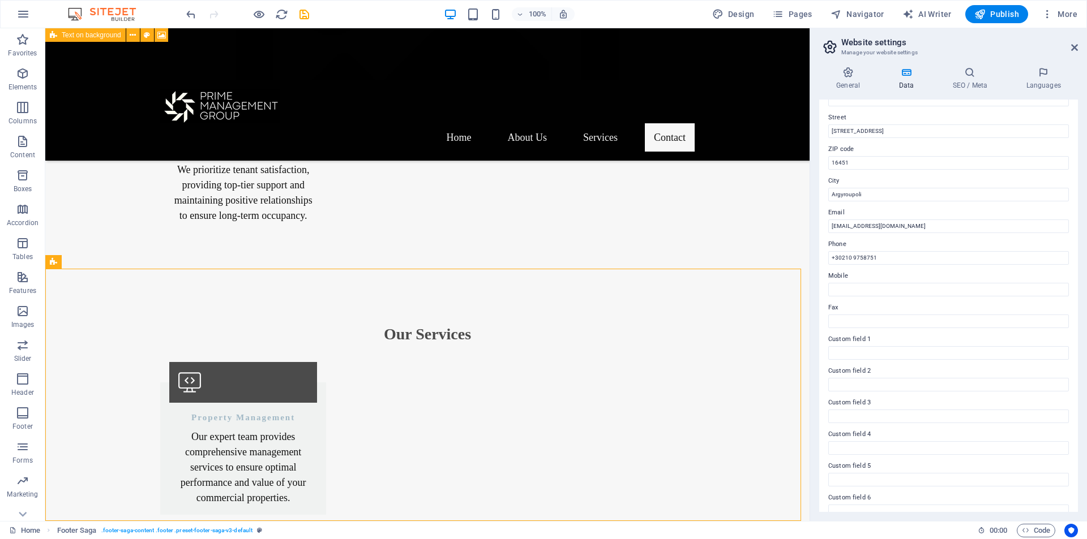
scroll to position [131, 0]
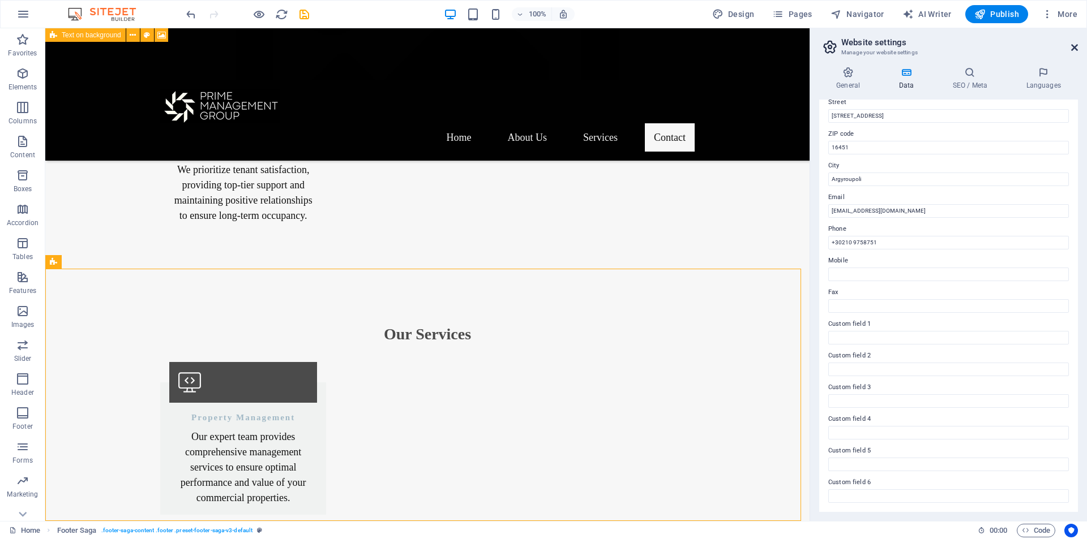
click at [1075, 49] on icon at bounding box center [1074, 47] width 7 height 9
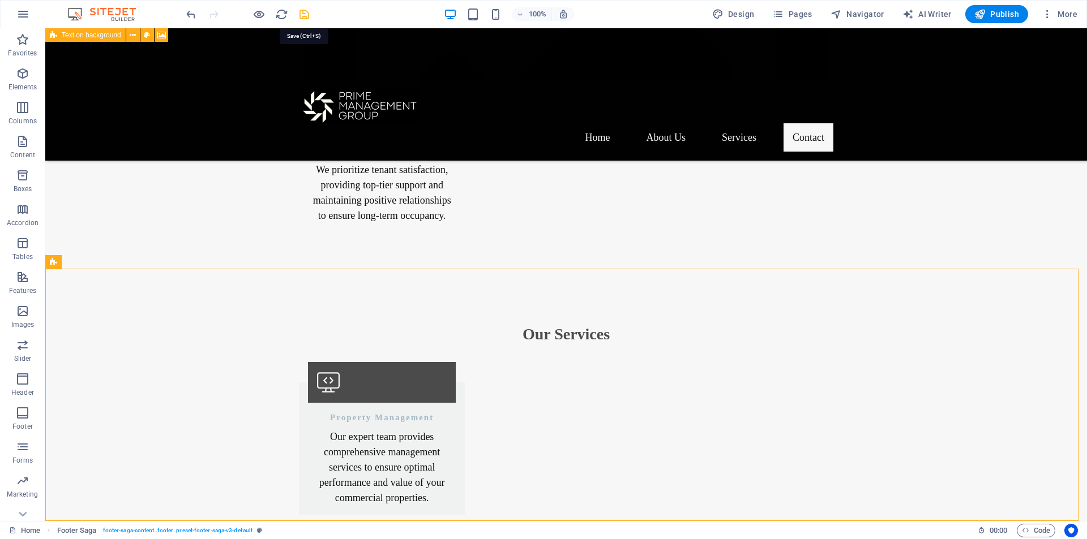
click at [307, 17] on icon "save" at bounding box center [304, 14] width 13 height 13
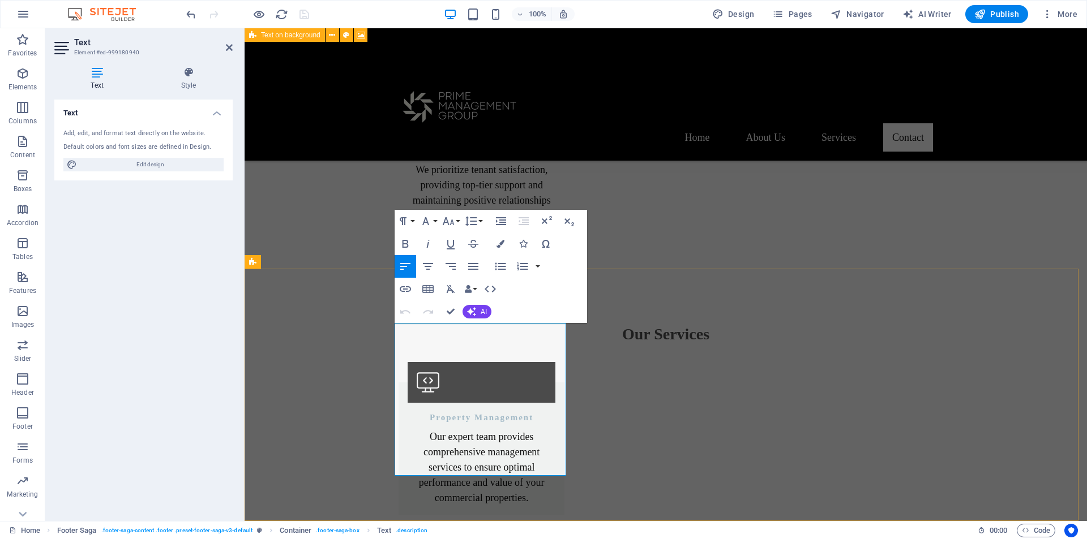
select select "footer"
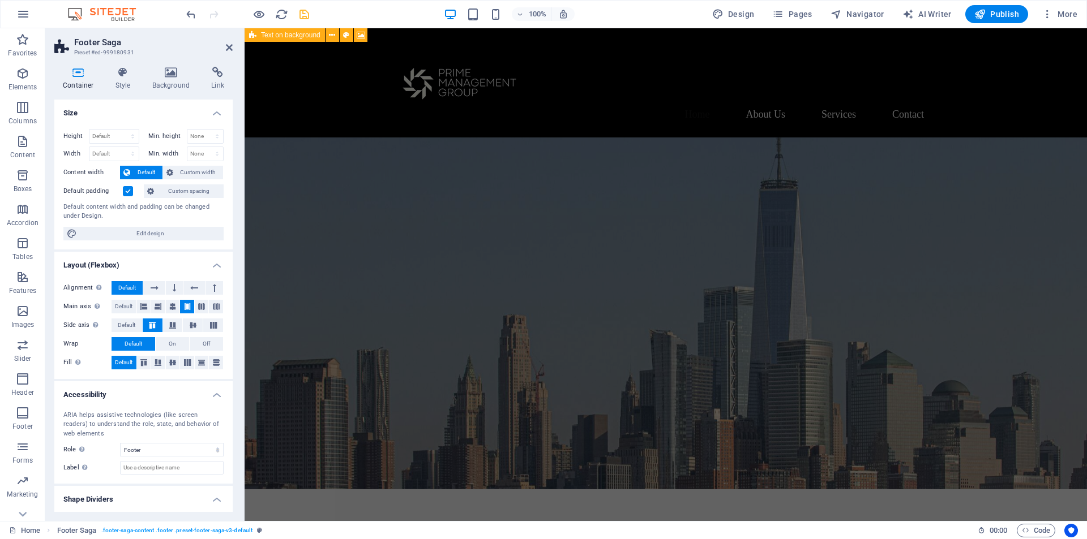
scroll to position [0, 0]
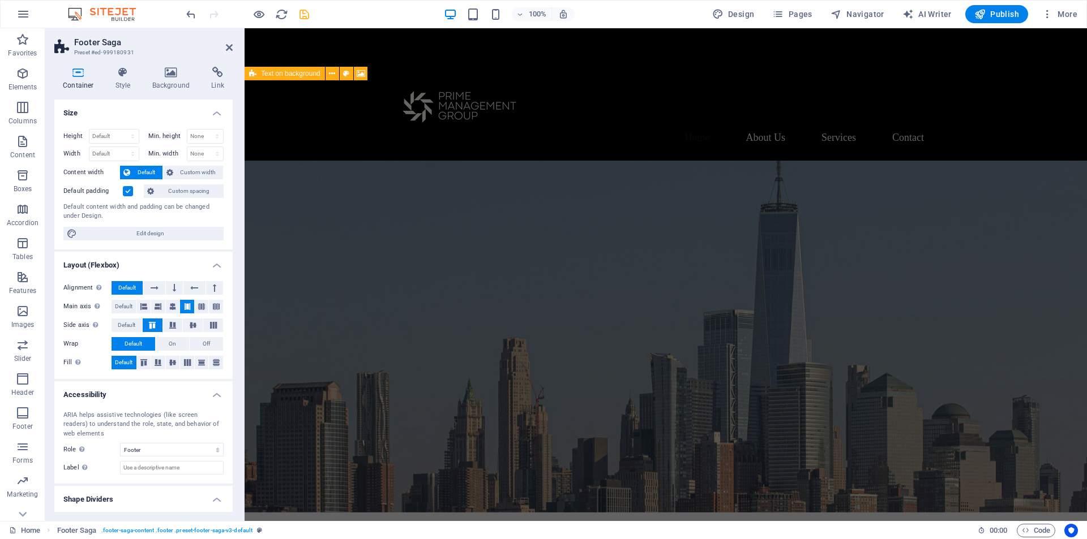
click at [303, 15] on icon "save" at bounding box center [304, 14] width 13 height 13
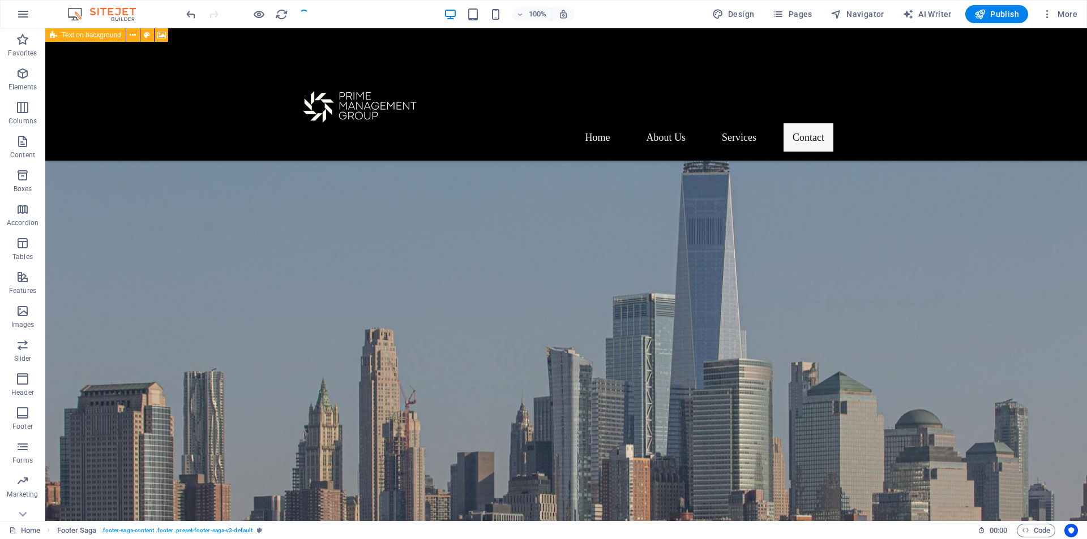
checkbox input "false"
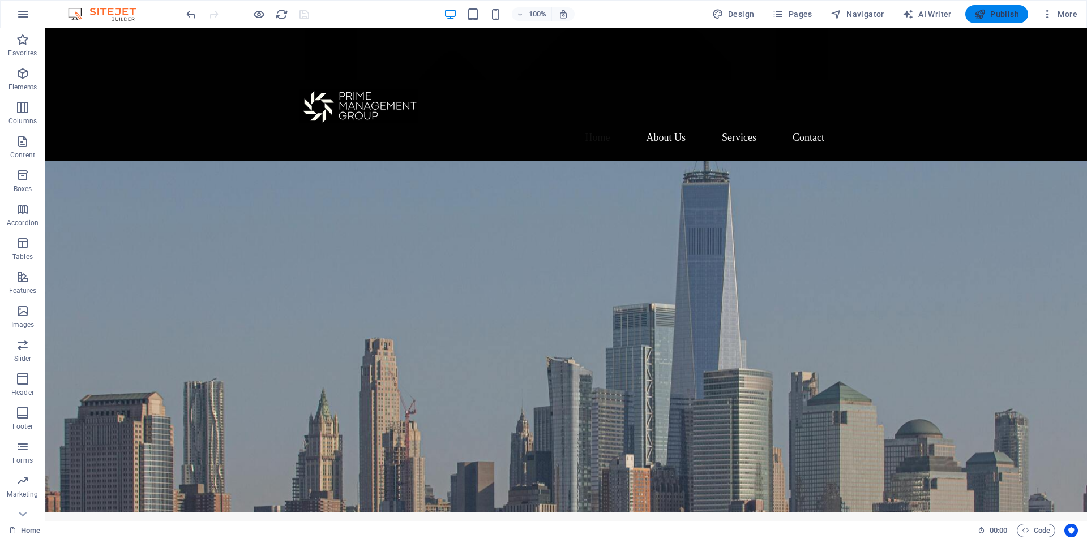
click at [992, 18] on span "Publish" at bounding box center [996, 13] width 45 height 11
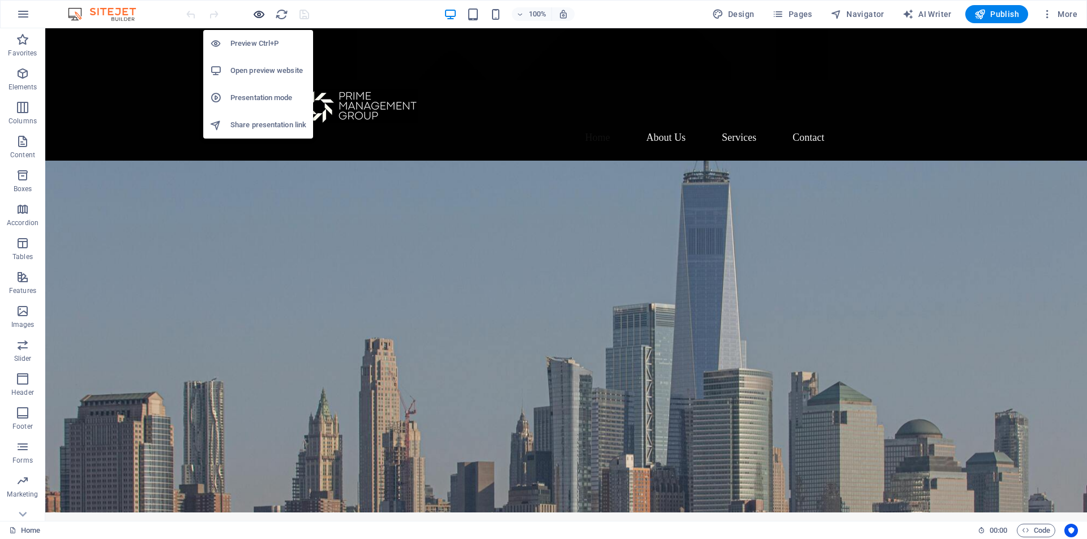
click at [259, 16] on icon "button" at bounding box center [258, 14] width 13 height 13
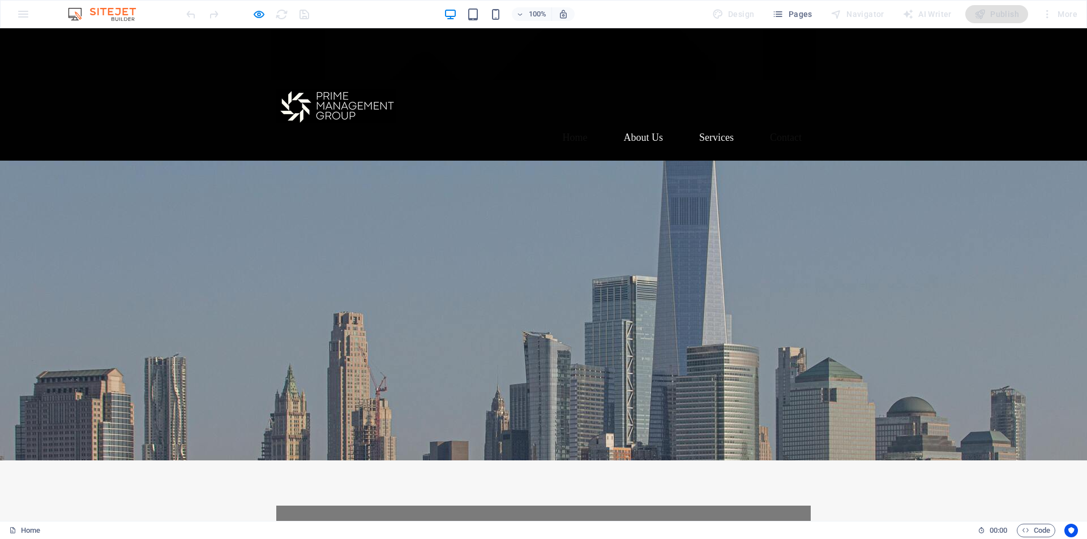
click at [785, 123] on link "Contact" at bounding box center [786, 137] width 50 height 28
